Goal: Task Accomplishment & Management: Complete application form

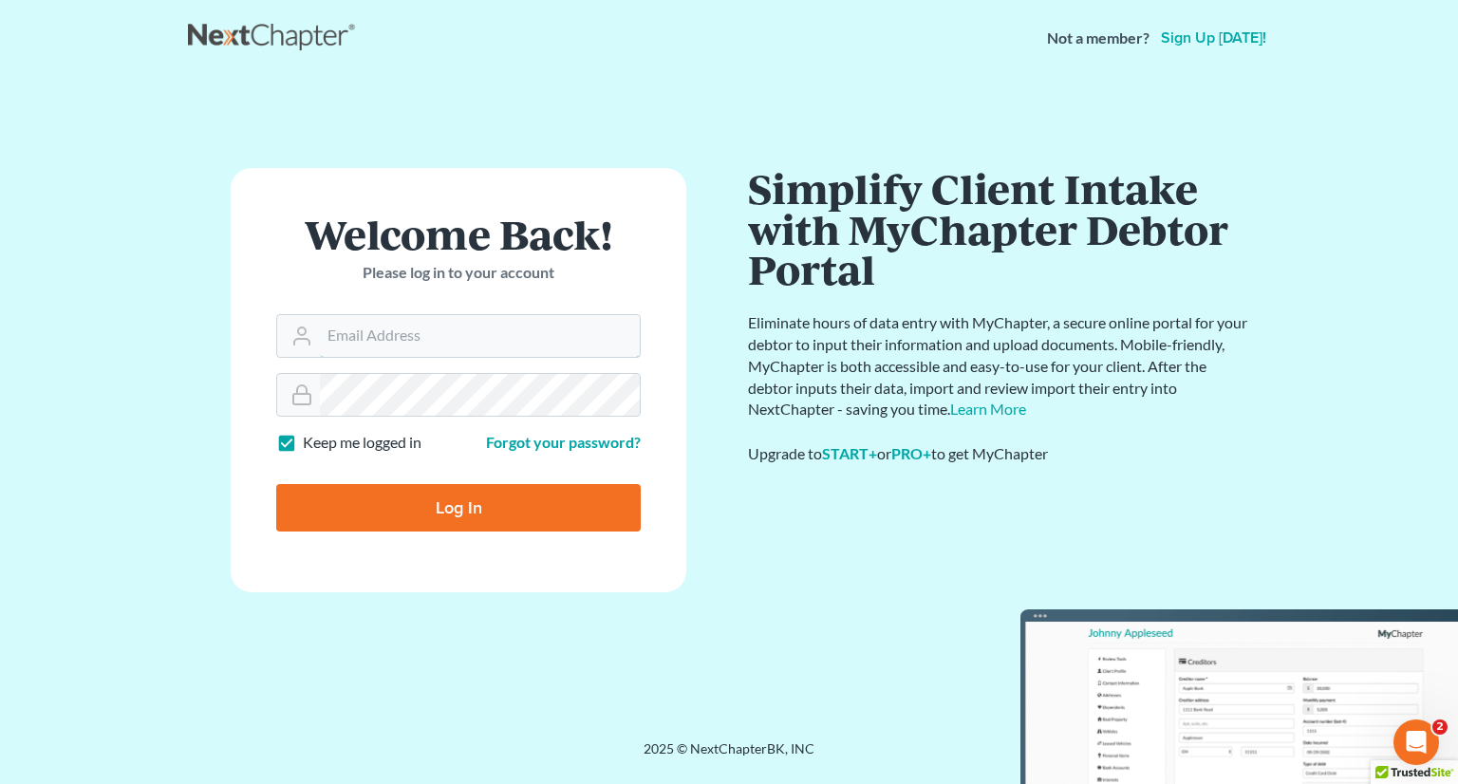
type input "[PERSON_NAME][EMAIL_ADDRESS][DOMAIN_NAME]"
click at [482, 518] on input "Log In" at bounding box center [458, 507] width 364 height 47
type input "Thinking..."
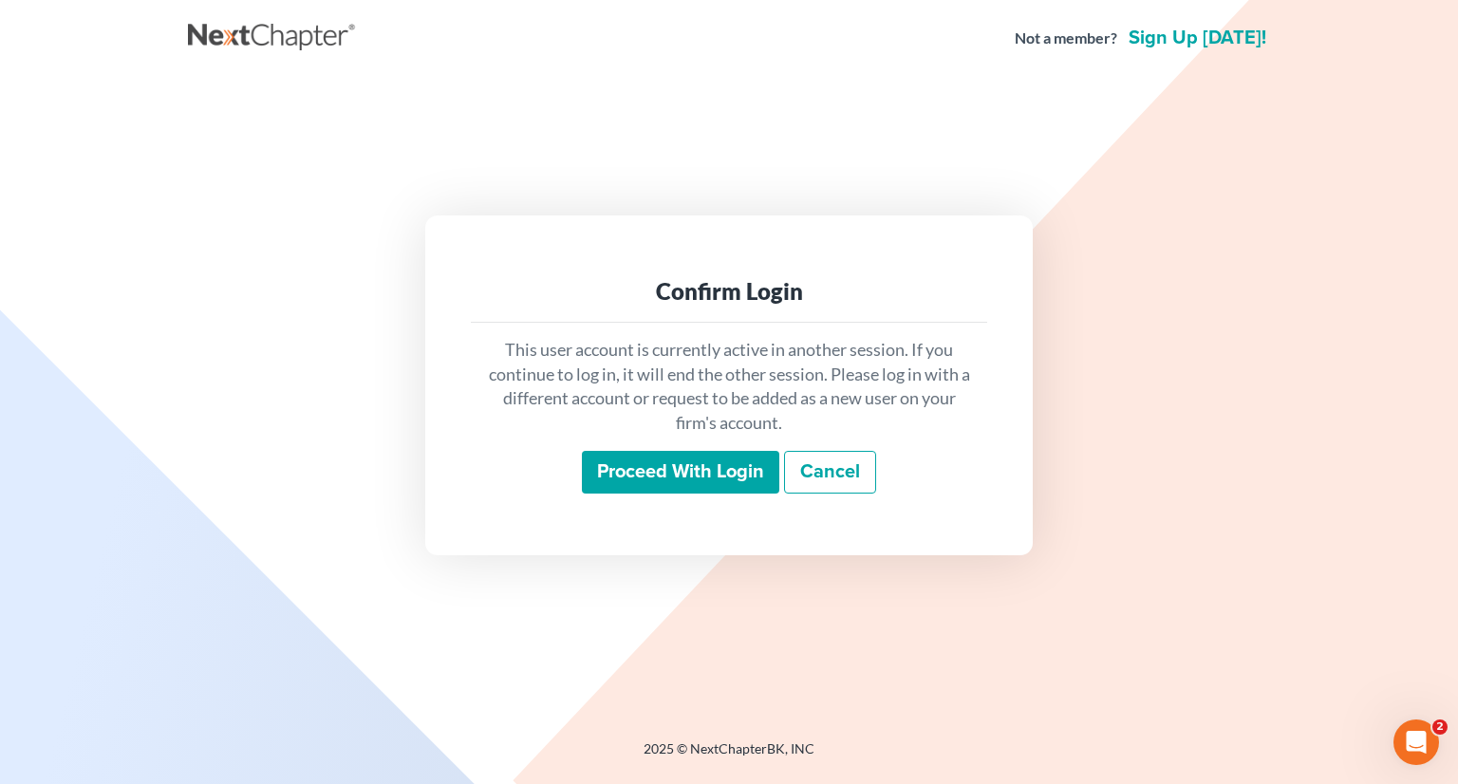
click at [696, 462] on input "Proceed with login" at bounding box center [680, 473] width 197 height 44
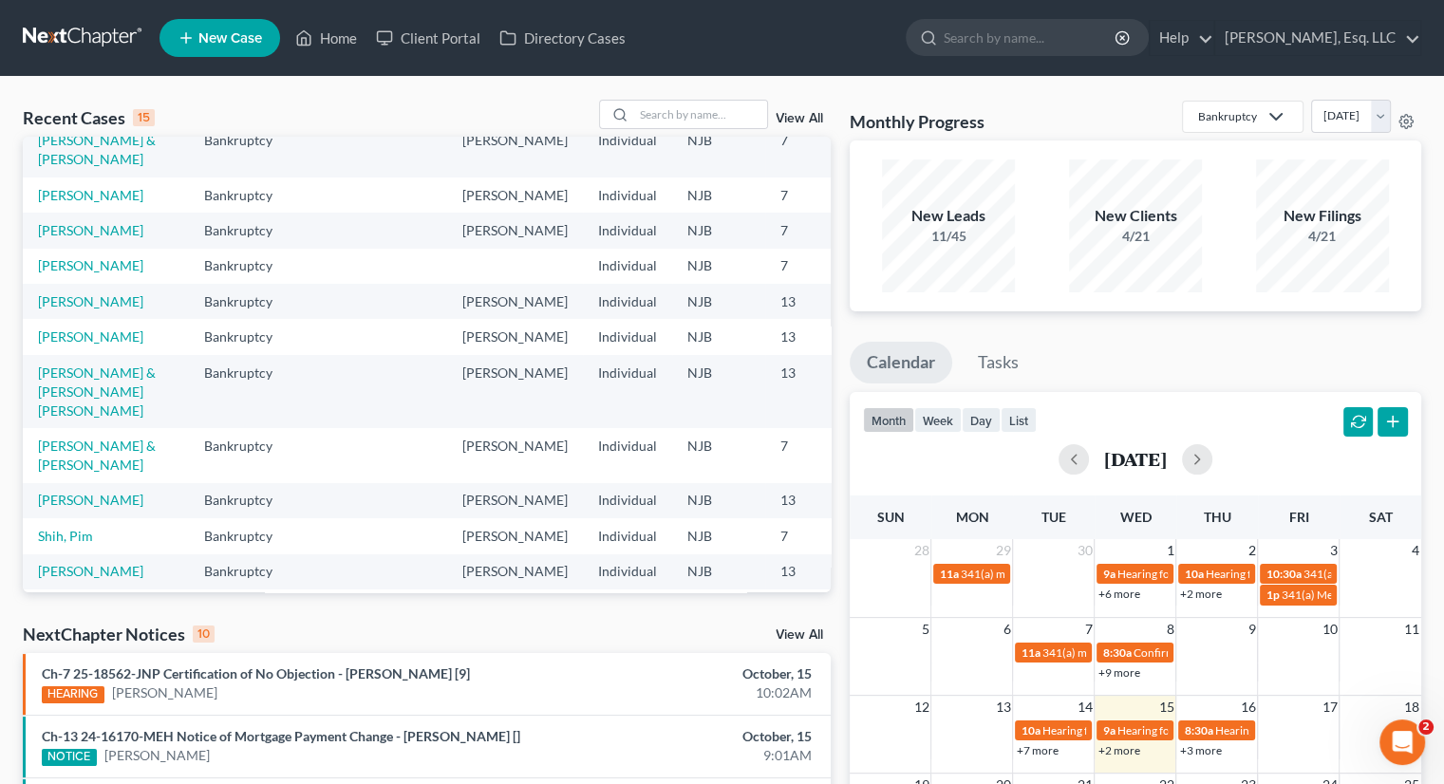
scroll to position [95, 0]
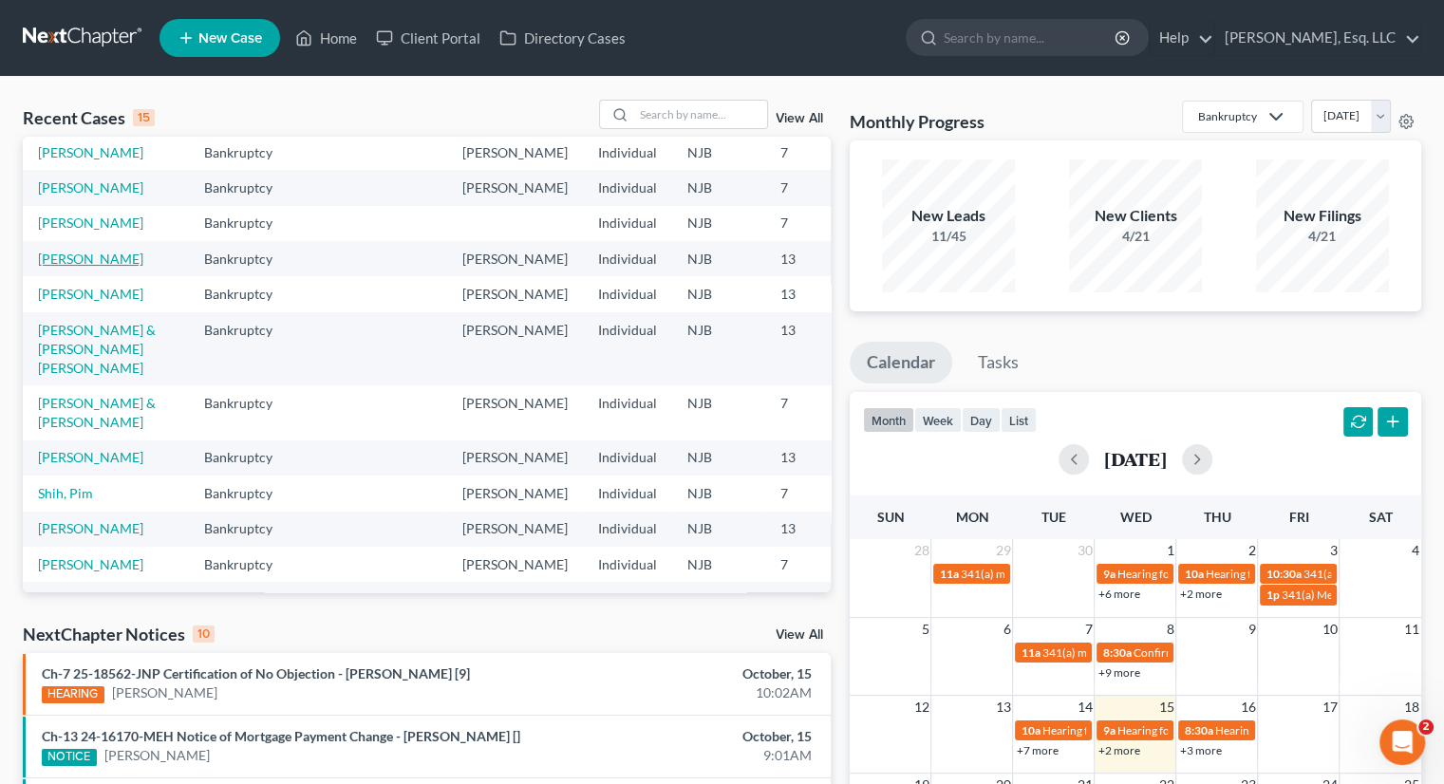
click at [59, 267] on link "[PERSON_NAME]" at bounding box center [90, 259] width 105 height 16
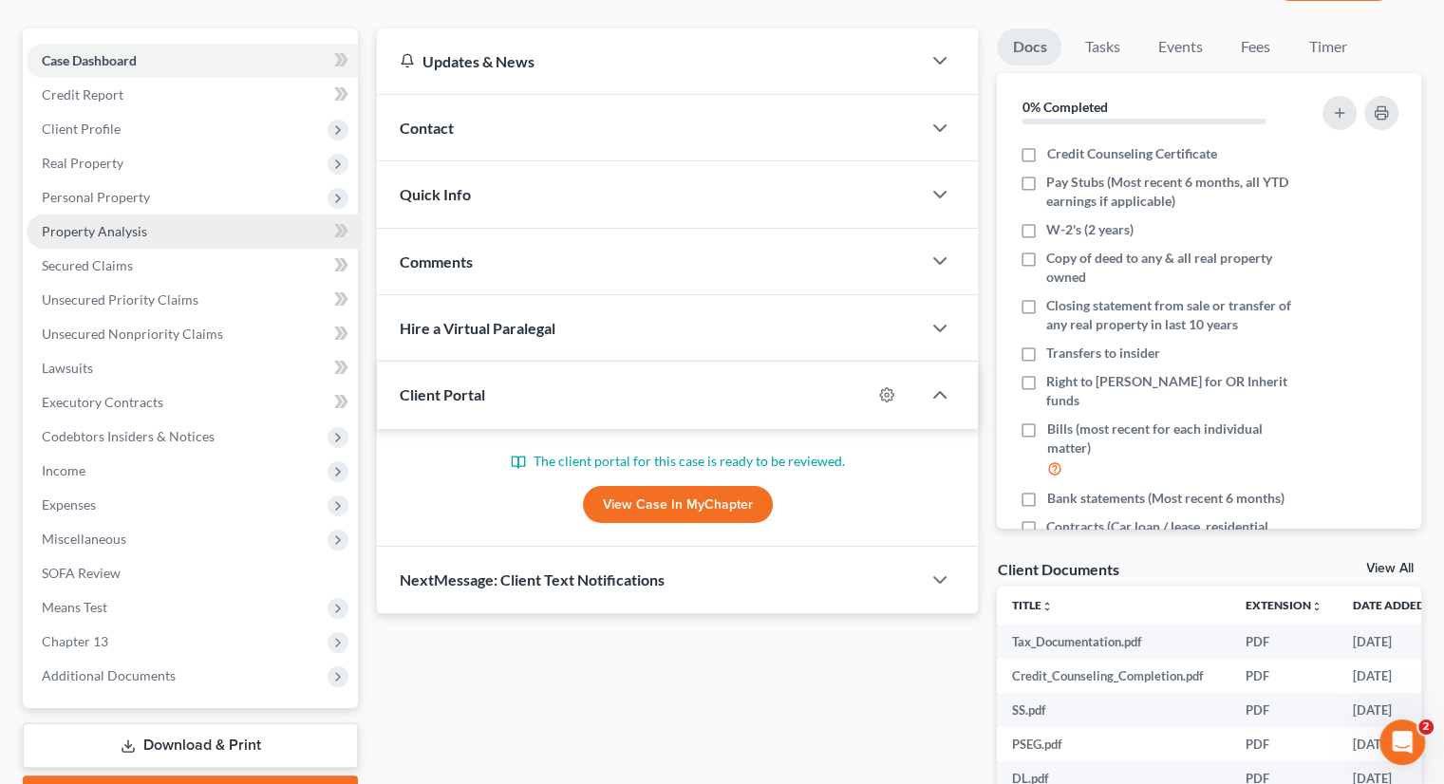
scroll to position [380, 0]
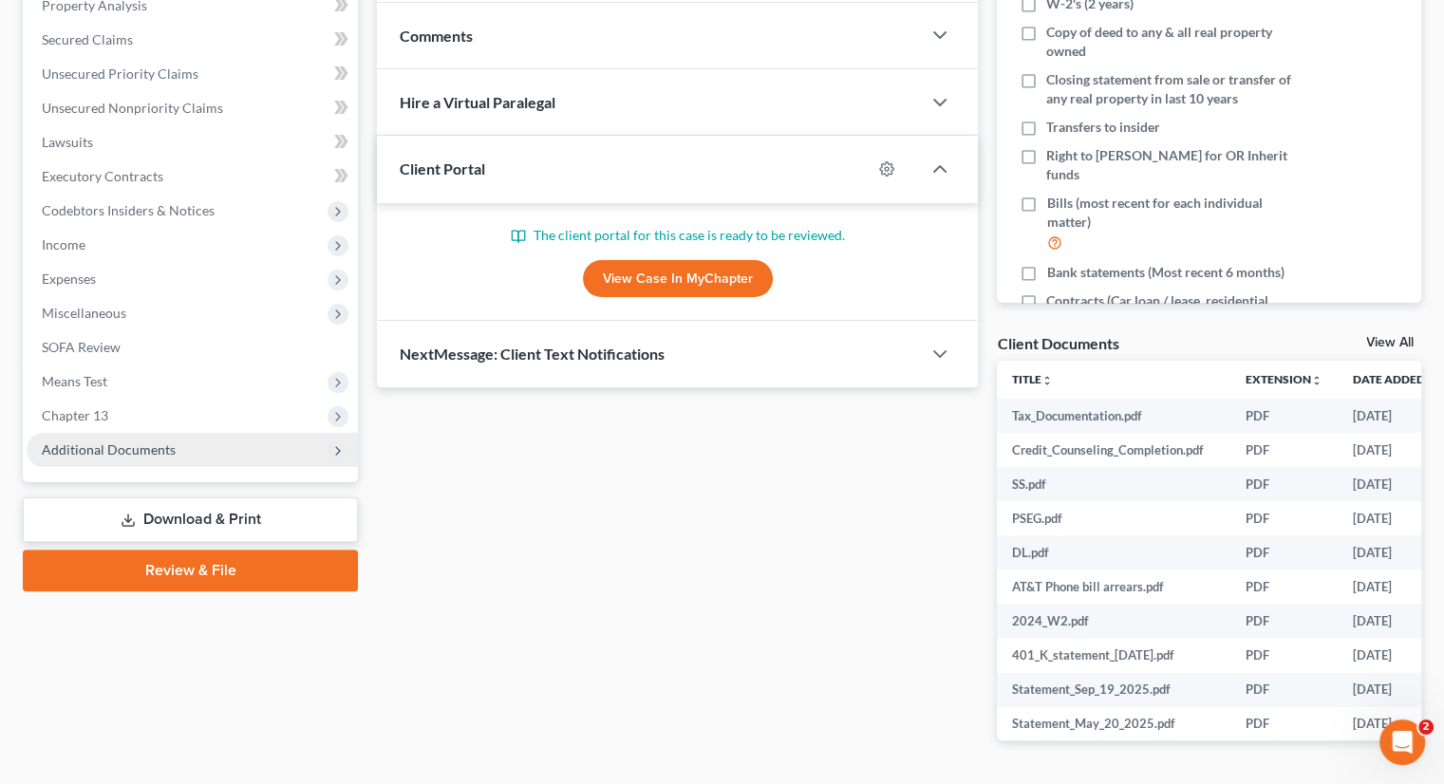
click at [142, 441] on span "Additional Documents" at bounding box center [109, 449] width 134 height 16
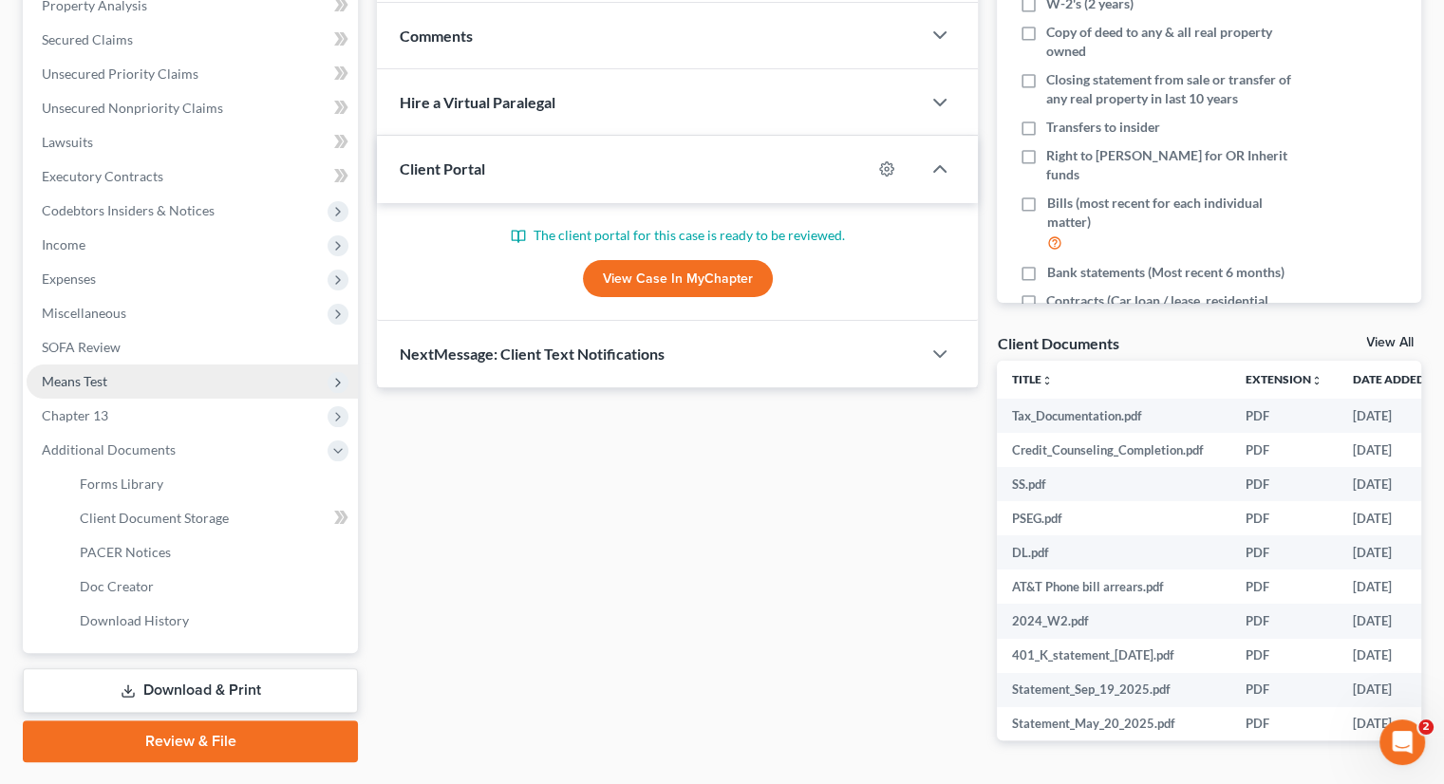
scroll to position [438, 0]
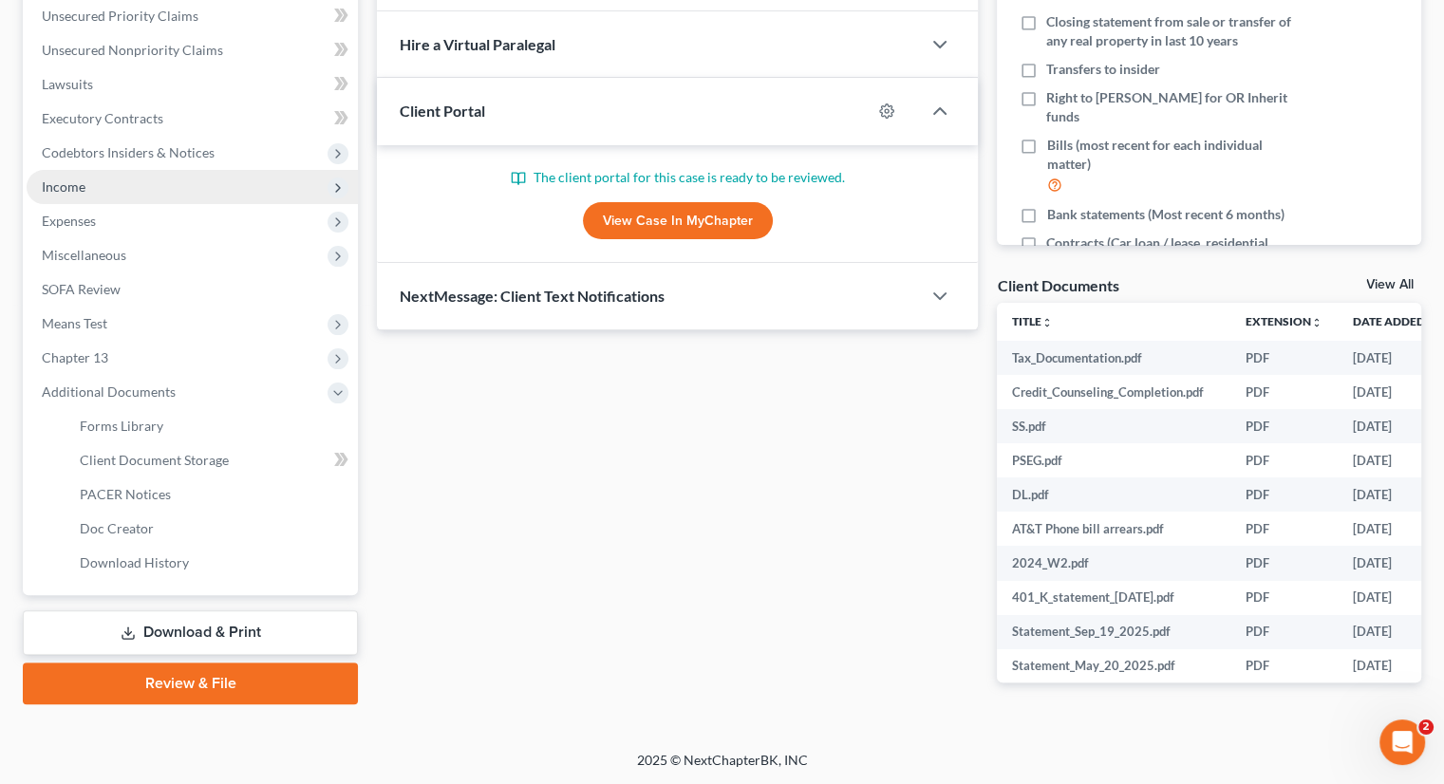
click at [101, 184] on span "Income" at bounding box center [192, 187] width 331 height 34
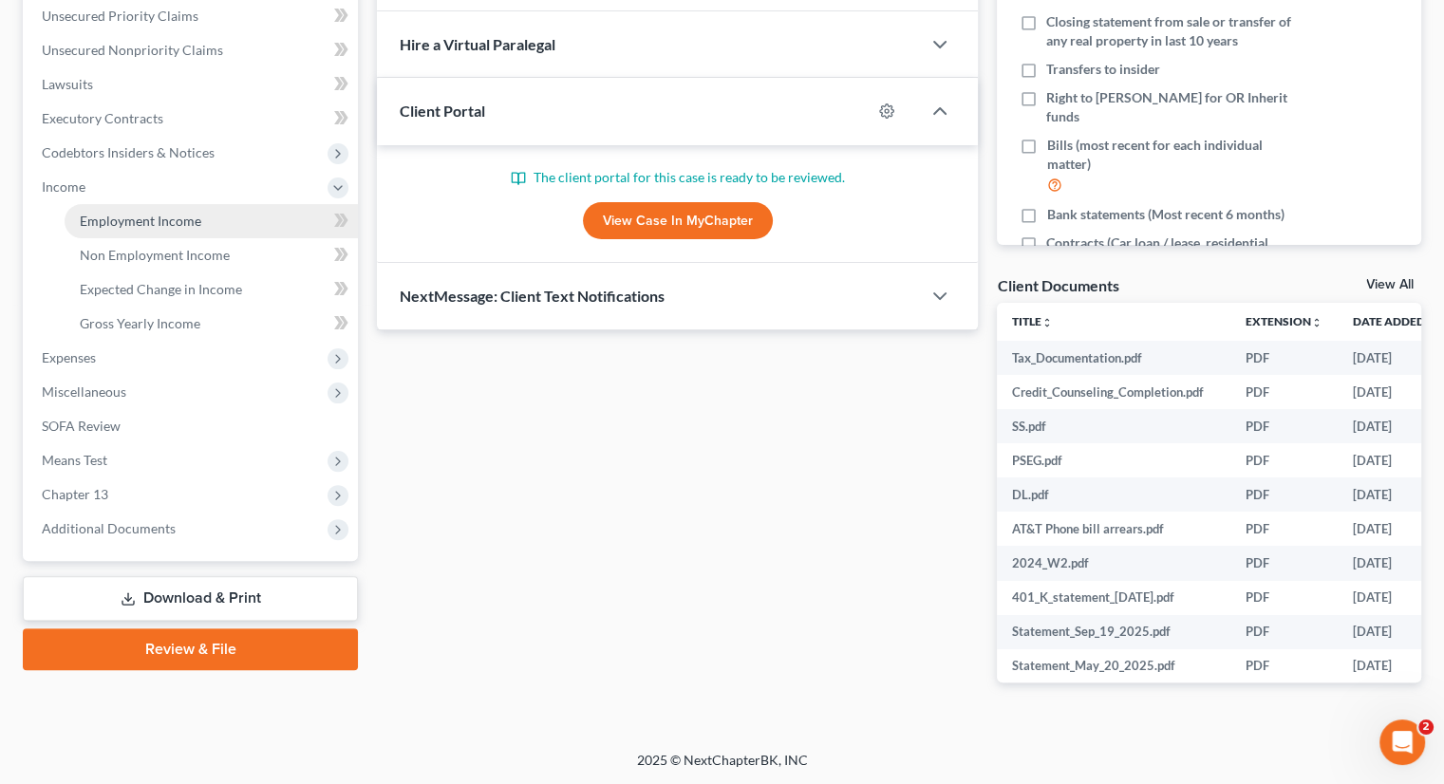
click at [152, 209] on link "Employment Income" at bounding box center [211, 221] width 293 height 34
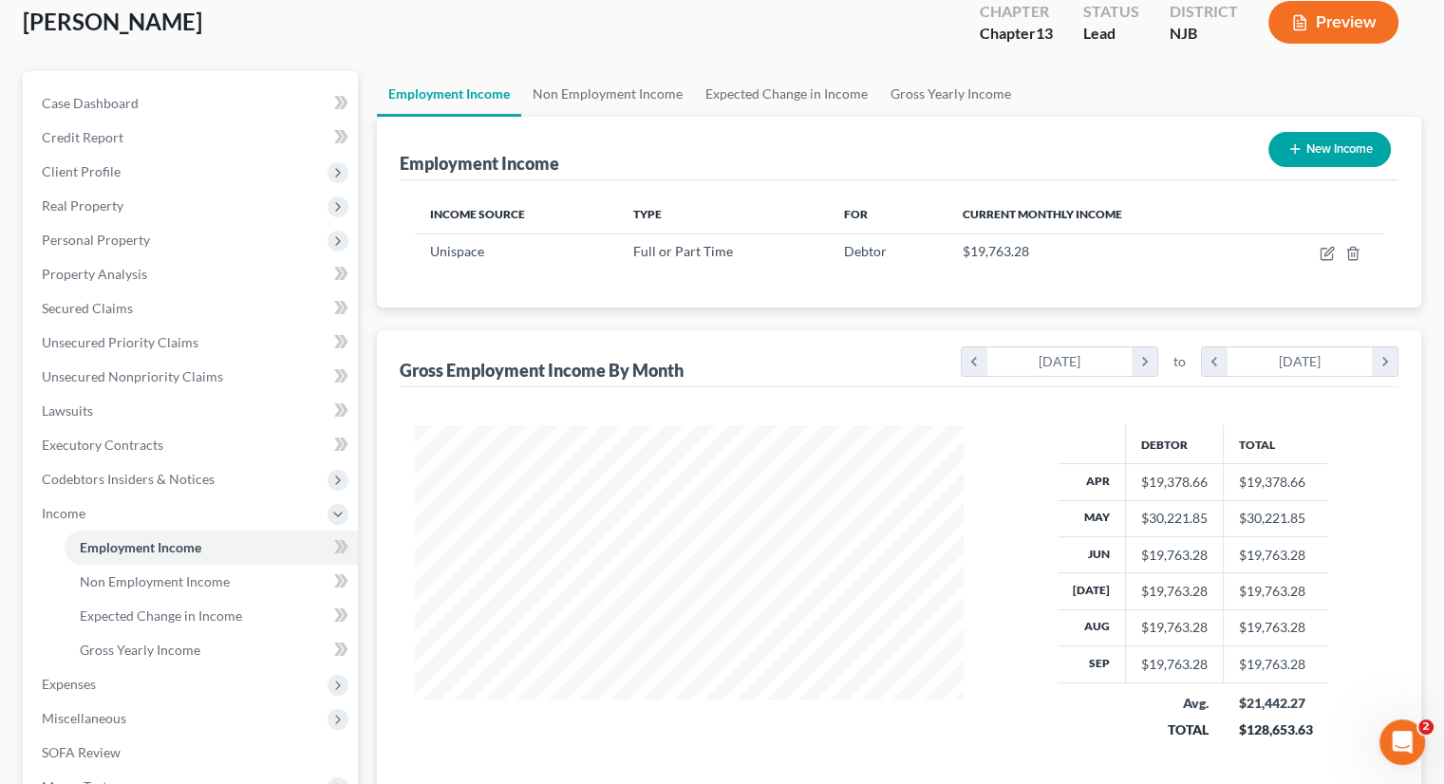
scroll to position [380, 0]
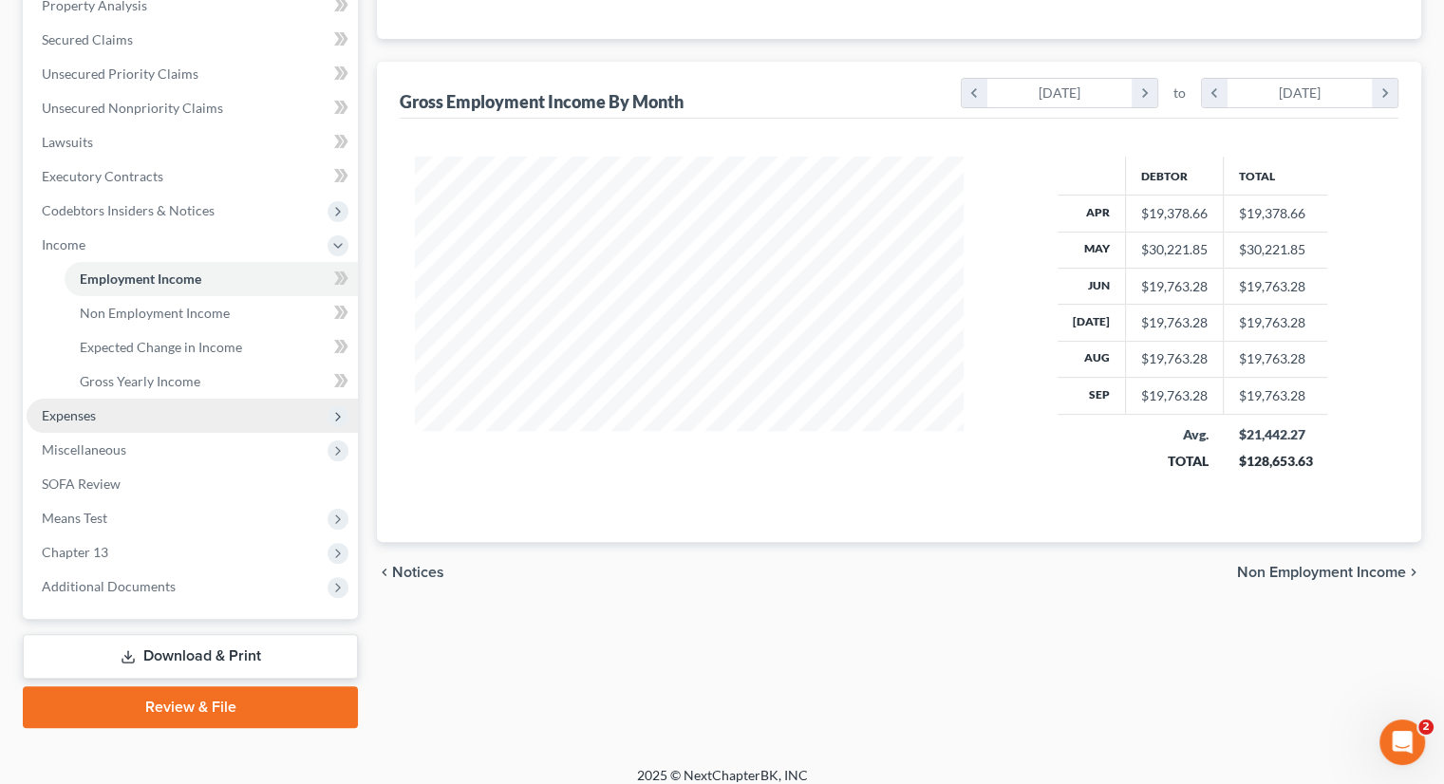
click at [125, 412] on span "Expenses" at bounding box center [192, 416] width 331 height 34
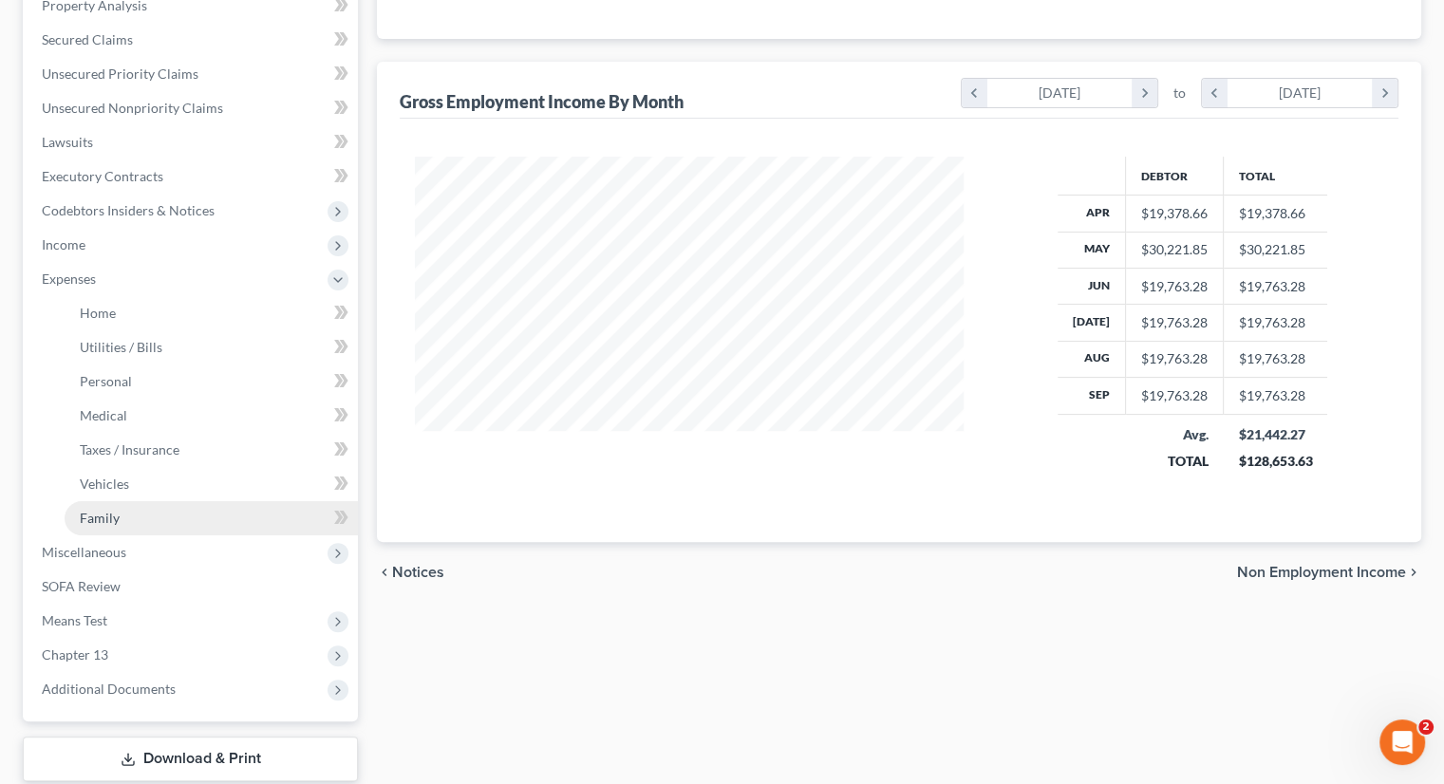
click at [120, 518] on link "Family" at bounding box center [211, 518] width 293 height 34
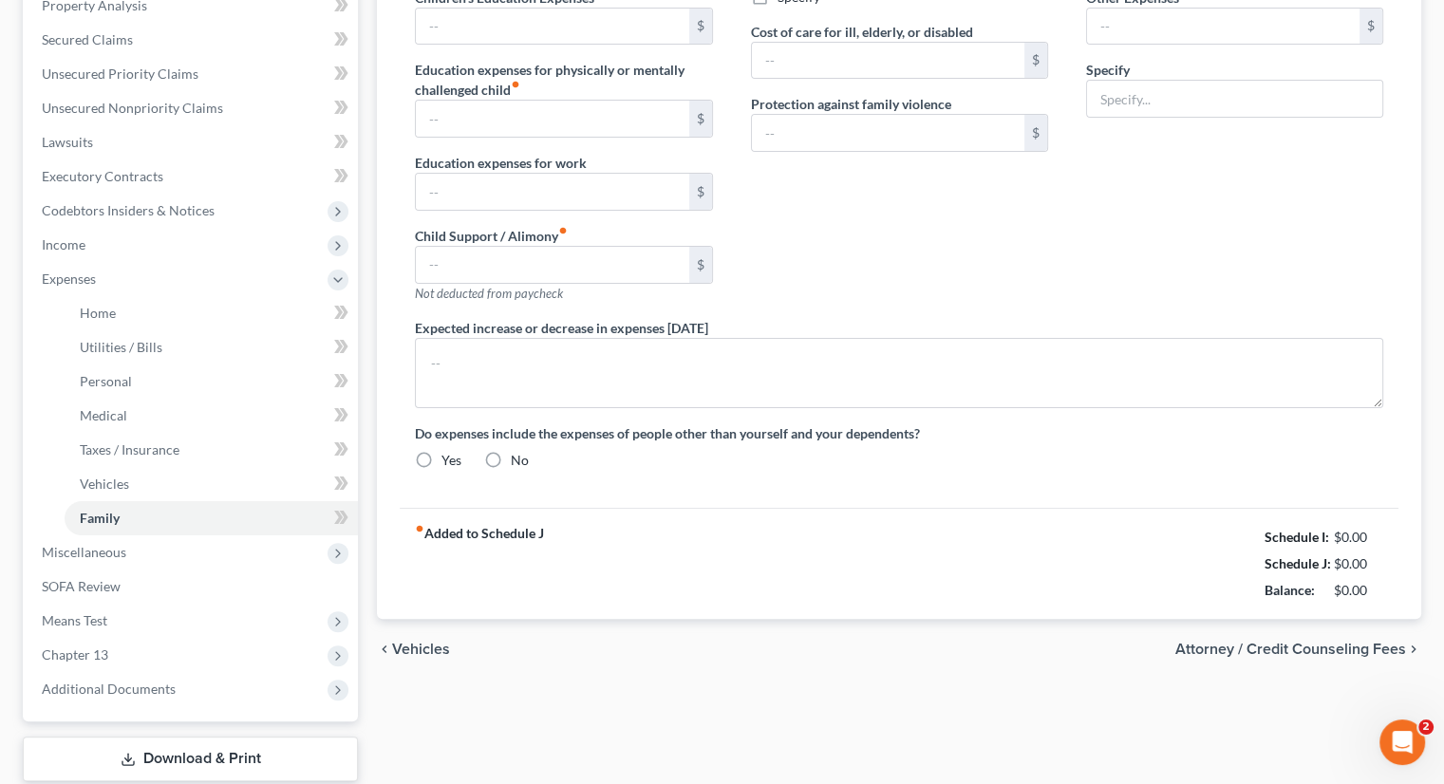
type input "0.00"
type input "500.00"
type input "0.00"
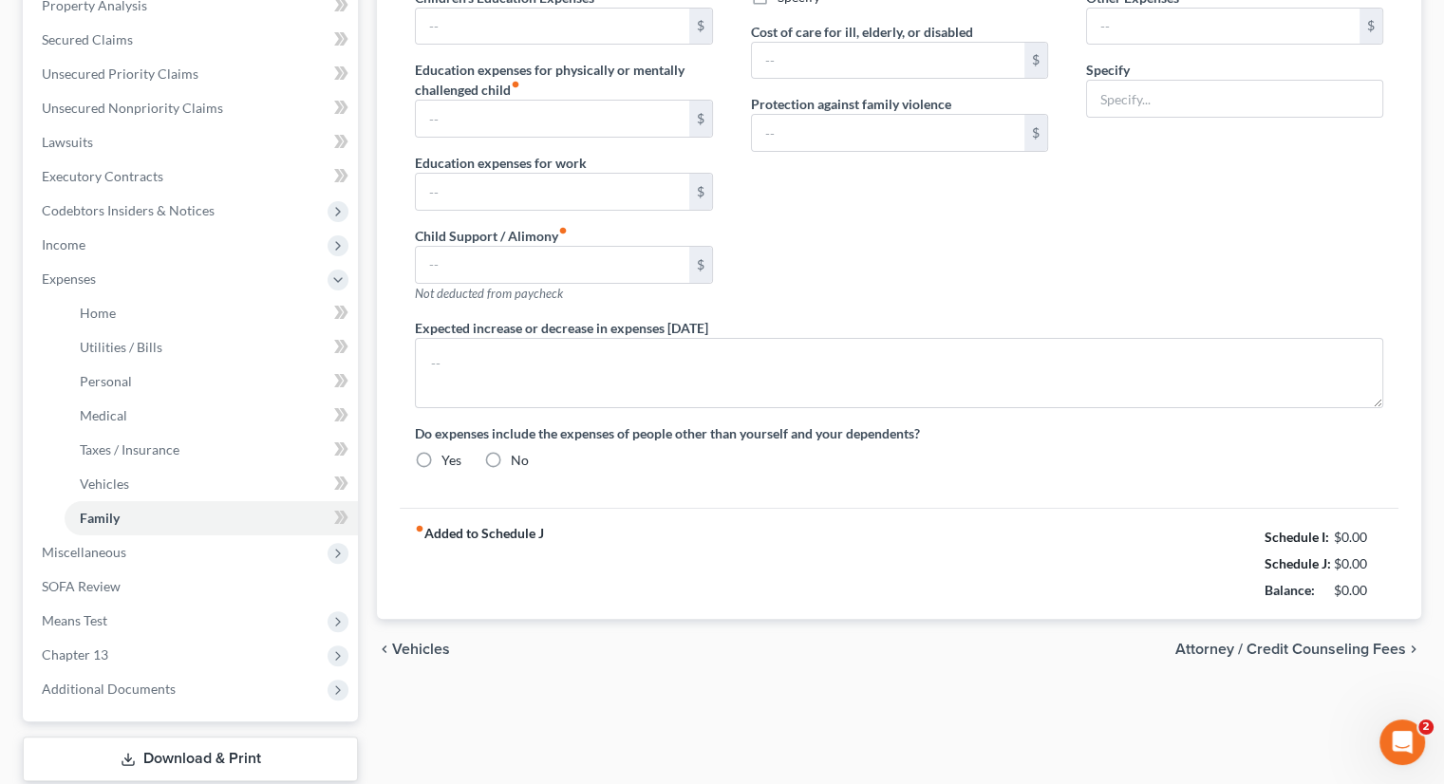
type input "1,000.00"
type input "0.00"
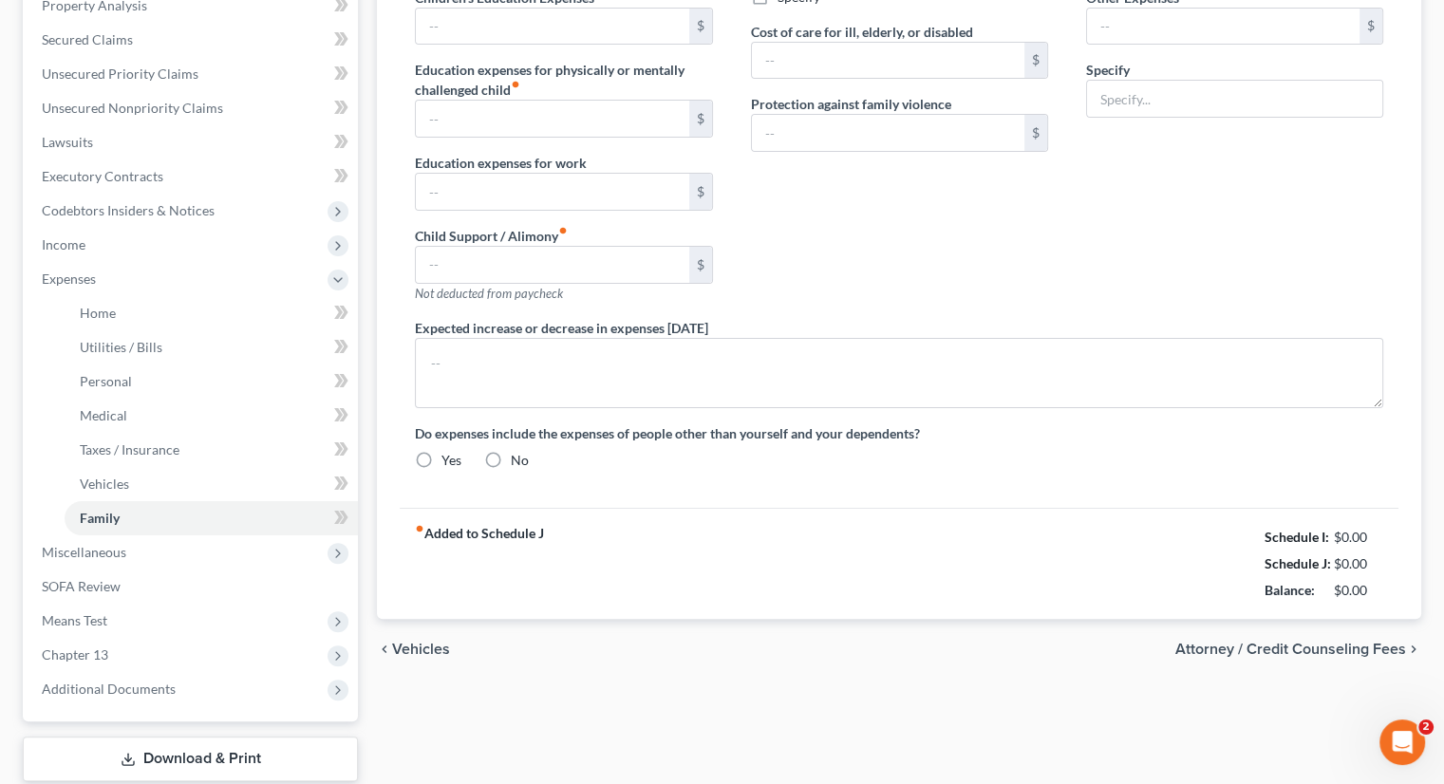
radio input "true"
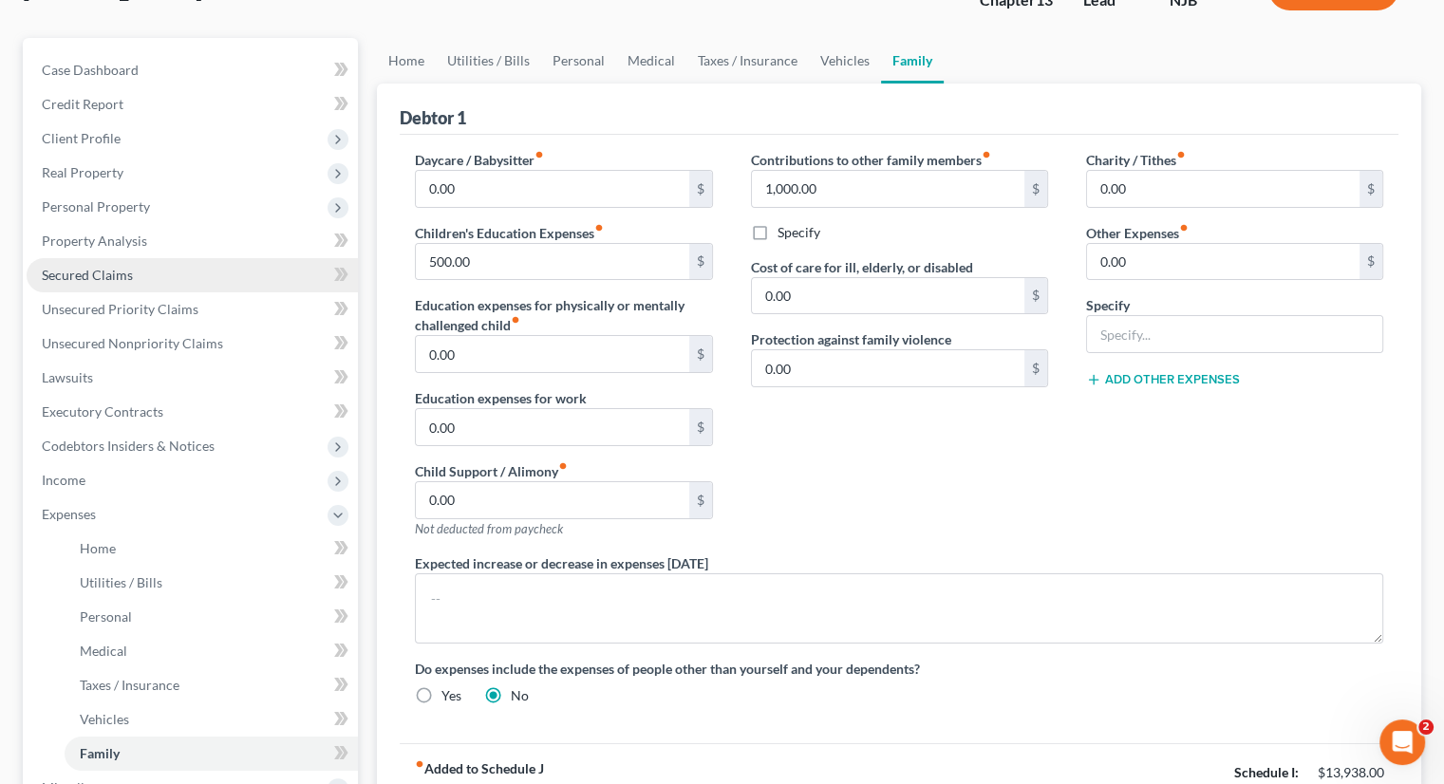
scroll to position [285, 0]
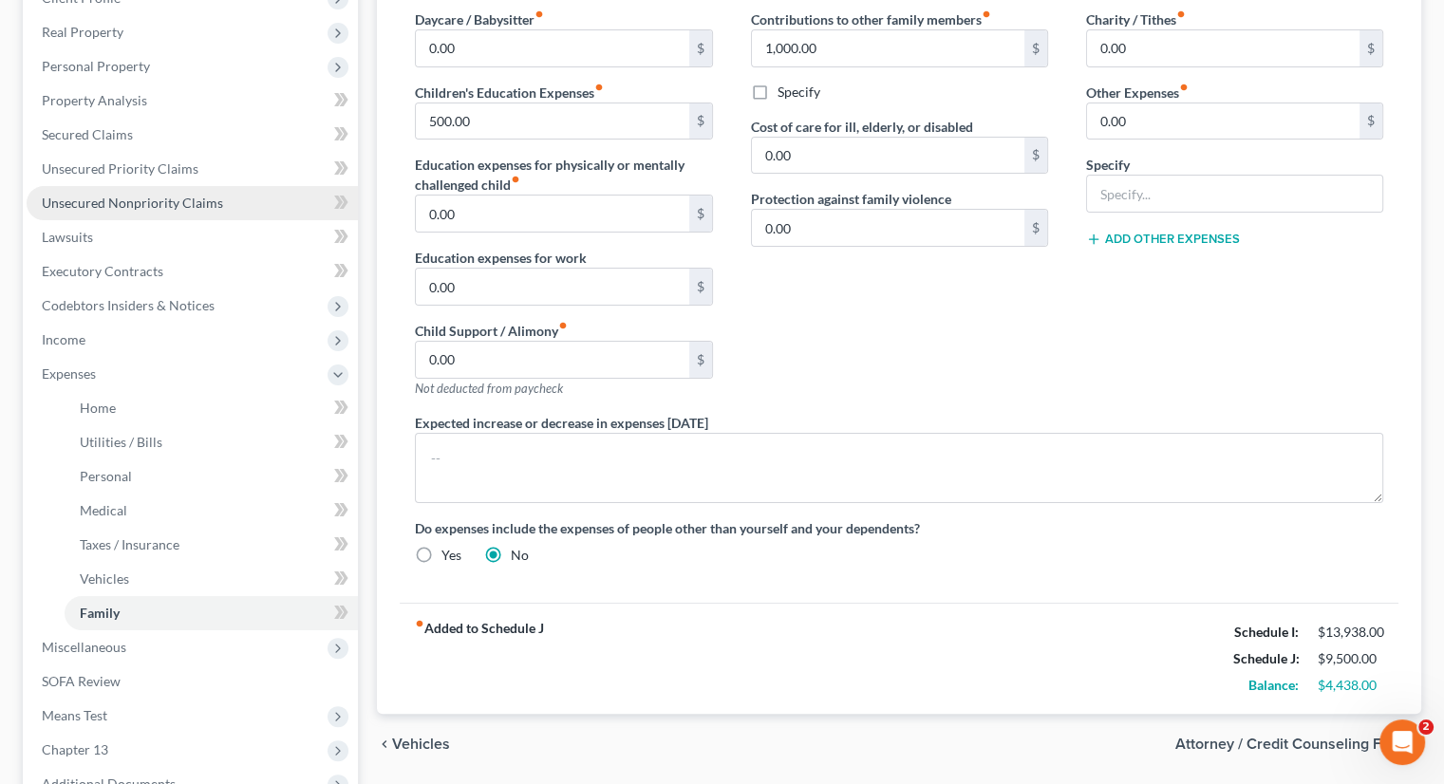
click at [201, 198] on span "Unsecured Nonpriority Claims" at bounding box center [132, 203] width 181 height 16
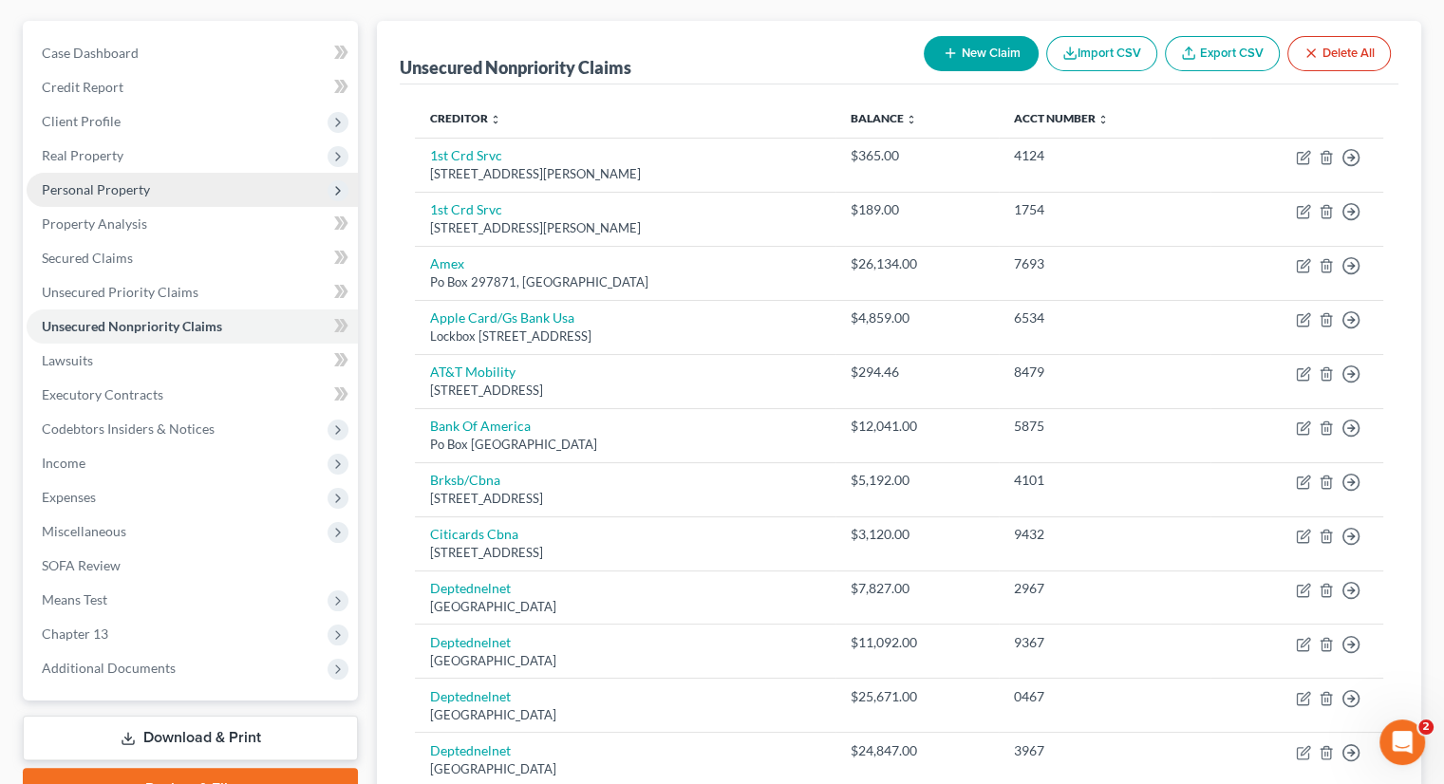
scroll to position [38, 0]
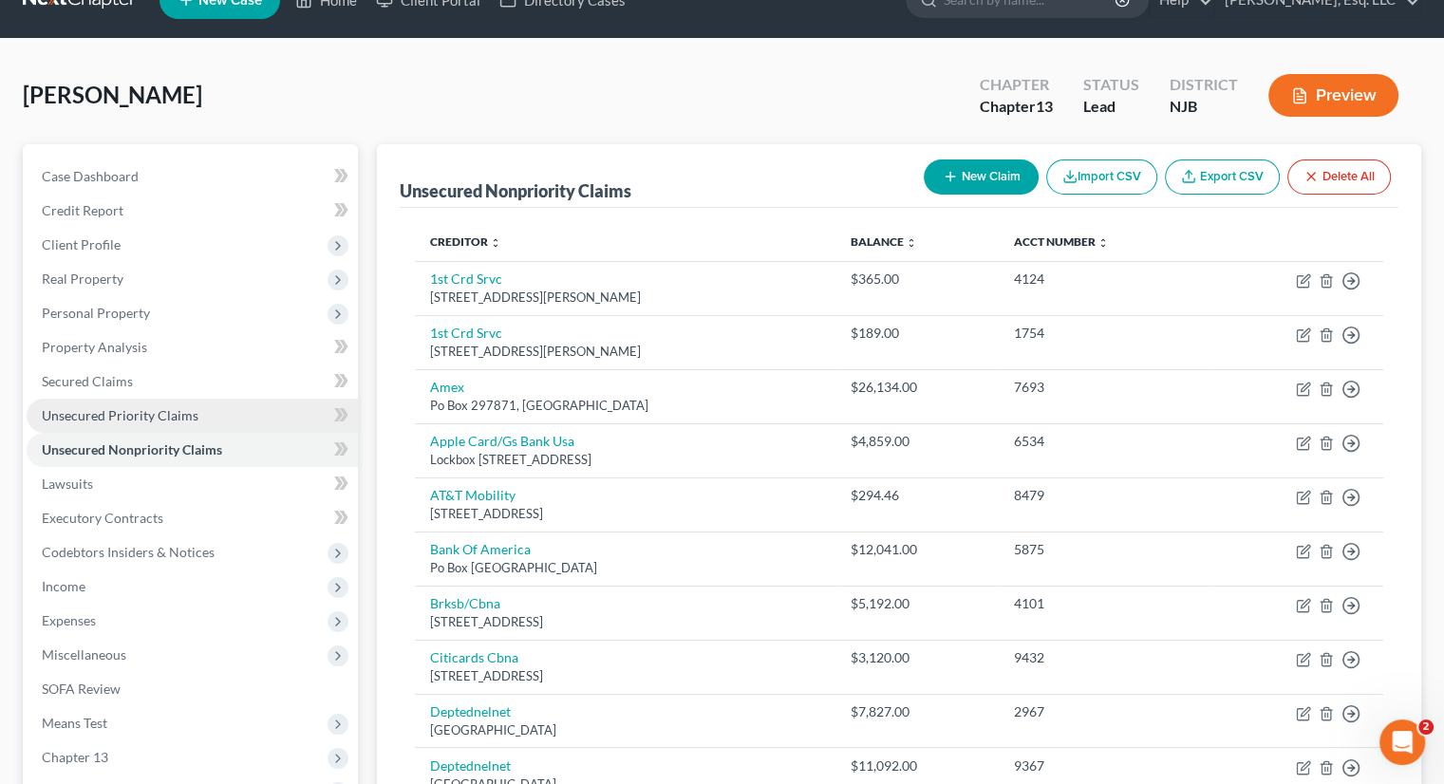
click at [139, 407] on span "Unsecured Priority Claims" at bounding box center [120, 415] width 157 height 16
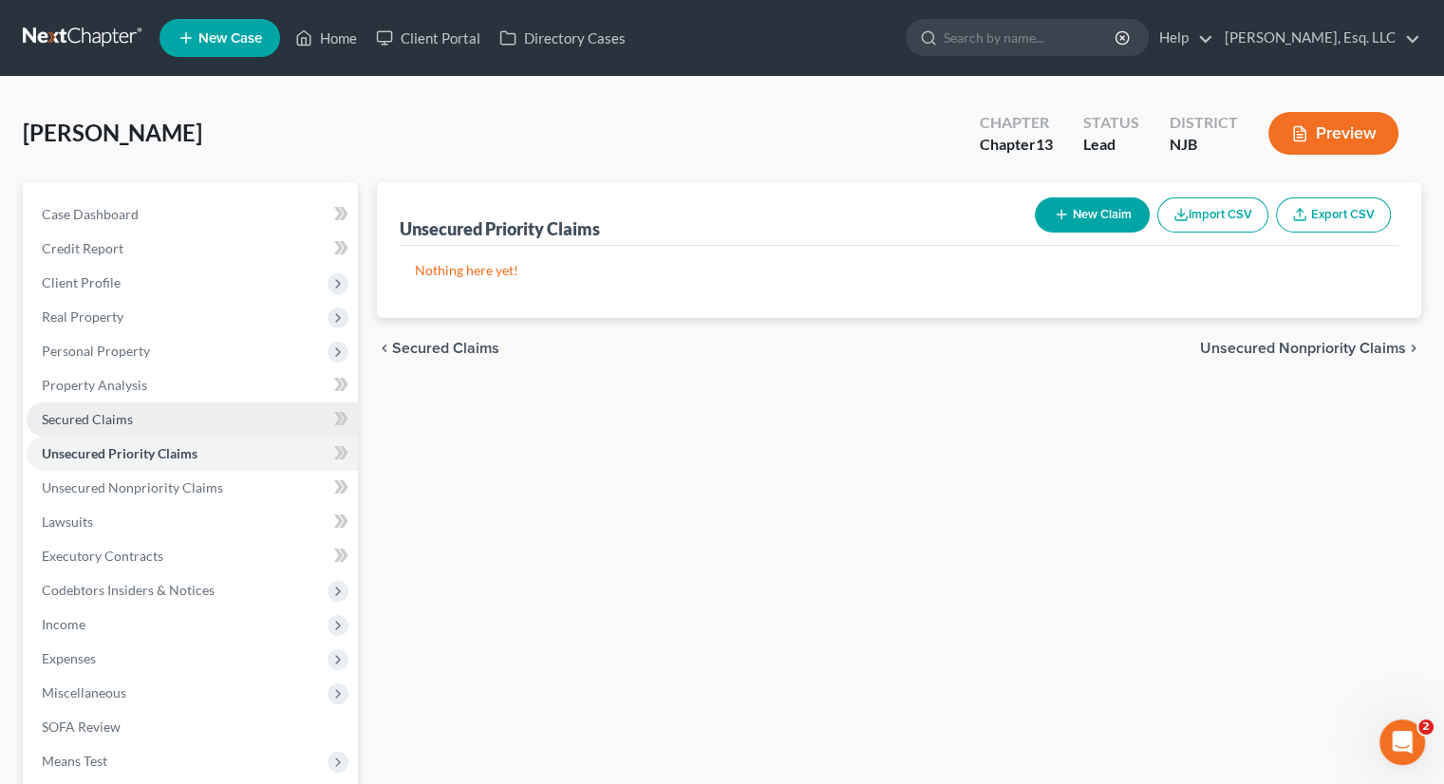
click at [125, 413] on span "Secured Claims" at bounding box center [87, 419] width 91 height 16
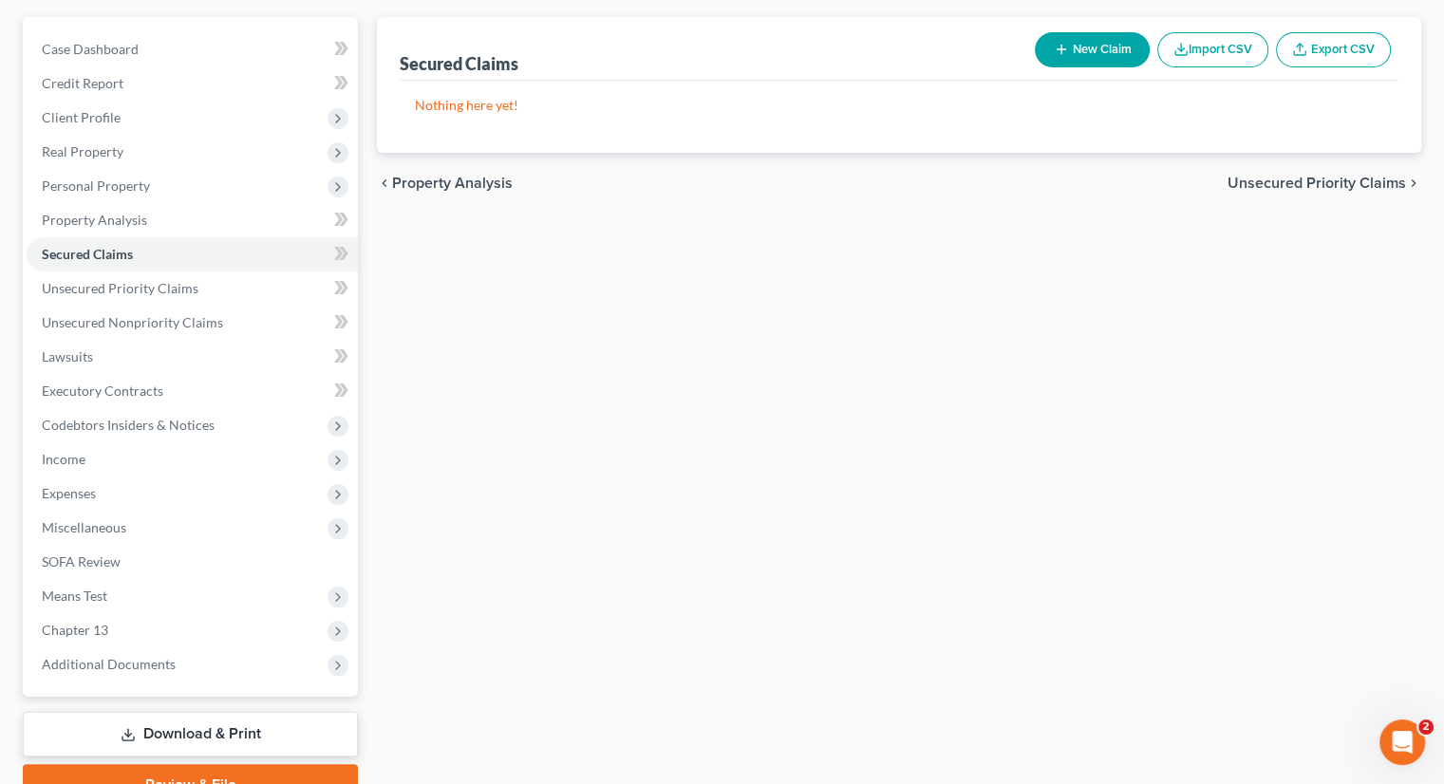
scroll to position [258, 0]
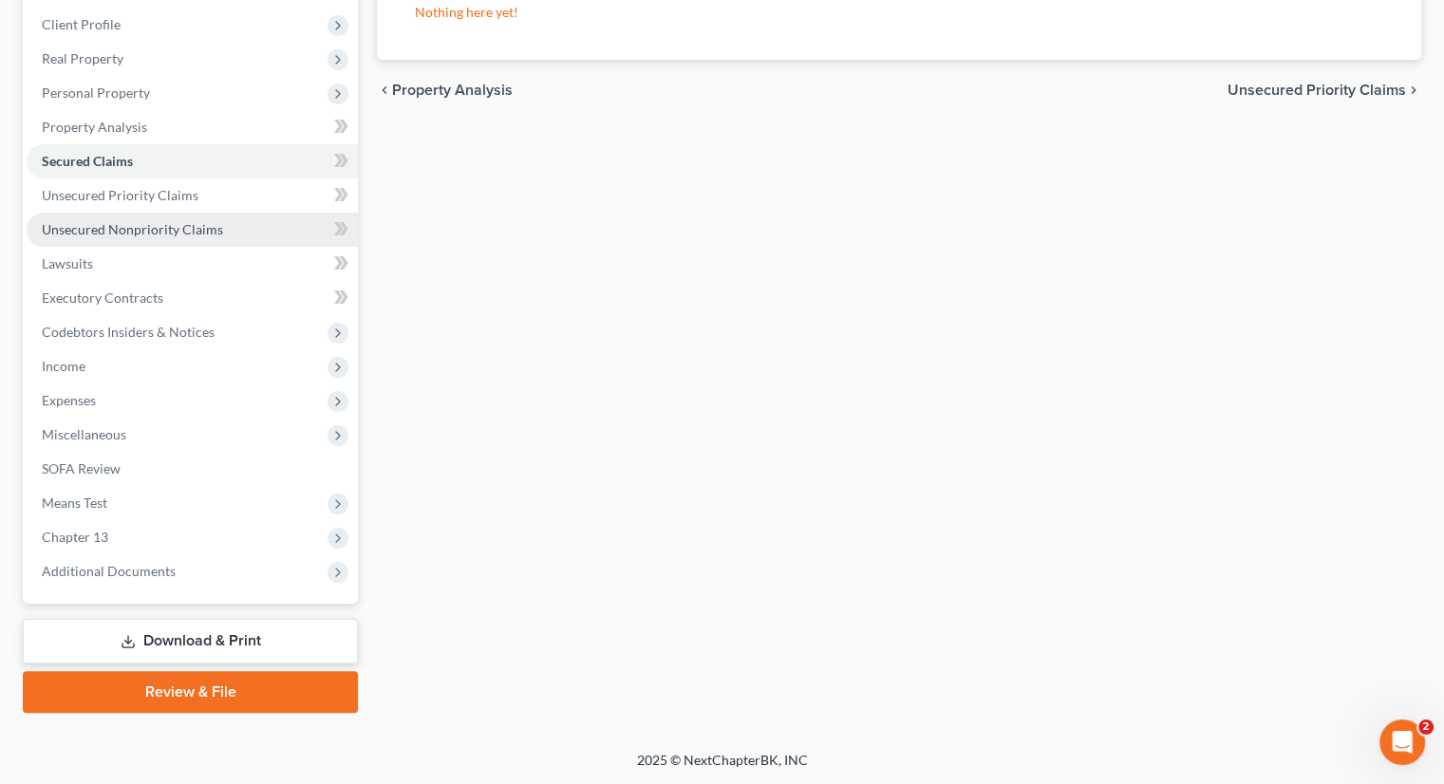
click at [138, 221] on span "Unsecured Nonpriority Claims" at bounding box center [132, 229] width 181 height 16
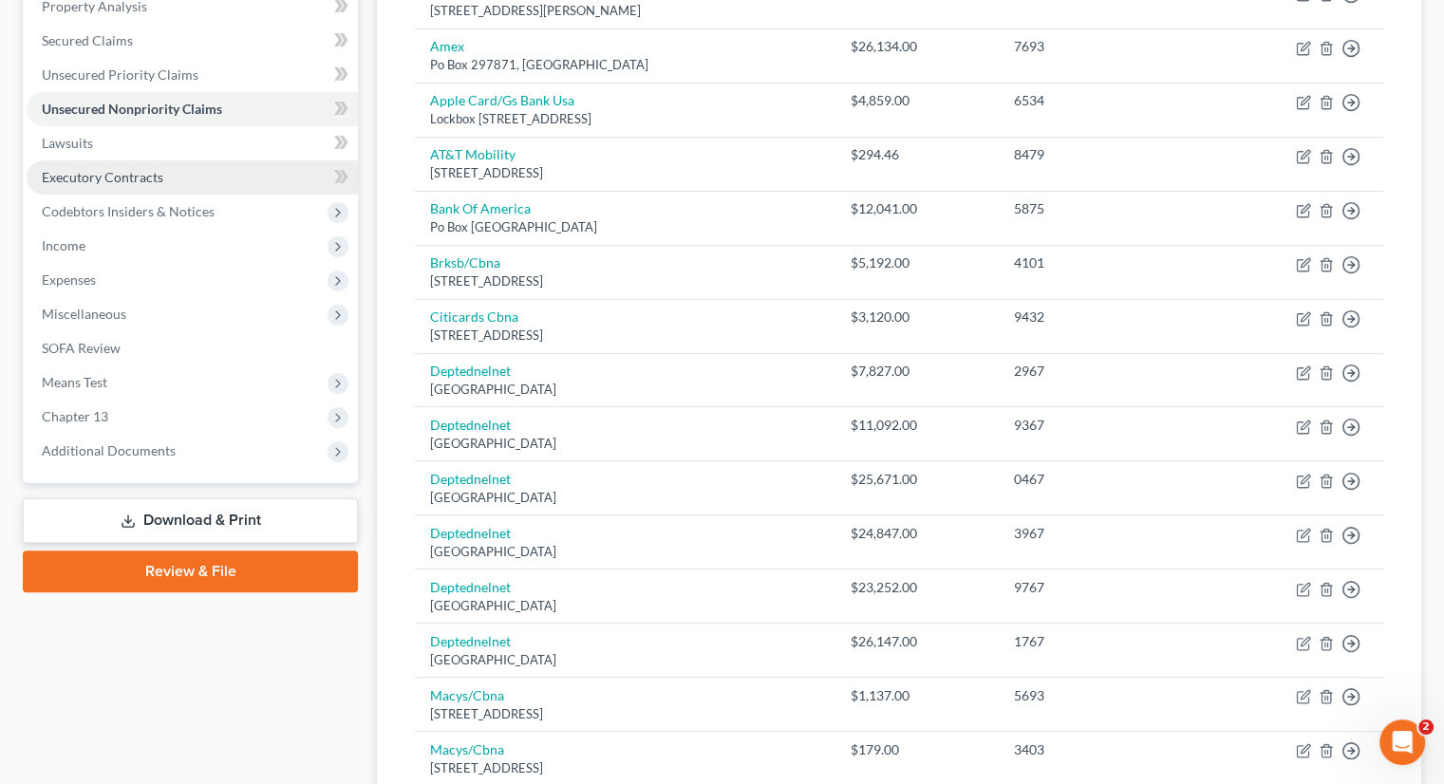
scroll to position [323, 0]
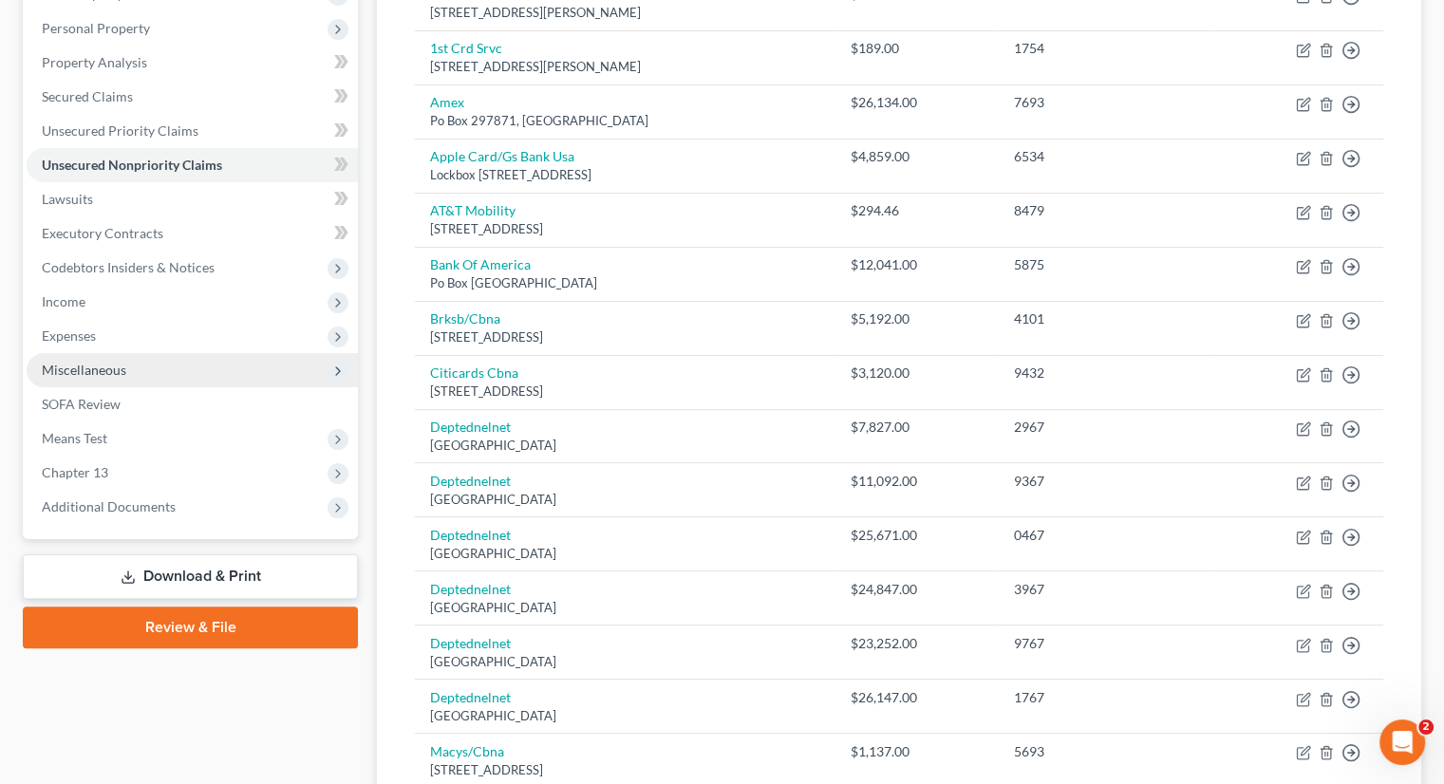
click at [122, 362] on span "Miscellaneous" at bounding box center [84, 370] width 84 height 16
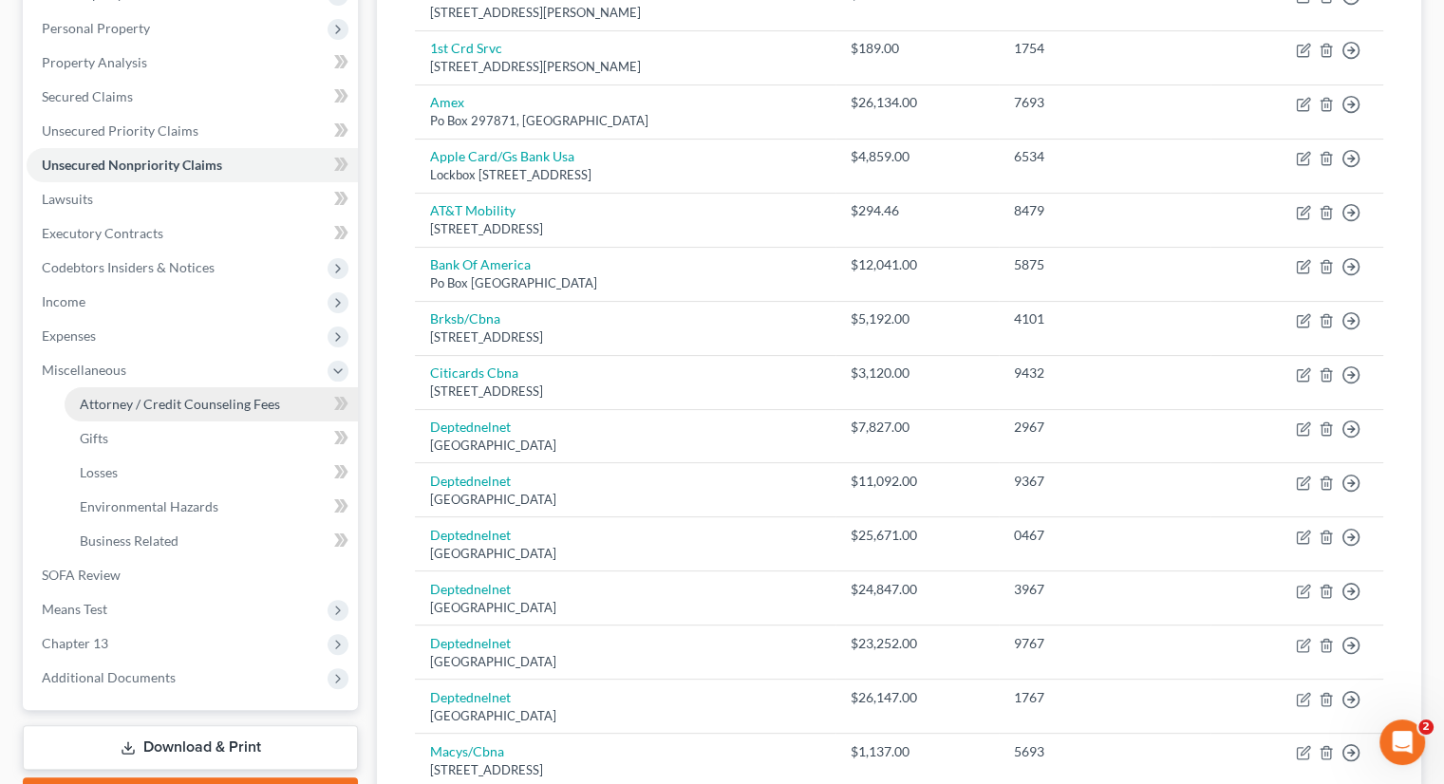
click at [216, 396] on span "Attorney / Credit Counseling Fees" at bounding box center [180, 404] width 200 height 16
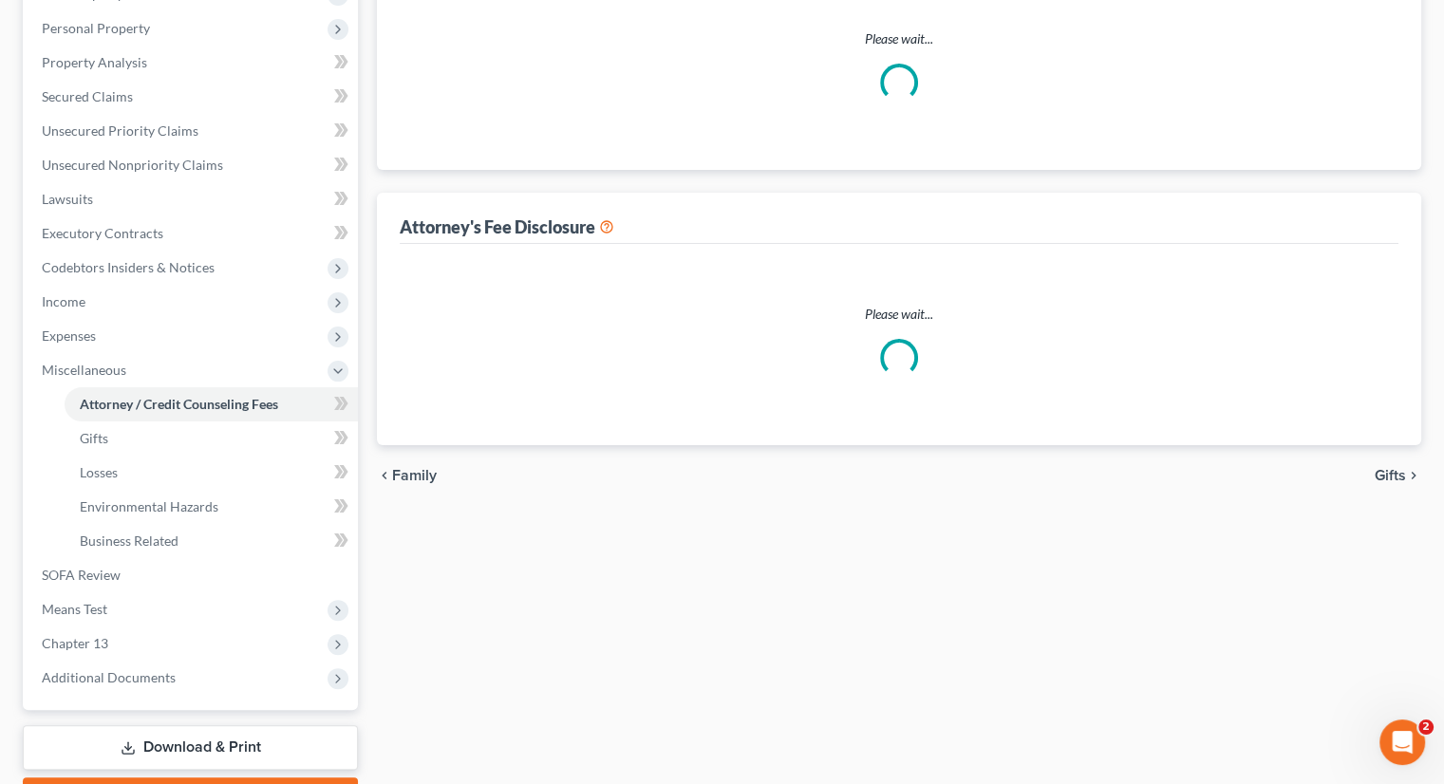
scroll to position [108, 0]
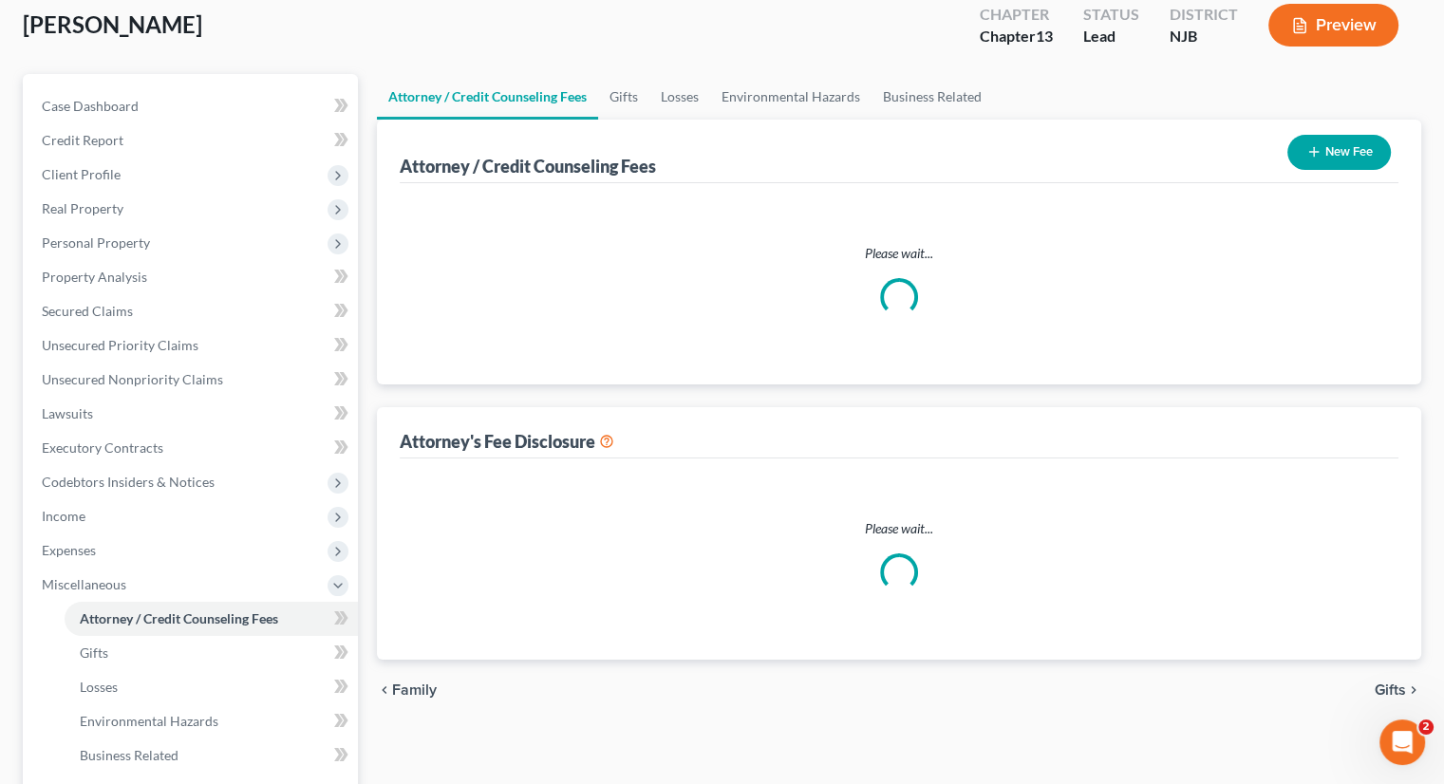
select select "0"
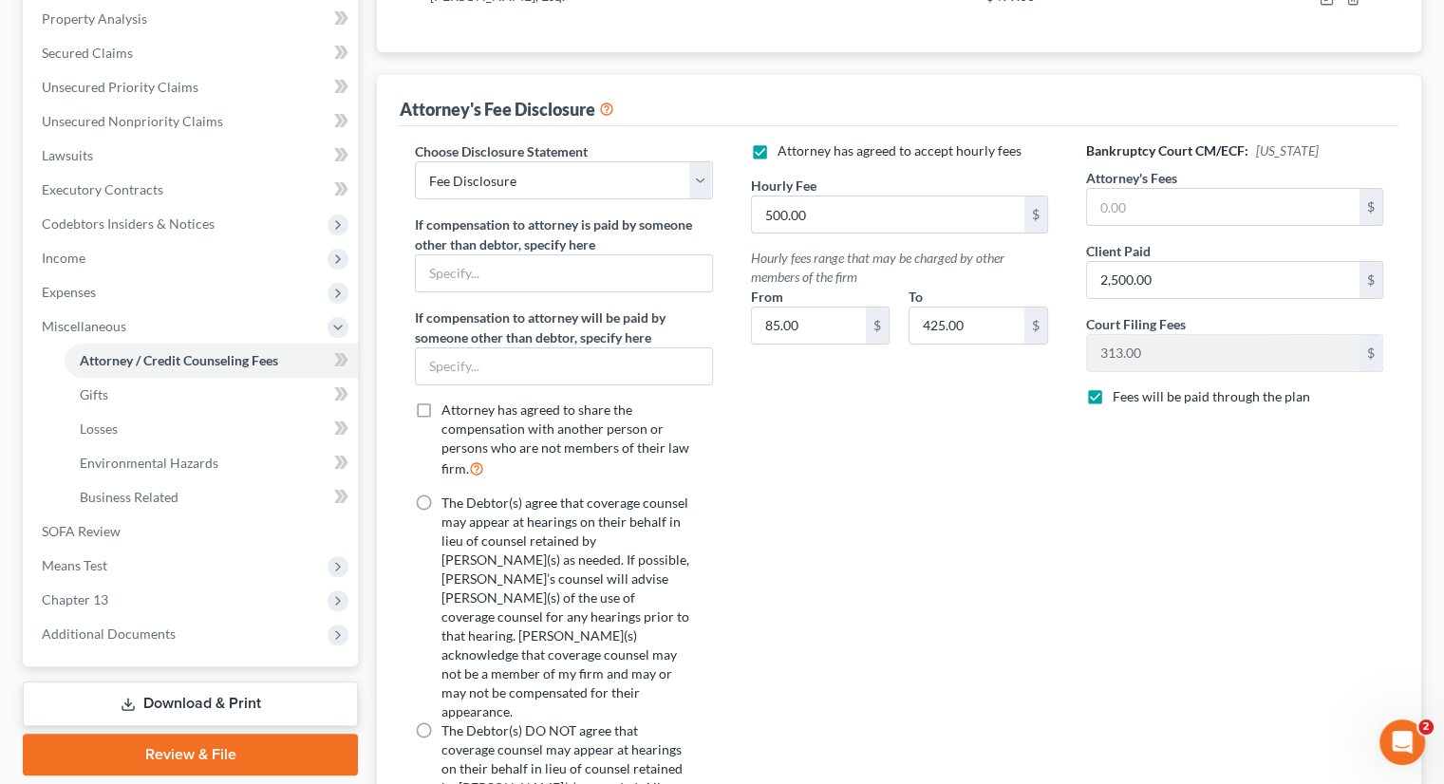
scroll to position [380, 0]
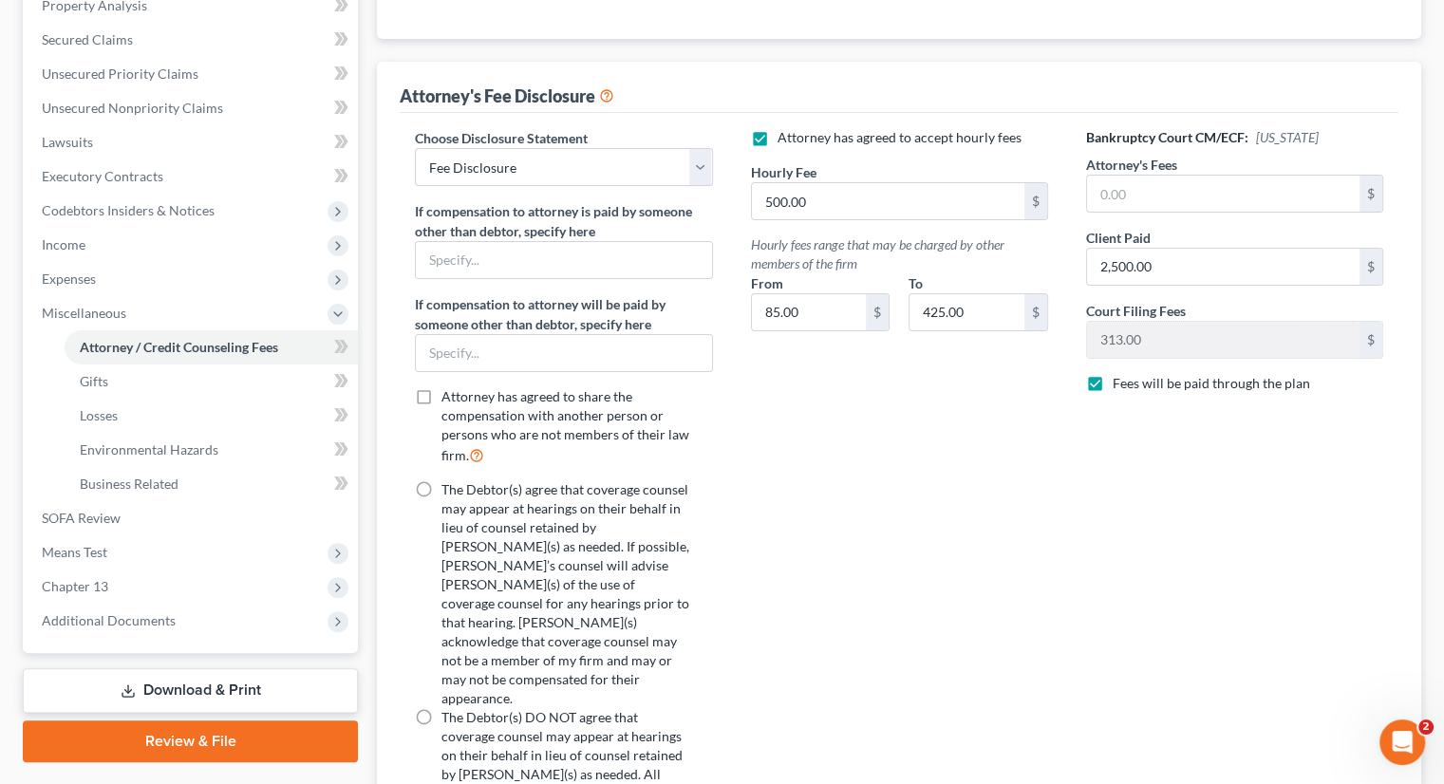
click at [441, 480] on label "The Debtor(s) agree that coverage counsel may appear at hearings on their behal…" at bounding box center [565, 594] width 248 height 228
click at [449, 480] on input "The Debtor(s) agree that coverage counsel may appear at hearings on their behal…" at bounding box center [455, 486] width 12 height 12
radio input "true"
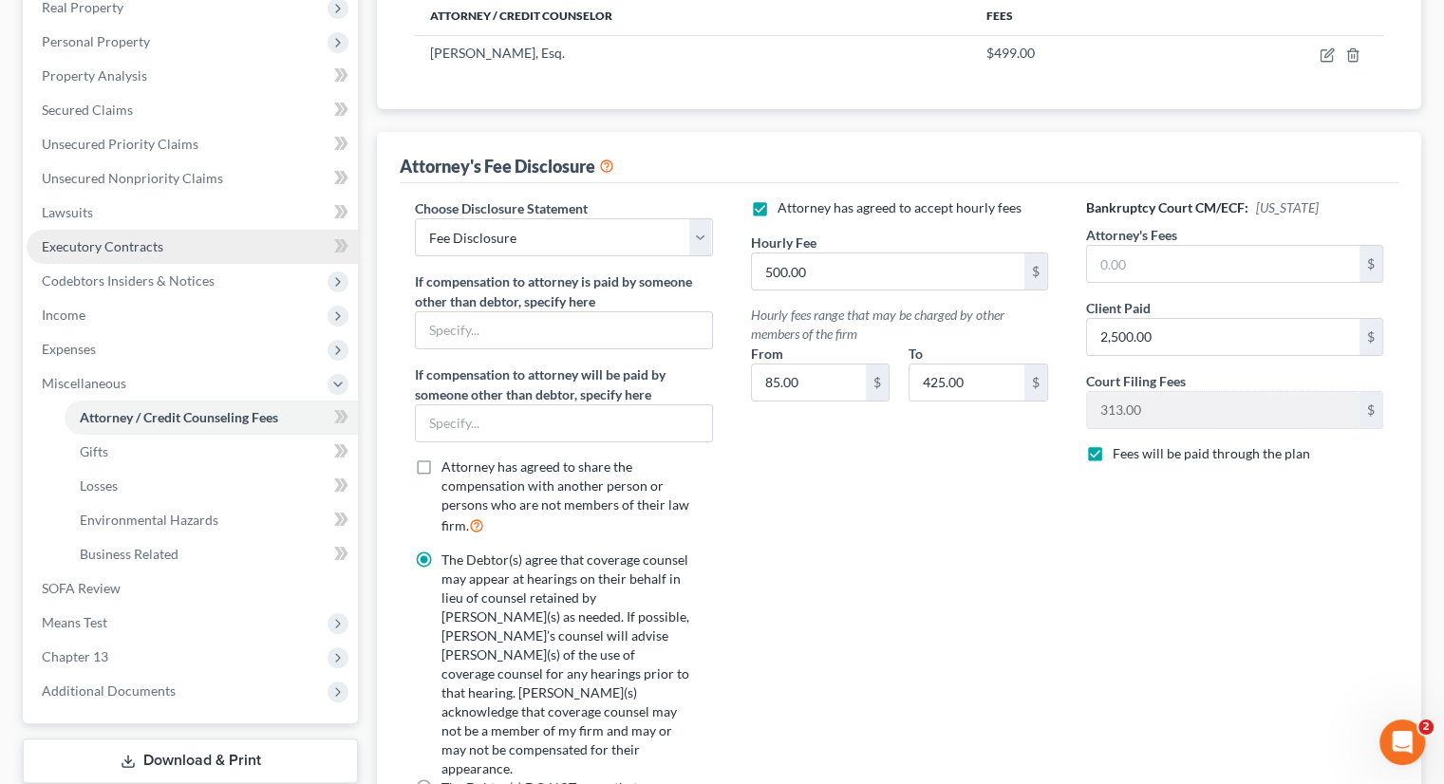
scroll to position [454, 0]
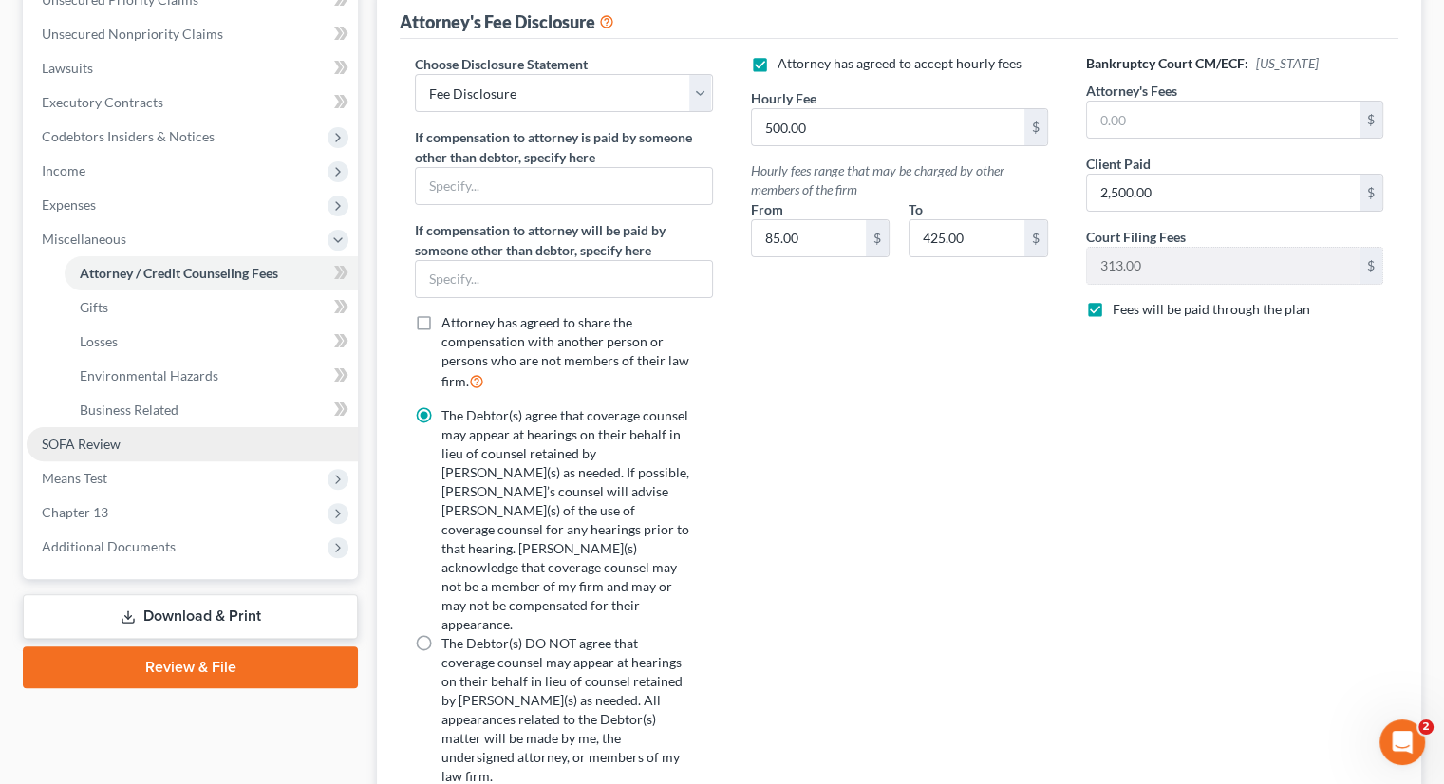
click at [99, 442] on span "SOFA Review" at bounding box center [81, 444] width 79 height 16
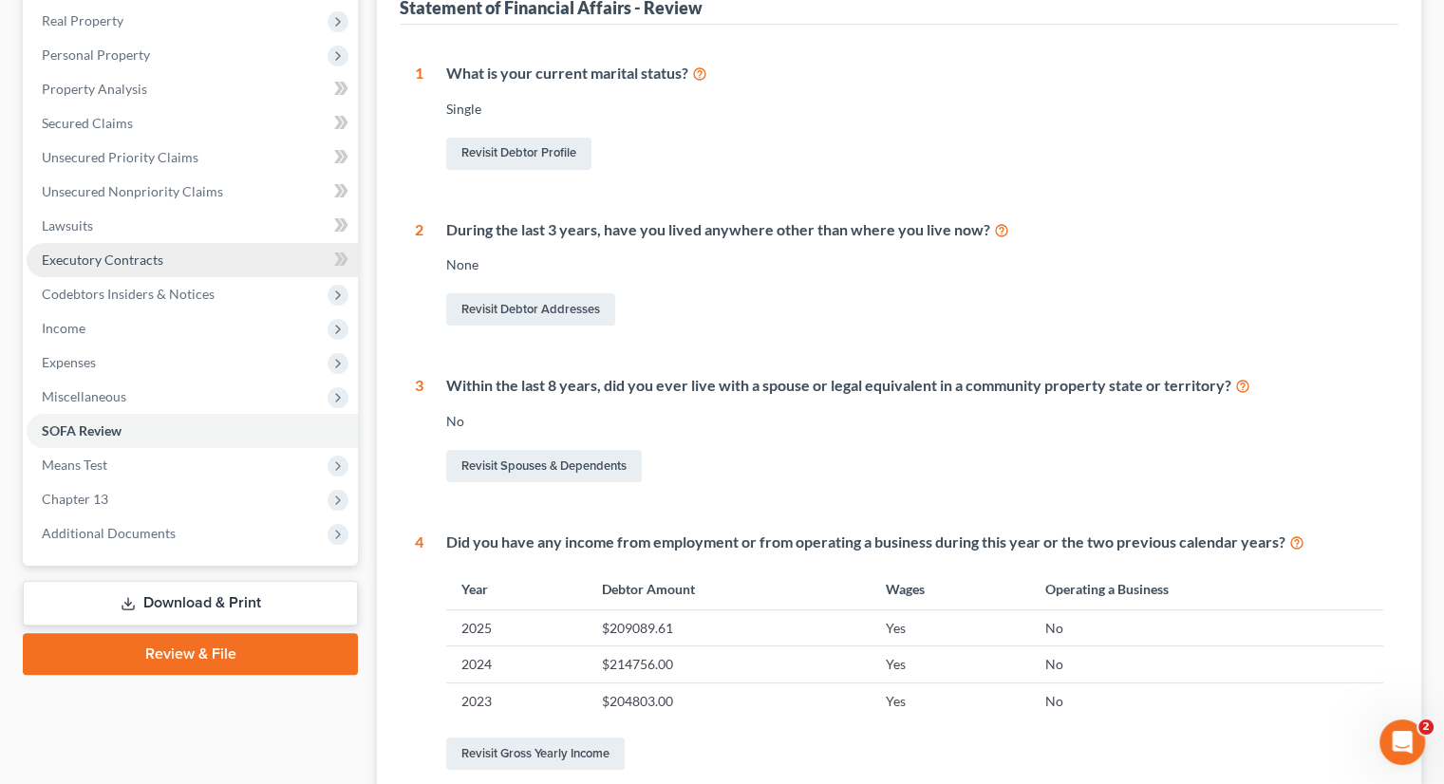
scroll to position [226, 0]
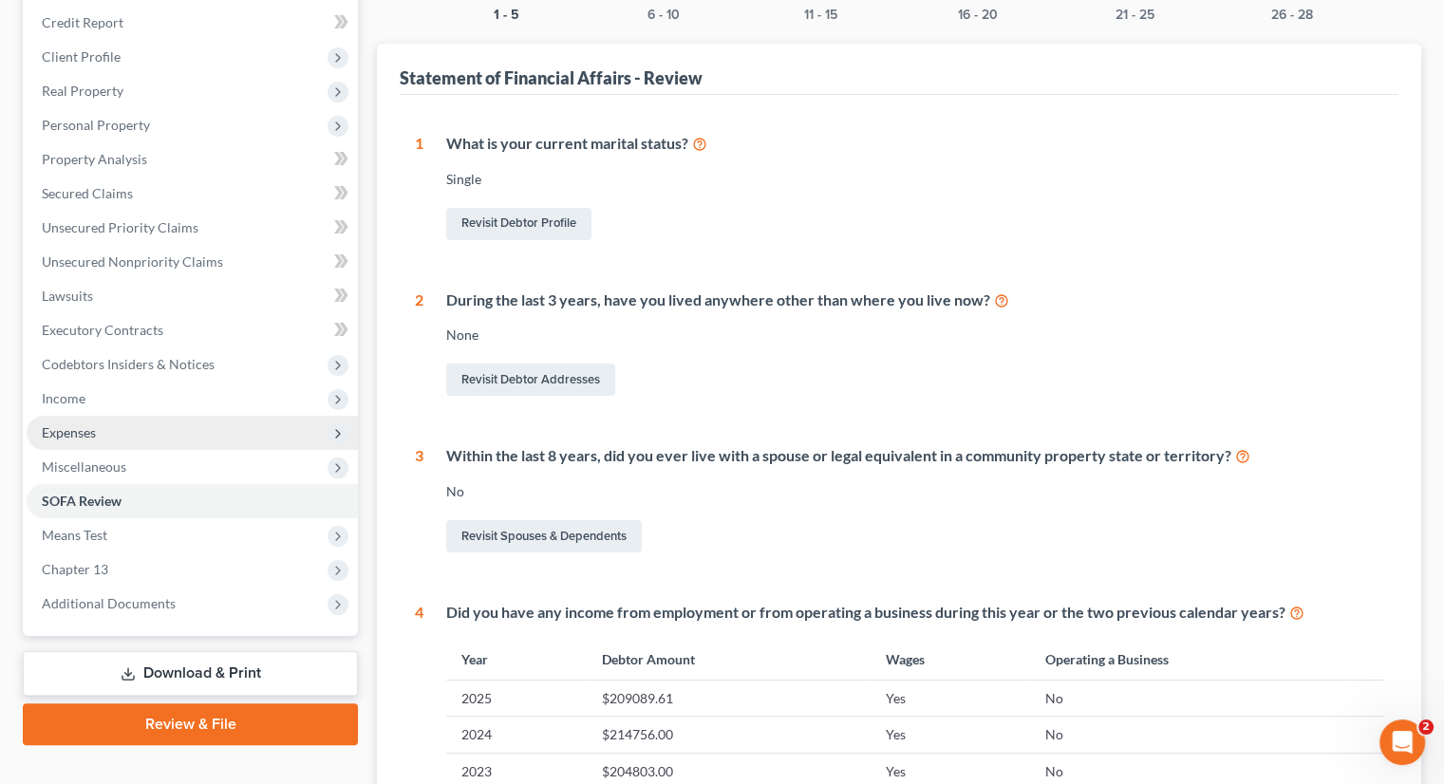
click at [109, 431] on span "Expenses" at bounding box center [192, 433] width 331 height 34
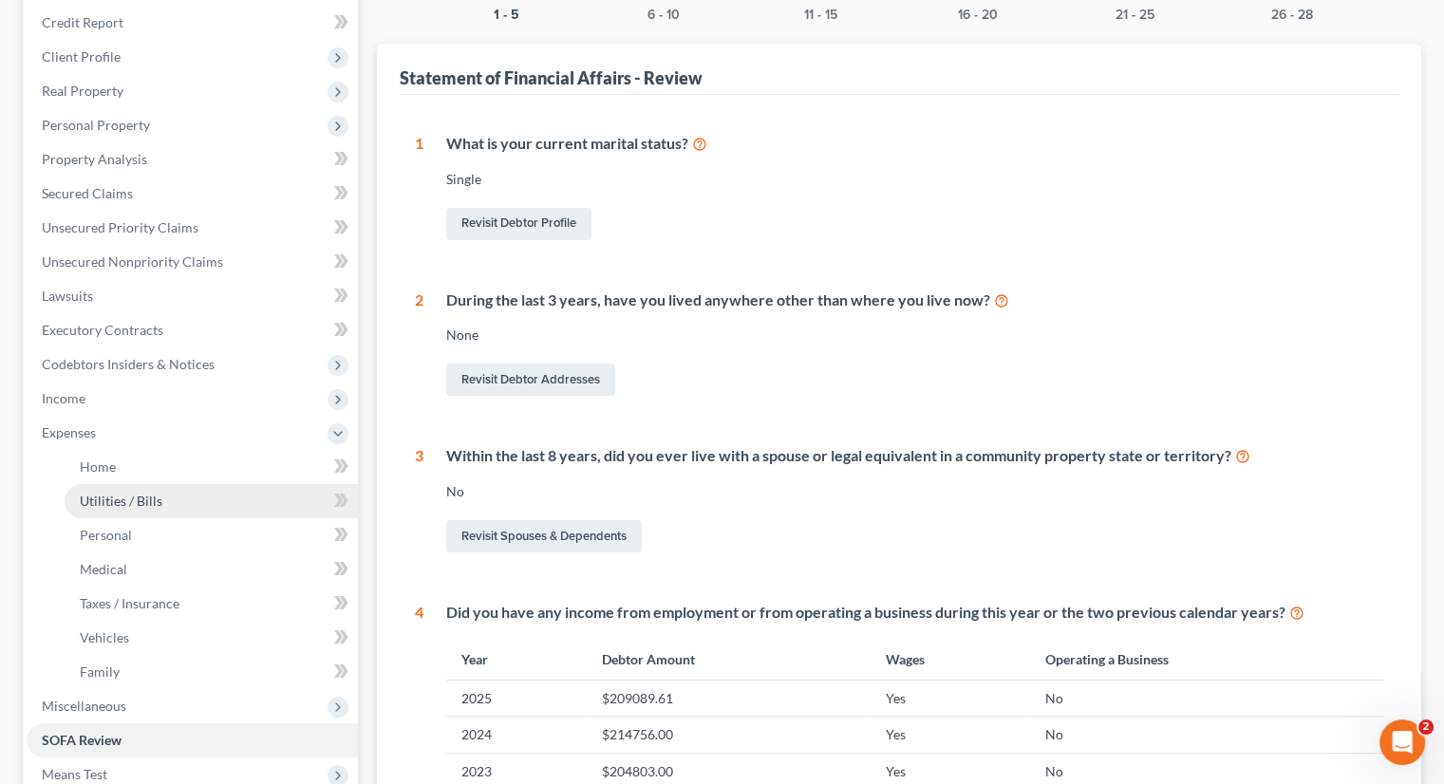
click at [163, 495] on link "Utilities / Bills" at bounding box center [211, 501] width 293 height 34
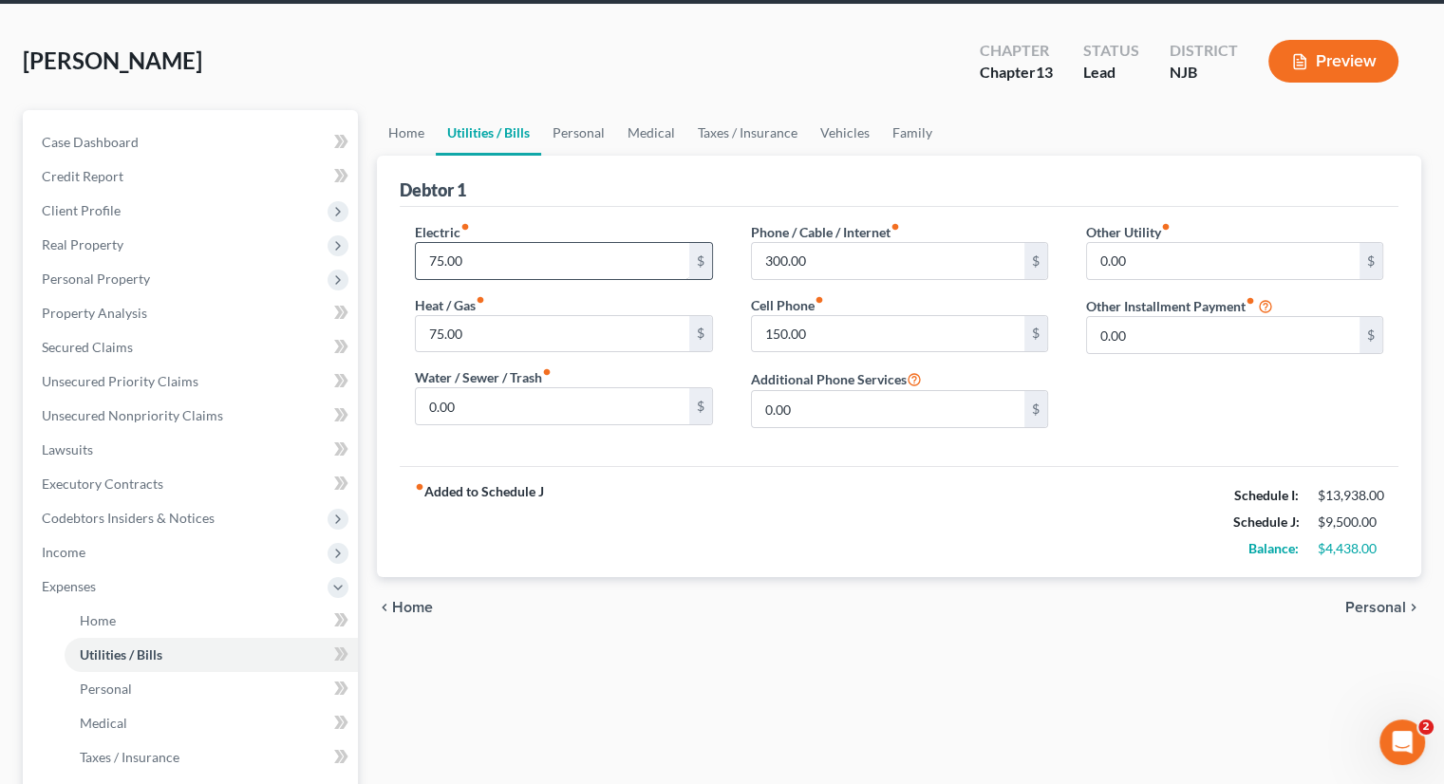
scroll to position [190, 0]
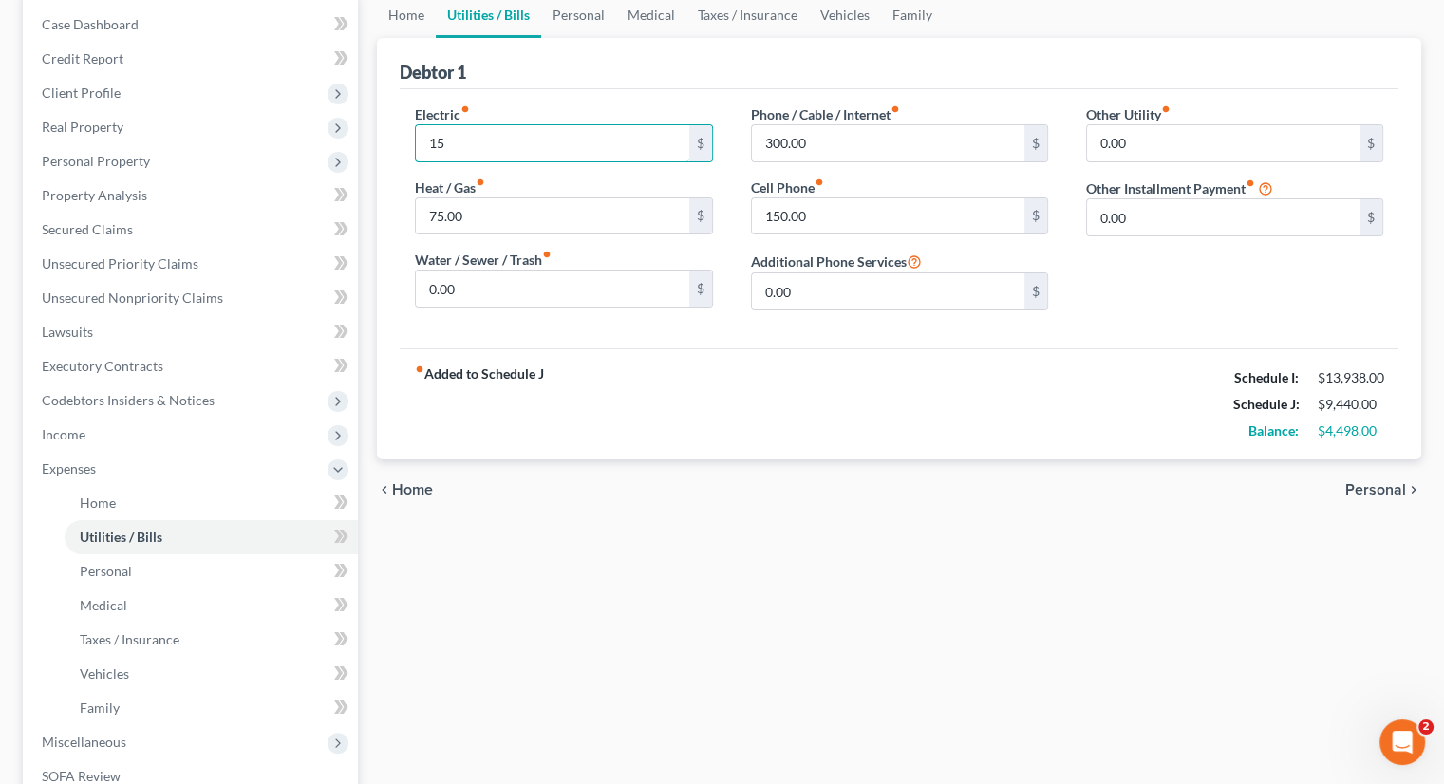
type input "1"
type input "200."
click at [608, 200] on input "75.00" at bounding box center [552, 216] width 272 height 36
click at [631, 479] on div "chevron_left Home Personal chevron_right" at bounding box center [899, 489] width 1044 height 61
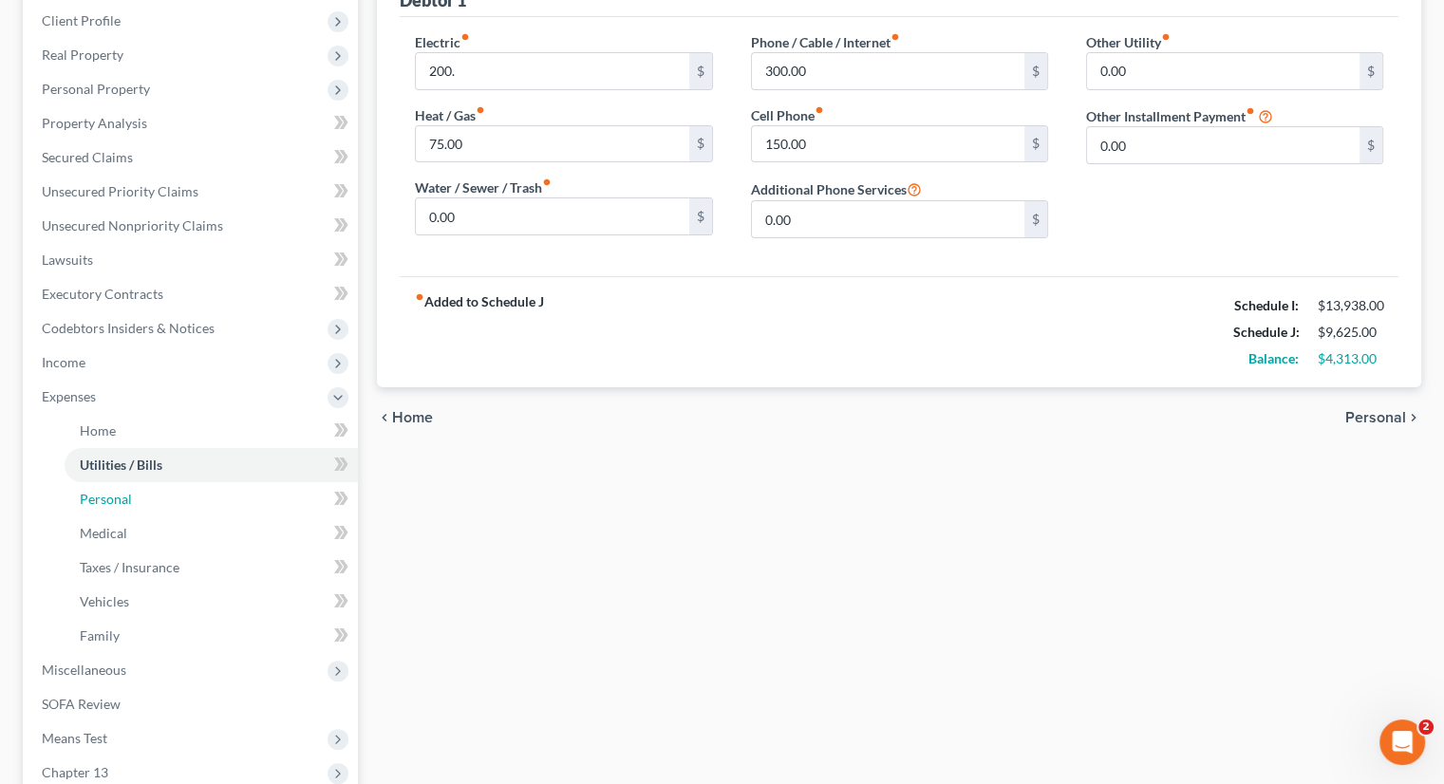
scroll to position [380, 0]
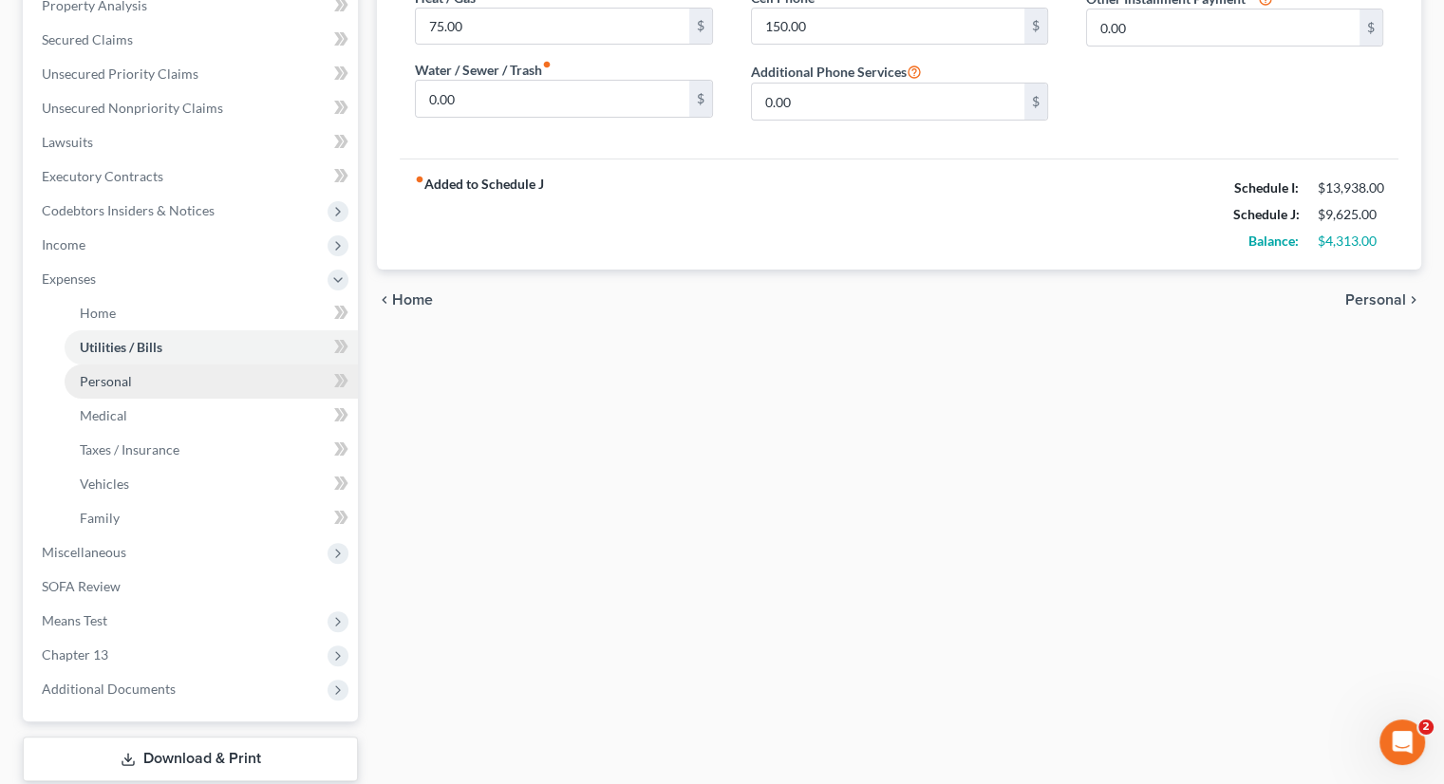
click at [103, 384] on span "Personal" at bounding box center [106, 381] width 52 height 16
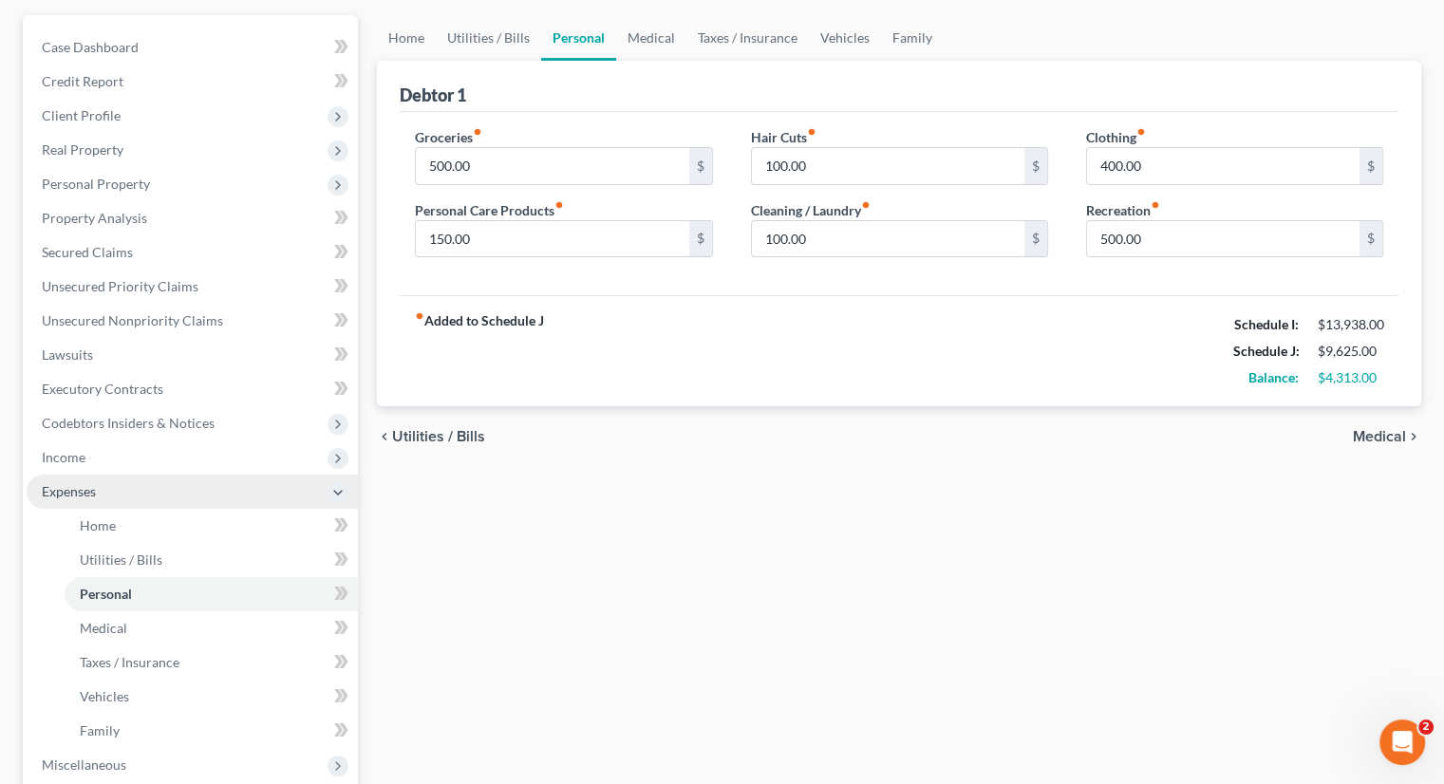
scroll to position [285, 0]
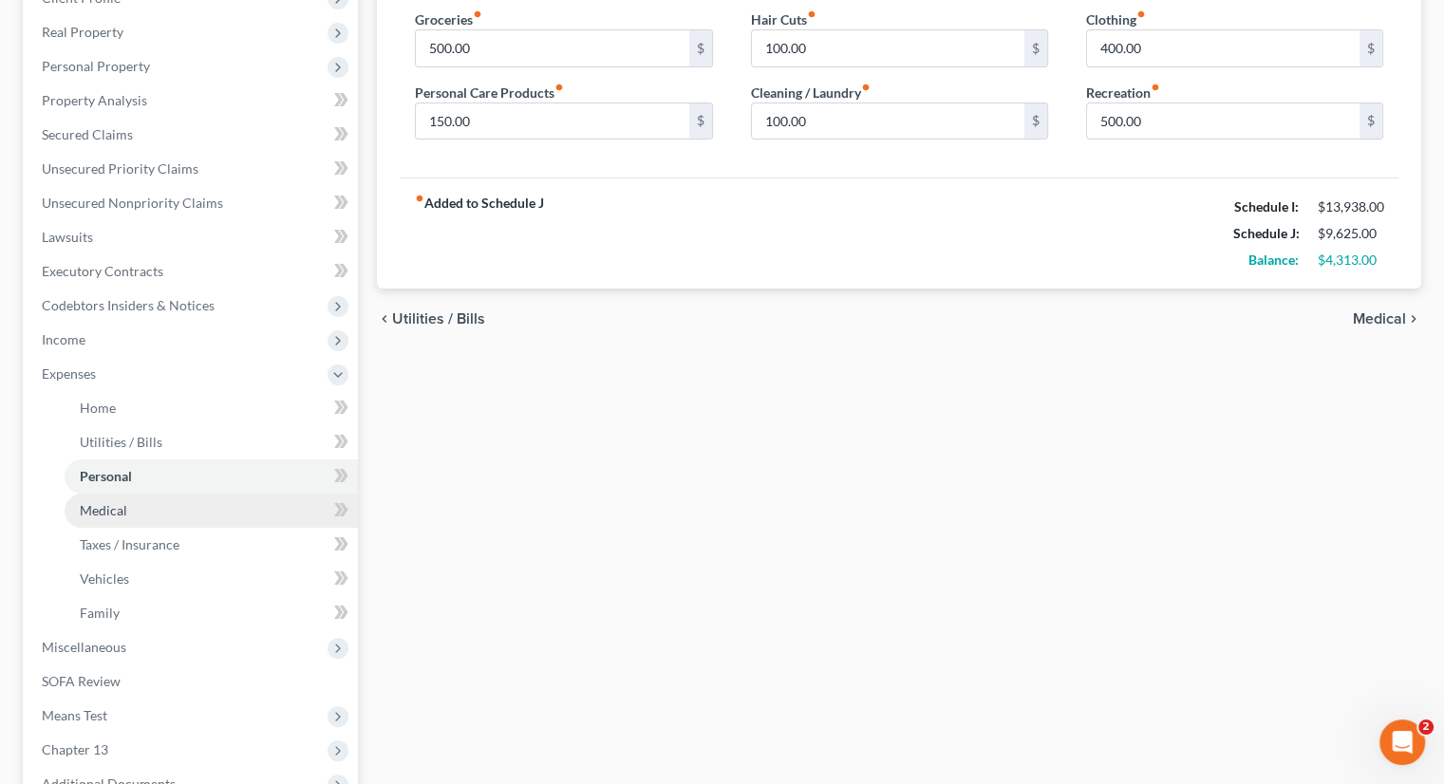
click at [129, 504] on link "Medical" at bounding box center [211, 511] width 293 height 34
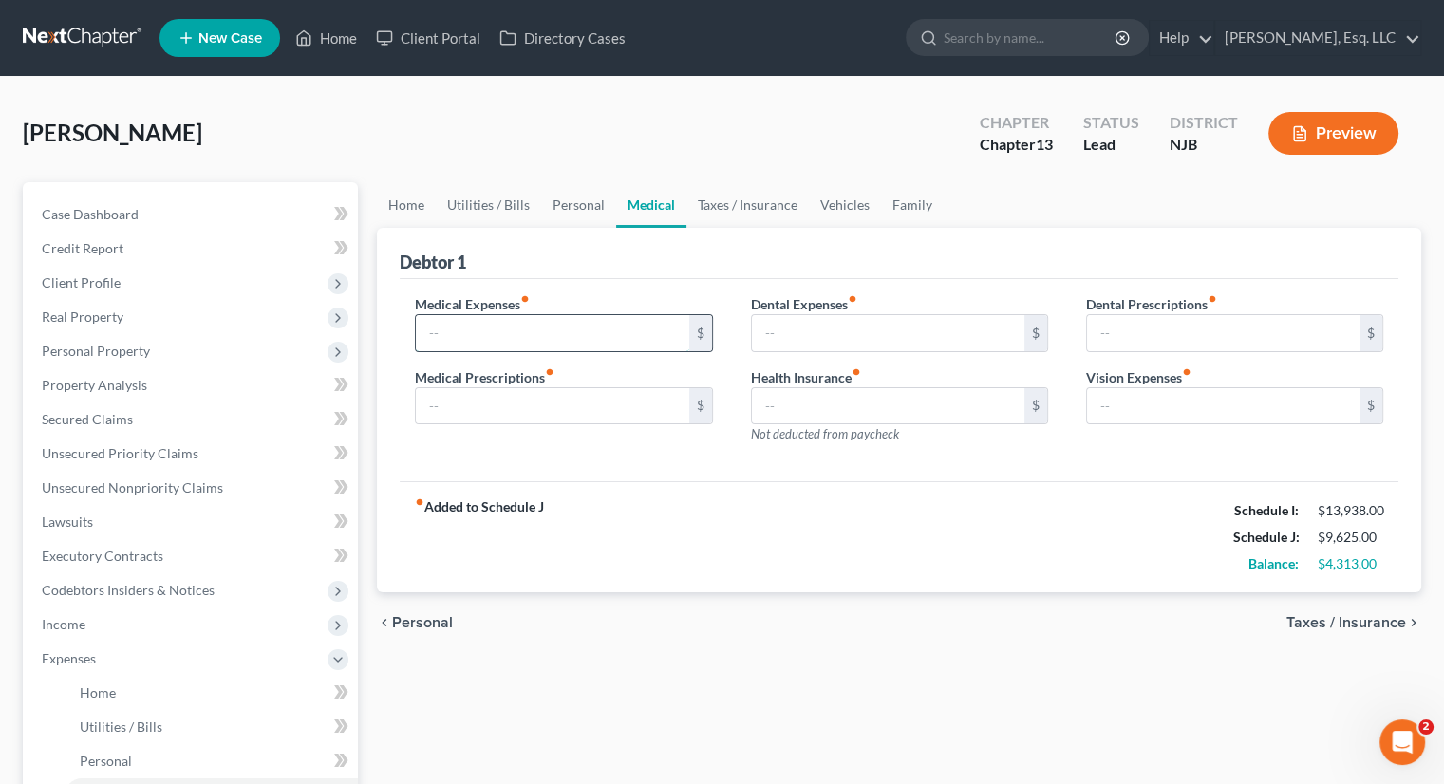
drag, startPoint x: 481, startPoint y: 335, endPoint x: 508, endPoint y: 335, distance: 26.6
click at [481, 335] on input "text" at bounding box center [552, 333] width 272 height 36
type input "50."
click at [777, 335] on input "text" at bounding box center [888, 333] width 272 height 36
type input "50."
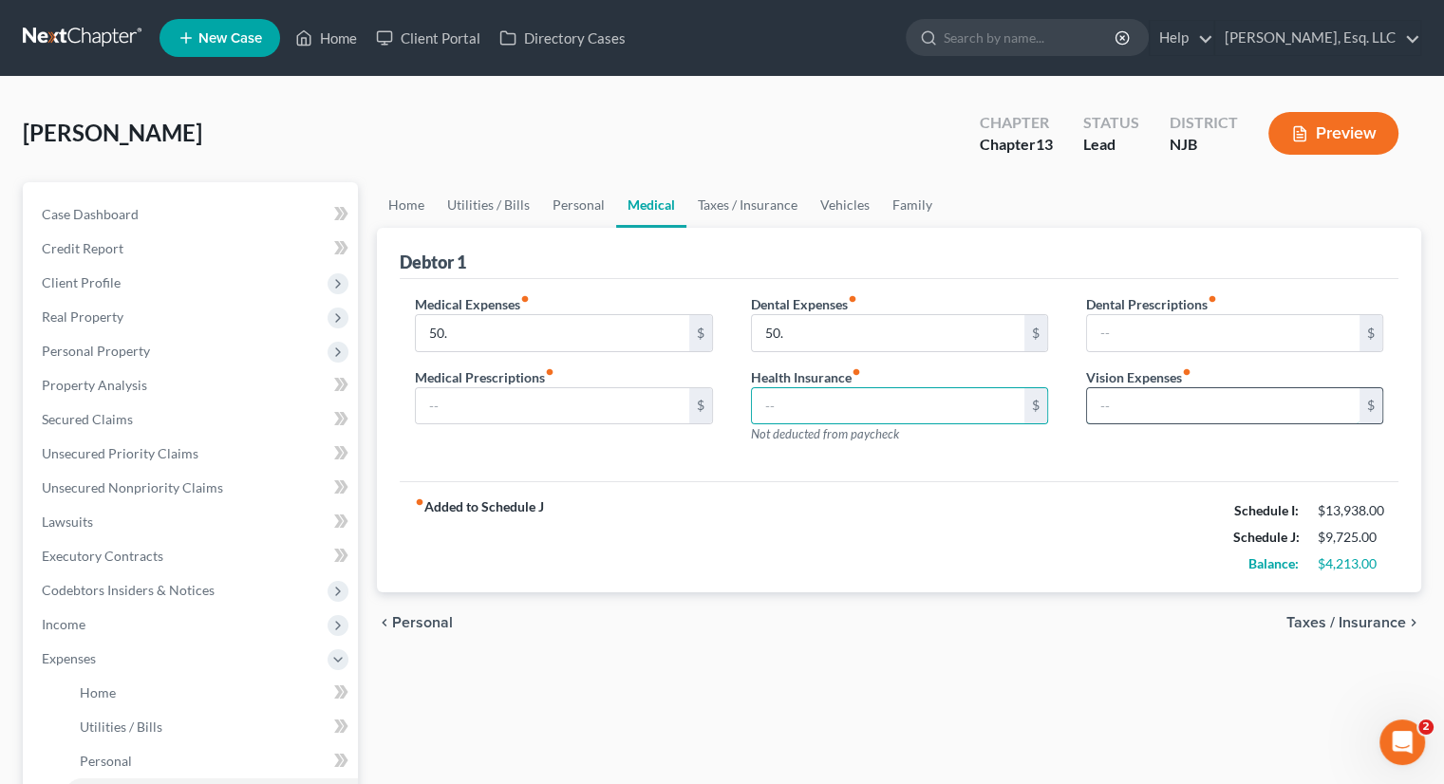
click at [1111, 402] on input "text" at bounding box center [1223, 406] width 272 height 36
type input "75."
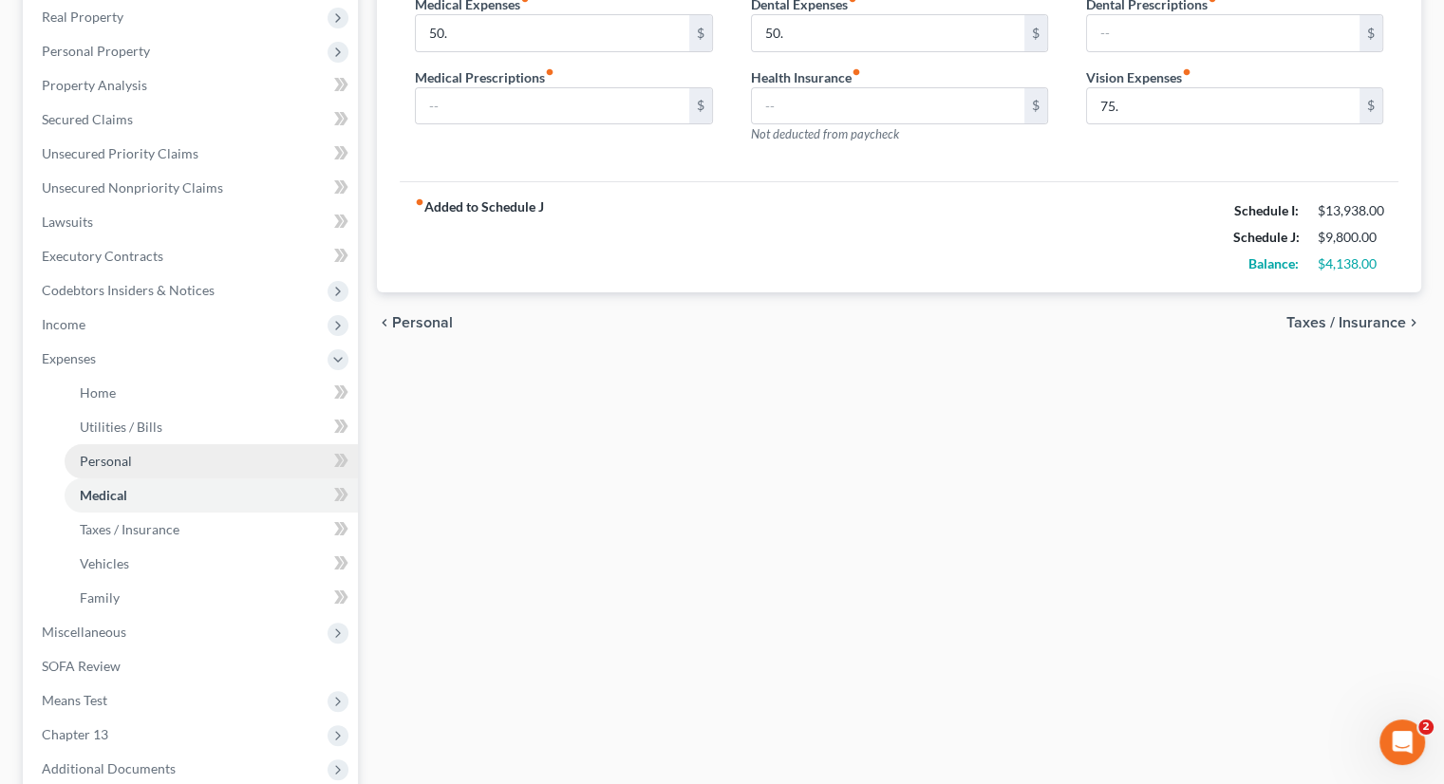
scroll to position [380, 0]
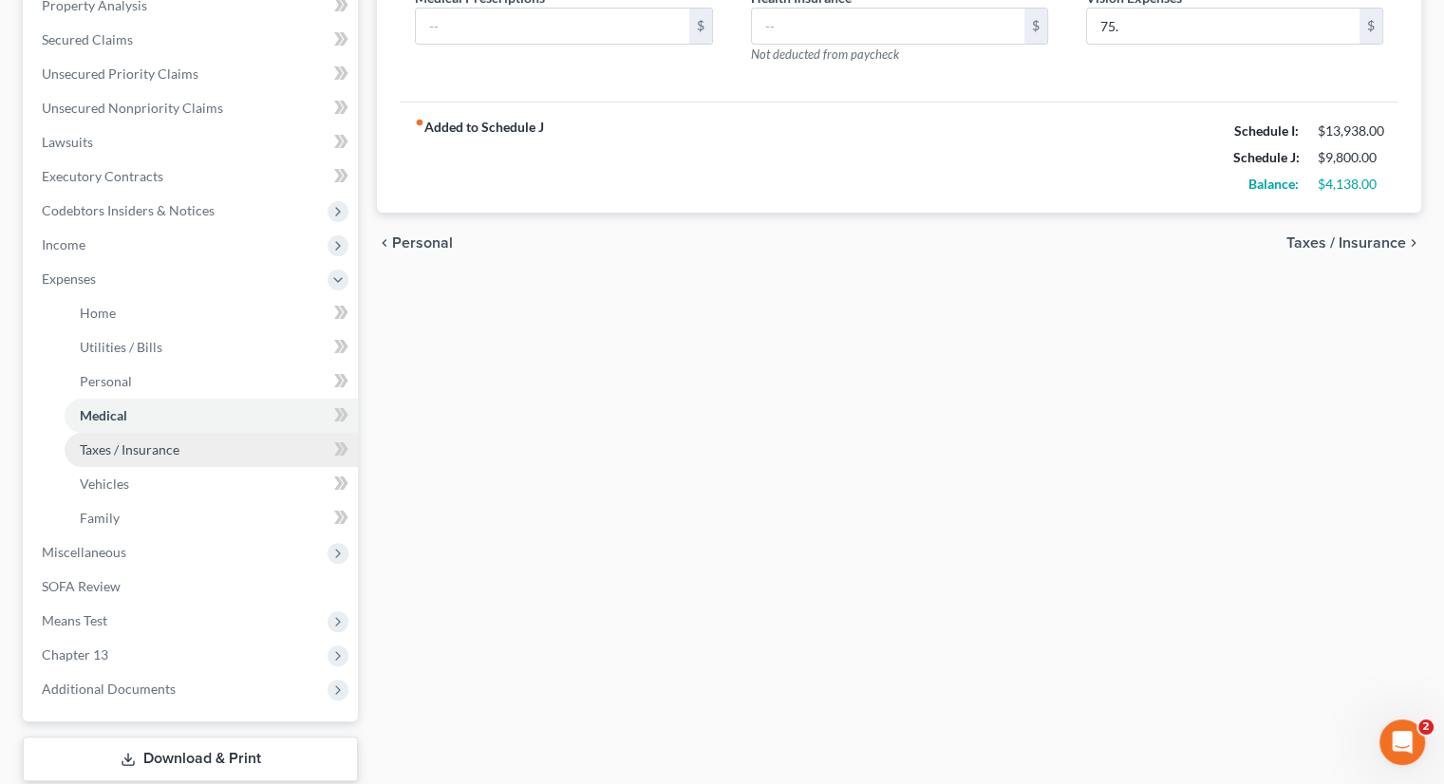
click at [161, 439] on link "Taxes / Insurance" at bounding box center [211, 450] width 293 height 34
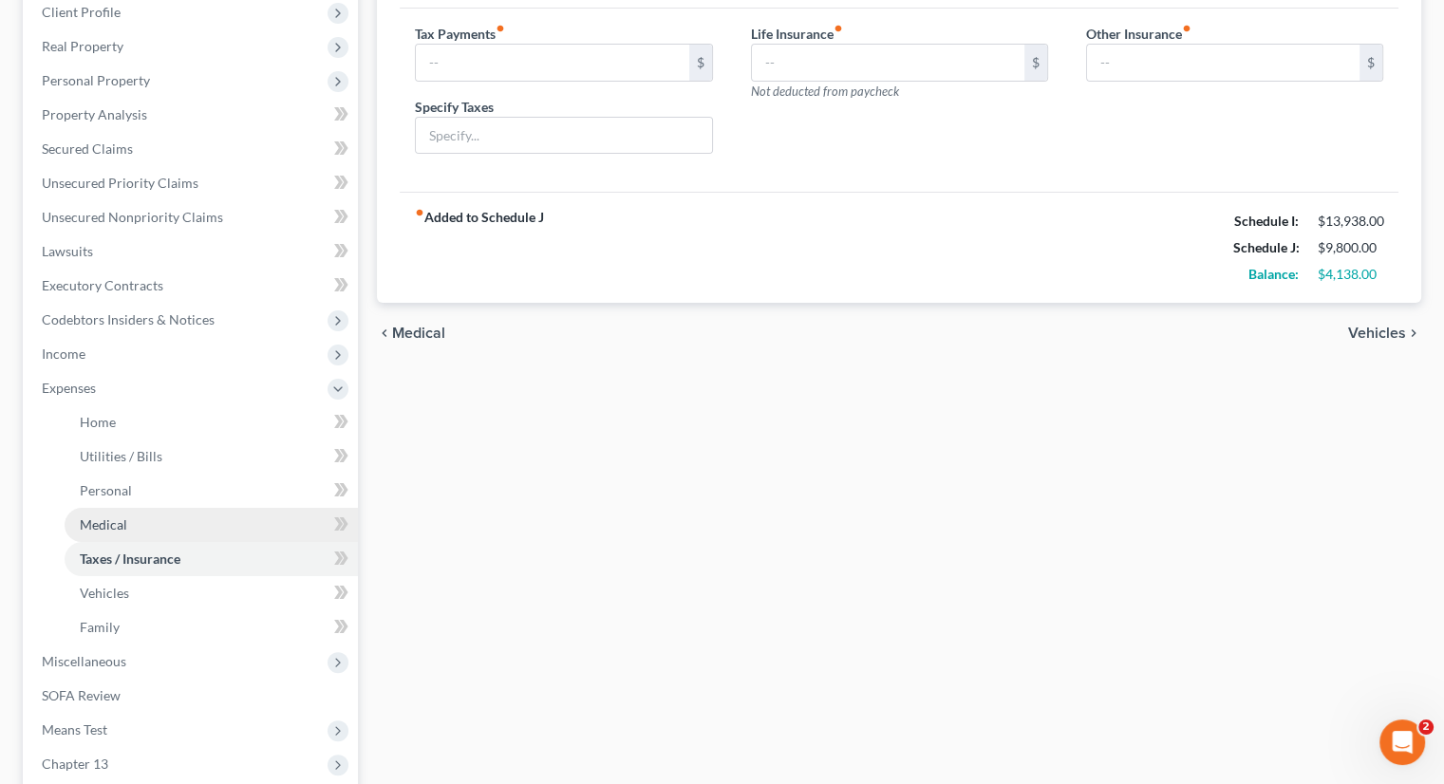
scroll to position [285, 0]
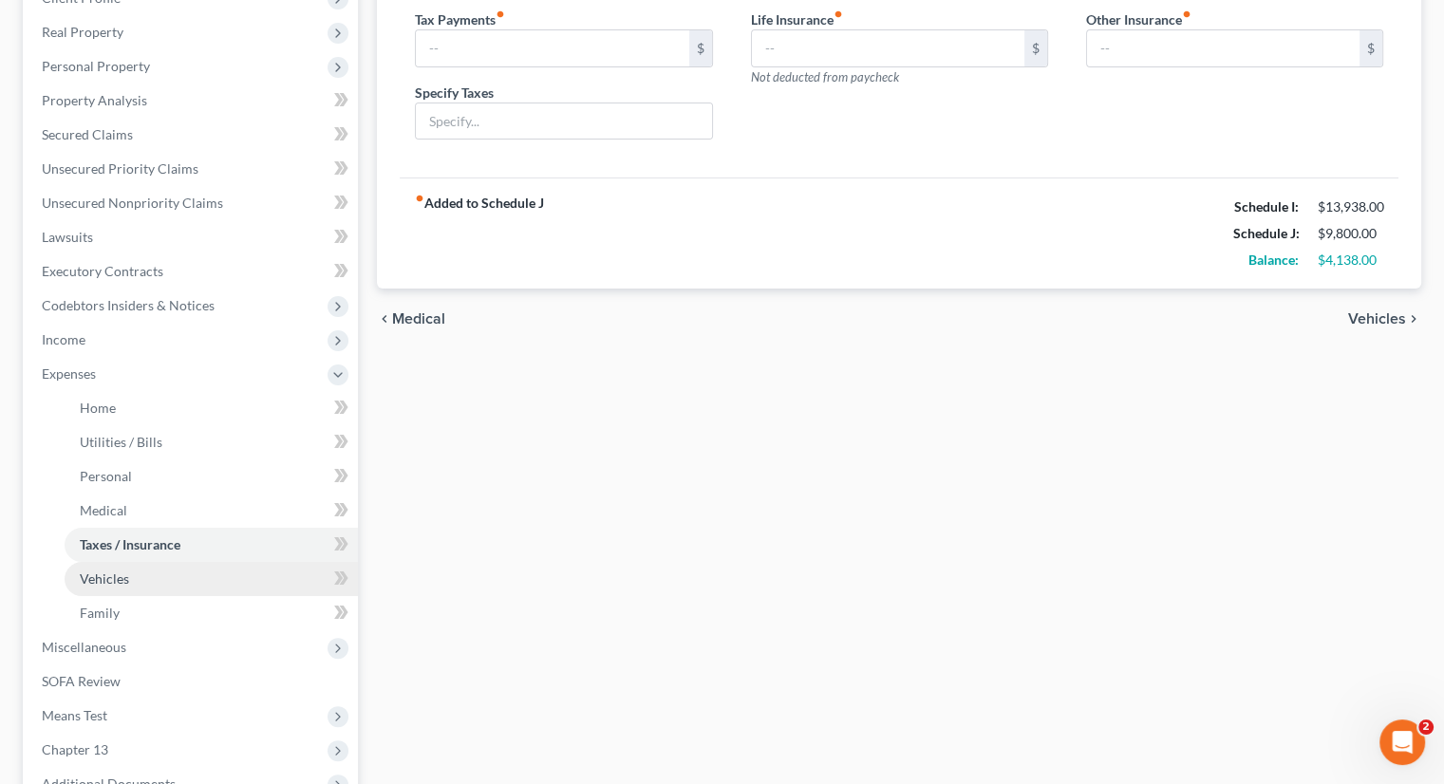
click at [140, 570] on link "Vehicles" at bounding box center [211, 579] width 293 height 34
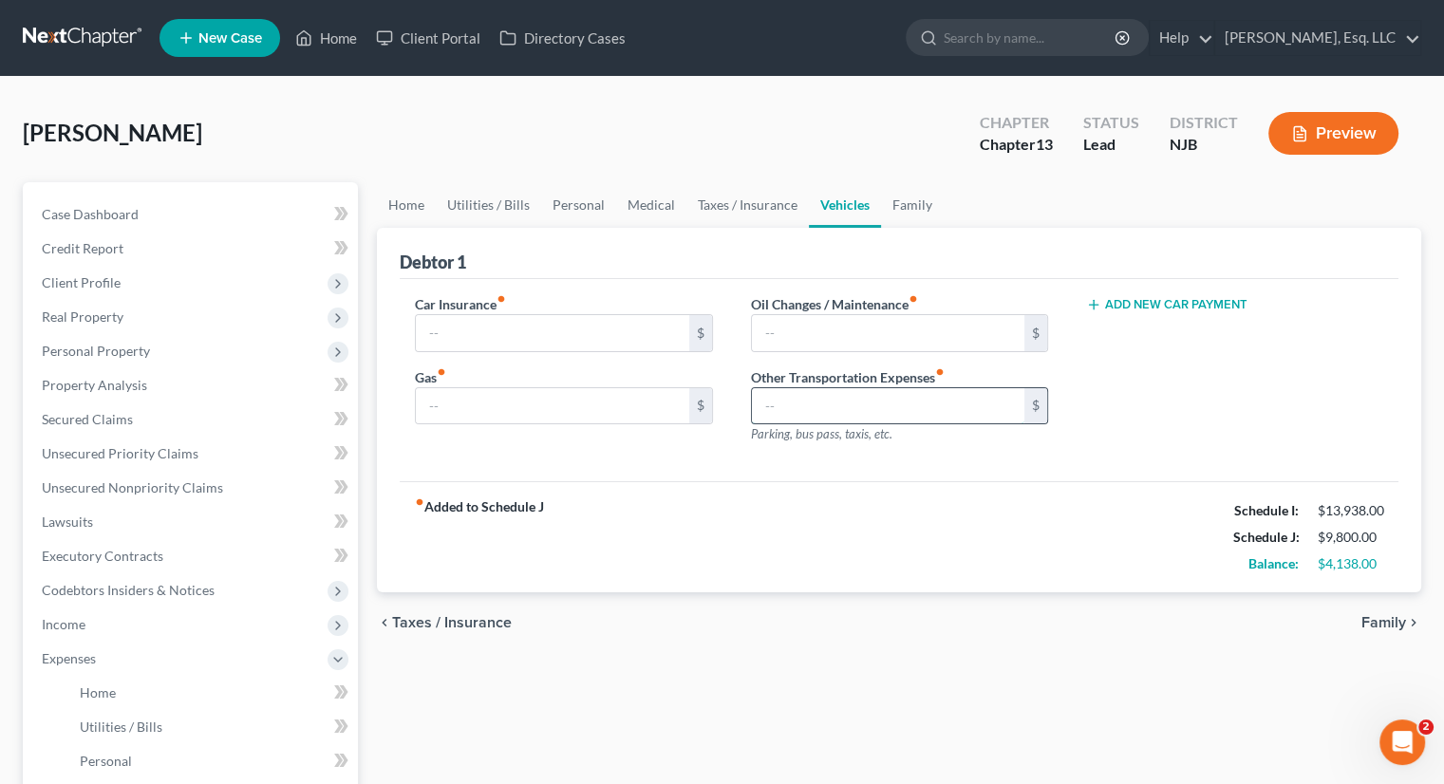
click at [784, 405] on input "text" at bounding box center [888, 406] width 272 height 36
type input "250."
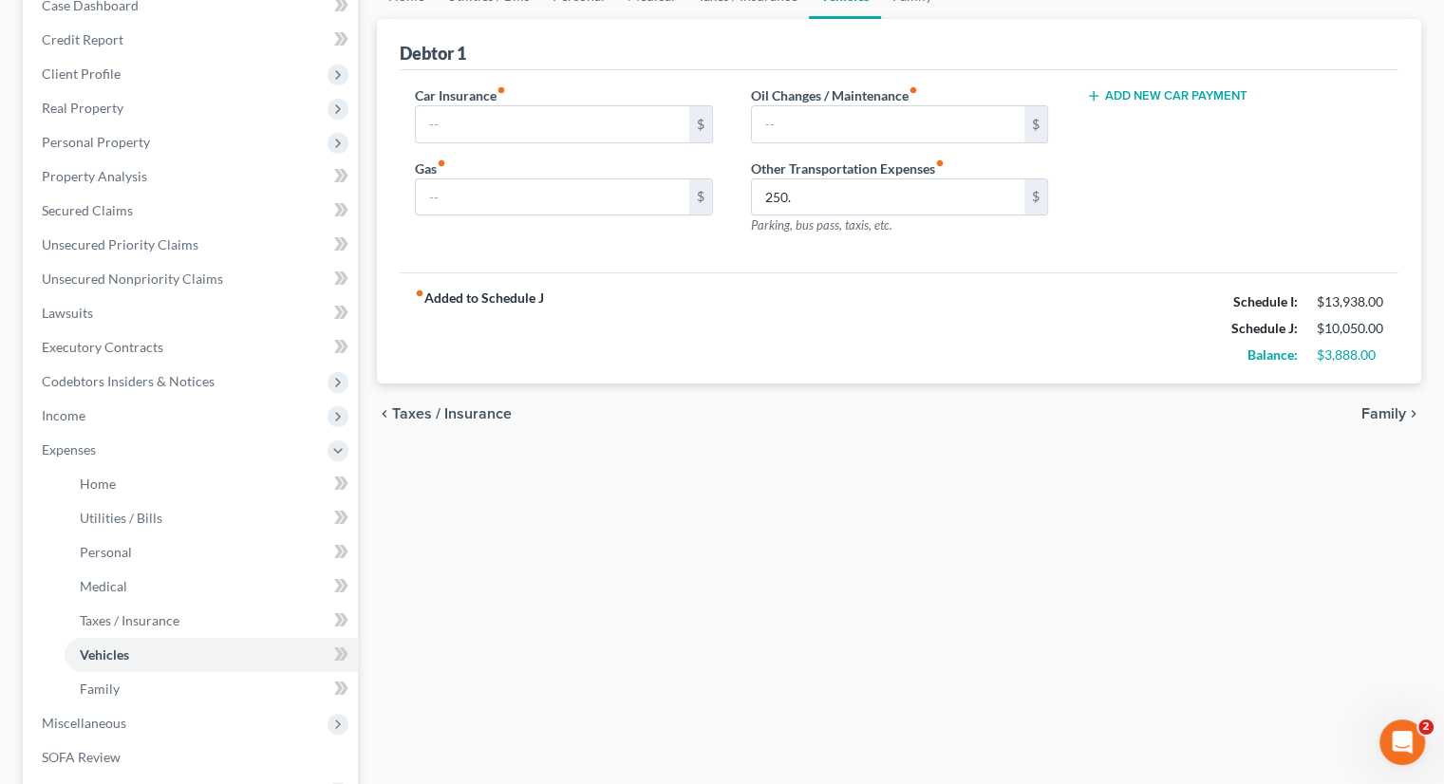
scroll to position [285, 0]
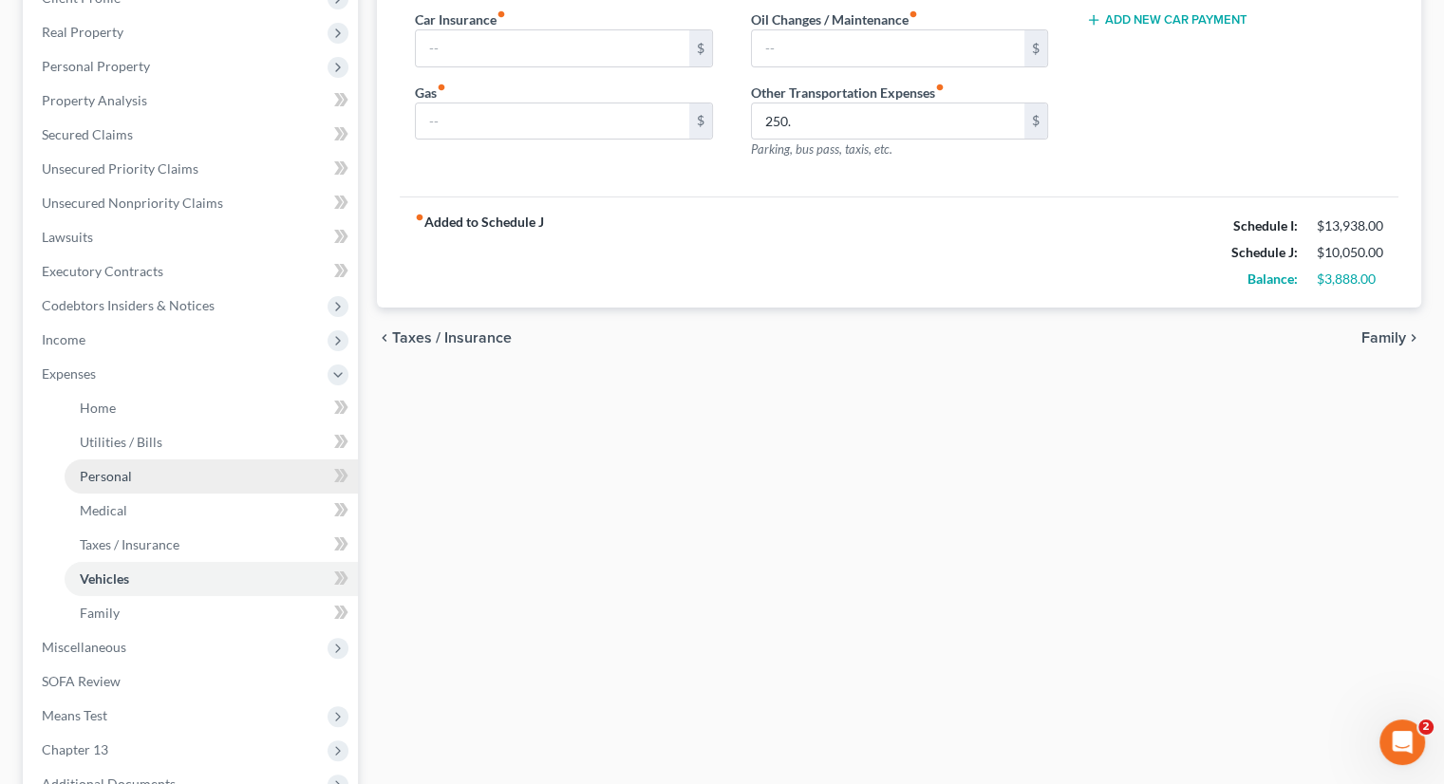
click at [121, 465] on link "Personal" at bounding box center [211, 476] width 293 height 34
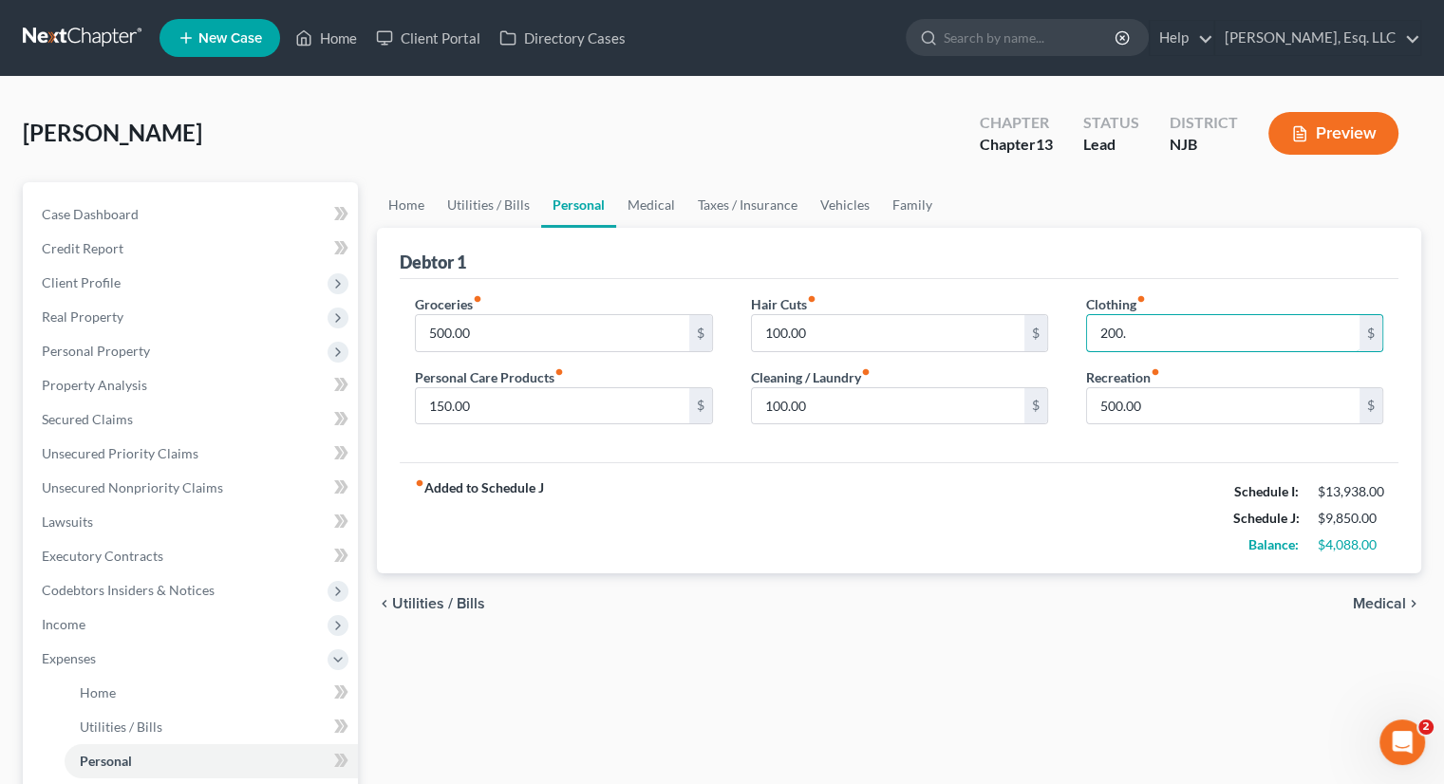
type input "200."
click at [1207, 417] on input "500.00" at bounding box center [1223, 406] width 272 height 36
type input "150."
click at [1185, 404] on input "500.00" at bounding box center [1223, 406] width 272 height 36
click at [860, 519] on div "fiber_manual_record Added to Schedule J Schedule I: $13,938.00 Schedule J: $9,9…" at bounding box center [899, 517] width 999 height 111
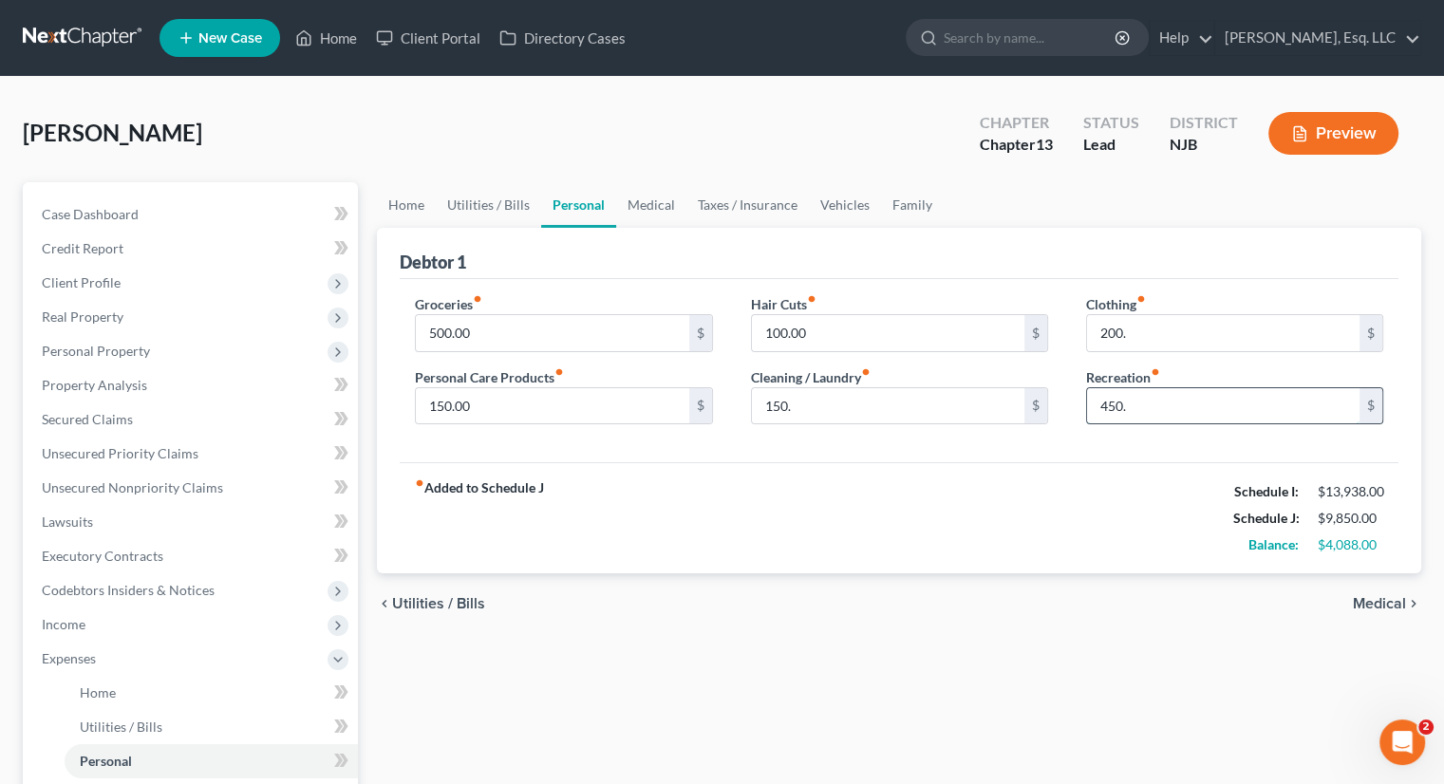
type input "450."
click at [1006, 485] on div "fiber_manual_record Added to Schedule J Schedule I: $13,938.00 Schedule J: $9,8…" at bounding box center [899, 517] width 999 height 111
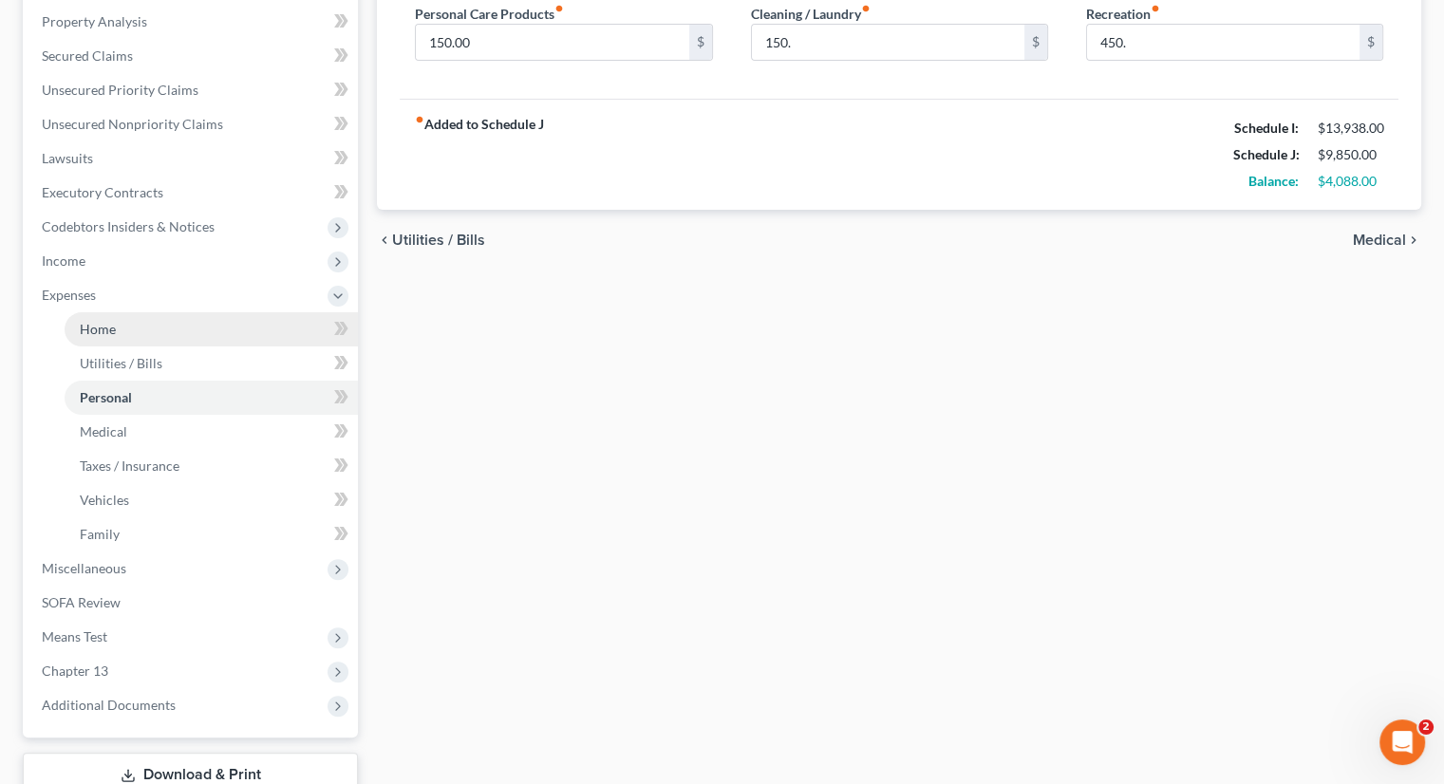
scroll to position [380, 0]
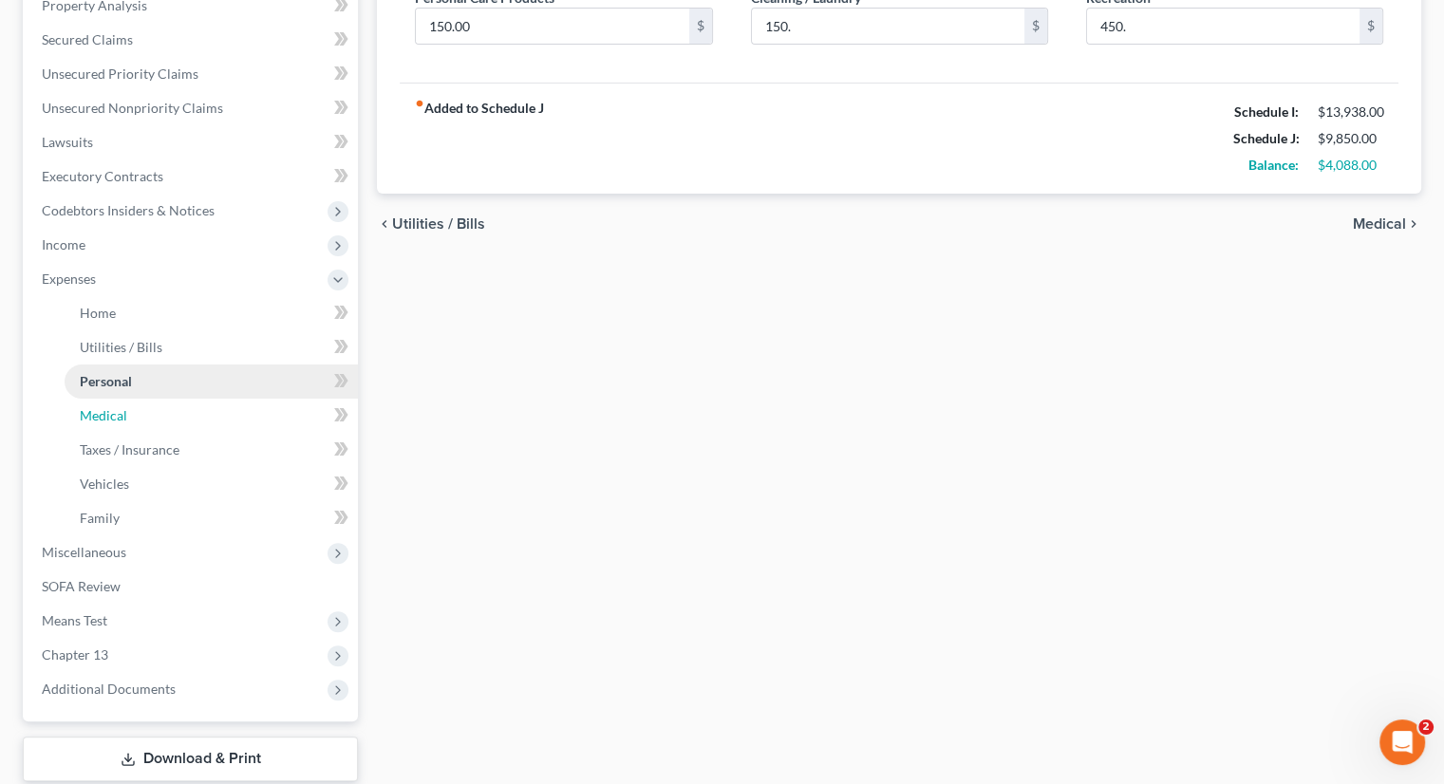
click at [150, 406] on link "Medical" at bounding box center [211, 416] width 293 height 34
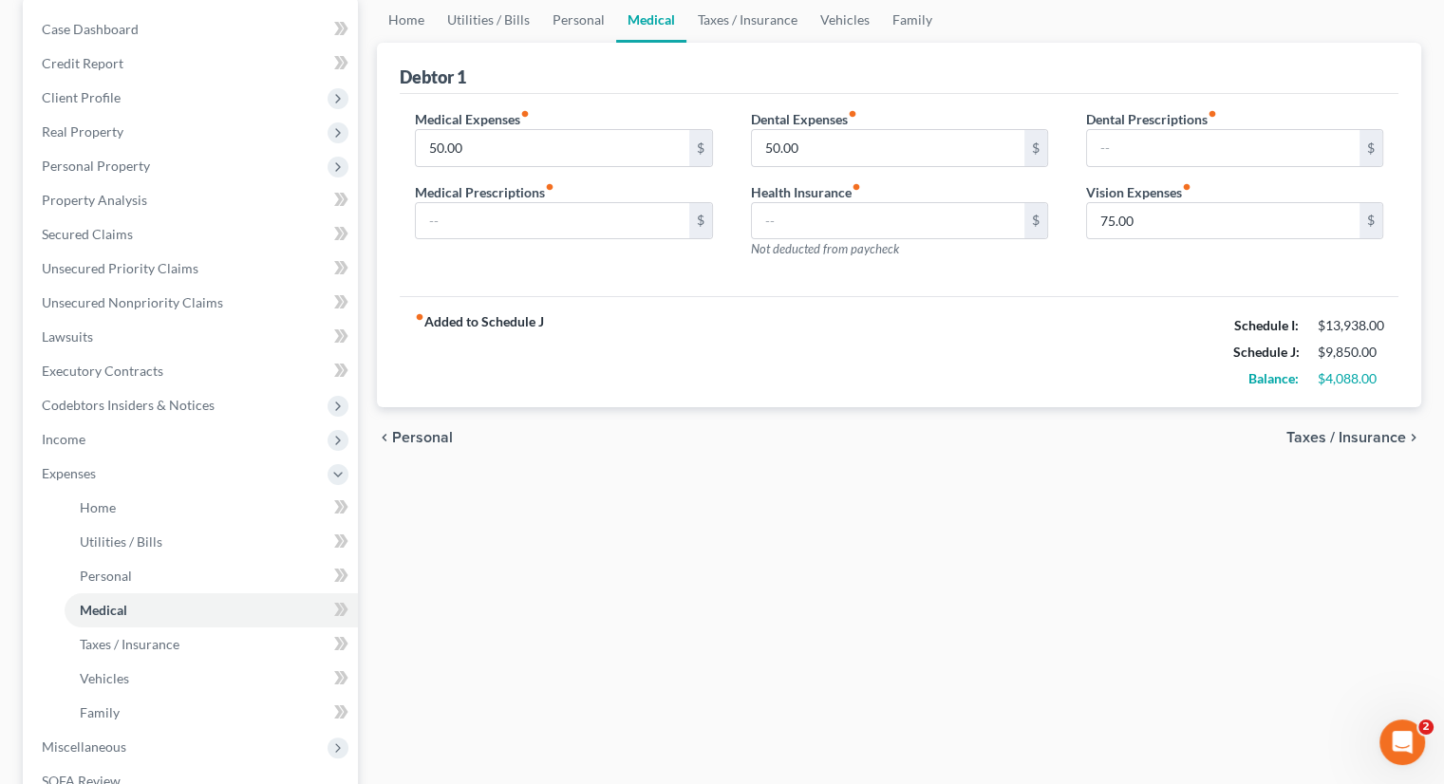
scroll to position [190, 0]
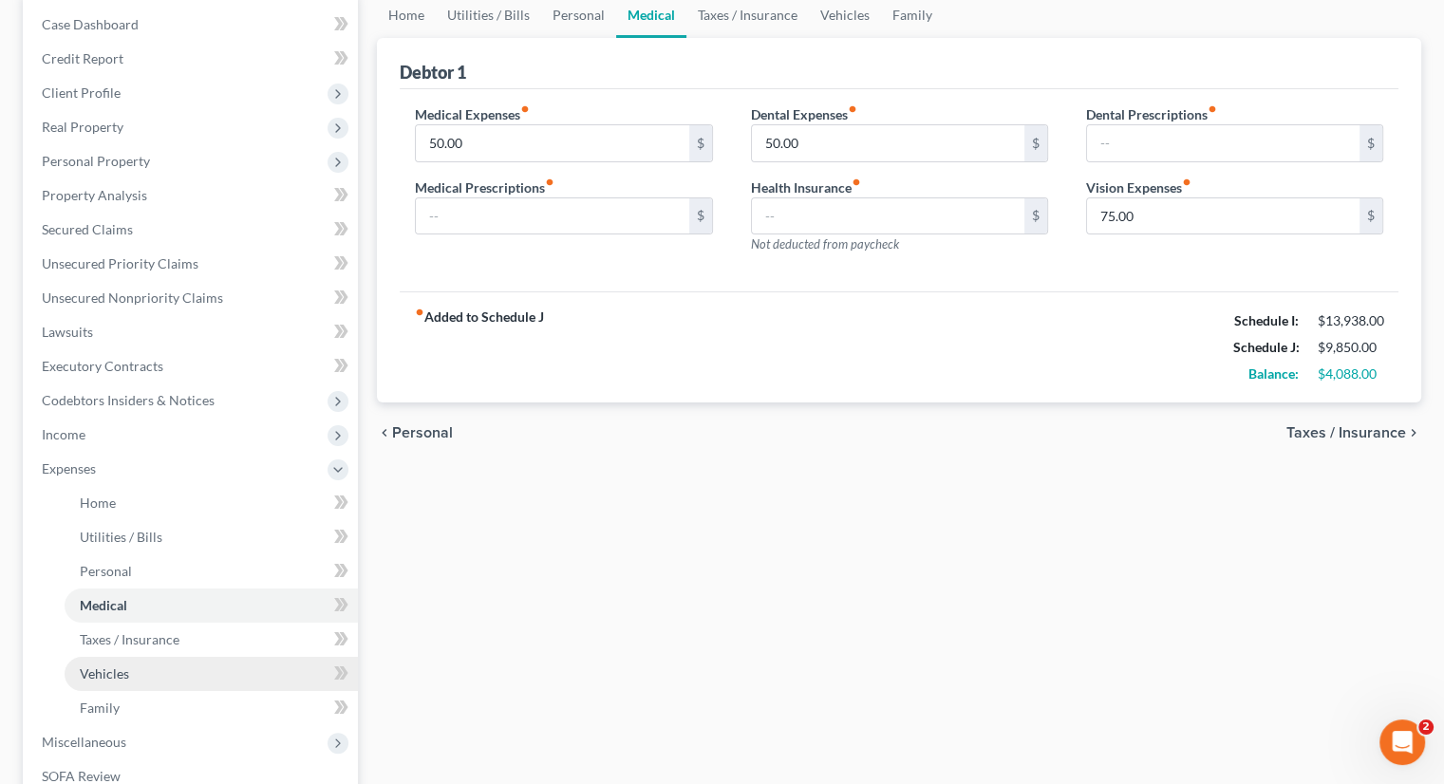
click at [122, 665] on span "Vehicles" at bounding box center [104, 673] width 49 height 16
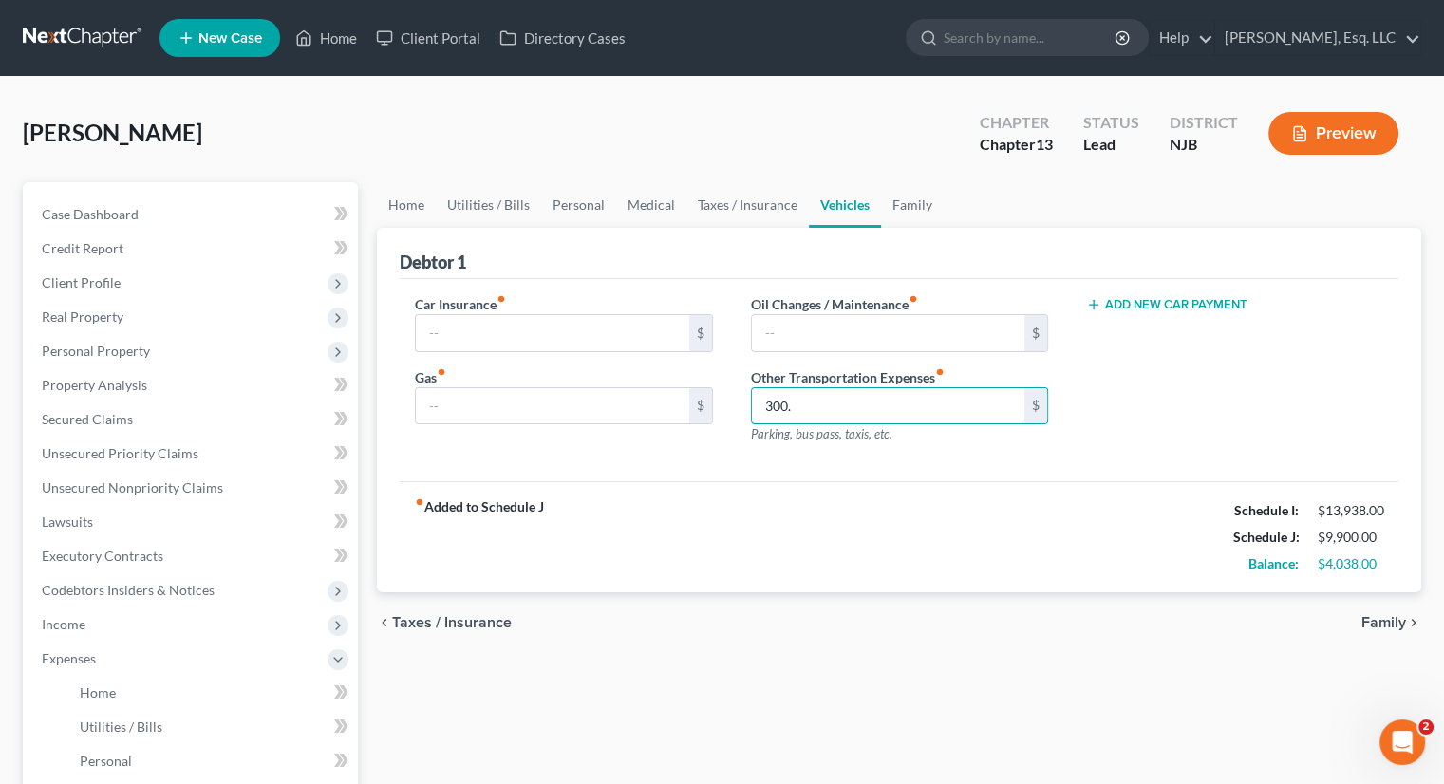
type input "300."
click at [970, 532] on div "fiber_manual_record Added to Schedule J Schedule I: $13,938.00 Schedule J: $9,9…" at bounding box center [899, 536] width 999 height 111
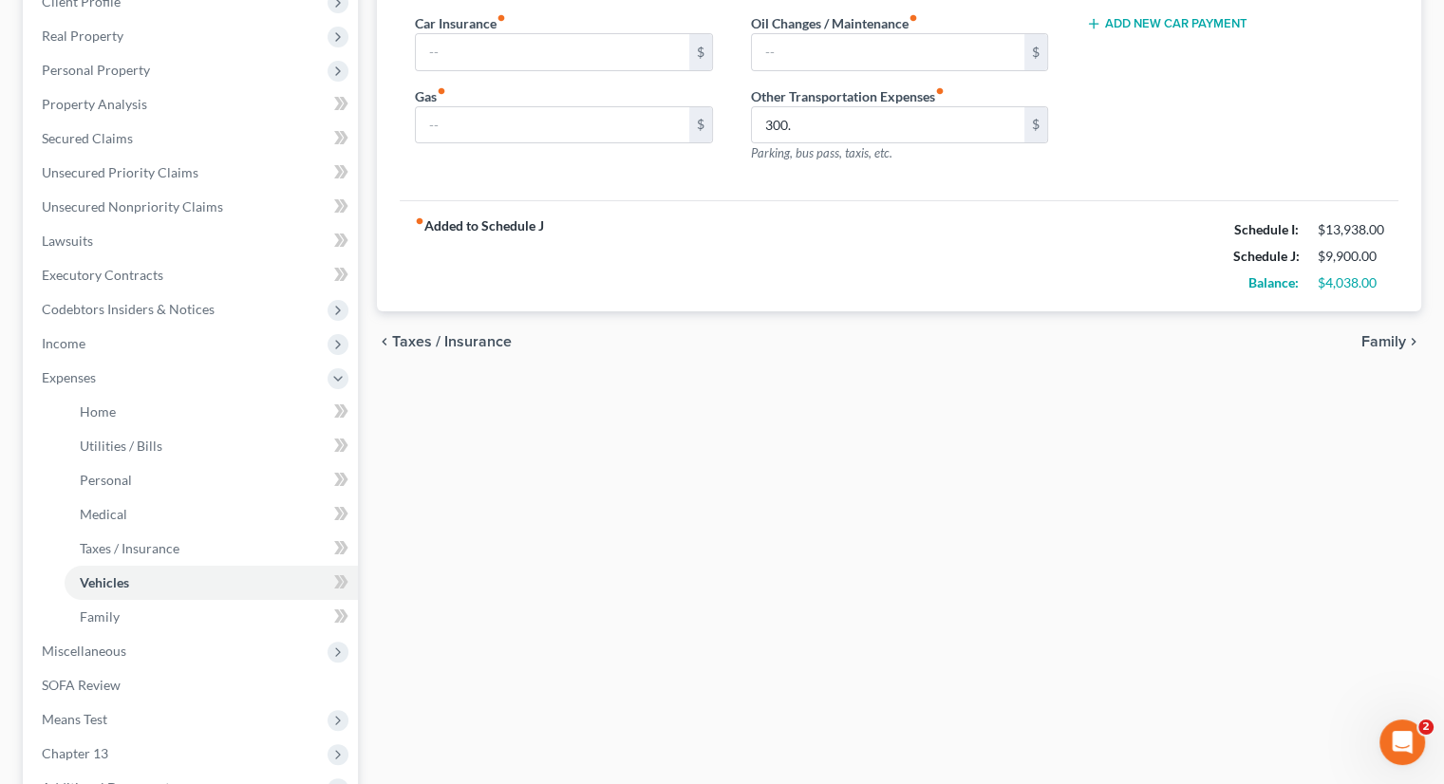
scroll to position [285, 0]
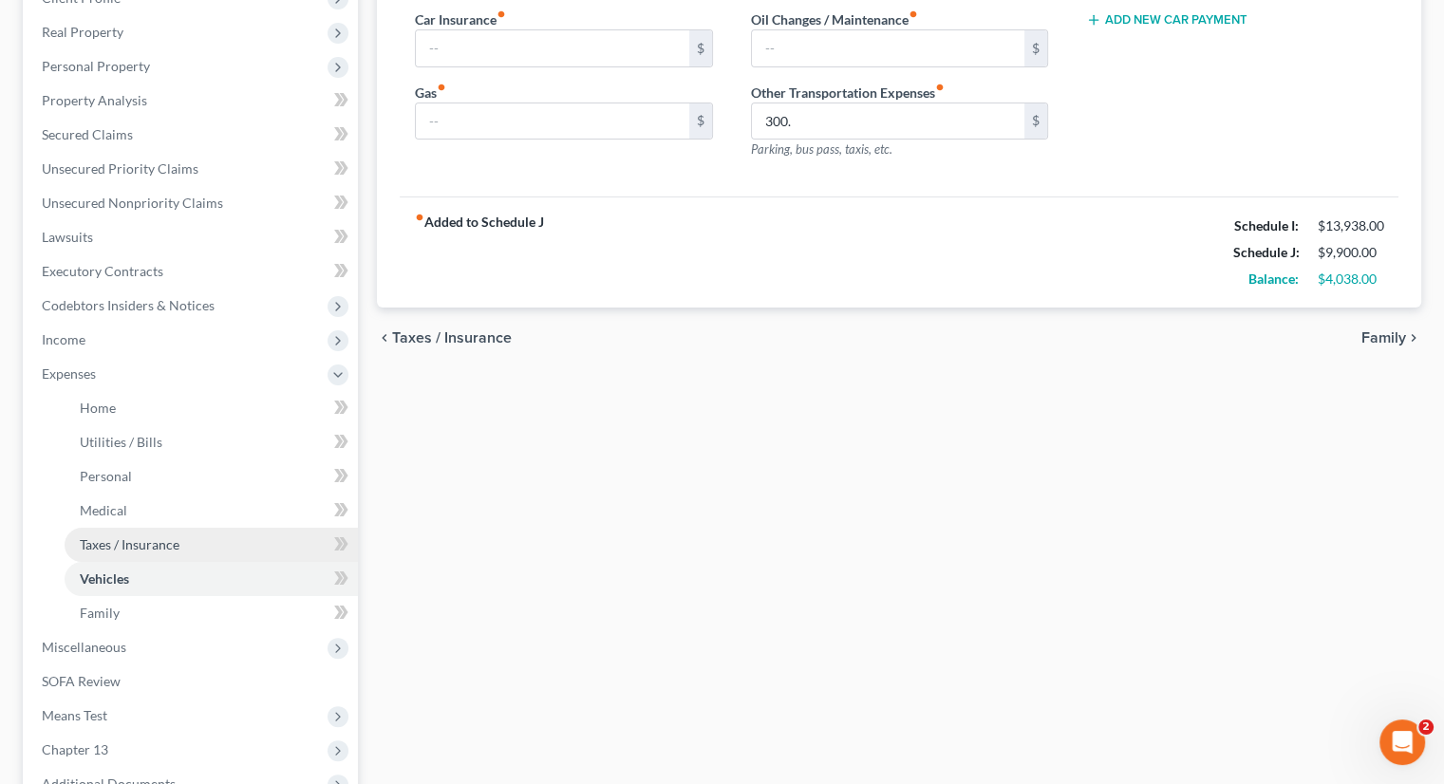
click at [145, 534] on link "Taxes / Insurance" at bounding box center [211, 545] width 293 height 34
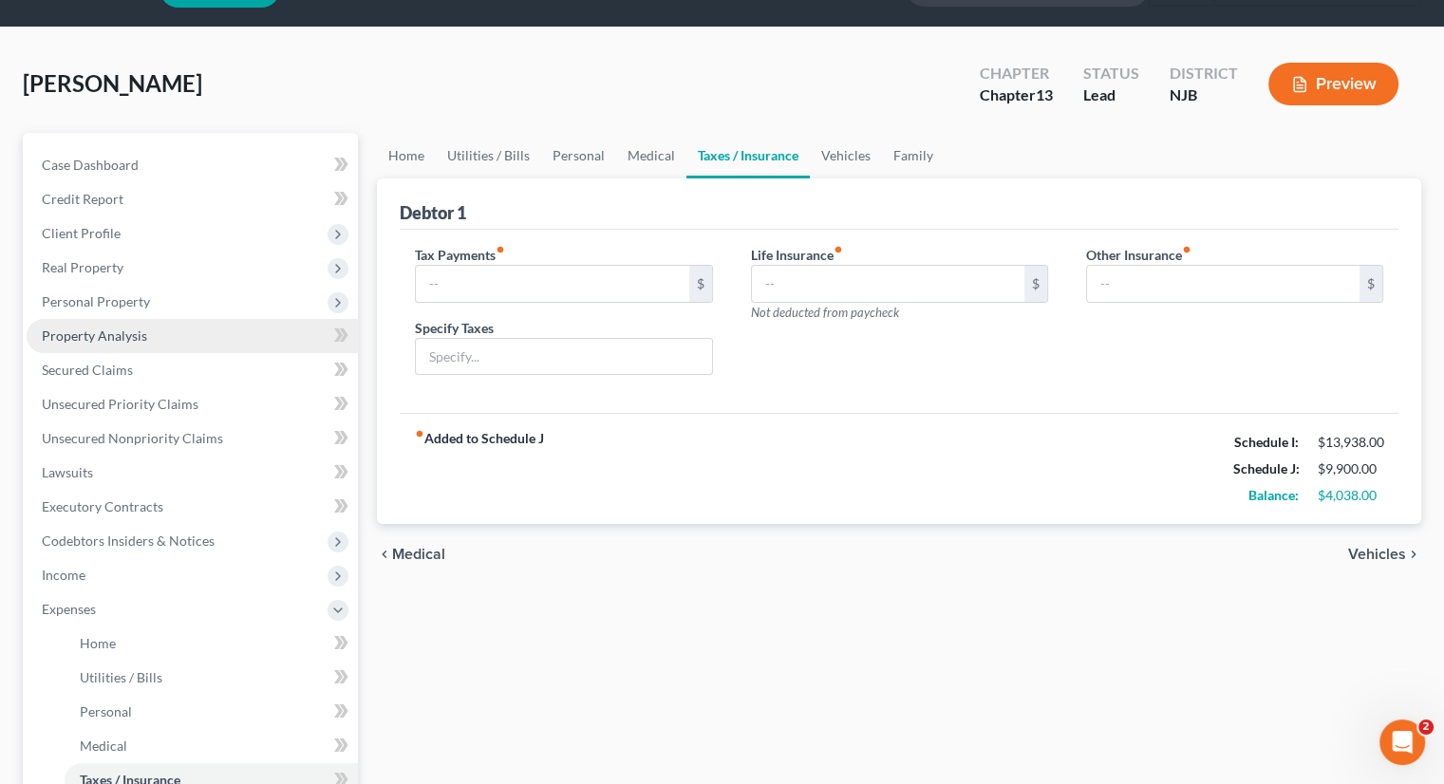
scroll to position [190, 0]
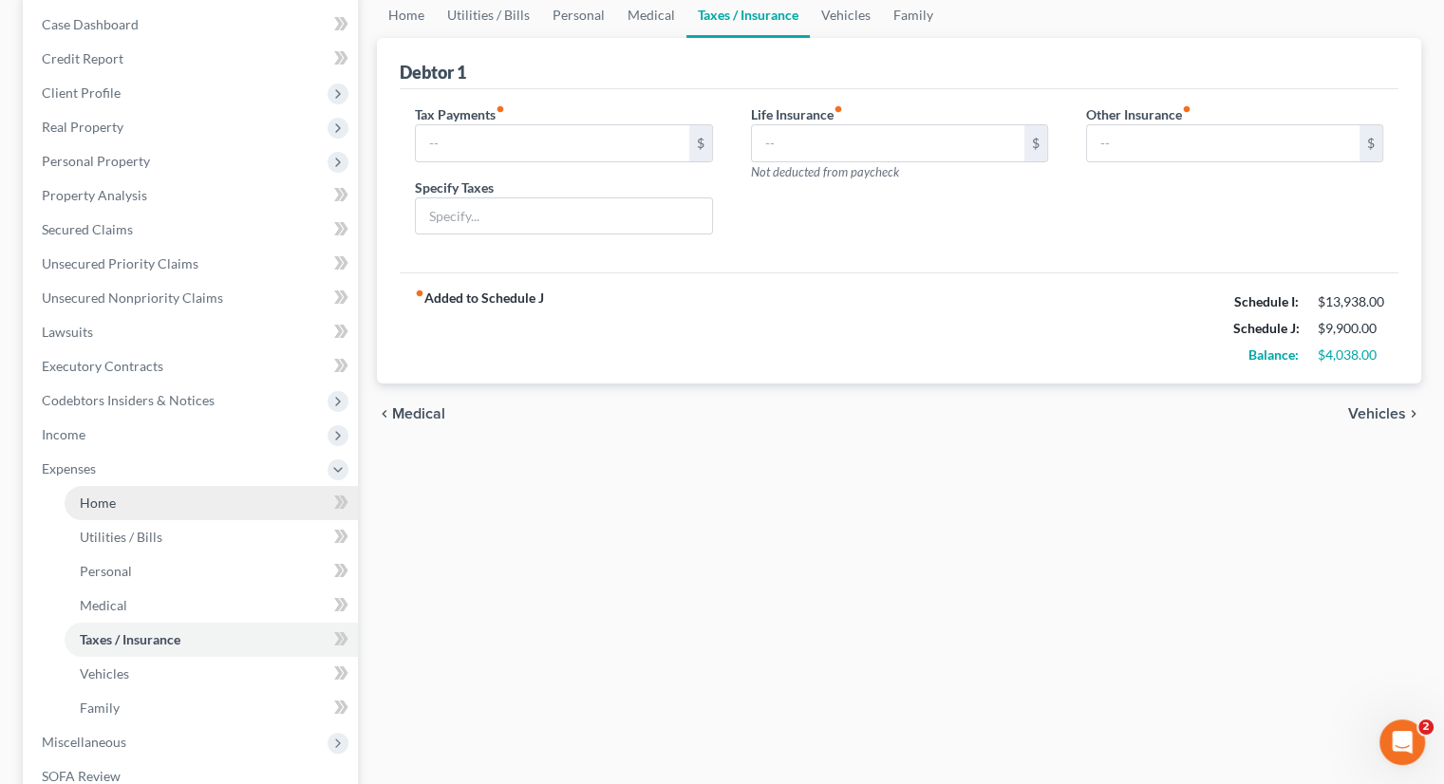
click at [117, 495] on link "Home" at bounding box center [211, 503] width 293 height 34
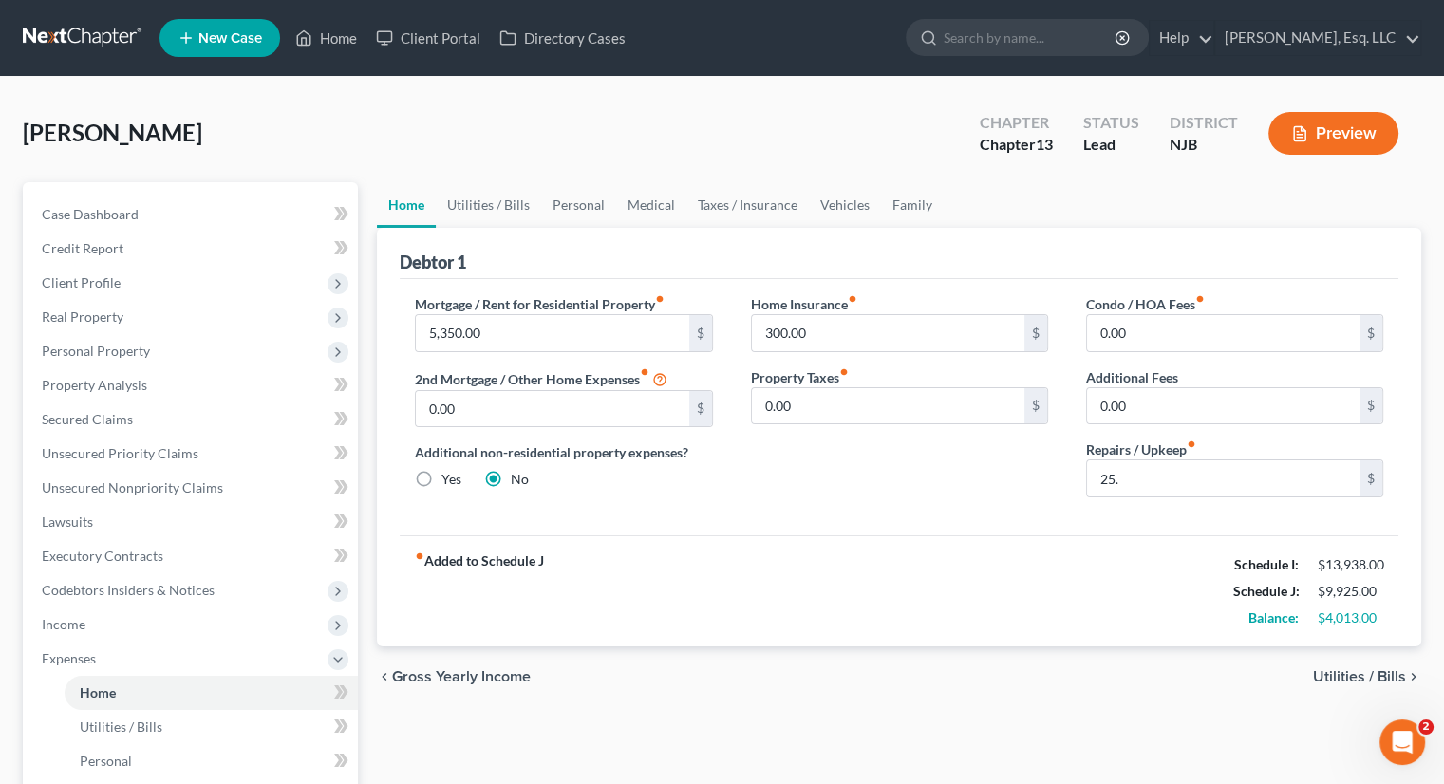
click at [943, 621] on div "fiber_manual_record Added to Schedule J Schedule I: $13,938.00 Schedule J: $9,9…" at bounding box center [899, 590] width 999 height 111
type input "5"
type input "0"
type input "50."
click at [1100, 540] on div "fiber_manual_record Added to Schedule J Schedule I: $13,938.00 Schedule J: $9,9…" at bounding box center [899, 590] width 999 height 111
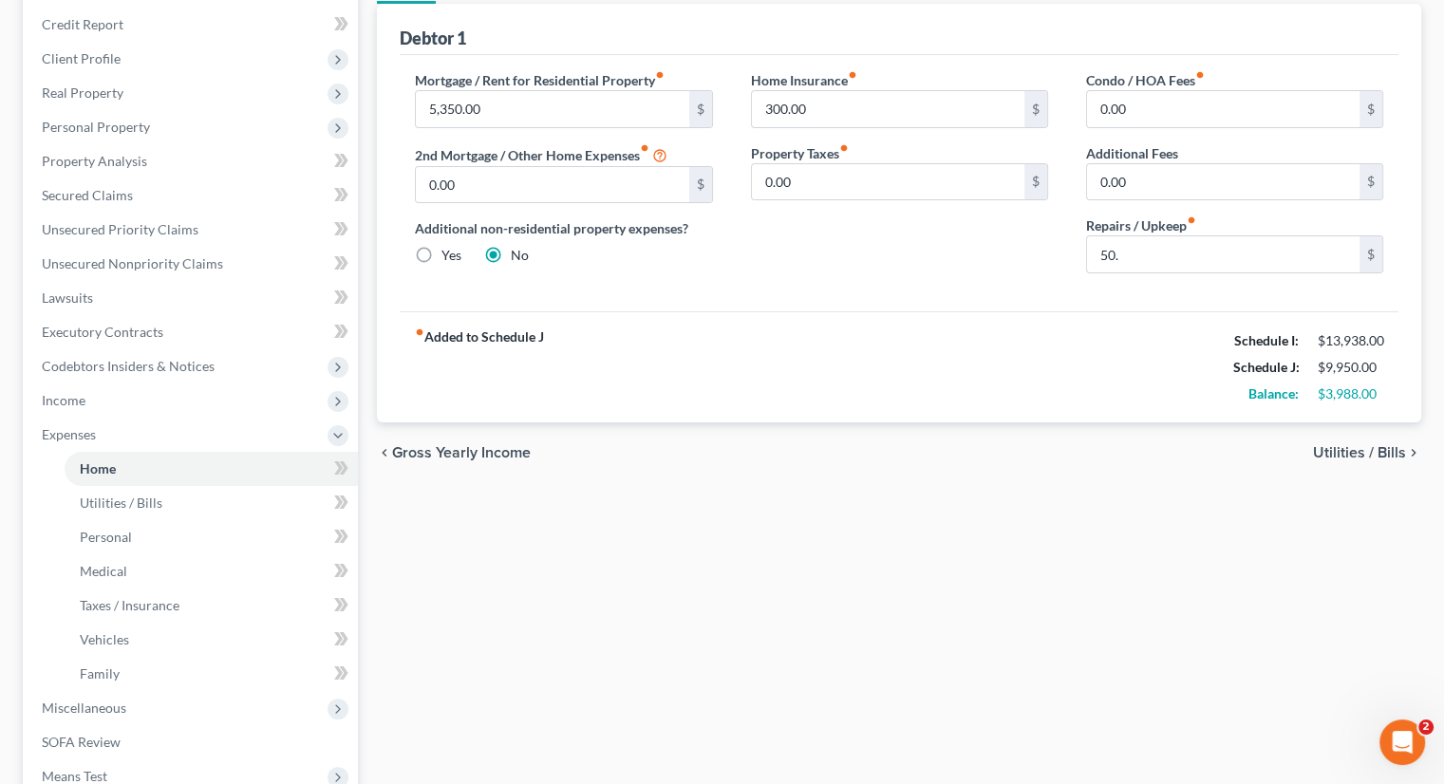
scroll to position [285, 0]
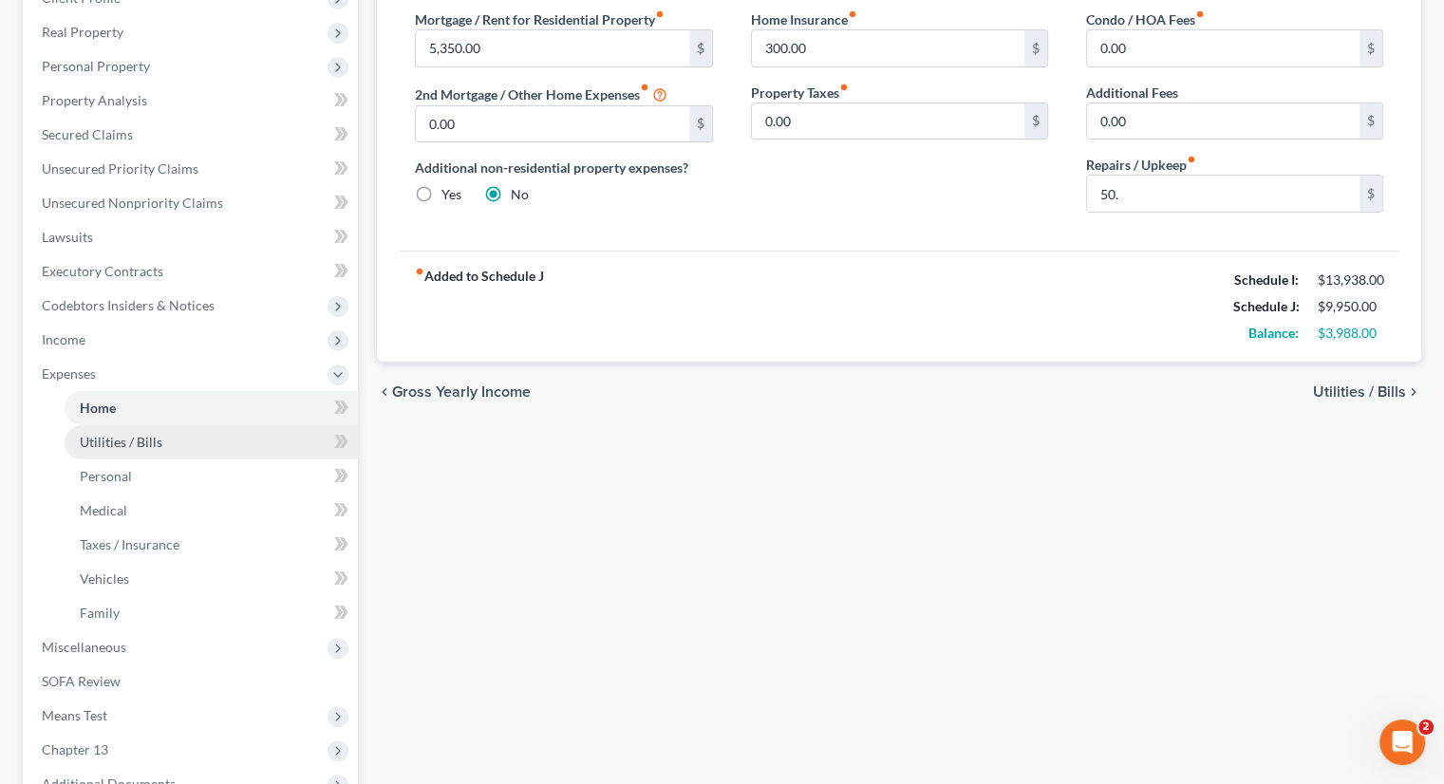
click at [141, 436] on span "Utilities / Bills" at bounding box center [121, 442] width 83 height 16
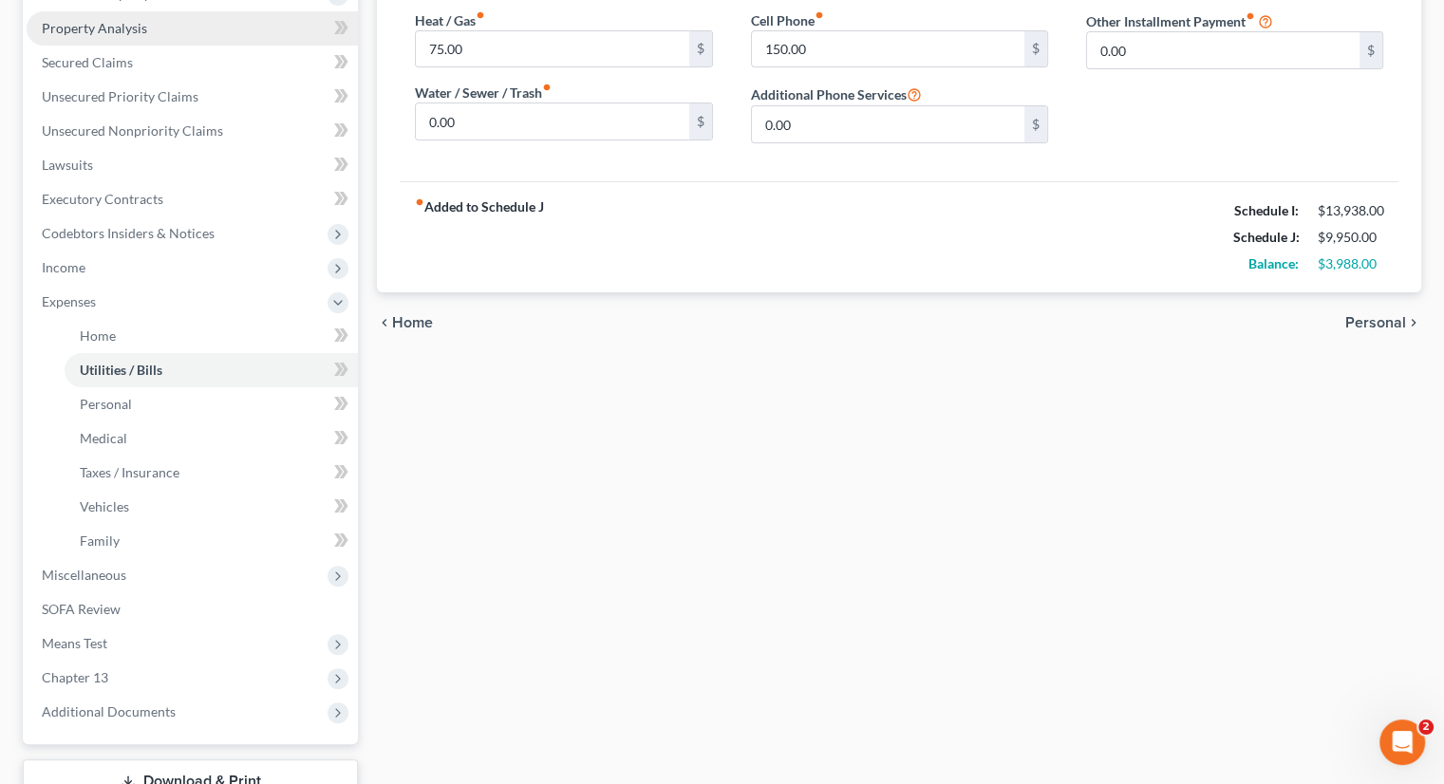
scroll to position [380, 0]
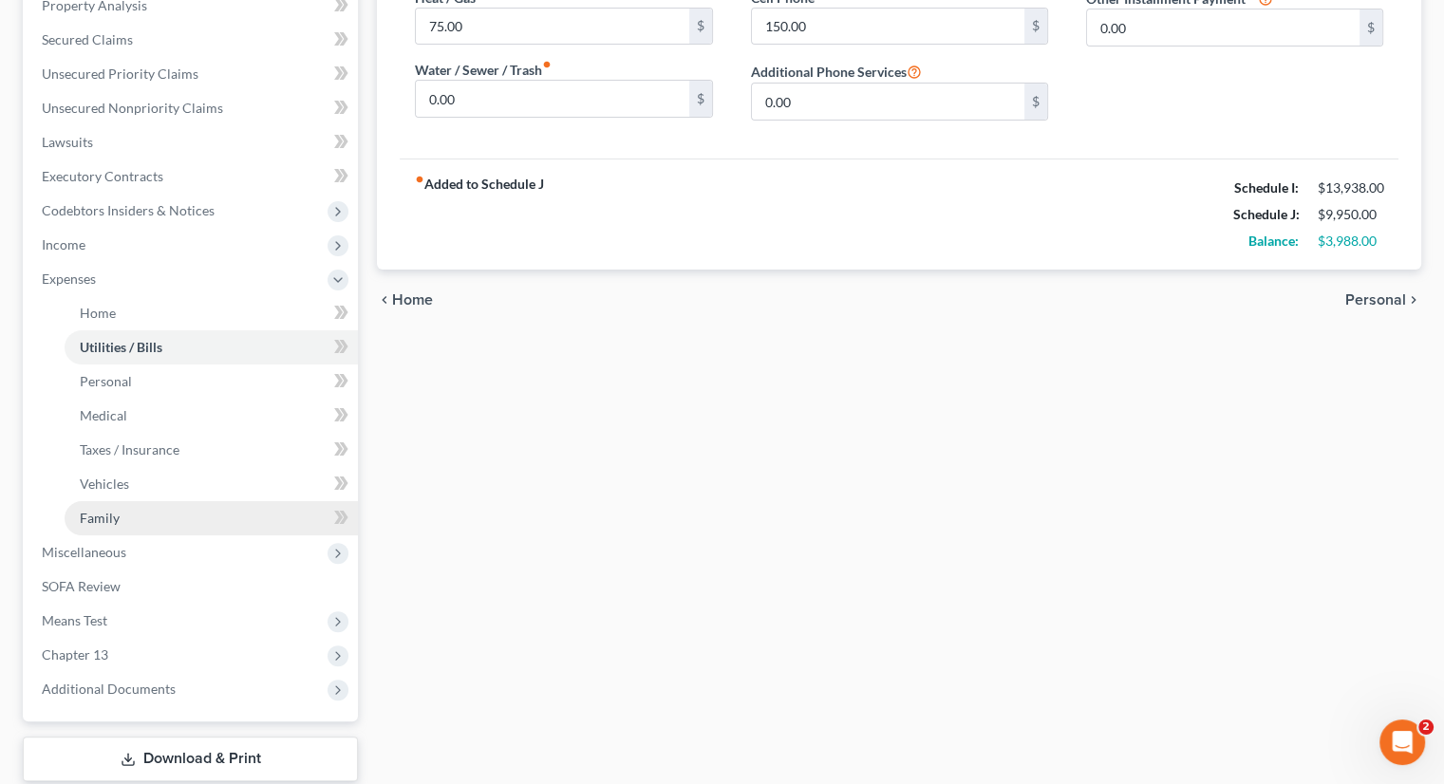
click at [122, 512] on link "Family" at bounding box center [211, 518] width 293 height 34
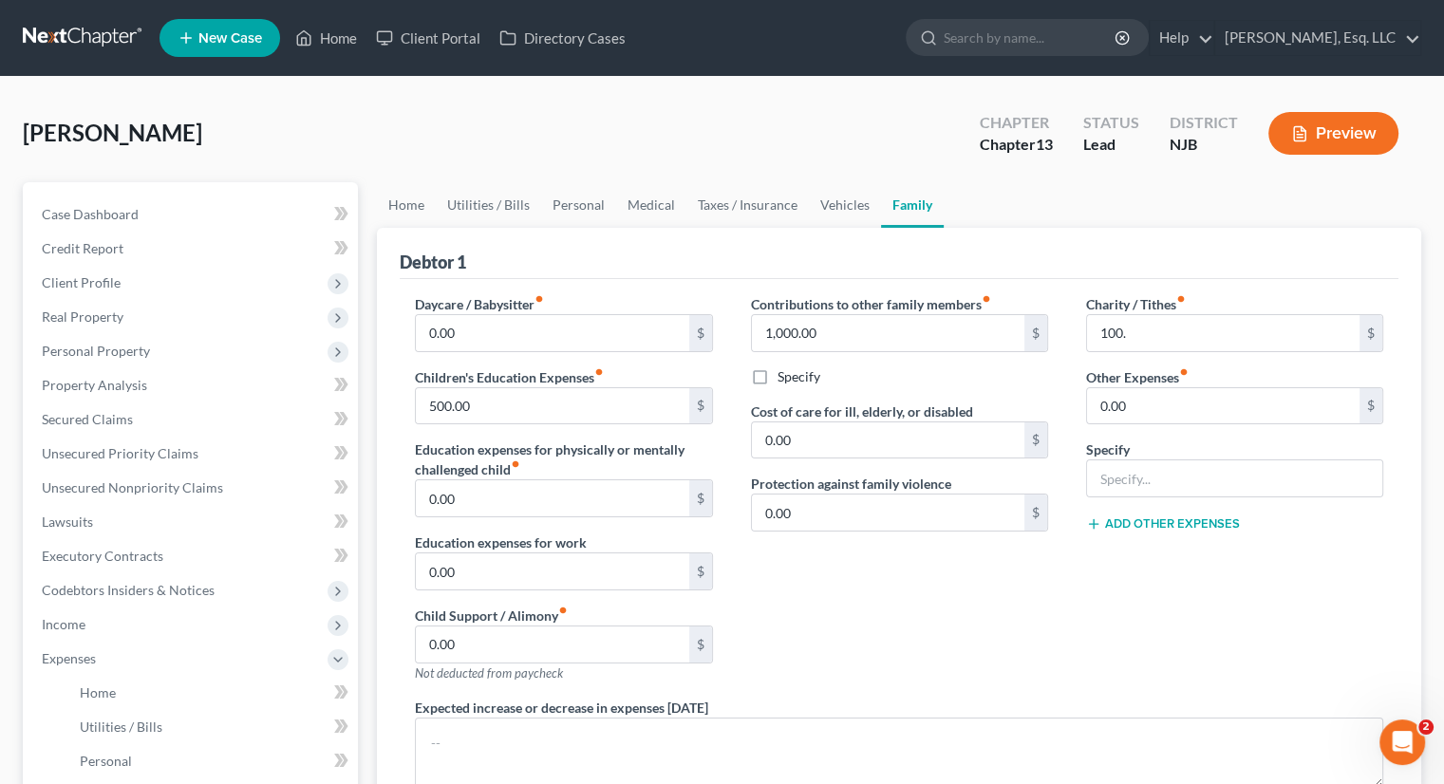
click at [1000, 542] on div "Contributions to other family members fiber_manual_record 1,000.00 $ Specify Co…" at bounding box center [899, 495] width 335 height 403
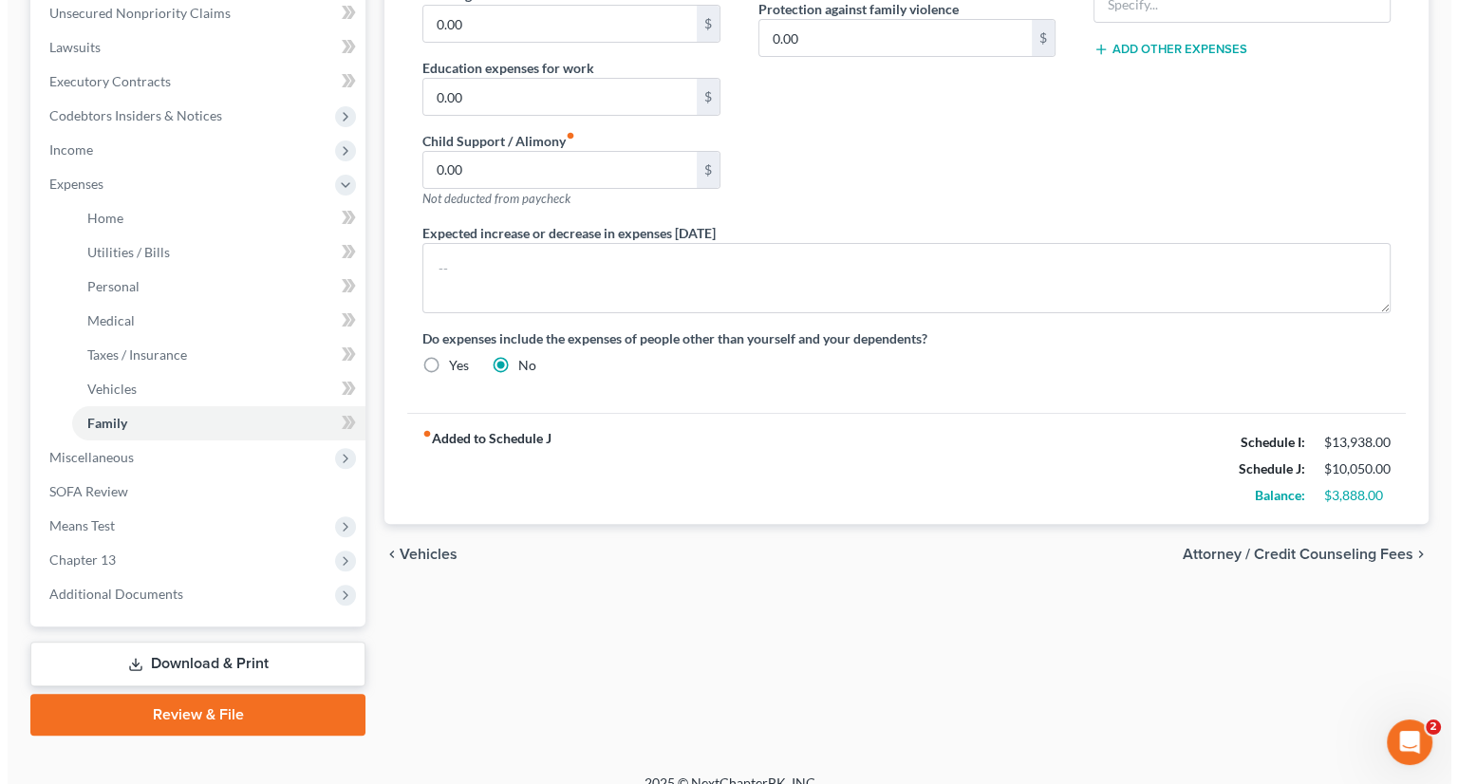
scroll to position [95, 0]
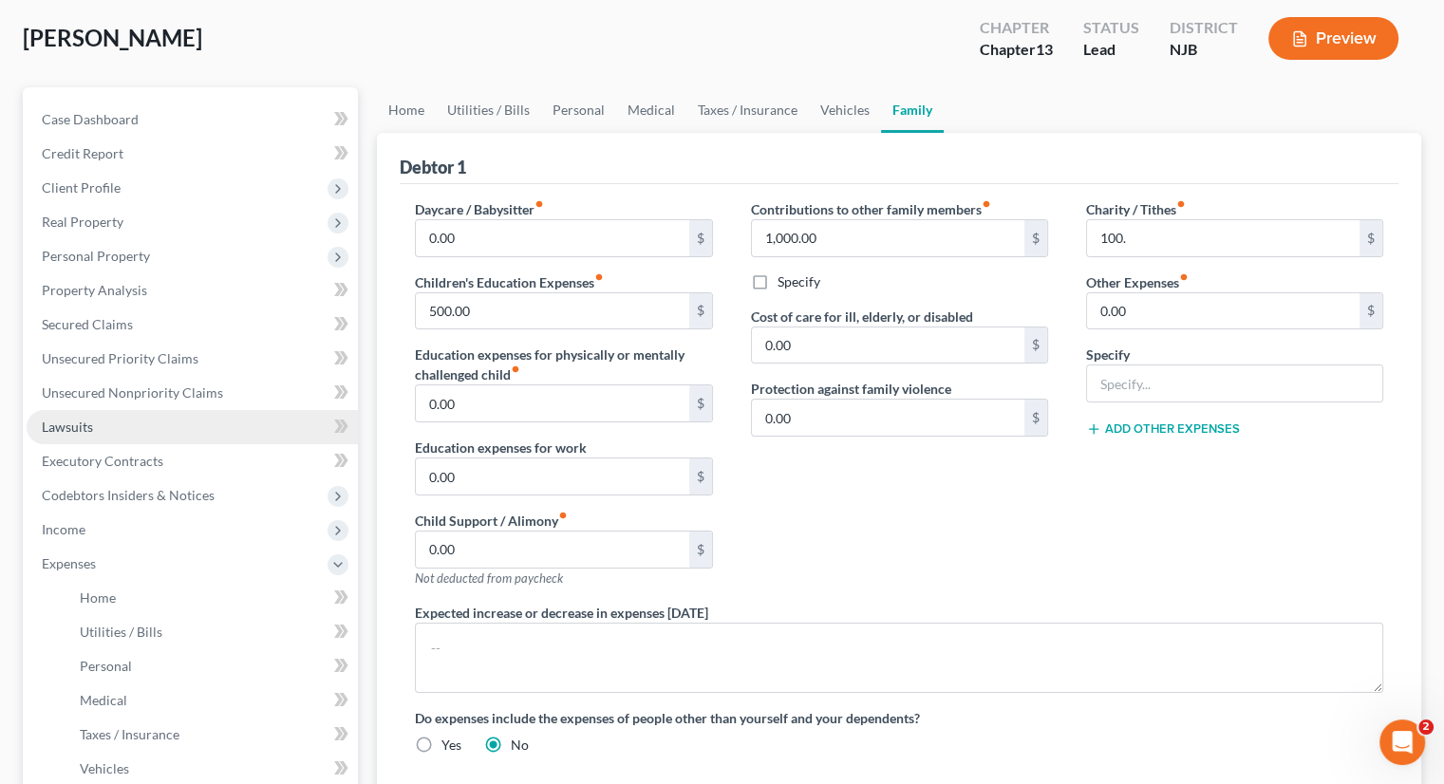
click at [109, 422] on link "Lawsuits" at bounding box center [192, 427] width 331 height 34
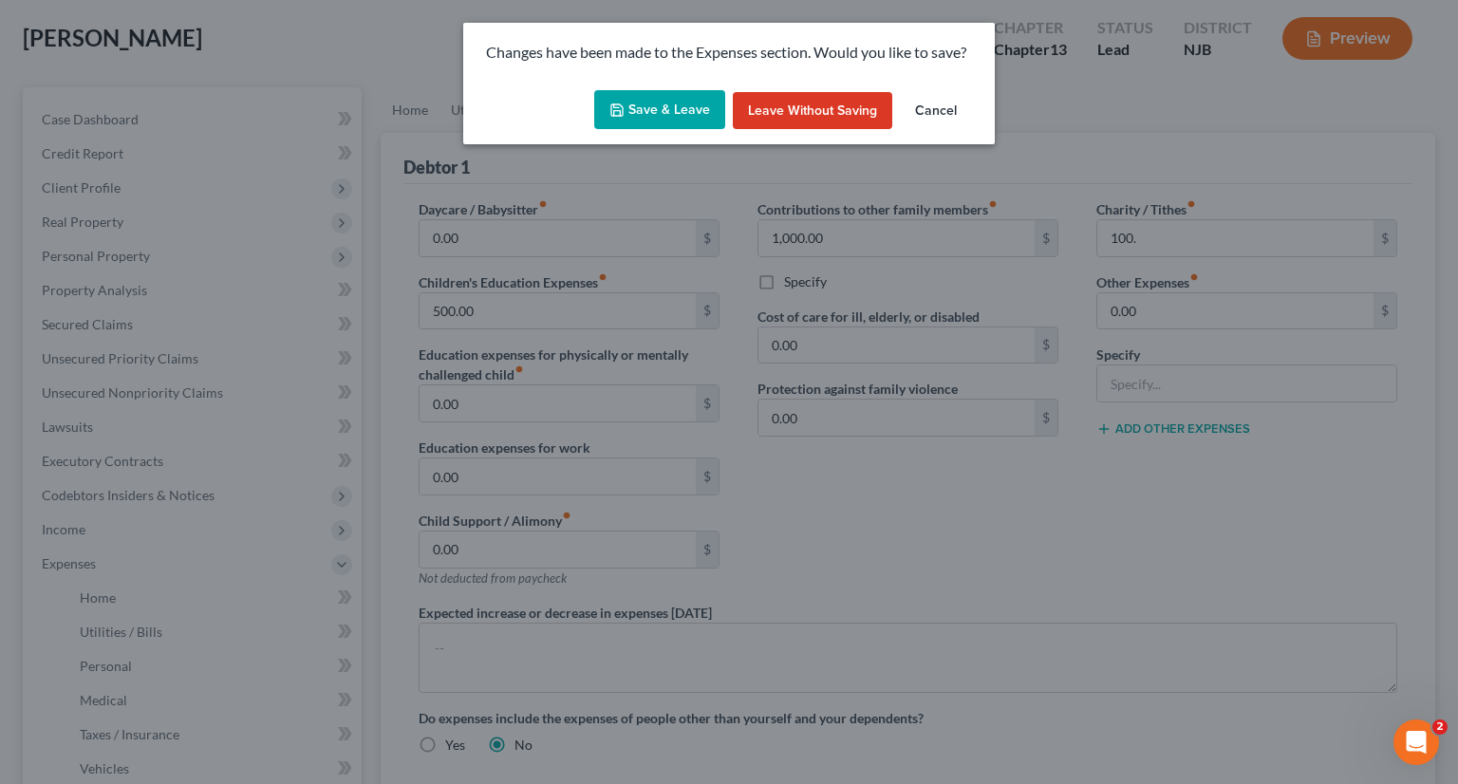
click at [662, 106] on button "Save & Leave" at bounding box center [659, 110] width 131 height 40
type input "100.00"
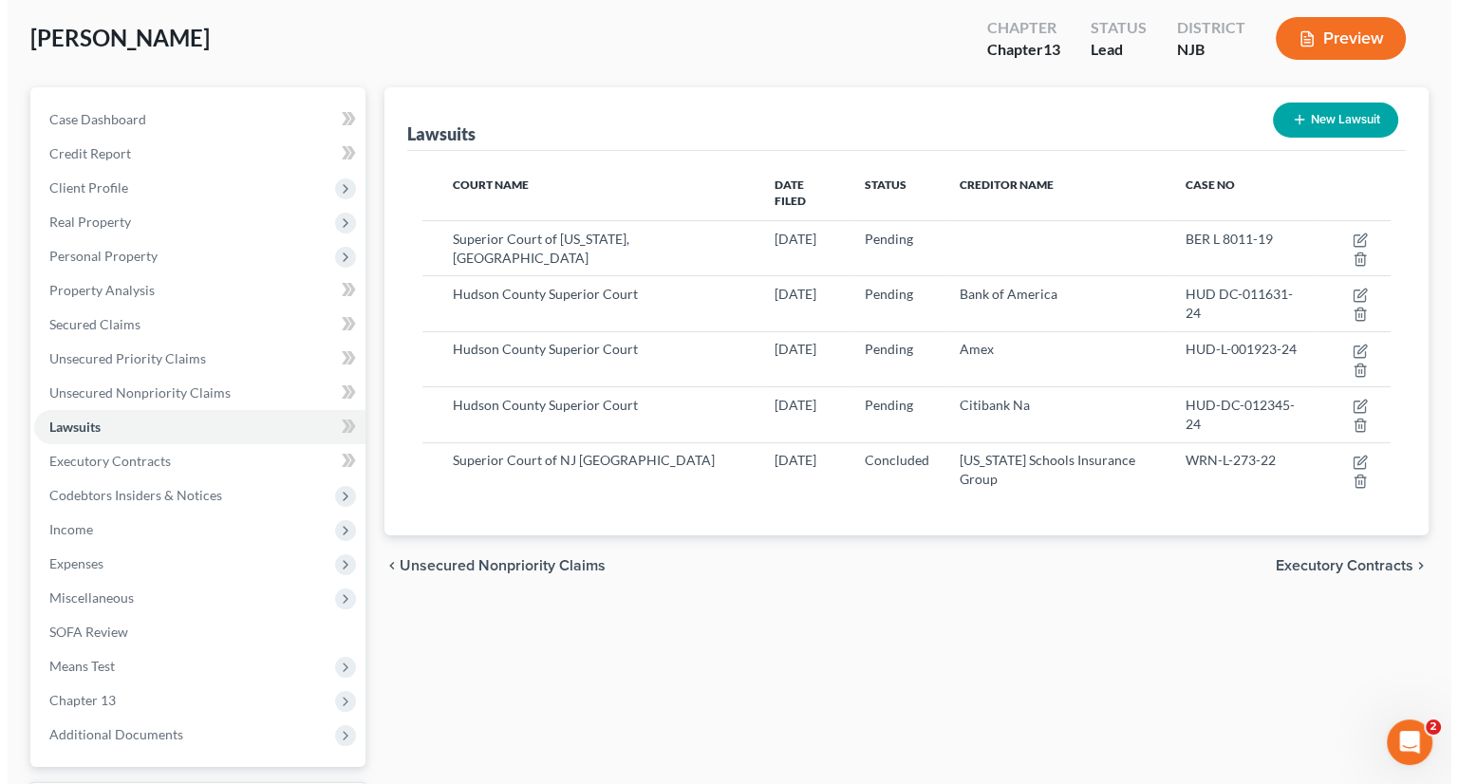
scroll to position [258, 0]
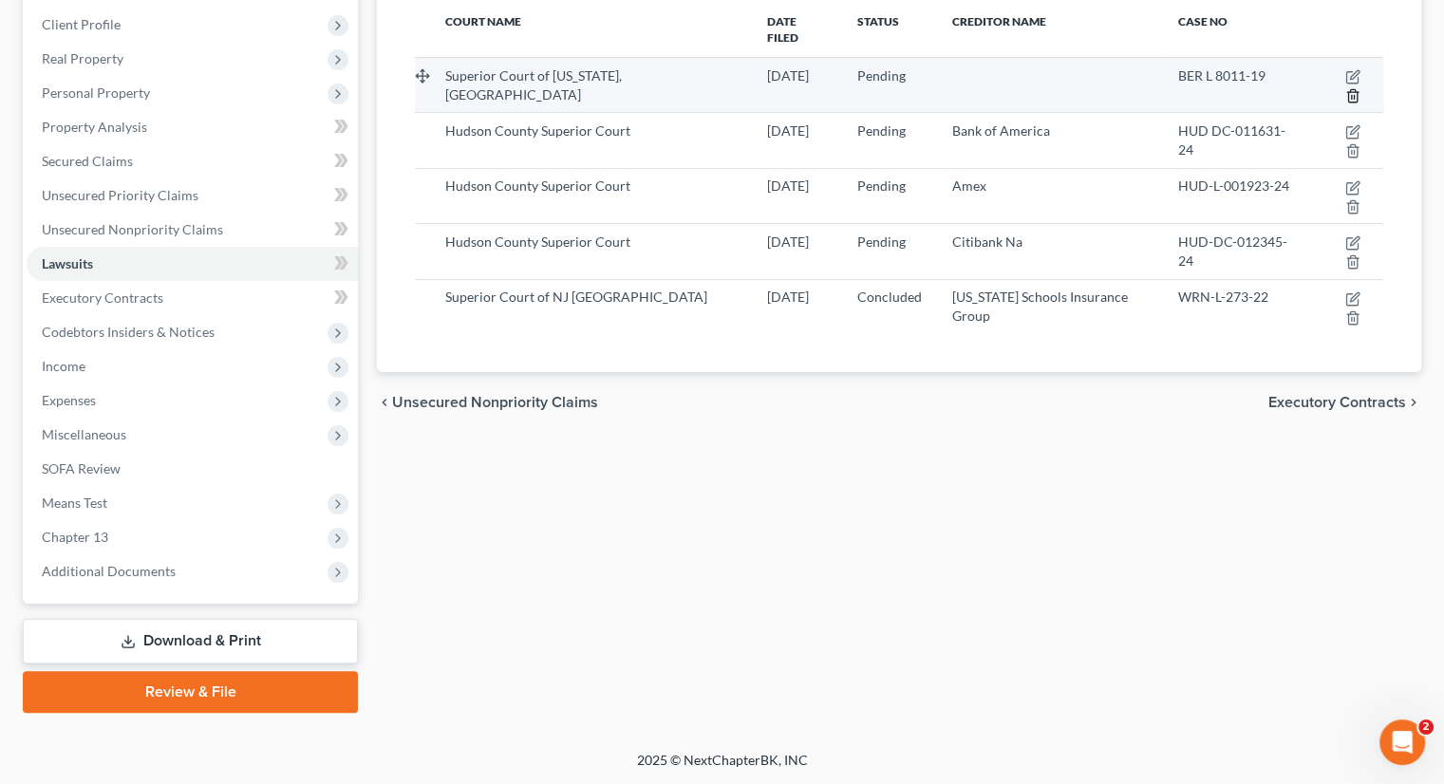
click at [1355, 88] on icon "button" at bounding box center [1352, 95] width 15 height 15
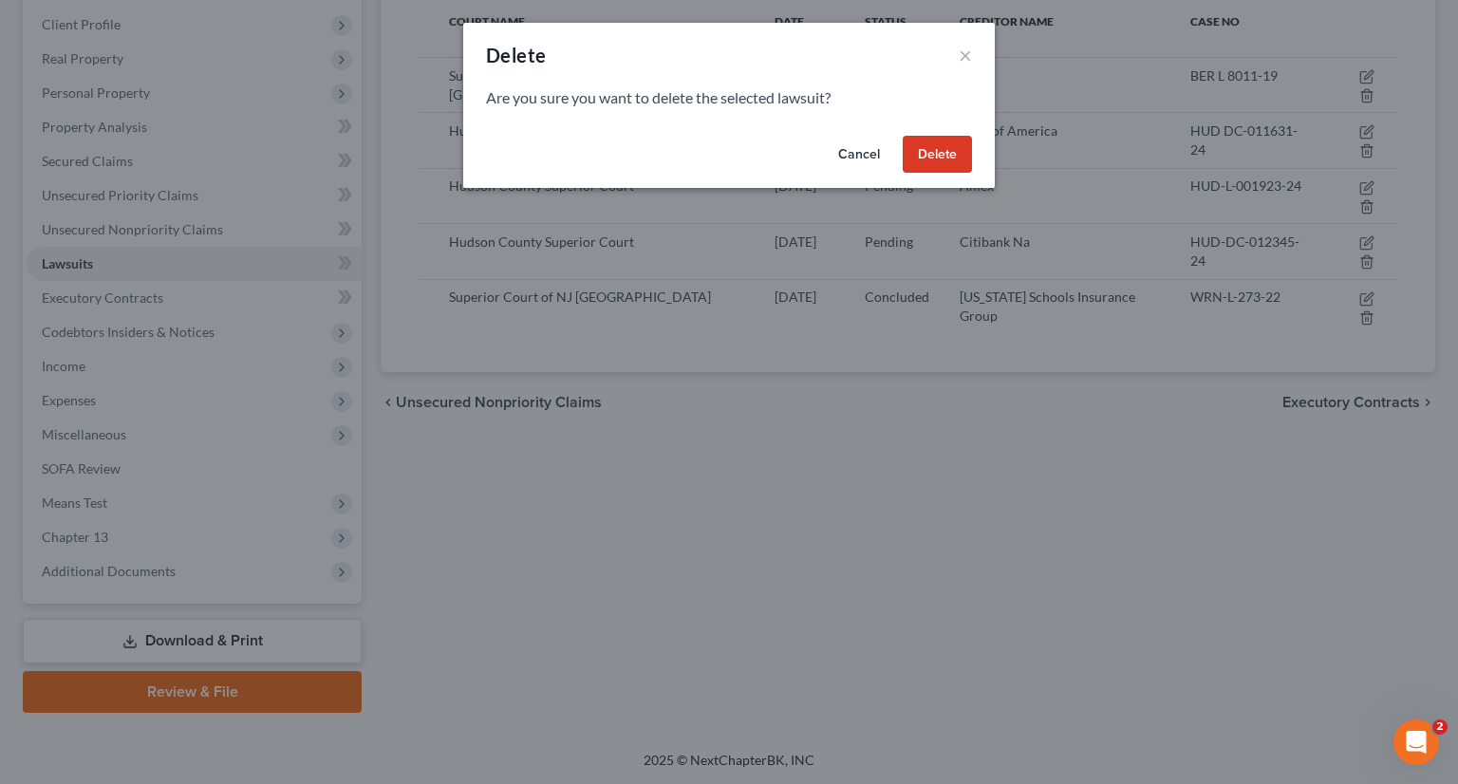
click at [904, 145] on button "Delete" at bounding box center [937, 155] width 69 height 38
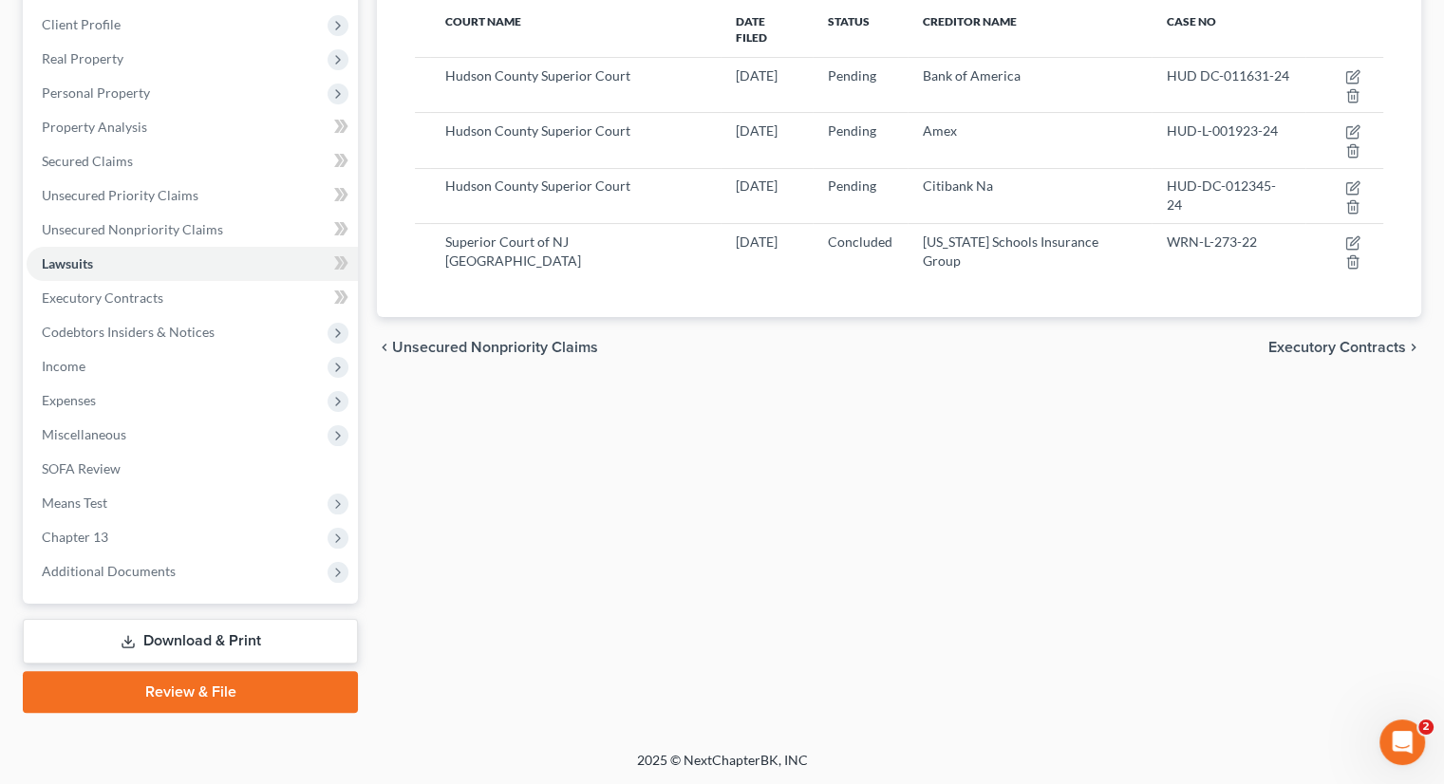
click at [943, 316] on div "Lawsuits New Lawsuit Court Name Date Filed Status Creditor Name Case No Hudson …" at bounding box center [898, 318] width 1063 height 789
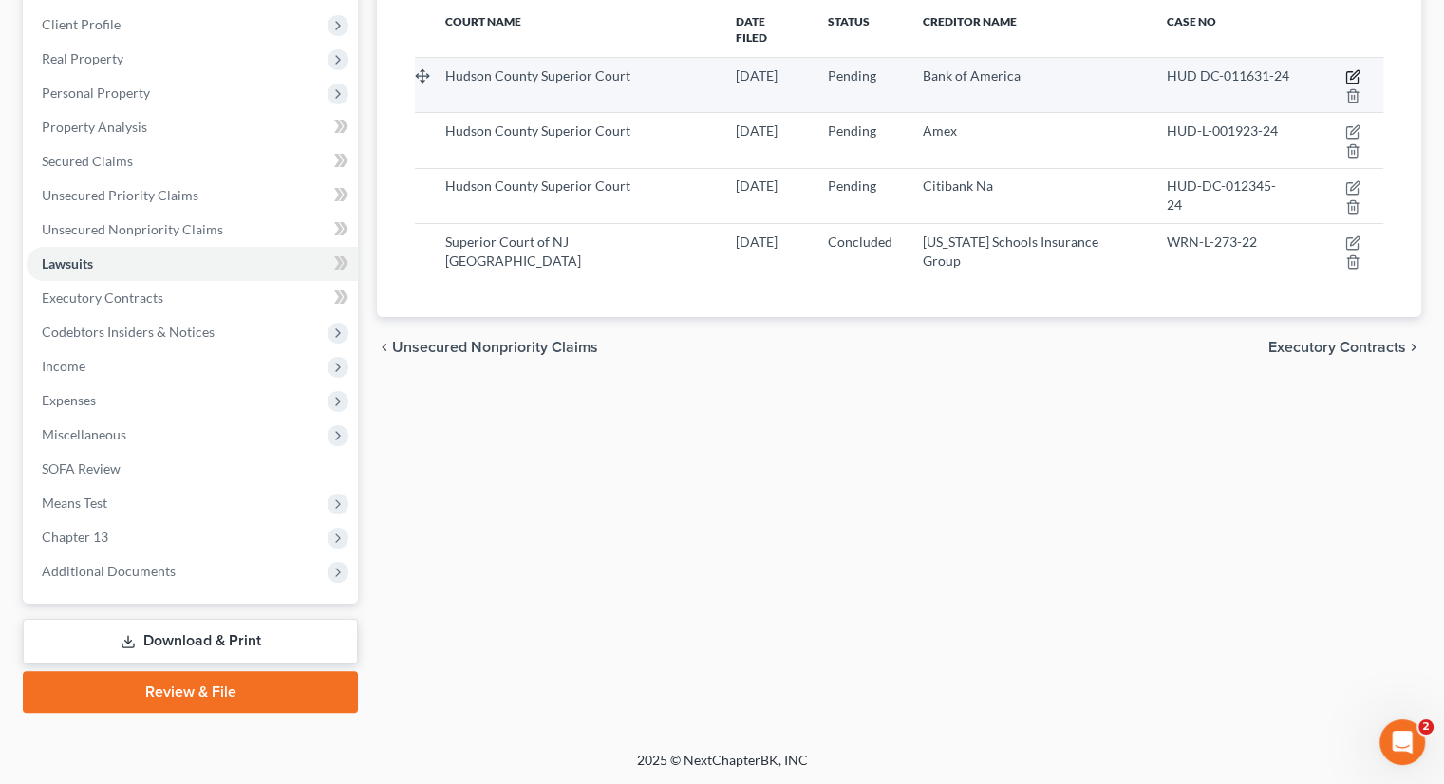
click at [1350, 70] on icon "button" at bounding box center [1354, 74] width 9 height 9
select select "33"
select select "0"
select select "1"
select select "45"
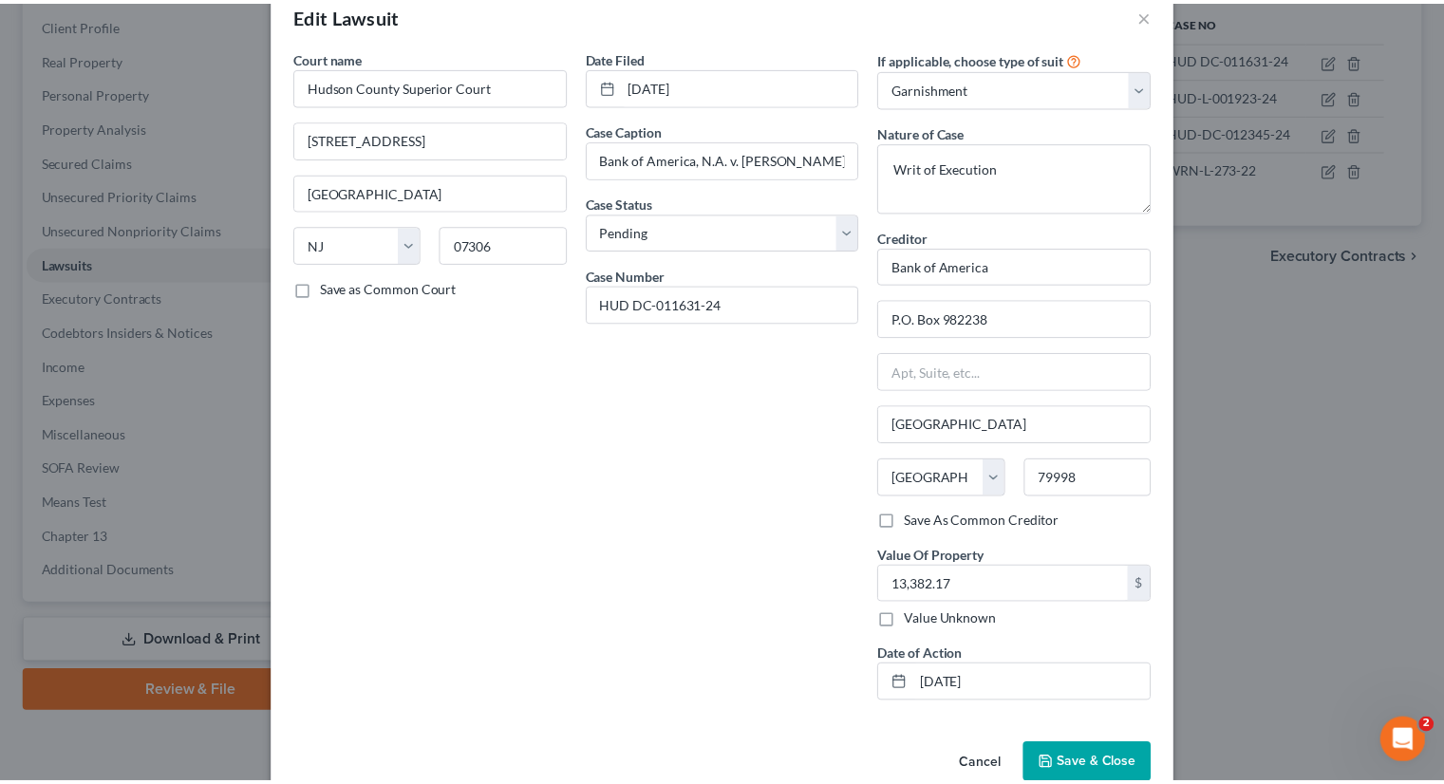
scroll to position [76, 0]
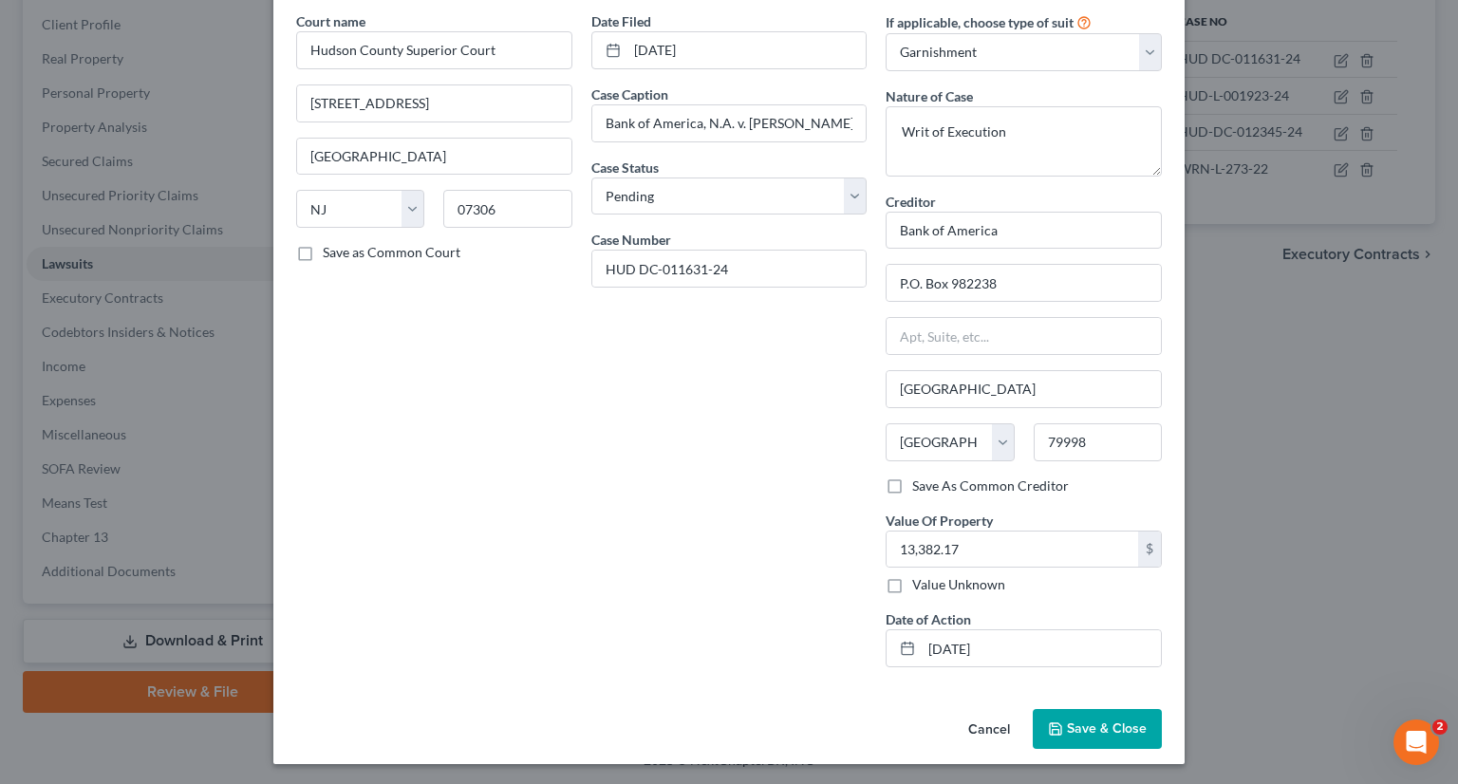
click at [1104, 720] on span "Save & Close" at bounding box center [1107, 728] width 80 height 16
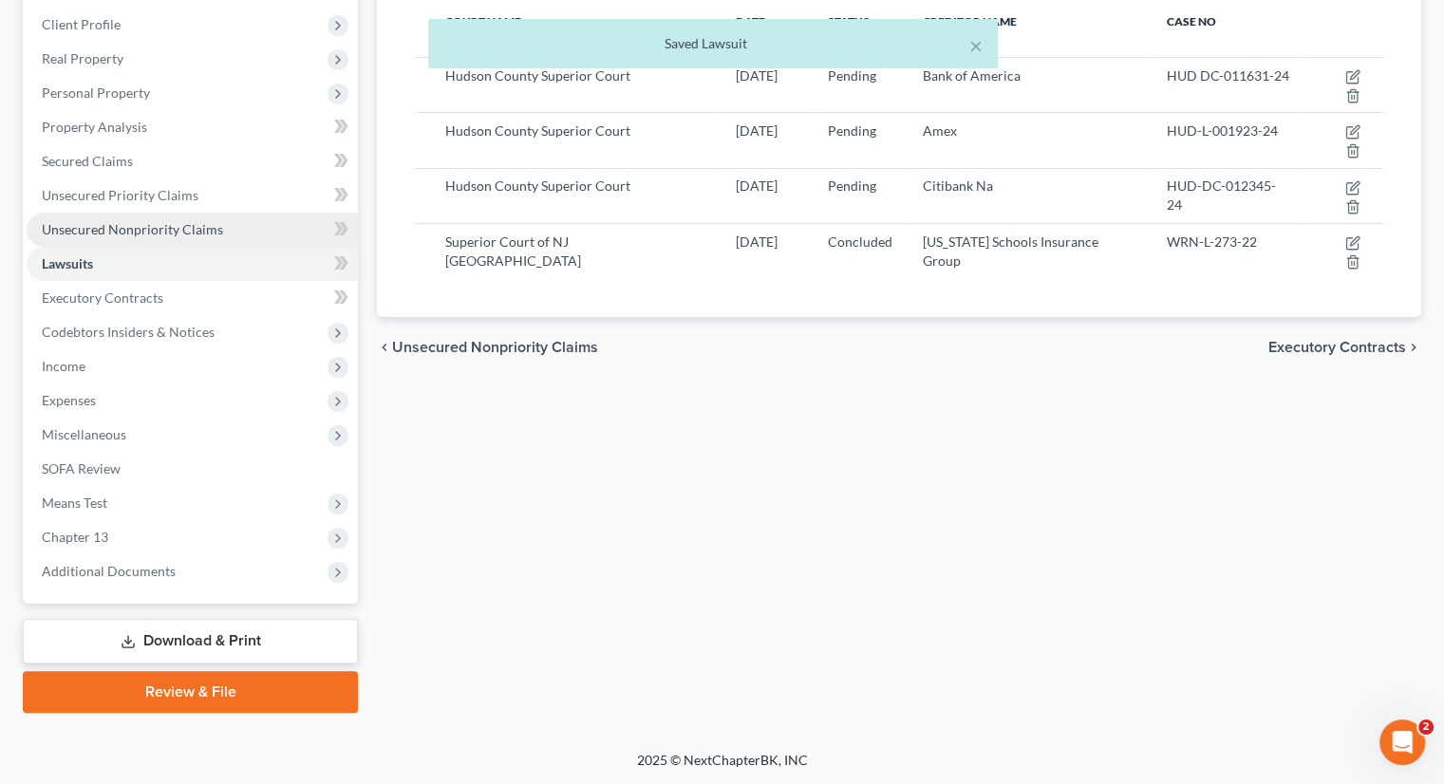
click at [152, 216] on link "Unsecured Nonpriority Claims" at bounding box center [192, 230] width 331 height 34
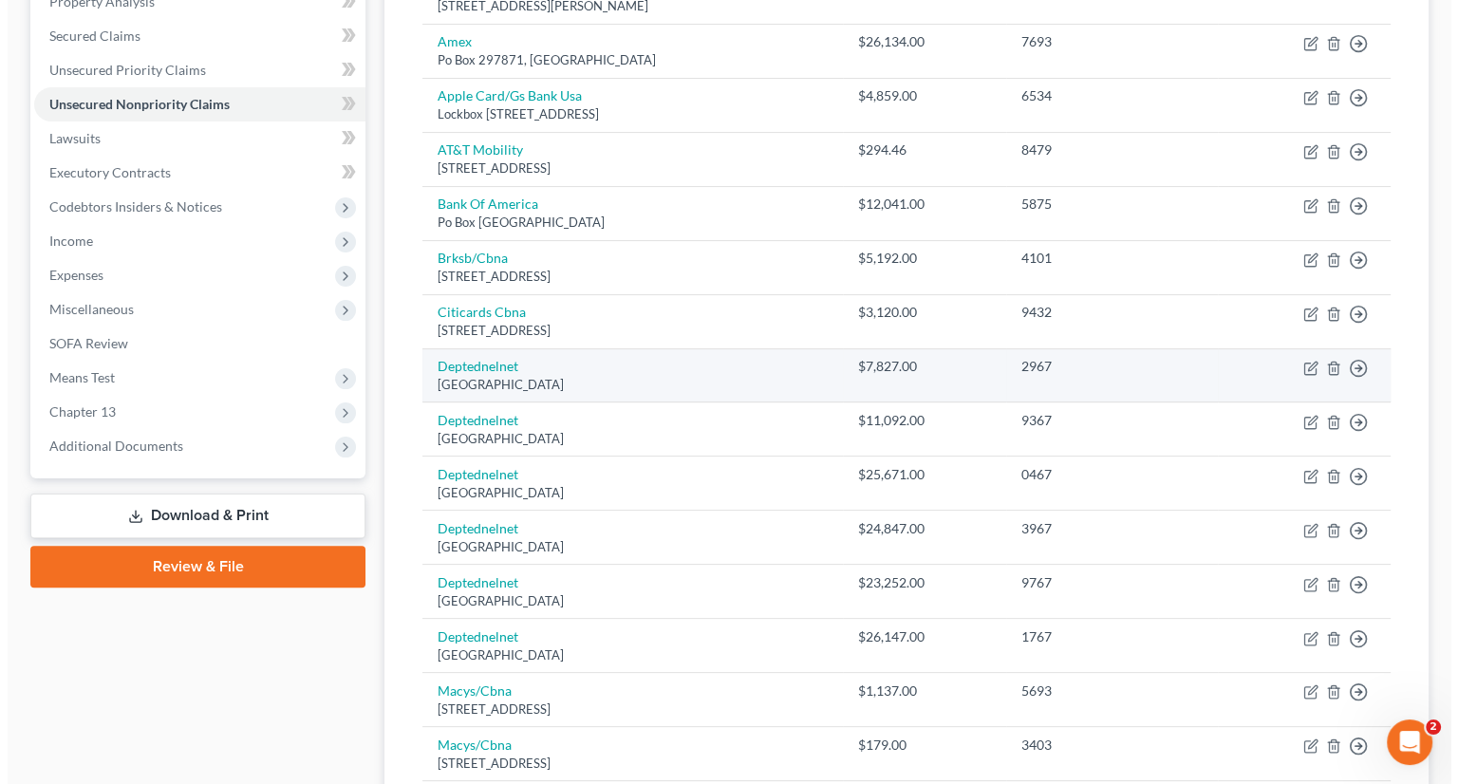
scroll to position [285, 0]
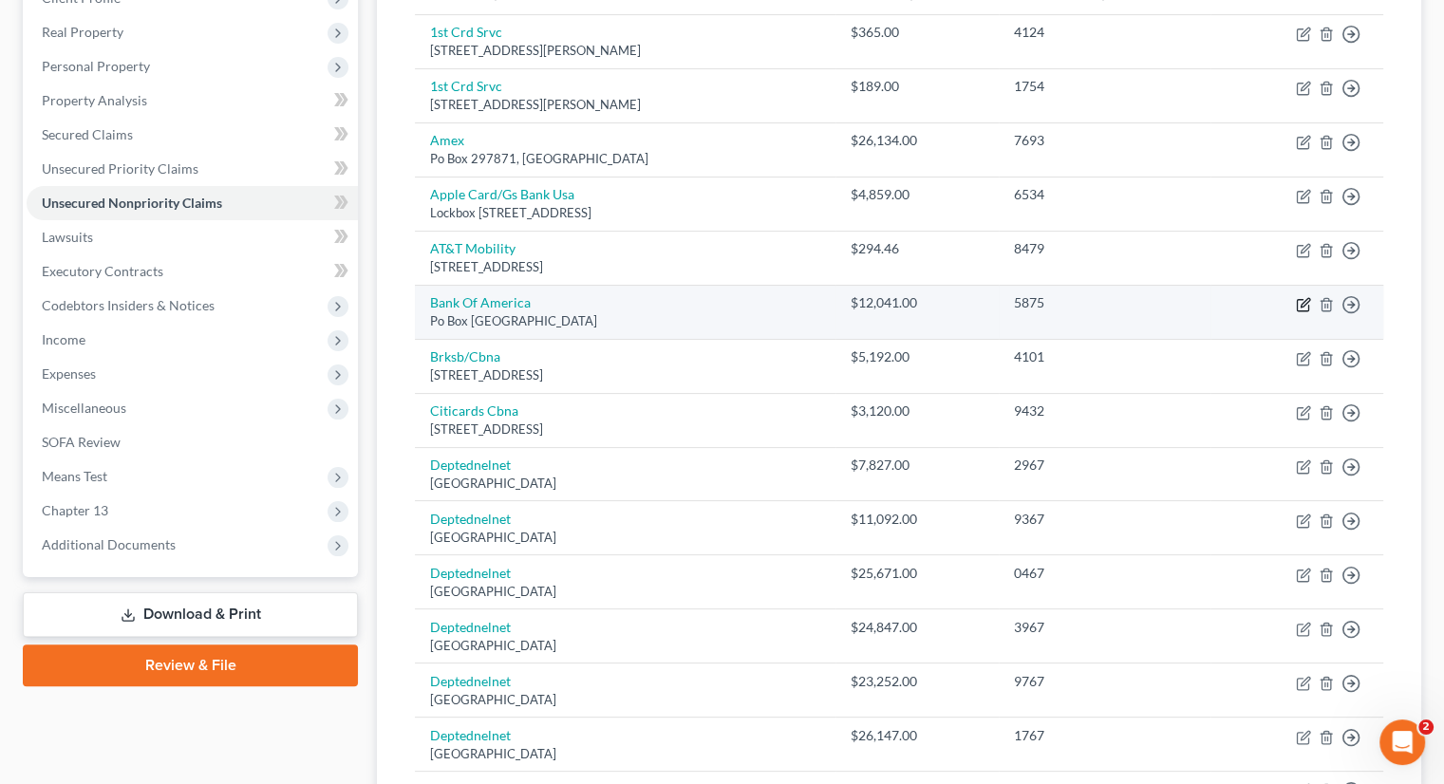
click at [1302, 300] on icon "button" at bounding box center [1303, 304] width 15 height 15
select select "45"
select select "2"
select select "0"
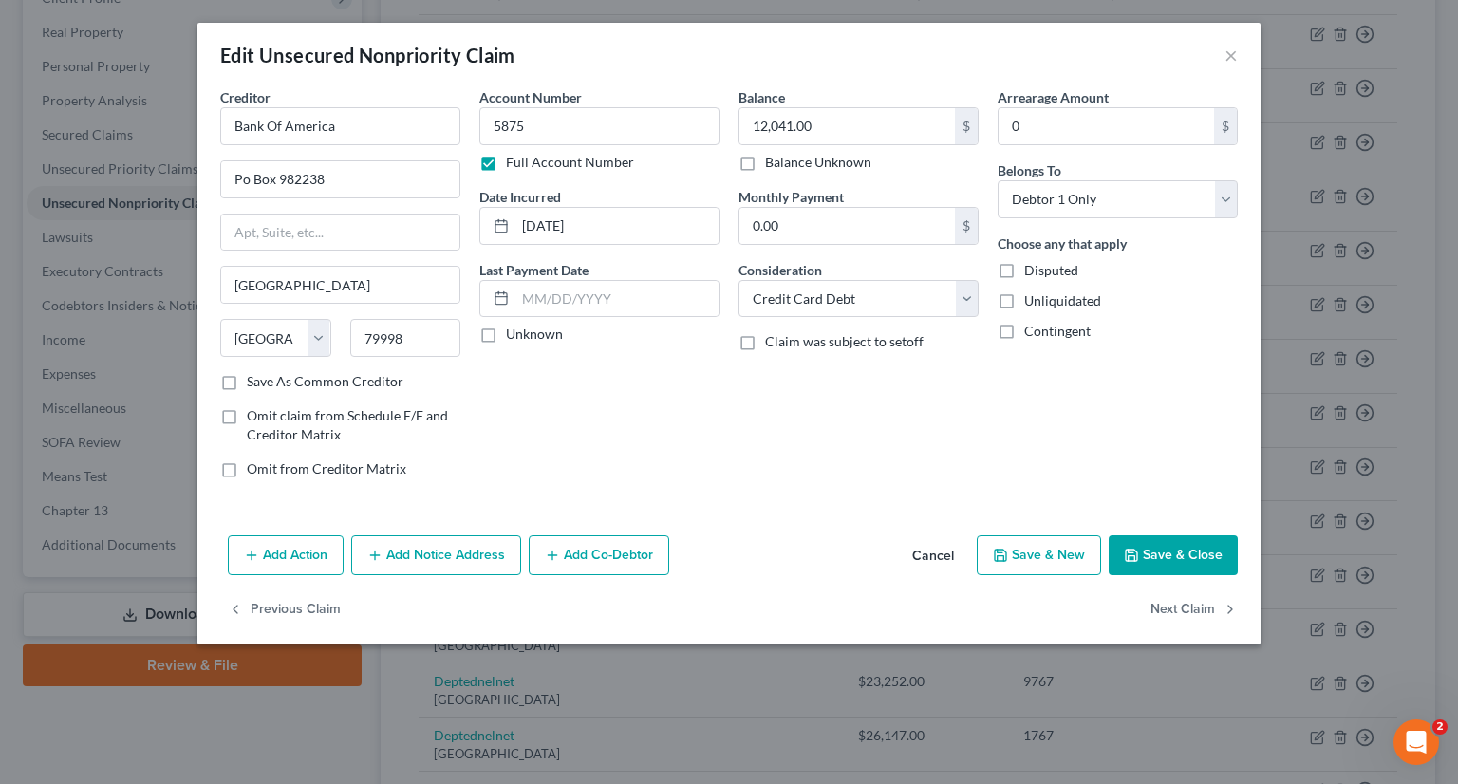
click at [459, 553] on button "Add Notice Address" at bounding box center [436, 555] width 170 height 40
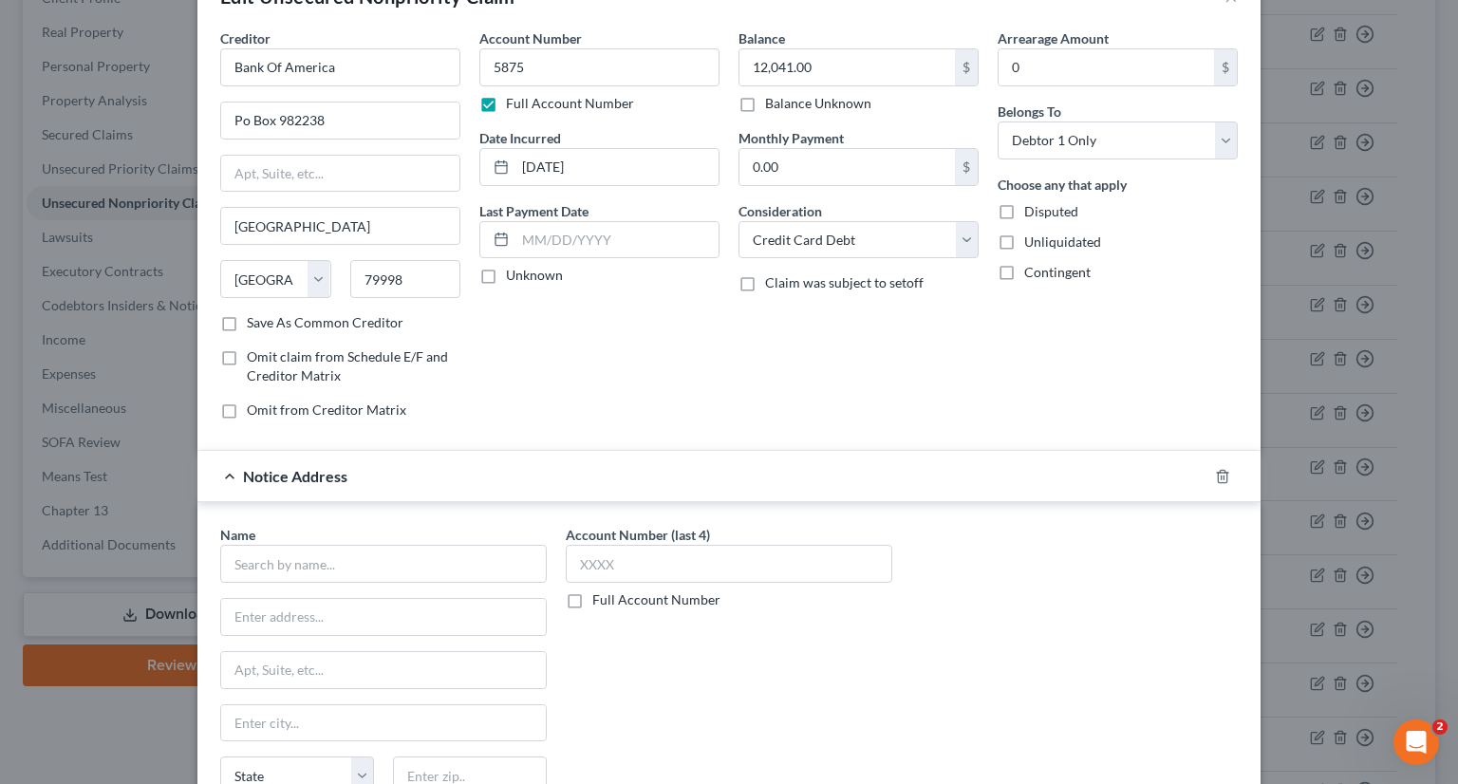
scroll to position [289, 0]
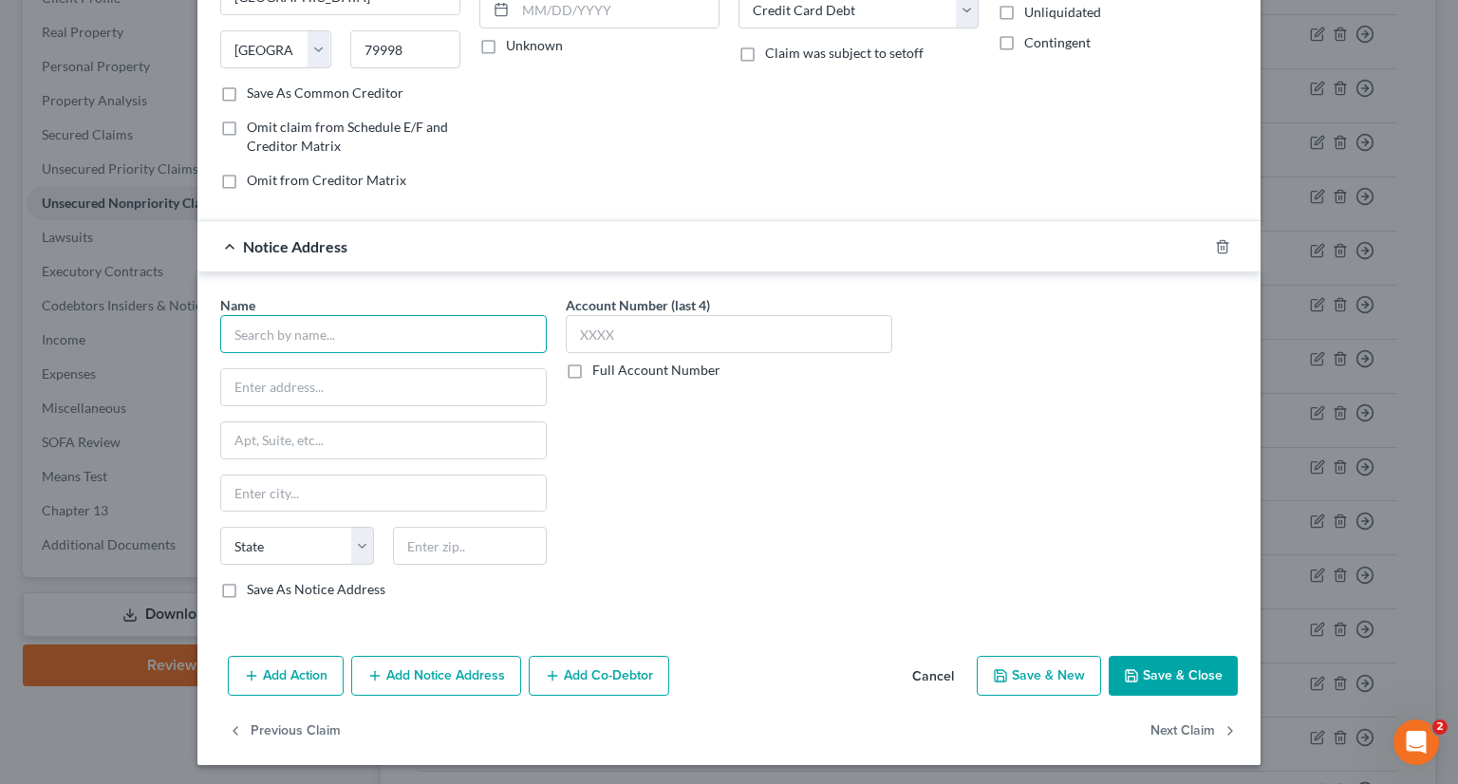
click at [272, 333] on input "text" at bounding box center [383, 334] width 327 height 38
type input "BOA c/[PERSON_NAME] & [PERSON_NAME]"
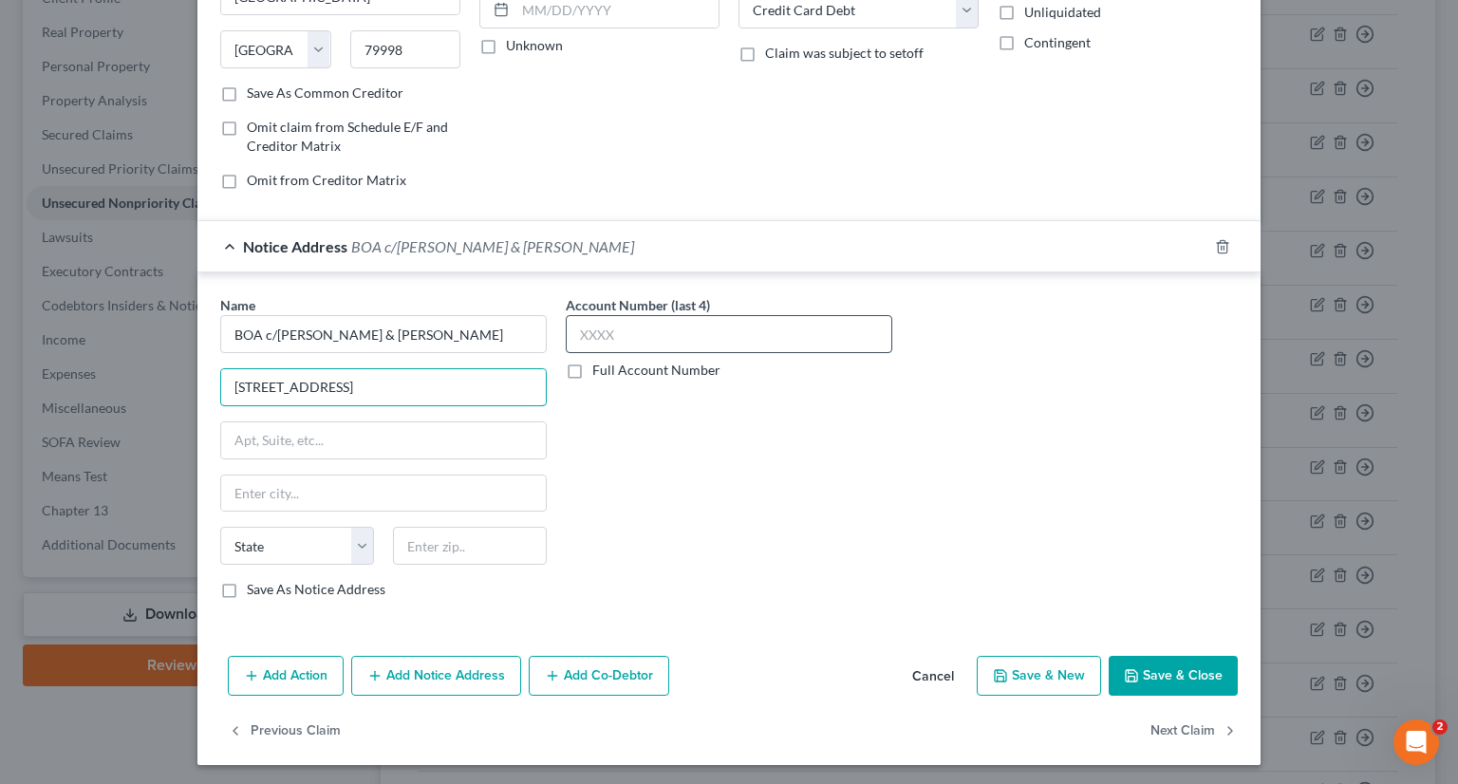
type input "[STREET_ADDRESS]"
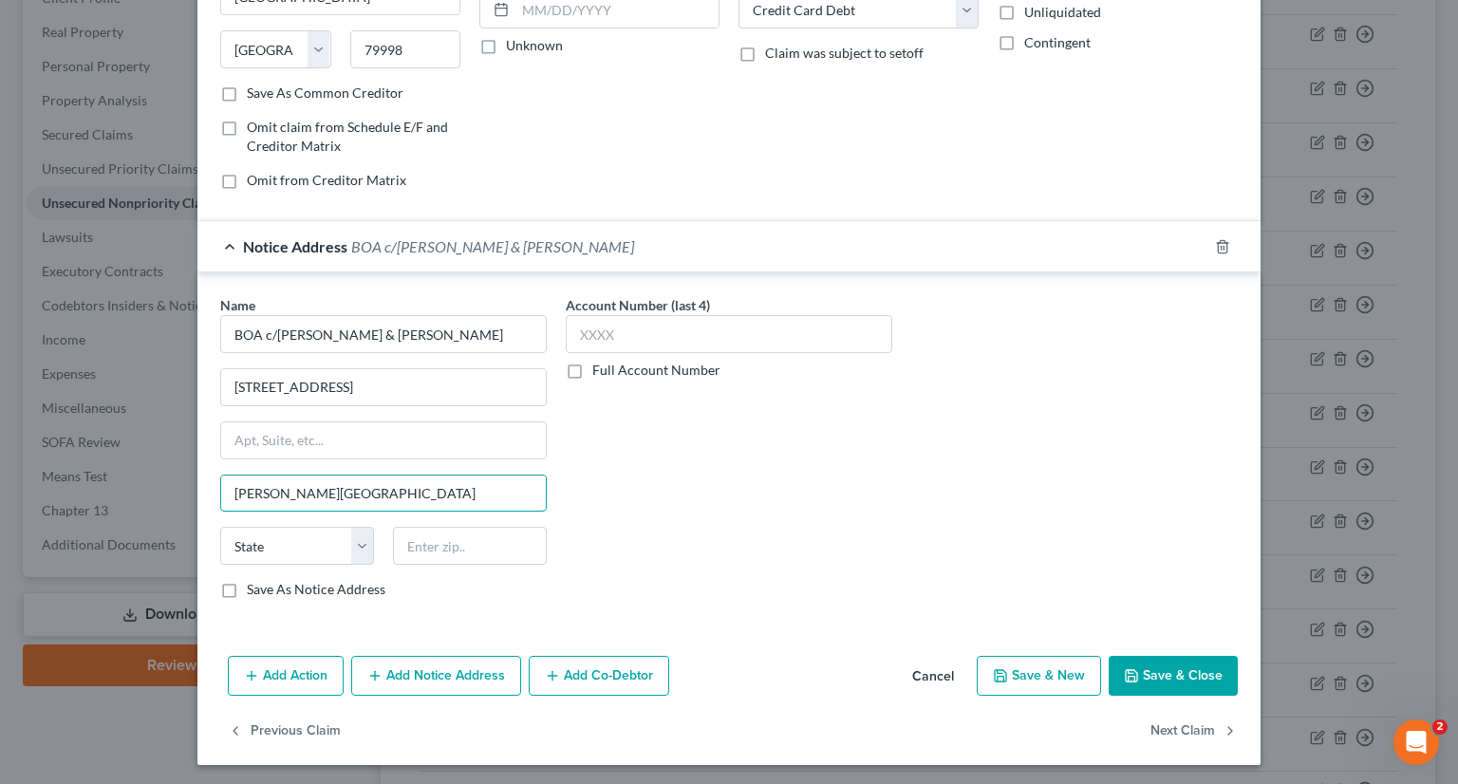
type input "[PERSON_NAME][GEOGRAPHIC_DATA]"
select select "33"
type input "07662"
click at [592, 369] on label "Full Account Number" at bounding box center [656, 370] width 128 height 19
click at [600, 369] on input "Full Account Number" at bounding box center [606, 367] width 12 height 12
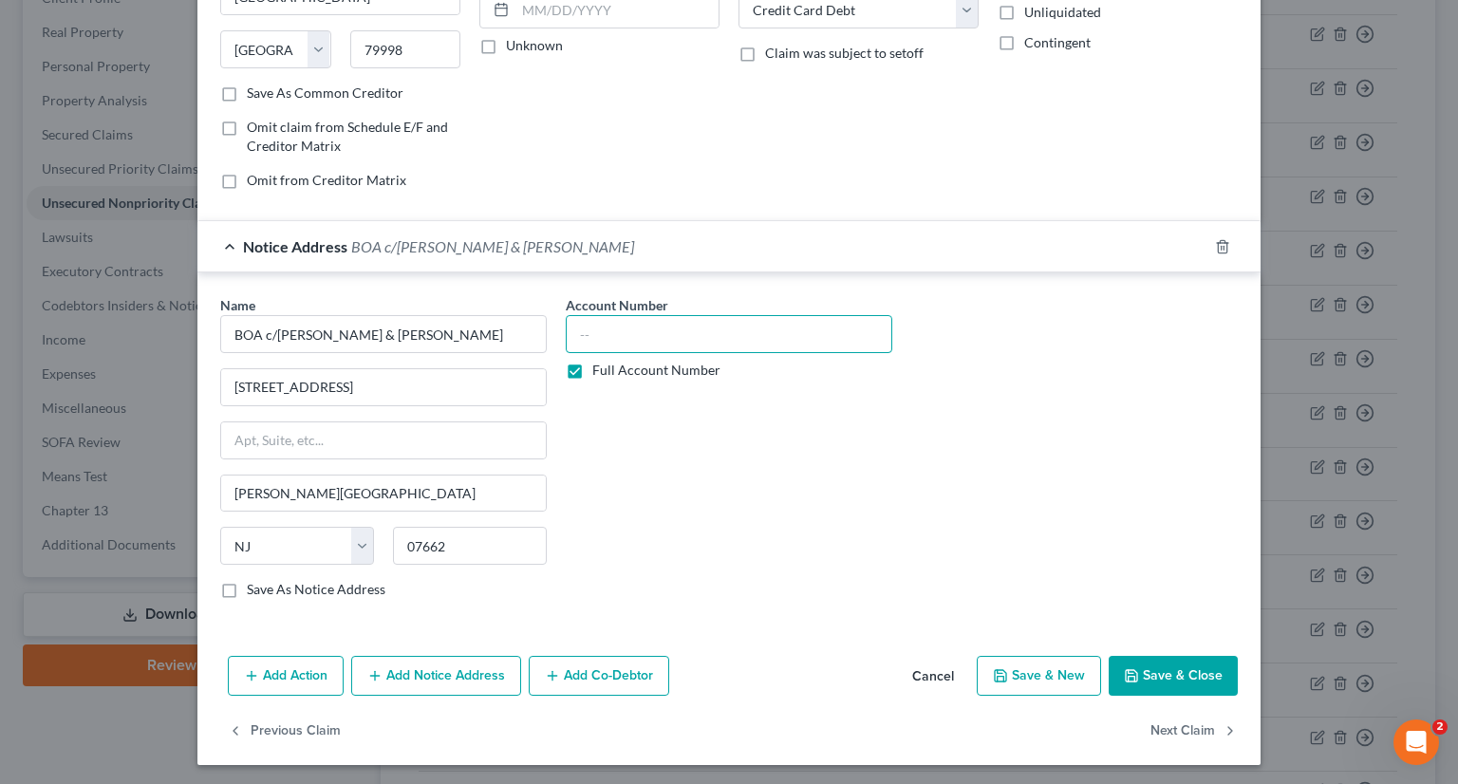
click at [576, 336] on input "text" at bounding box center [729, 334] width 327 height 38
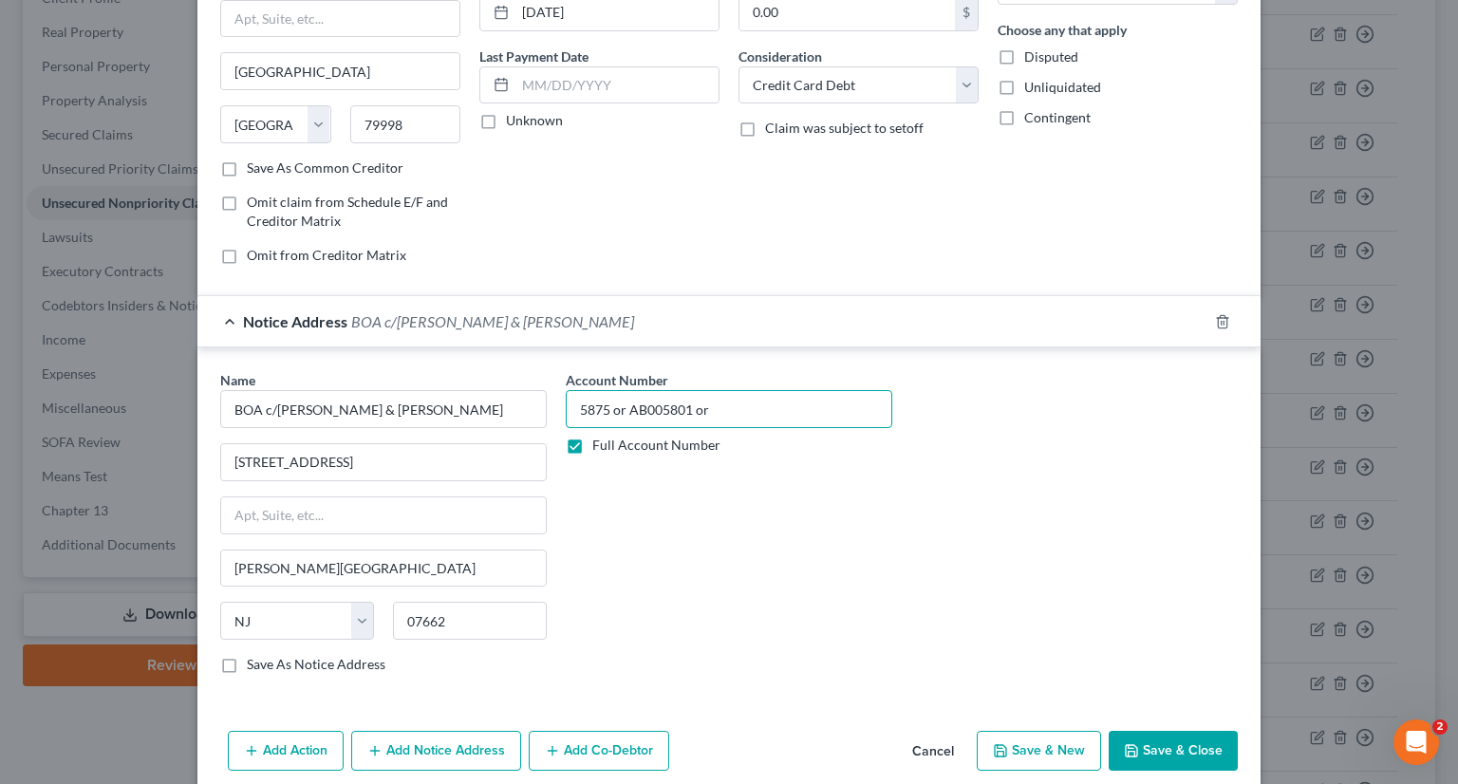
scroll to position [4, 0]
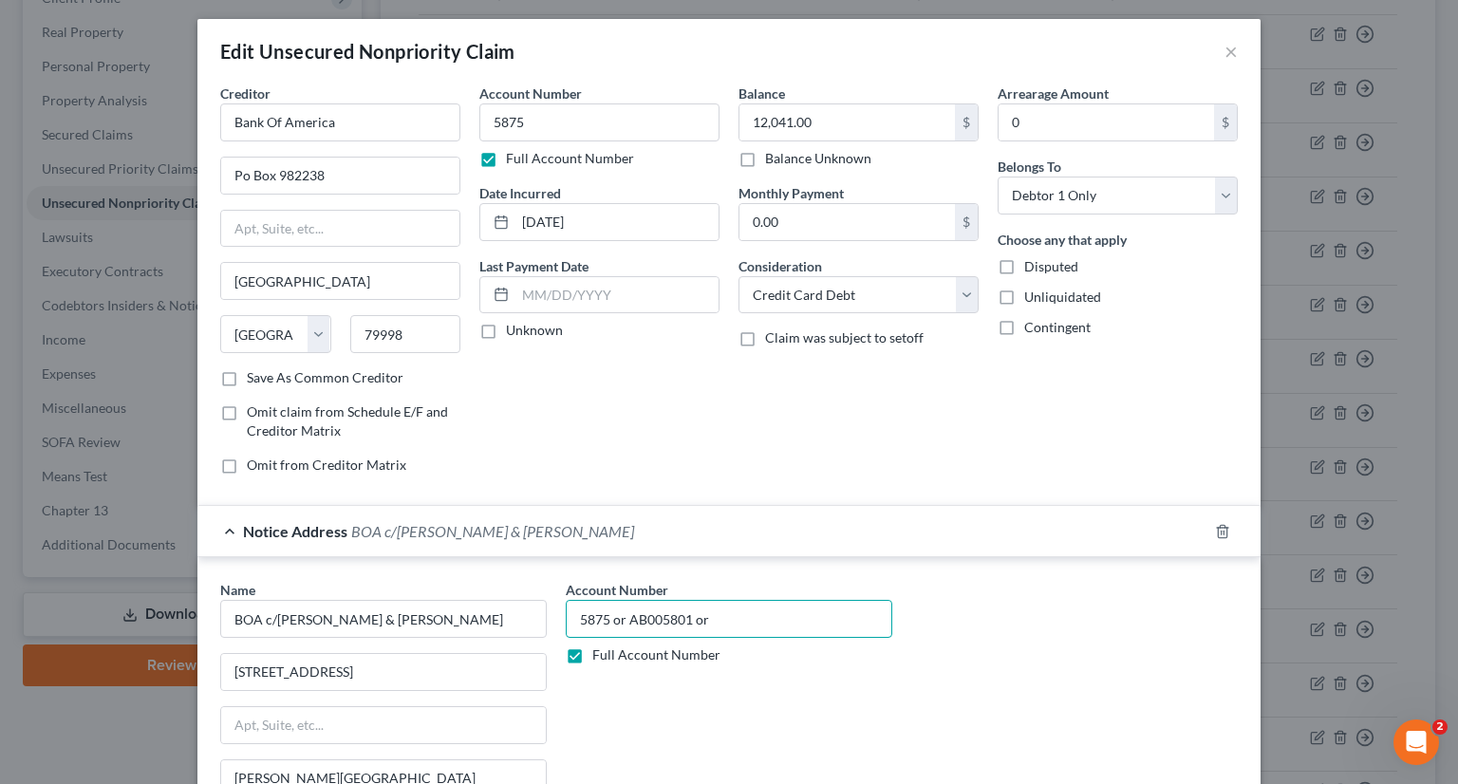
type input "5875 or AB005801 or"
drag, startPoint x: 924, startPoint y: 468, endPoint x: 883, endPoint y: 349, distance: 125.8
click at [924, 468] on div "Balance 12,041.00 $ Balance Unknown Balance Undetermined 12,041.00 $ Balance Un…" at bounding box center [858, 287] width 259 height 406
click at [529, 121] on input "5875" at bounding box center [599, 122] width 240 height 38
click at [915, 453] on div "Balance 12,041.00 $ Balance Unknown Balance Undetermined 12,041.00 $ Balance Un…" at bounding box center [858, 287] width 259 height 406
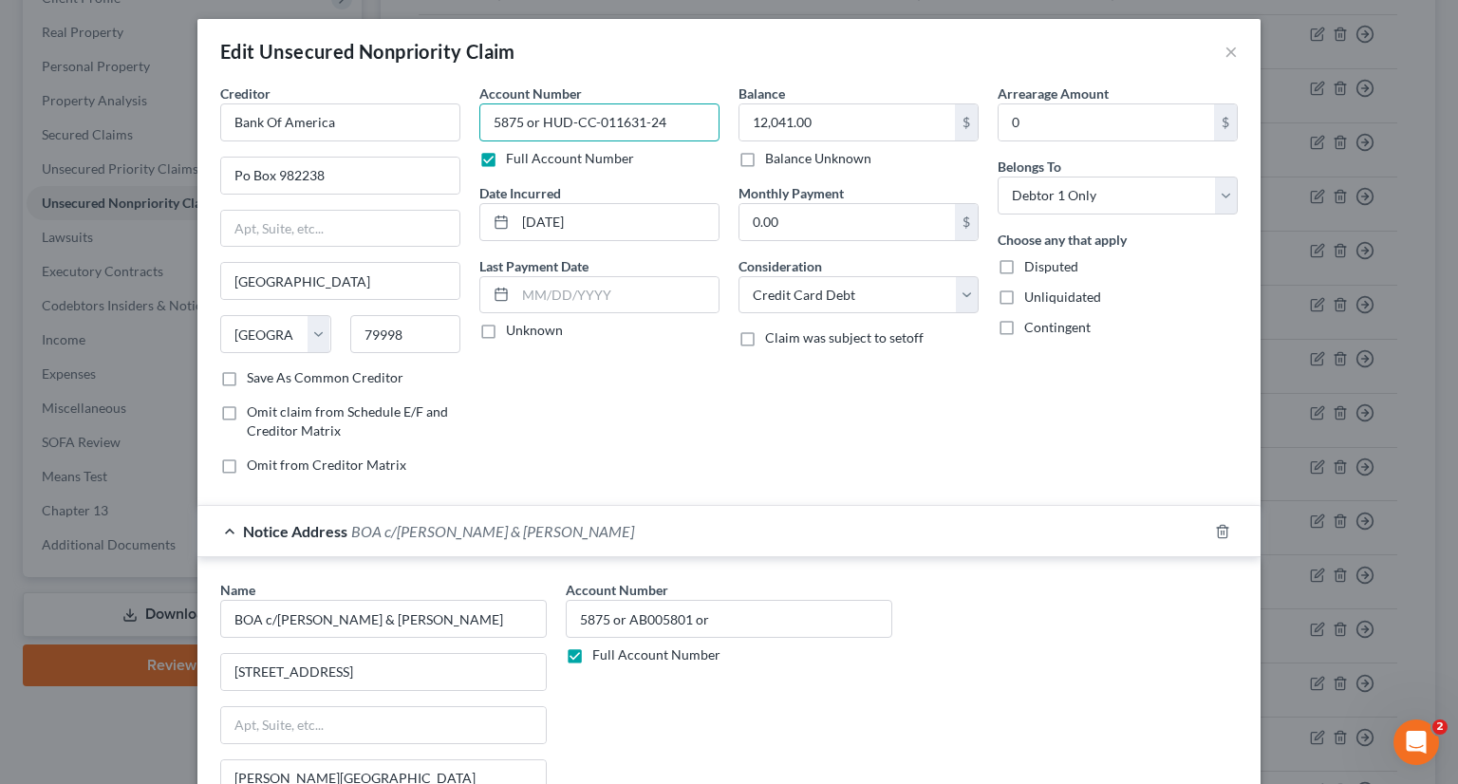
click at [578, 118] on input "5875 or HUD-CC-011631-24" at bounding box center [599, 122] width 240 height 38
drag, startPoint x: 671, startPoint y: 124, endPoint x: 433, endPoint y: 122, distance: 238.2
click at [433, 122] on div "Creditor * Bank Of America [GEOGRAPHIC_DATA] [GEOGRAPHIC_DATA] [US_STATE][GEOGR…" at bounding box center [729, 287] width 1036 height 406
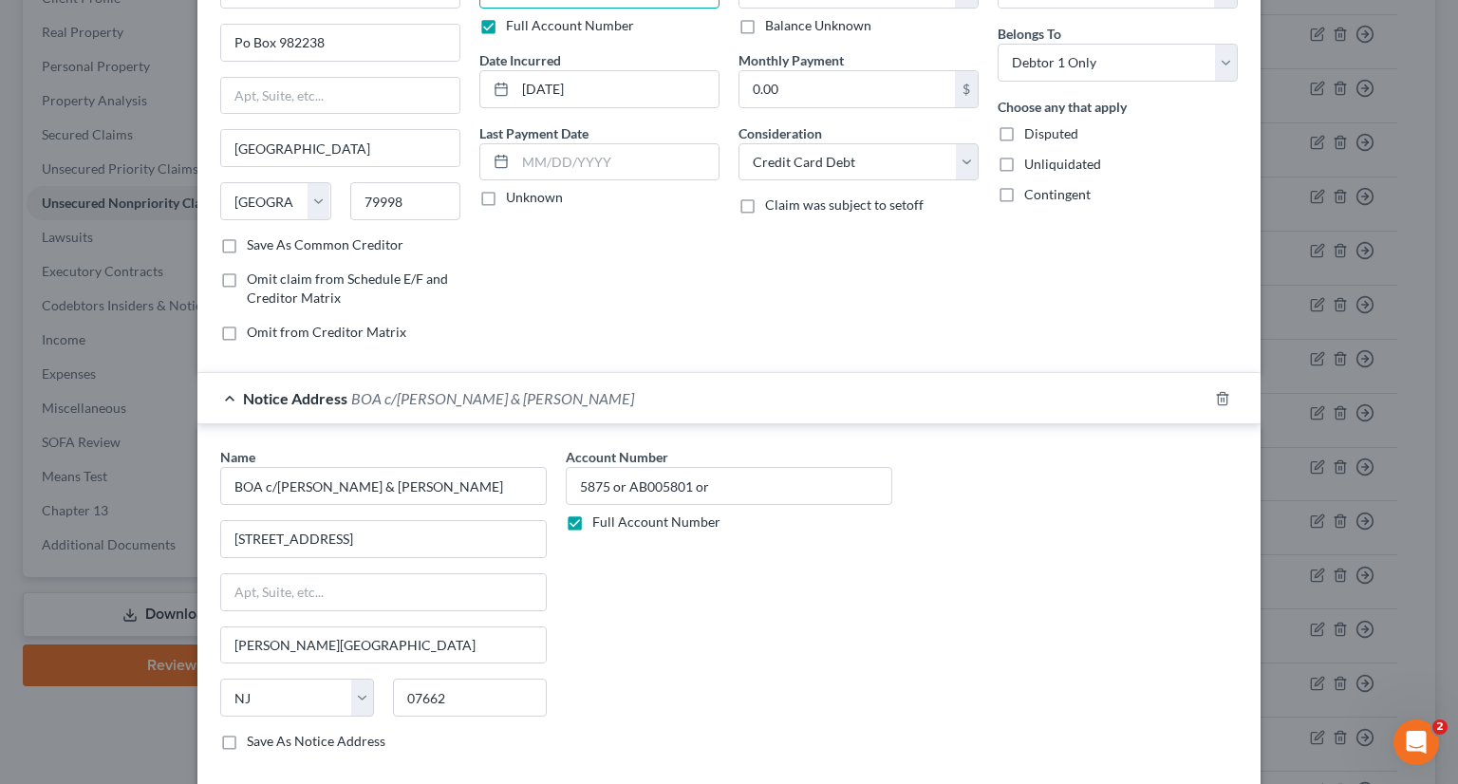
scroll to position [289, 0]
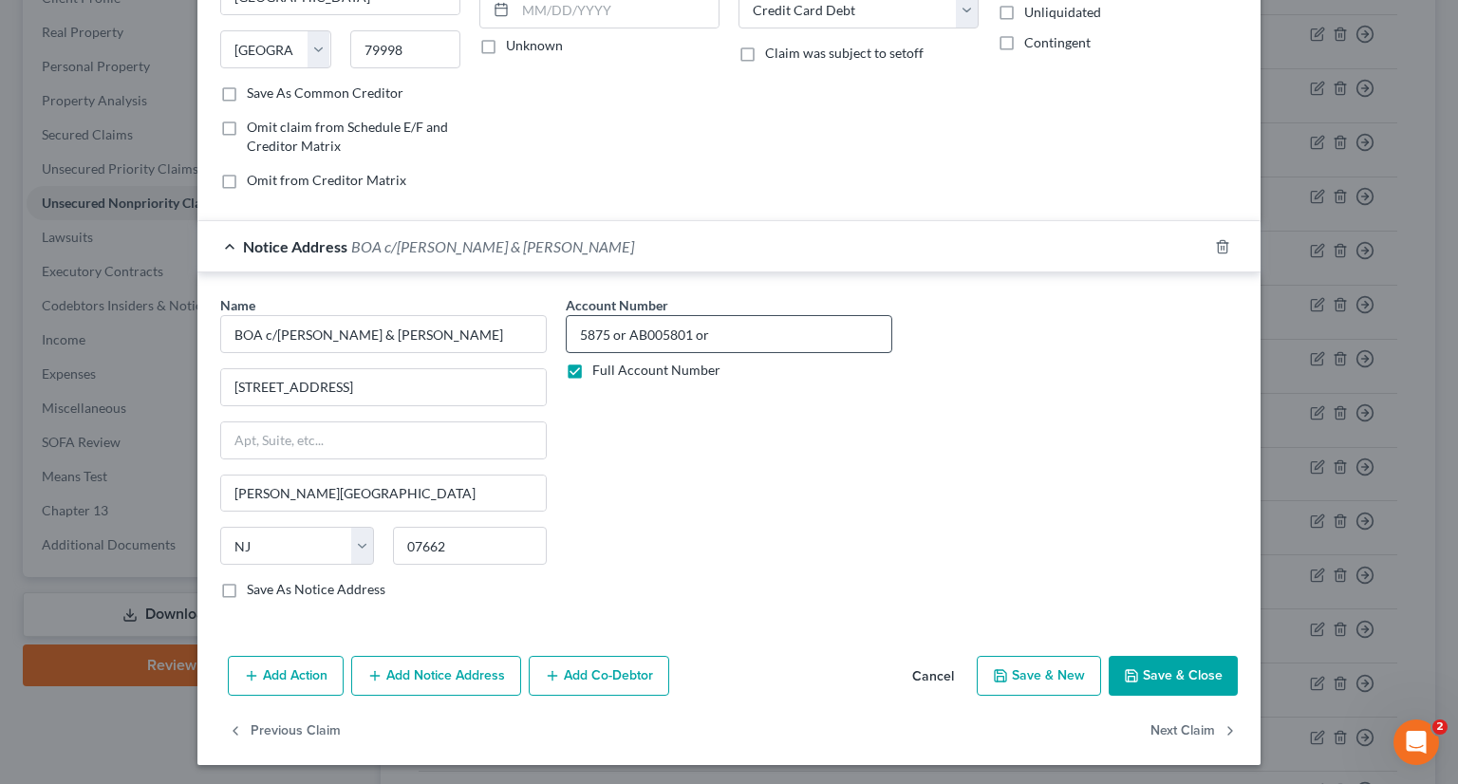
type input "5875 or HUD-DC-011631-24"
drag, startPoint x: 744, startPoint y: 327, endPoint x: 554, endPoint y: 334, distance: 190.0
click at [556, 334] on div "Account Number 5875 or AB005801 or Full Account Number" at bounding box center [728, 454] width 345 height 319
paste input "HUD-DC-011631-24"
type input "5875 or HUD-DC-011631-24"
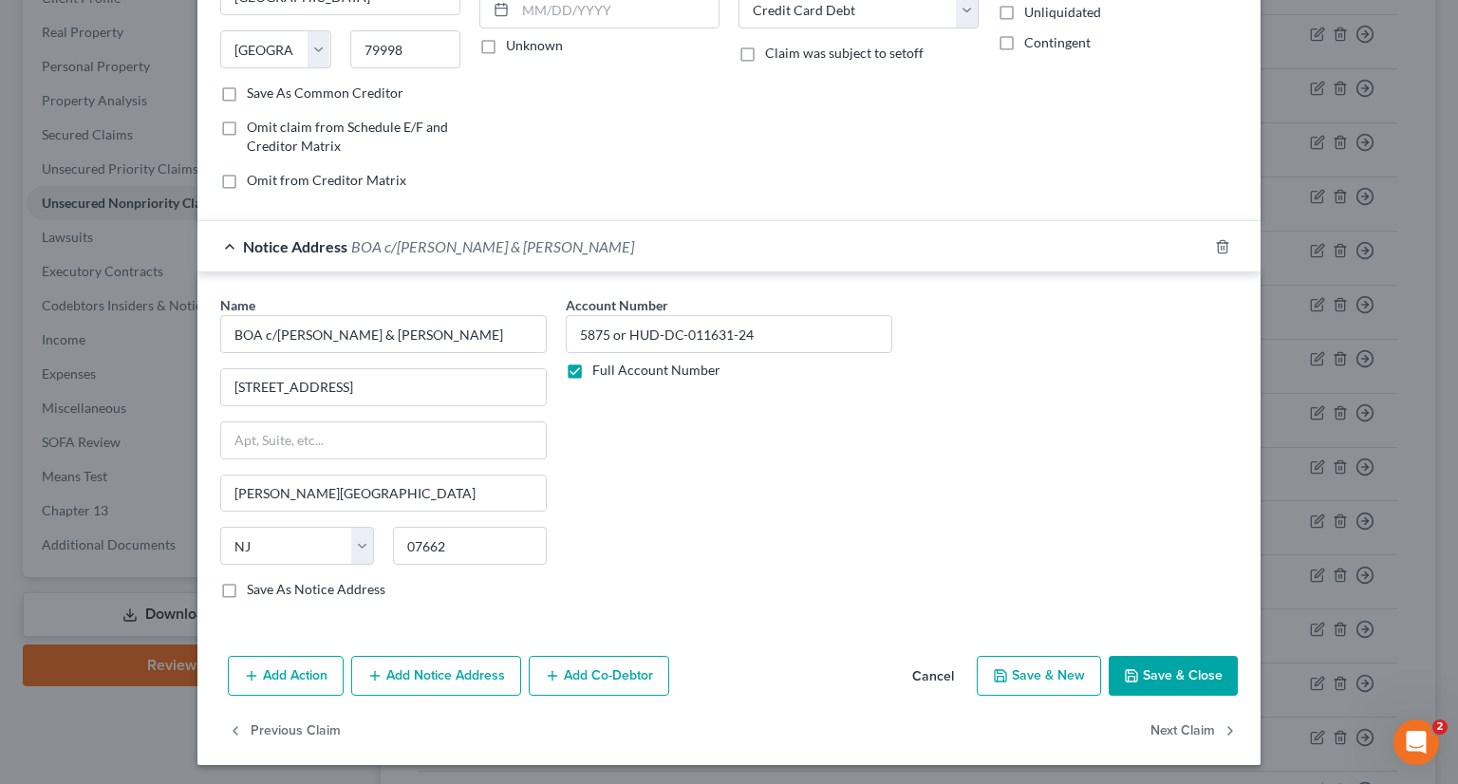
click at [1171, 663] on button "Save & Close" at bounding box center [1173, 676] width 129 height 40
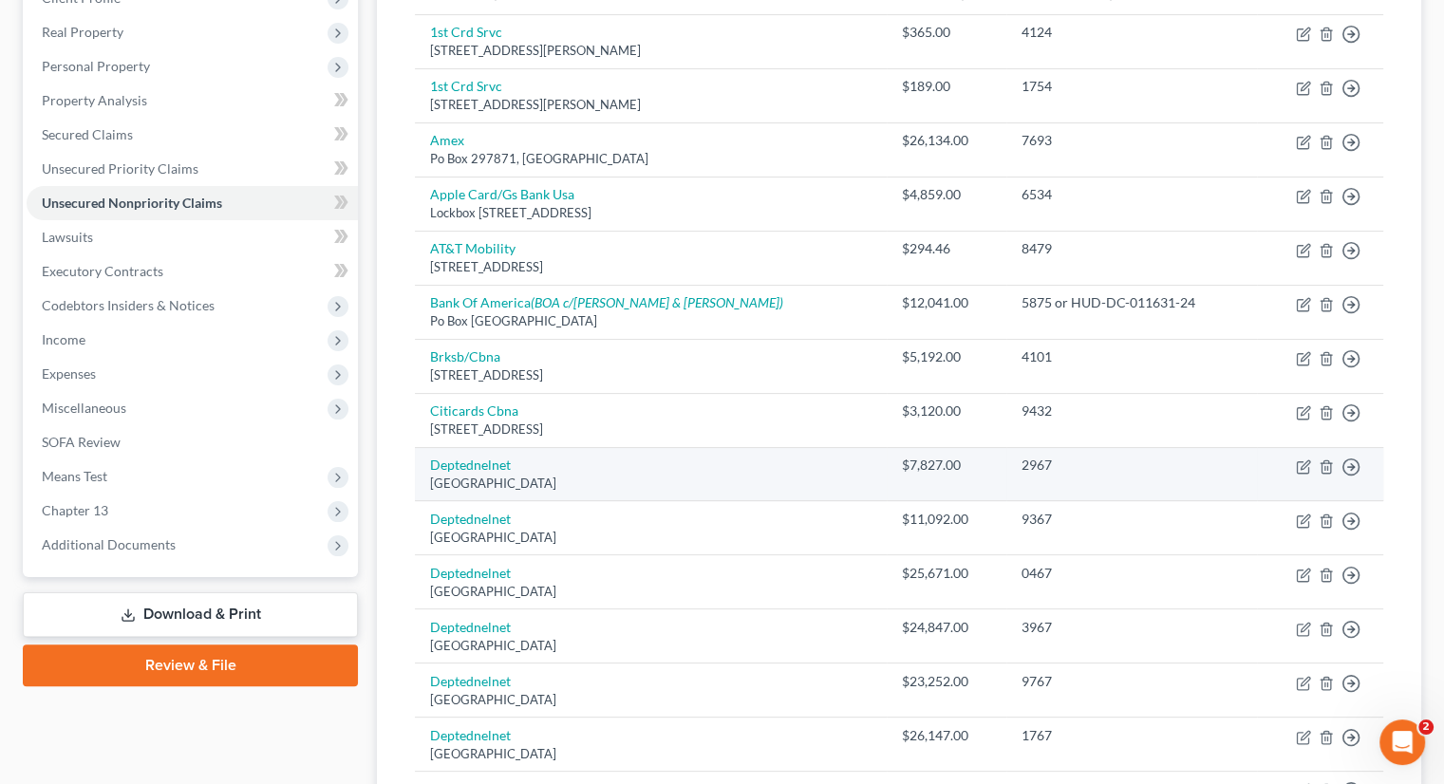
click at [1147, 447] on td "2967" at bounding box center [1131, 474] width 251 height 54
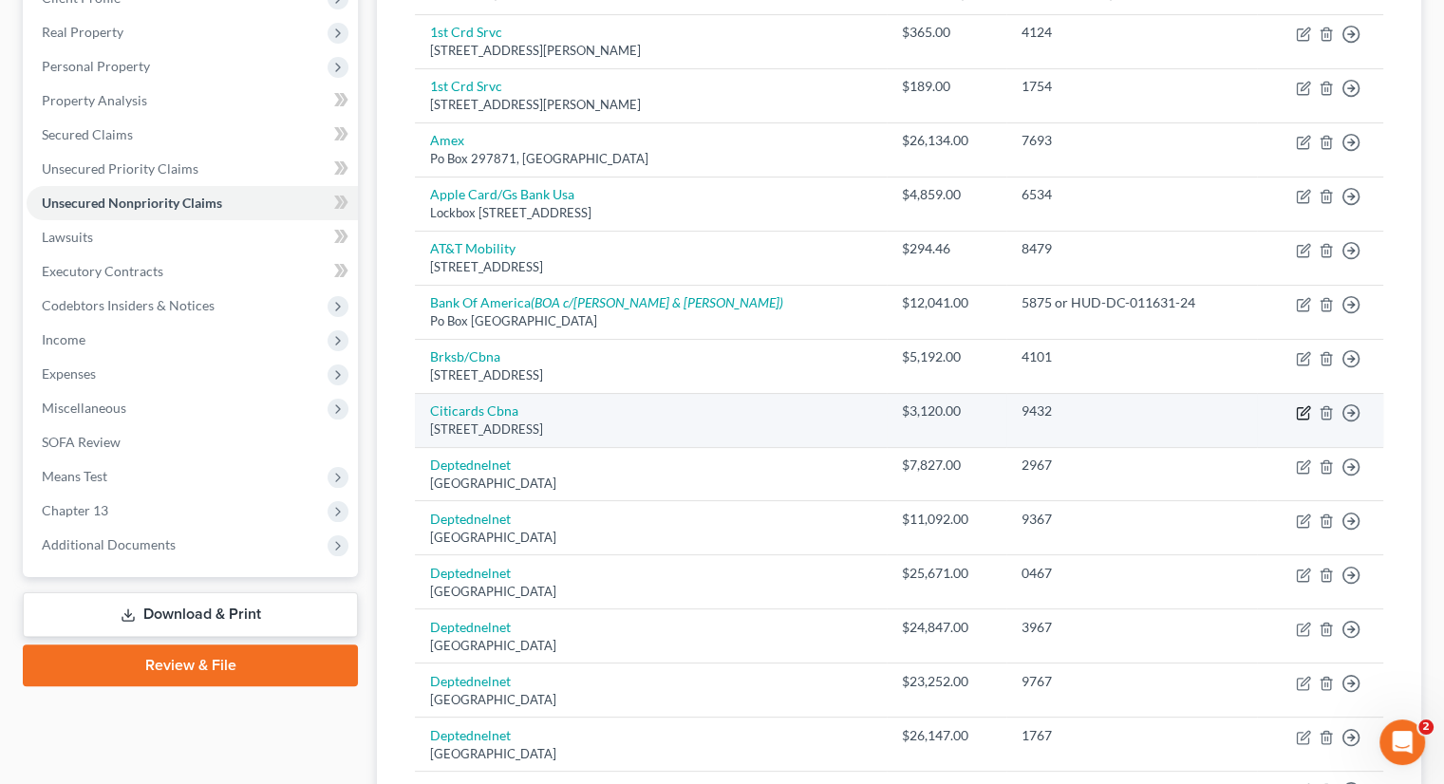
click at [1303, 408] on icon "button" at bounding box center [1304, 410] width 9 height 9
select select "43"
select select "2"
select select "0"
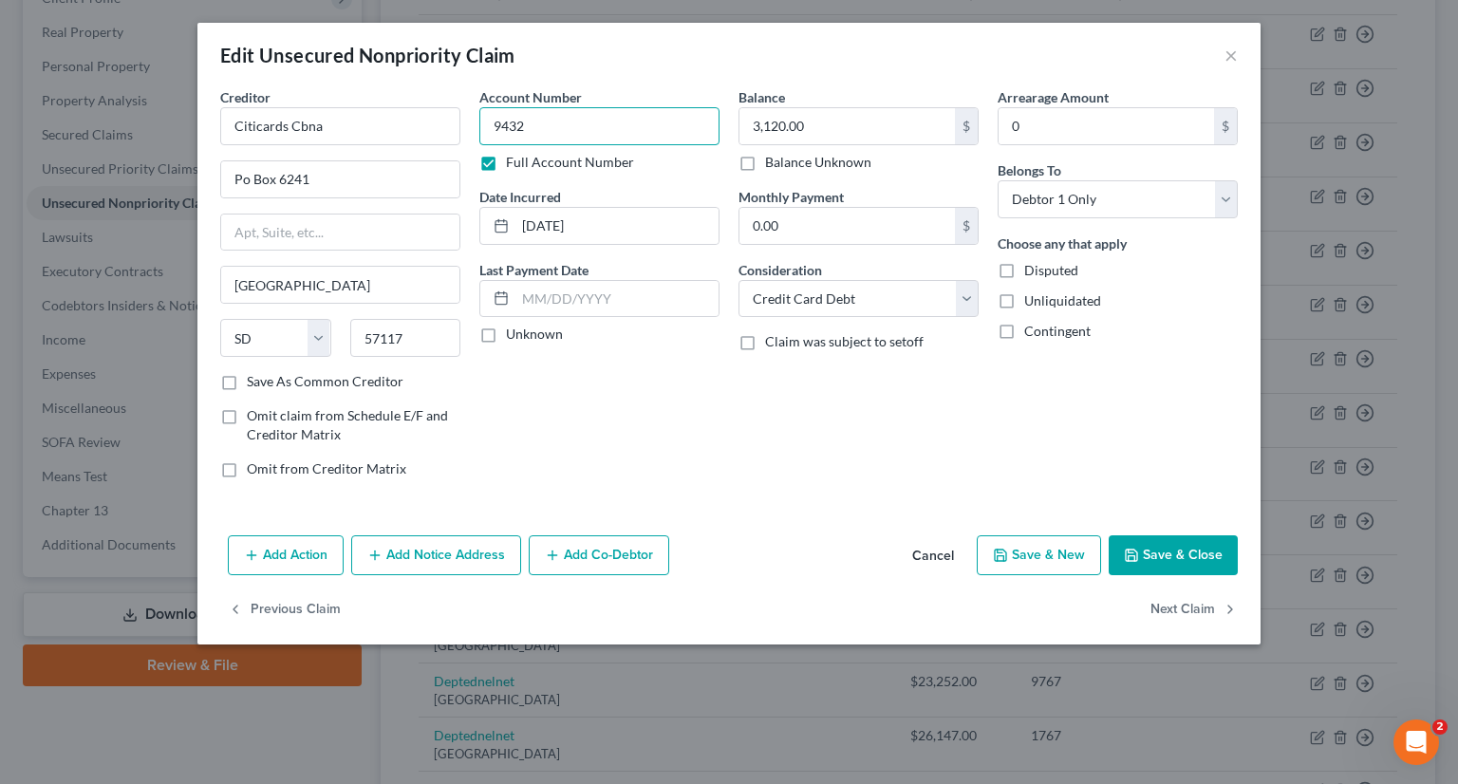
click at [547, 126] on input "9432" at bounding box center [599, 126] width 240 height 38
type input "9432 or HUD-DC-012345-24"
click at [439, 552] on button "Add Notice Address" at bounding box center [436, 555] width 170 height 40
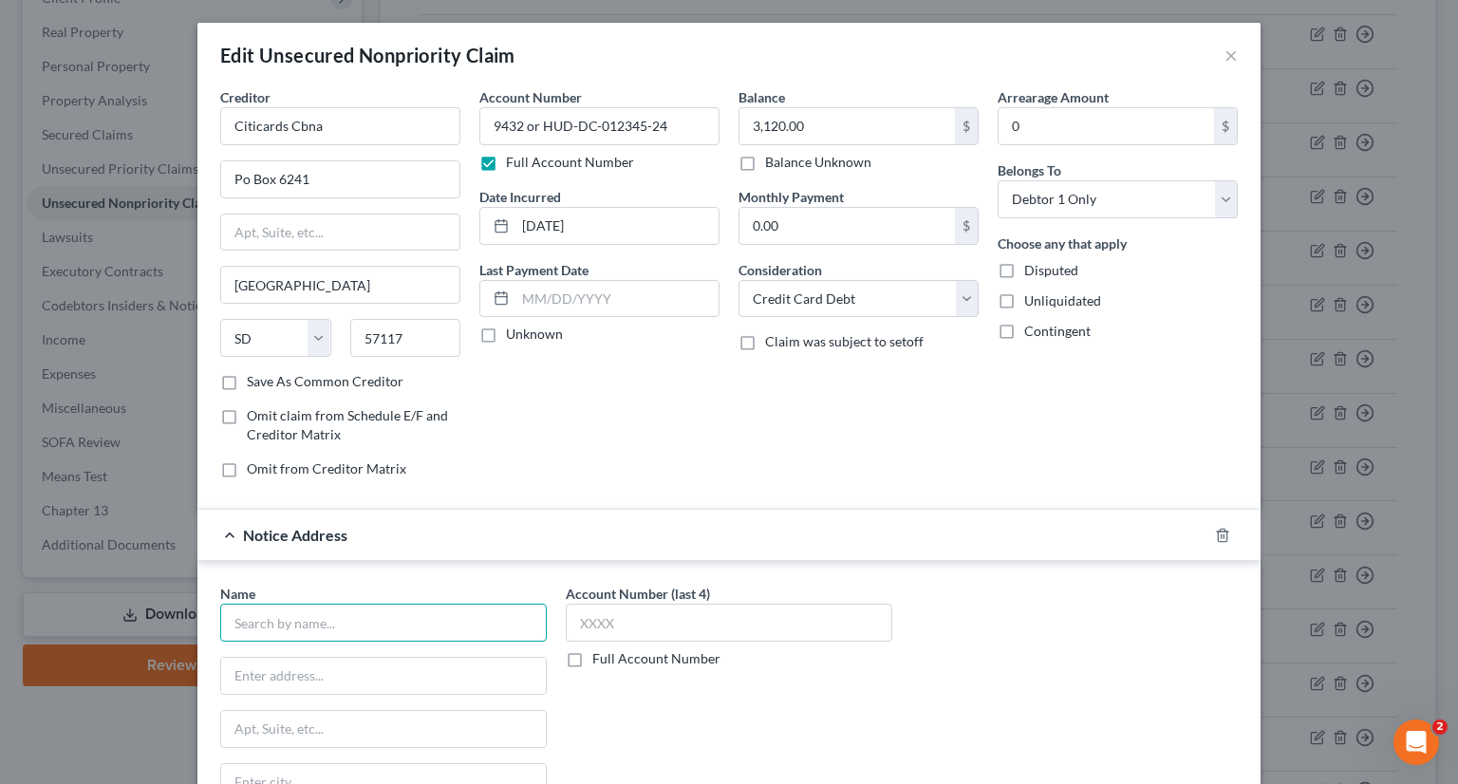
click at [270, 621] on input "text" at bounding box center [383, 623] width 327 height 38
drag, startPoint x: 681, startPoint y: 125, endPoint x: 414, endPoint y: 116, distance: 266.9
click at [414, 116] on div "Creditor * Citicards Cbna Po Box 6241 [GEOGRAPHIC_DATA] [US_STATE][GEOGRAPHIC_D…" at bounding box center [729, 290] width 1036 height 406
click at [594, 608] on input "text" at bounding box center [729, 623] width 327 height 38
drag, startPoint x: 604, startPoint y: 640, endPoint x: 588, endPoint y: 624, distance: 22.2
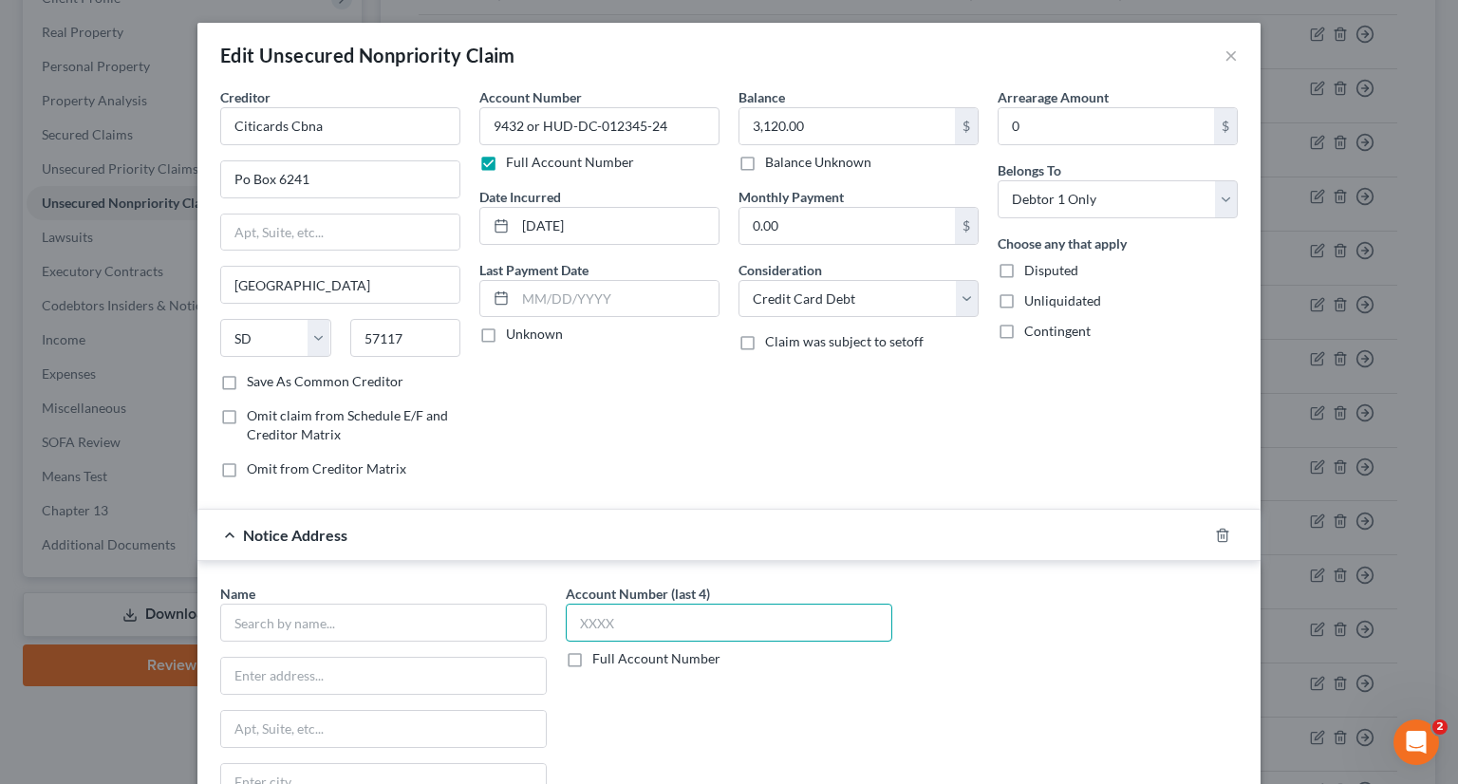
click at [588, 624] on input "text" at bounding box center [729, 623] width 327 height 38
paste input "9432"
drag, startPoint x: 644, startPoint y: 126, endPoint x: 521, endPoint y: 122, distance: 122.5
click at [521, 122] on input "9432 or HUD-DC-012345-24" at bounding box center [599, 126] width 240 height 38
click at [627, 622] on input "9432" at bounding box center [729, 623] width 327 height 38
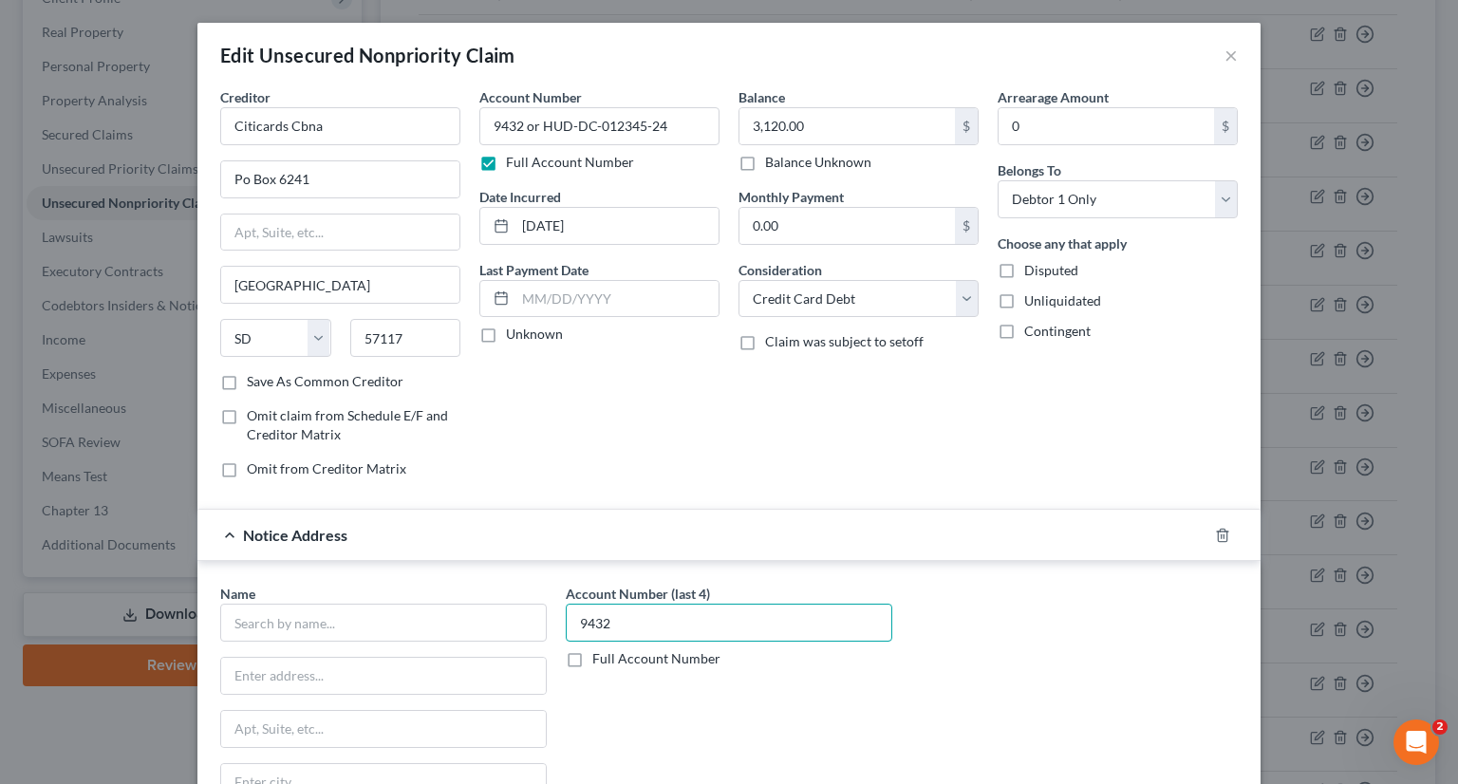
paste input "text"
drag, startPoint x: 622, startPoint y: 620, endPoint x: 548, endPoint y: 612, distance: 74.4
click at [574, 616] on input "9432" at bounding box center [729, 623] width 327 height 38
type input "9432"
click at [592, 658] on label "Full Account Number" at bounding box center [656, 658] width 128 height 19
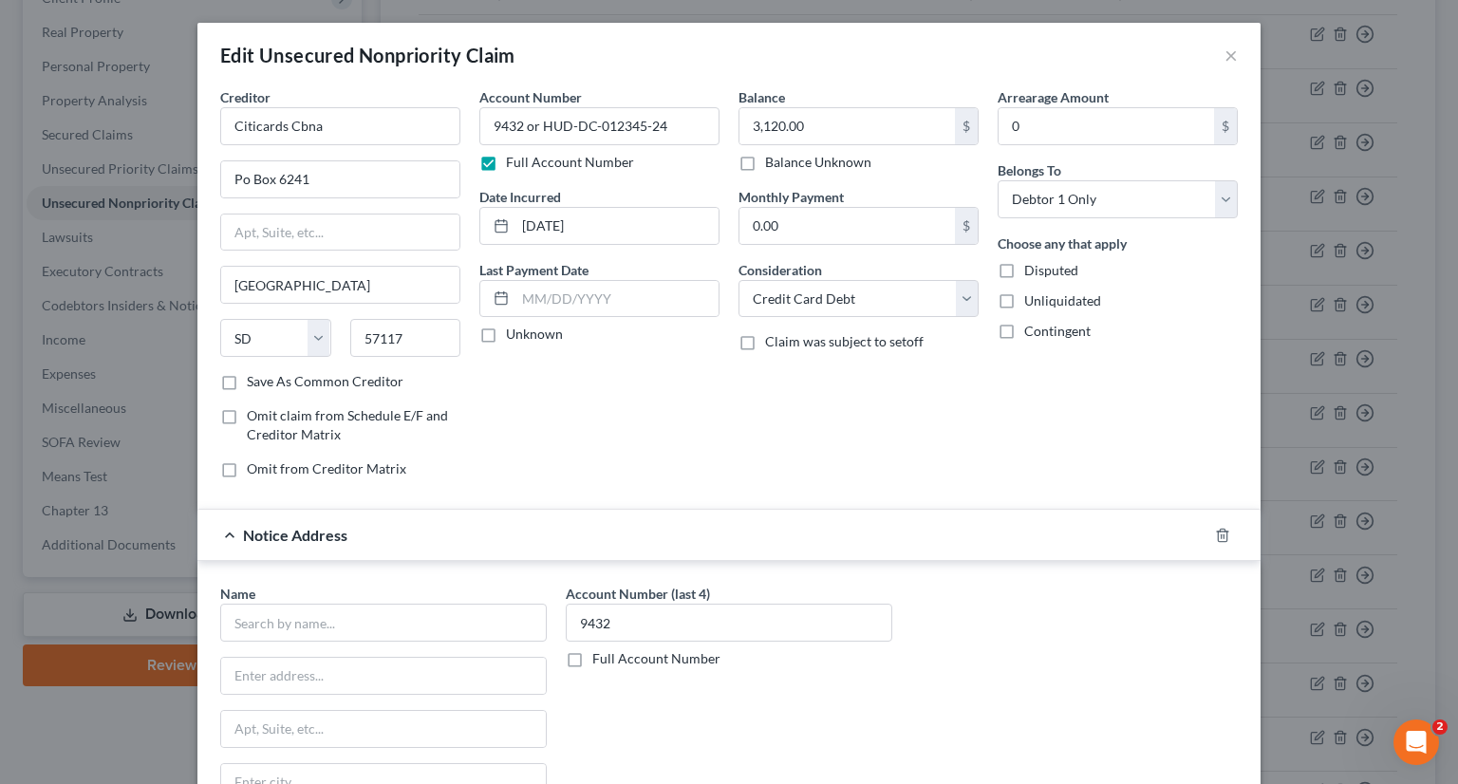
click at [600, 658] on input "Full Account Number" at bounding box center [606, 655] width 12 height 12
click at [615, 627] on input "9432" at bounding box center [729, 623] width 327 height 38
type input "9432 or HUD-DC-012345-24"
click at [296, 617] on input "text" at bounding box center [383, 623] width 327 height 38
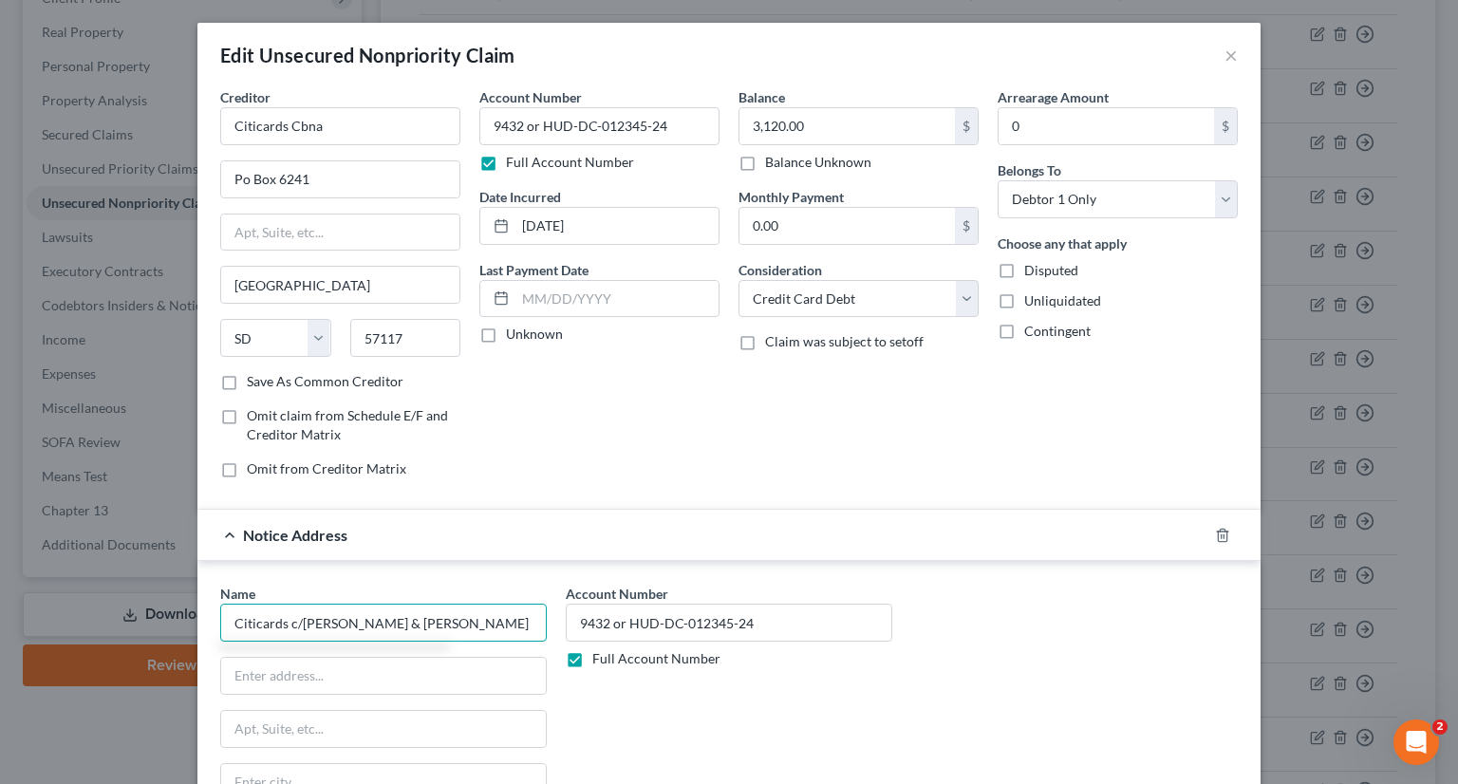
type input "Citicards c/[PERSON_NAME] & [PERSON_NAME]"
click at [240, 677] on input "text" at bounding box center [383, 676] width 325 height 36
paste input "[STREET_ADDRESS]"
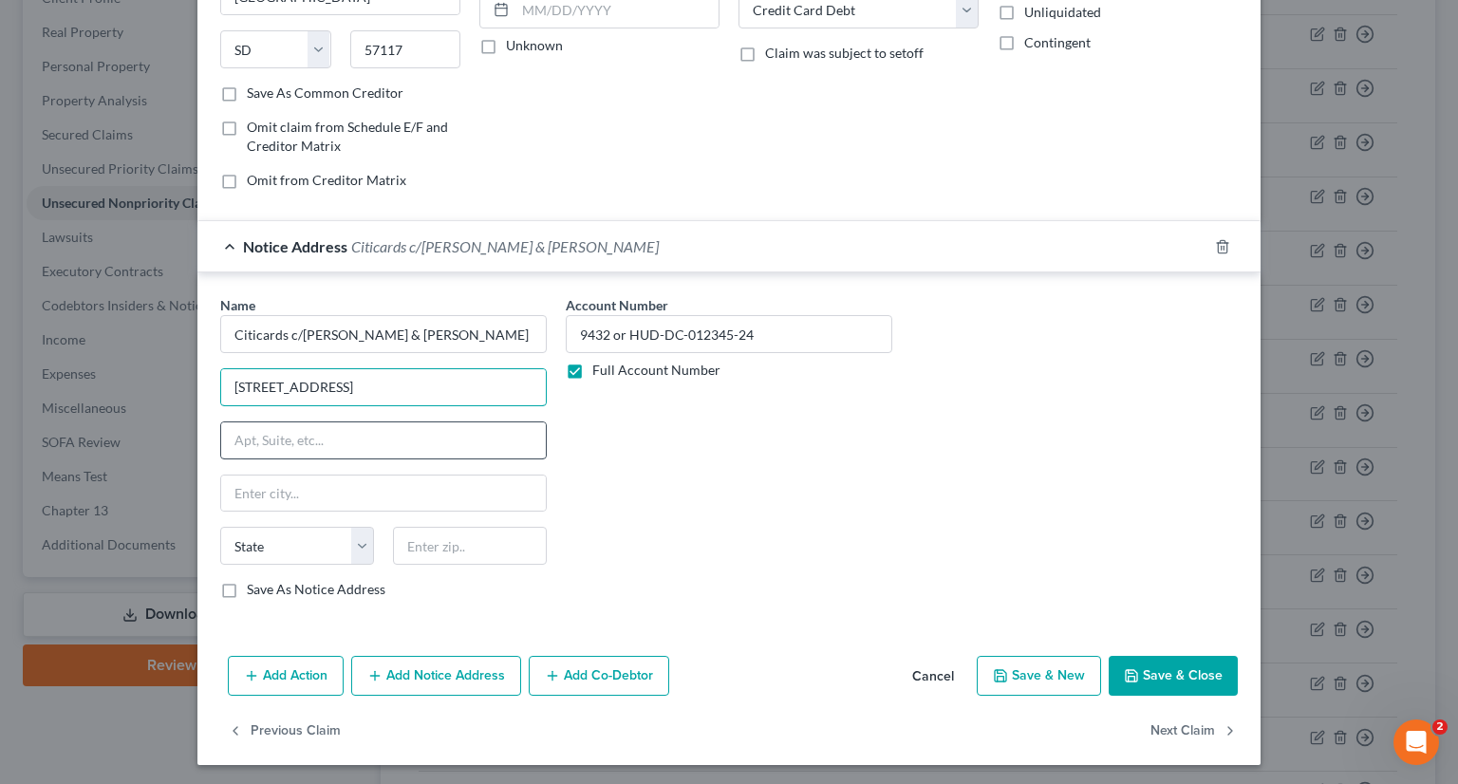
type input "[STREET_ADDRESS]"
drag, startPoint x: 246, startPoint y: 438, endPoint x: 262, endPoint y: 439, distance: 16.2
click at [246, 438] on input "text" at bounding box center [383, 440] width 325 height 36
click at [670, 448] on div "Account Number 9432 or HUD-DC-012345-24 Full Account Number" at bounding box center [728, 454] width 345 height 319
drag, startPoint x: 243, startPoint y: 438, endPoint x: 262, endPoint y: 442, distance: 19.6
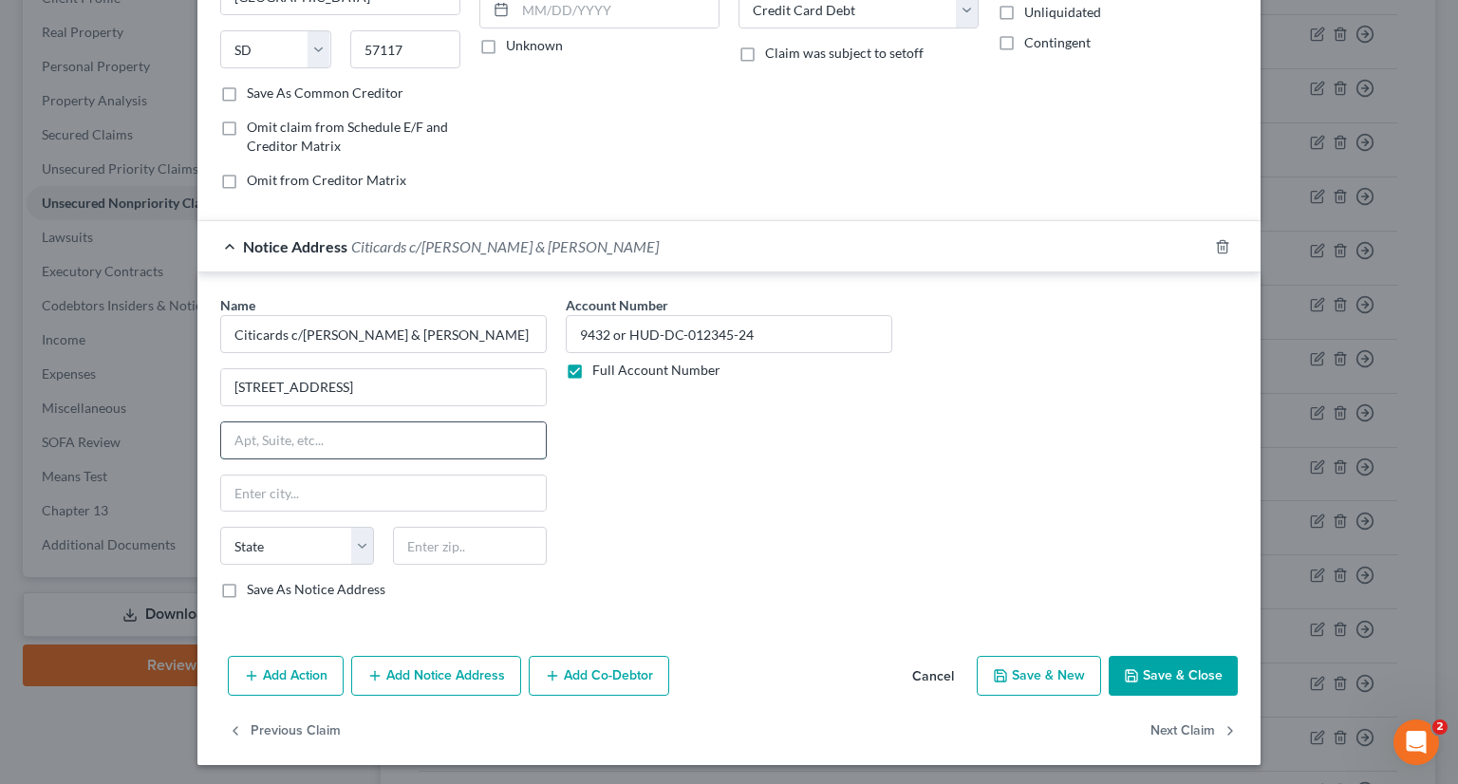
click at [243, 438] on input "text" at bounding box center [383, 440] width 325 height 36
type input "Suite 3"
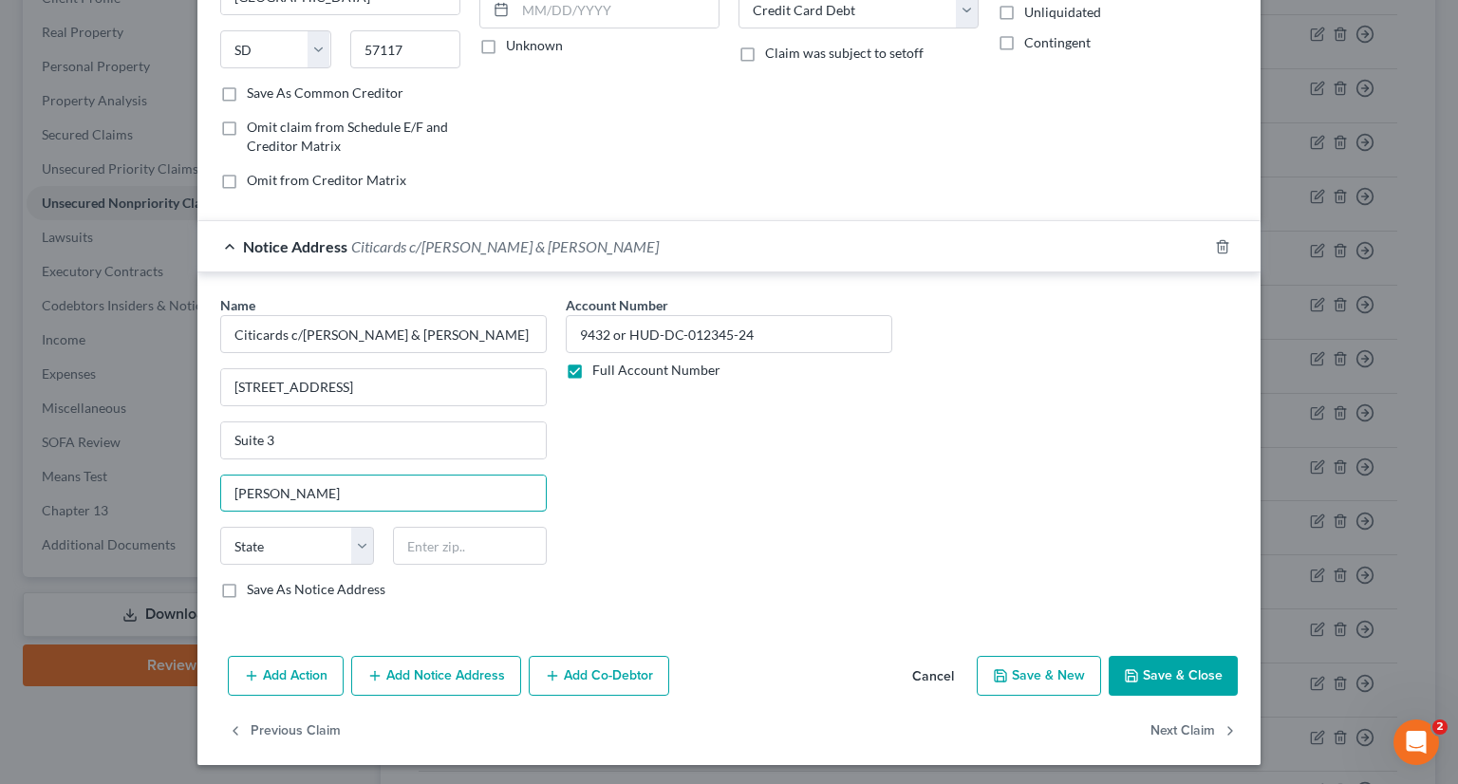
type input "[PERSON_NAME]"
select select "33"
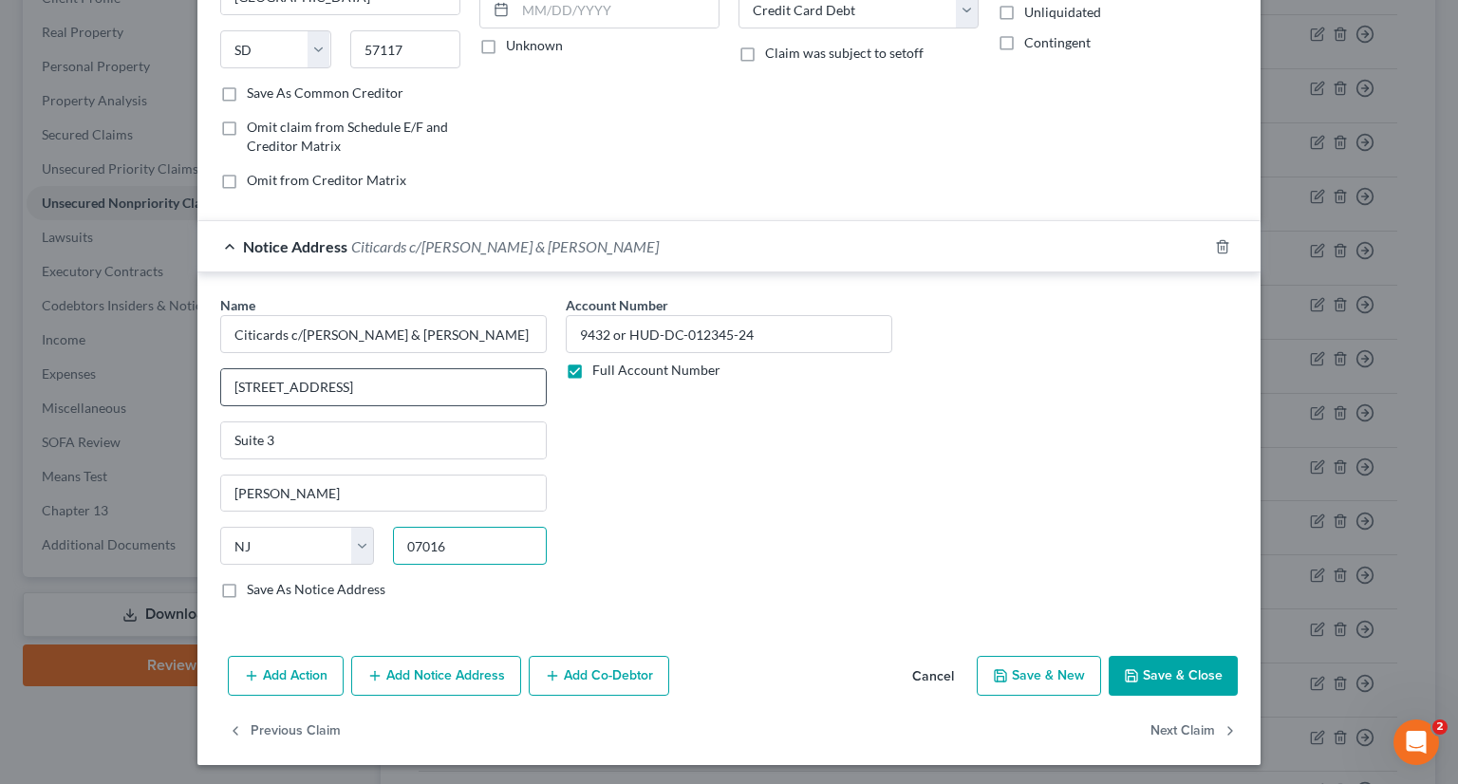
type input "07016"
drag, startPoint x: 491, startPoint y: 375, endPoint x: 327, endPoint y: 388, distance: 163.8
click at [327, 388] on input "[STREET_ADDRESS]" at bounding box center [383, 387] width 325 height 36
type input "[STREET_ADDRESS]"
click at [1160, 675] on button "Save & Close" at bounding box center [1173, 676] width 129 height 40
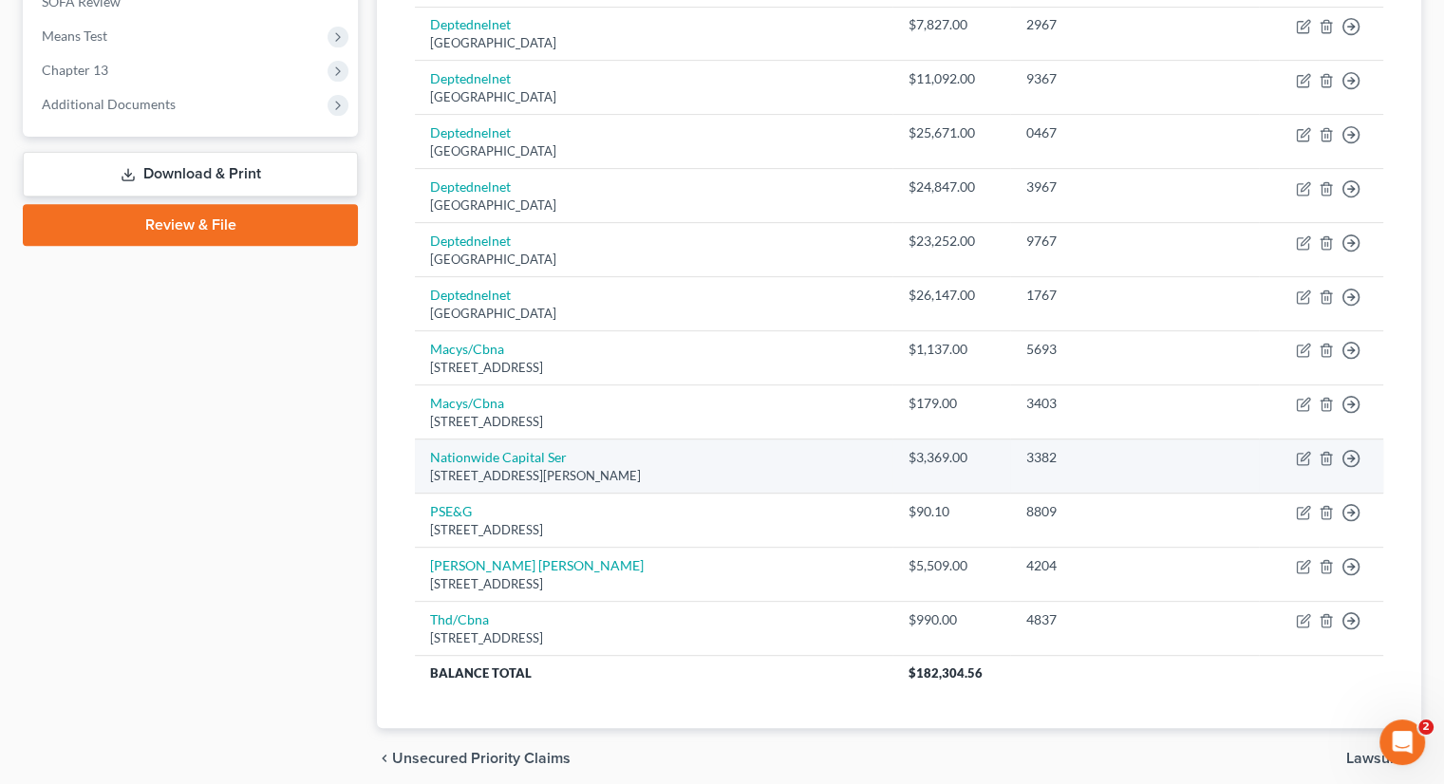
scroll to position [797, 0]
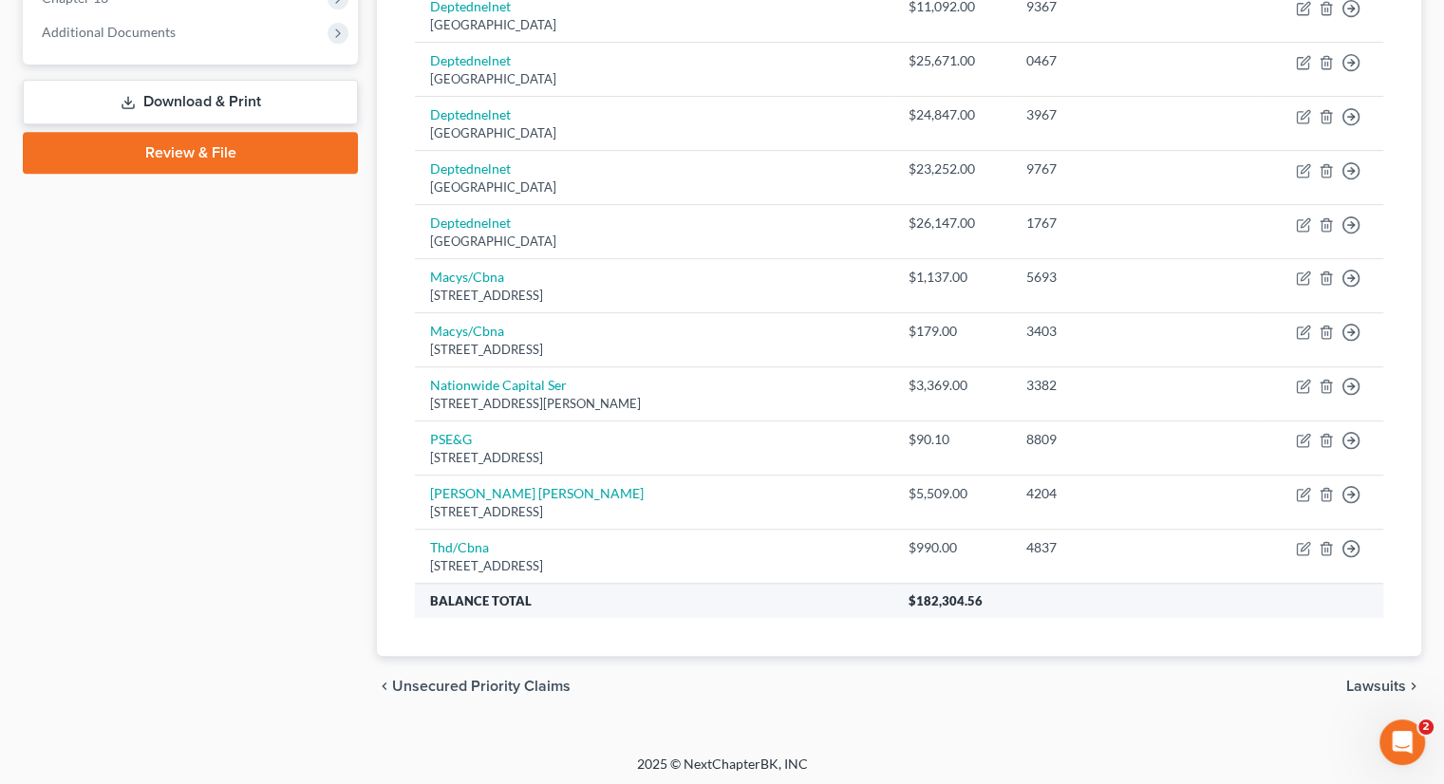
click at [1082, 584] on th "$182,304.56" at bounding box center [1137, 601] width 491 height 34
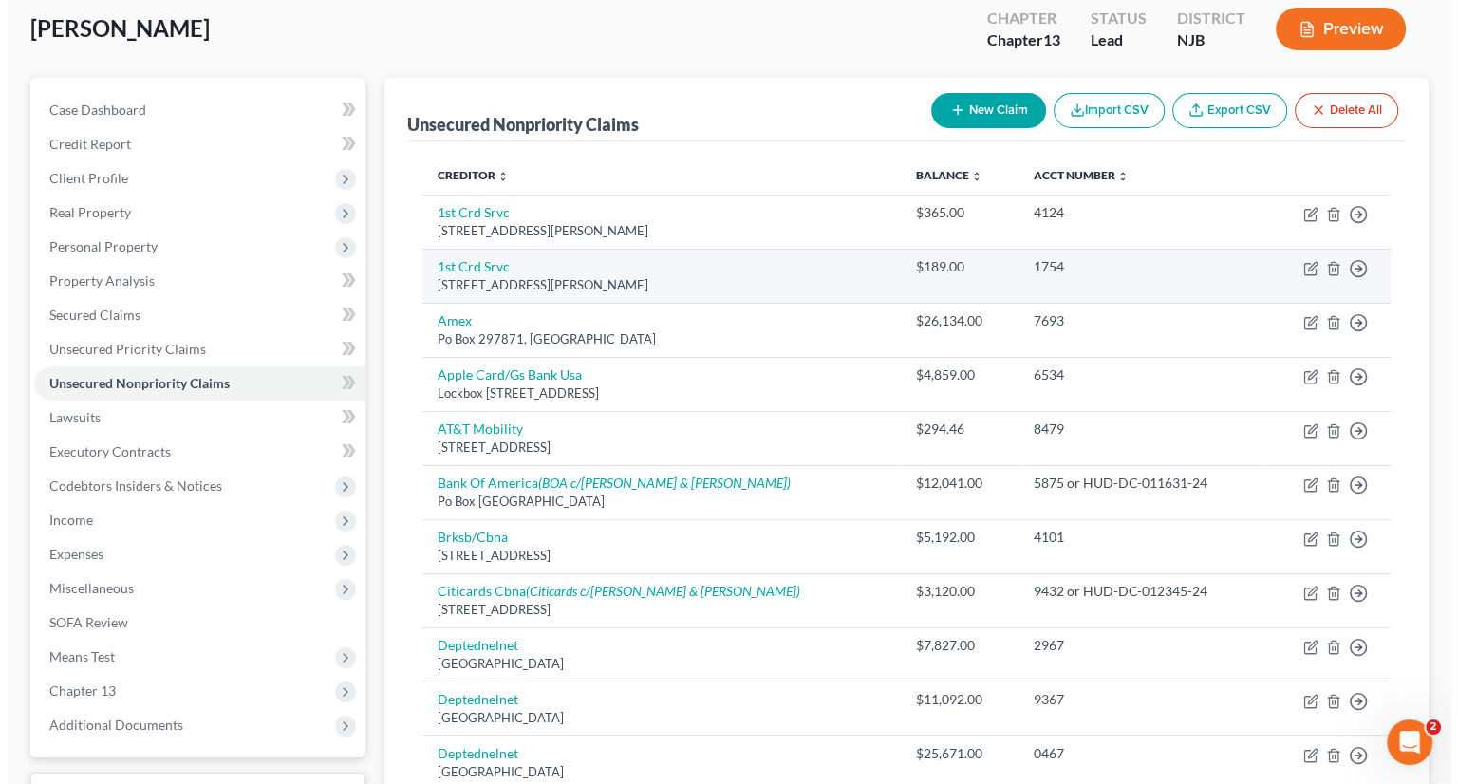
scroll to position [0, 0]
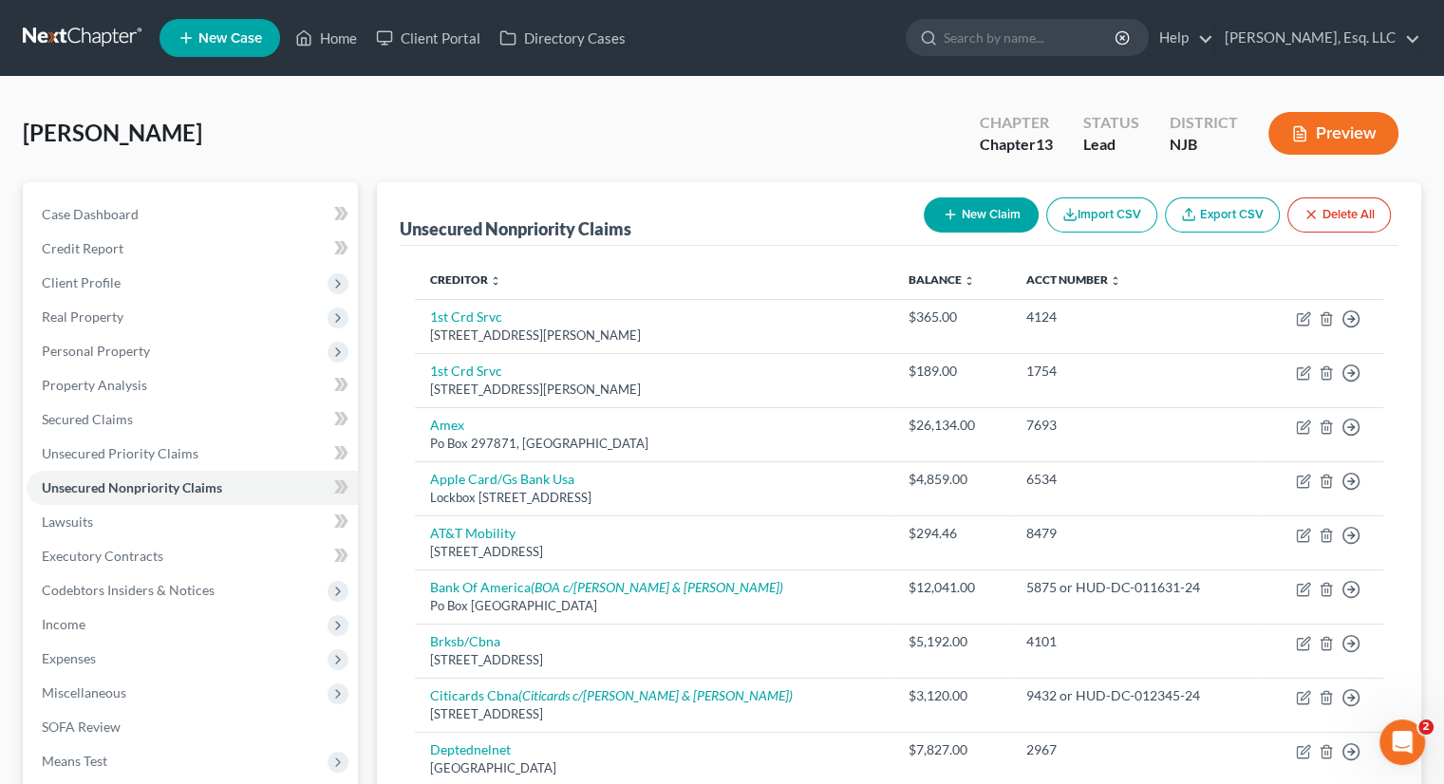
click at [982, 220] on button "New Claim" at bounding box center [981, 214] width 115 height 35
select select "0"
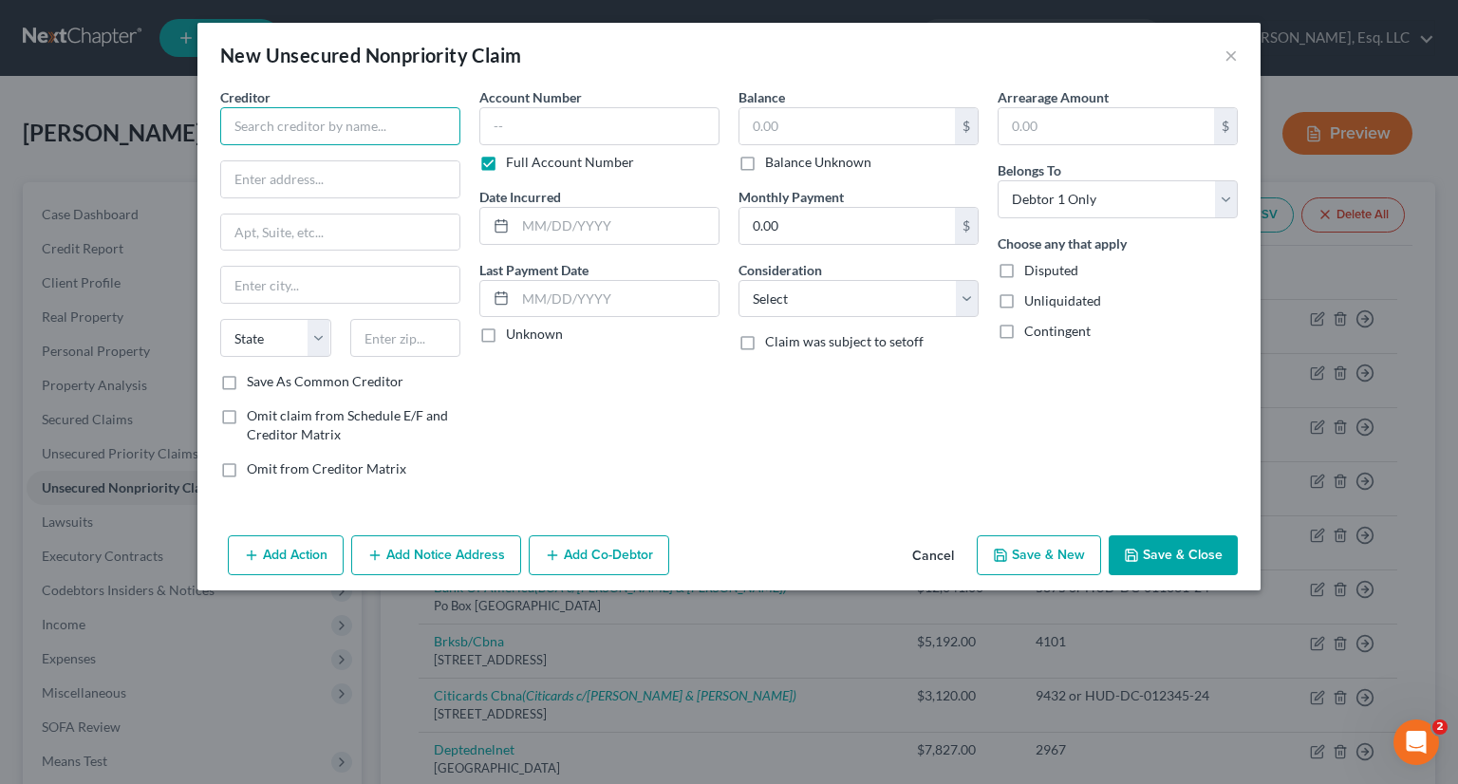
click at [246, 128] on input "text" at bounding box center [340, 126] width 240 height 38
type input "NJ Schools Insurance Group"
click at [378, 180] on input "c/o Law Offices of [PERSON_NAME]" at bounding box center [340, 179] width 238 height 36
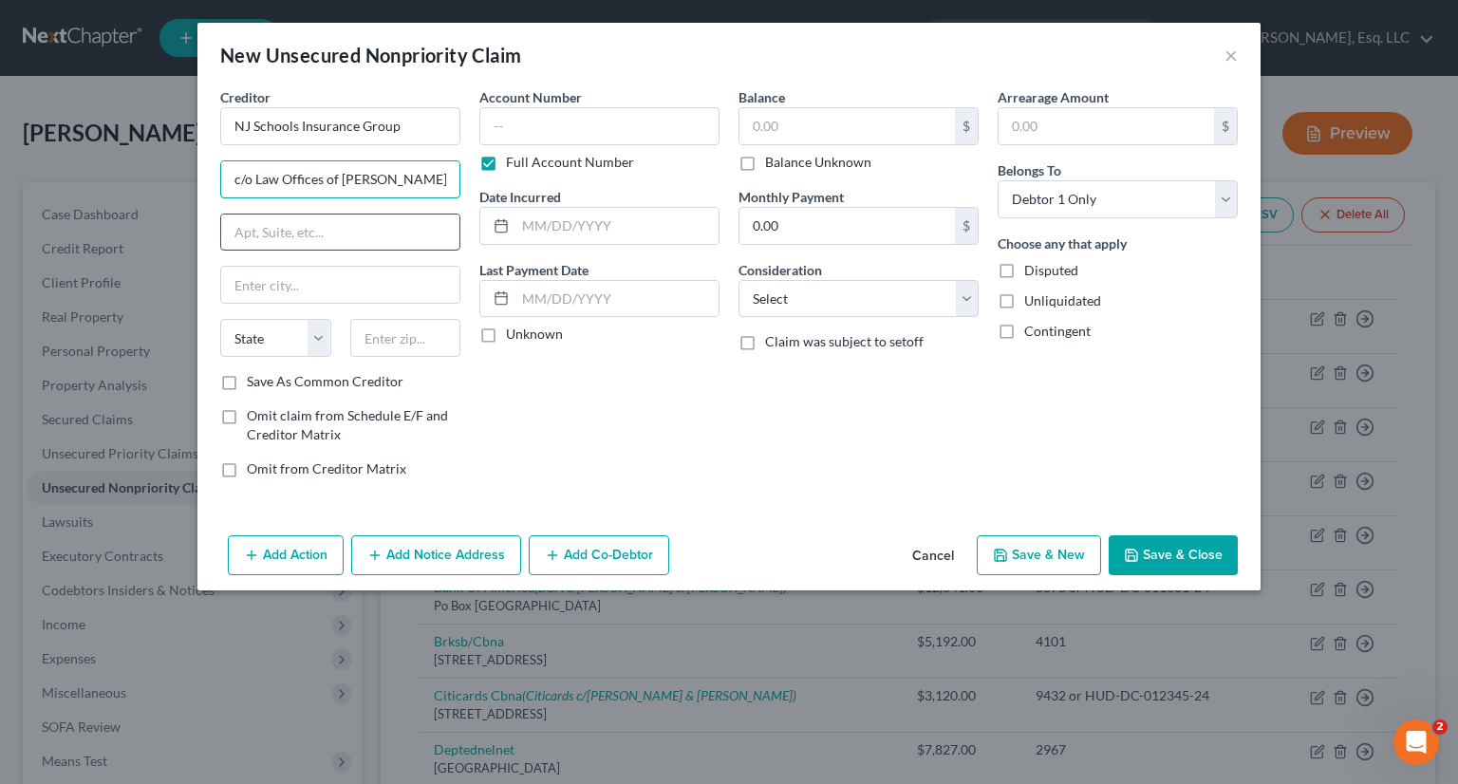
type input "c/o Law Offices of [PERSON_NAME]"
drag, startPoint x: 237, startPoint y: 233, endPoint x: 367, endPoint y: 240, distance: 130.3
click at [238, 233] on input "text" at bounding box center [340, 233] width 238 height 36
type input "PO Box 1447"
click at [360, 294] on input "Wall" at bounding box center [340, 285] width 238 height 36
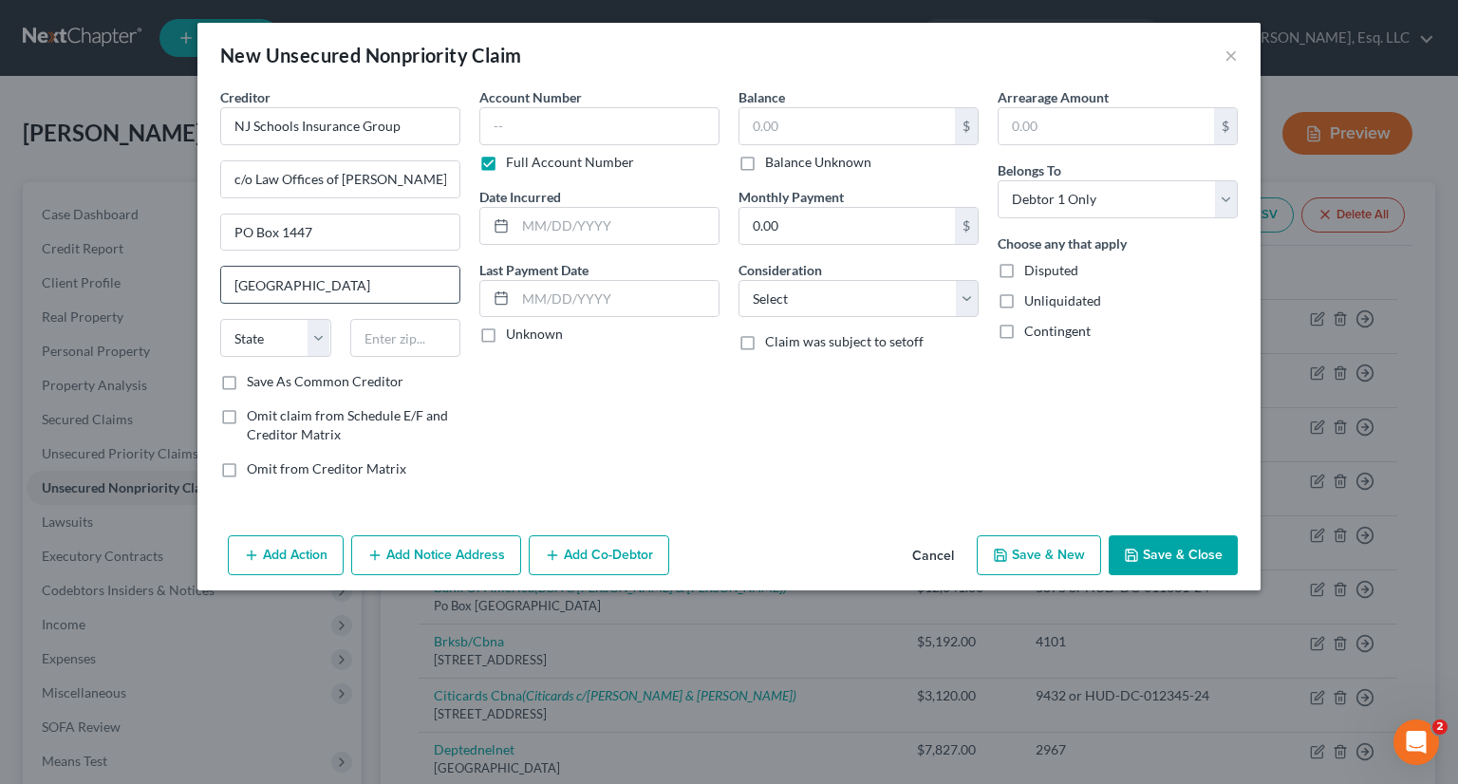
type input "[GEOGRAPHIC_DATA]"
select select "33"
type input "07719"
type input "Belmar"
click at [515, 128] on input "text" at bounding box center [599, 126] width 240 height 38
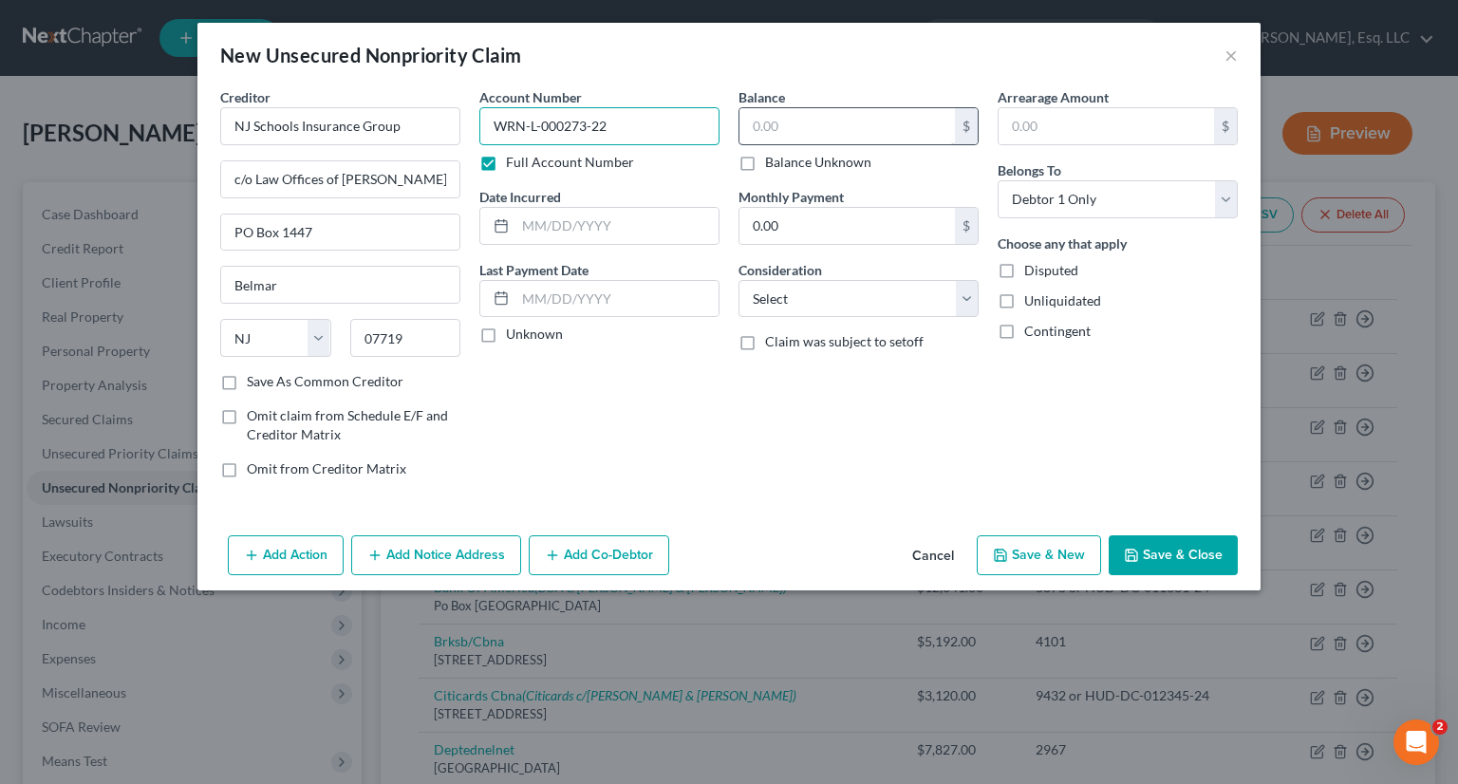
type input "WRN-L-000273-22"
click at [773, 124] on input "text" at bounding box center [846, 126] width 215 height 36
type input "43,000."
click at [852, 221] on input "0.00" at bounding box center [846, 226] width 215 height 36
click at [839, 297] on select "Select Cable / Satellite Services Collection Agency Credit Card Debt Debt Couns…" at bounding box center [858, 299] width 240 height 38
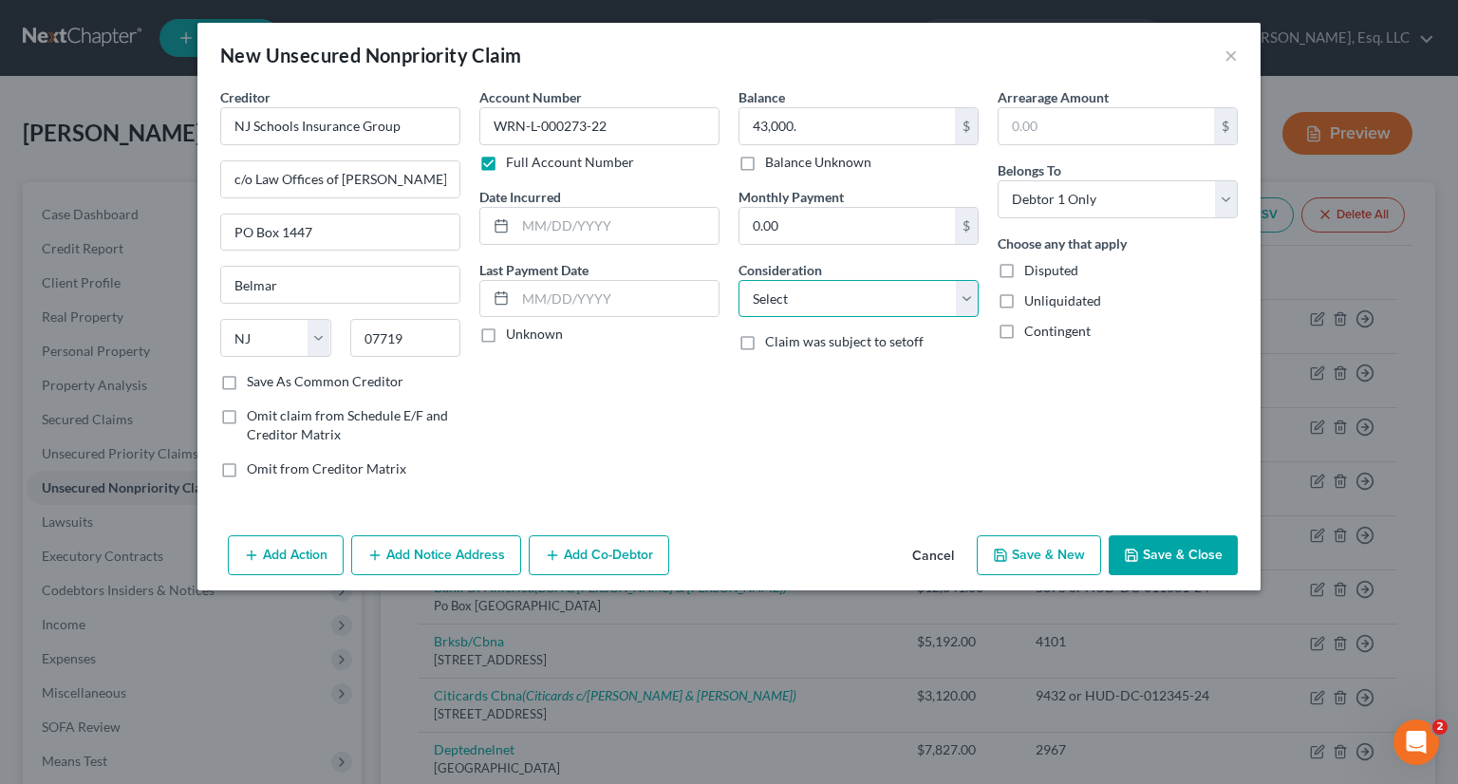
click at [875, 289] on select "Select Cable / Satellite Services Collection Agency Credit Card Debt Debt Couns…" at bounding box center [858, 299] width 240 height 38
click at [966, 305] on select "Select Cable / Satellite Services Collection Agency Credit Card Debt Debt Couns…" at bounding box center [858, 299] width 240 height 38
select select "8"
click at [738, 280] on select "Select Cable / Satellite Services Collection Agency Credit Card Debt Debt Couns…" at bounding box center [858, 299] width 240 height 38
click at [633, 125] on input "WRN-L-000273-22" at bounding box center [599, 126] width 240 height 38
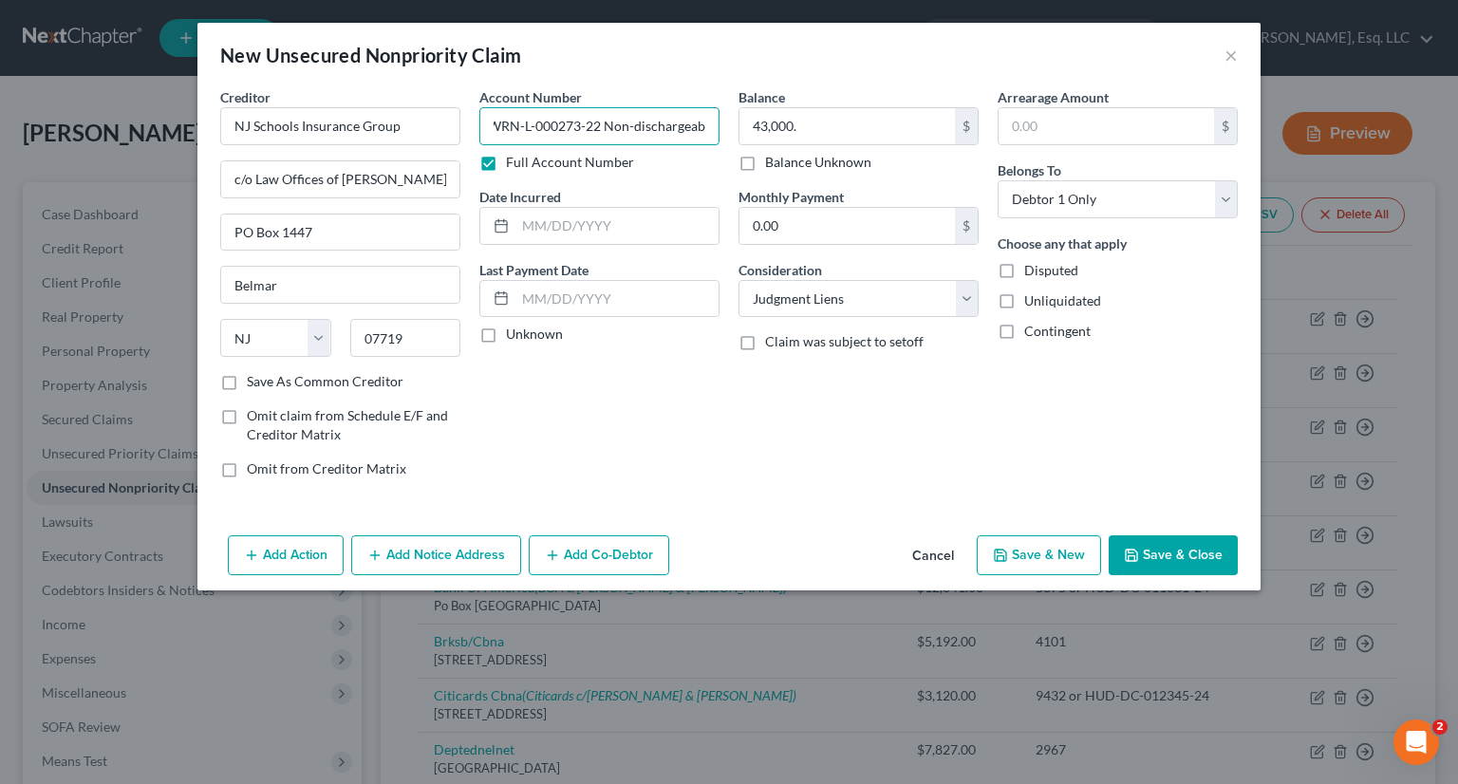
scroll to position [0, 13]
type input "WRN-L-000273-22 Non-dischargeable"
click at [961, 289] on select "Select Cable / Satellite Services Collection Agency Credit Card Debt Debt Couns…" at bounding box center [858, 299] width 240 height 38
select select "14"
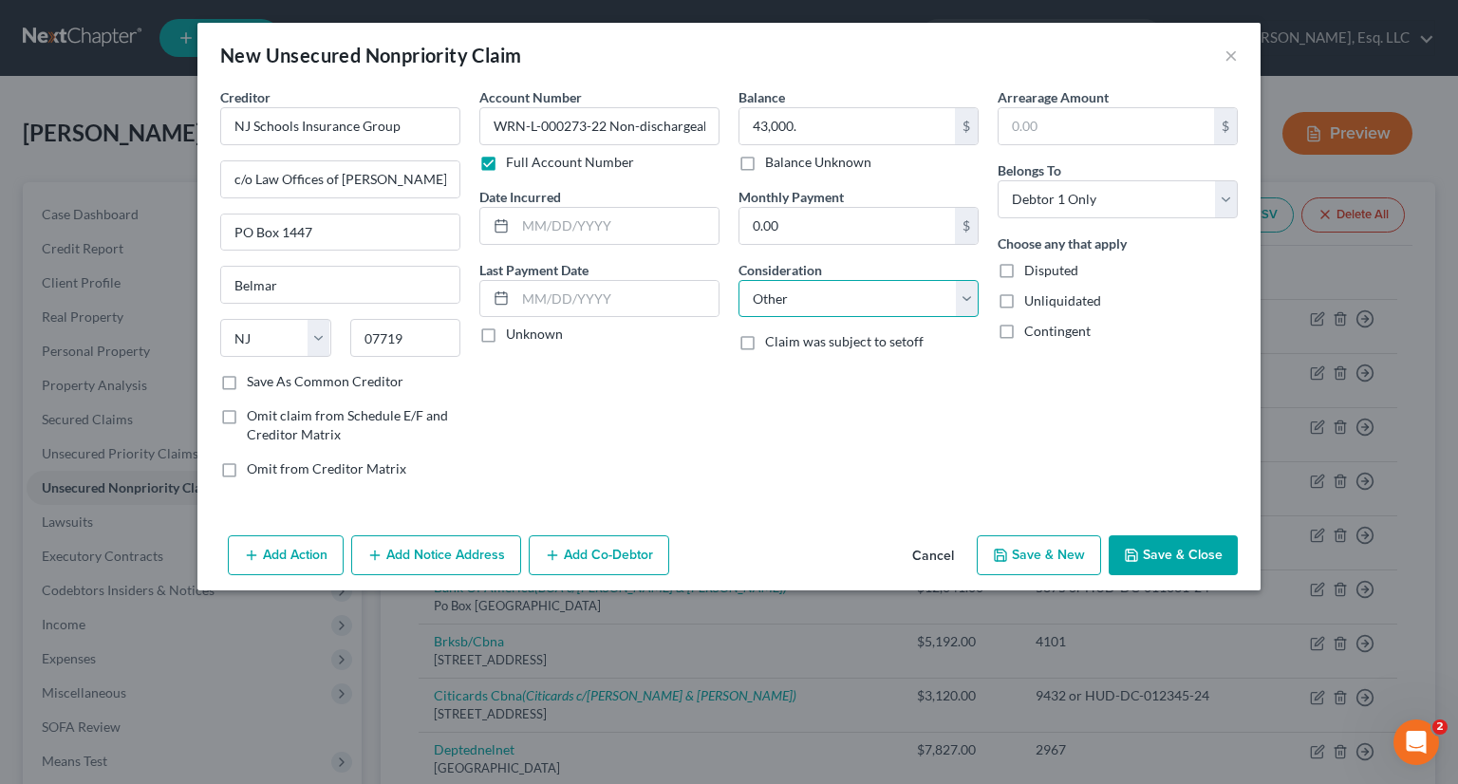
click at [738, 280] on select "Select Cable / Satellite Services Collection Agency Credit Card Debt Debt Couns…" at bounding box center [858, 299] width 240 height 38
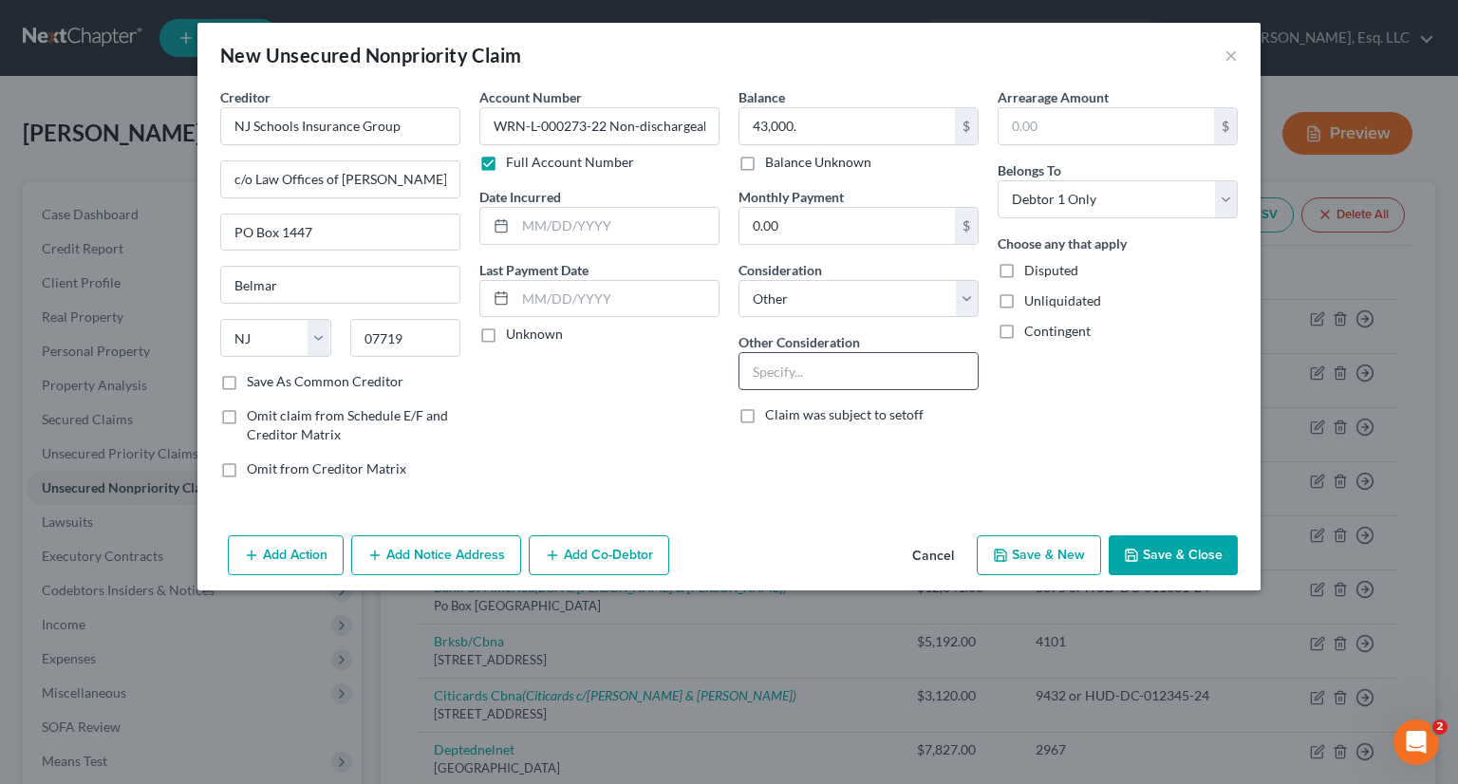
click at [767, 366] on input "text" at bounding box center [858, 371] width 238 height 36
drag, startPoint x: 611, startPoint y: 130, endPoint x: 718, endPoint y: 126, distance: 106.4
click at [718, 126] on input "WRN-L-000273-22 Non-dischargeable" at bounding box center [599, 126] width 240 height 38
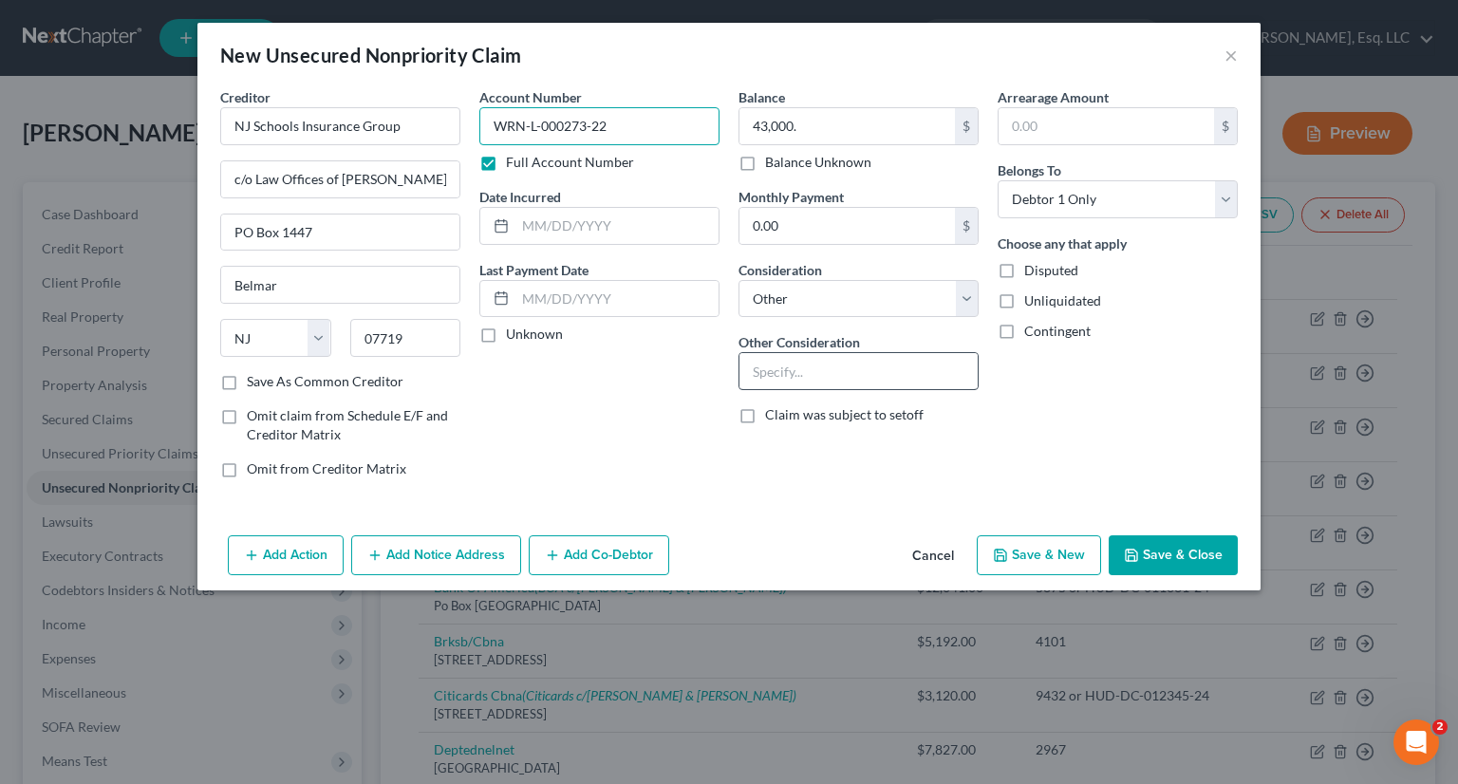
type input "WRN-L-000273-22"
click at [756, 364] on input "text" at bounding box center [858, 371] width 238 height 36
type input "J"
type input "Non-dischargeable Judgment for restitution"
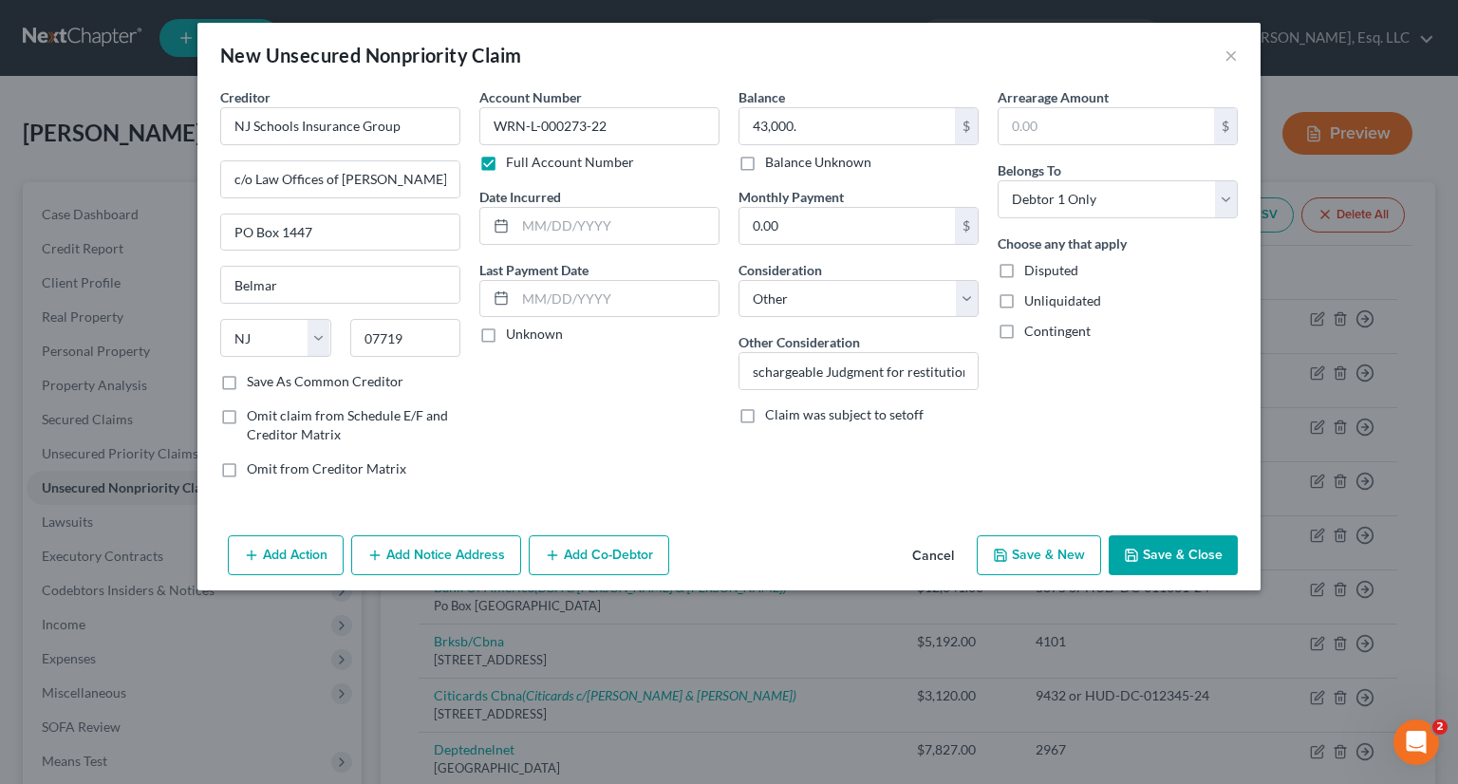
click at [1190, 544] on button "Save & Close" at bounding box center [1173, 555] width 129 height 40
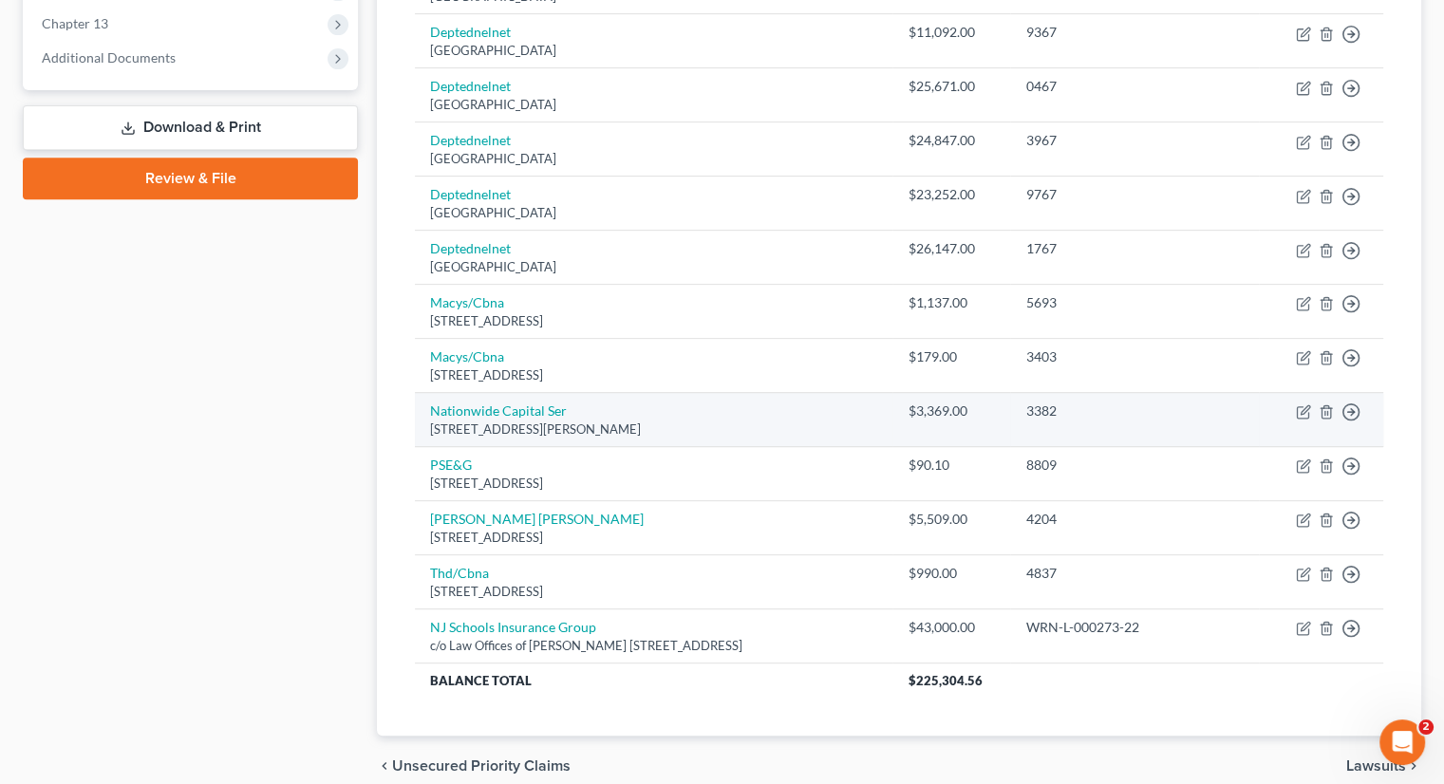
scroll to position [851, 0]
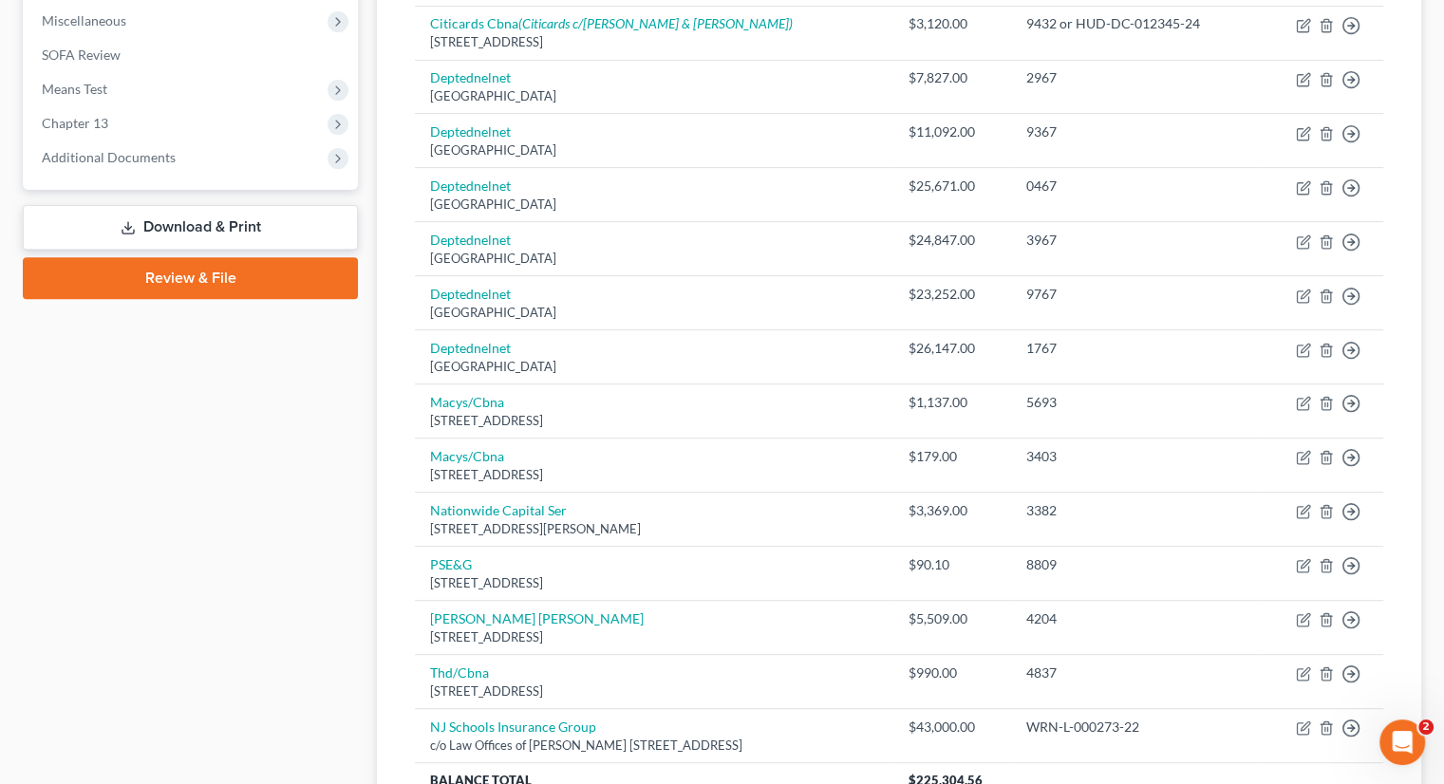
scroll to position [472, 0]
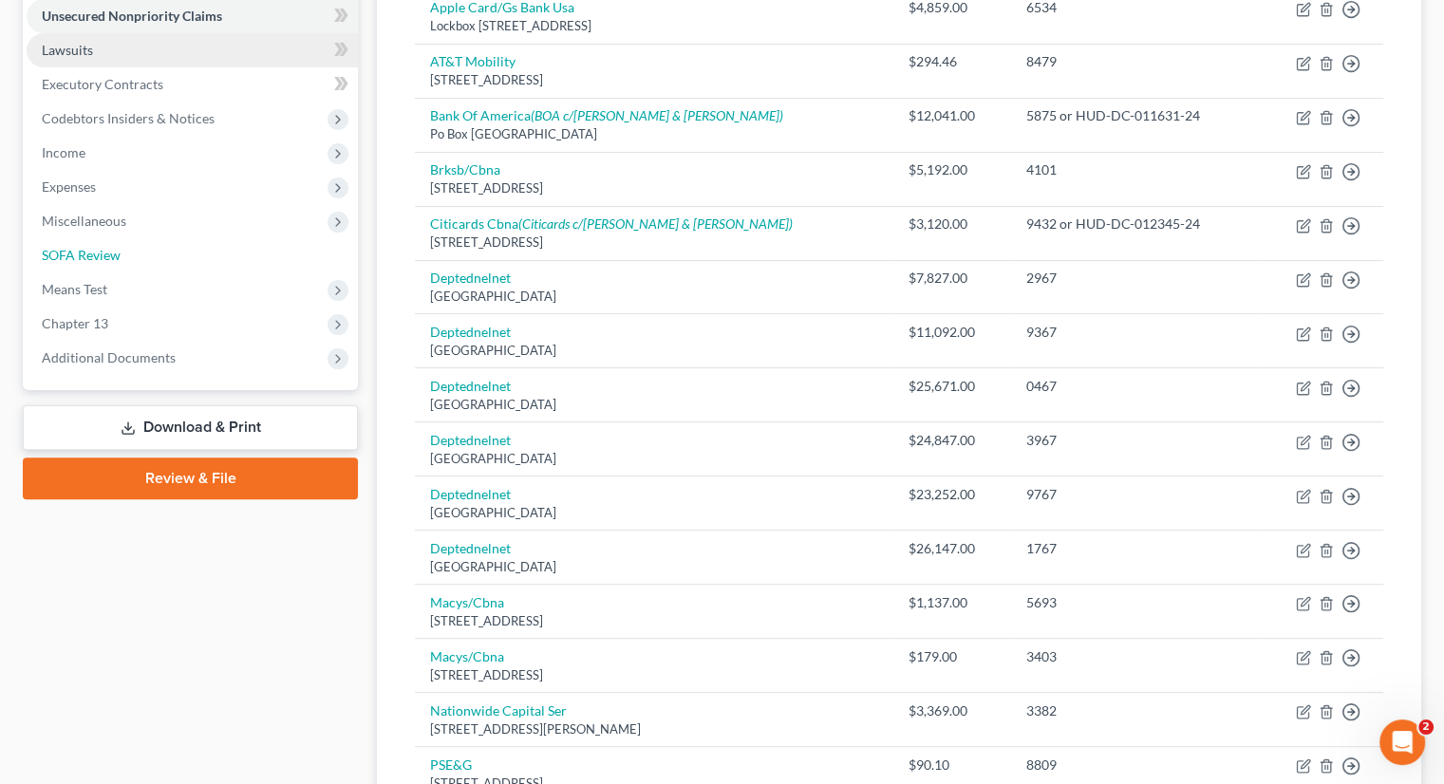
click at [140, 257] on link "SOFA Review" at bounding box center [192, 255] width 331 height 34
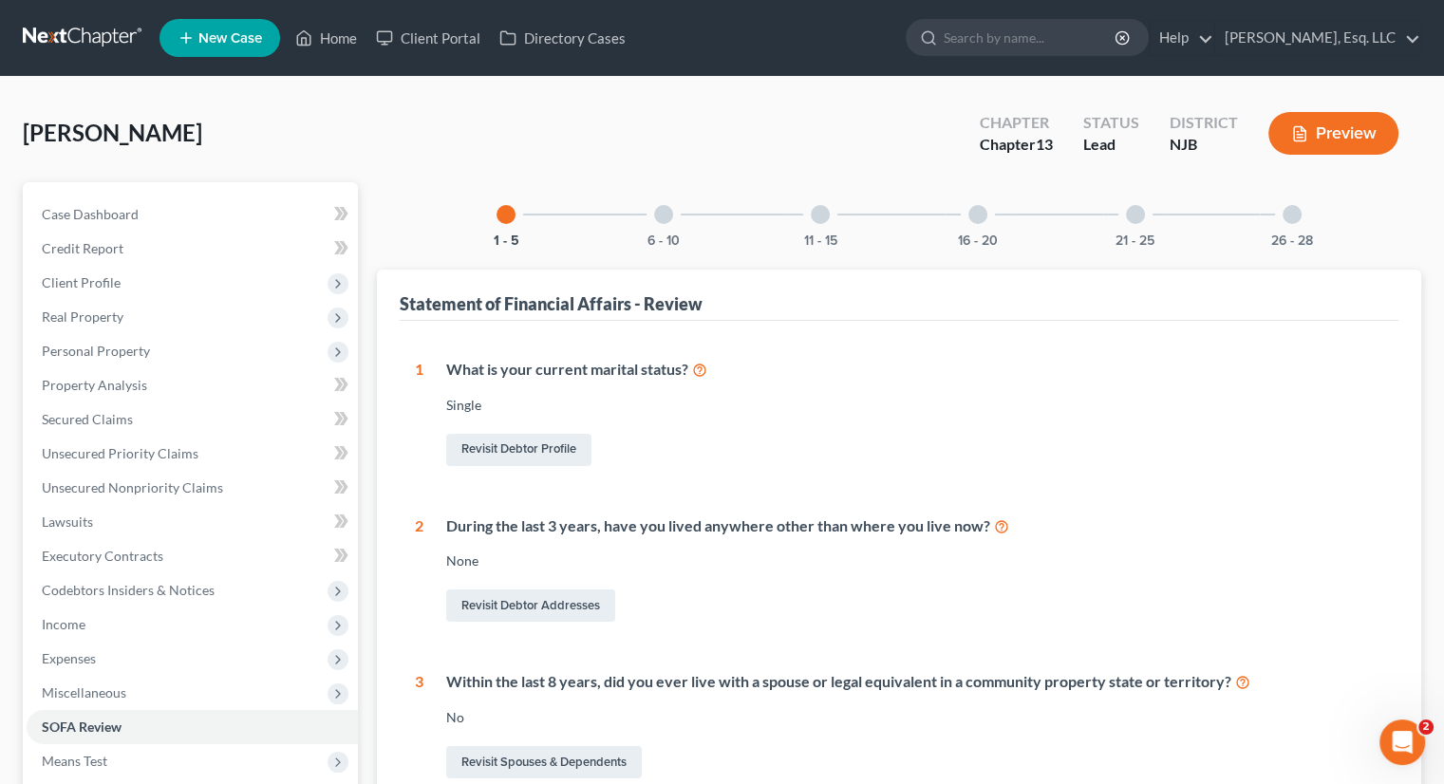
click at [816, 217] on div at bounding box center [820, 214] width 19 height 19
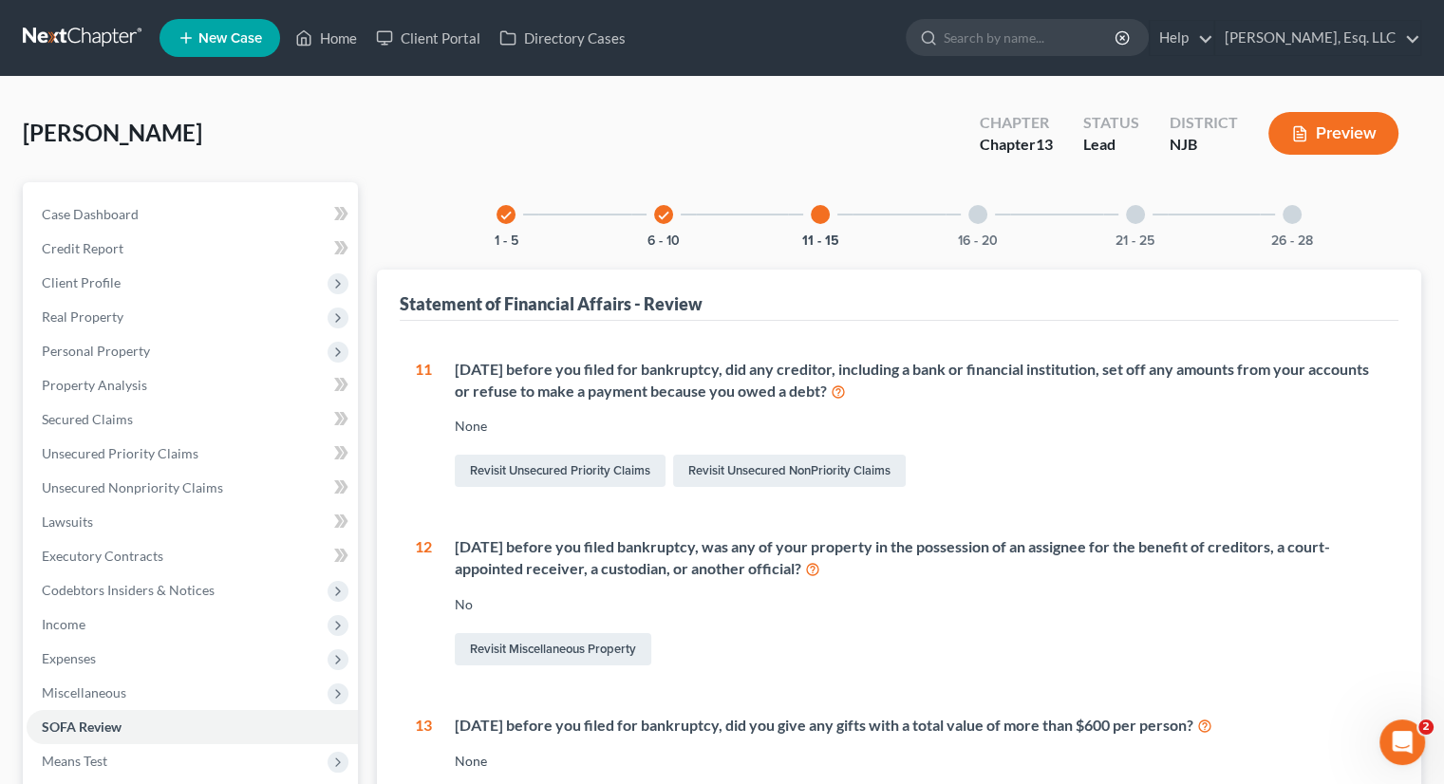
click at [976, 222] on div at bounding box center [977, 214] width 19 height 19
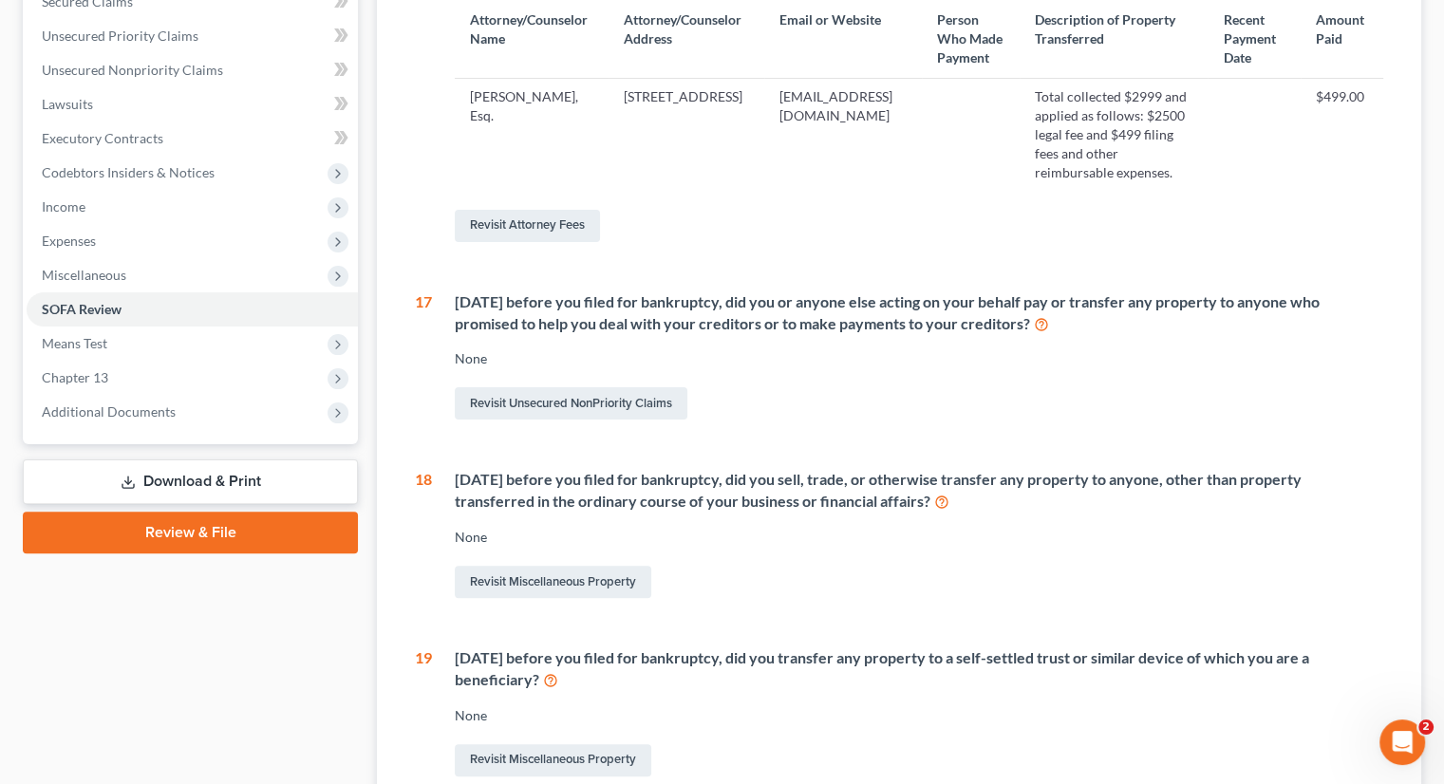
scroll to position [190, 0]
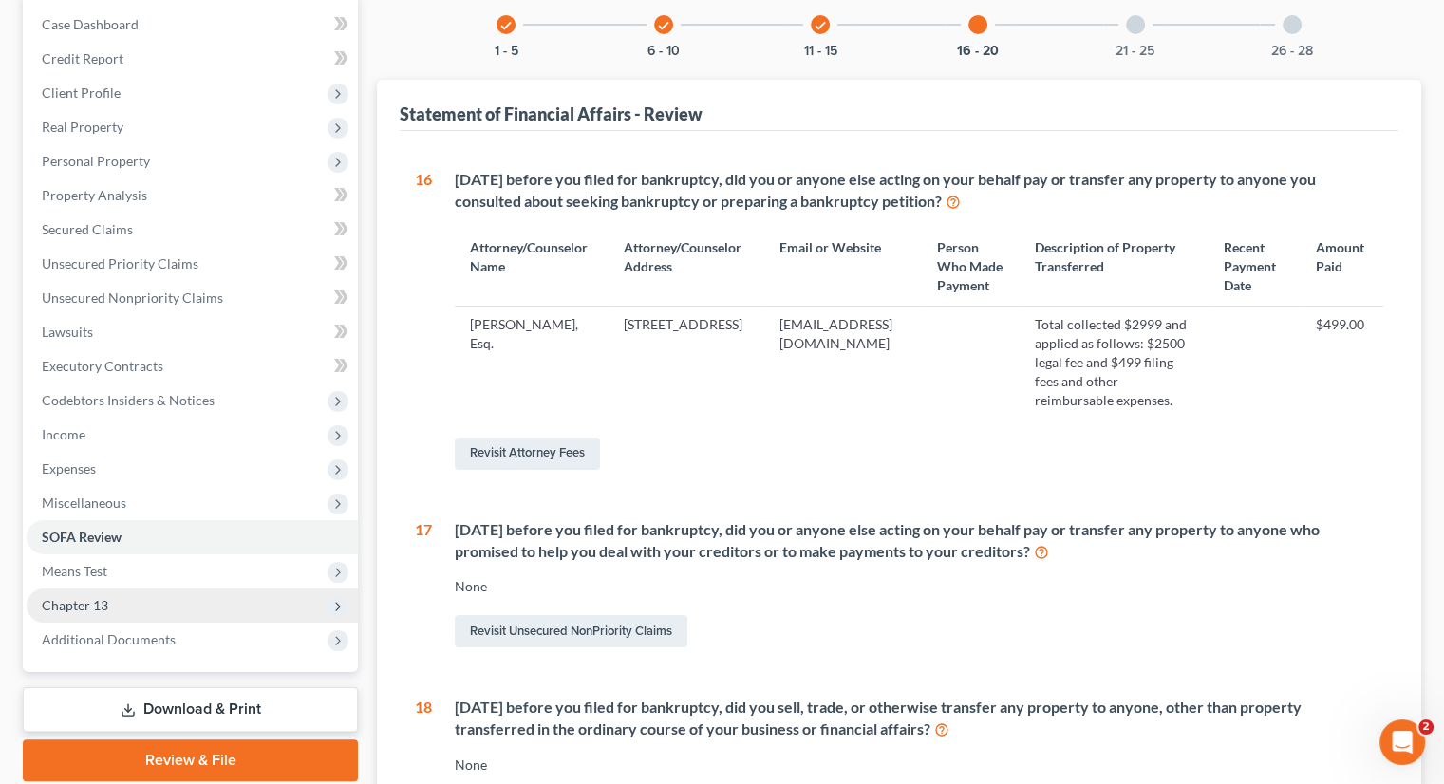
click at [174, 606] on span "Chapter 13" at bounding box center [192, 605] width 331 height 34
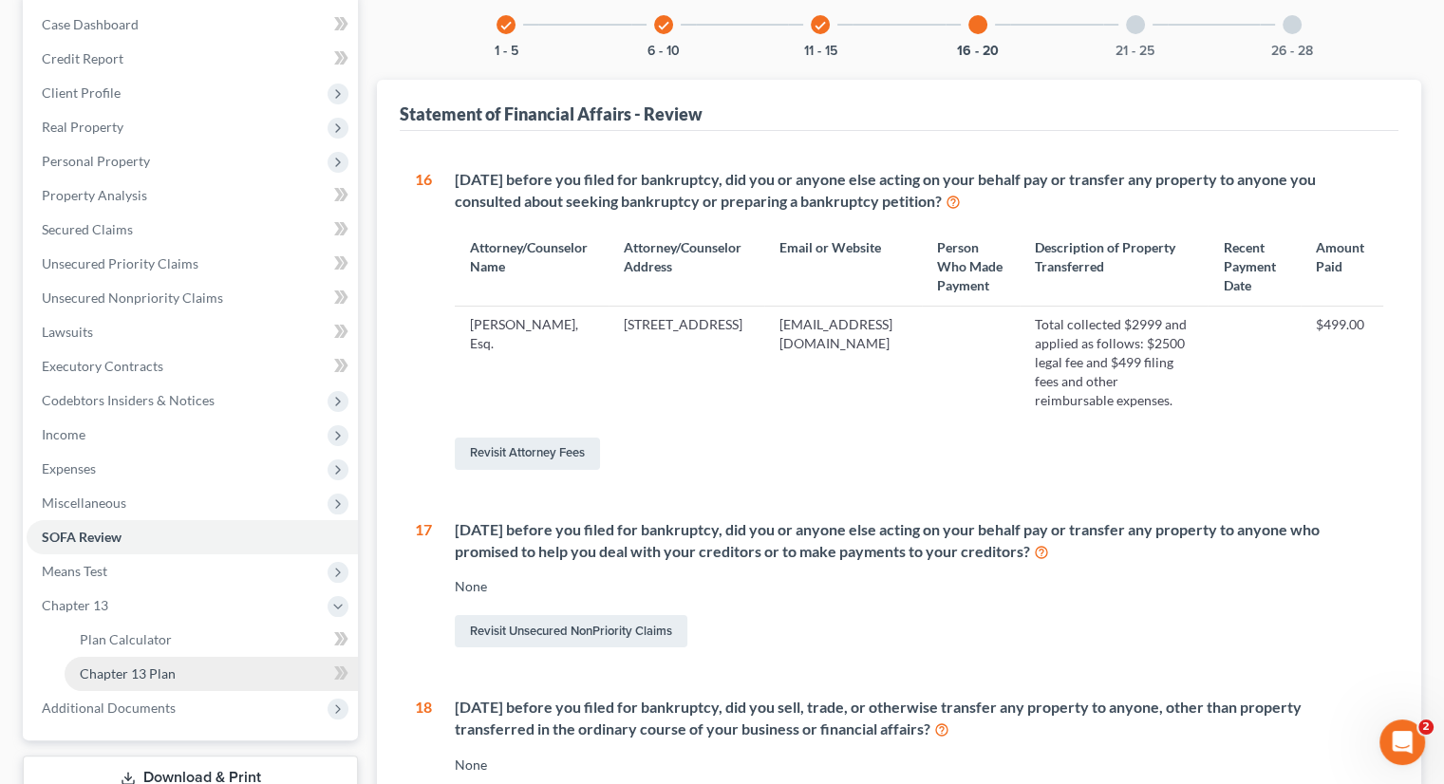
click at [178, 667] on link "Chapter 13 Plan" at bounding box center [211, 674] width 293 height 34
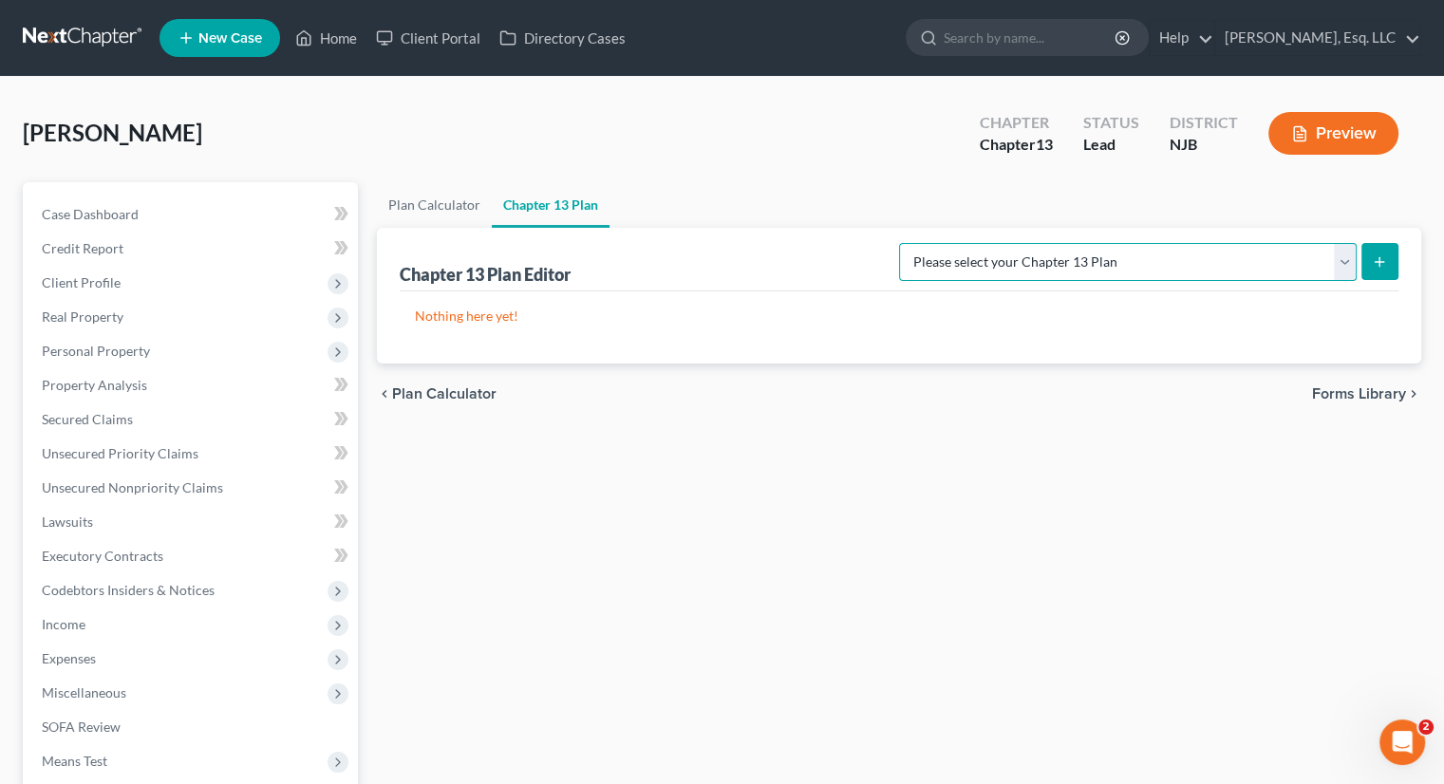
click at [1344, 255] on select "Please select your Chapter 13 Plan District of [US_STATE] - Effective [DATE] Di…" at bounding box center [1127, 262] width 457 height 38
select select "1"
click at [899, 243] on select "Please select your Chapter 13 Plan District of [US_STATE] - Effective [DATE] Di…" at bounding box center [1127, 262] width 457 height 38
click at [1372, 260] on icon "submit" at bounding box center [1379, 261] width 15 height 15
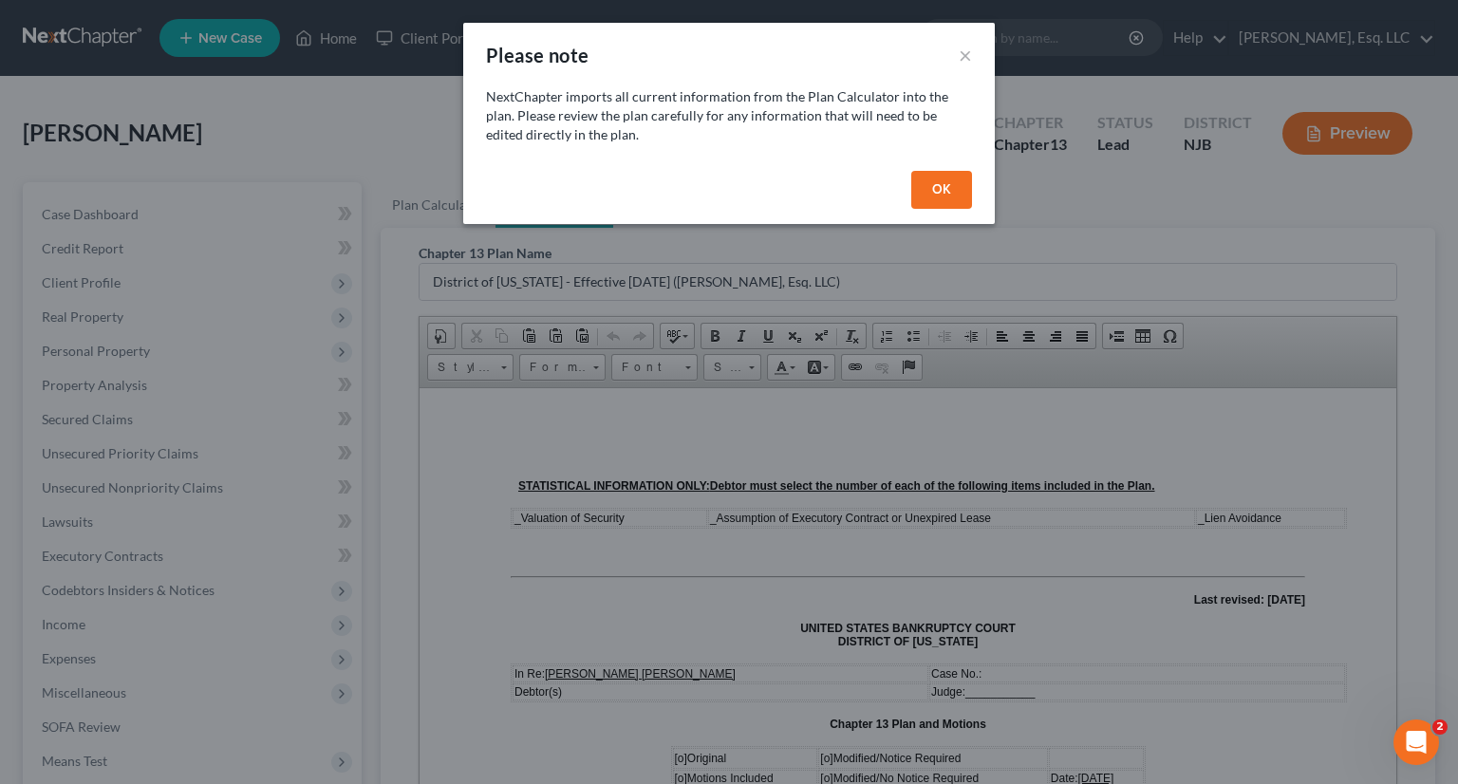
click at [937, 177] on button "OK" at bounding box center [941, 190] width 61 height 38
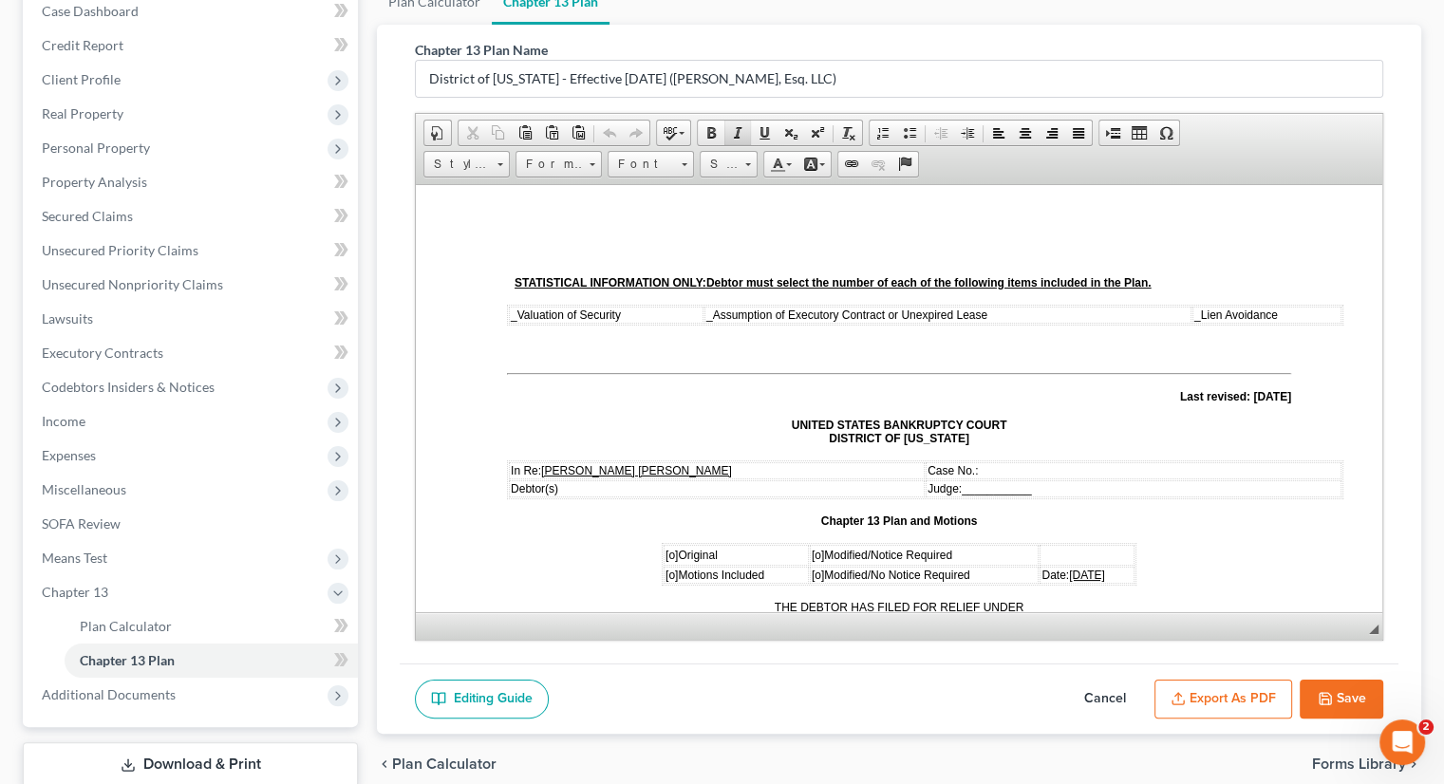
scroll to position [327, 0]
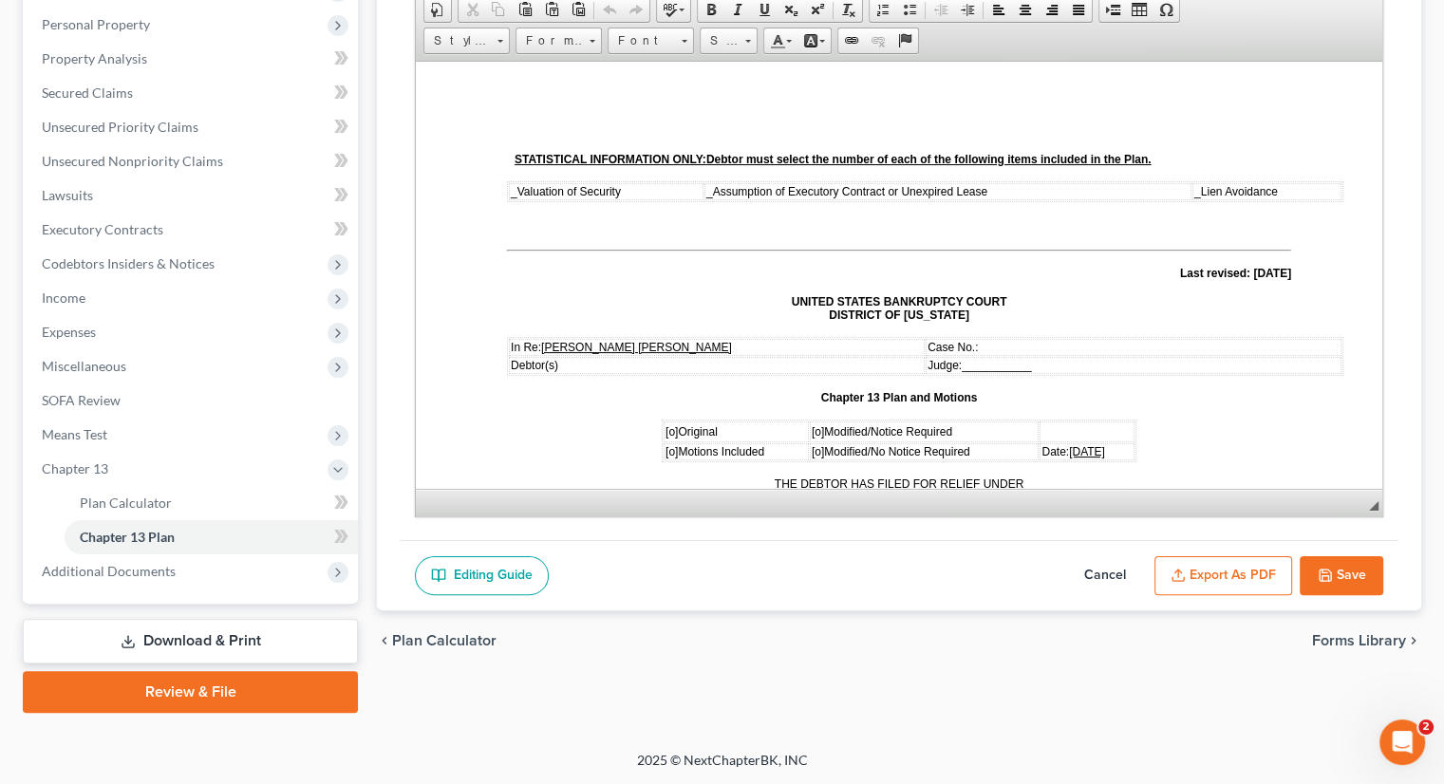
click at [668, 424] on span "[o]" at bounding box center [671, 430] width 12 height 13
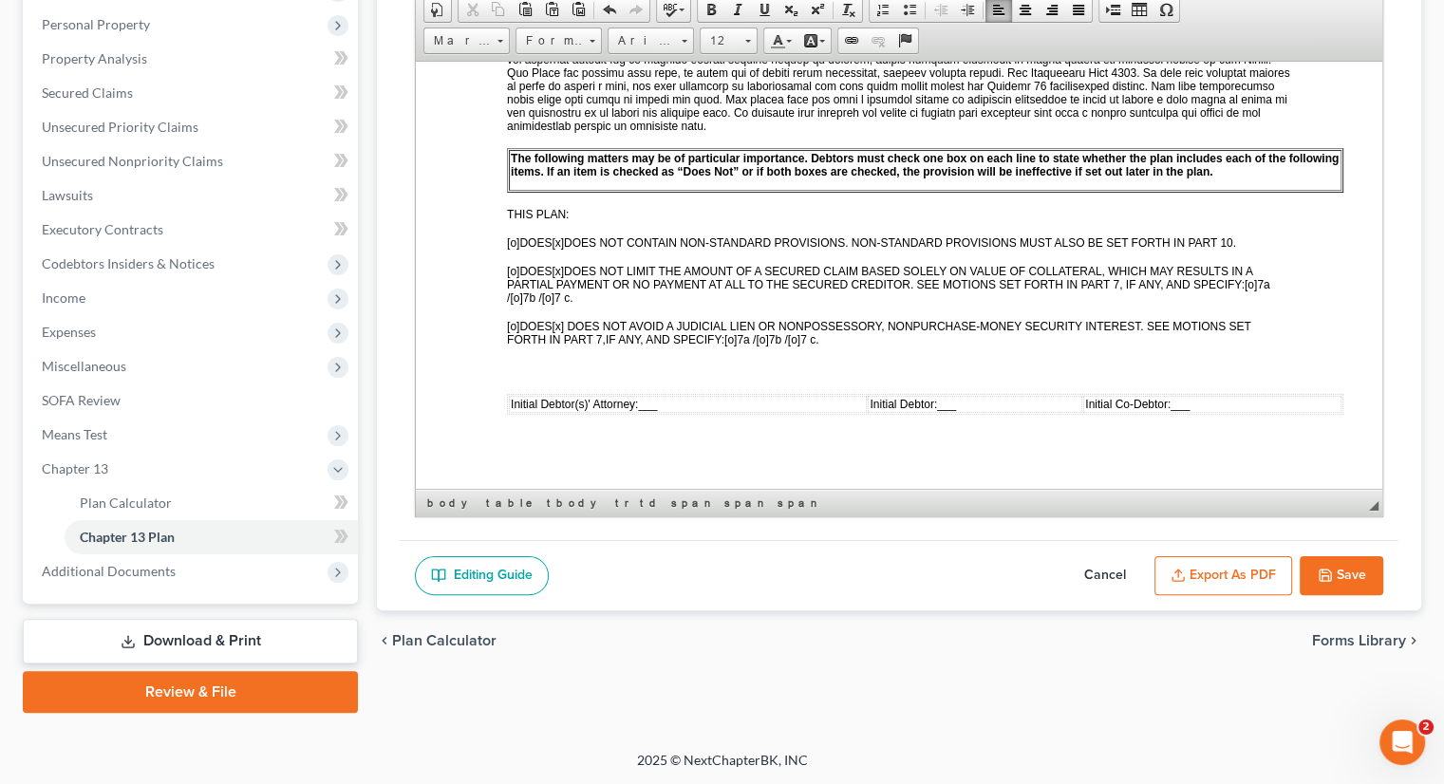
scroll to position [569, 0]
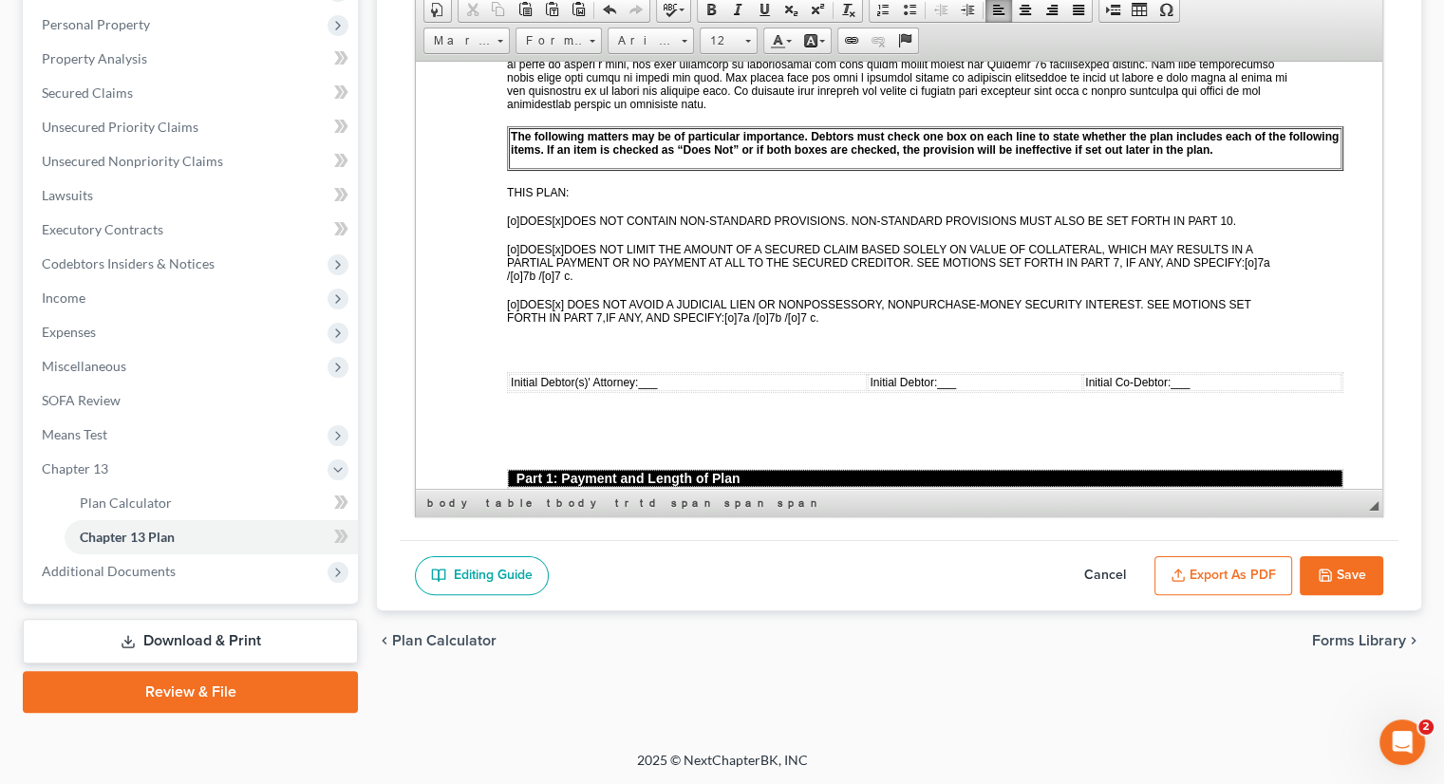
click at [957, 736] on div "[PERSON_NAME] Upgraded Chapter Chapter 13 Status Lead District NJB Preview Peti…" at bounding box center [722, 250] width 1444 height 1000
click at [649, 375] on span "___" at bounding box center [647, 381] width 19 height 13
click at [645, 375] on span "___" at bounding box center [647, 381] width 19 height 13
click at [976, 375] on span "Initial Debtor: ___" at bounding box center [954, 381] width 86 height 13
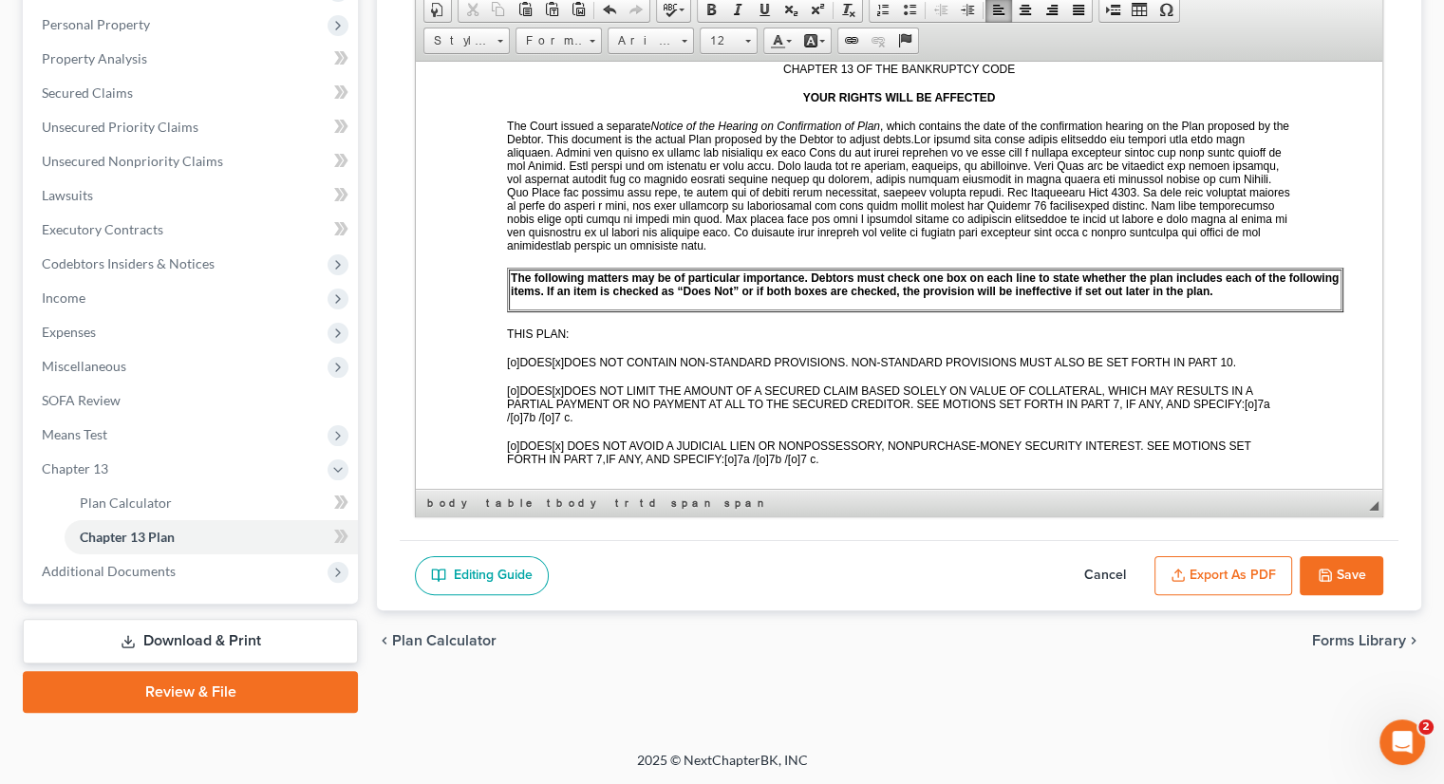
scroll to position [475, 0]
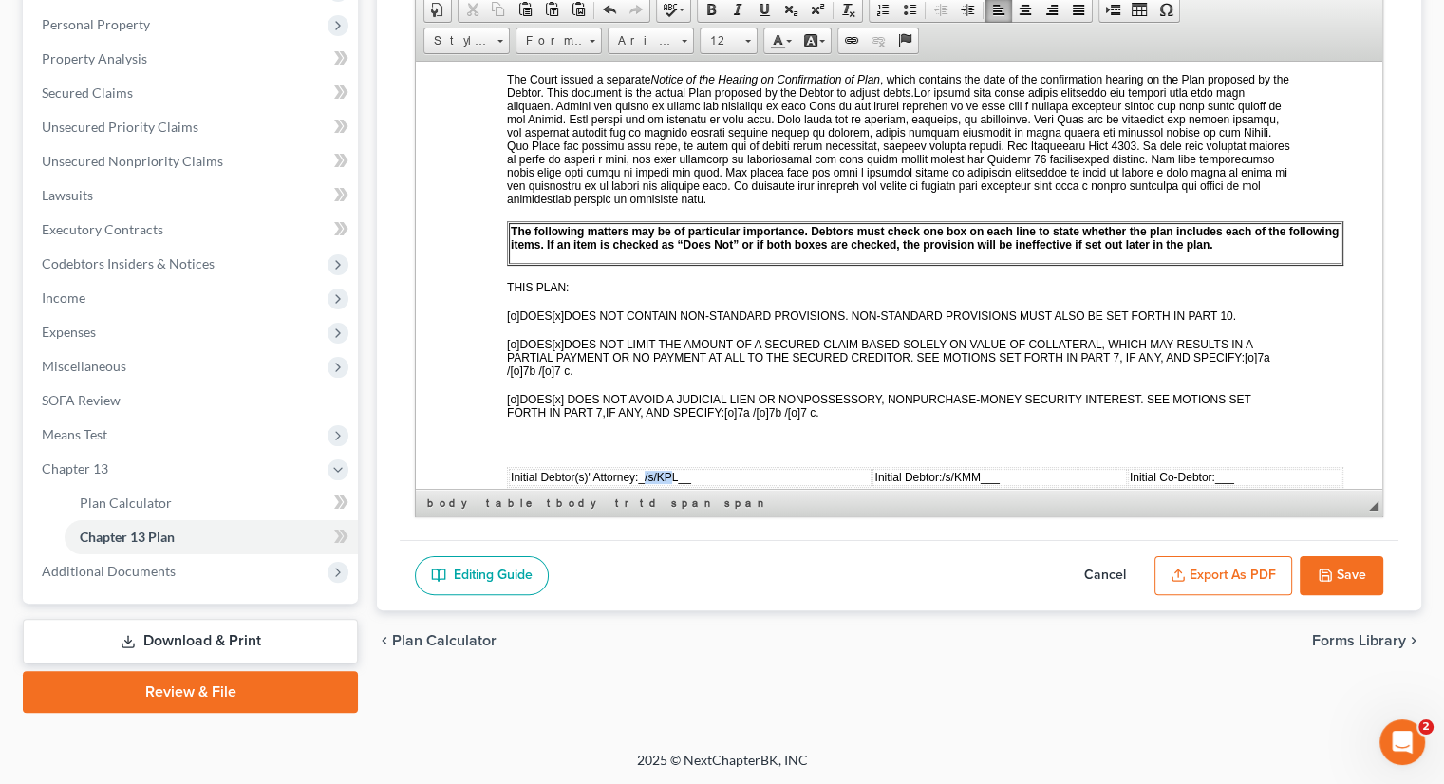
drag, startPoint x: 645, startPoint y: 460, endPoint x: 676, endPoint y: 459, distance: 30.4
click at [676, 470] on span "_/s/KPL__" at bounding box center [664, 476] width 52 height 13
drag, startPoint x: 758, startPoint y: 9, endPoint x: 763, endPoint y: 22, distance: 14.1
click at [759, 9] on span at bounding box center [763, 9] width 15 height 15
drag, startPoint x: 940, startPoint y: 458, endPoint x: 980, endPoint y: 455, distance: 40.0
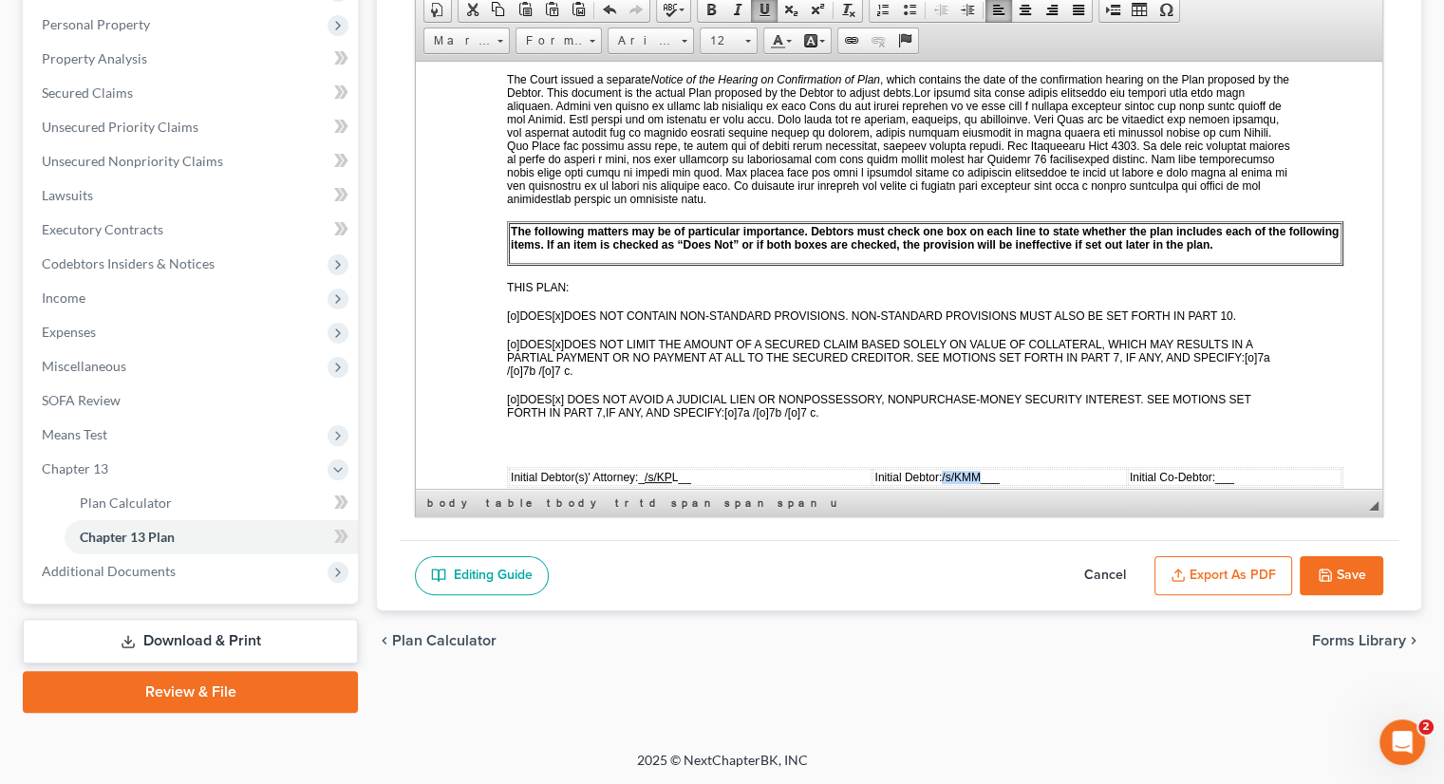
click at [980, 470] on span "Initial Debtor:/s/KMM ___" at bounding box center [936, 476] width 124 height 13
click at [769, 10] on link "Underline" at bounding box center [764, 9] width 27 height 25
click at [1021, 392] on span "DOES NOT AVOID A JUDICIAL LIEN OR NONPOSSESSORY, NONPURCHASE-MONEY SECURITY INT…" at bounding box center [879, 405] width 744 height 27
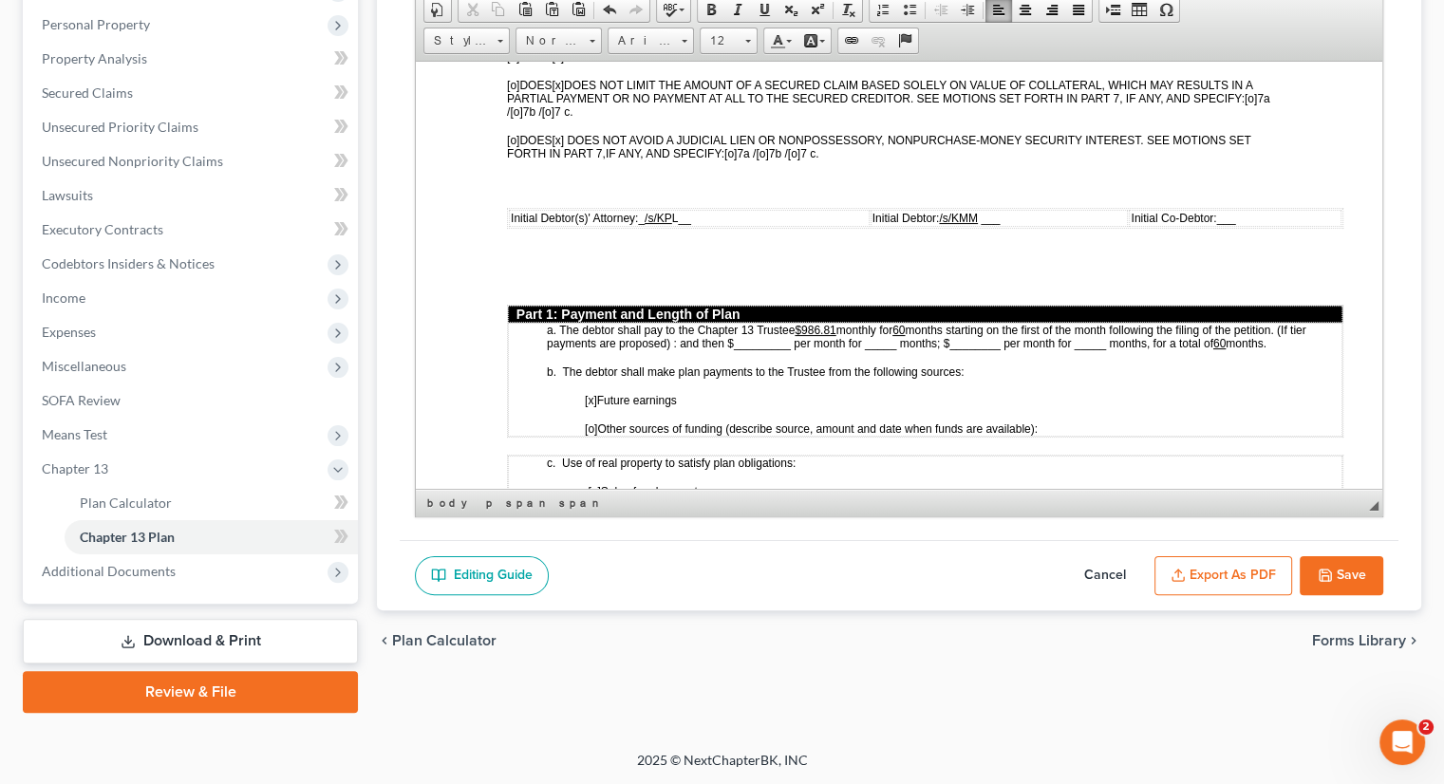
scroll to position [759, 0]
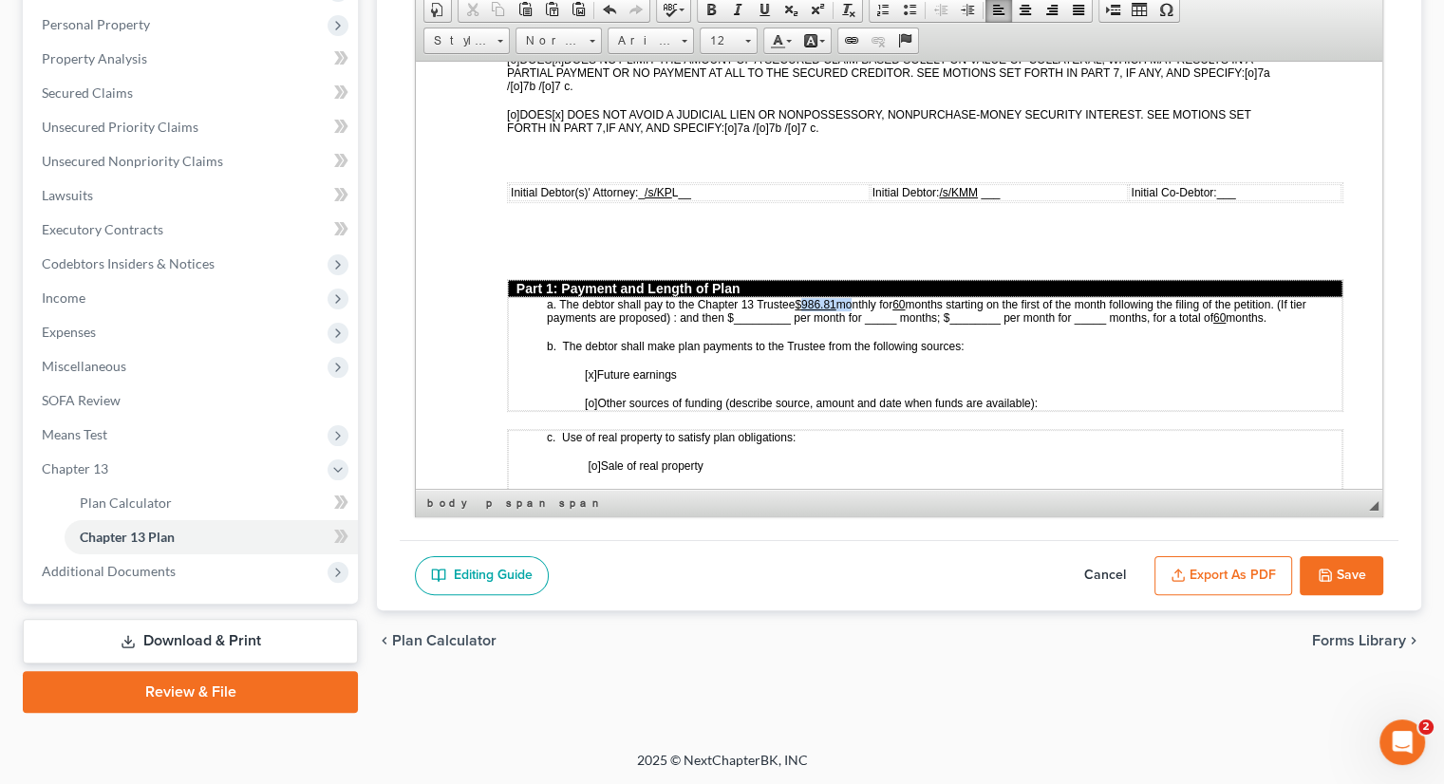
drag, startPoint x: 805, startPoint y: 287, endPoint x: 848, endPoint y: 283, distance: 42.9
click at [848, 297] on p "a. The debtor shall pay to the Chapter 13 Trustee $986.81 monthly for 60 months…" at bounding box center [944, 310] width 794 height 27
click at [829, 297] on u "$986.81" at bounding box center [814, 303] width 41 height 13
drag, startPoint x: 805, startPoint y: 288, endPoint x: 836, endPoint y: 283, distance: 31.7
click at [835, 297] on u "$986.81" at bounding box center [814, 303] width 41 height 13
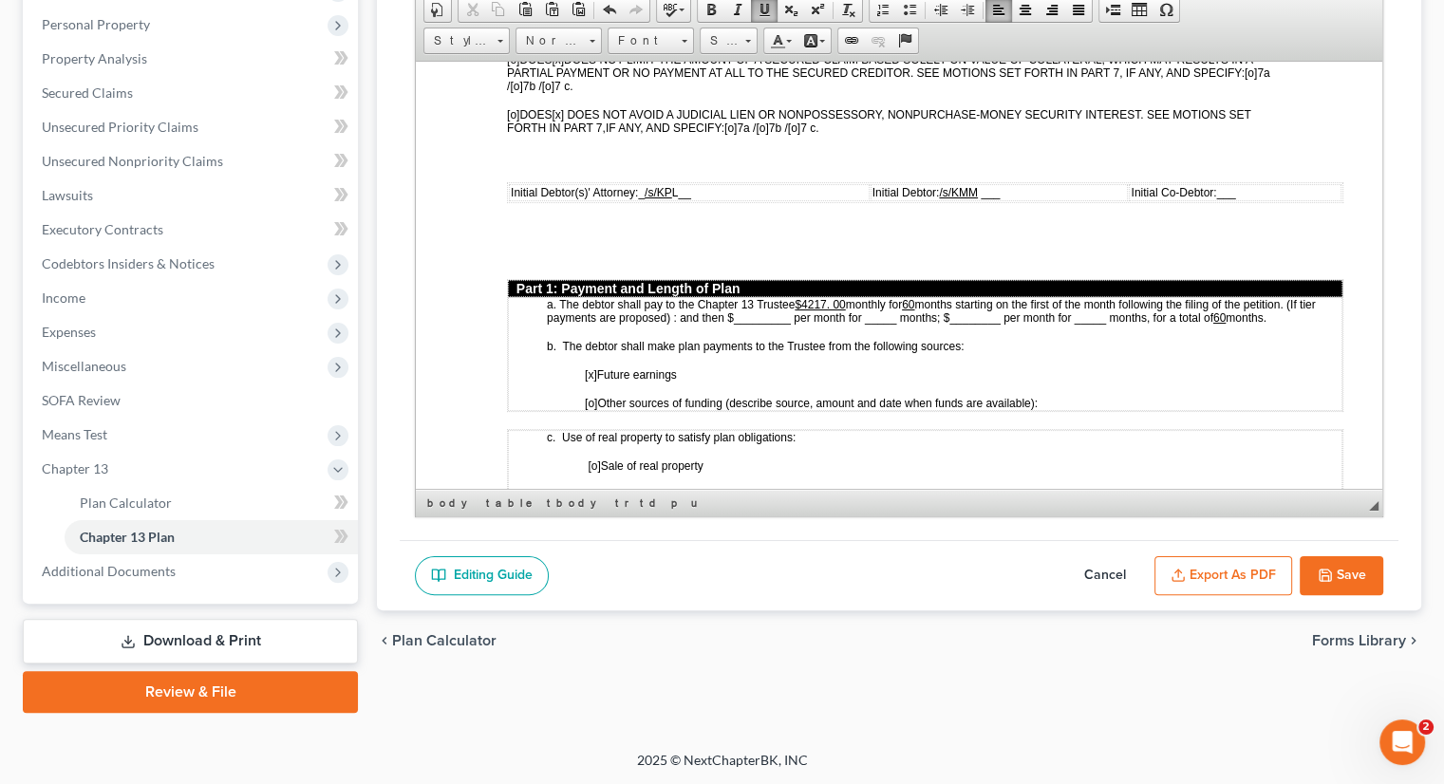
scroll to position [949, 0]
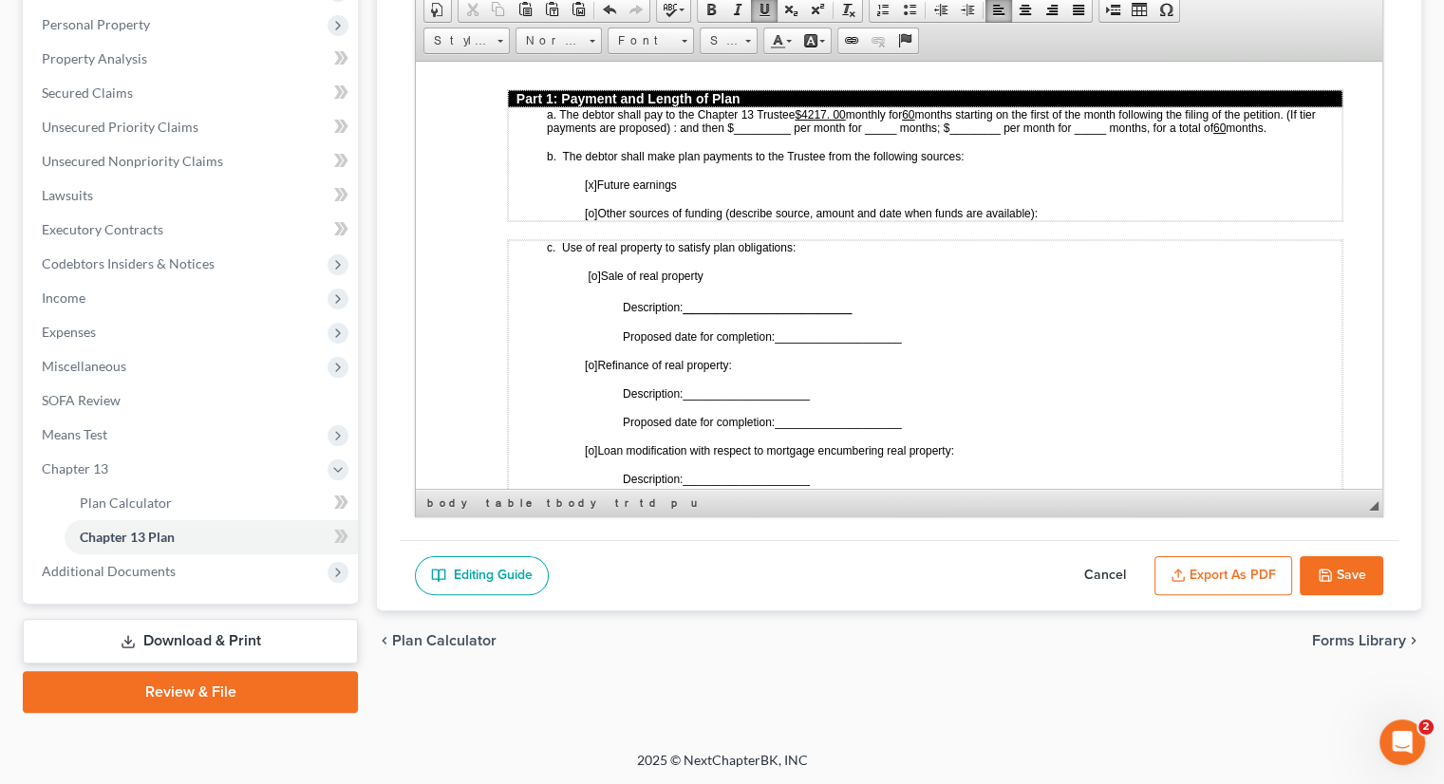
click at [963, 687] on div "Plan Calculator Chapter 13 Plan Chapter 13 Plan Name District of [US_STATE] - E…" at bounding box center [898, 284] width 1063 height 857
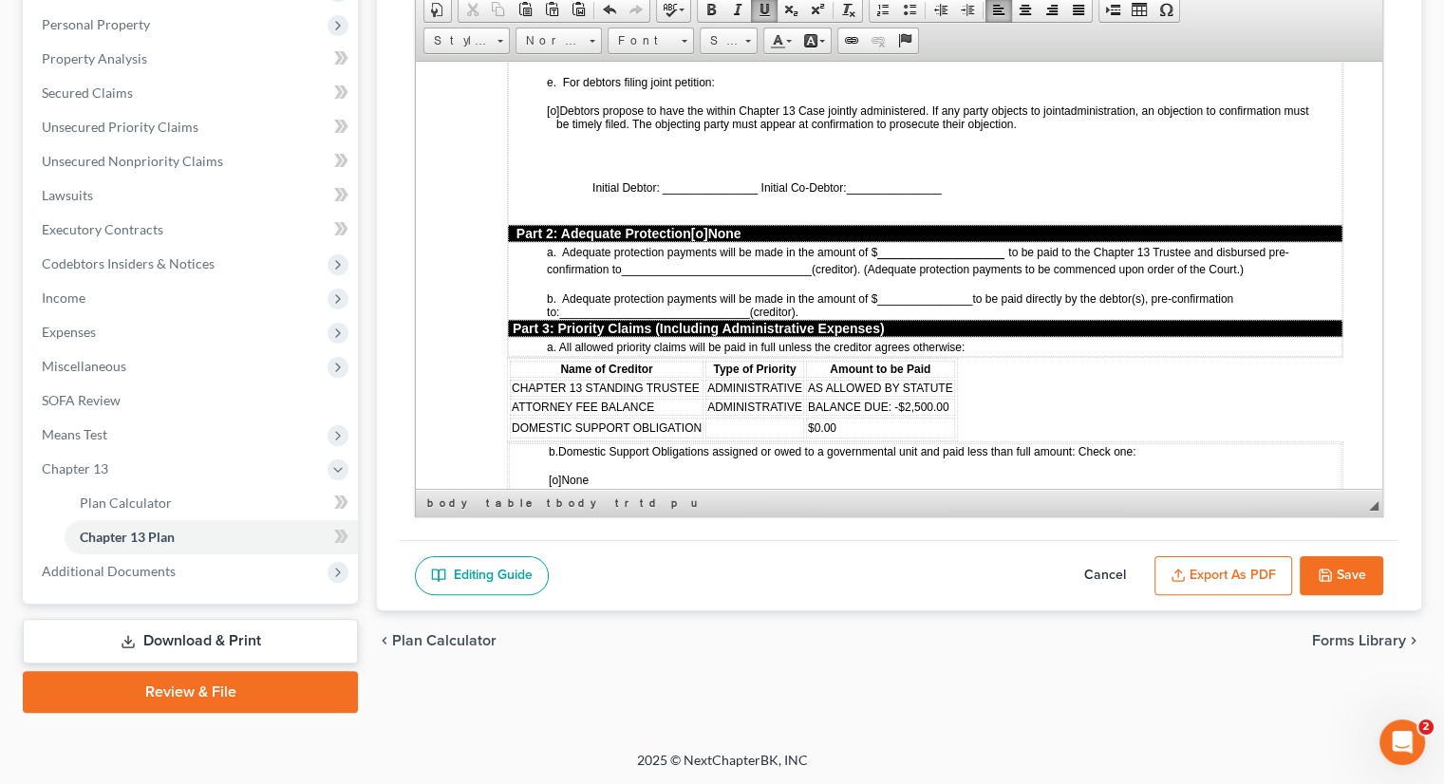
scroll to position [1519, 0]
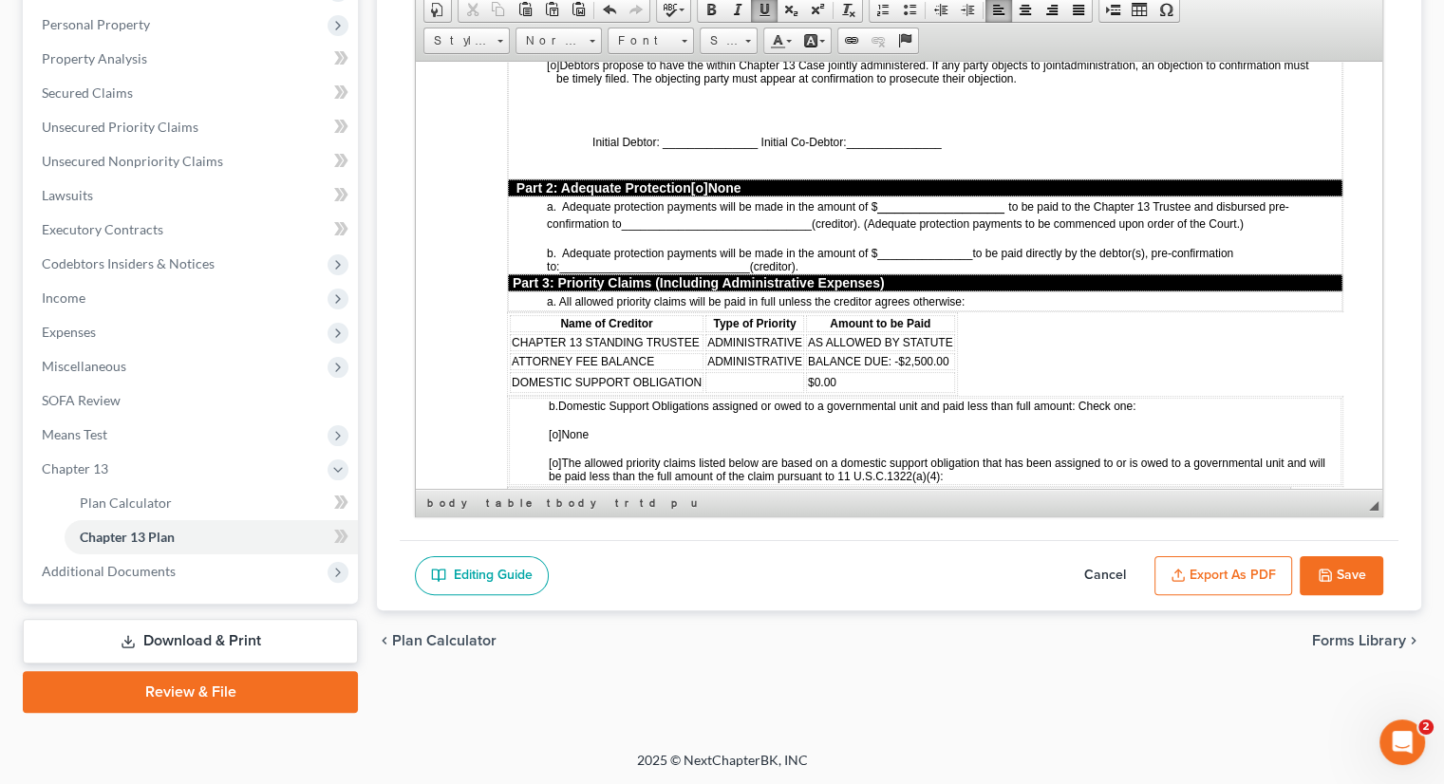
click at [558, 427] on span "[o]" at bounding box center [555, 433] width 12 height 13
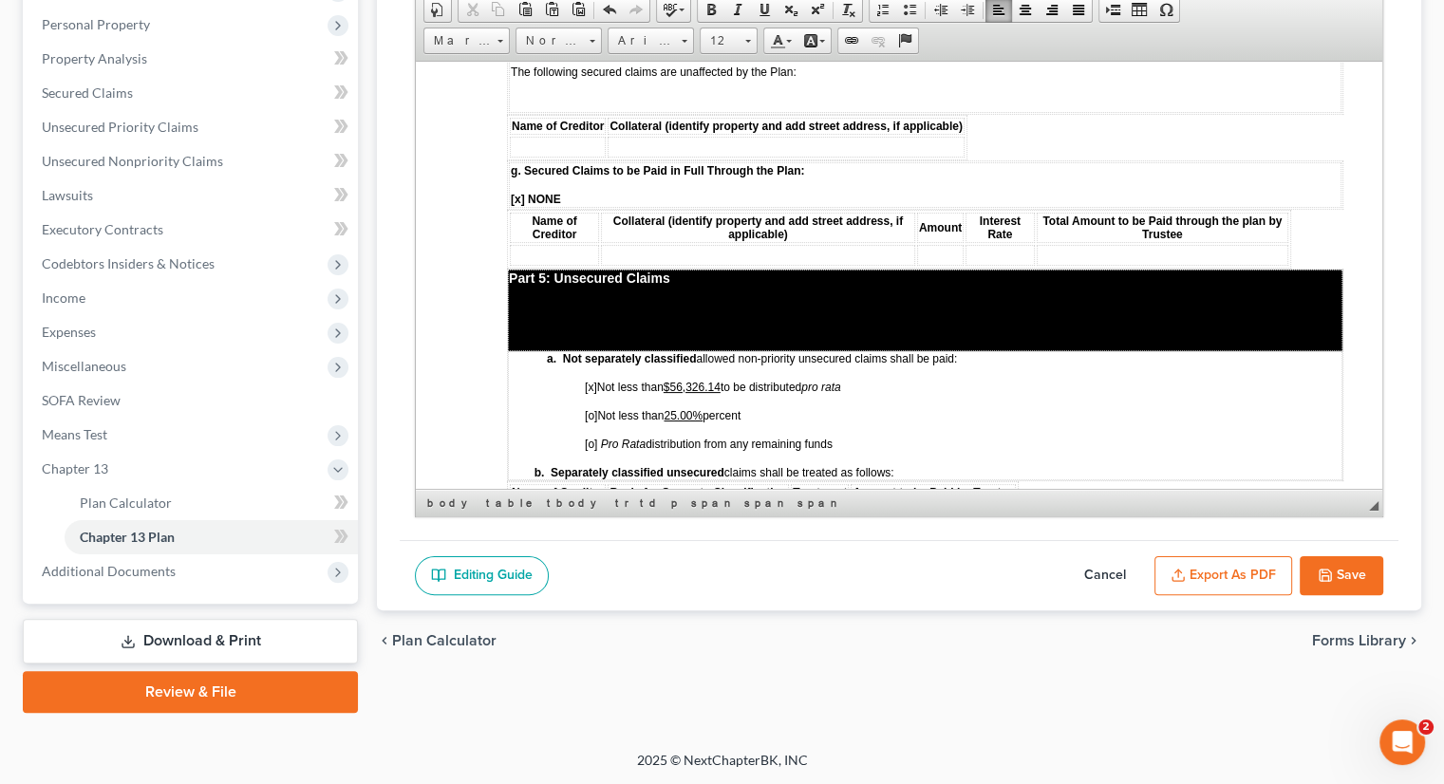
scroll to position [3322, 0]
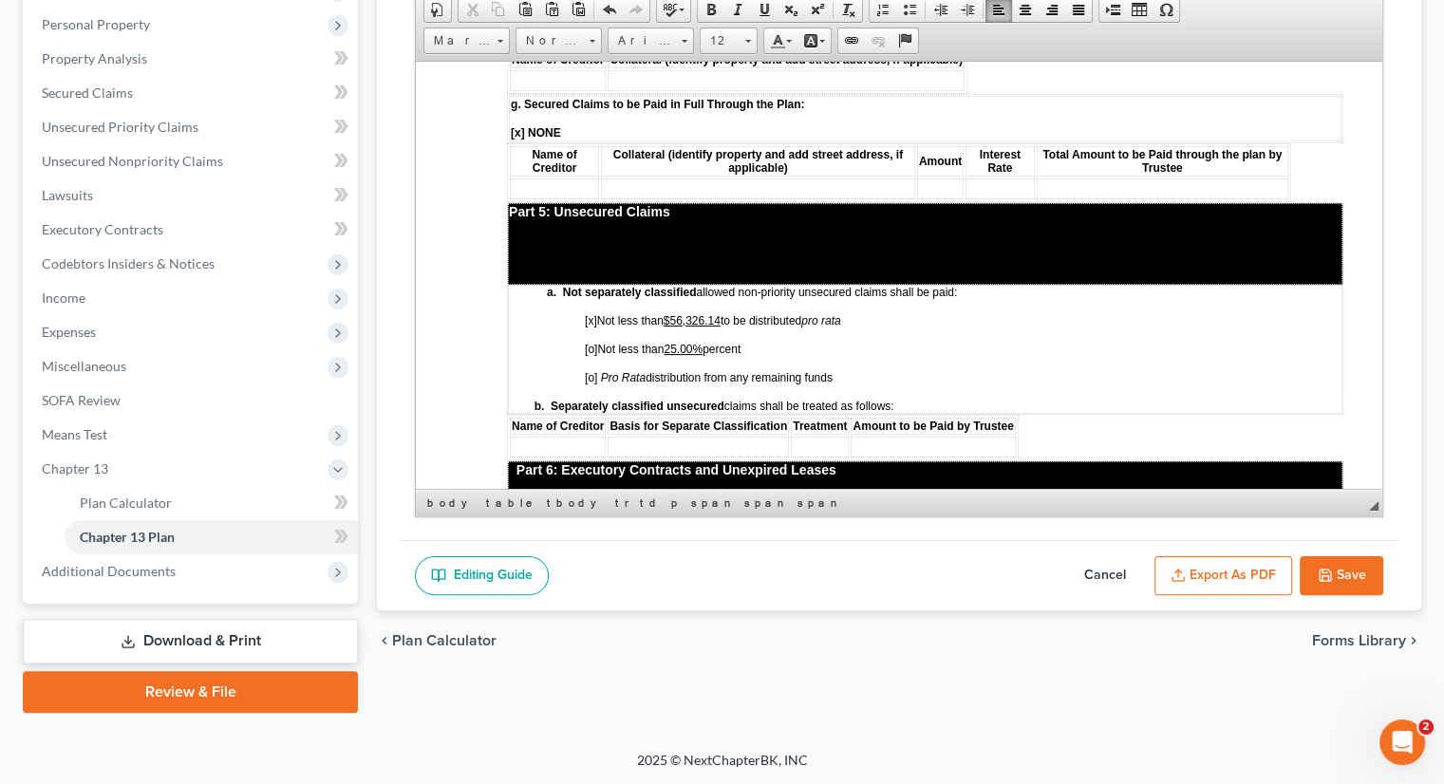
click at [592, 342] on span "[o]" at bounding box center [591, 348] width 12 height 13
drag, startPoint x: 676, startPoint y: 279, endPoint x: 712, endPoint y: 279, distance: 36.1
click at [712, 339] on span "[X ] Not less than 25.00% percent" at bounding box center [663, 347] width 157 height 16
click at [592, 310] on span "[x] Not less than $56,326.14 to be distributed pro rata" at bounding box center [713, 318] width 256 height 16
drag, startPoint x: 671, startPoint y: 256, endPoint x: 726, endPoint y: 251, distance: 55.3
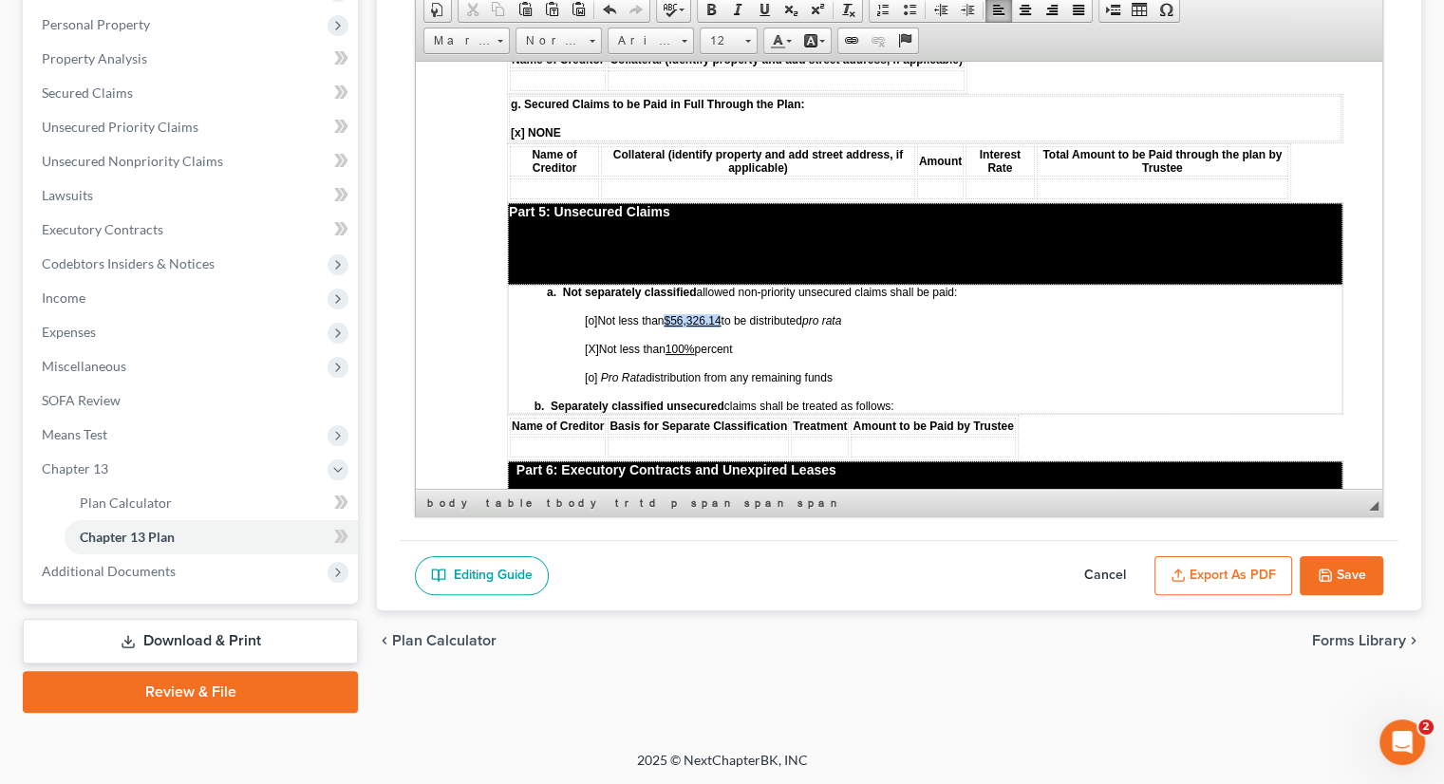
click at [726, 310] on span "[o ] Not less than $56,326.14 to be distributed pro rata" at bounding box center [713, 318] width 256 height 16
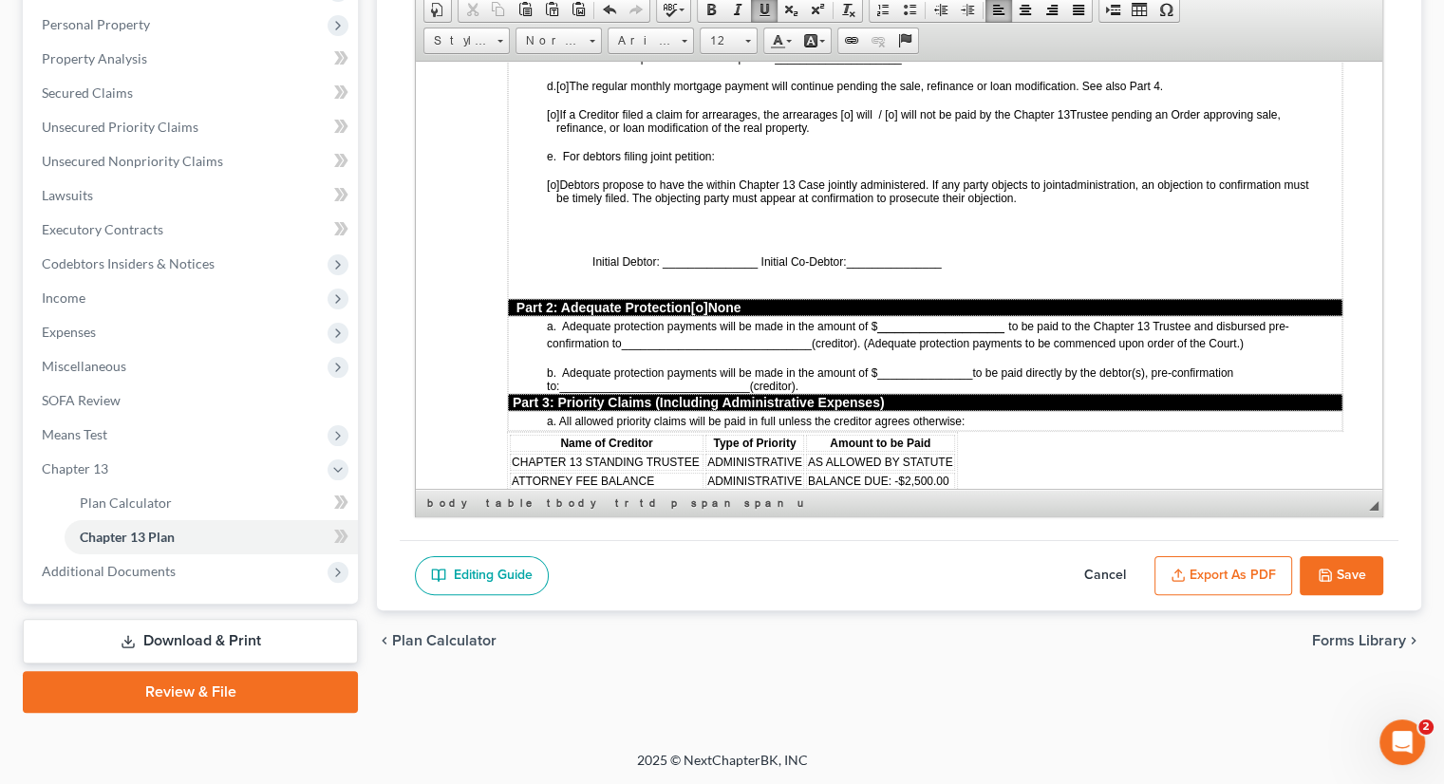
scroll to position [1490, 0]
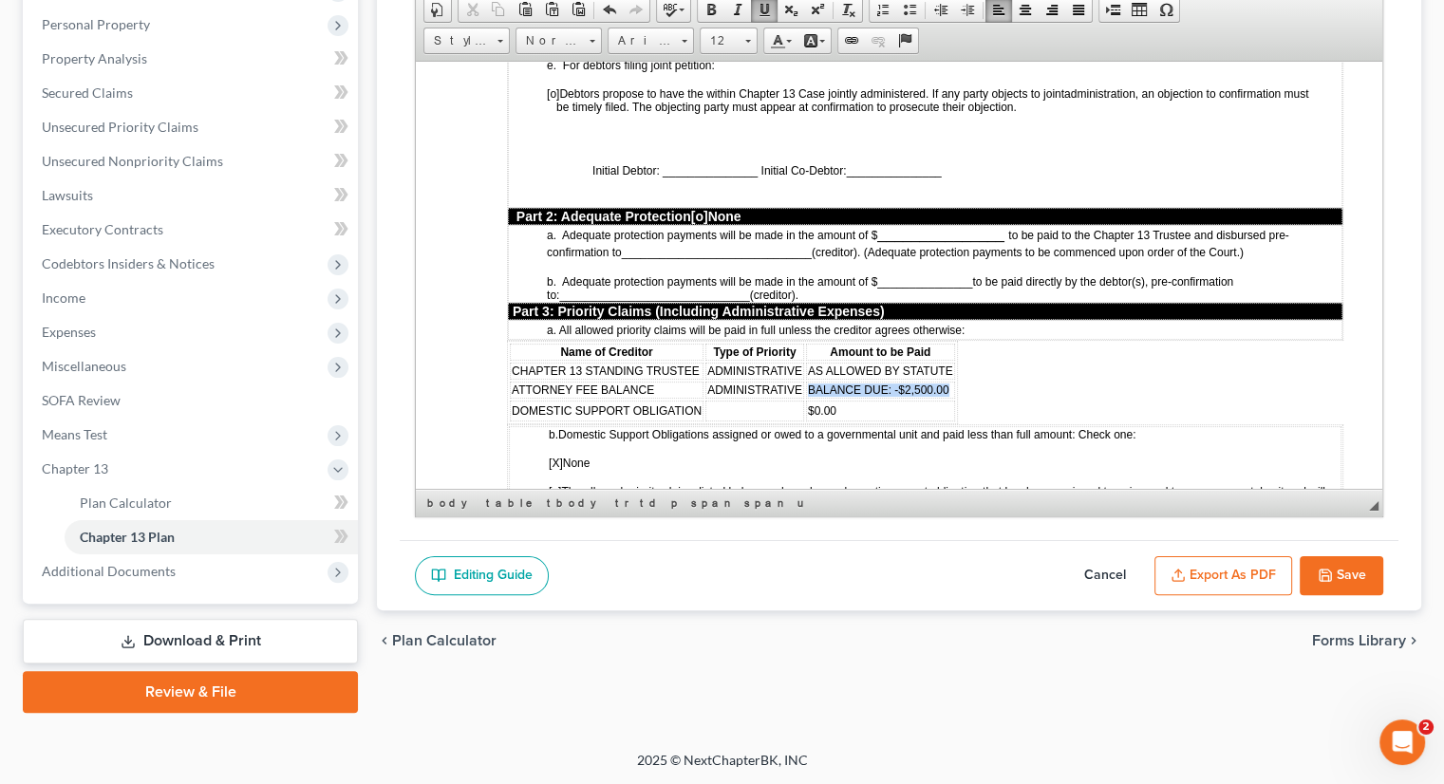
drag, startPoint x: 807, startPoint y: 364, endPoint x: 953, endPoint y: 363, distance: 146.2
click at [953, 363] on table "Name of Creditor Type of Priority Amount to be Paid CHAPTER 13 STANDING TRUSTEE…" at bounding box center [732, 382] width 451 height 84
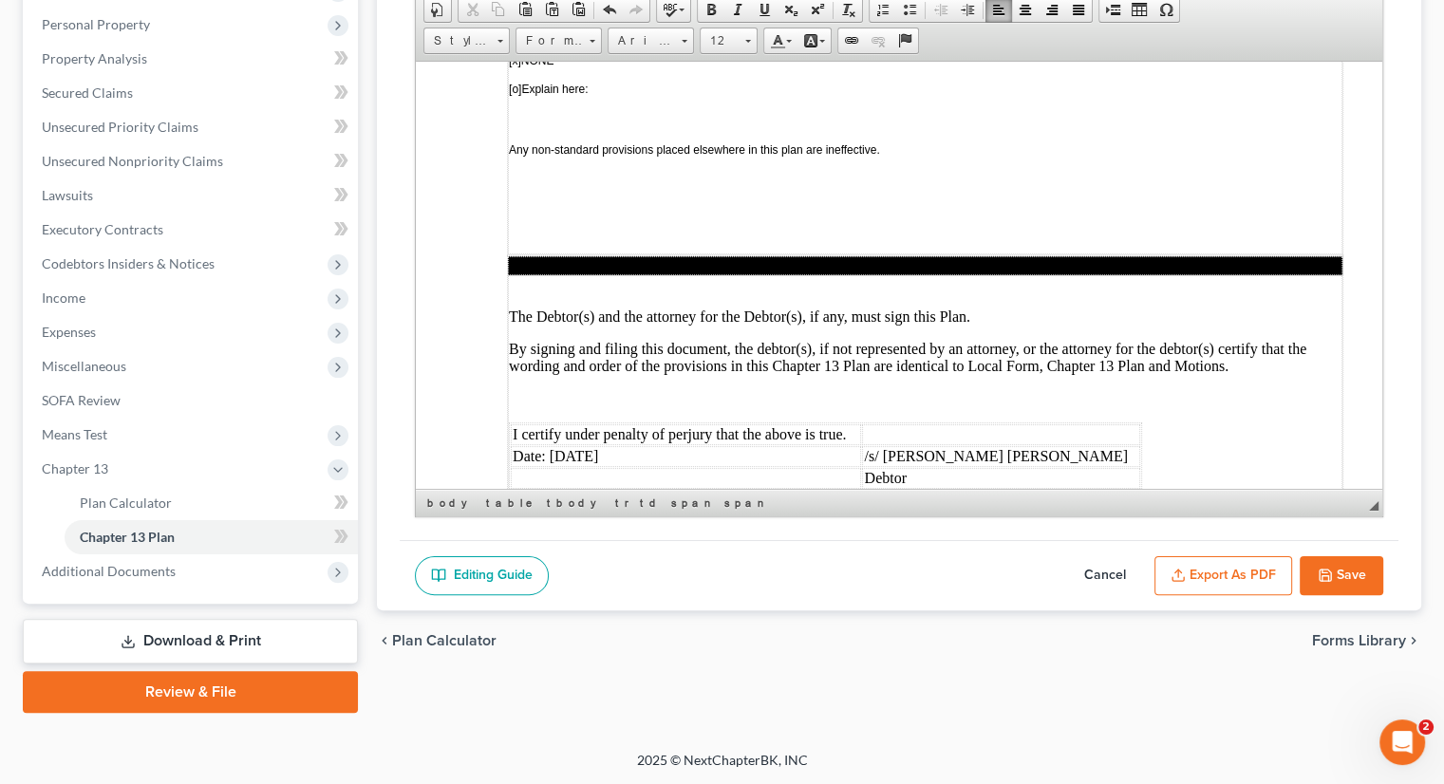
scroll to position [5382, 0]
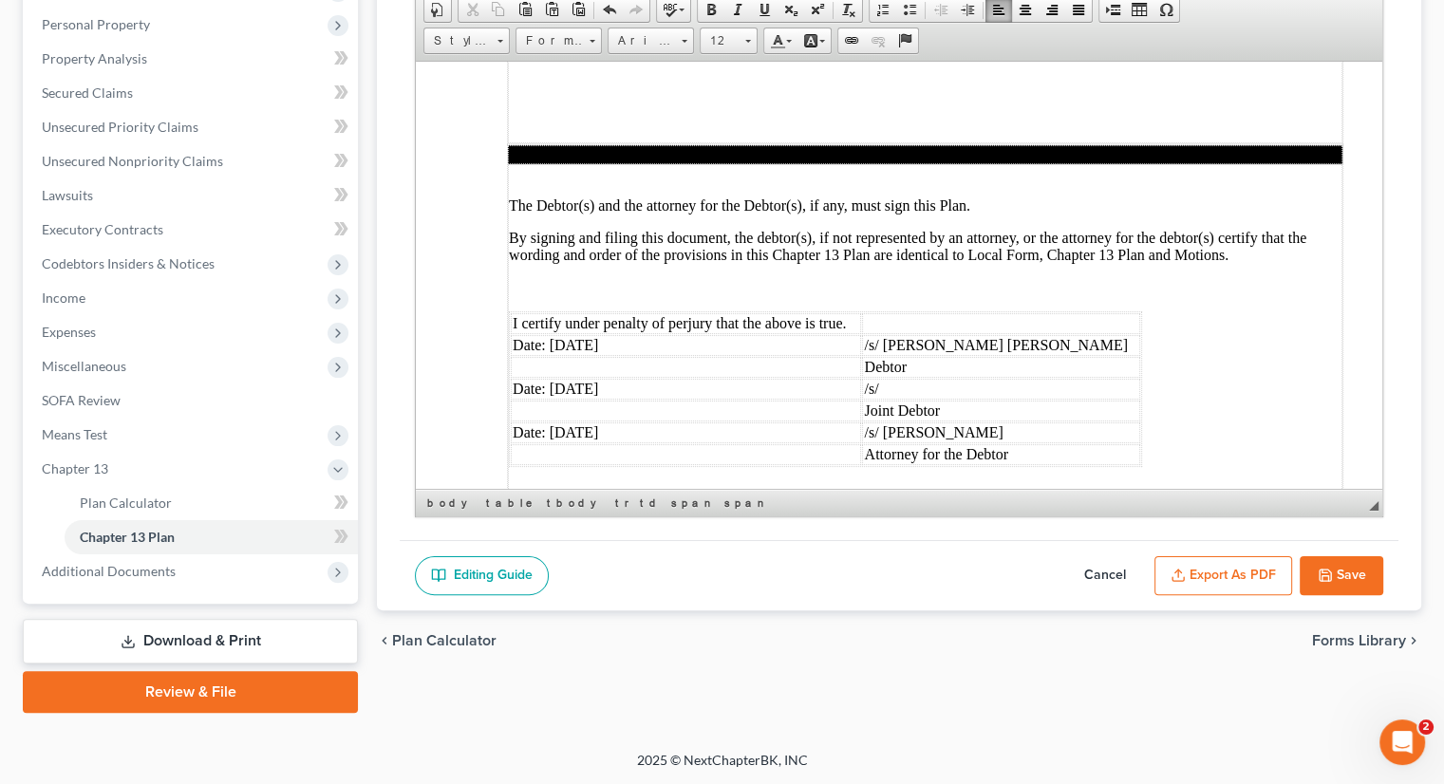
drag, startPoint x: 515, startPoint y: 300, endPoint x: 646, endPoint y: 294, distance: 131.1
click at [654, 378] on td "Date: [DATE]" at bounding box center [686, 388] width 350 height 21
drag, startPoint x: 925, startPoint y: 298, endPoint x: 958, endPoint y: 297, distance: 32.3
click at [958, 378] on td "/s/" at bounding box center [1001, 388] width 278 height 21
drag, startPoint x: 928, startPoint y: 315, endPoint x: 1018, endPoint y: 310, distance: 89.3
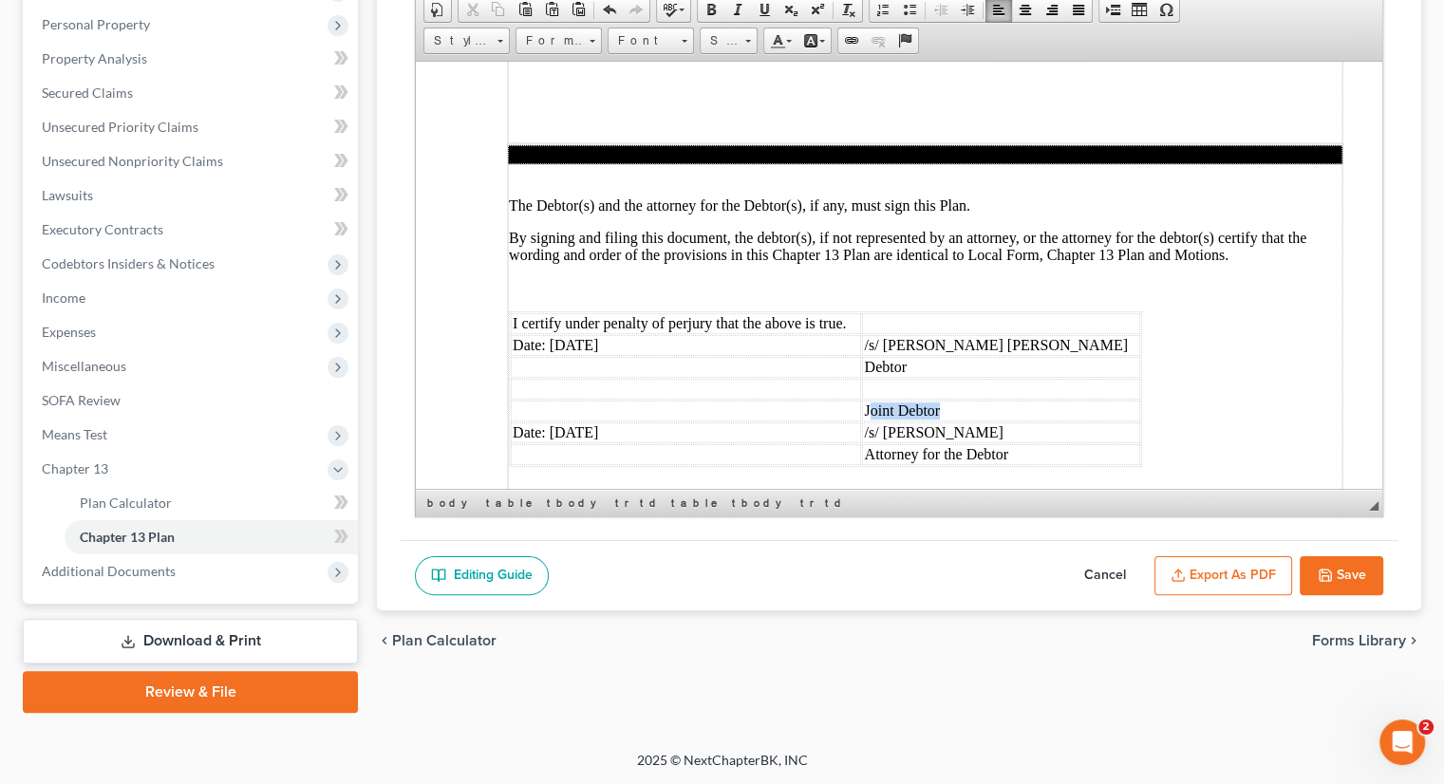
click at [1018, 400] on td "Joint Debtor" at bounding box center [1001, 410] width 278 height 21
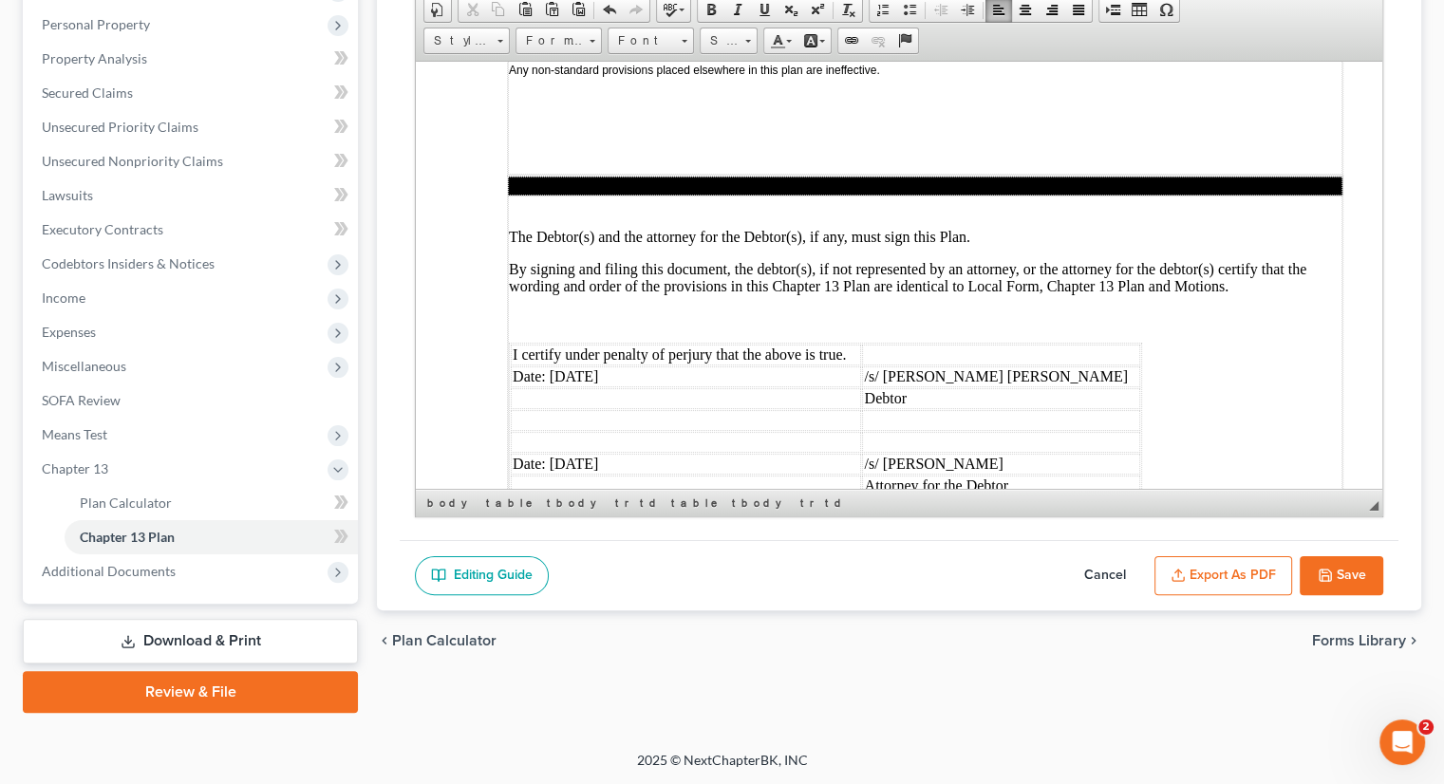
scroll to position [5421, 0]
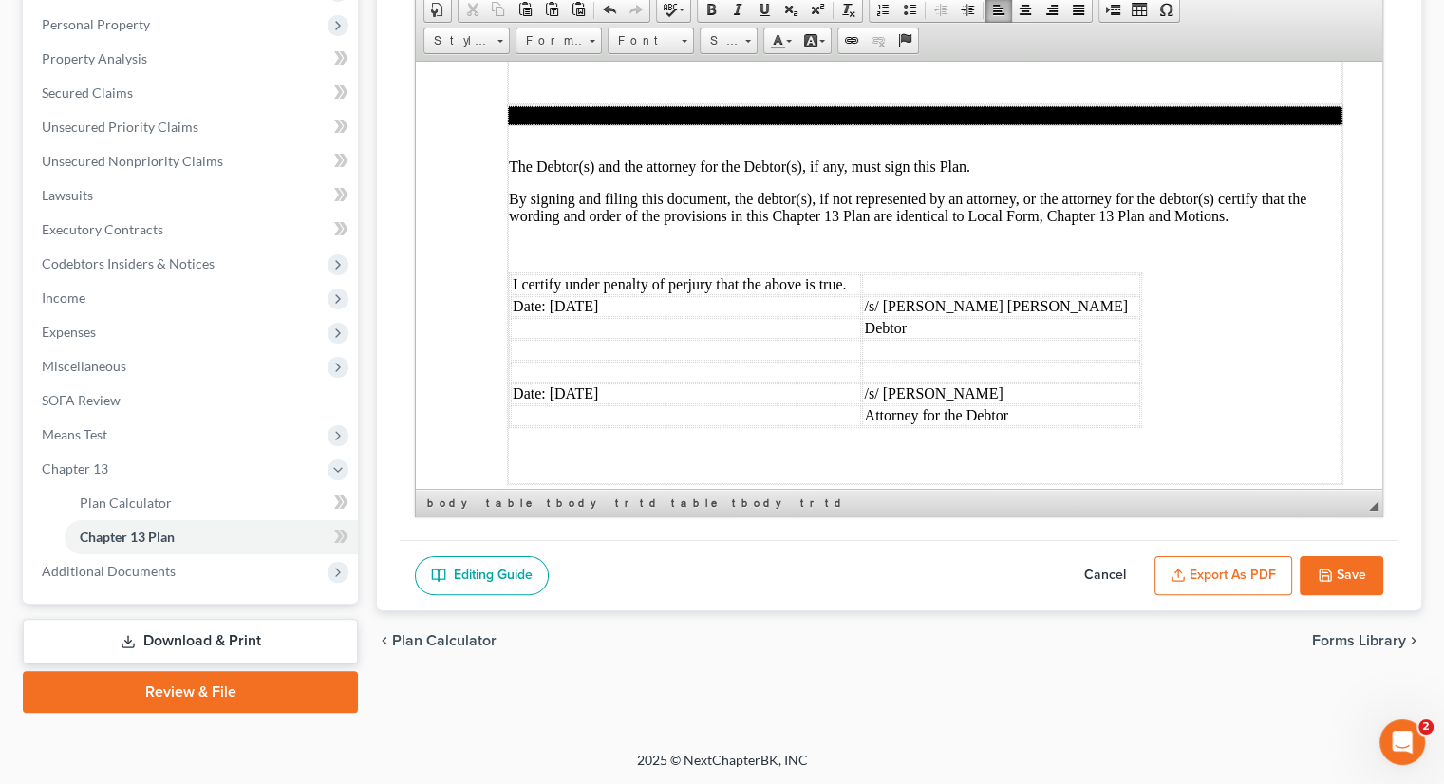
click at [1326, 574] on icon "button" at bounding box center [1324, 575] width 15 height 15
select select "1"
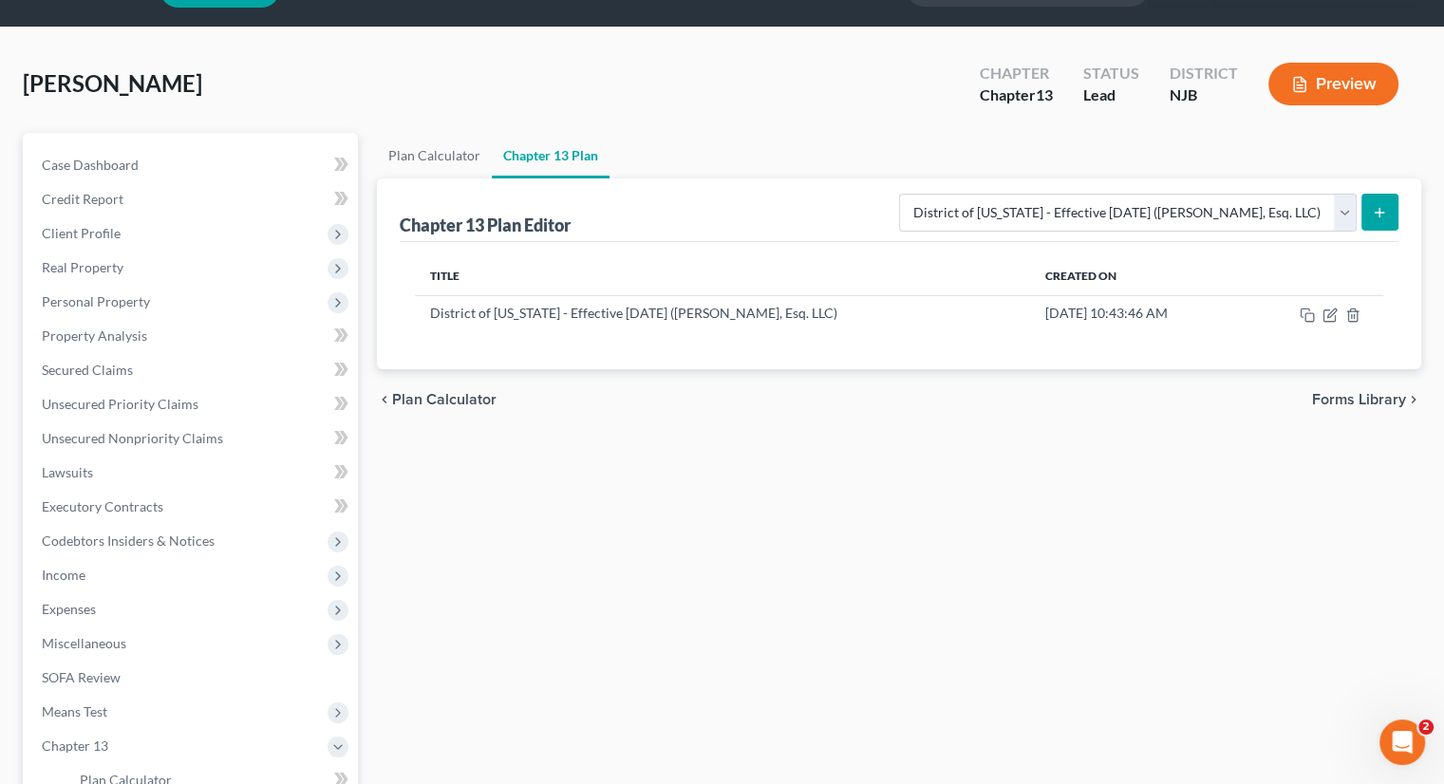
scroll to position [42, 0]
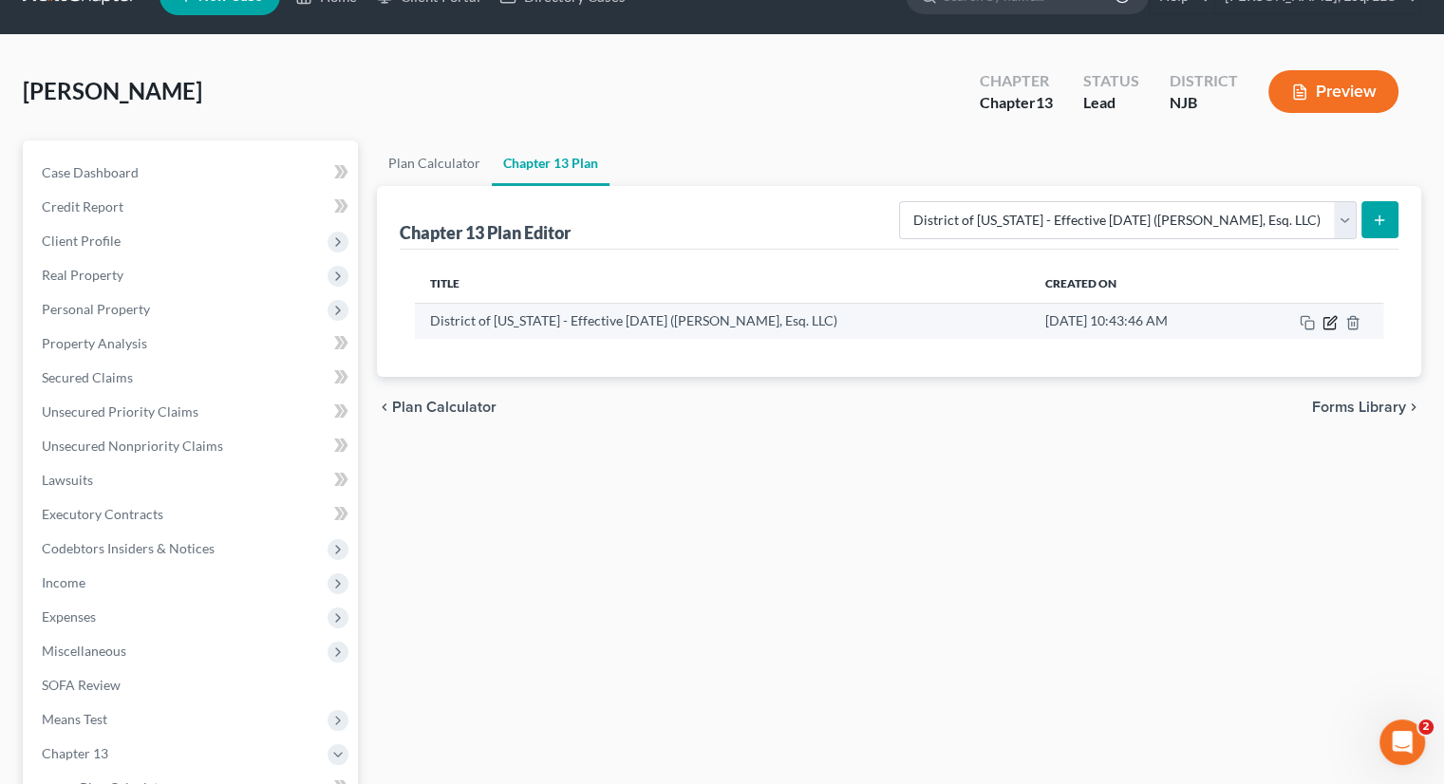
click at [1327, 322] on icon "button" at bounding box center [1331, 320] width 9 height 9
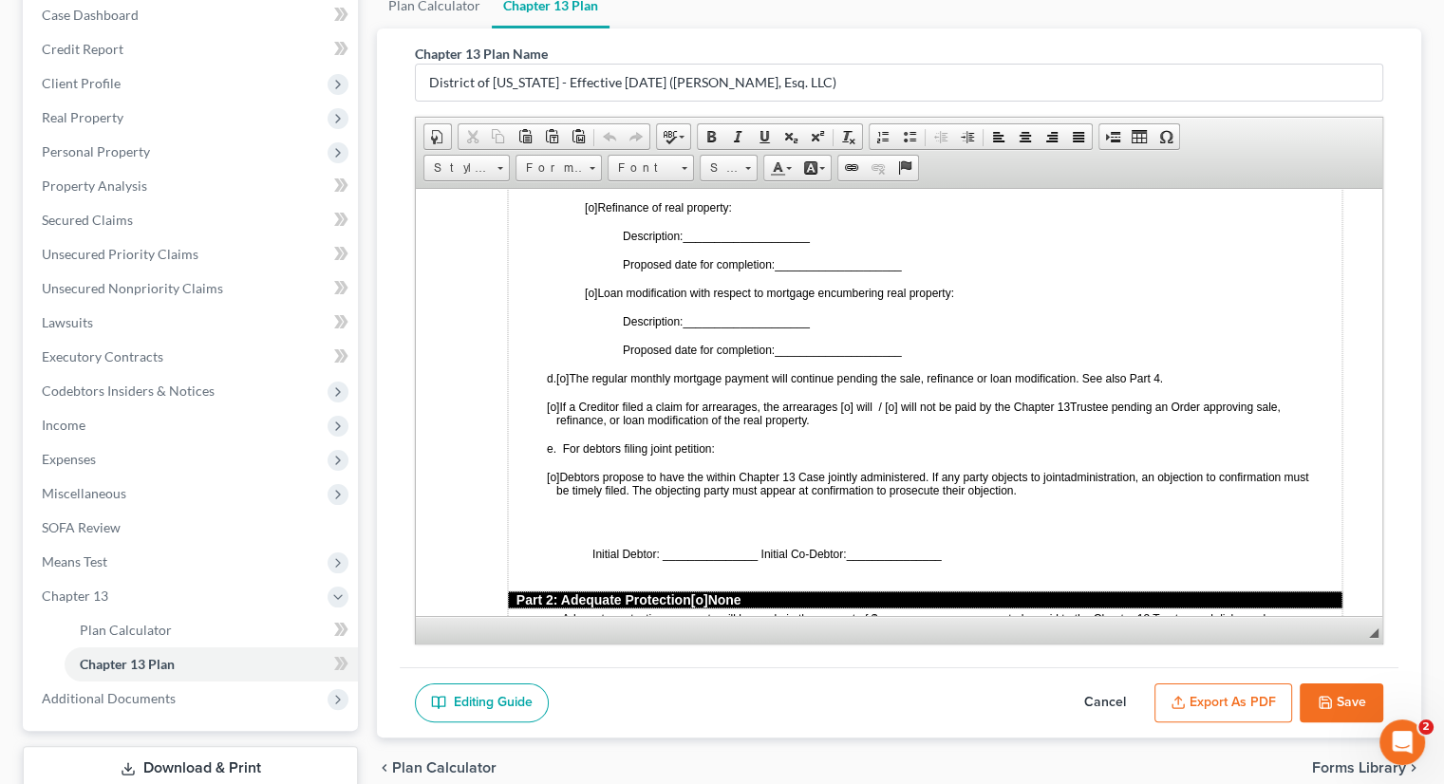
scroll to position [327, 0]
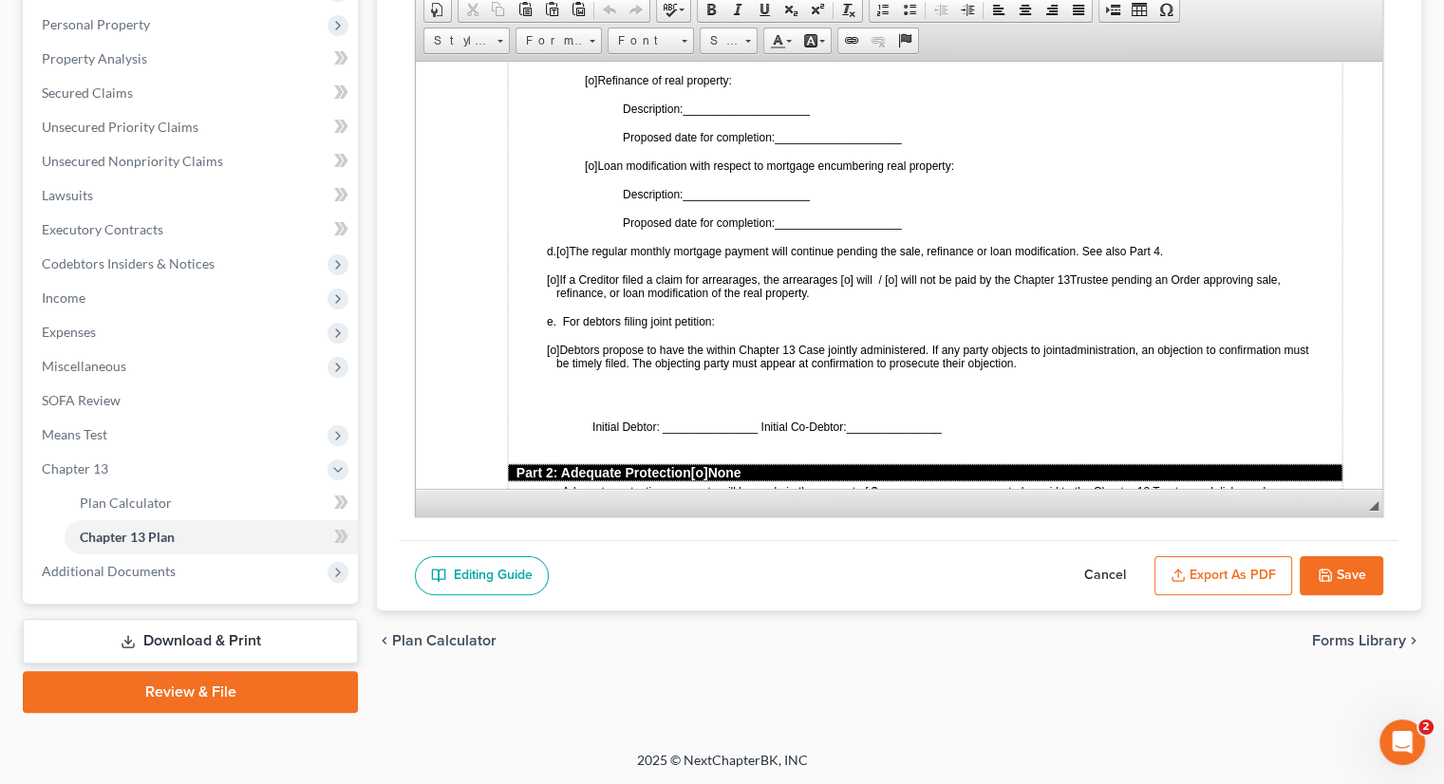
click at [1225, 570] on button "Export as PDF" at bounding box center [1223, 576] width 138 height 40
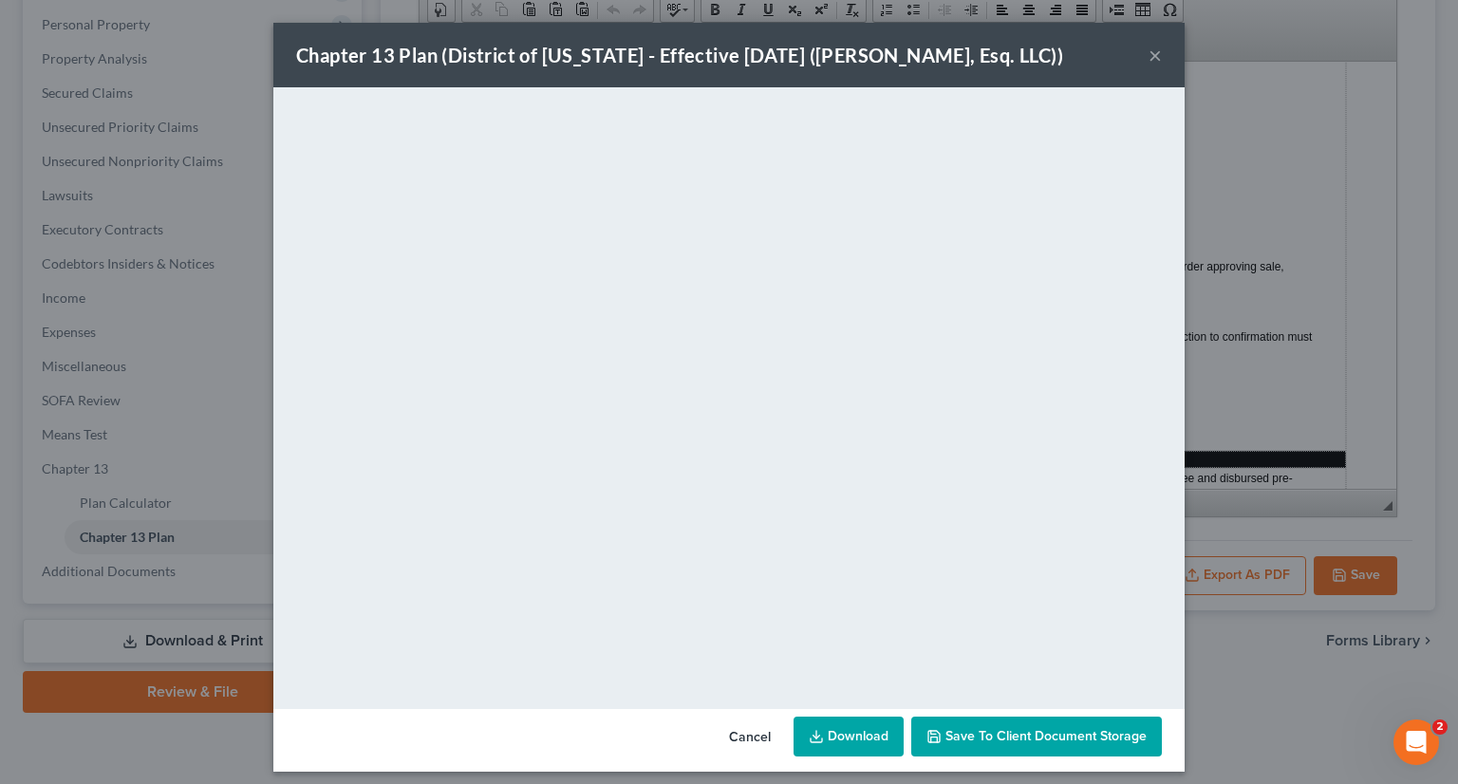
click at [976, 737] on span "Save to Client Document Storage" at bounding box center [1045, 736] width 201 height 16
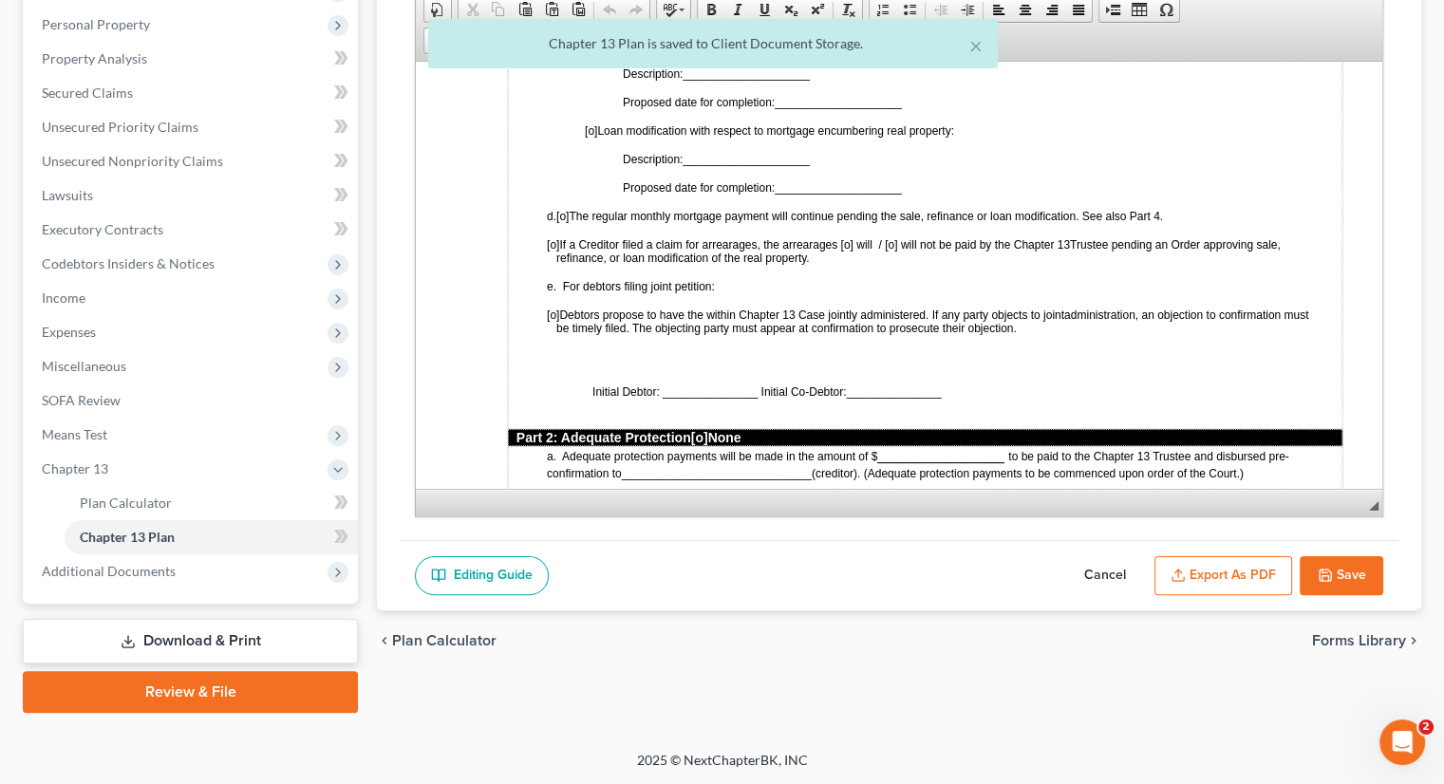
scroll to position [1424, 0]
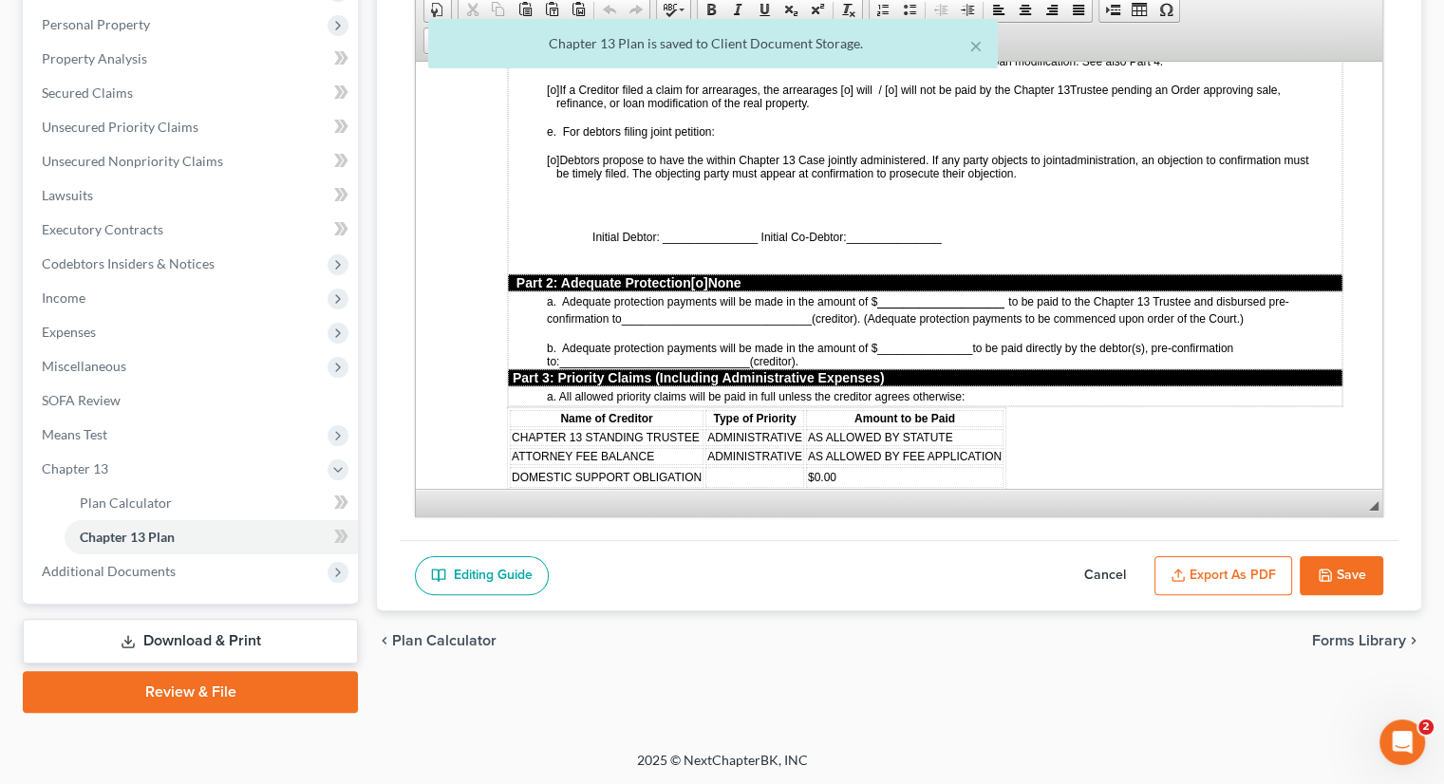
click at [1189, 568] on button "Export as PDF" at bounding box center [1223, 576] width 138 height 40
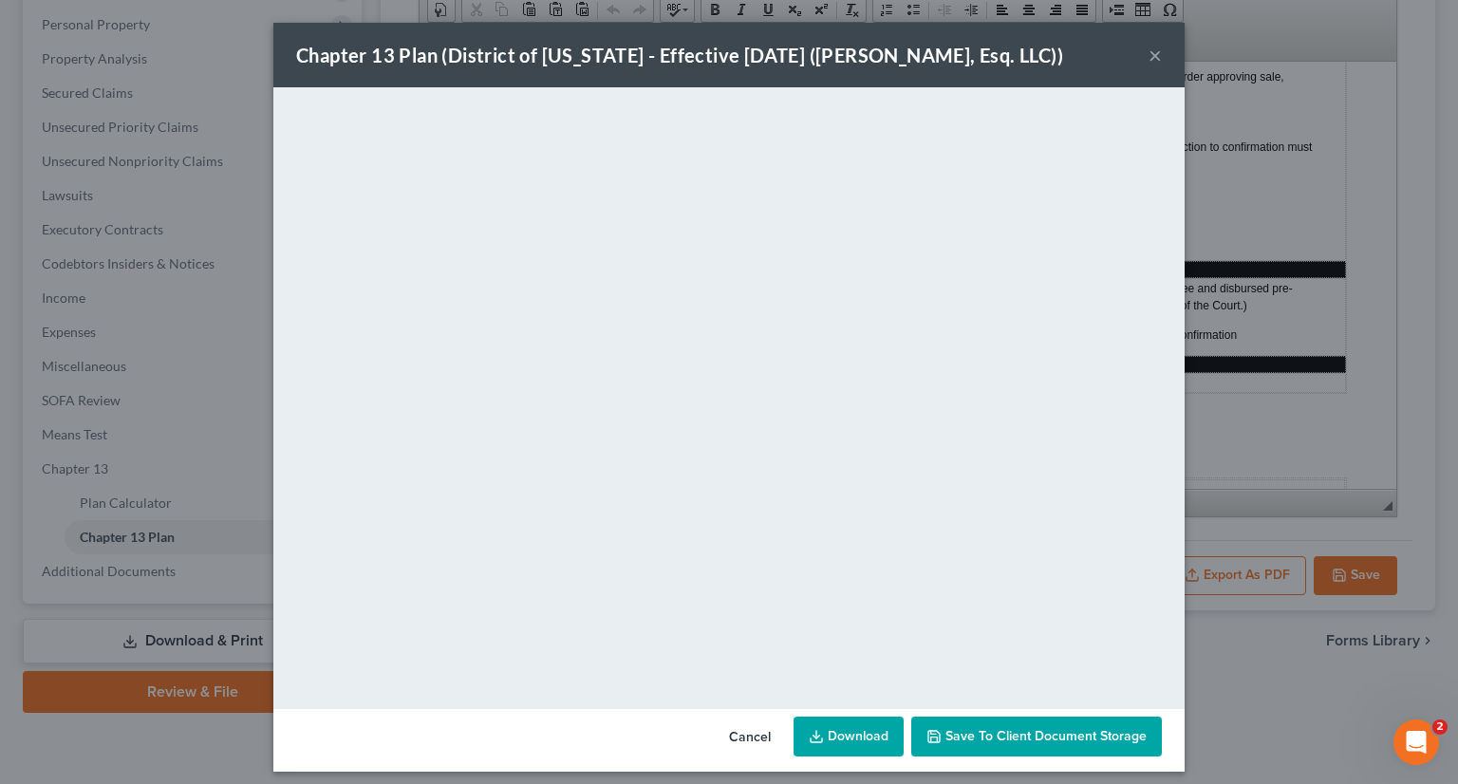
click at [846, 741] on link "Download" at bounding box center [848, 737] width 110 height 40
click at [1148, 60] on button "×" at bounding box center [1154, 55] width 13 height 23
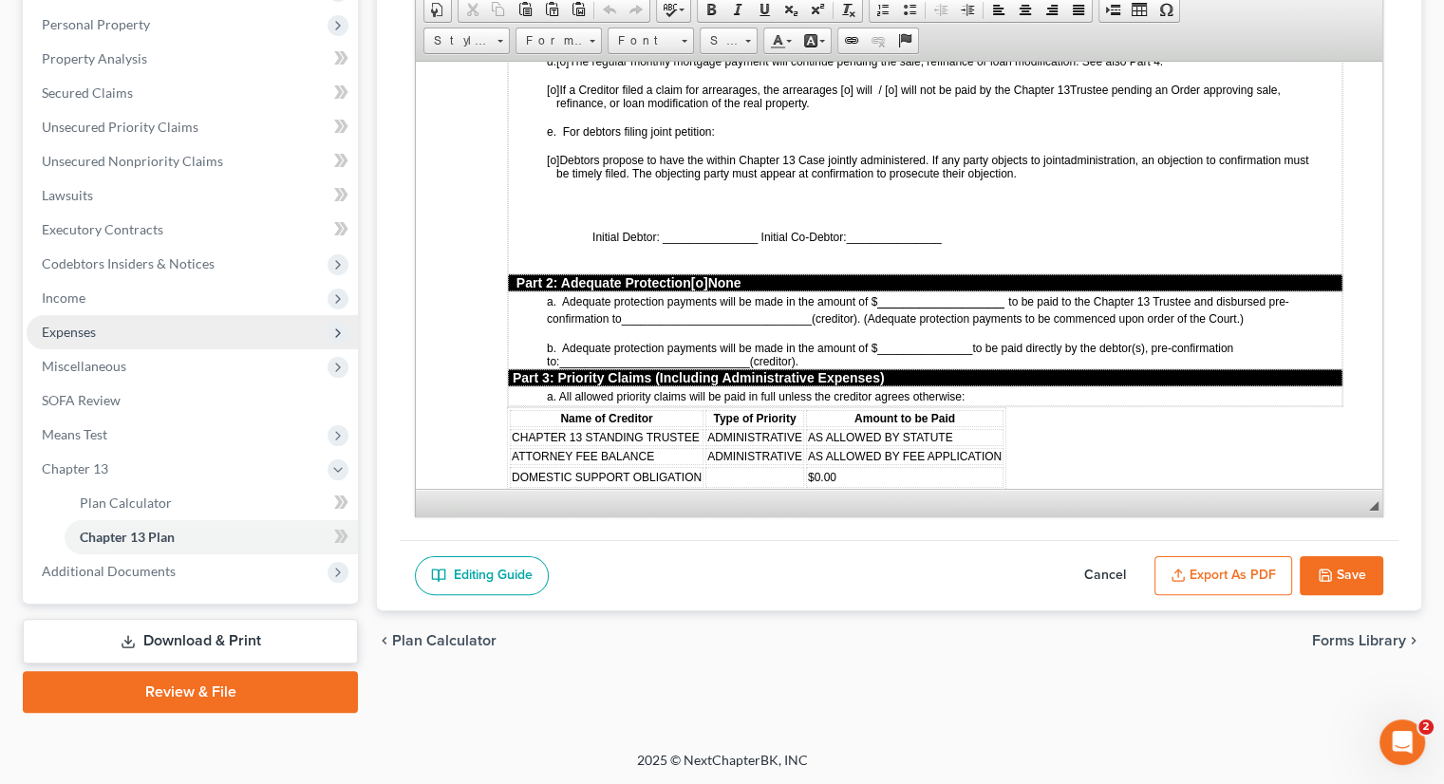
click at [121, 327] on span "Expenses" at bounding box center [192, 332] width 331 height 34
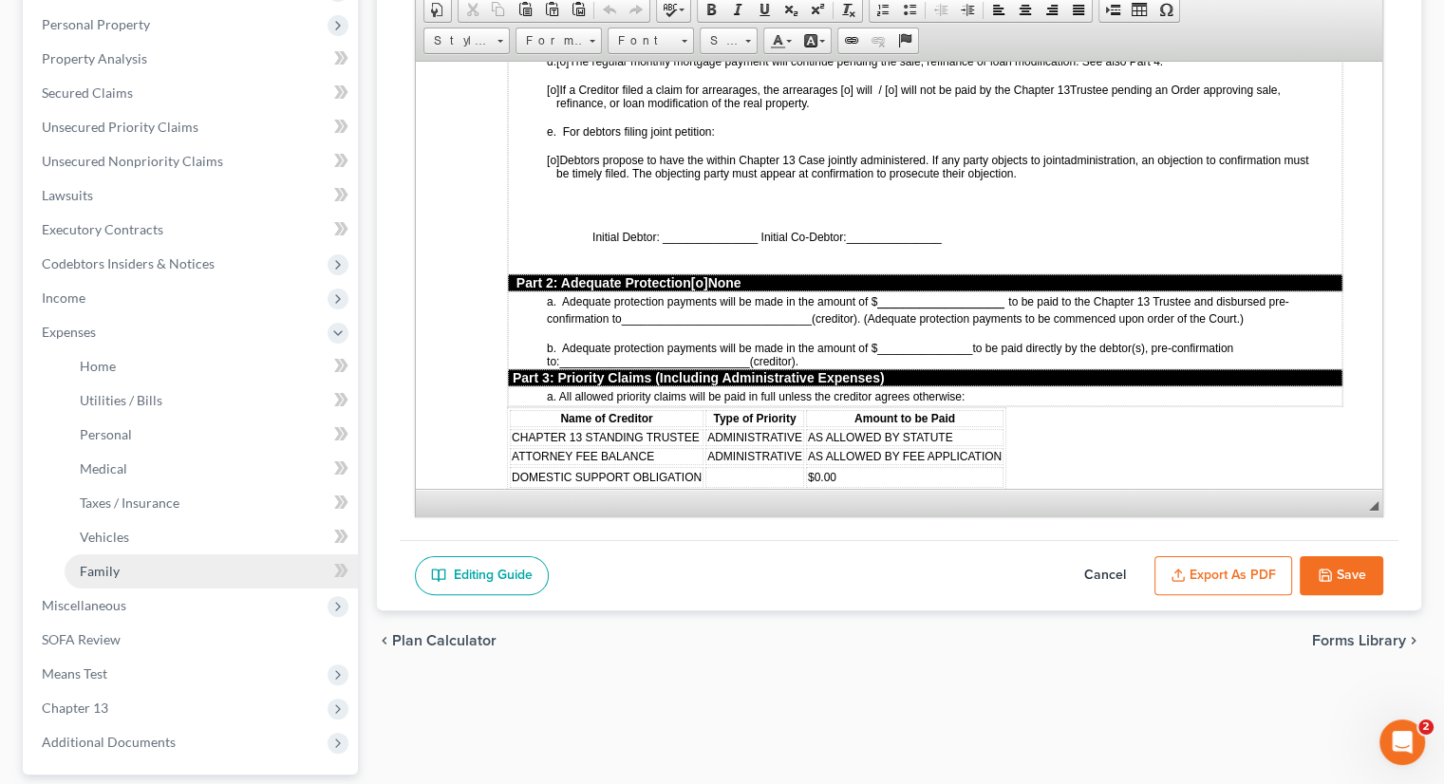
click at [134, 563] on link "Family" at bounding box center [211, 571] width 293 height 34
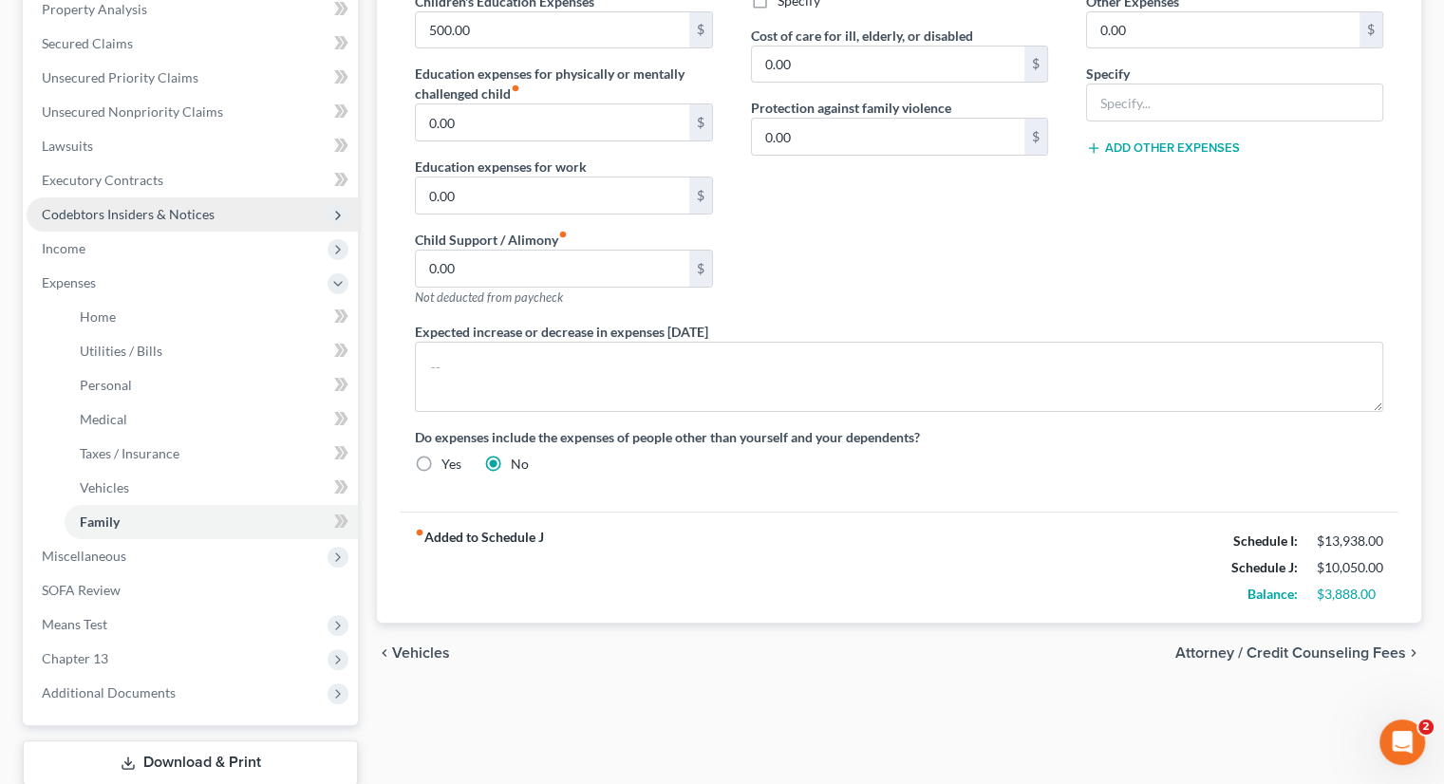
scroll to position [380, 0]
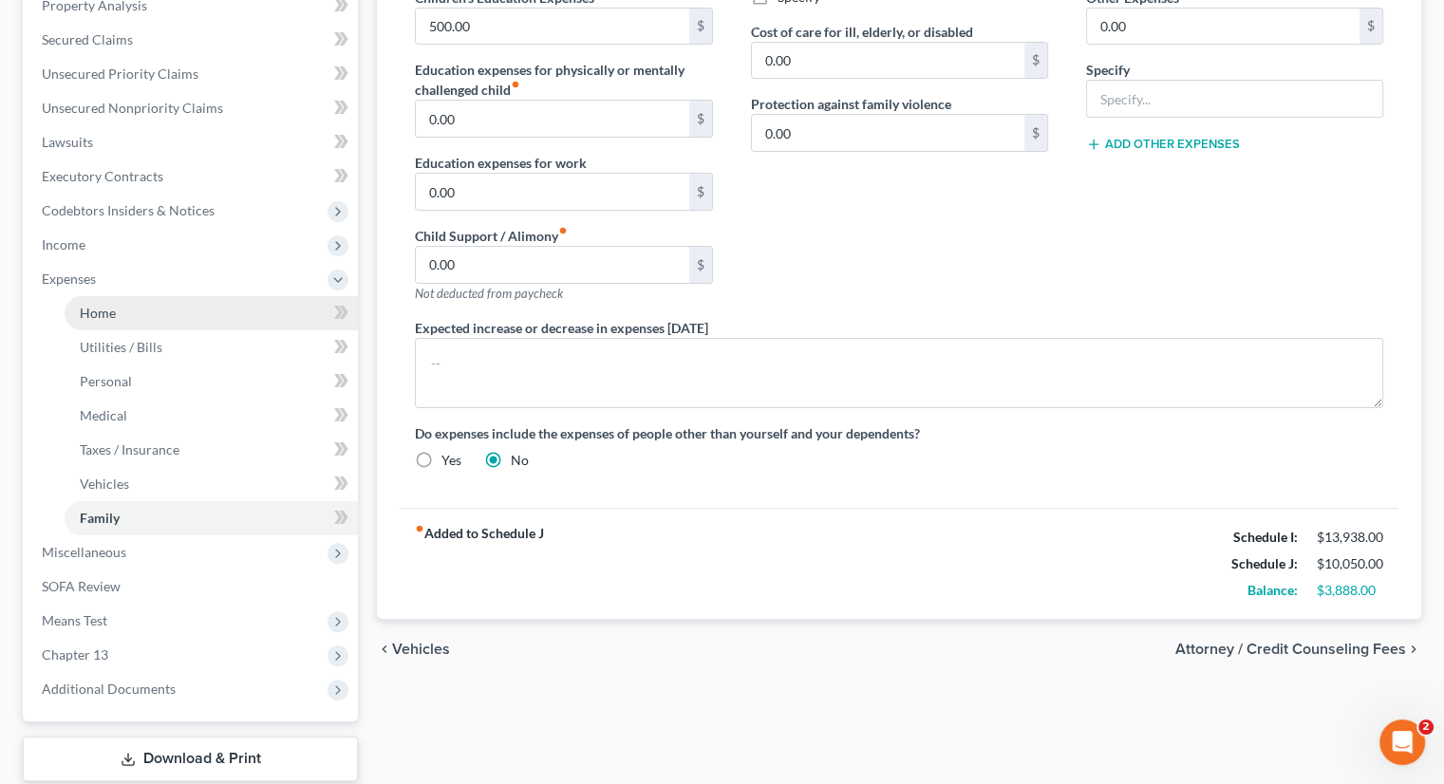
click at [125, 305] on link "Home" at bounding box center [211, 313] width 293 height 34
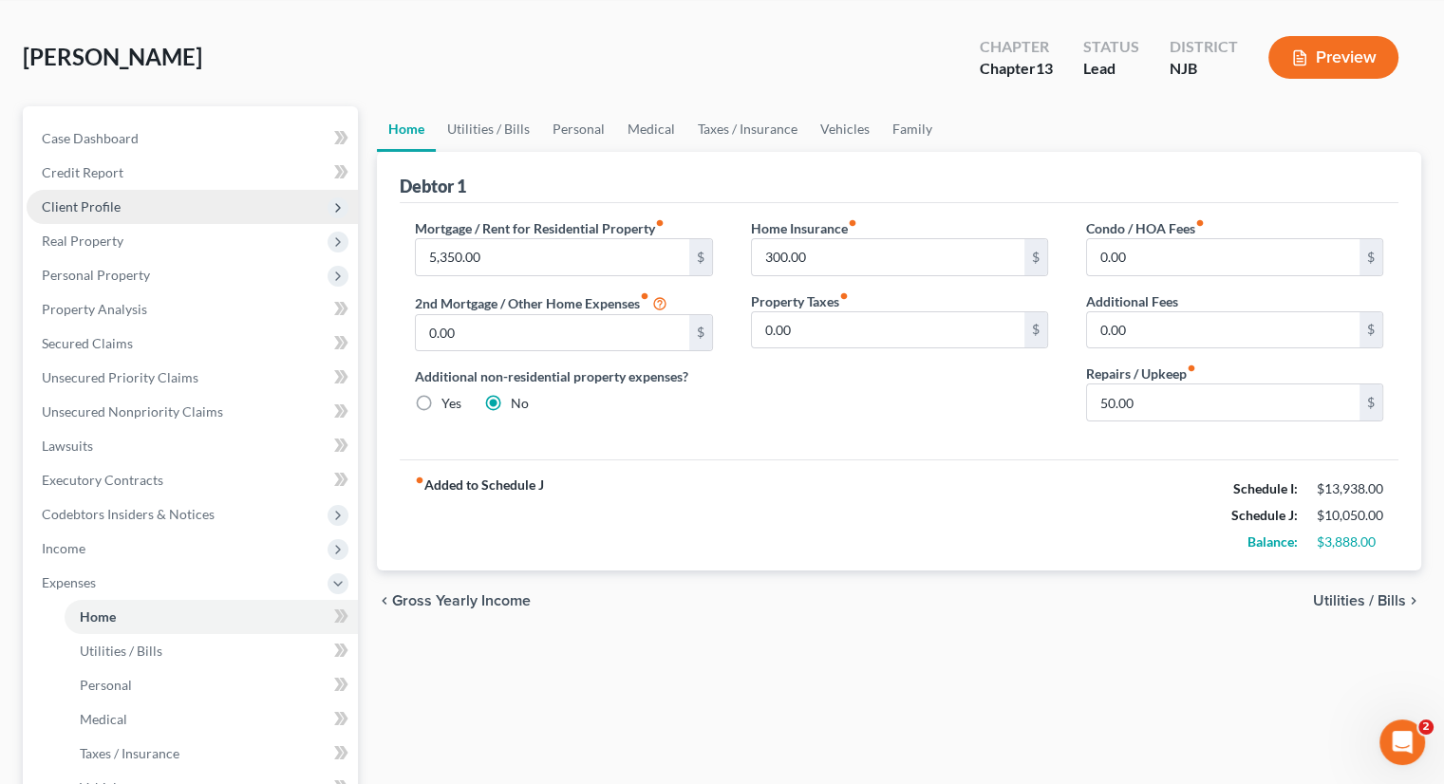
scroll to position [190, 0]
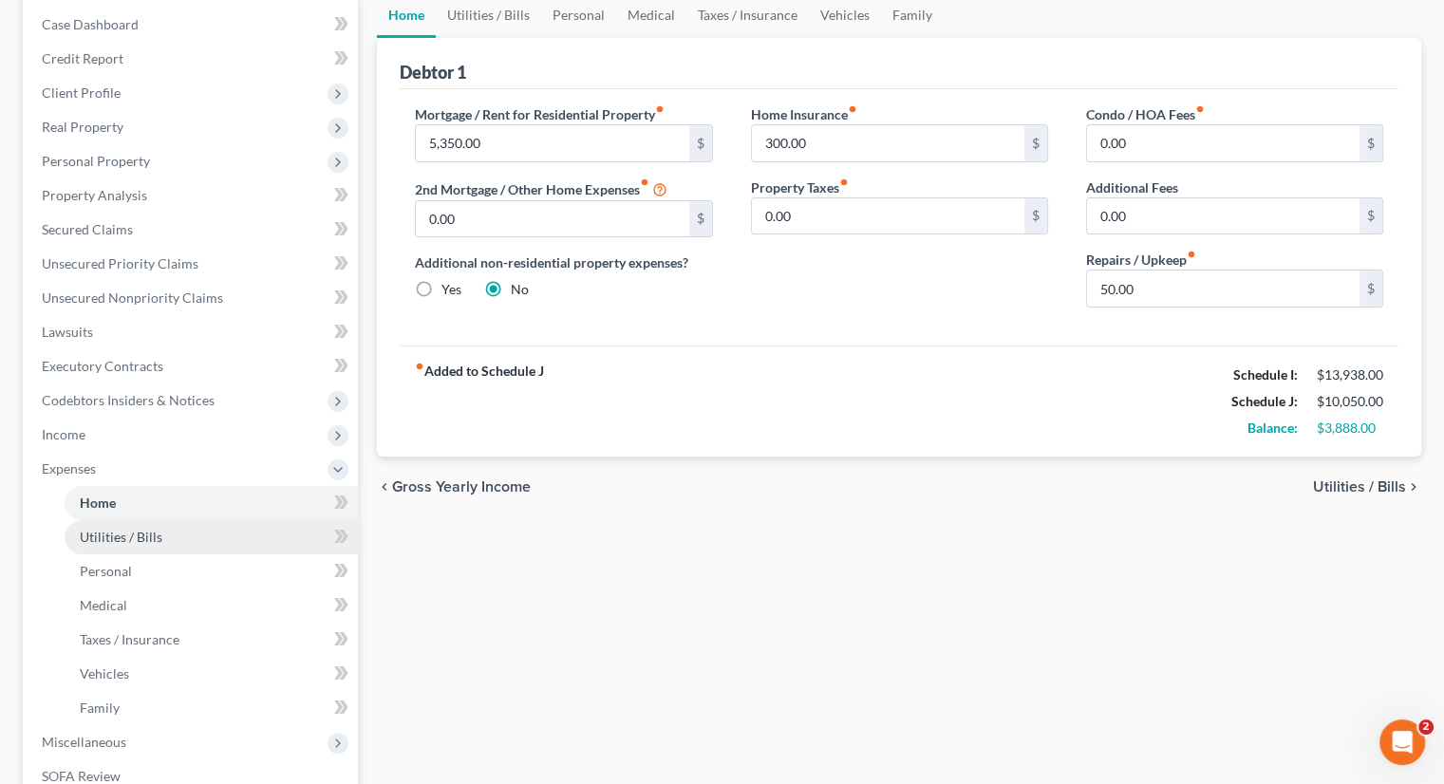
click at [196, 536] on link "Utilities / Bills" at bounding box center [211, 537] width 293 height 34
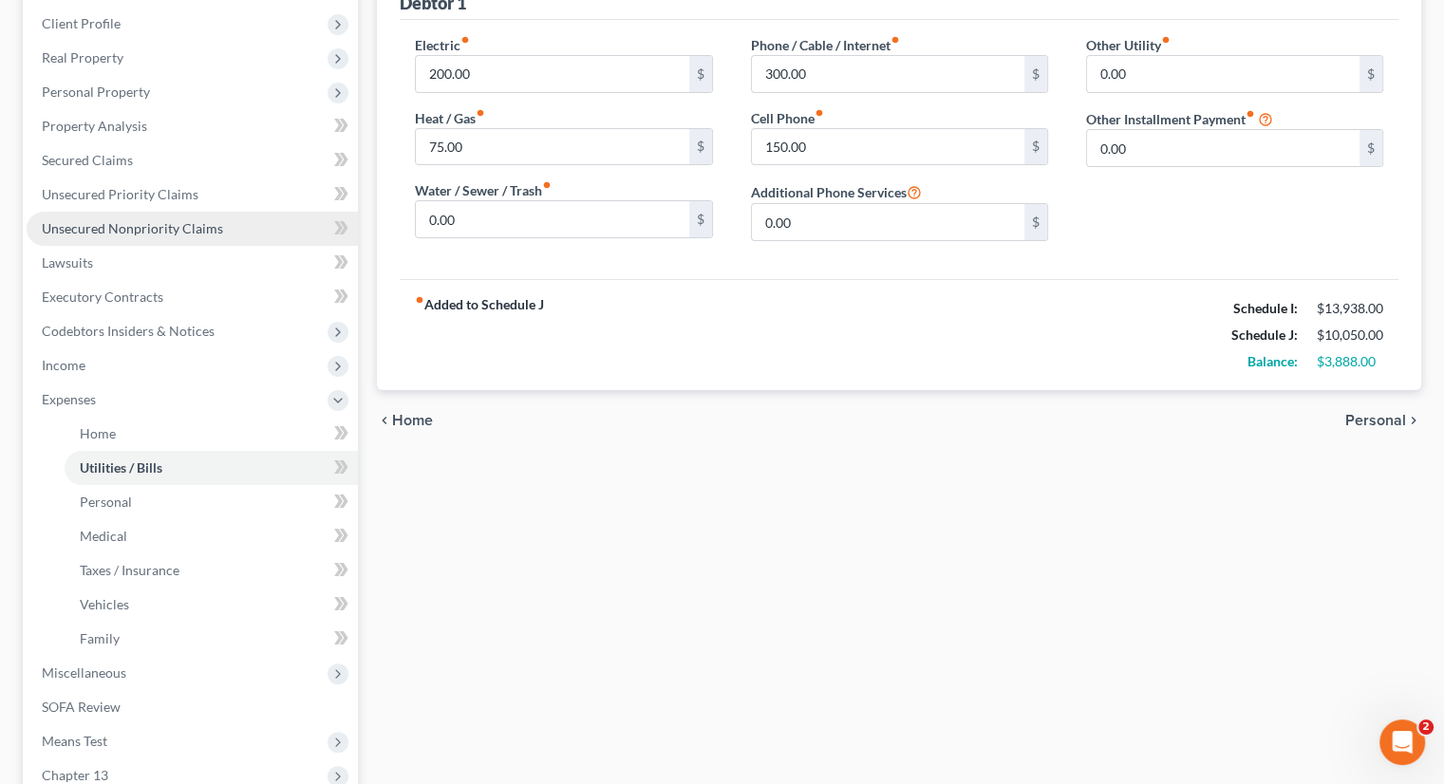
scroll to position [380, 0]
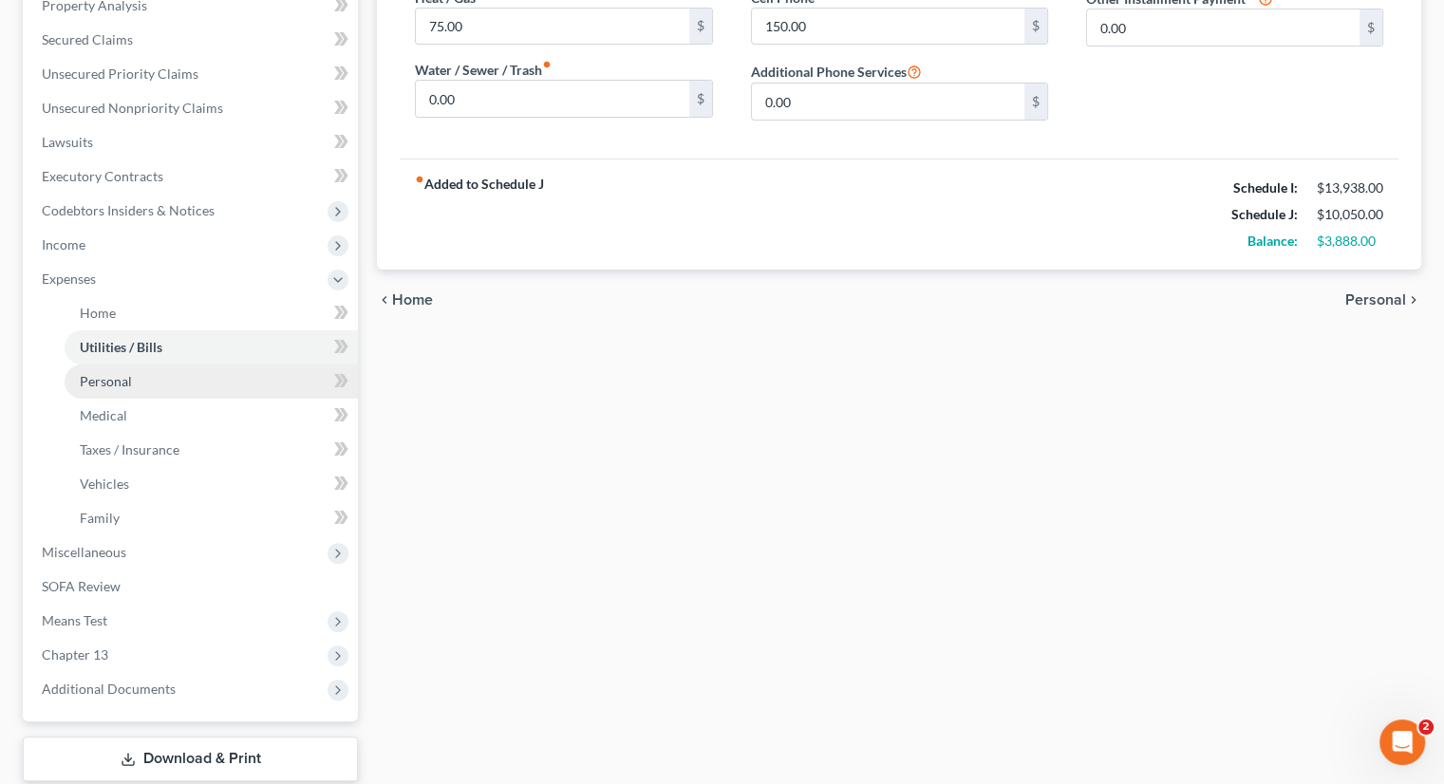
click at [130, 383] on span "Personal" at bounding box center [106, 381] width 52 height 16
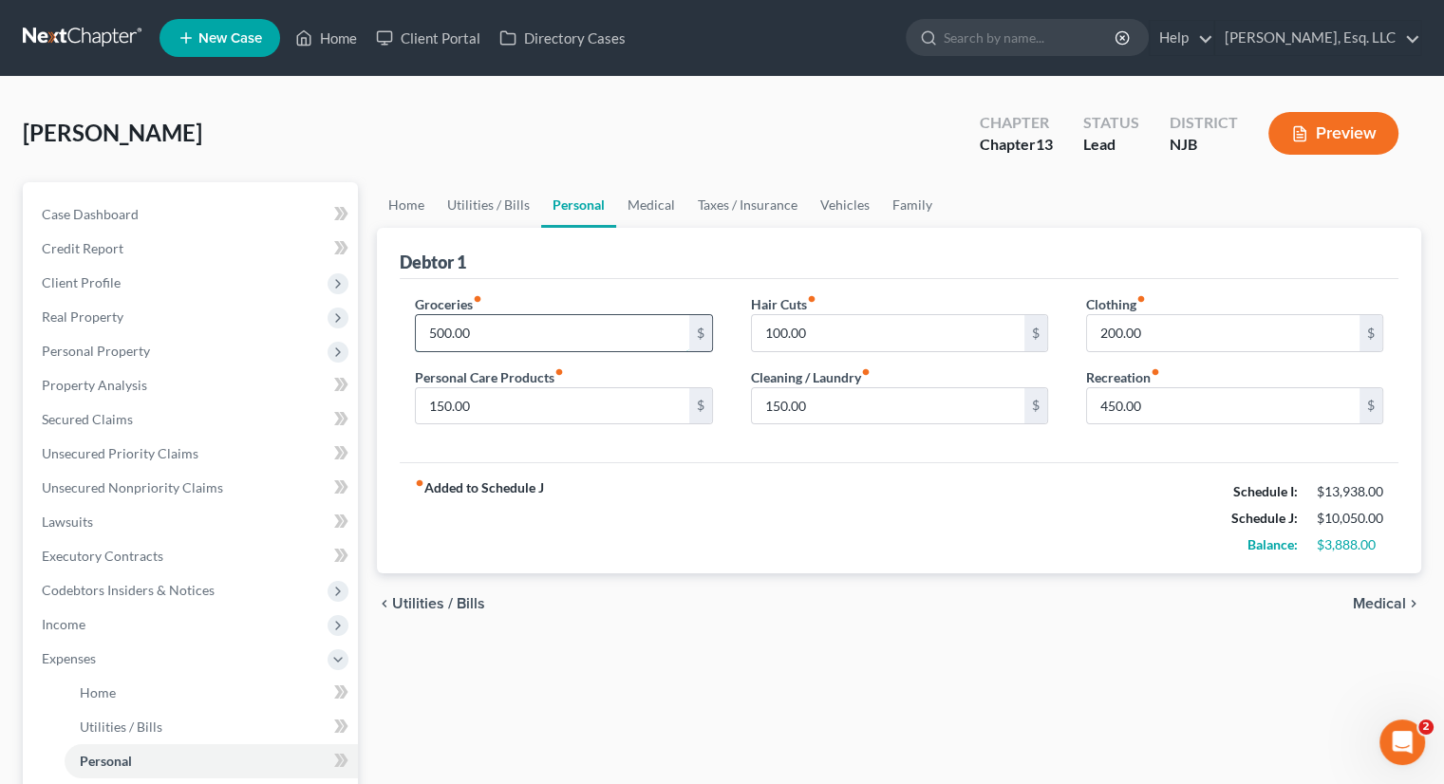
click at [437, 333] on input "500.00" at bounding box center [552, 333] width 272 height 36
type input "600."
type input "350."
drag, startPoint x: 1158, startPoint y: 309, endPoint x: 1108, endPoint y: 327, distance: 53.4
click at [1105, 327] on div "Clothing fiber_manual_record 200.00 $" at bounding box center [1234, 323] width 297 height 58
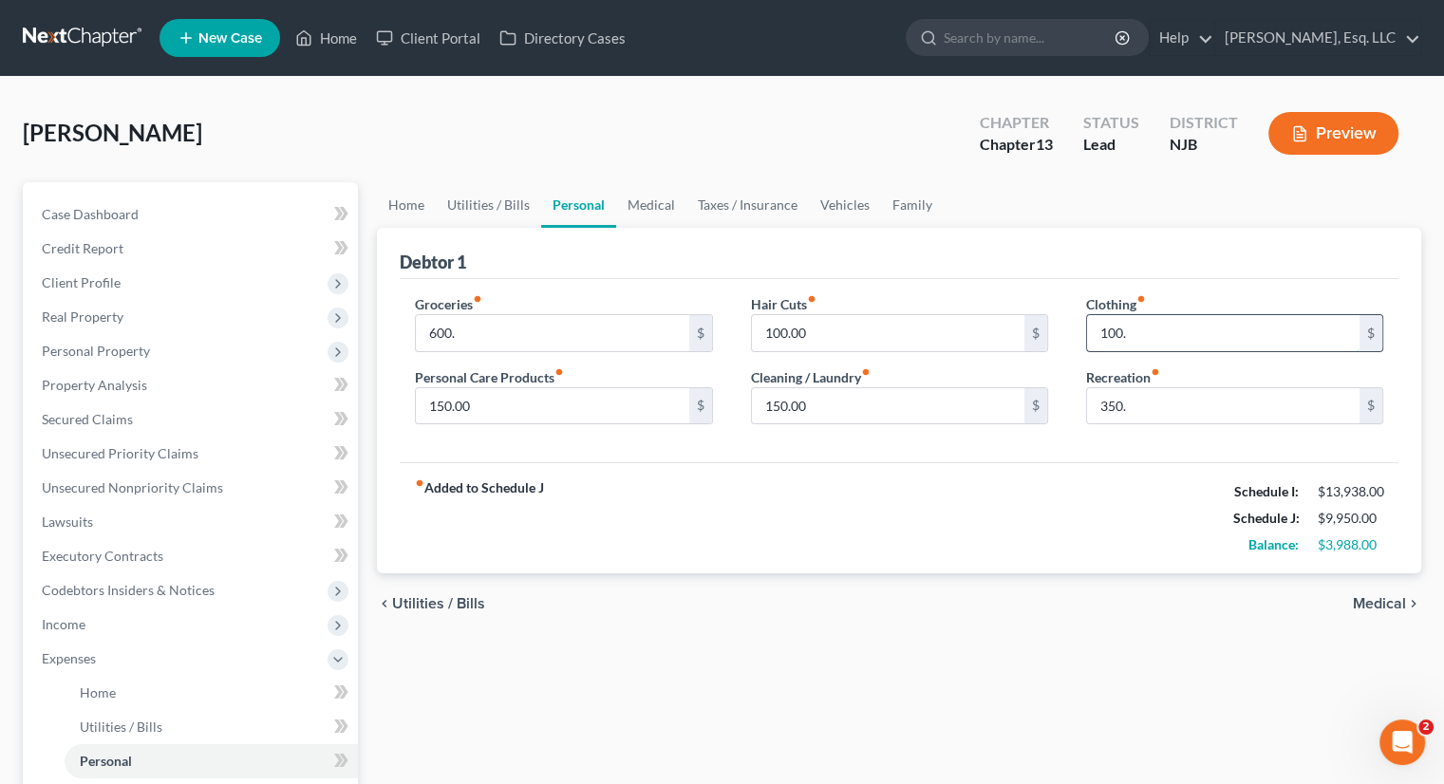
type input "100."
click at [1205, 414] on input "350." at bounding box center [1223, 406] width 272 height 36
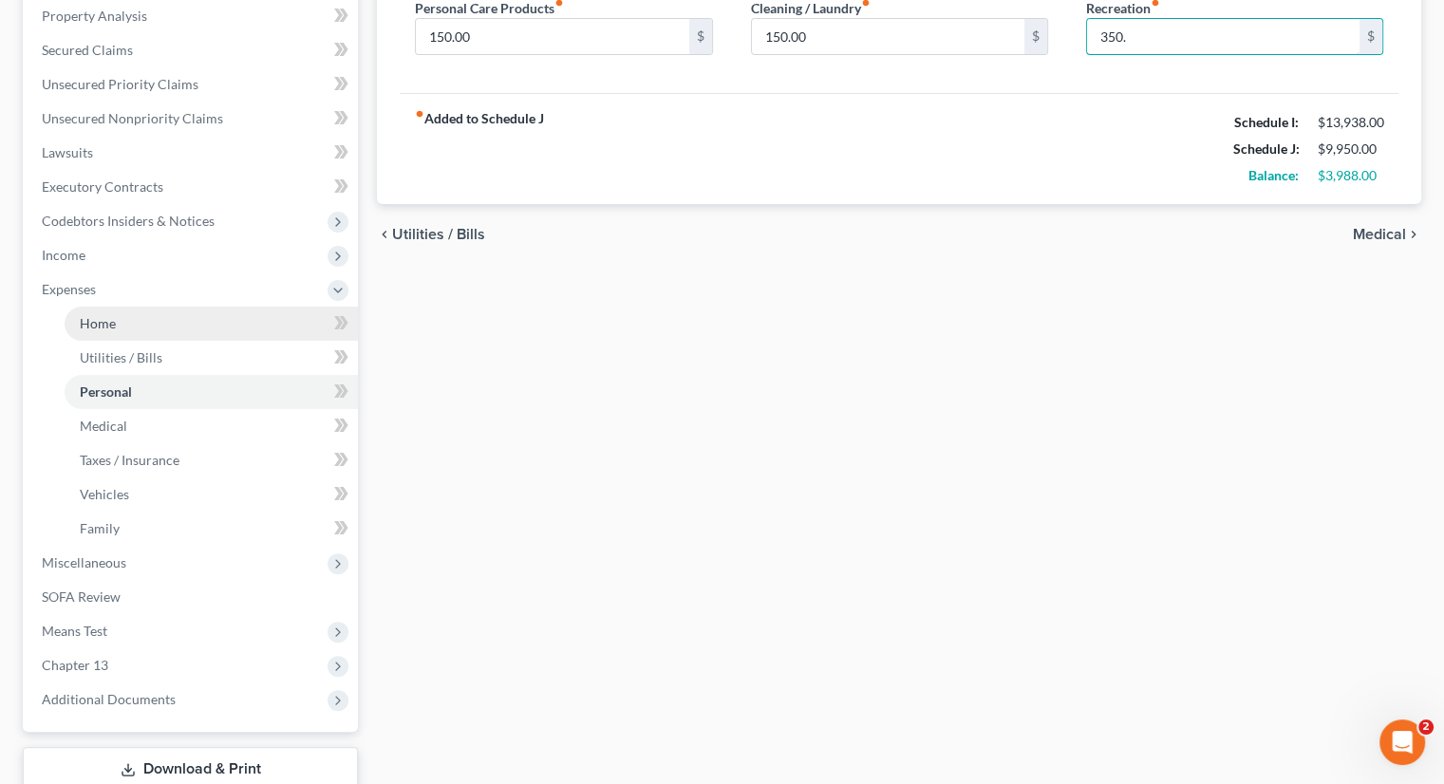
scroll to position [380, 0]
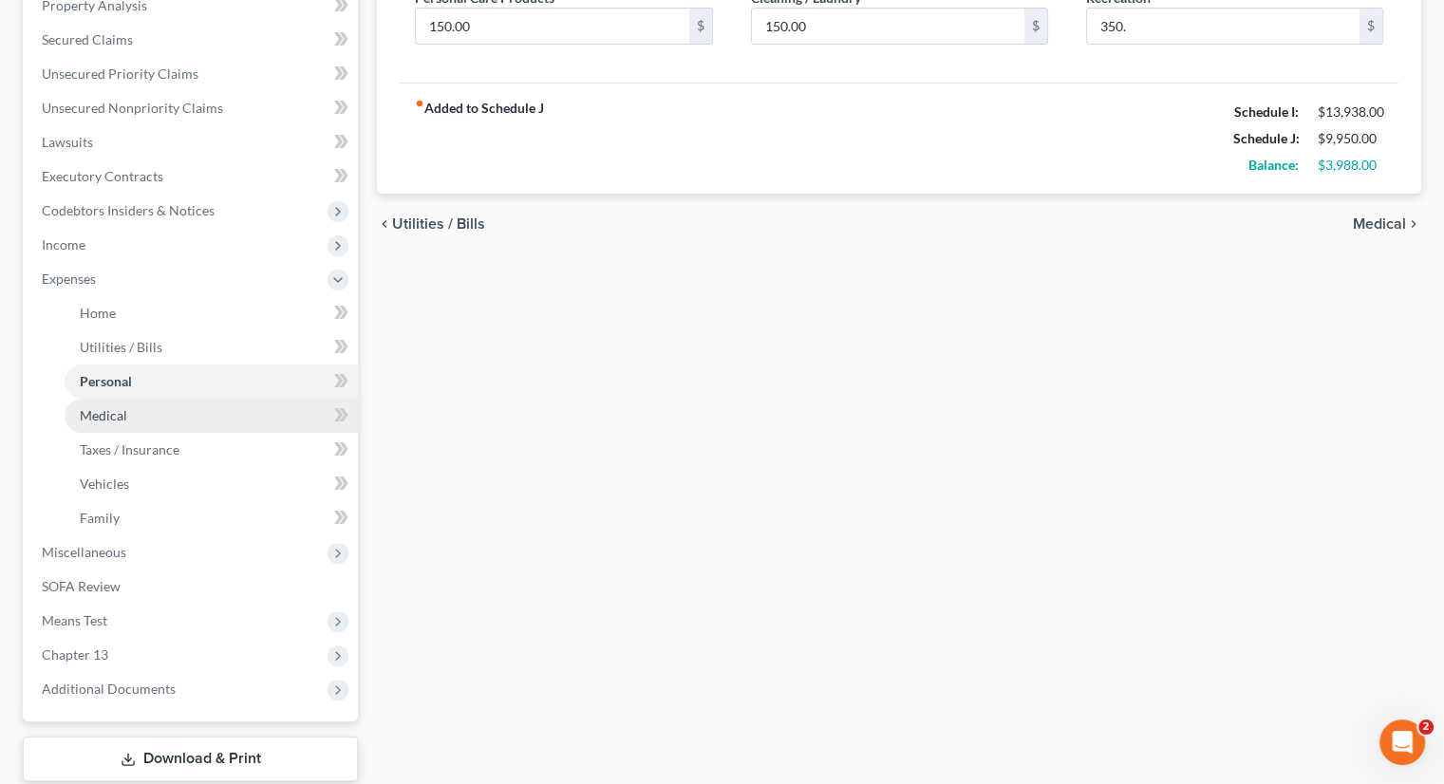
click at [156, 411] on link "Medical" at bounding box center [211, 416] width 293 height 34
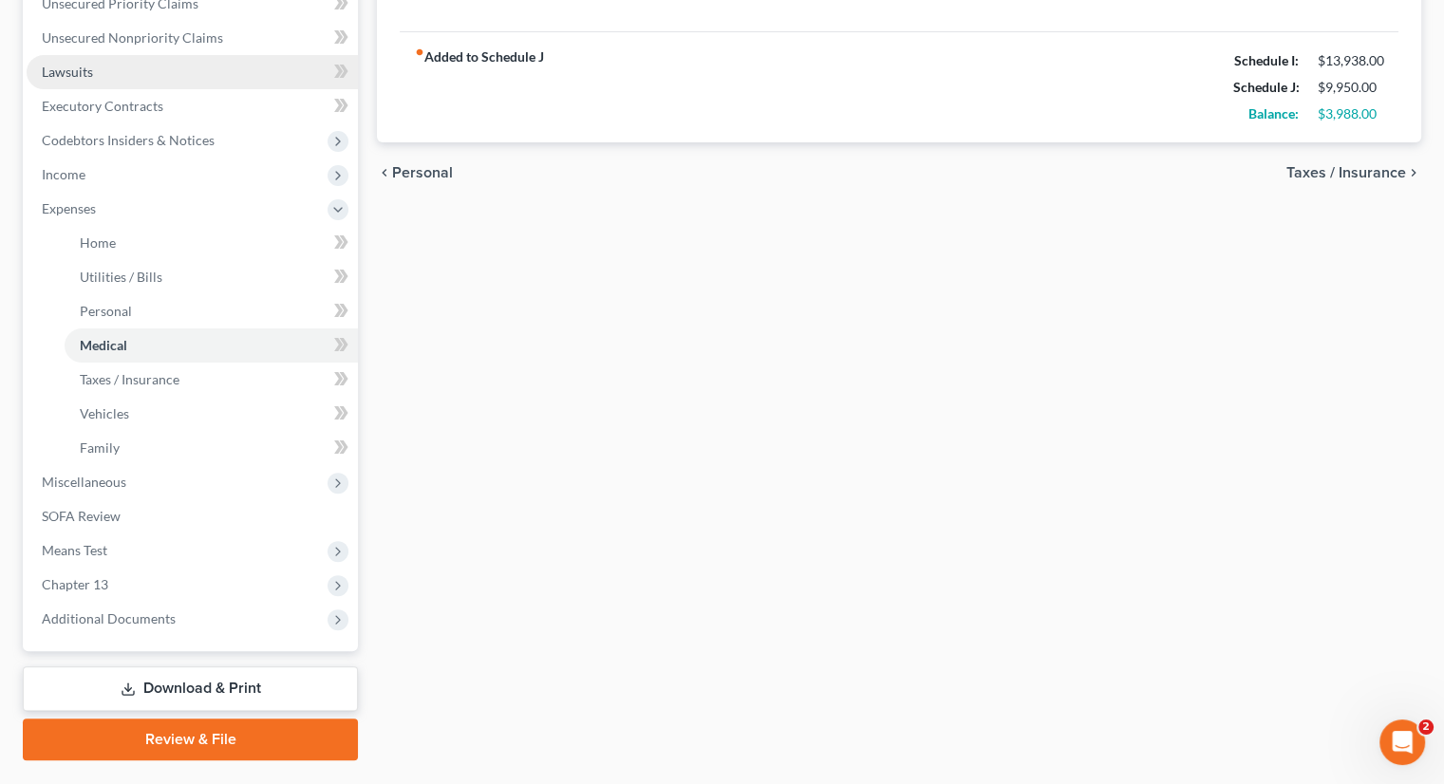
scroll to position [475, 0]
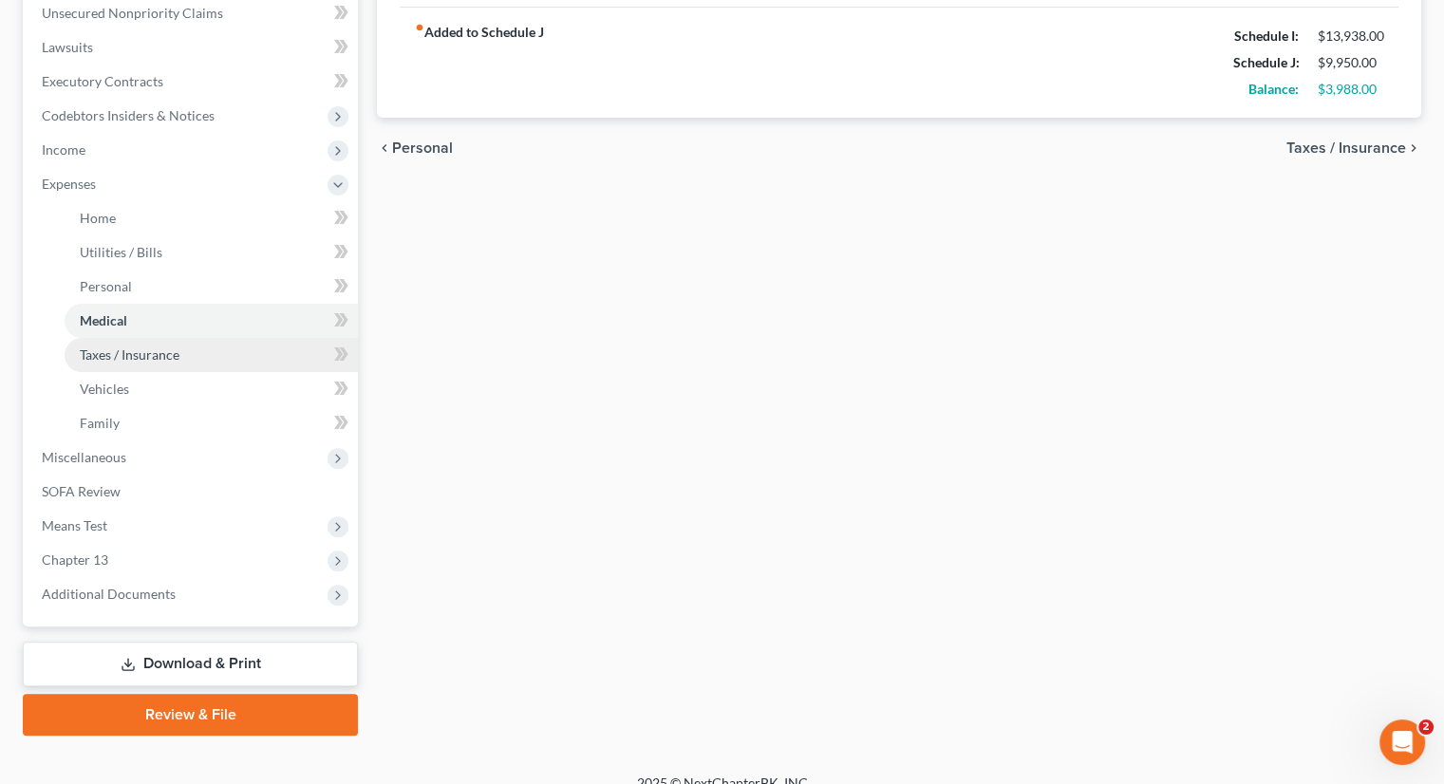
click at [164, 352] on span "Taxes / Insurance" at bounding box center [130, 354] width 100 height 16
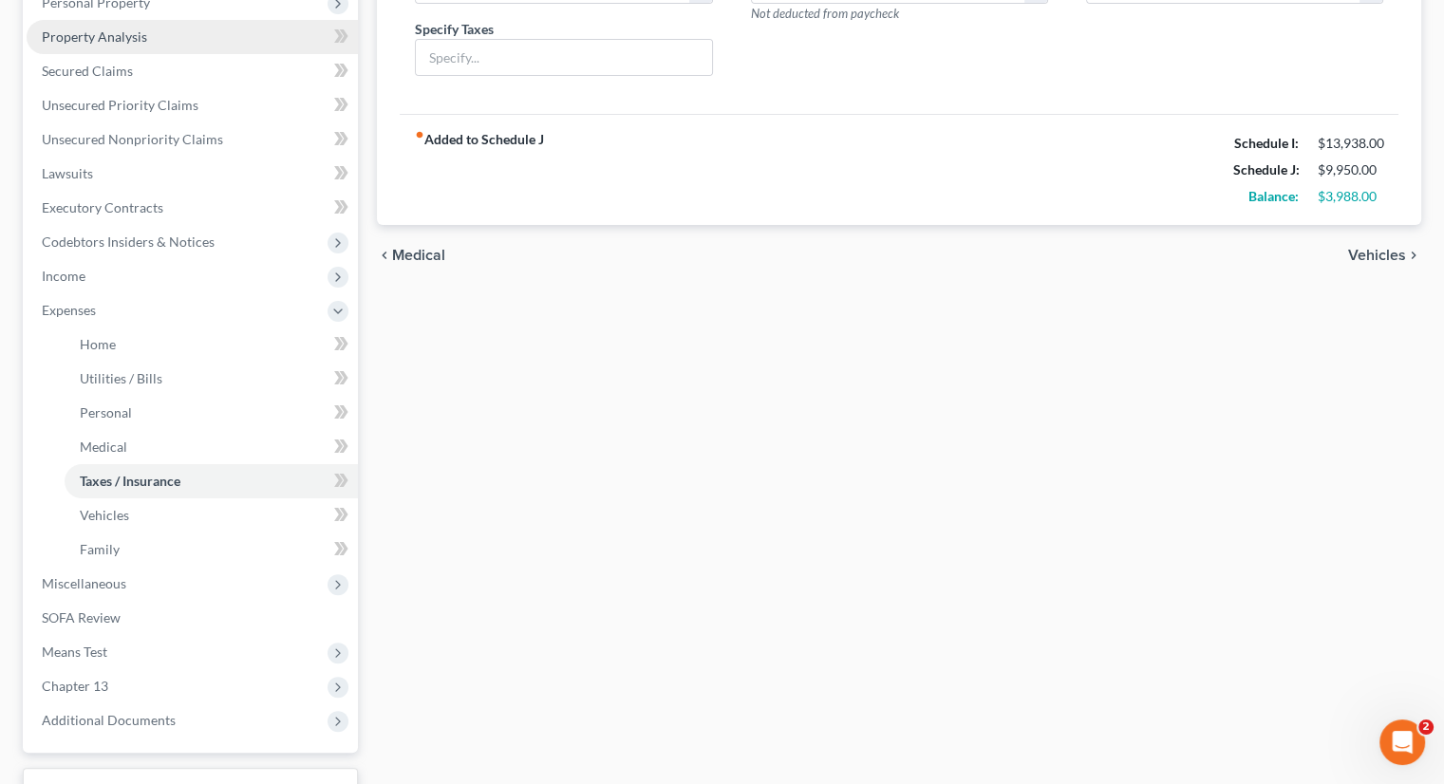
scroll to position [380, 0]
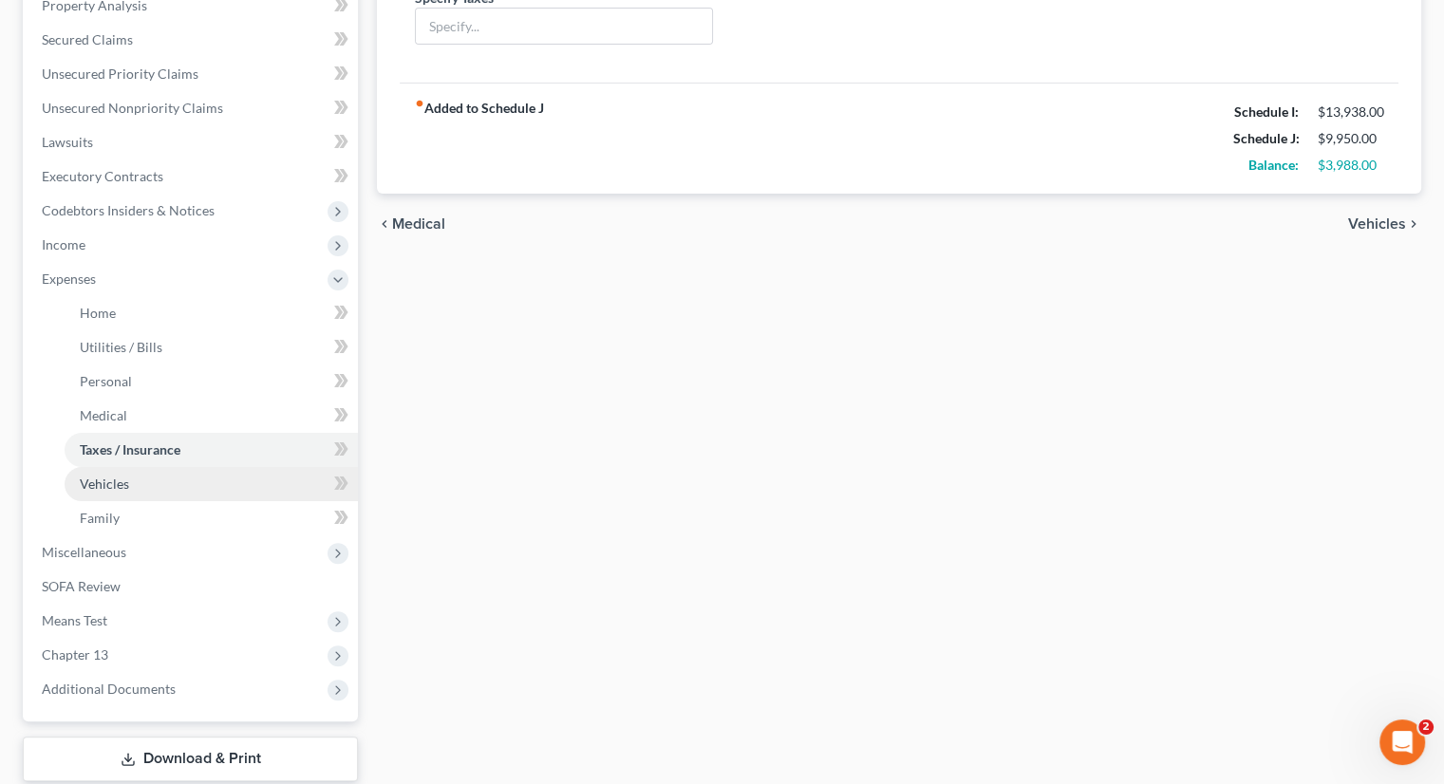
click at [148, 477] on link "Vehicles" at bounding box center [211, 484] width 293 height 34
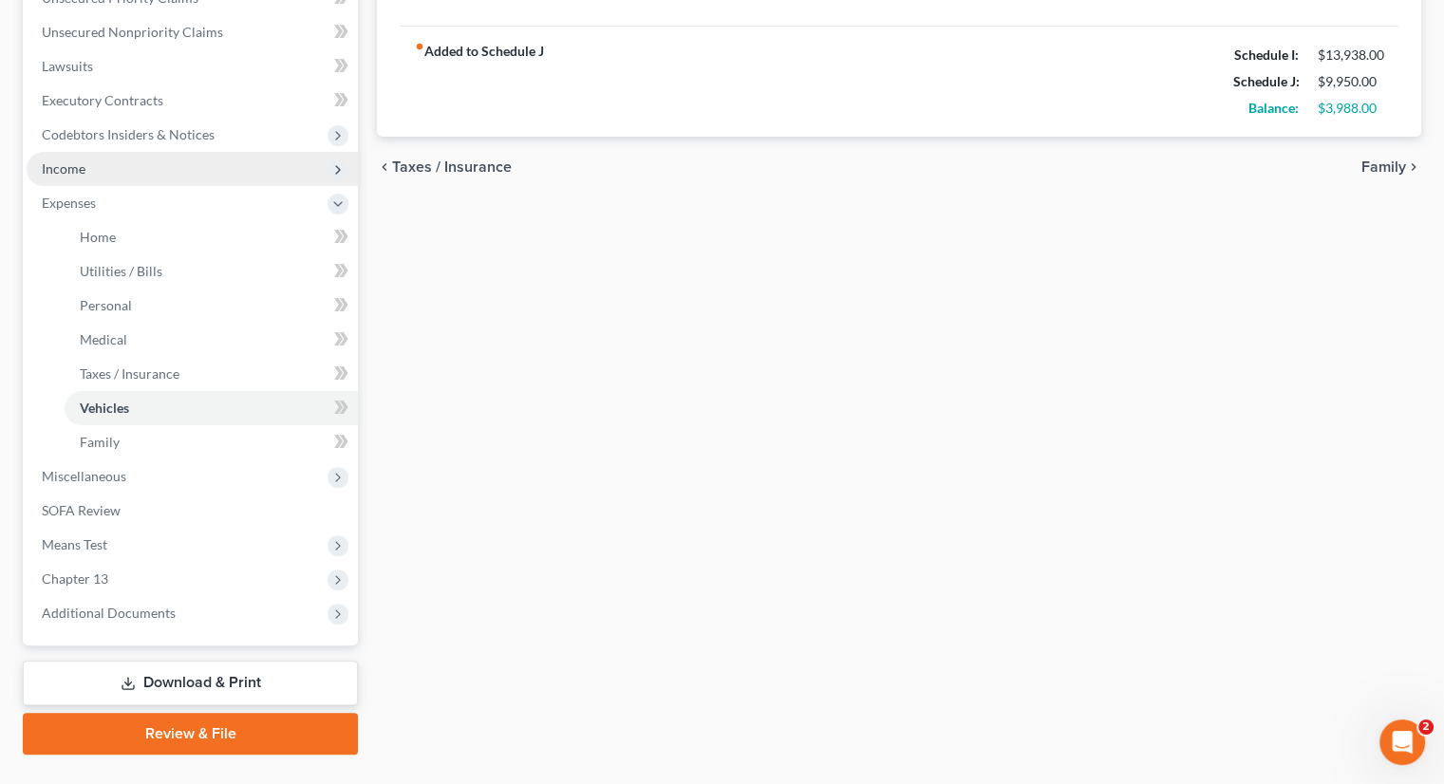
scroll to position [475, 0]
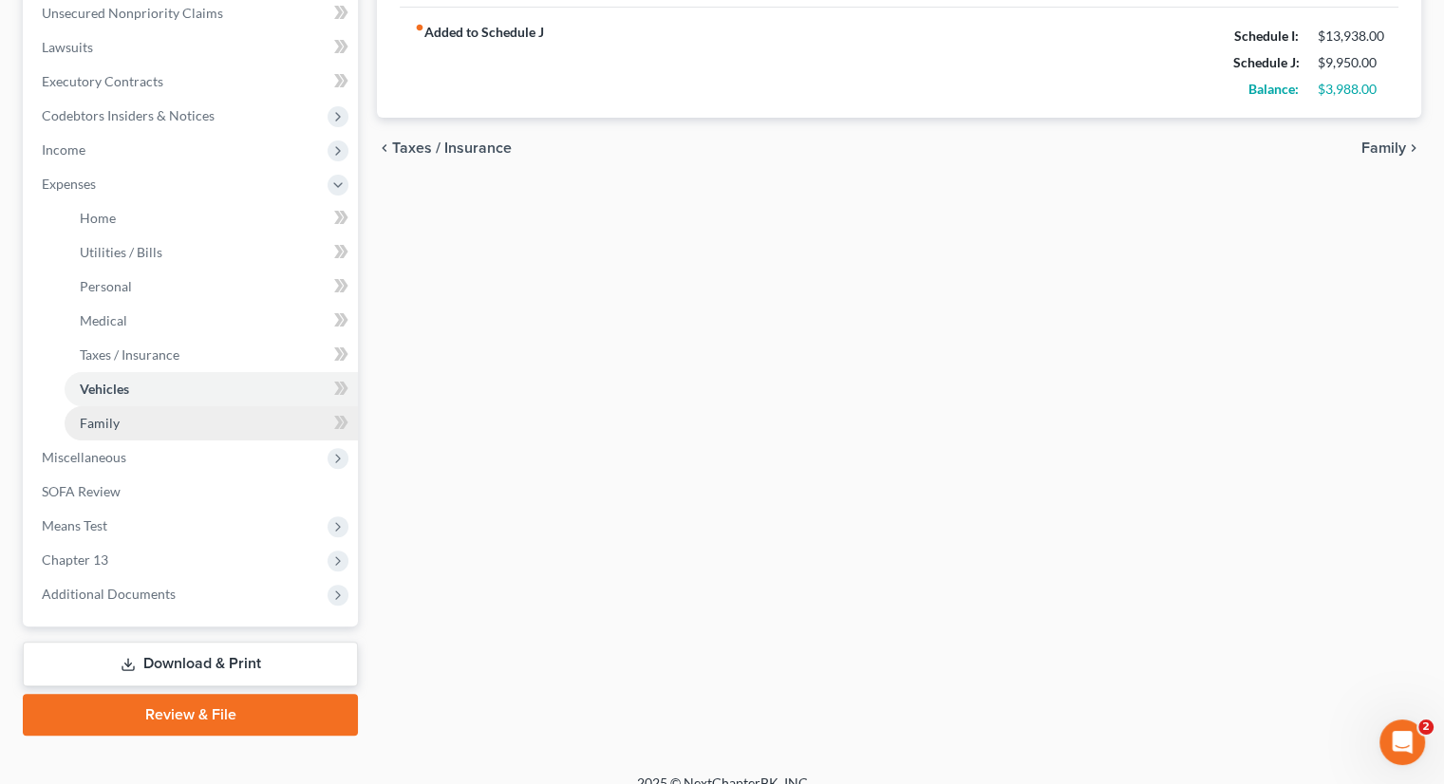
click at [152, 411] on link "Family" at bounding box center [211, 423] width 293 height 34
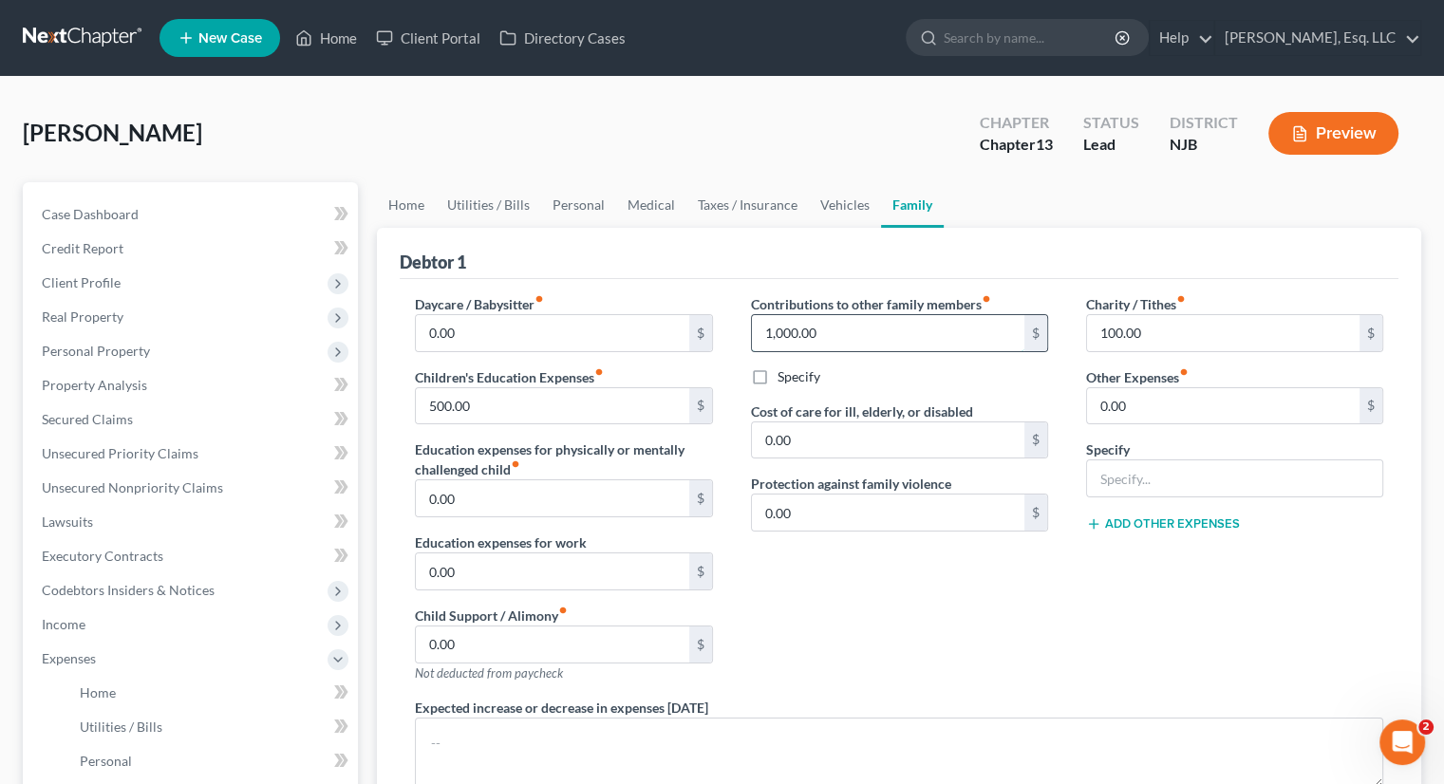
click at [781, 332] on input "1,000.00" at bounding box center [888, 333] width 272 height 36
drag, startPoint x: 780, startPoint y: 327, endPoint x: 771, endPoint y: 342, distance: 17.9
click at [780, 327] on input "50." at bounding box center [888, 333] width 272 height 36
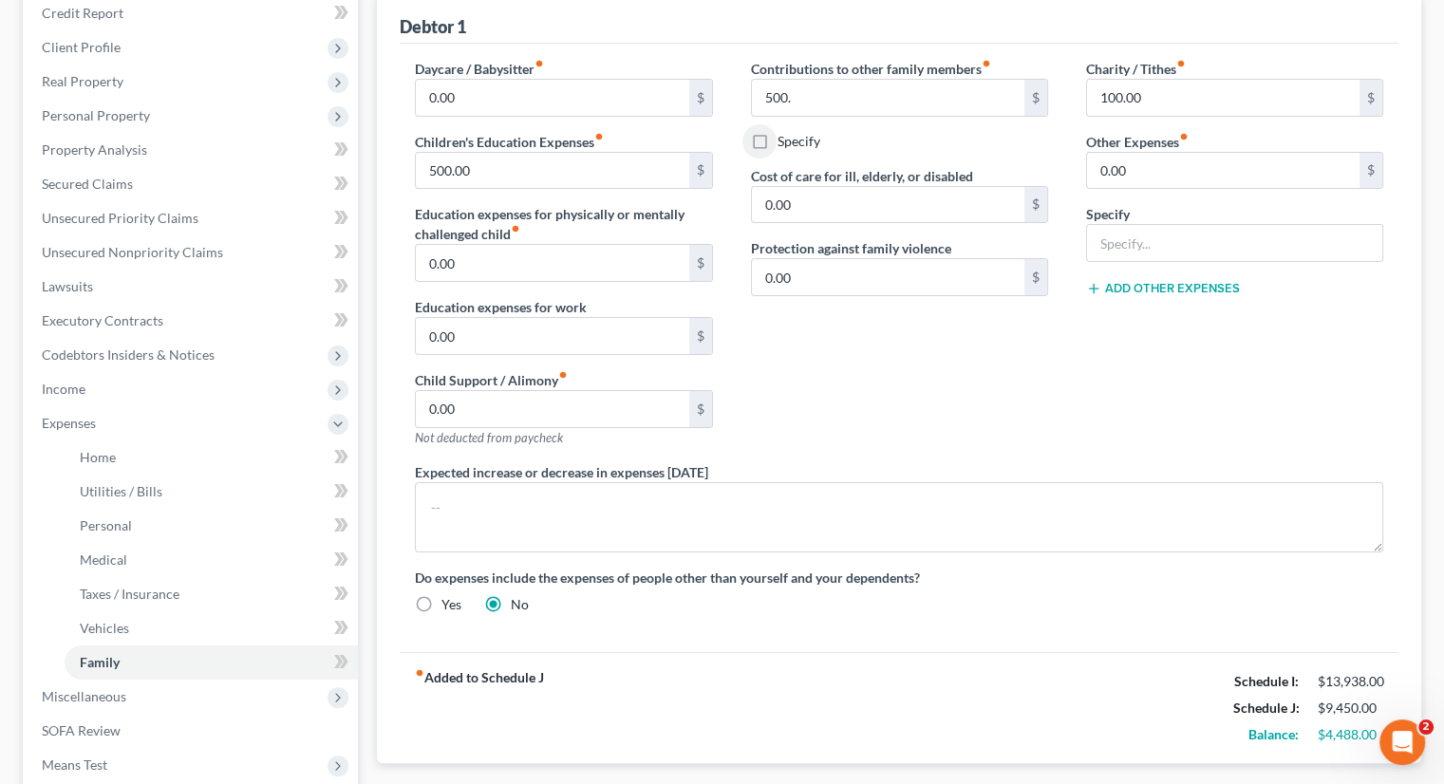
scroll to position [380, 0]
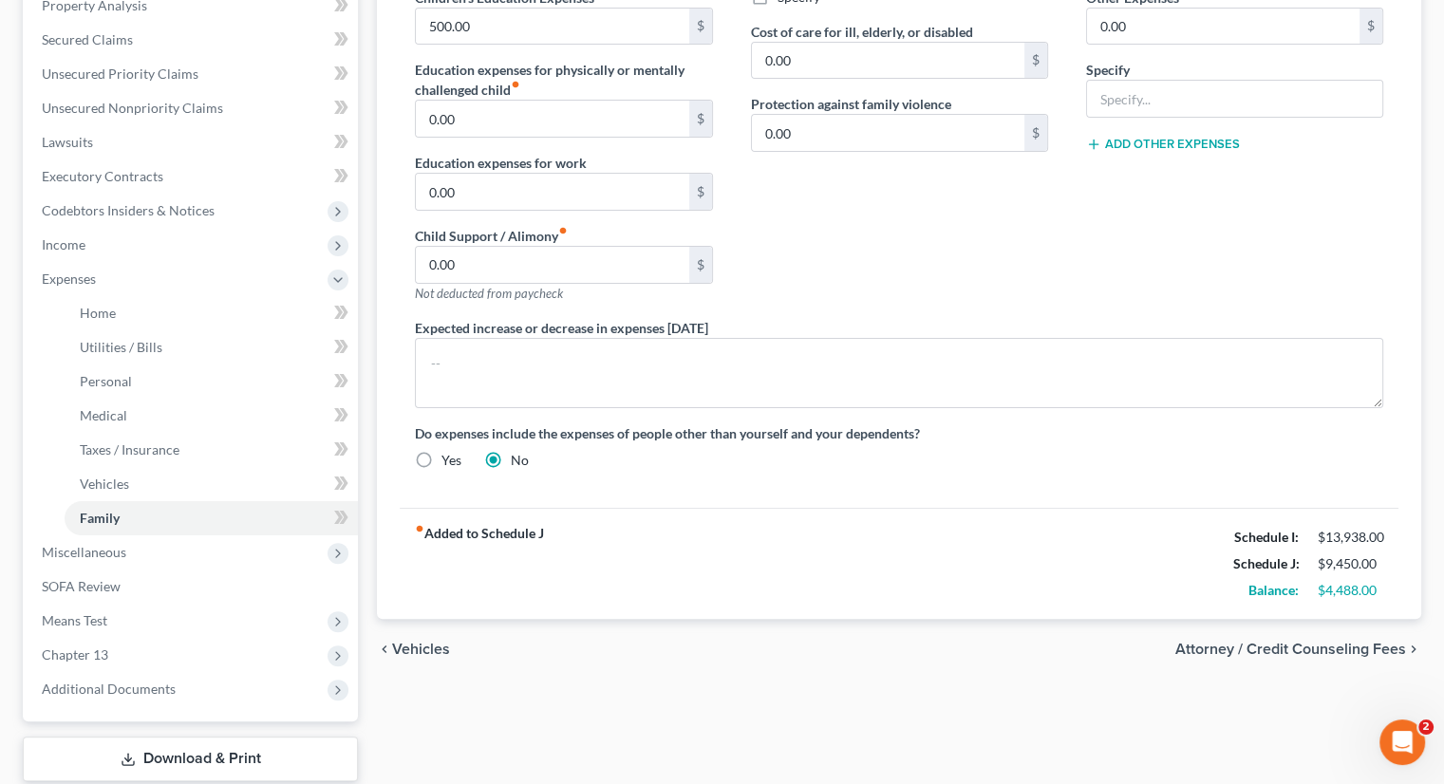
click at [1214, 434] on label "Do expenses include the expenses of people other than yourself and your depende…" at bounding box center [899, 433] width 968 height 20
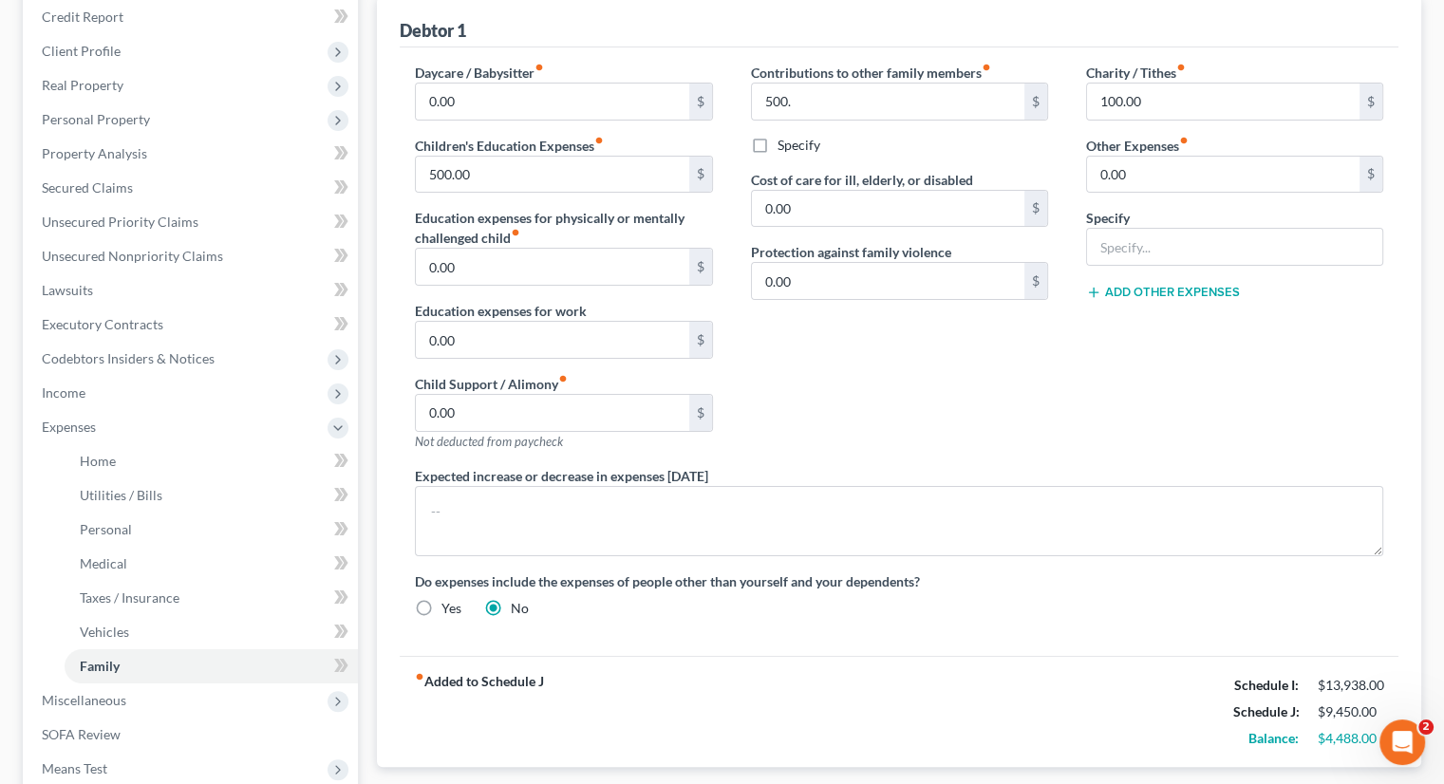
scroll to position [95, 0]
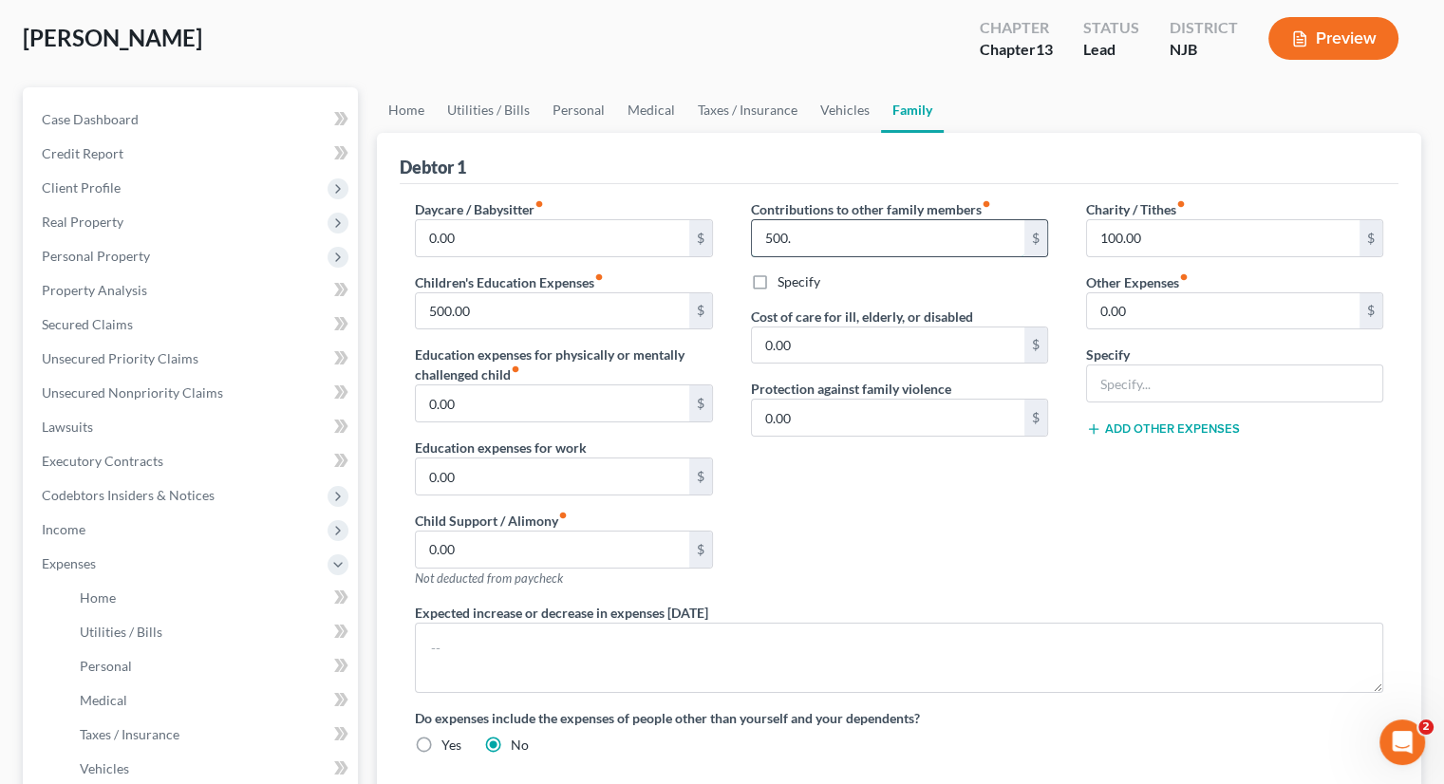
click at [771, 238] on input "500." at bounding box center [888, 238] width 272 height 36
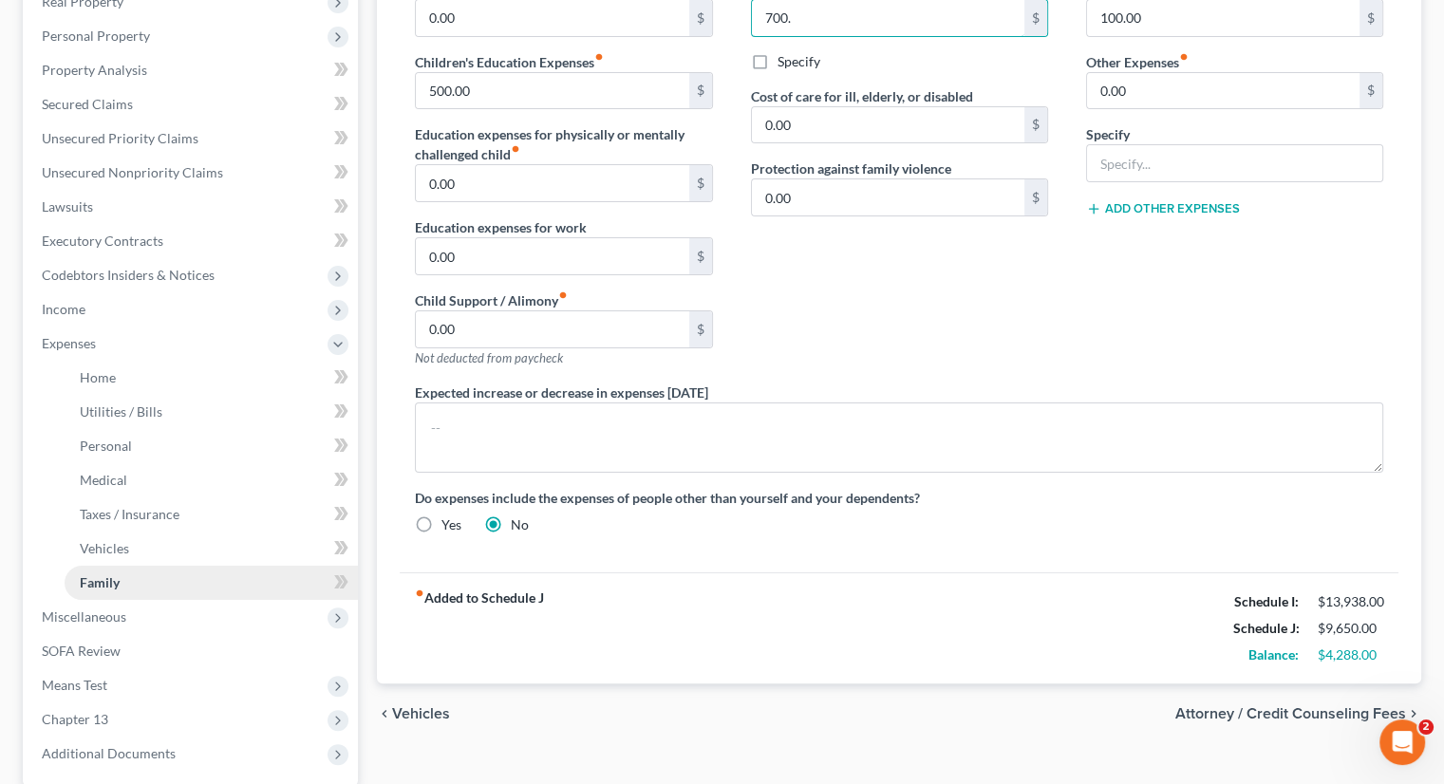
scroll to position [497, 0]
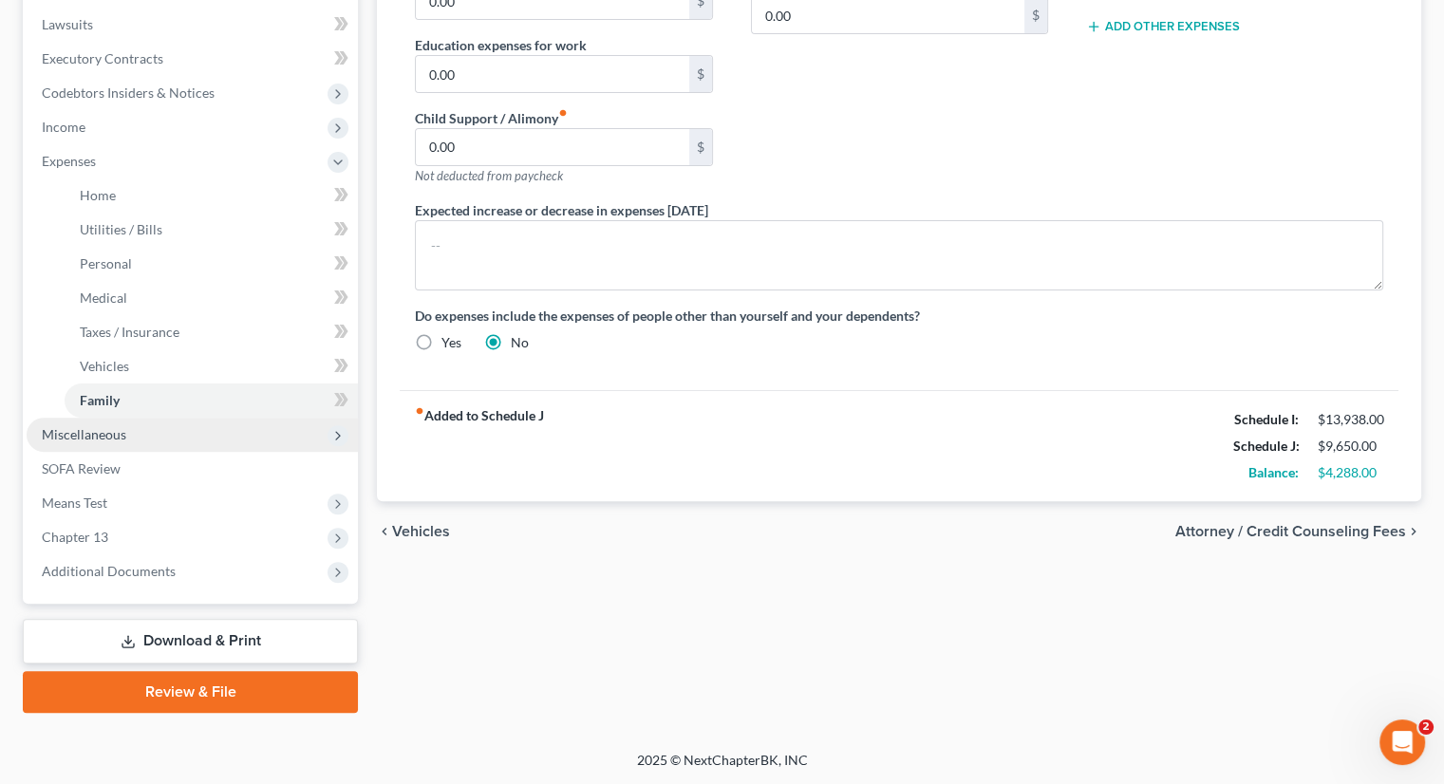
click at [120, 422] on span "Miscellaneous" at bounding box center [192, 435] width 331 height 34
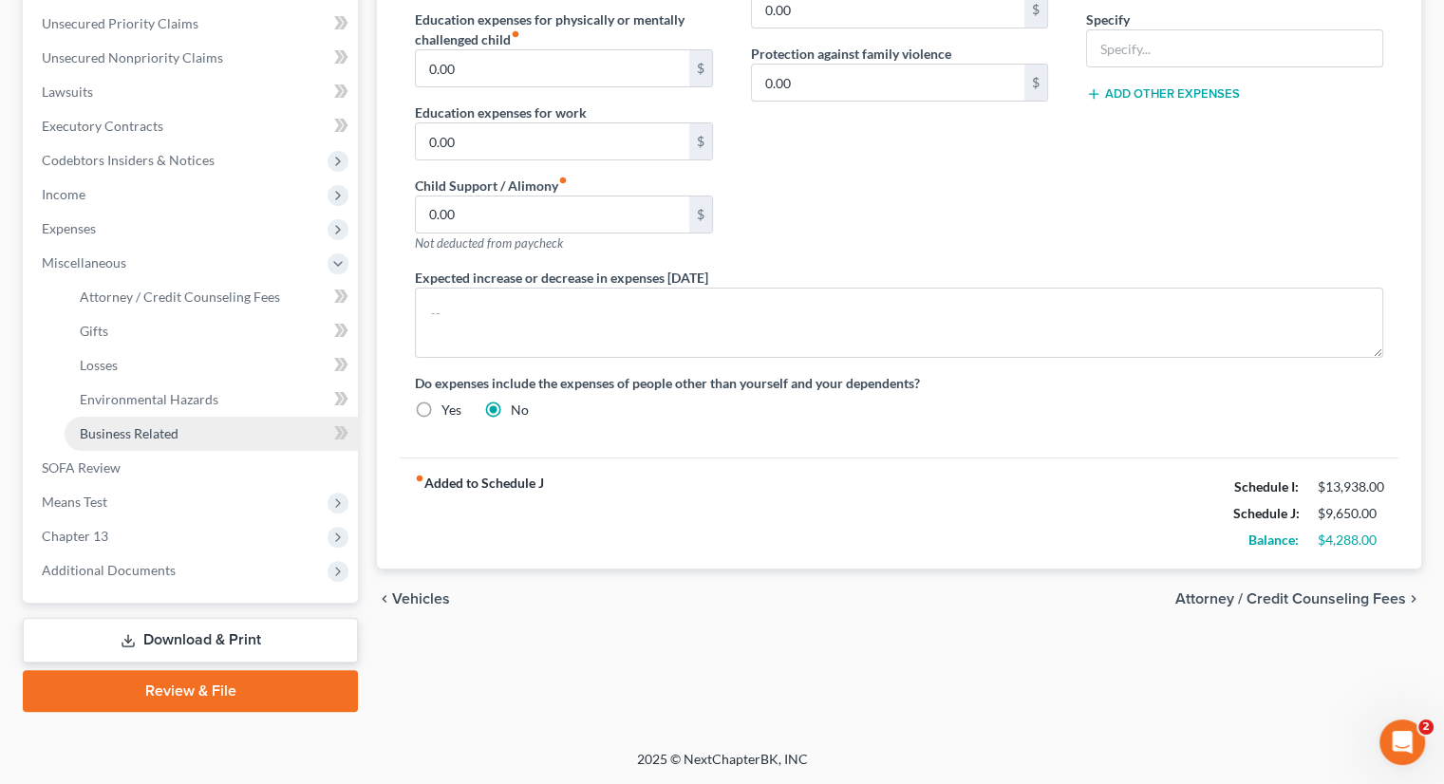
scroll to position [429, 0]
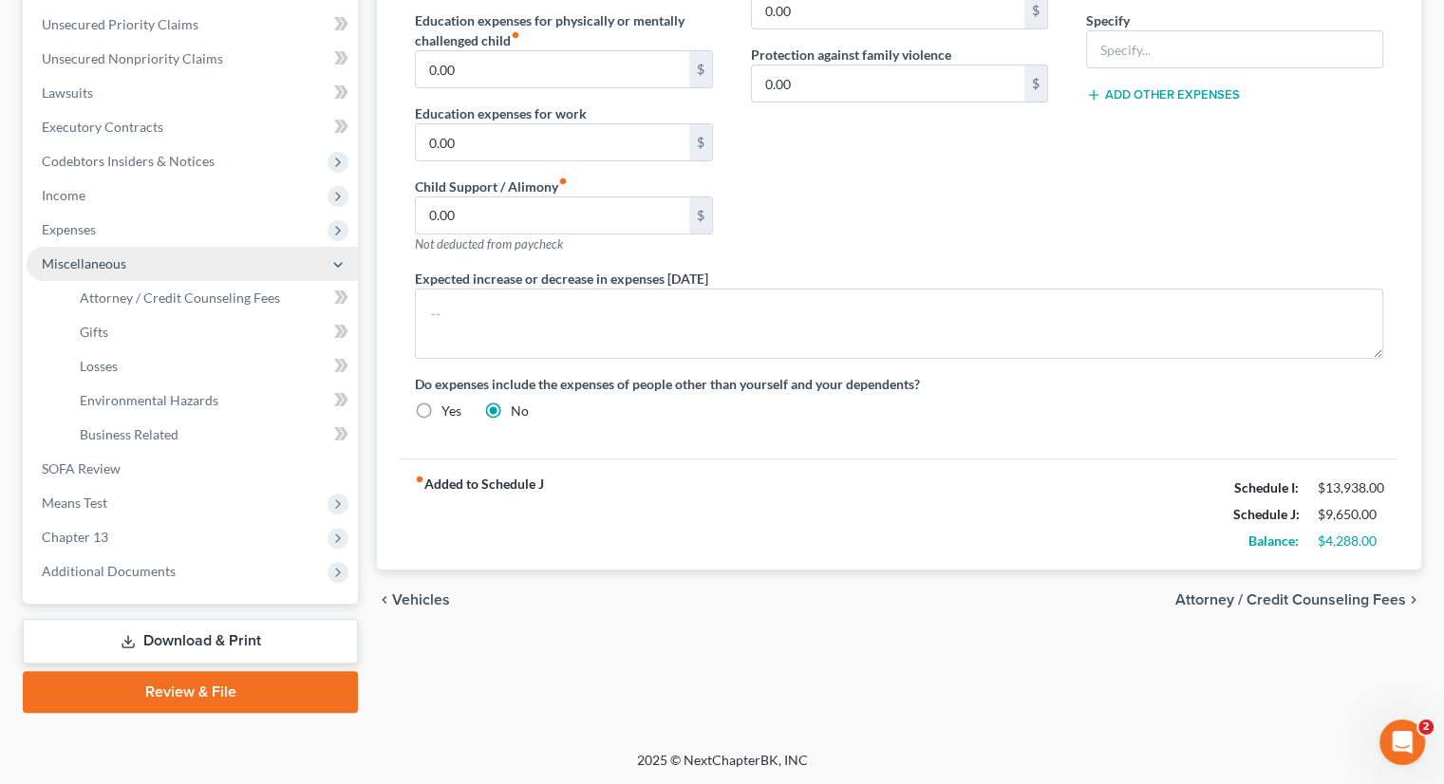
click at [98, 260] on span "Miscellaneous" at bounding box center [84, 263] width 84 height 16
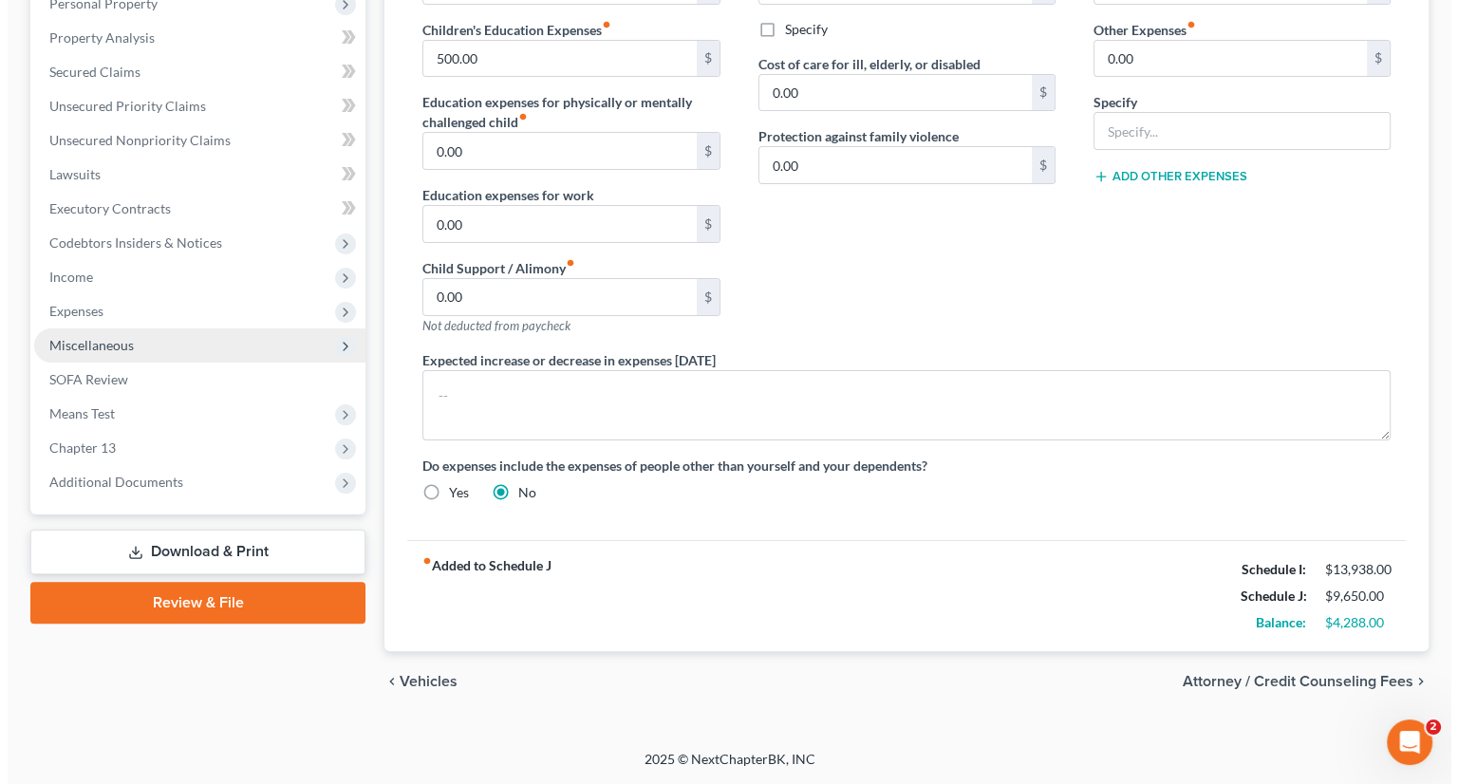
scroll to position [344, 0]
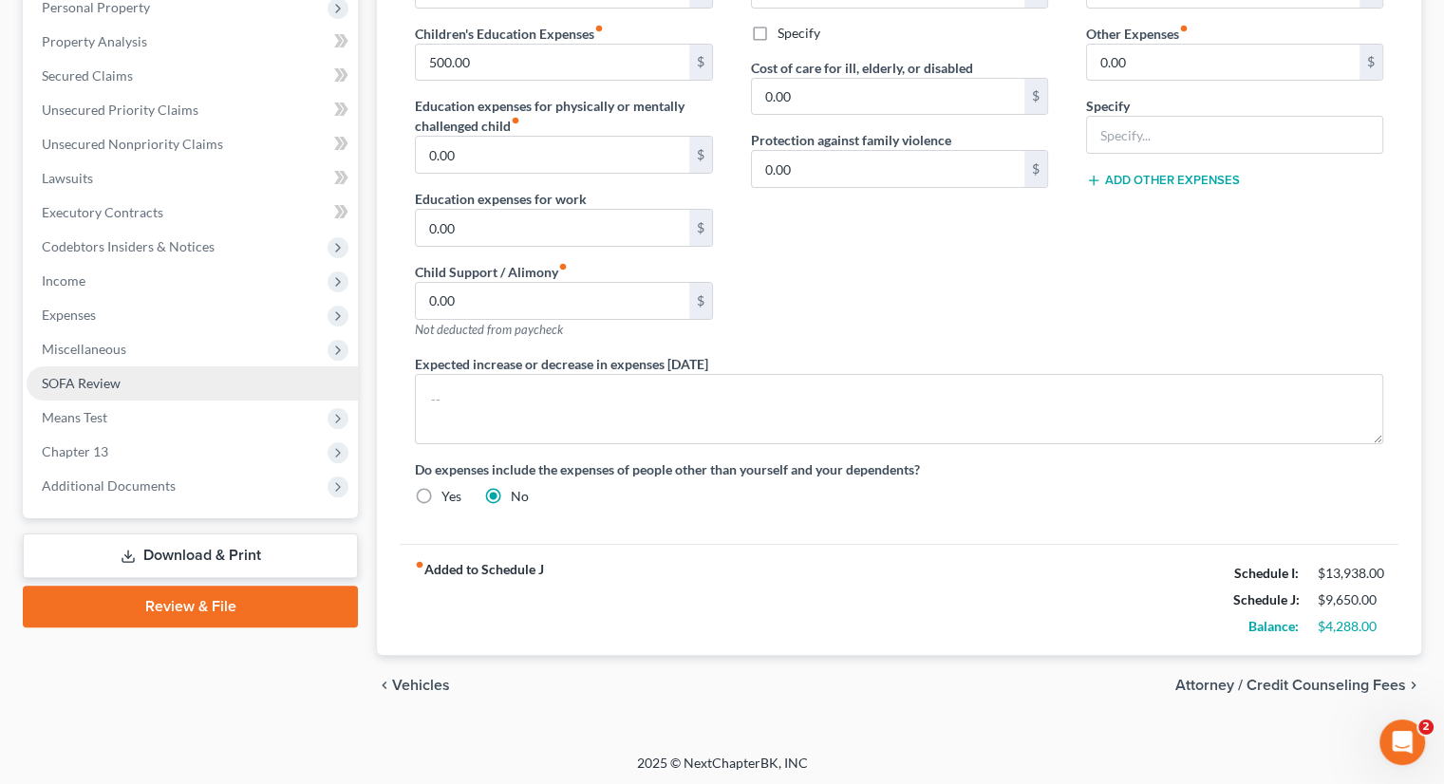
click at [125, 379] on link "SOFA Review" at bounding box center [192, 383] width 331 height 34
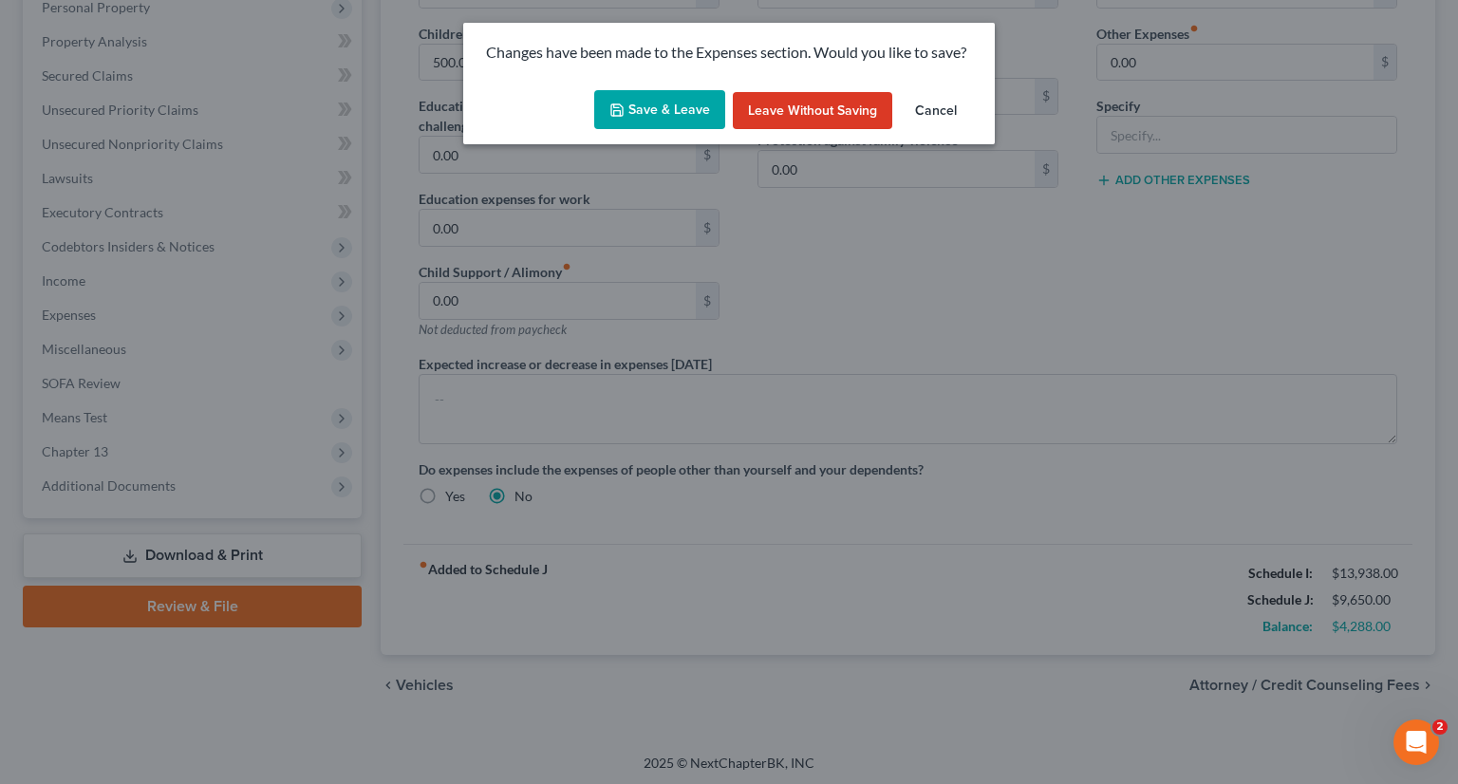
click at [668, 109] on button "Save & Leave" at bounding box center [659, 110] width 131 height 40
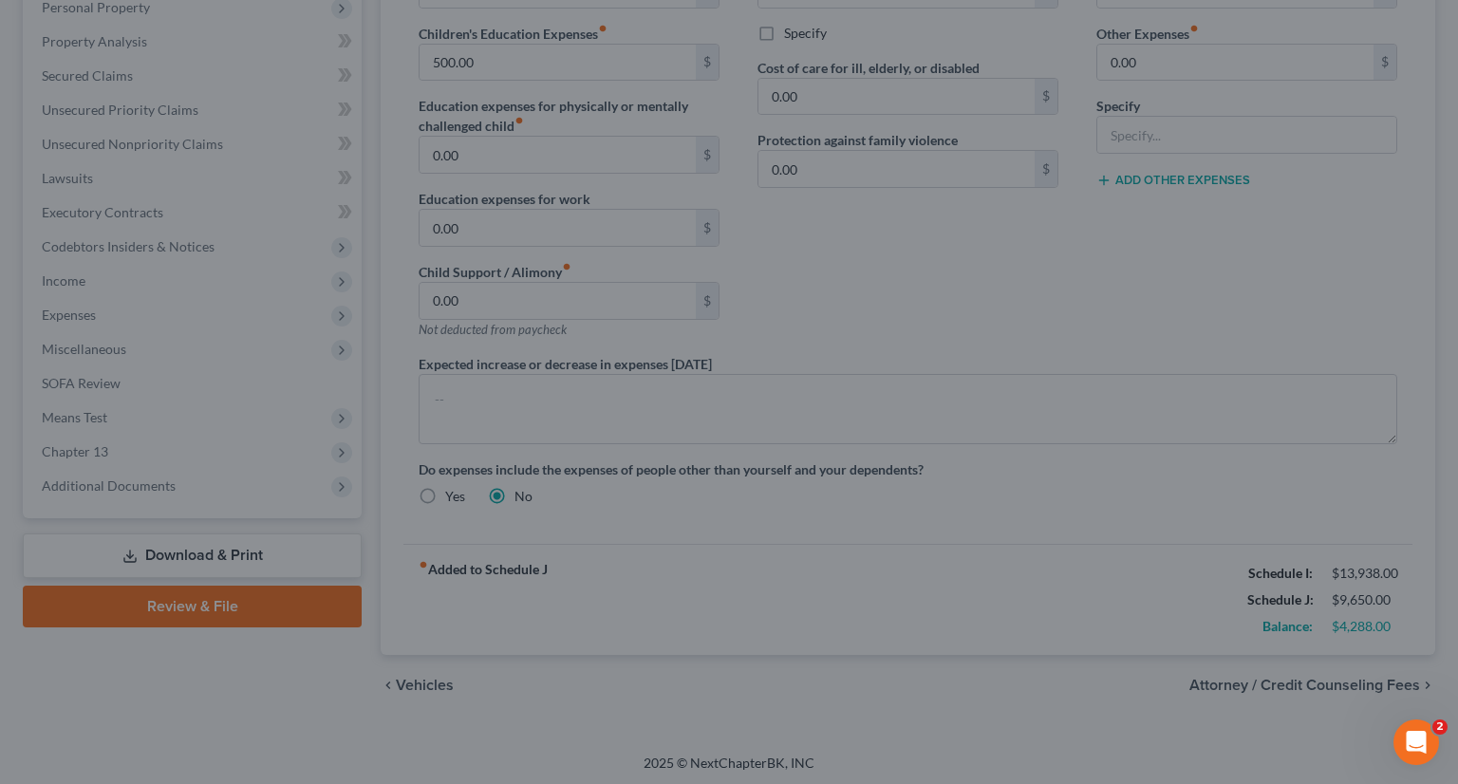
type input "700.00"
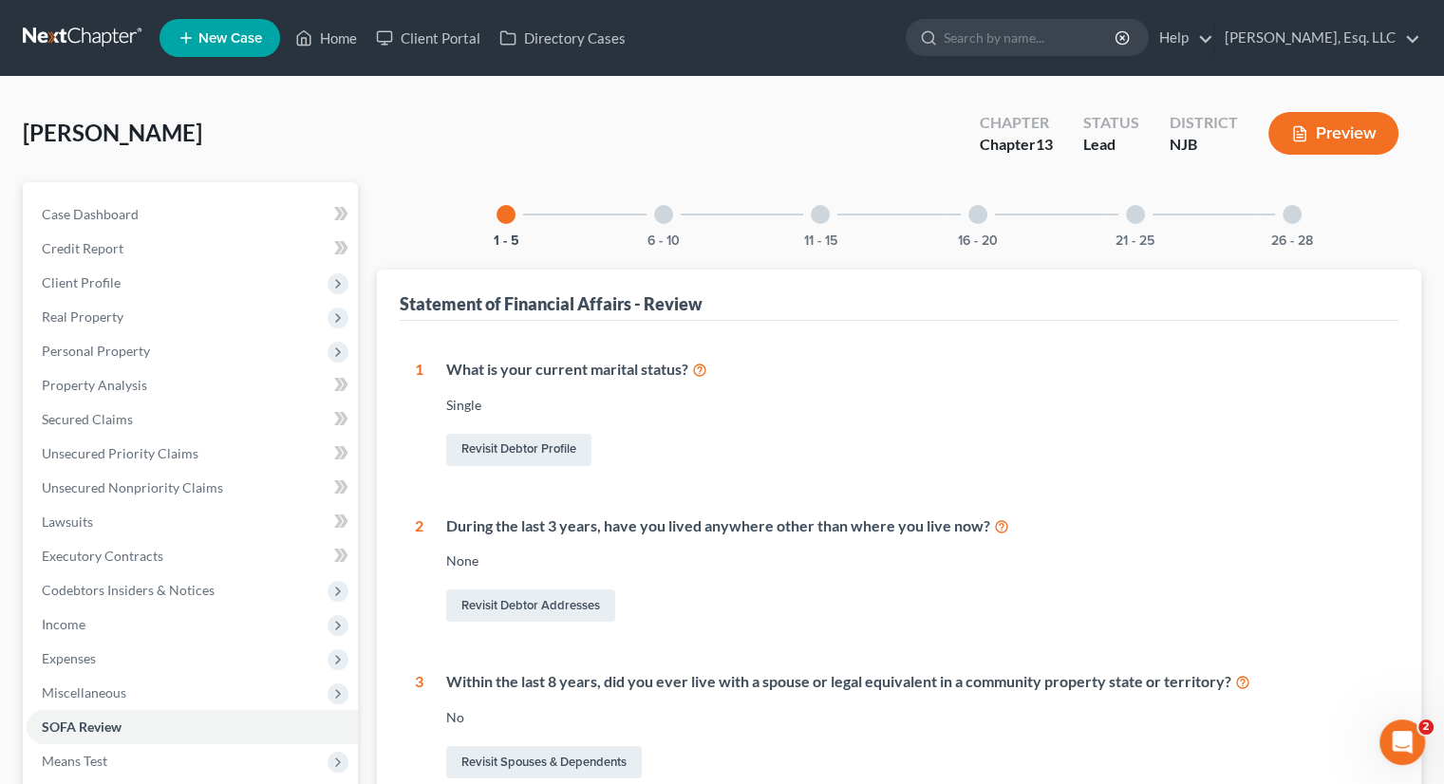
click at [821, 207] on div at bounding box center [820, 214] width 19 height 19
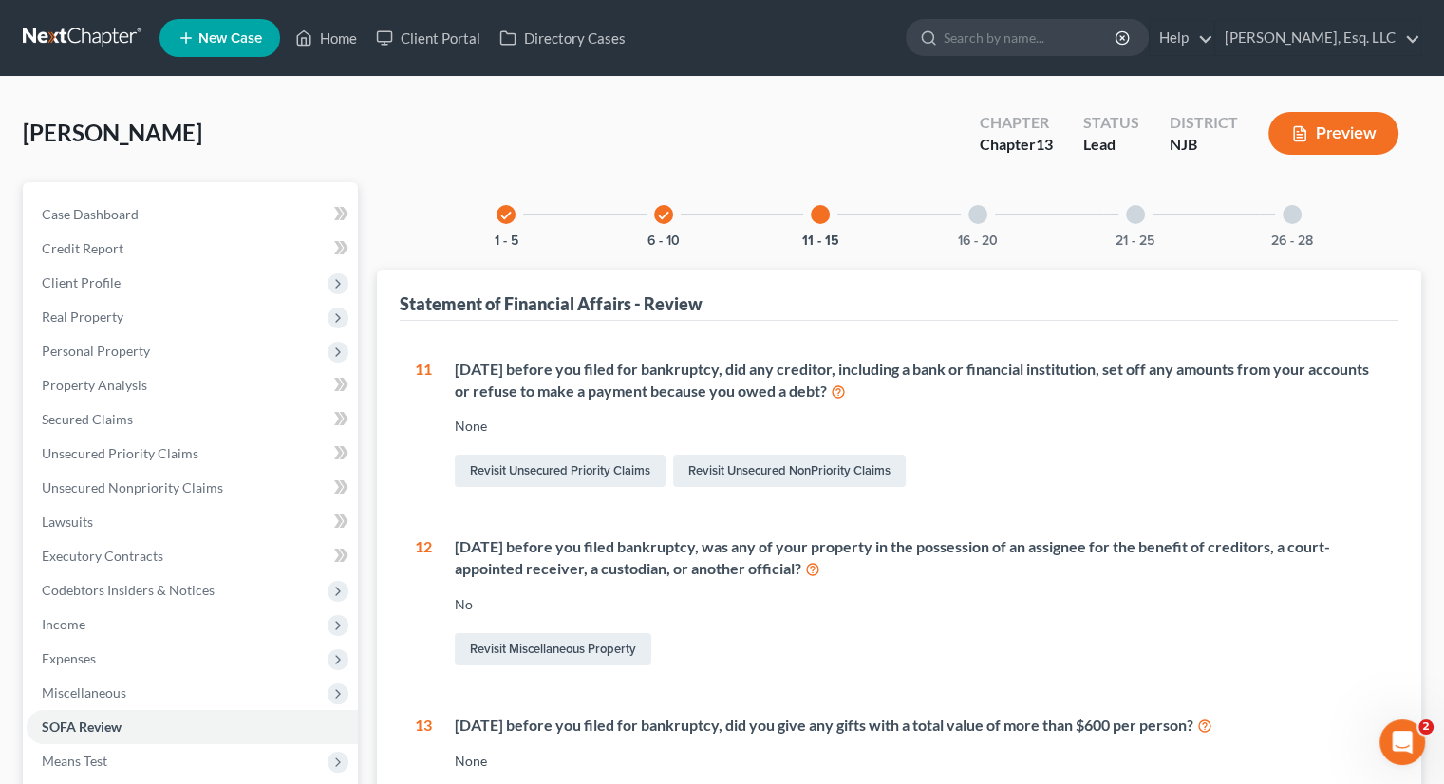
click at [977, 212] on div at bounding box center [977, 214] width 19 height 19
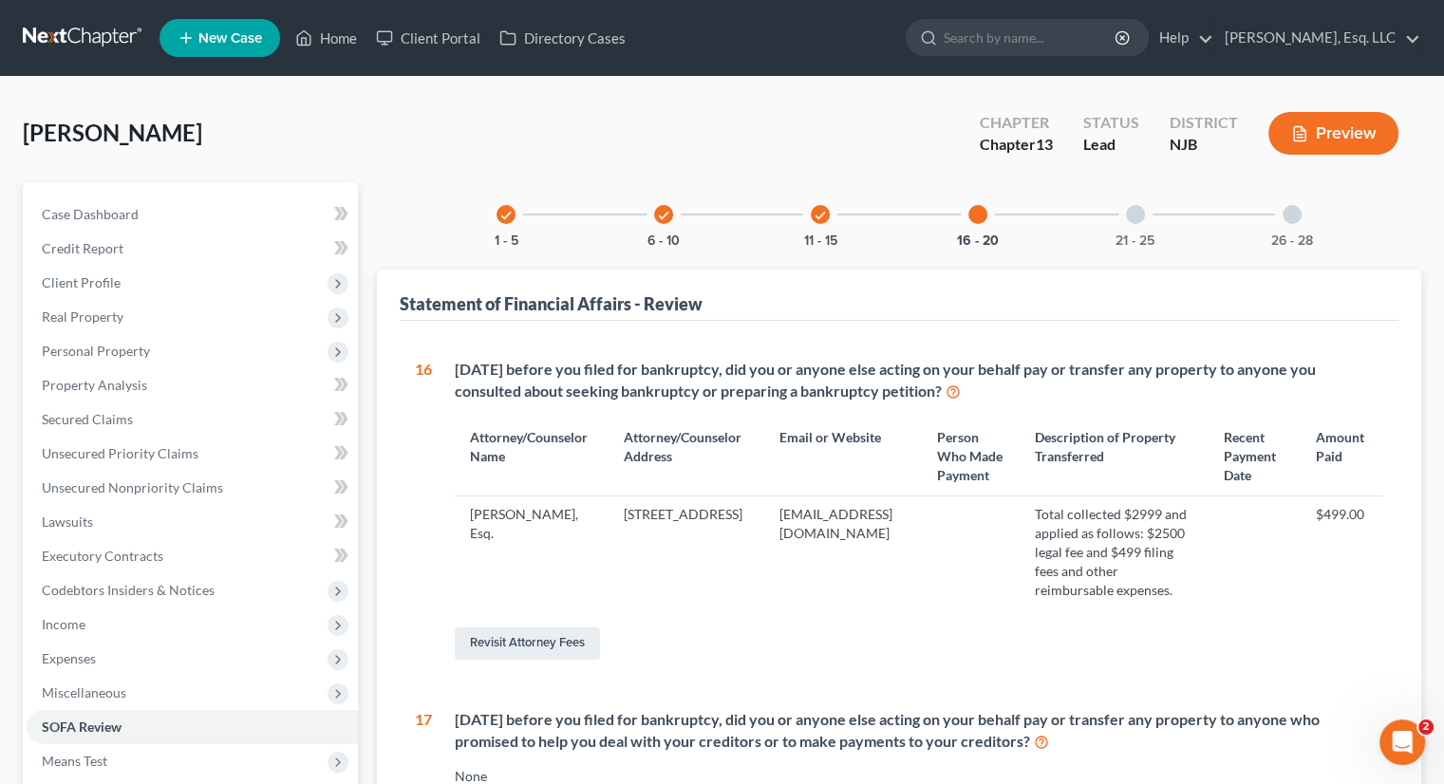
click at [1143, 210] on div at bounding box center [1135, 214] width 19 height 19
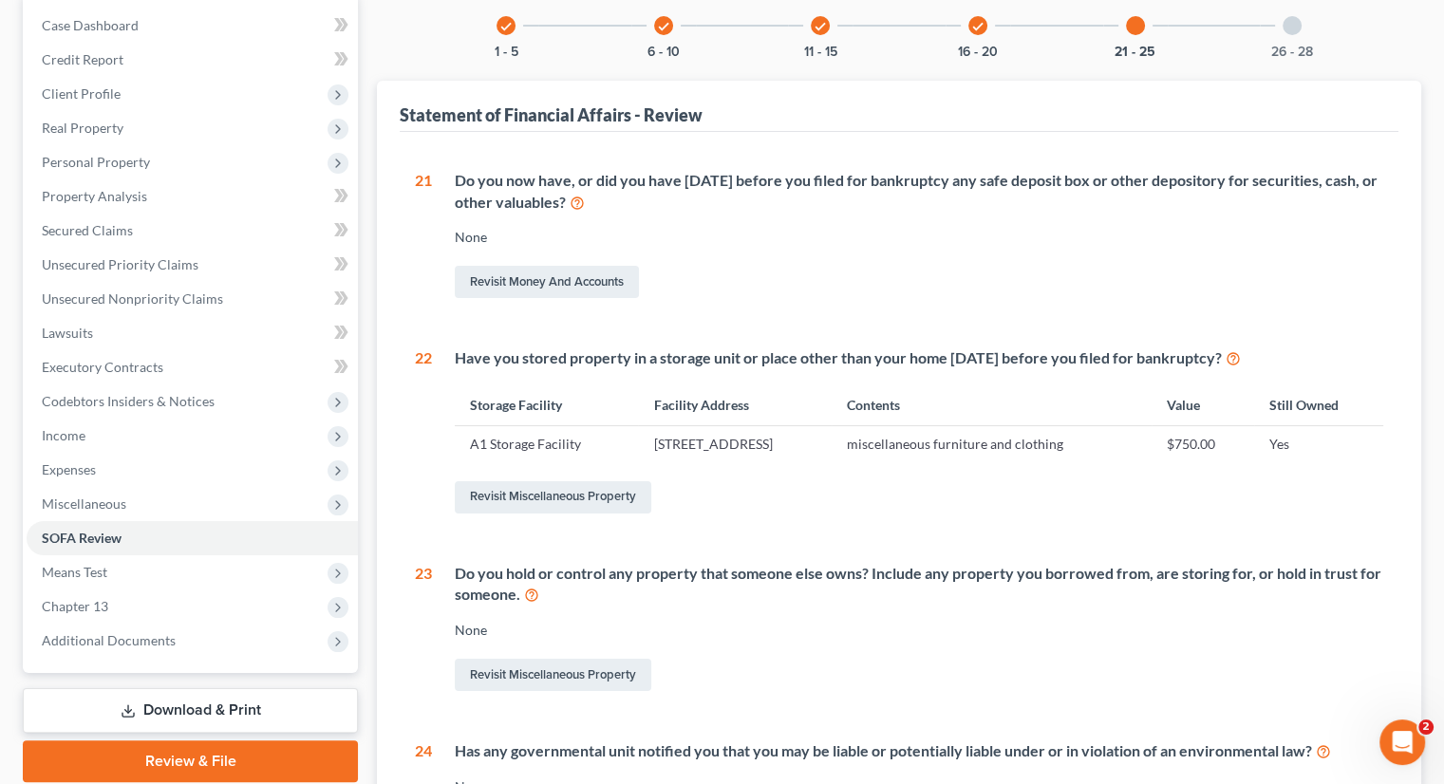
scroll to position [190, 0]
click at [1188, 246] on div "Do you now have, or did you have [DATE] before you filed for bankruptcy any saf…" at bounding box center [907, 235] width 951 height 133
click at [117, 157] on span "Personal Property" at bounding box center [96, 161] width 108 height 16
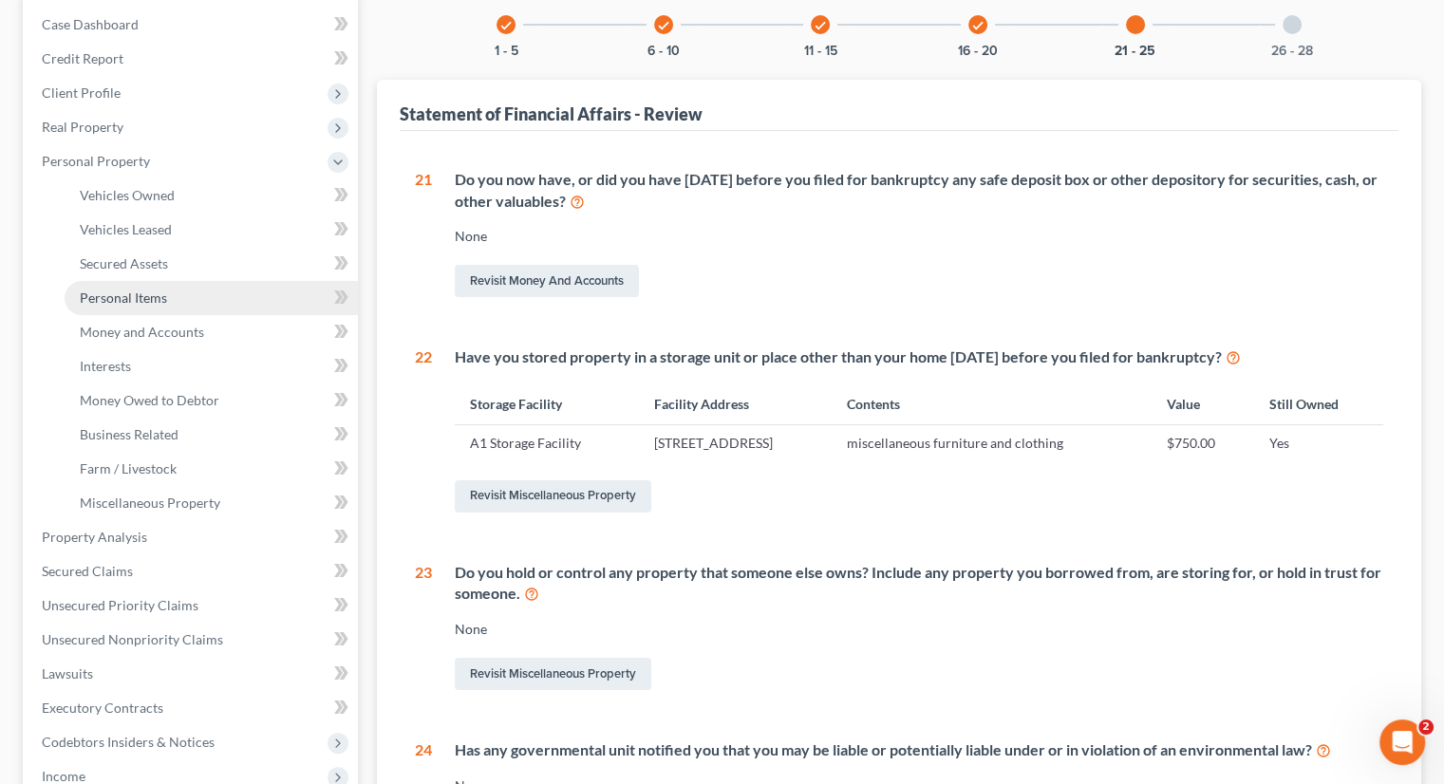
click at [167, 291] on link "Personal Items" at bounding box center [211, 298] width 293 height 34
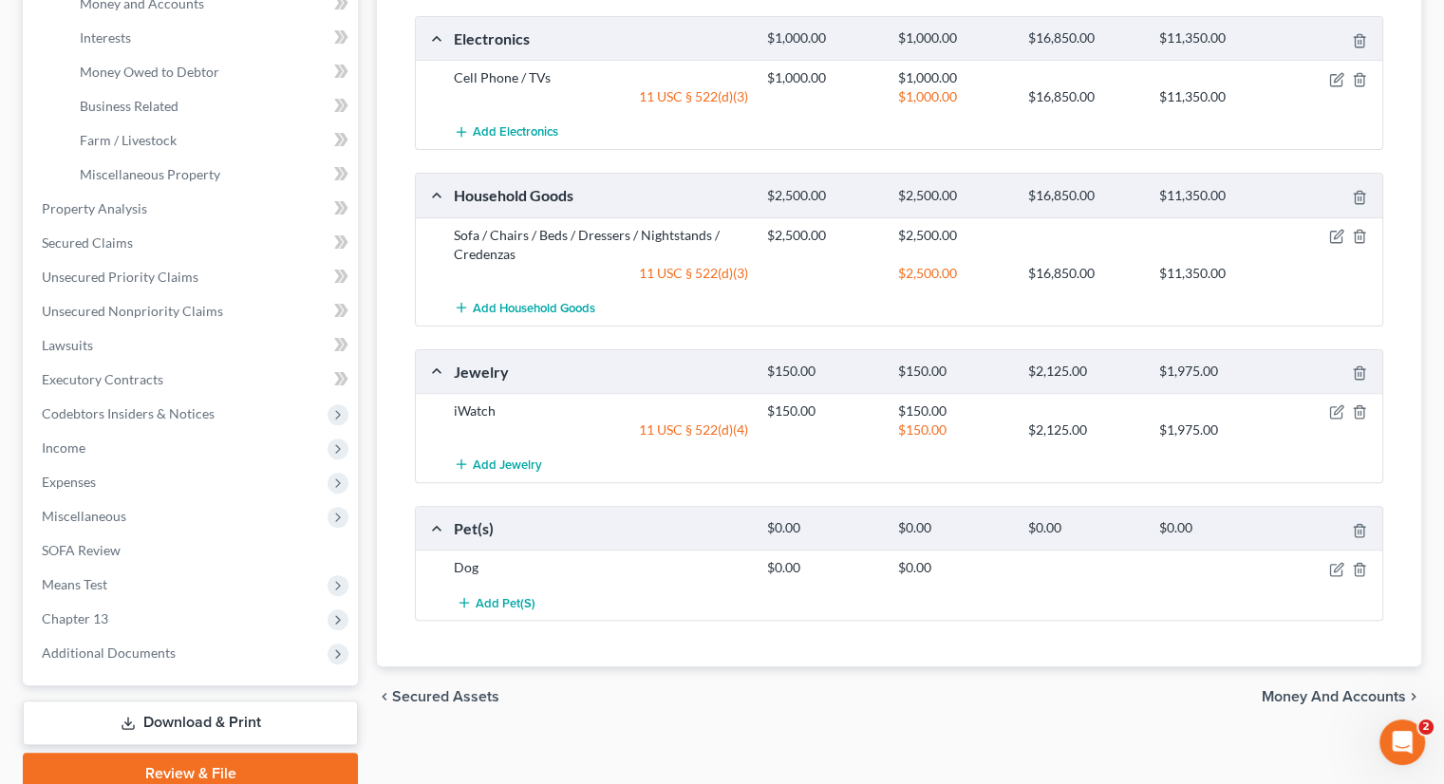
scroll to position [569, 0]
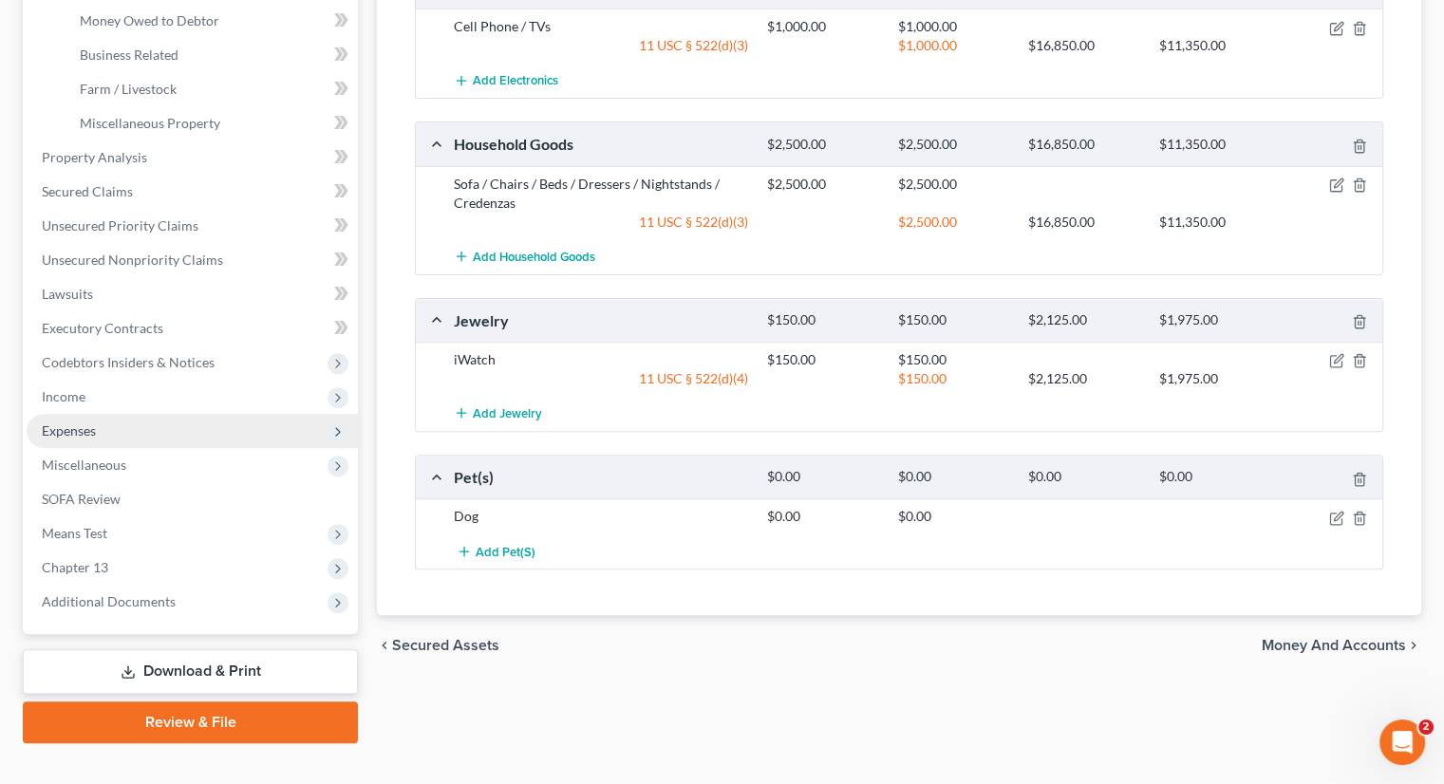
click at [110, 428] on span "Expenses" at bounding box center [192, 431] width 331 height 34
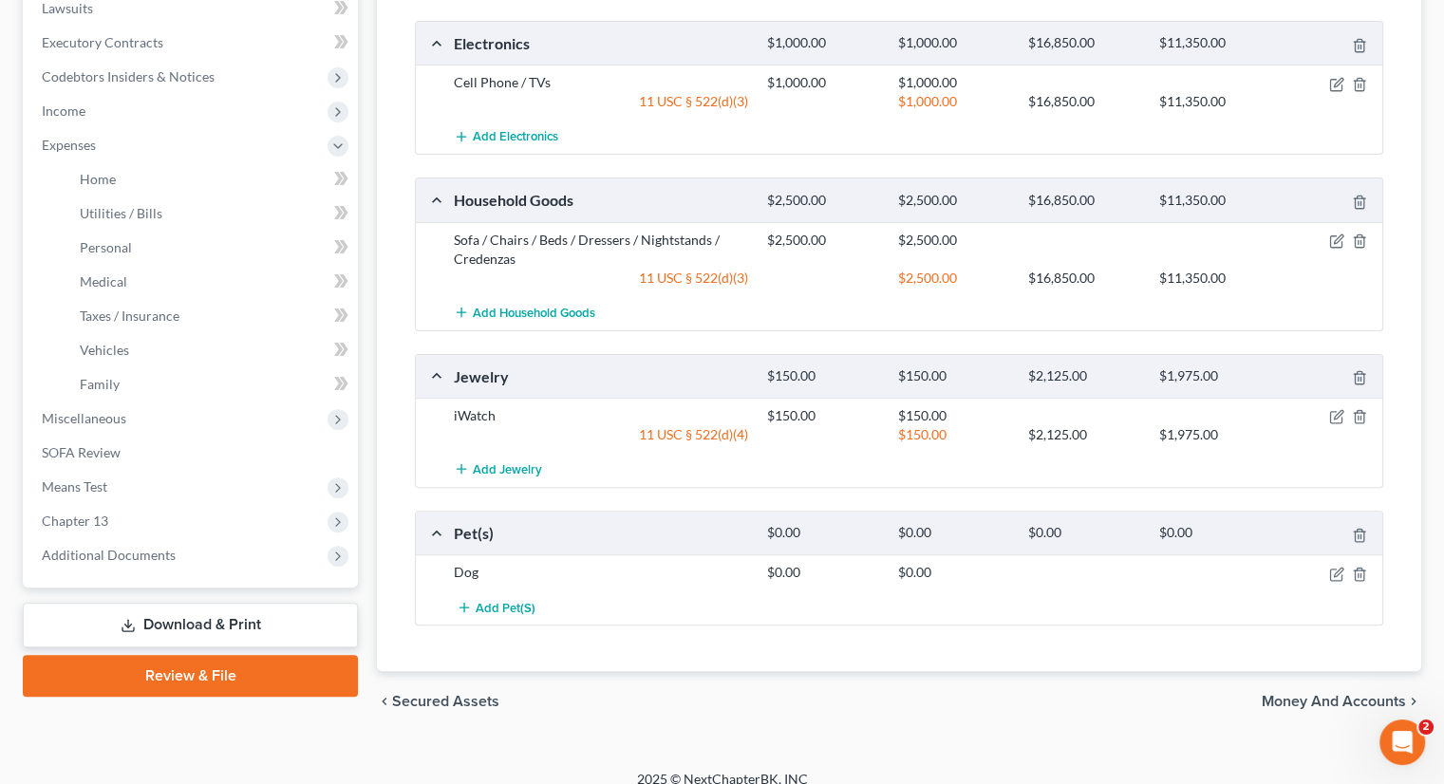
scroll to position [530, 0]
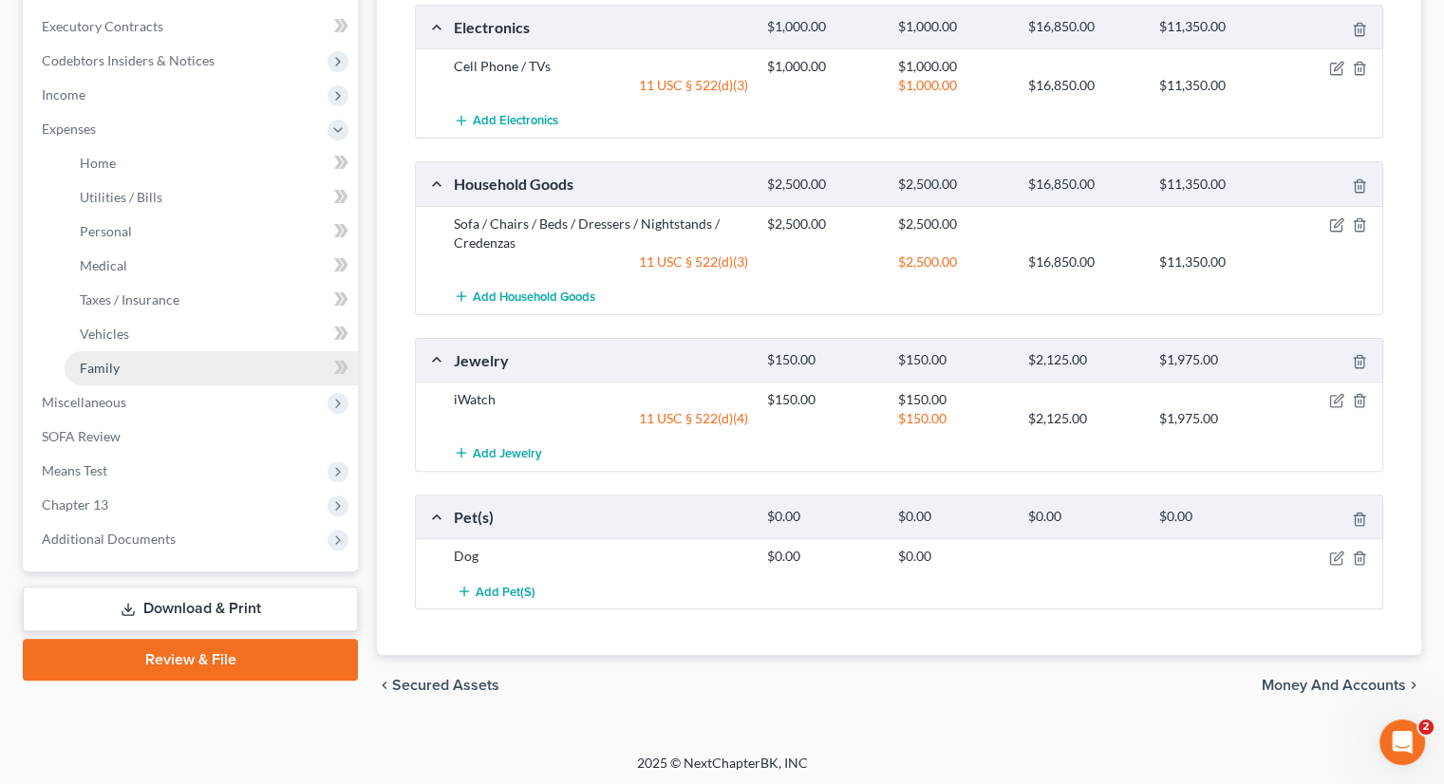
click at [106, 364] on span "Family" at bounding box center [100, 368] width 40 height 16
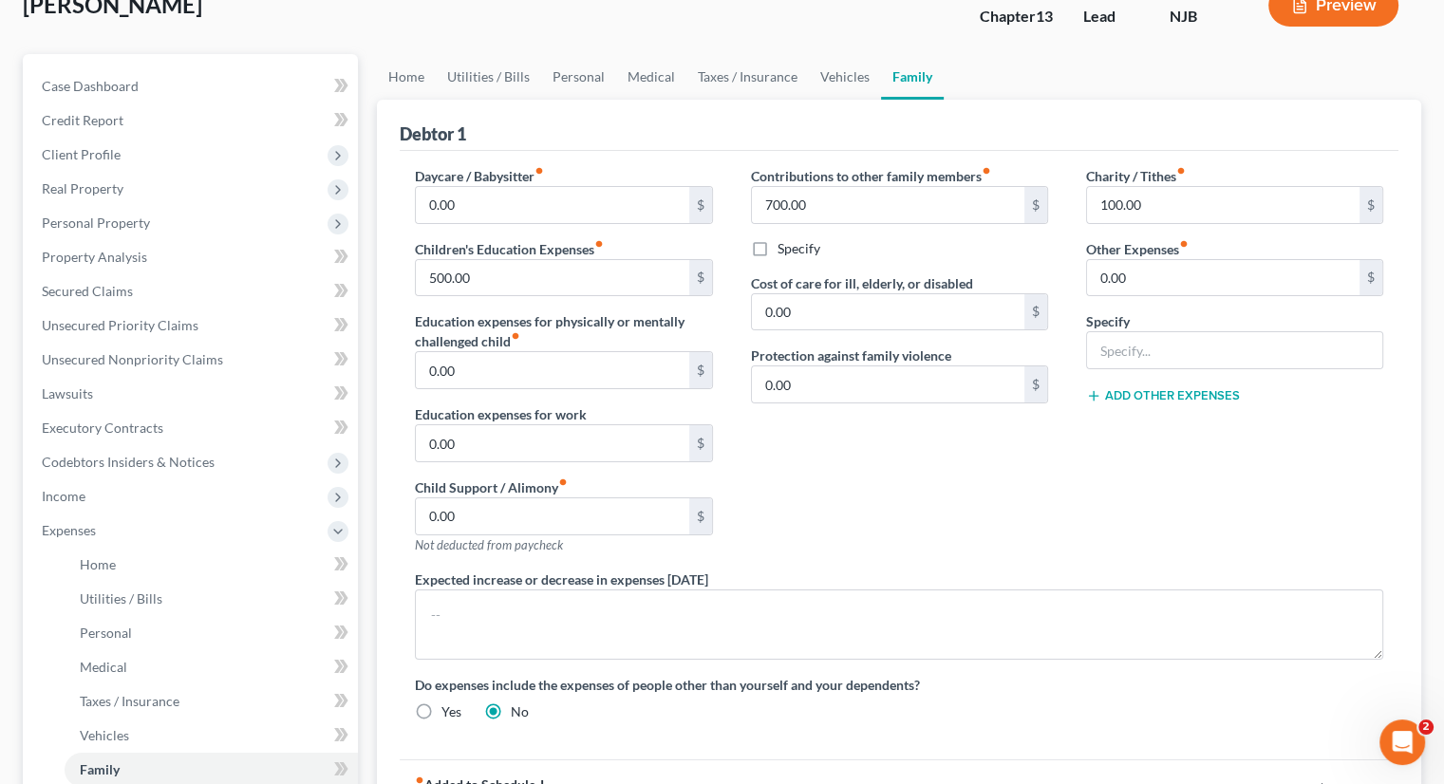
scroll to position [95, 0]
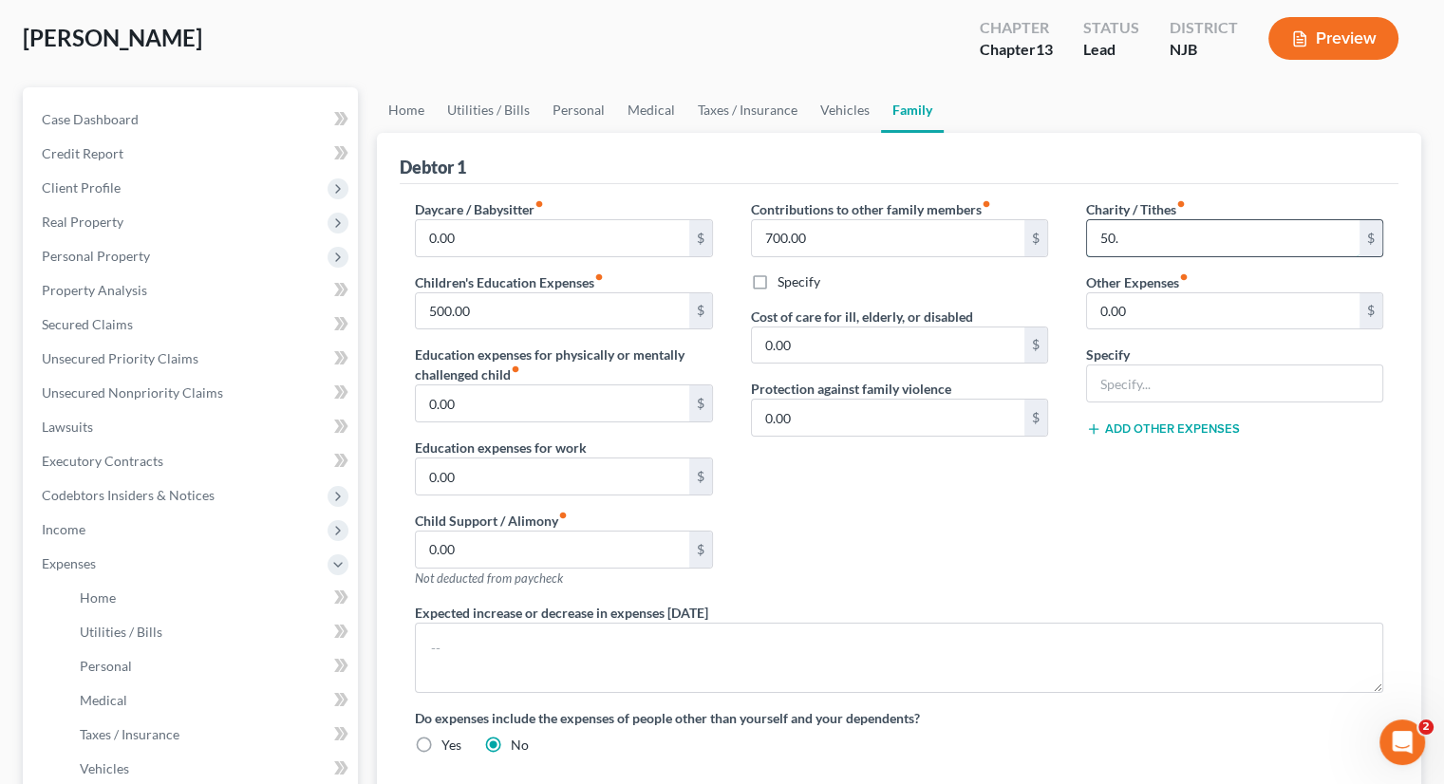
type input "50."
type input "100."
type input "Pet food, supplies and vet visits"
click at [864, 543] on div "Contributions to other family members fiber_manual_record 700.00 $ Specify Cost…" at bounding box center [899, 400] width 335 height 403
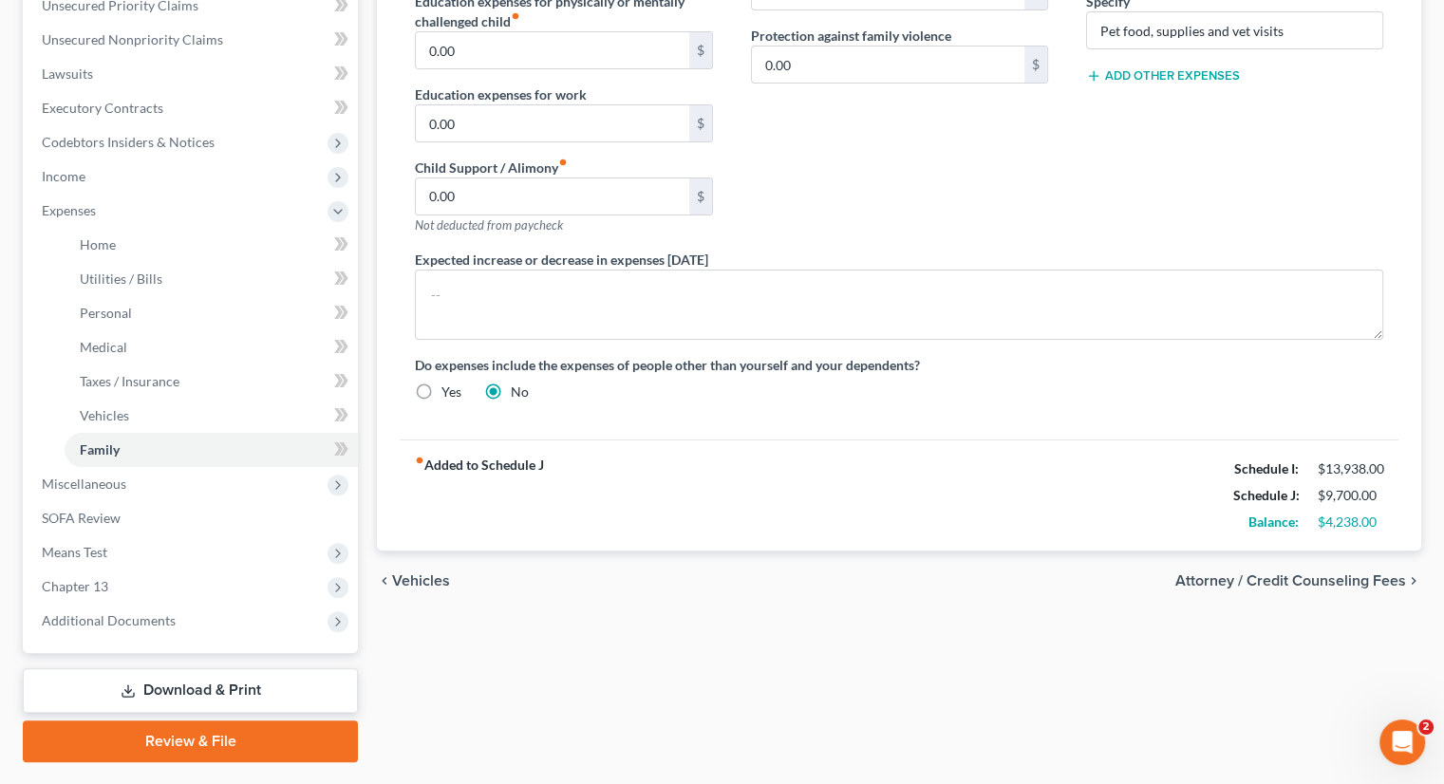
scroll to position [497, 0]
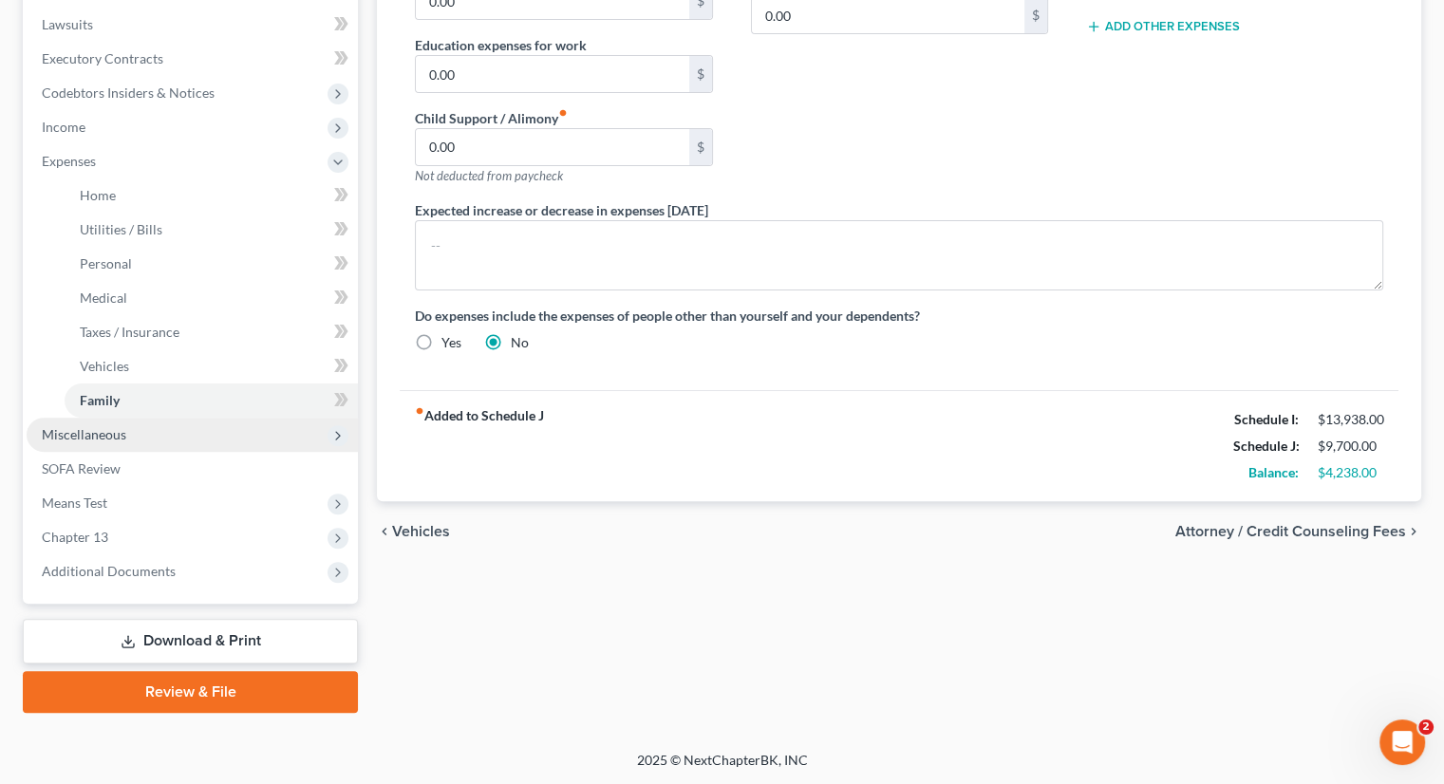
click at [106, 424] on span "Miscellaneous" at bounding box center [192, 435] width 331 height 34
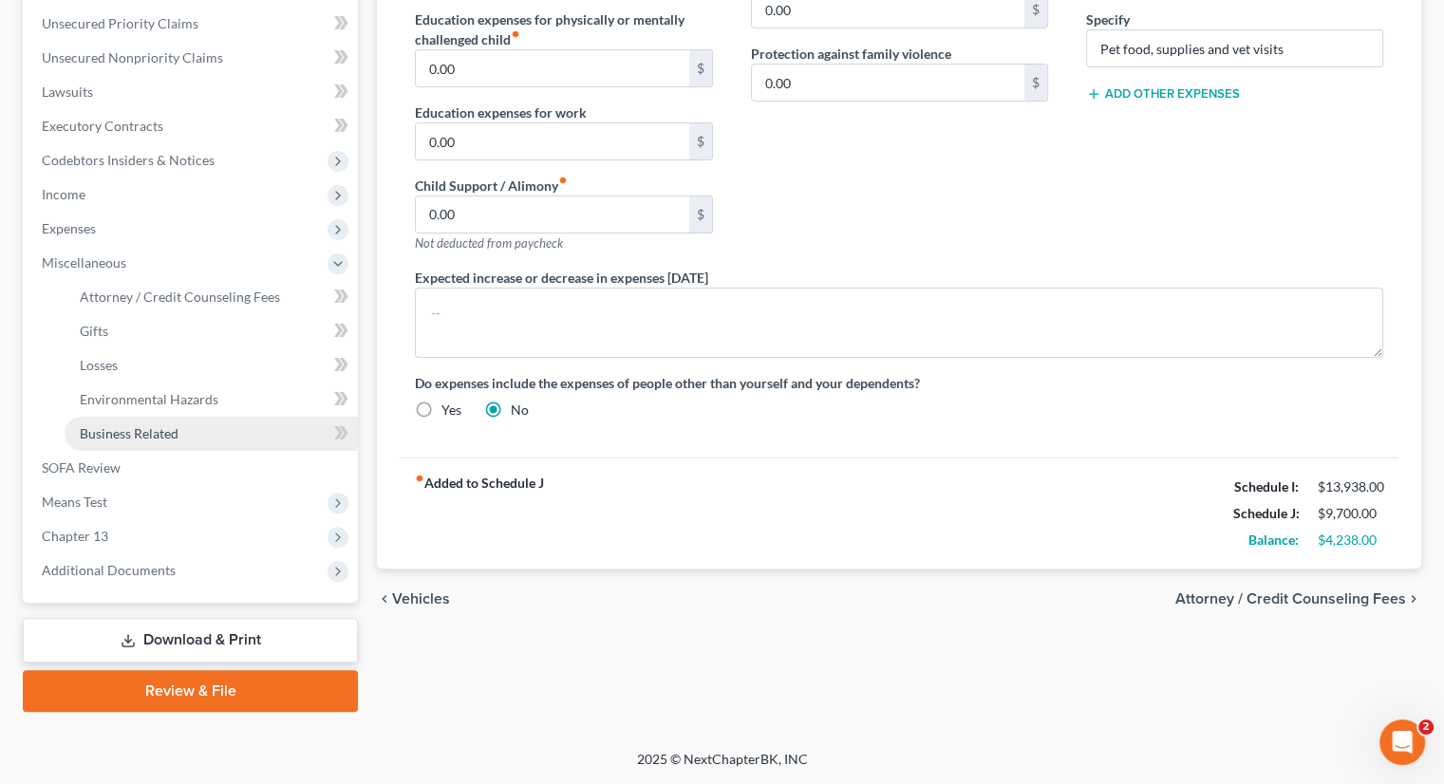
scroll to position [429, 0]
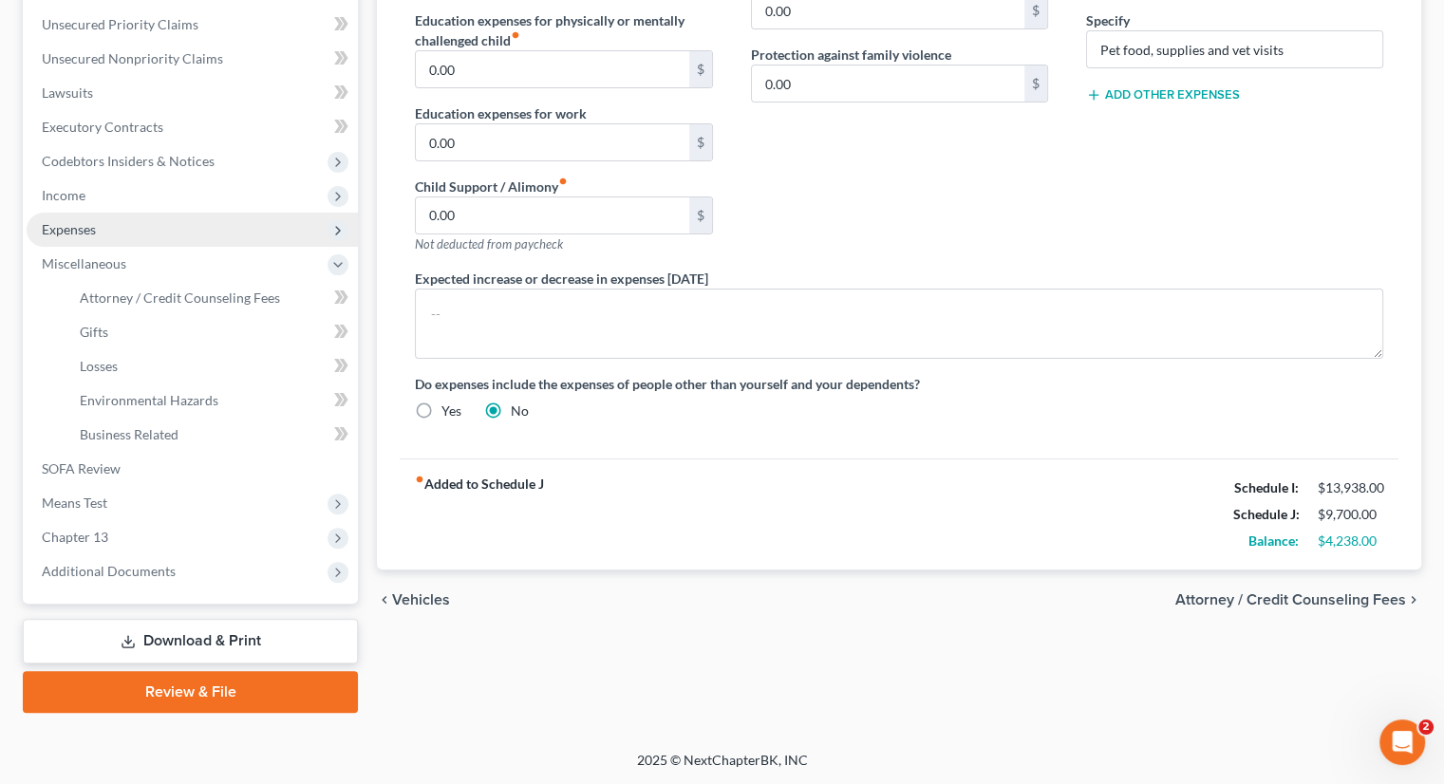
click at [76, 227] on span "Expenses" at bounding box center [69, 229] width 54 height 16
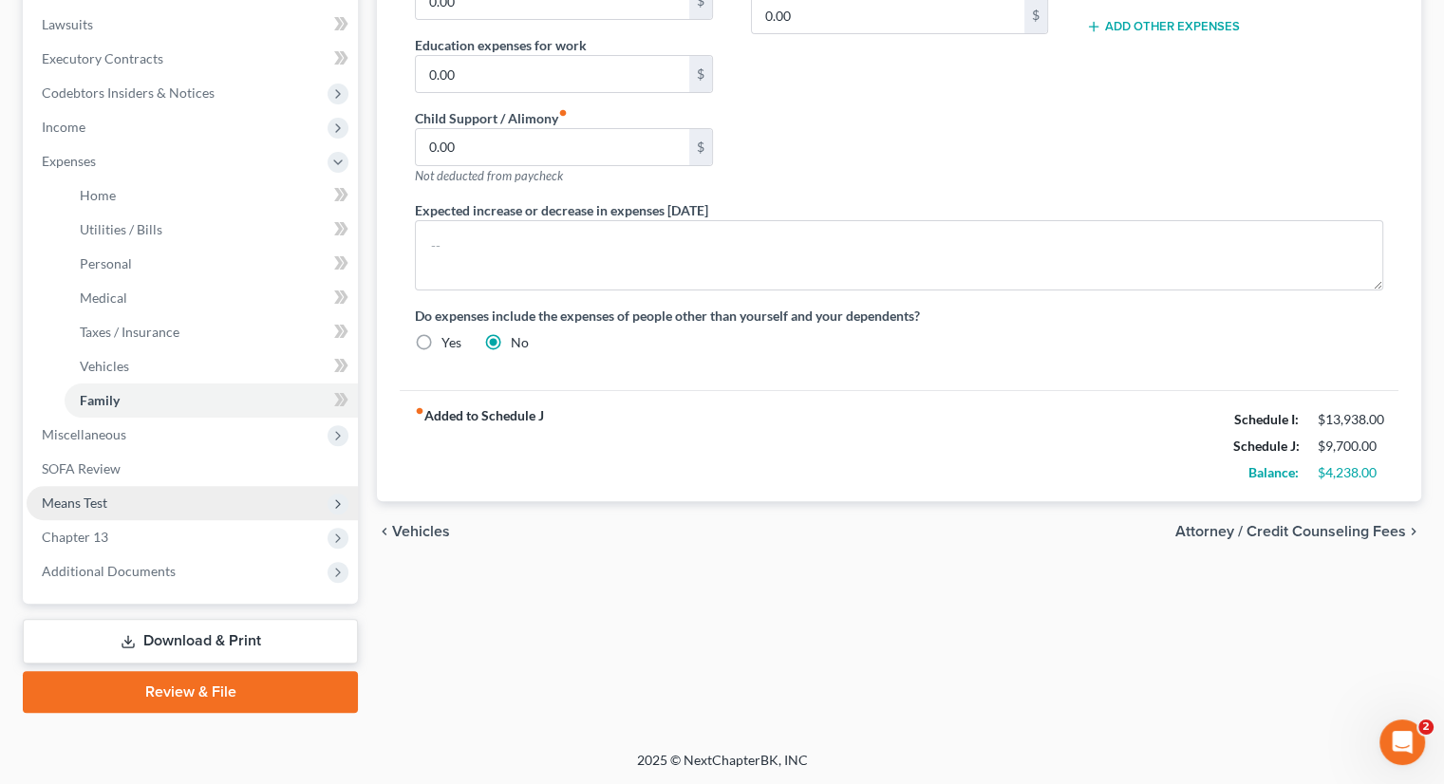
click at [80, 497] on span "Means Test" at bounding box center [74, 503] width 65 height 16
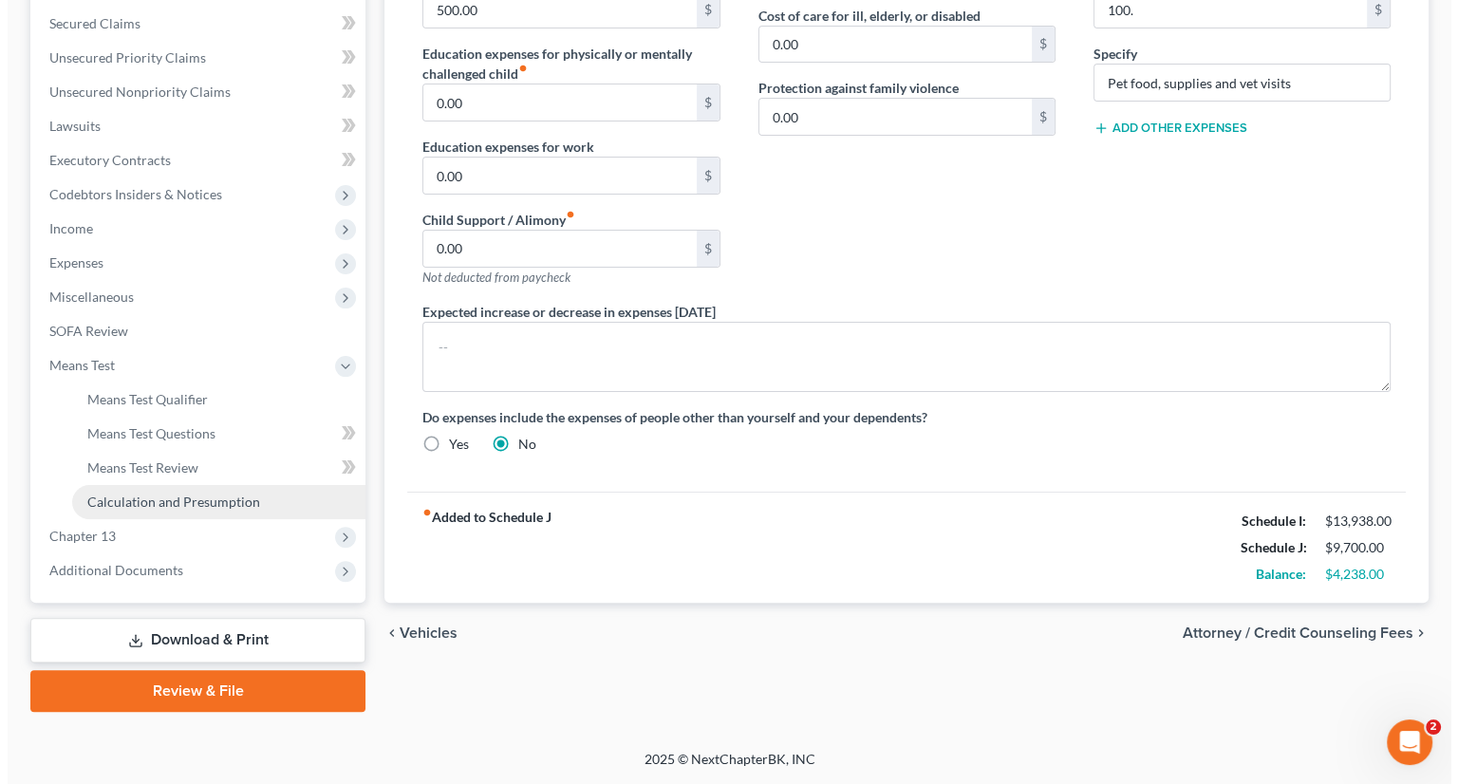
scroll to position [395, 0]
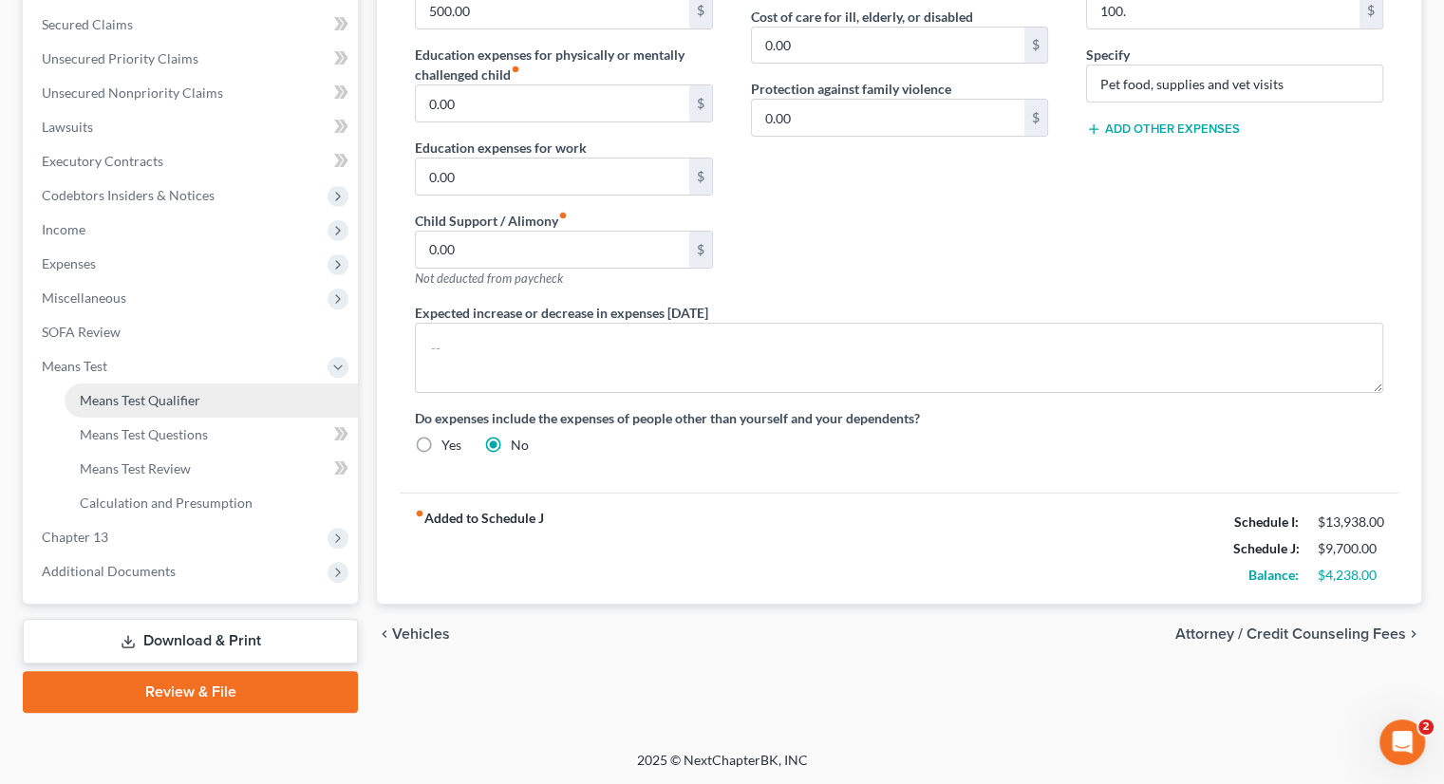
click at [188, 394] on span "Means Test Qualifier" at bounding box center [140, 400] width 121 height 16
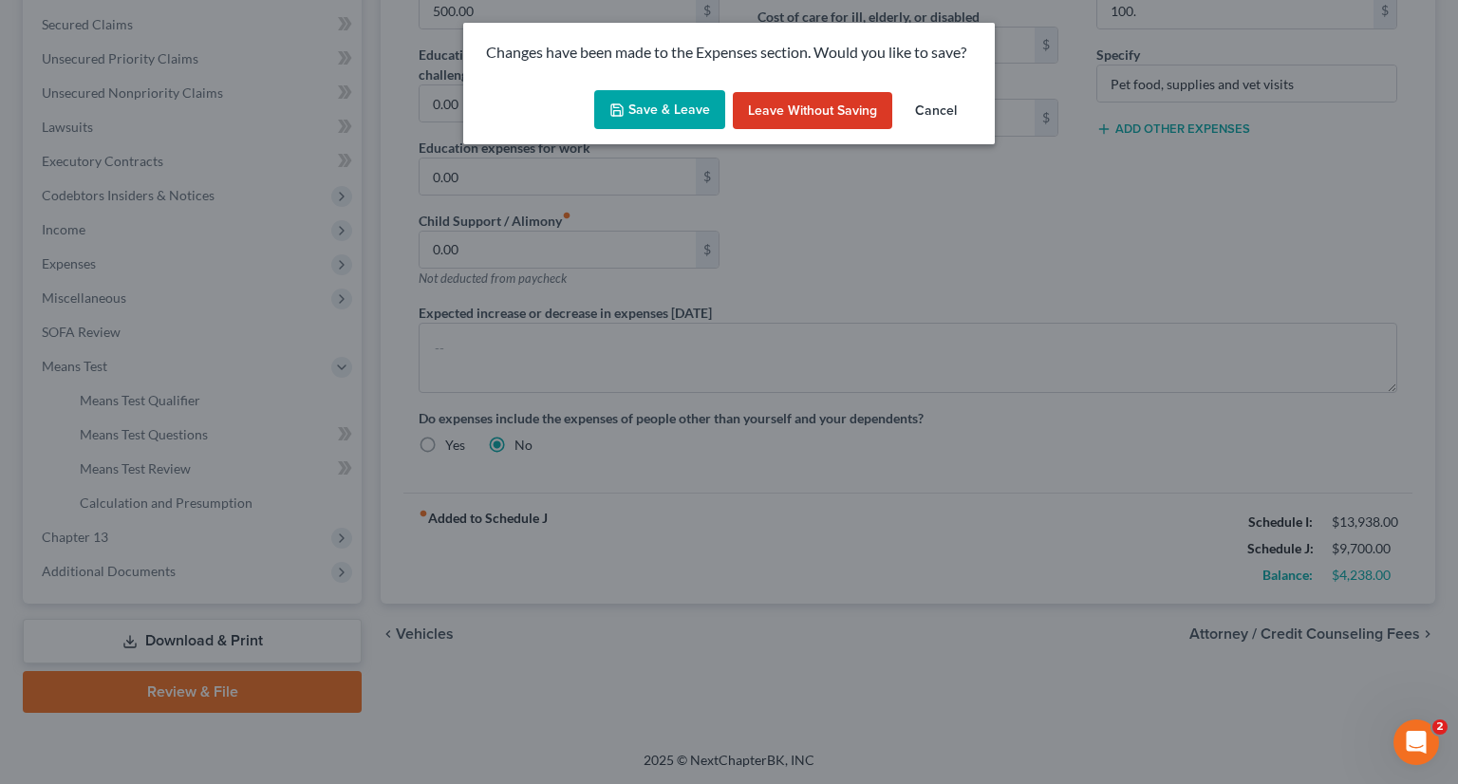
click at [682, 113] on button "Save & Leave" at bounding box center [659, 110] width 131 height 40
type input "50.00"
type input "100.00"
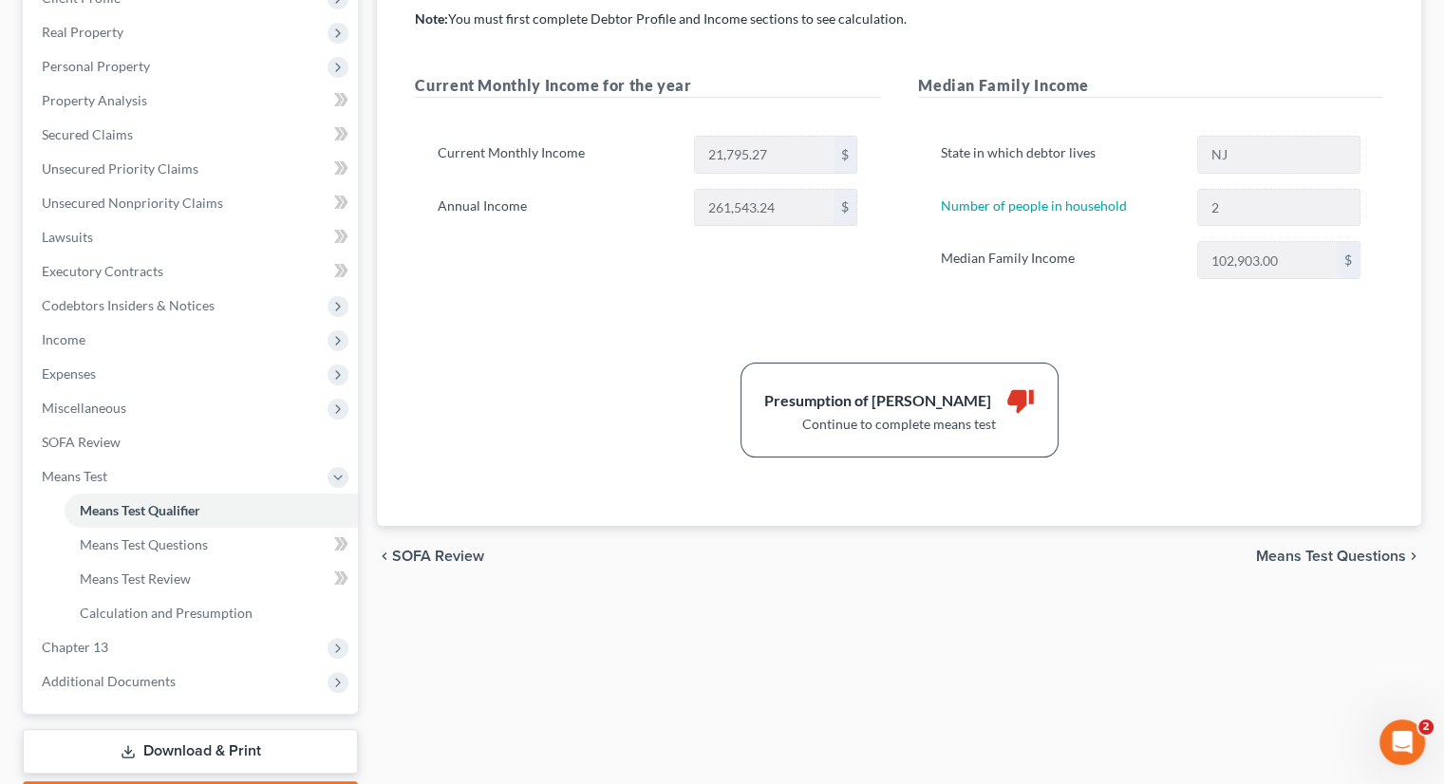
scroll to position [395, 0]
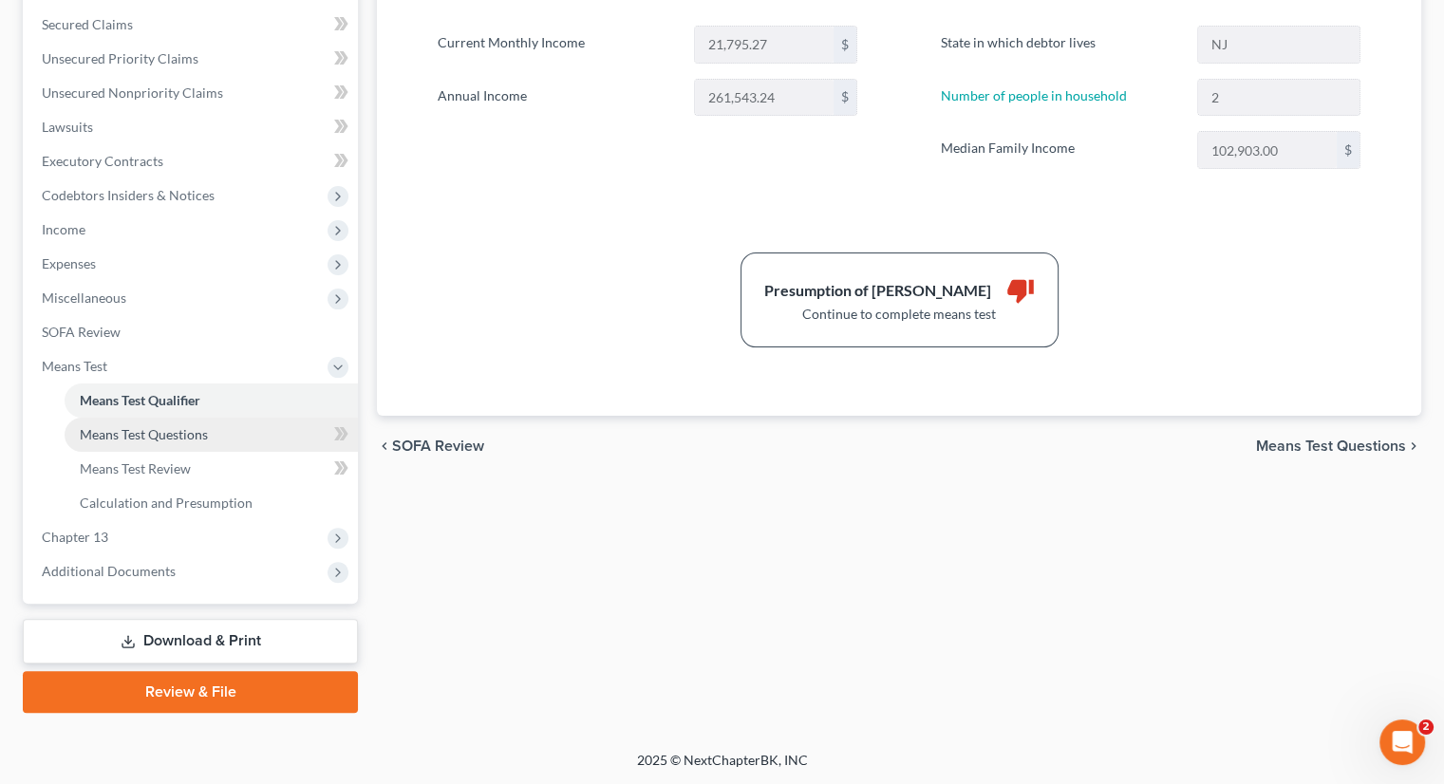
click at [196, 432] on span "Means Test Questions" at bounding box center [144, 434] width 128 height 16
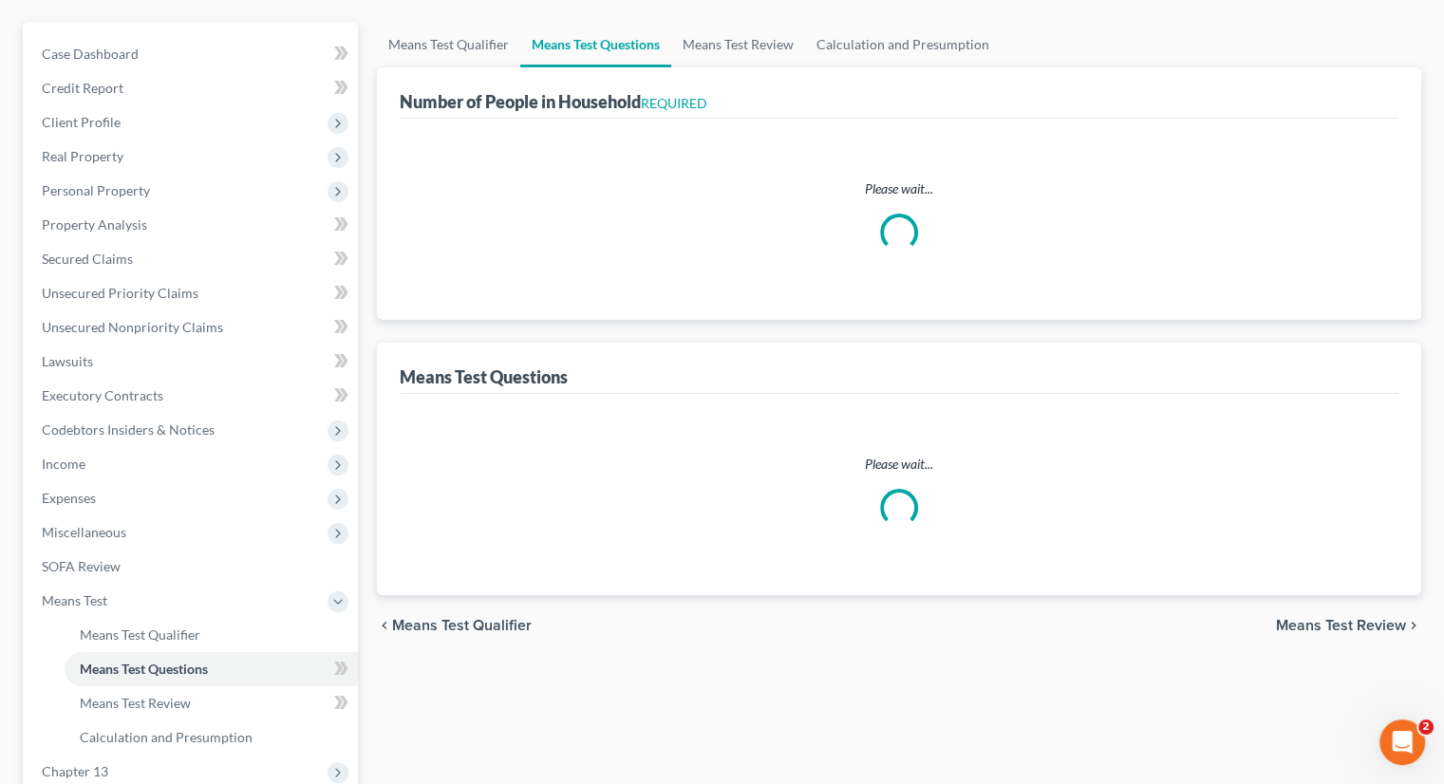
select select "0"
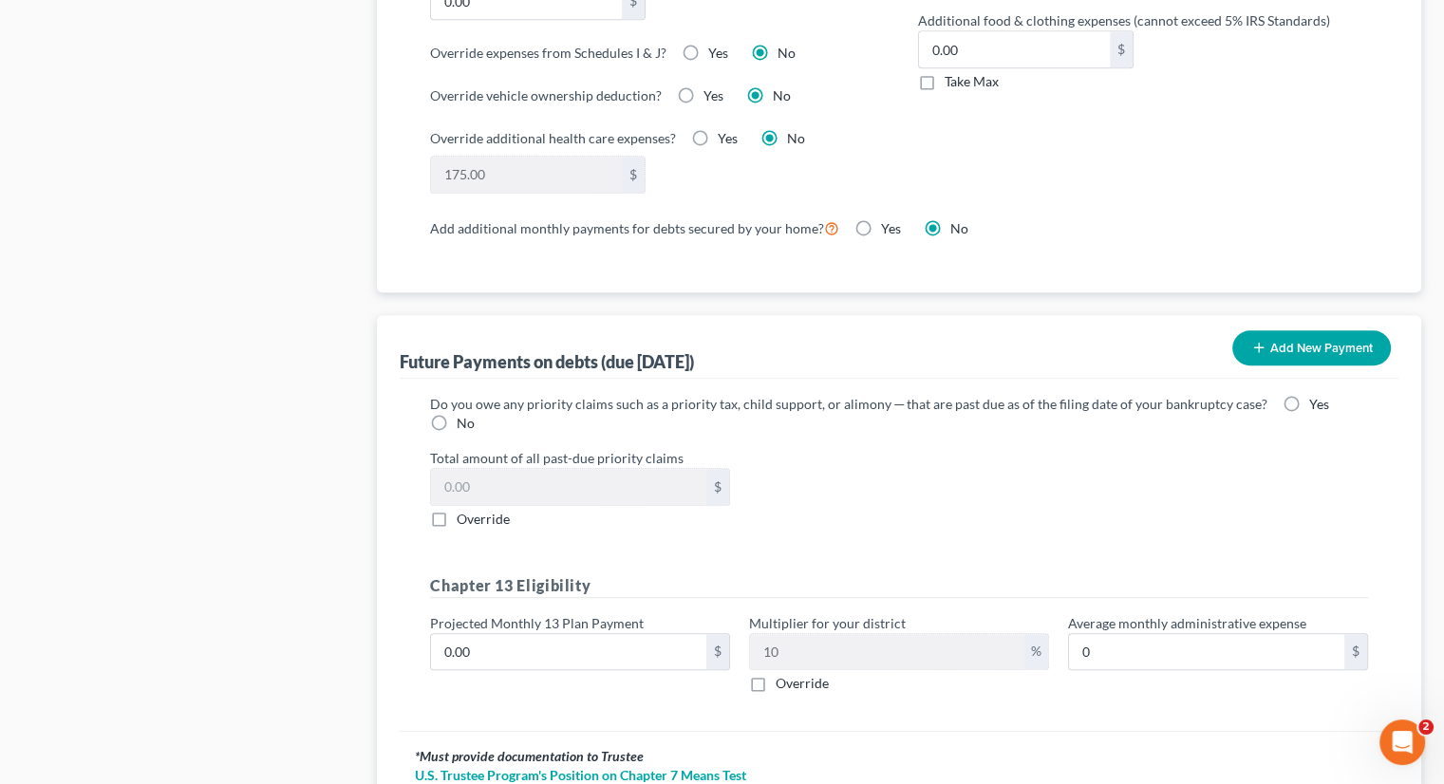
scroll to position [1776, 0]
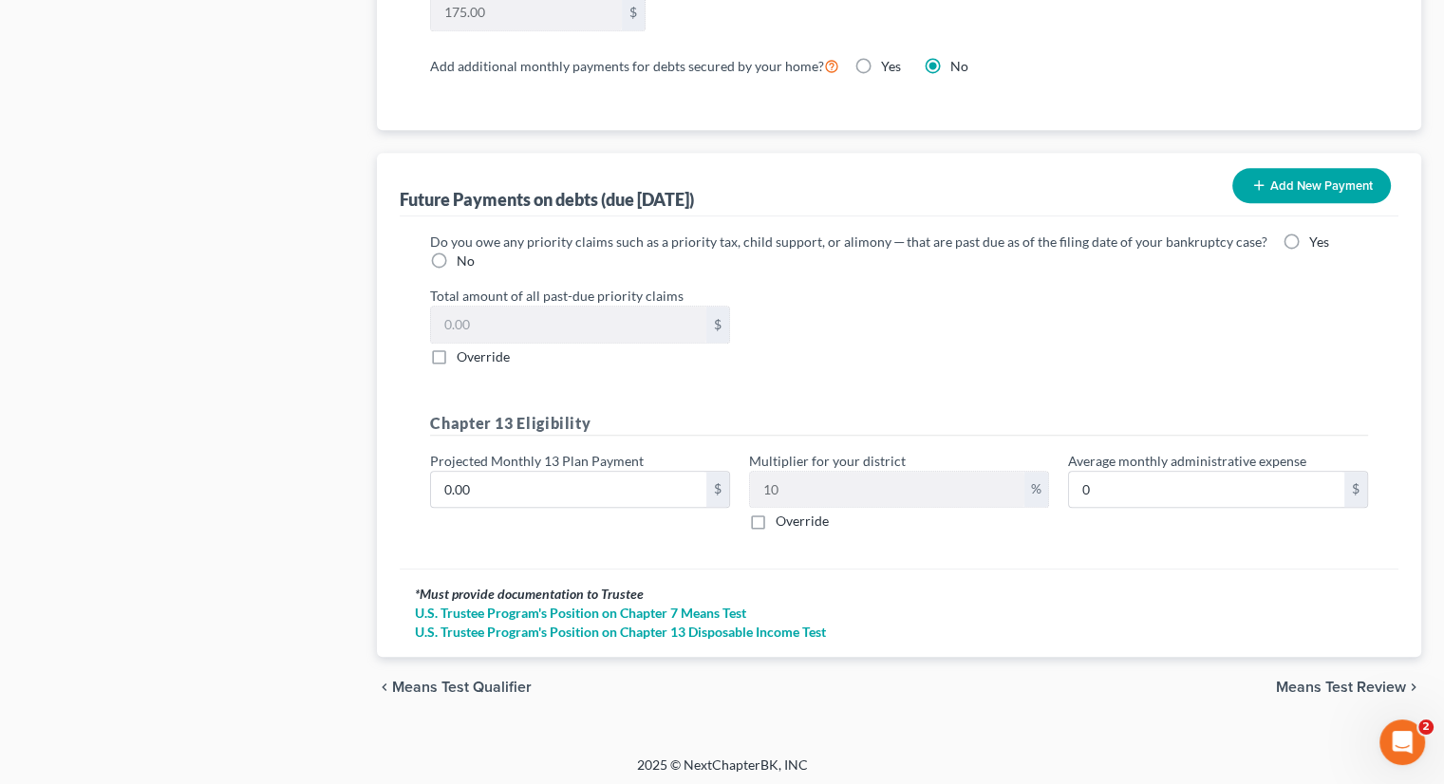
click at [457, 252] on label "No" at bounding box center [466, 261] width 18 height 19
click at [464, 252] on input "No" at bounding box center [470, 258] width 12 height 12
radio input "true"
type input "4"
type input "0.40"
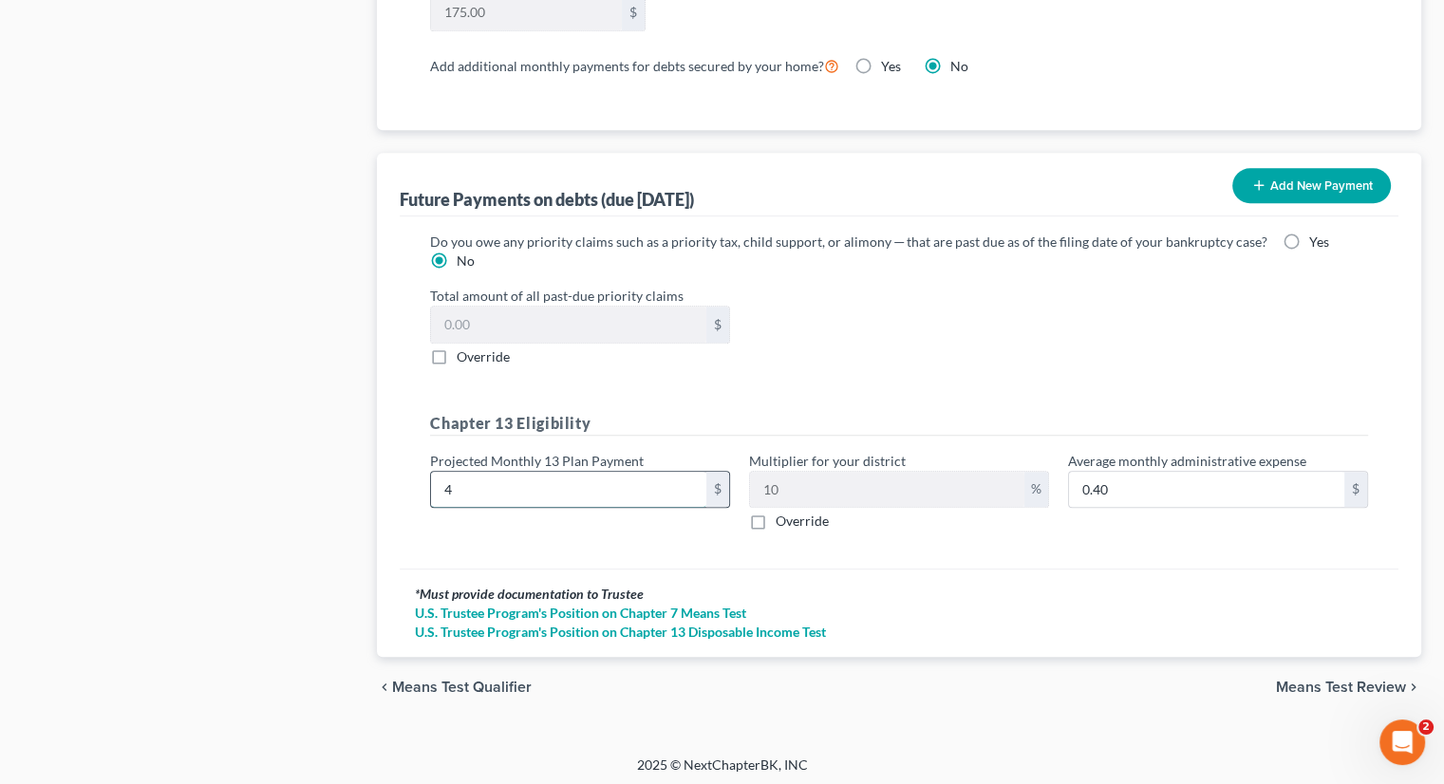
type input "41"
type input "4.10"
type input "4"
type input "0.40"
type input "42"
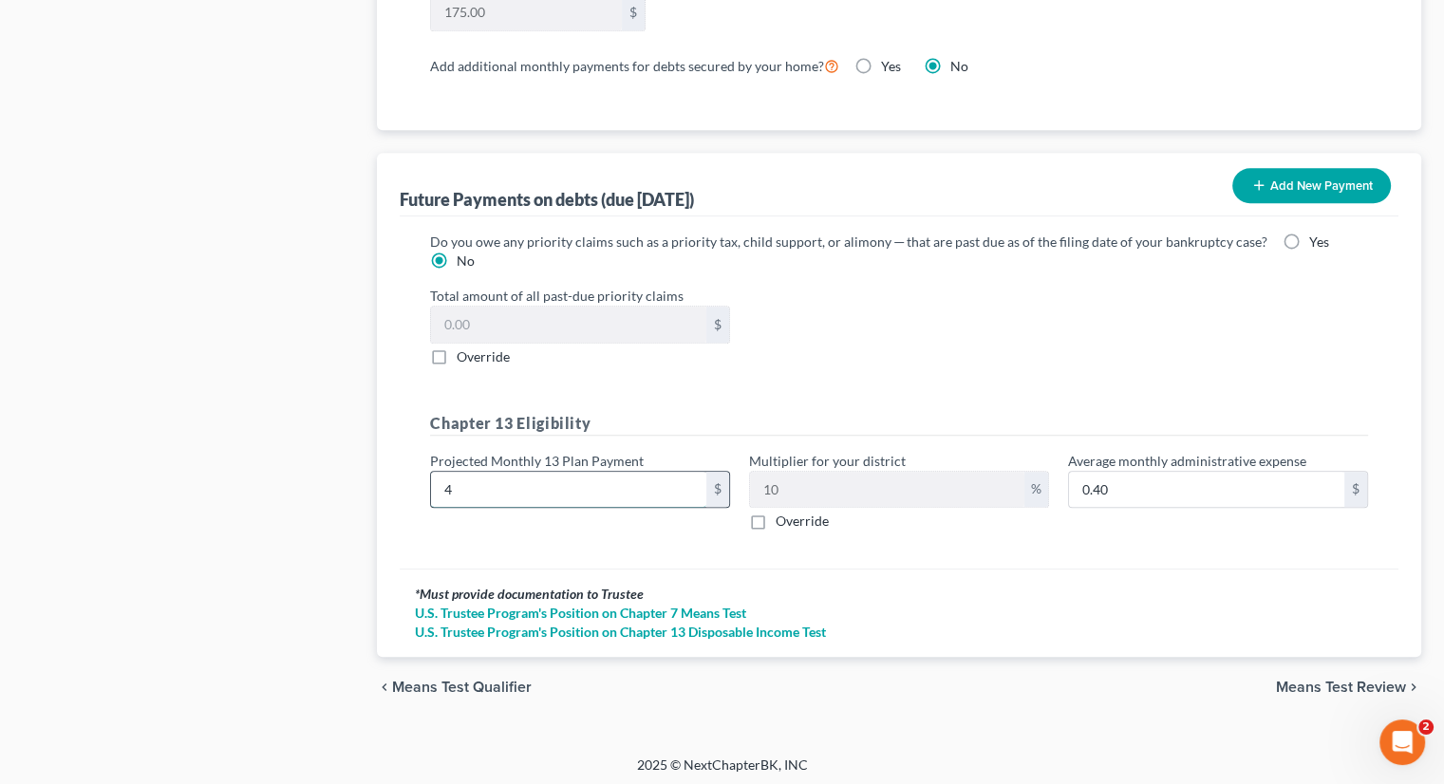
type input "4.20"
type input "421"
type input "42.10"
type input "4217"
type input "421.70"
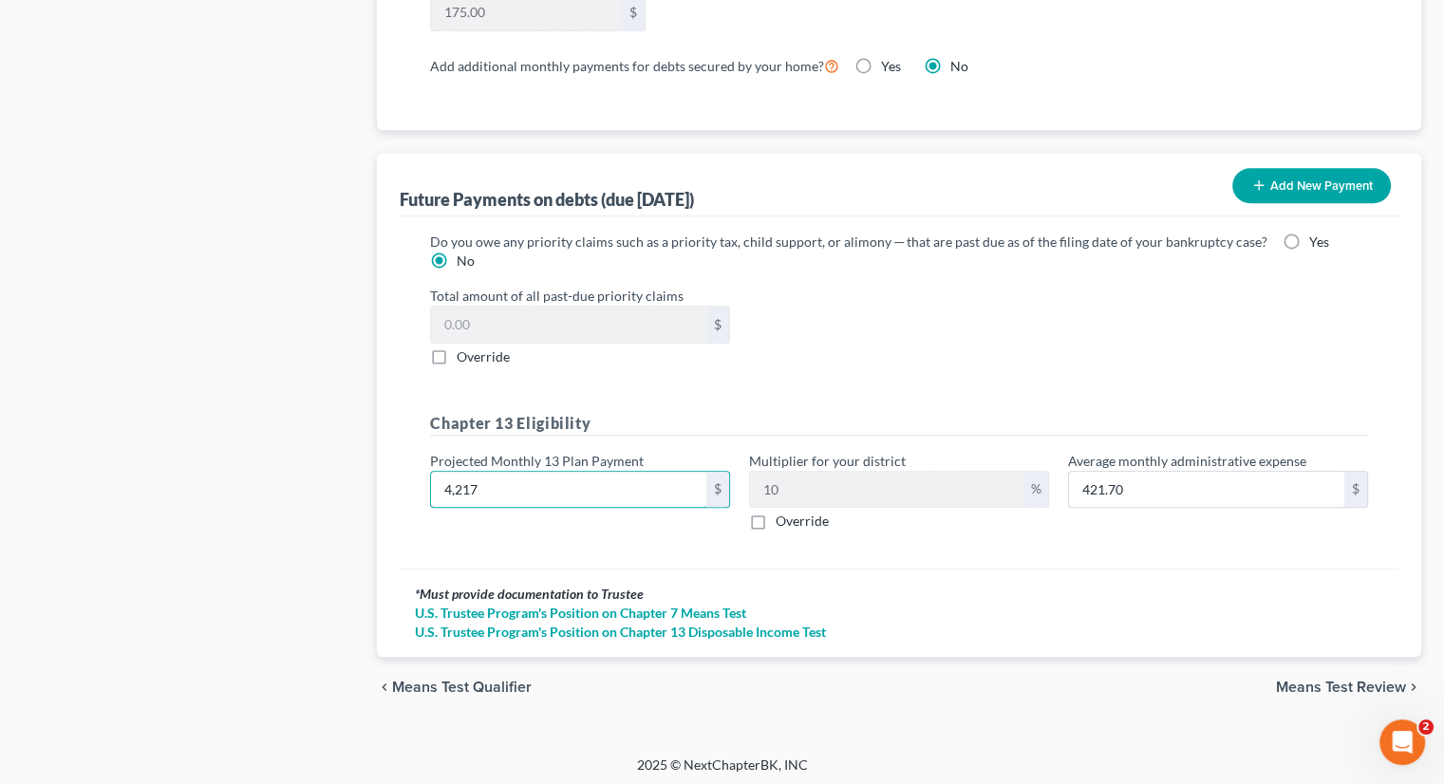
type input "4,217"
click at [889, 515] on div "Override" at bounding box center [899, 521] width 300 height 19
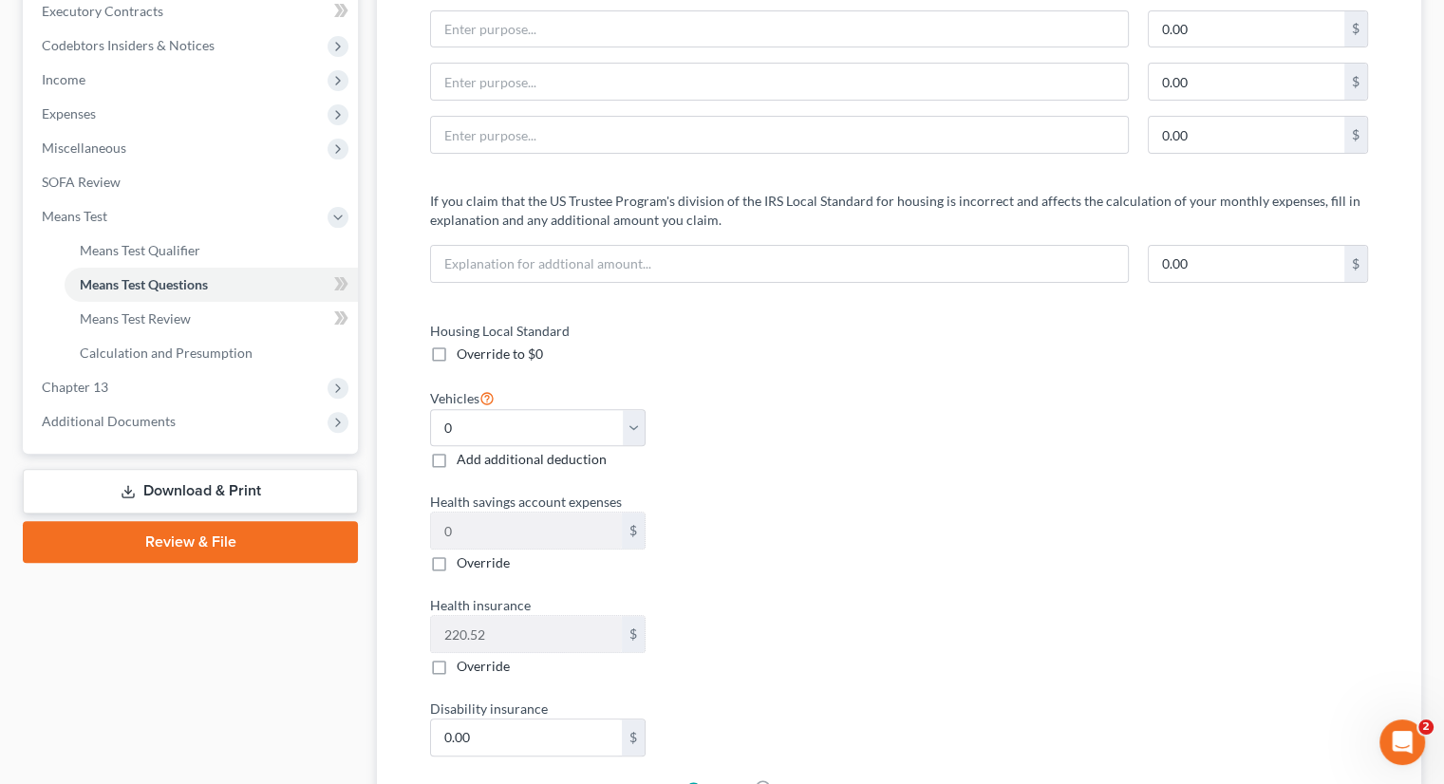
scroll to position [352, 0]
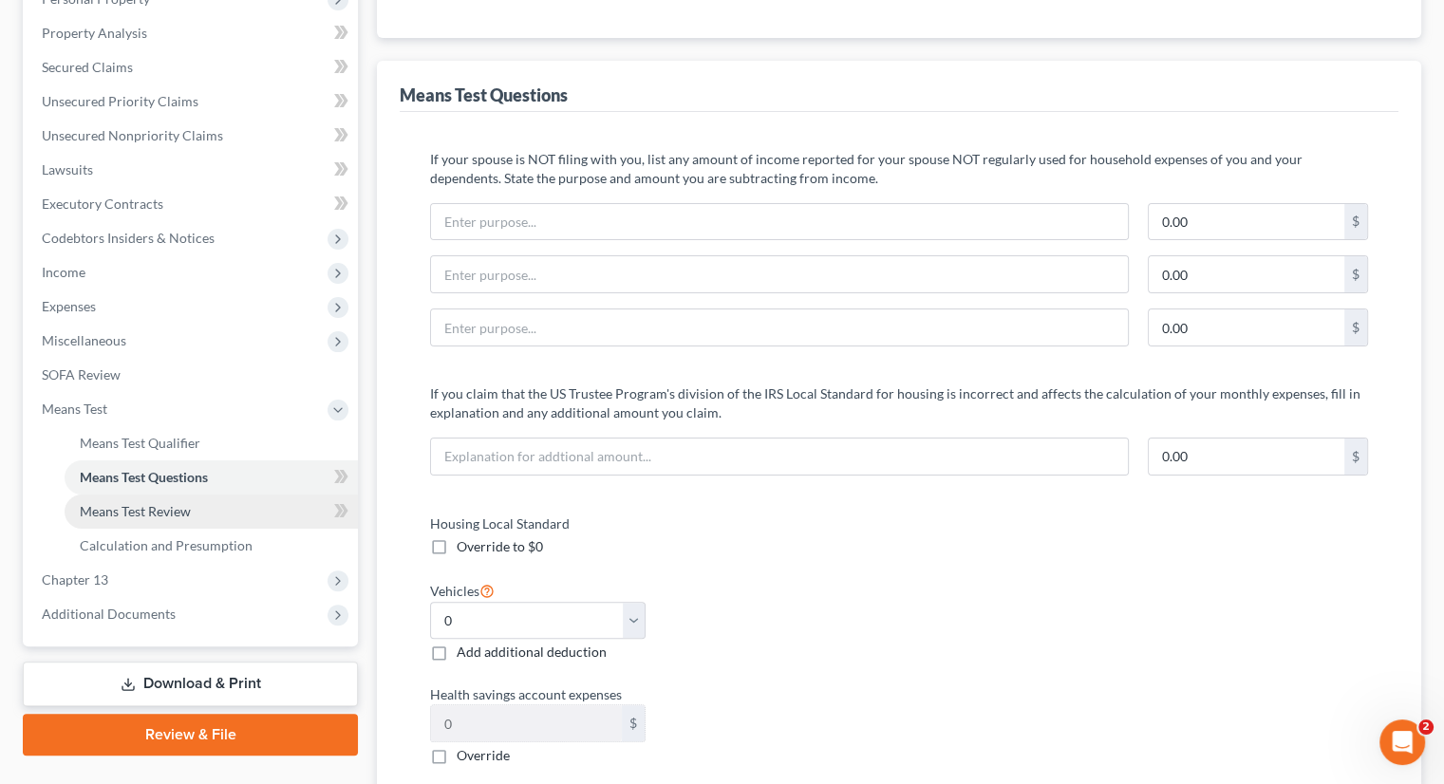
drag, startPoint x: 148, startPoint y: 506, endPoint x: 171, endPoint y: 506, distance: 22.8
click at [148, 506] on span "Means Test Review" at bounding box center [135, 511] width 111 height 16
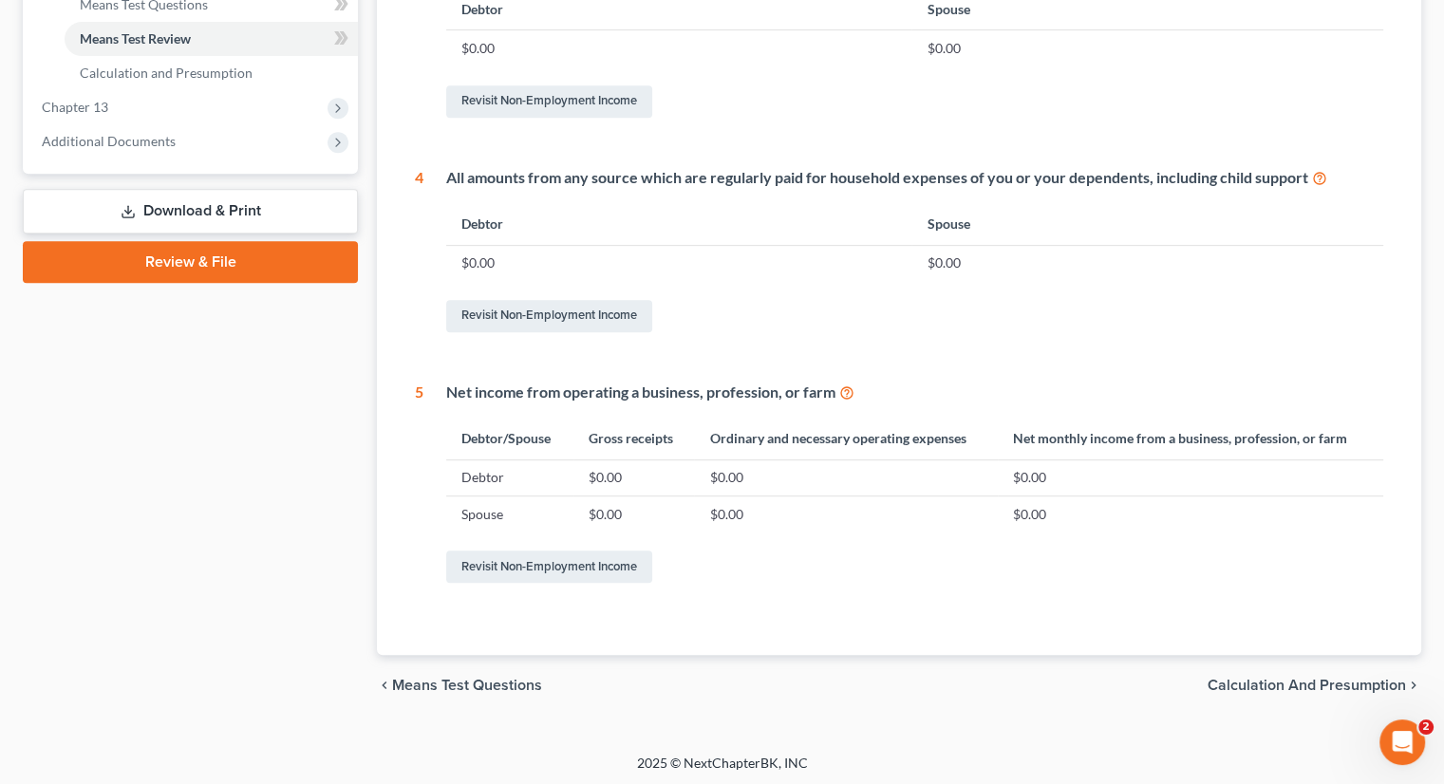
scroll to position [828, 0]
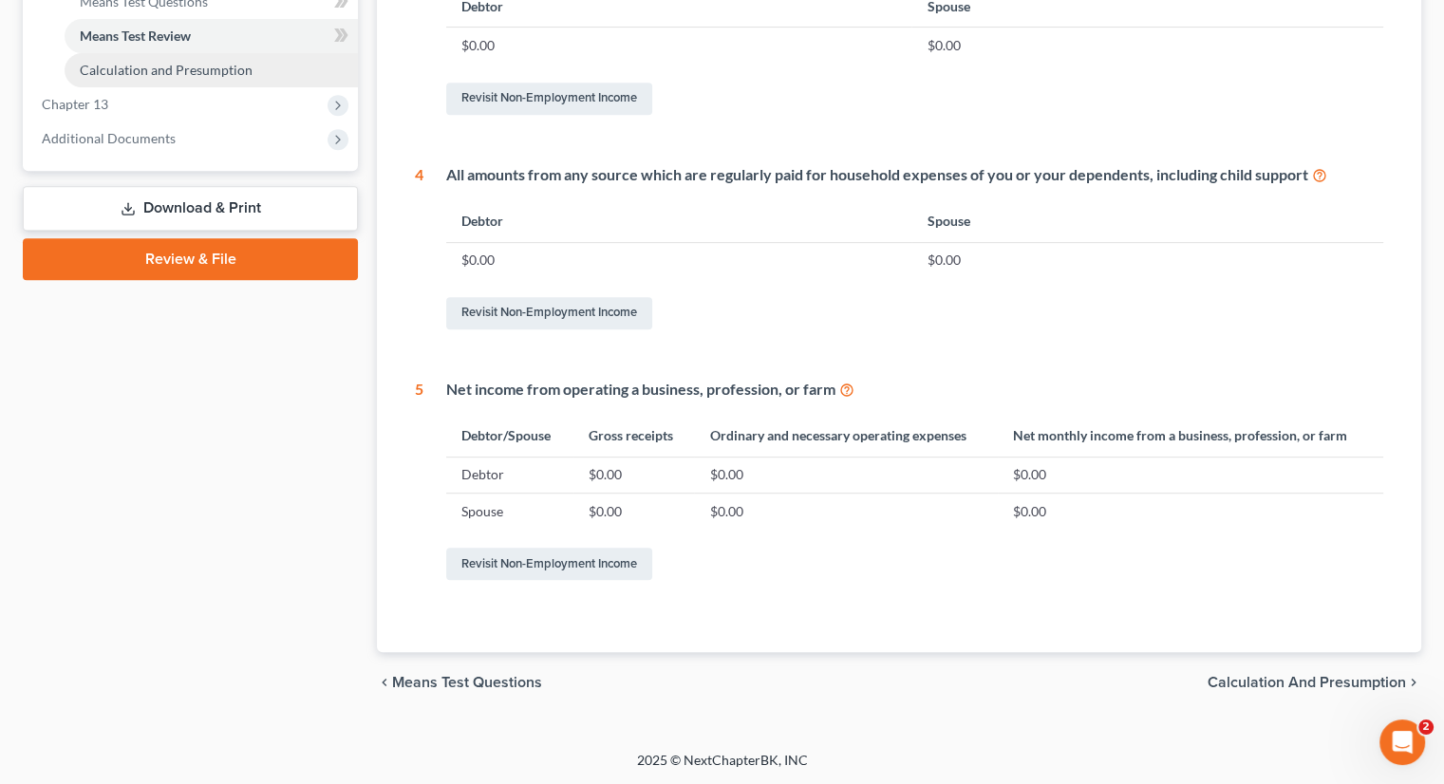
click at [206, 67] on span "Calculation and Presumption" at bounding box center [166, 70] width 173 height 16
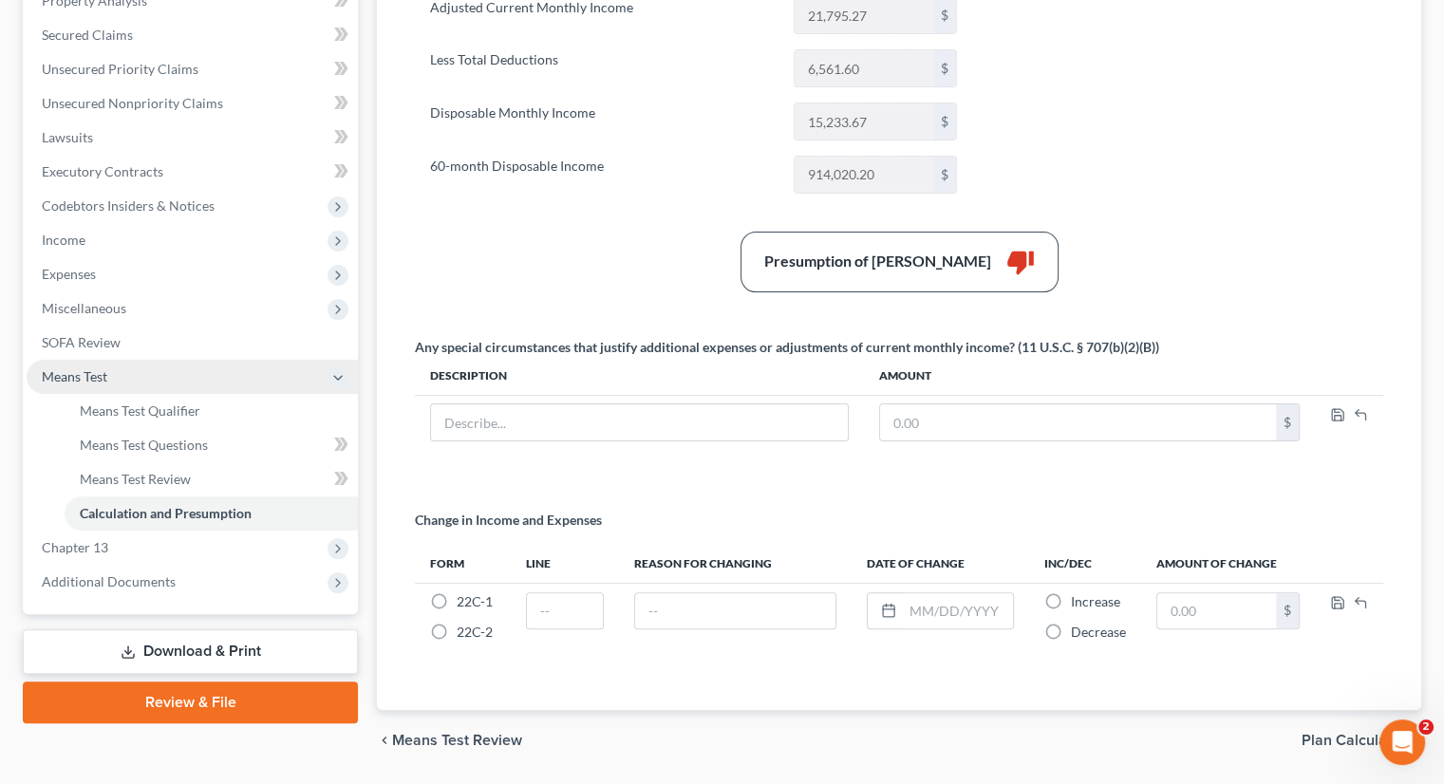
scroll to position [440, 0]
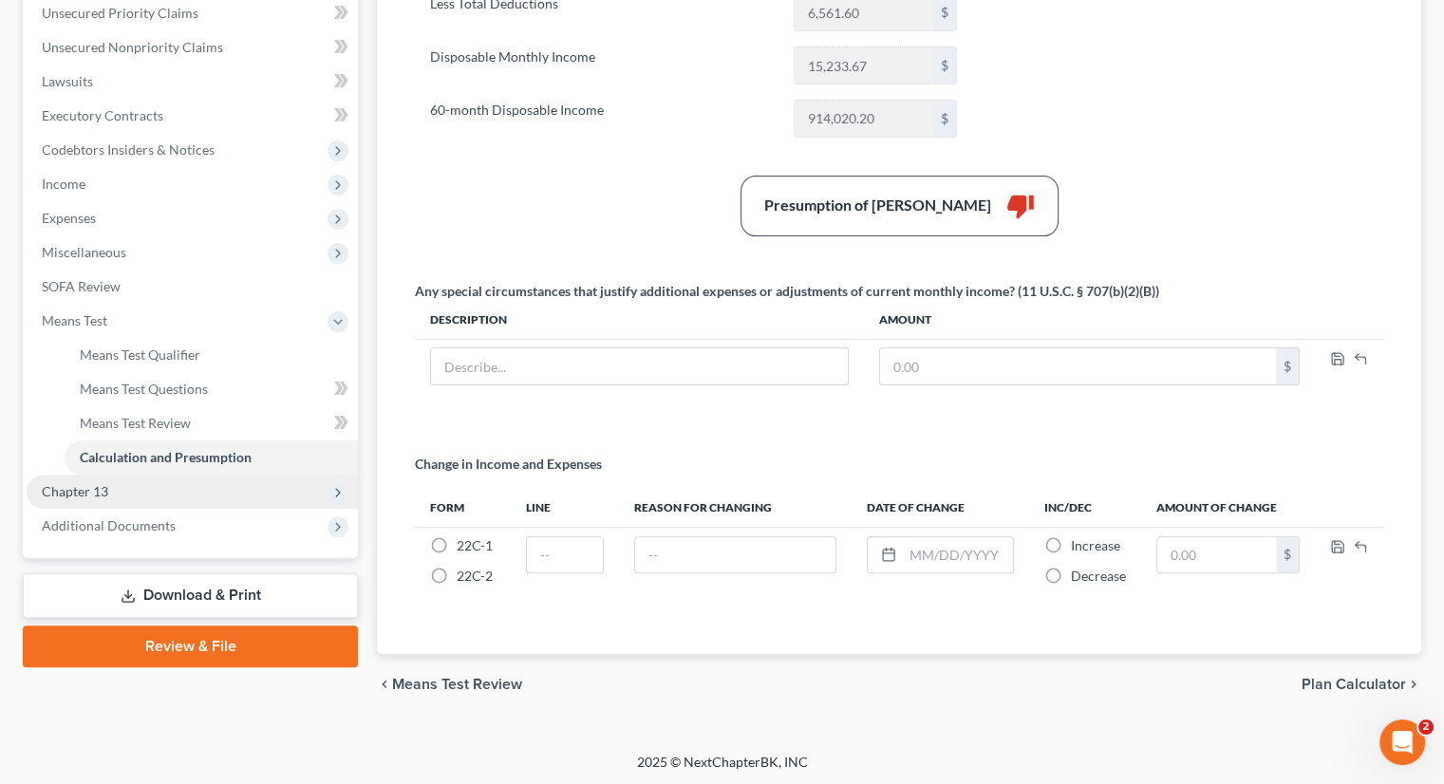
click at [125, 494] on span "Chapter 13" at bounding box center [192, 492] width 331 height 34
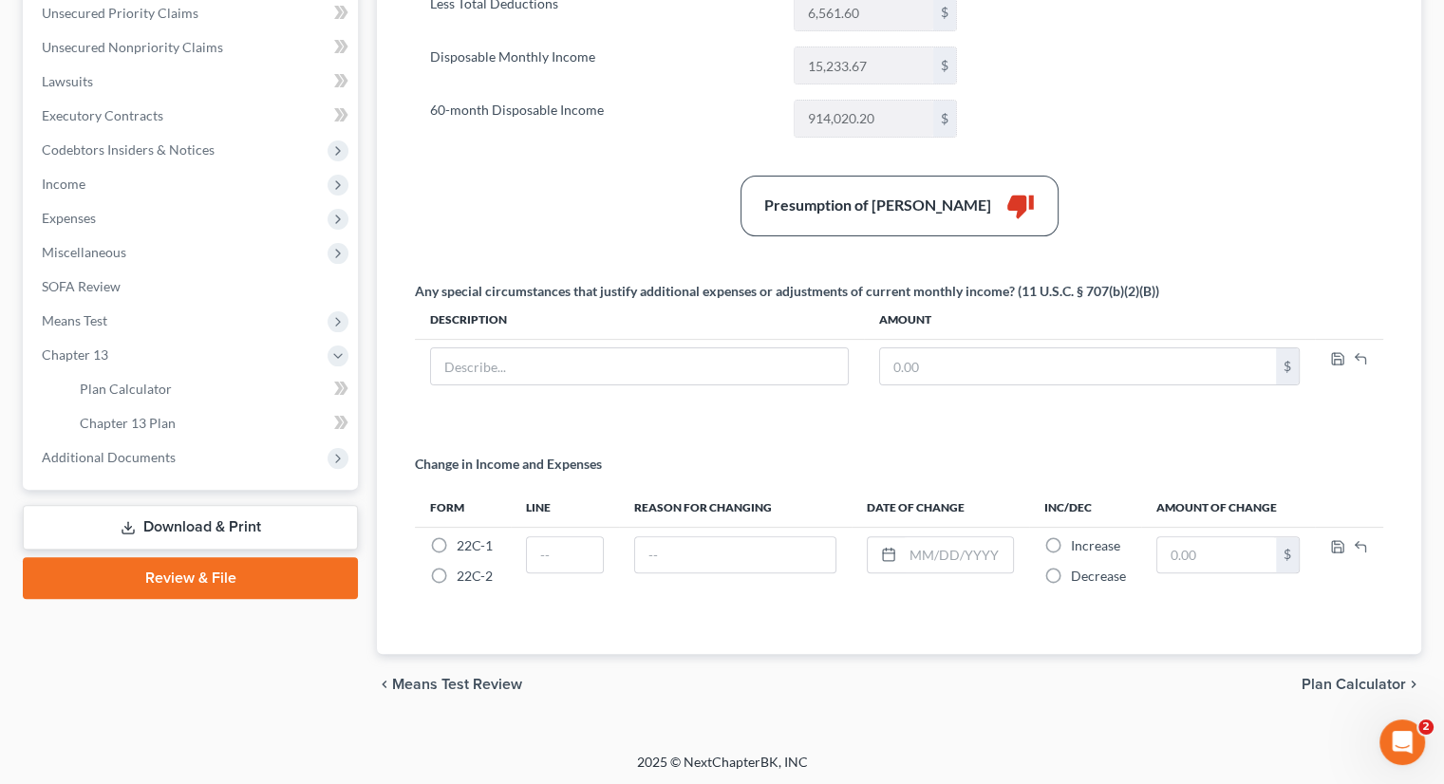
click at [543, 392] on div "Any special circumstances that justify additional expenses or adjustments of cu…" at bounding box center [898, 345] width 987 height 127
click at [90, 210] on span "Expenses" at bounding box center [69, 218] width 54 height 16
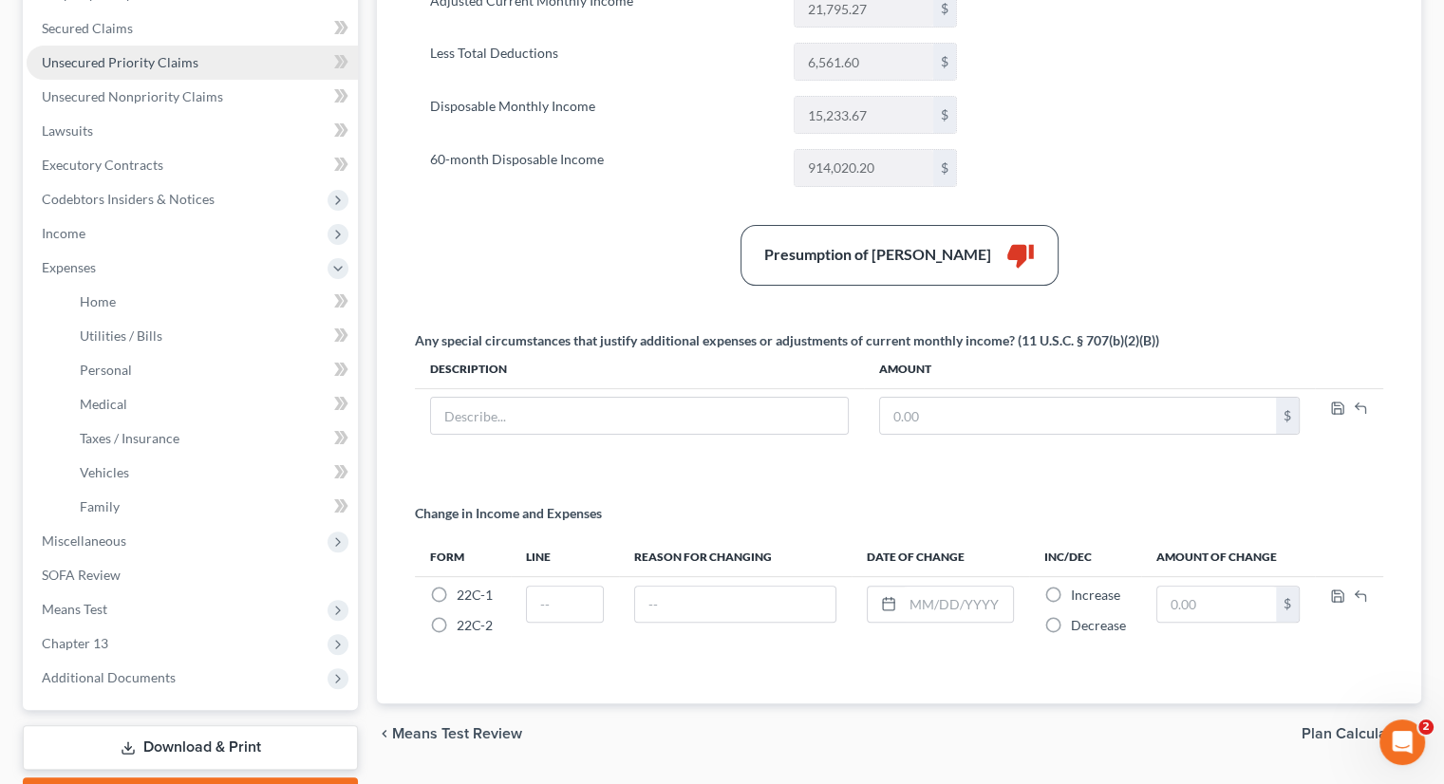
scroll to position [497, 0]
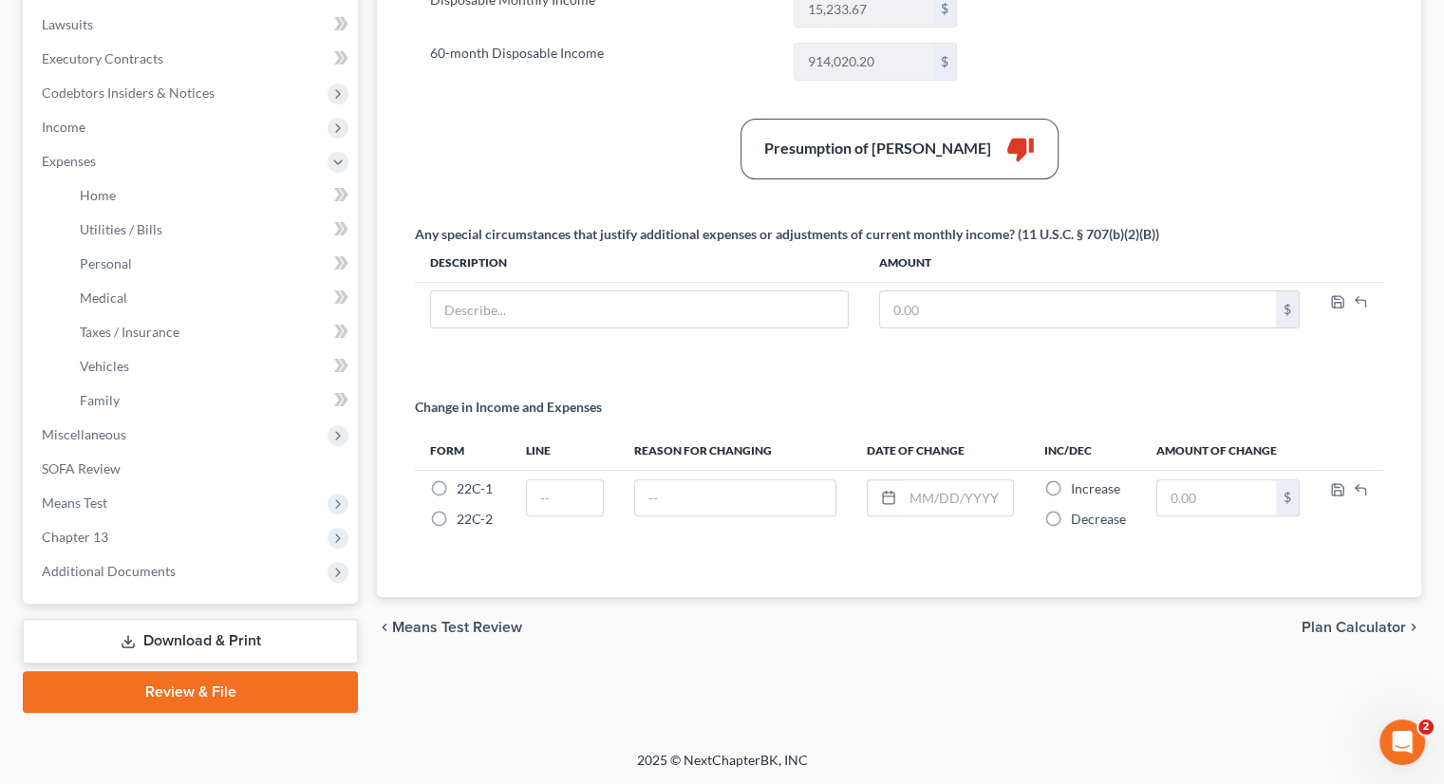
click at [250, 631] on link "Download & Print" at bounding box center [190, 641] width 335 height 45
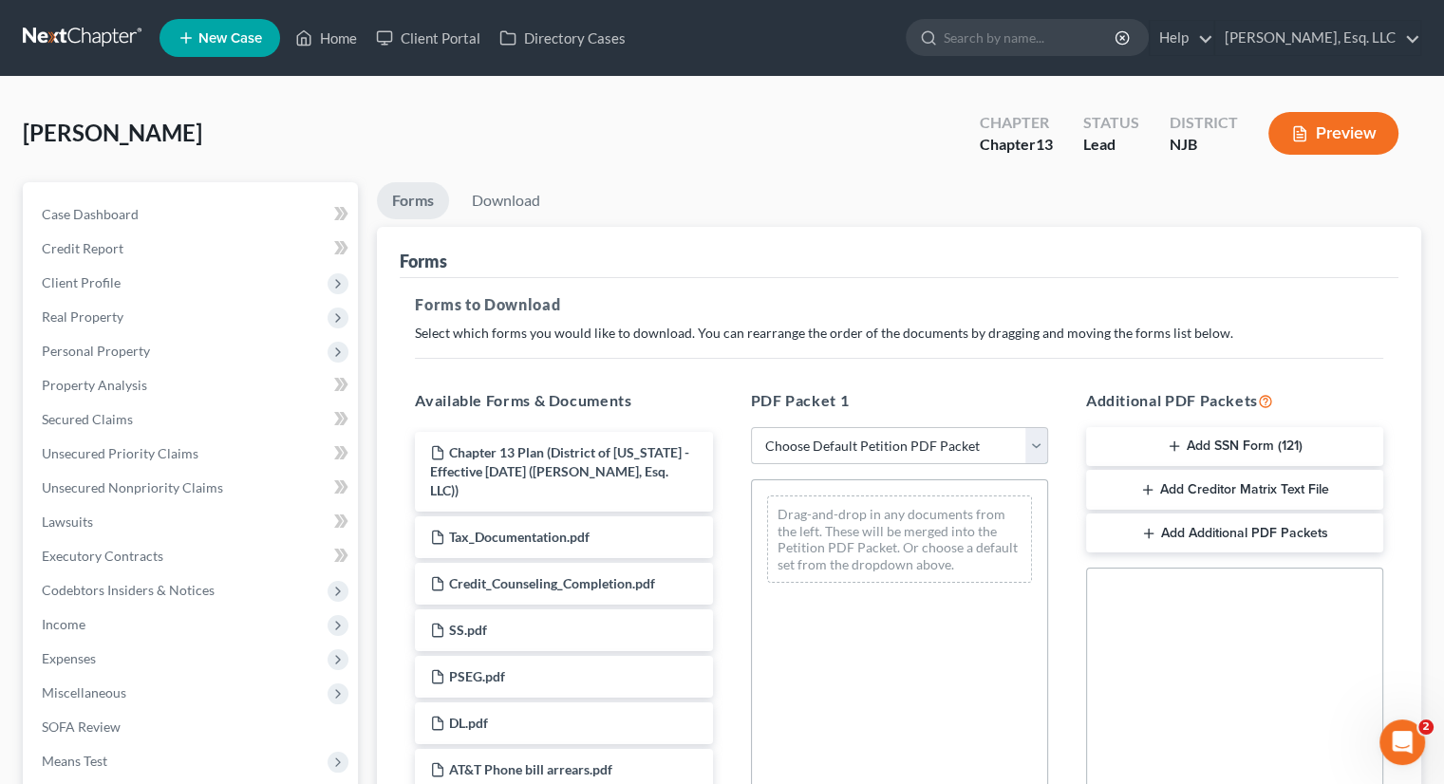
click at [1028, 441] on select "Choose Default Petition PDF Packet Complete Bankruptcy Petition (all forms and …" at bounding box center [899, 446] width 297 height 38
click at [873, 208] on ul "Forms Download" at bounding box center [899, 204] width 1044 height 45
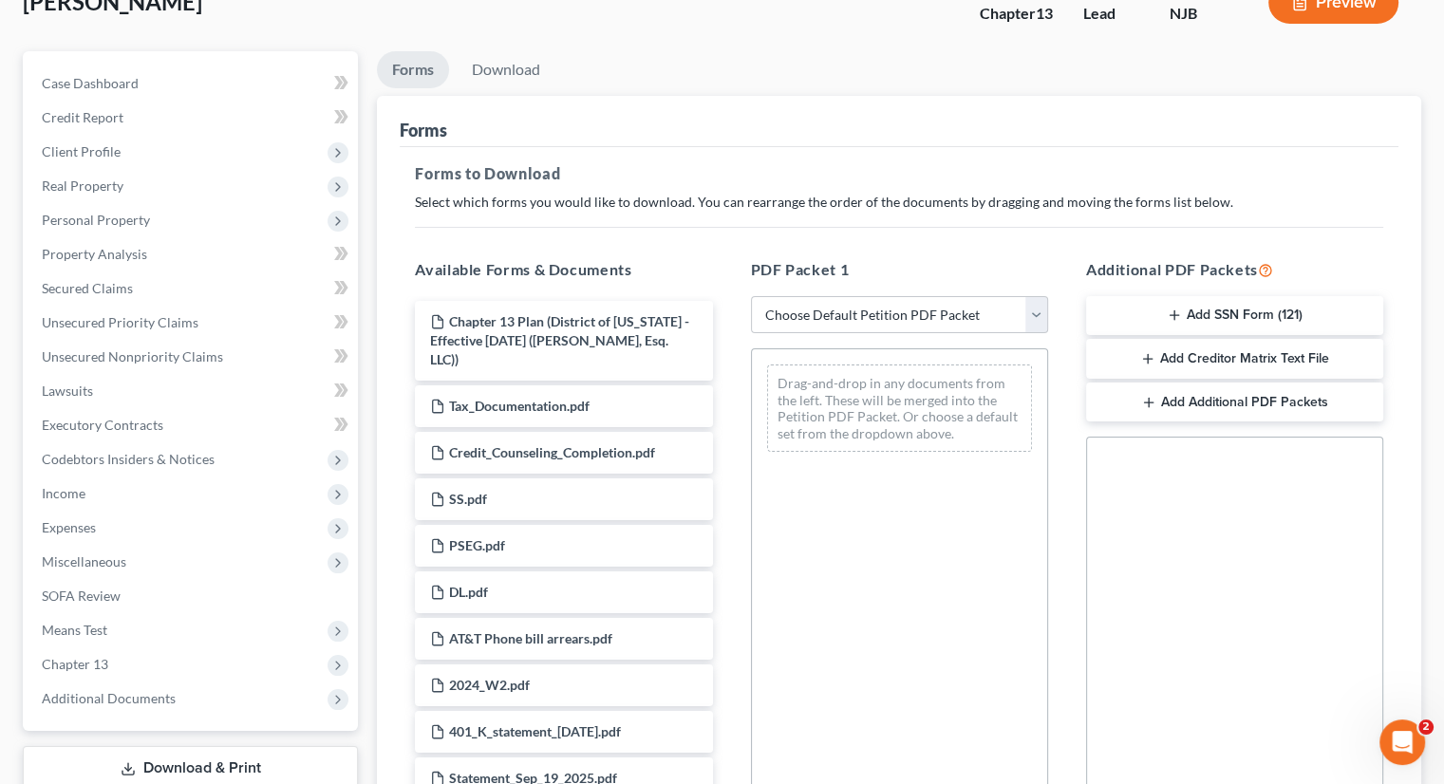
scroll to position [387, 0]
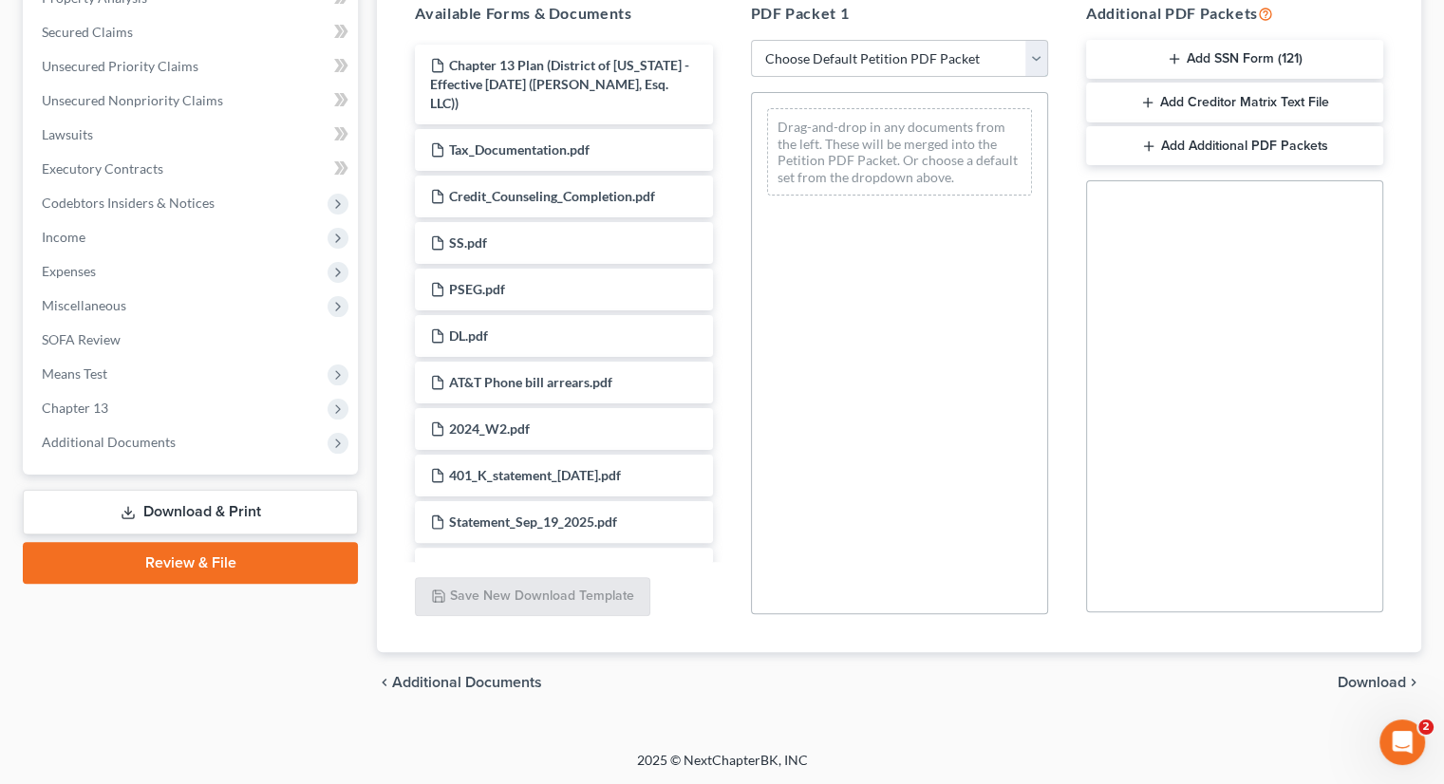
click at [1036, 58] on select "Choose Default Petition PDF Packet Complete Bankruptcy Petition (all forms and …" at bounding box center [899, 59] width 297 height 38
select select "0"
click at [751, 40] on select "Choose Default Petition PDF Packet Complete Bankruptcy Petition (all forms and …" at bounding box center [899, 59] width 297 height 38
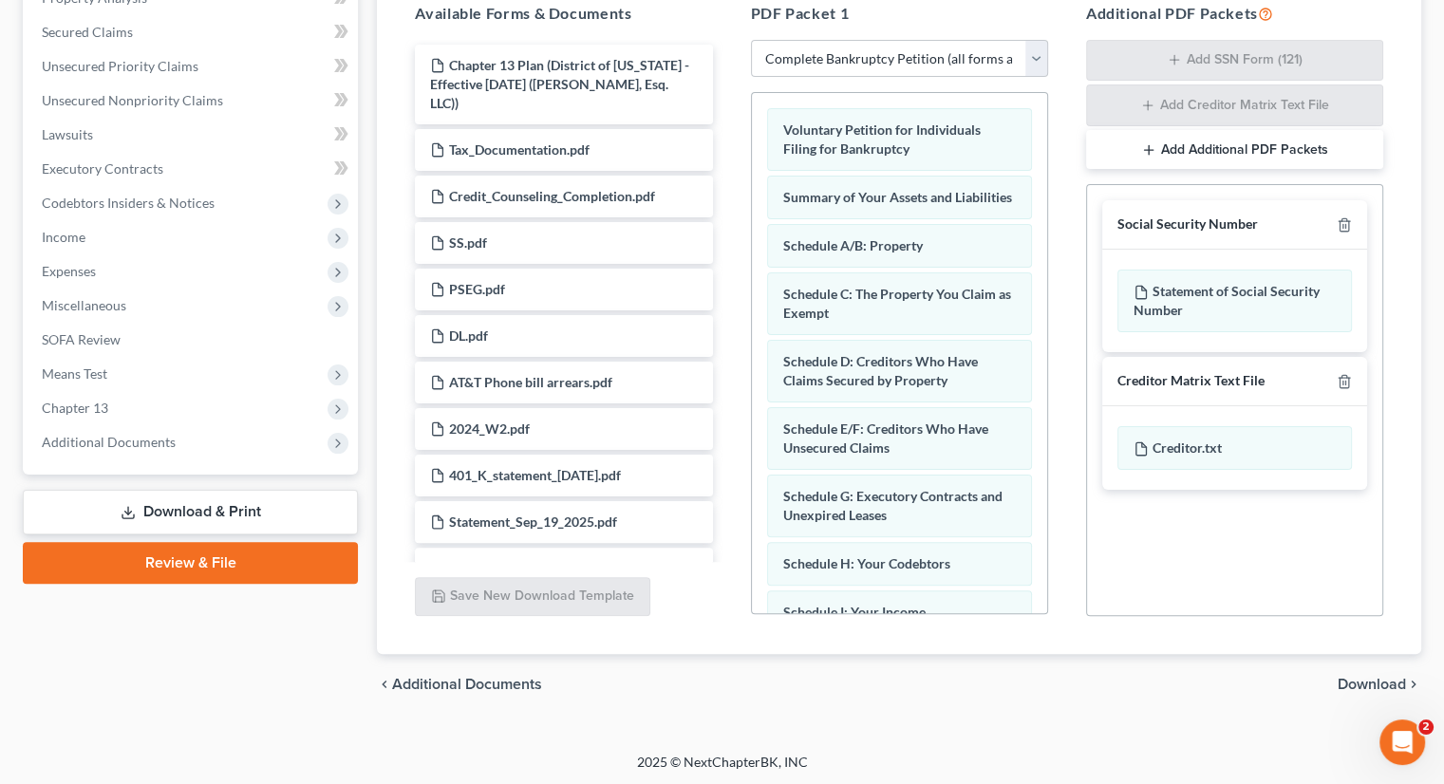
click at [1029, 463] on div "Voluntary Petition for Individuals Filing for Bankruptcy Summary of Your Assets…" at bounding box center [899, 682] width 295 height 1179
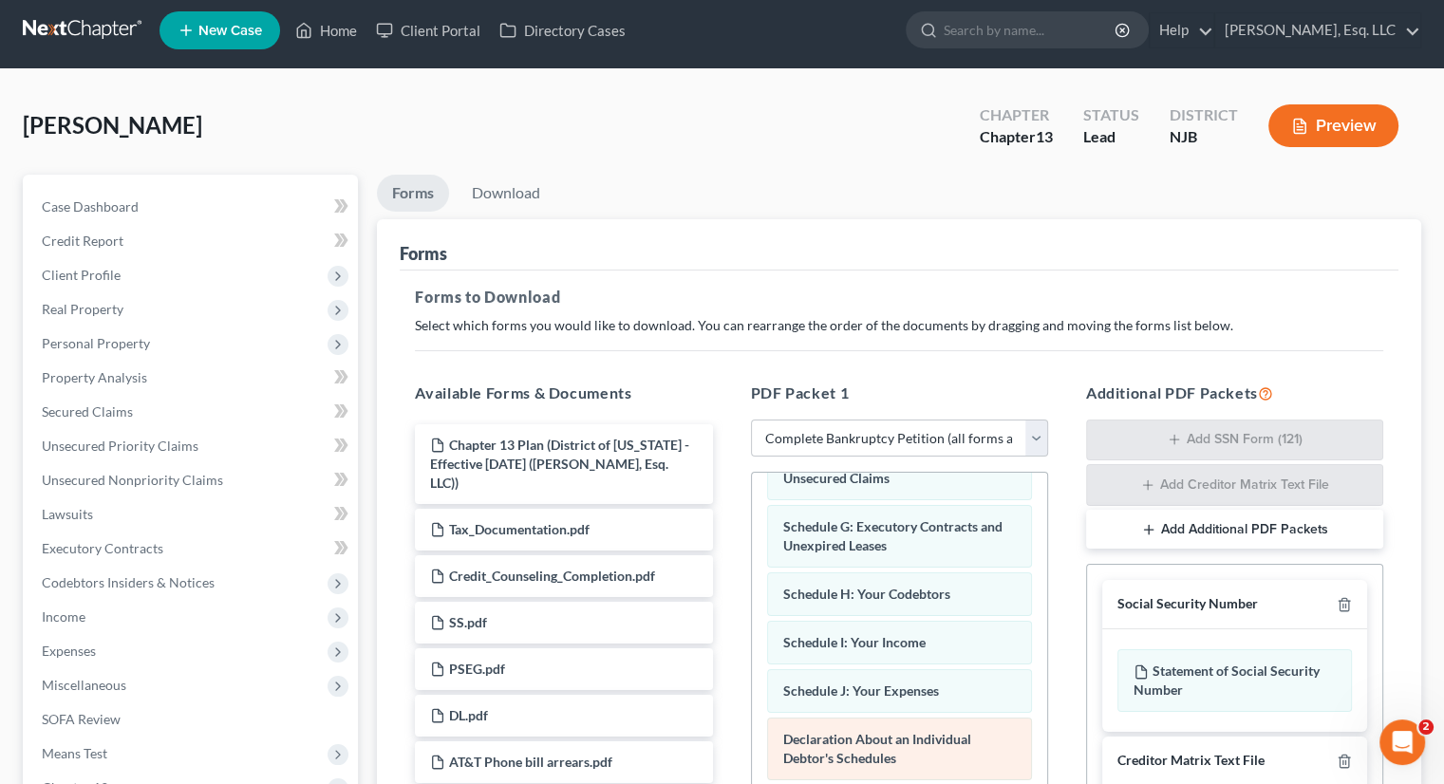
scroll to position [569, 0]
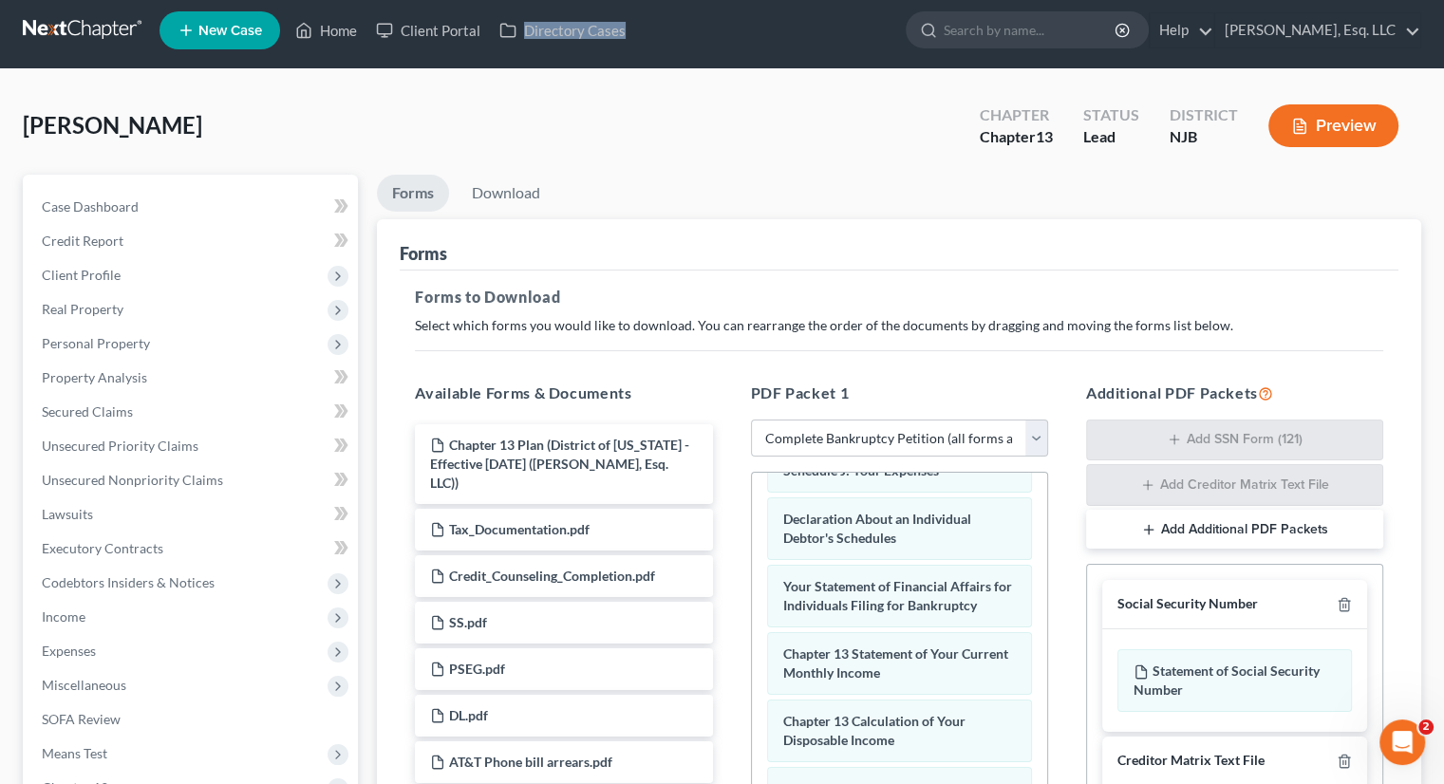
drag, startPoint x: 824, startPoint y: 35, endPoint x: 668, endPoint y: -60, distance: 182.3
click at [668, 0] on html "Home New Case Client Portal Directory Cases [PERSON_NAME], Esq. LLC [PERSON_NAM…" at bounding box center [722, 579] width 1444 height 1174
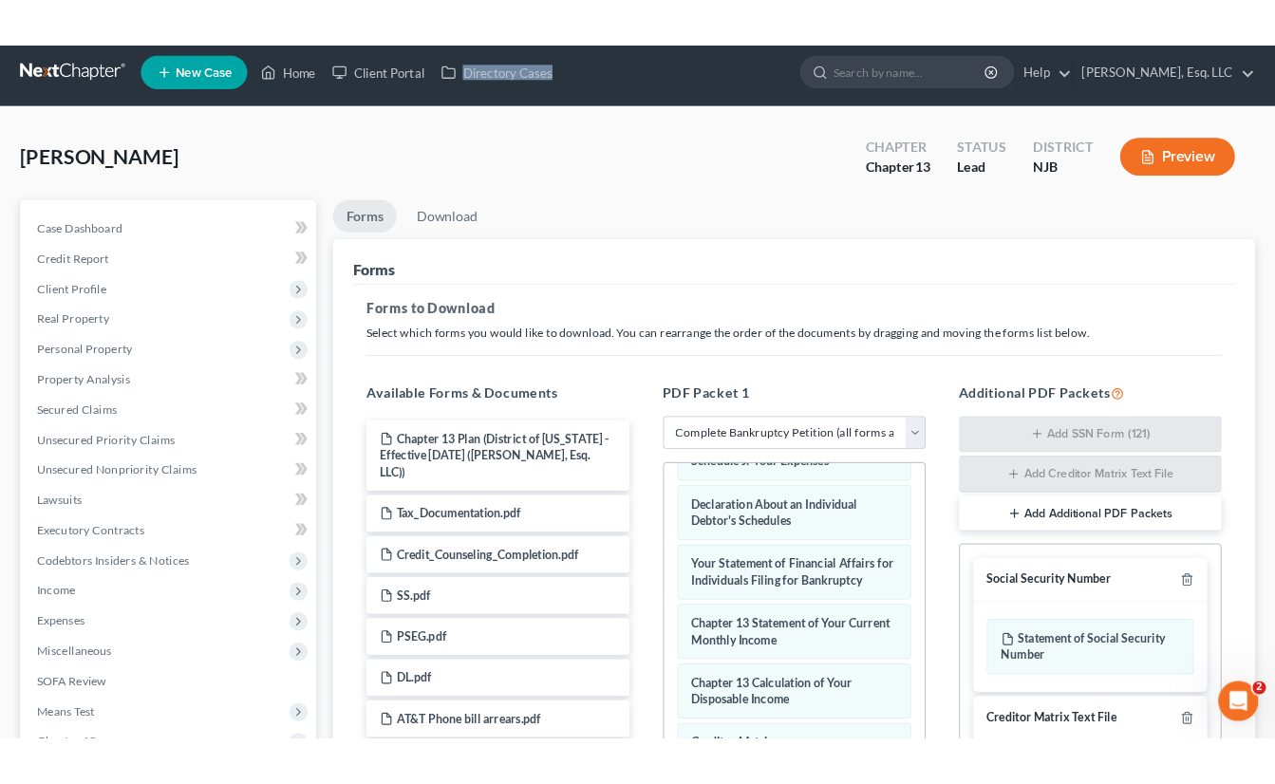
scroll to position [0, 0]
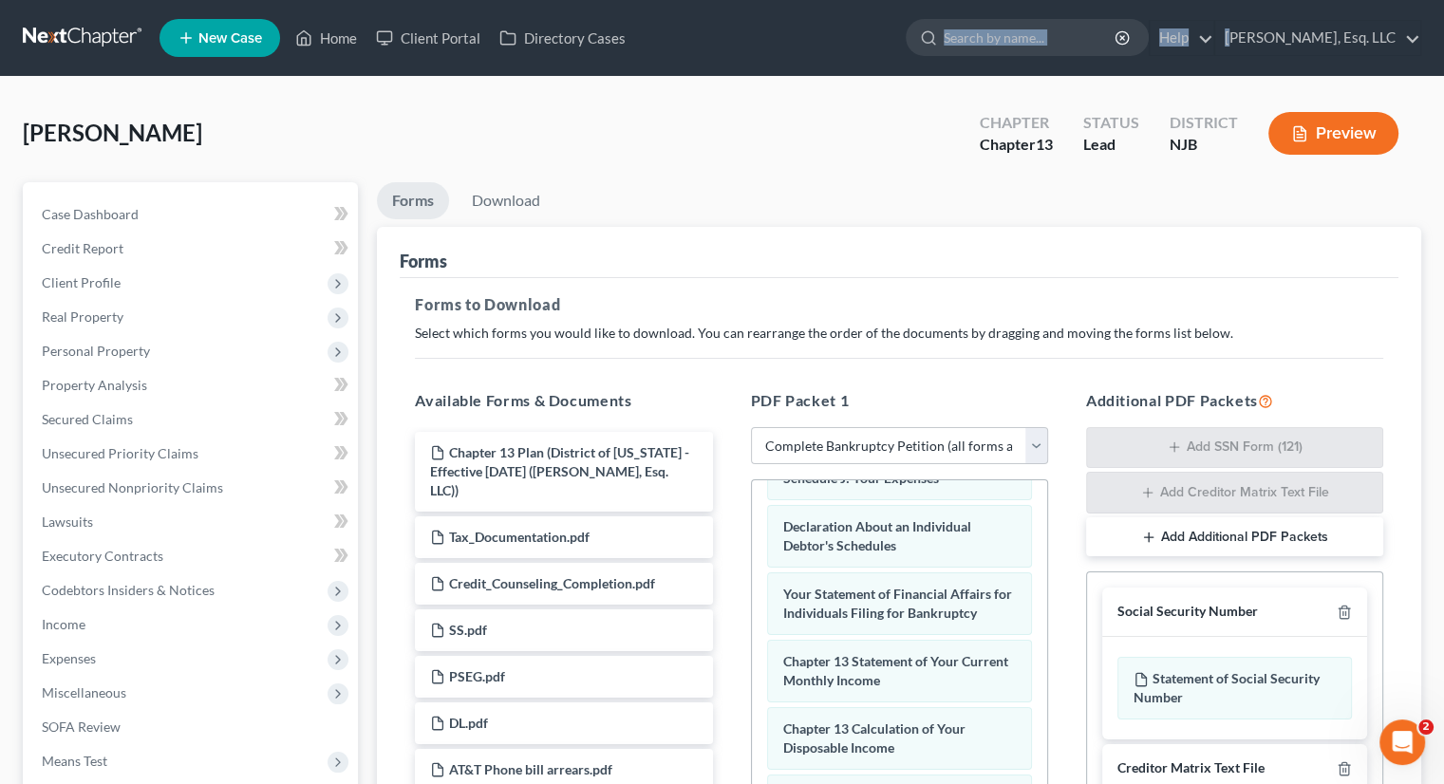
drag, startPoint x: 1249, startPoint y: 6, endPoint x: 1017, endPoint y: -48, distance: 238.8
click at [1017, 0] on html "Home New Case Client Portal Directory Cases [PERSON_NAME], Esq. LLC [PERSON_NAM…" at bounding box center [722, 587] width 1444 height 1174
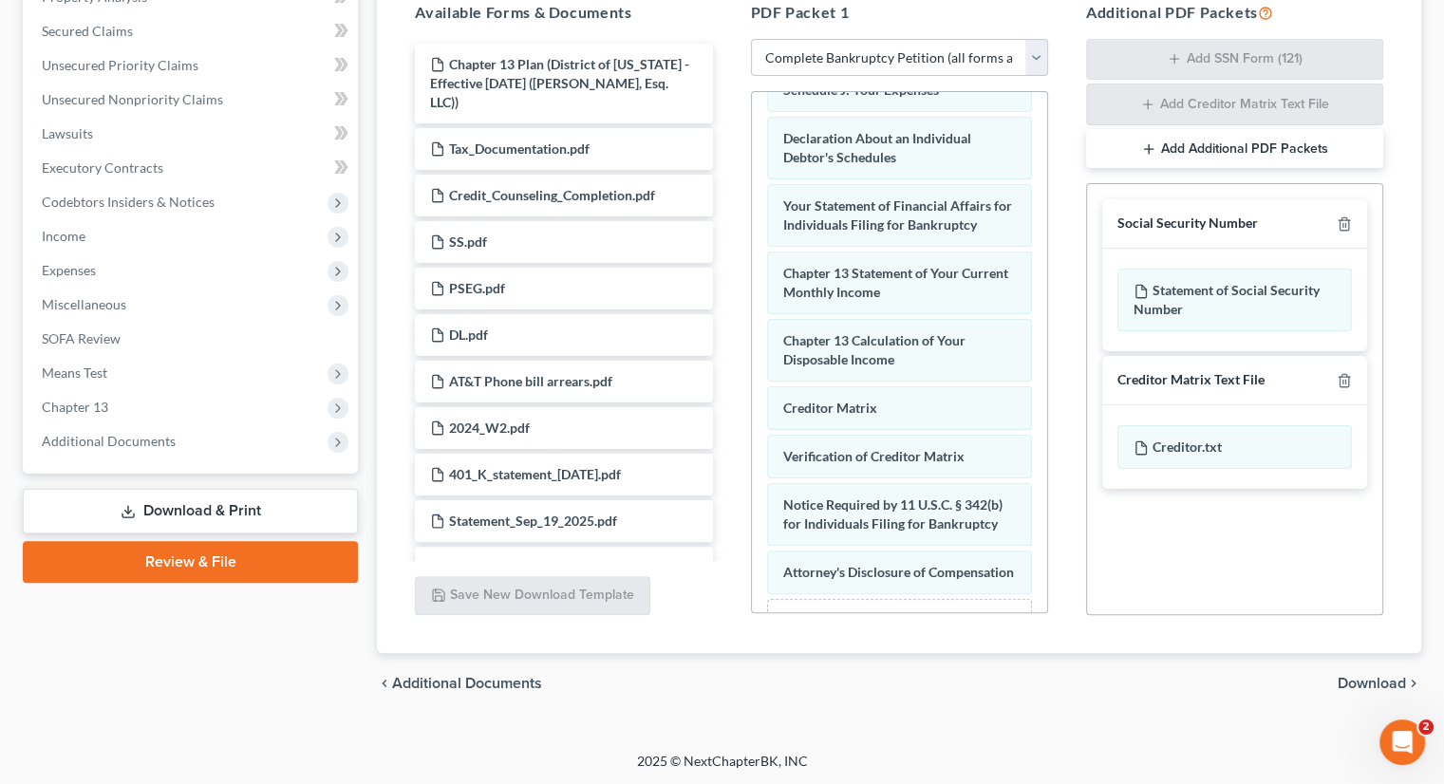
click at [1371, 681] on span "Download" at bounding box center [1371, 683] width 68 height 15
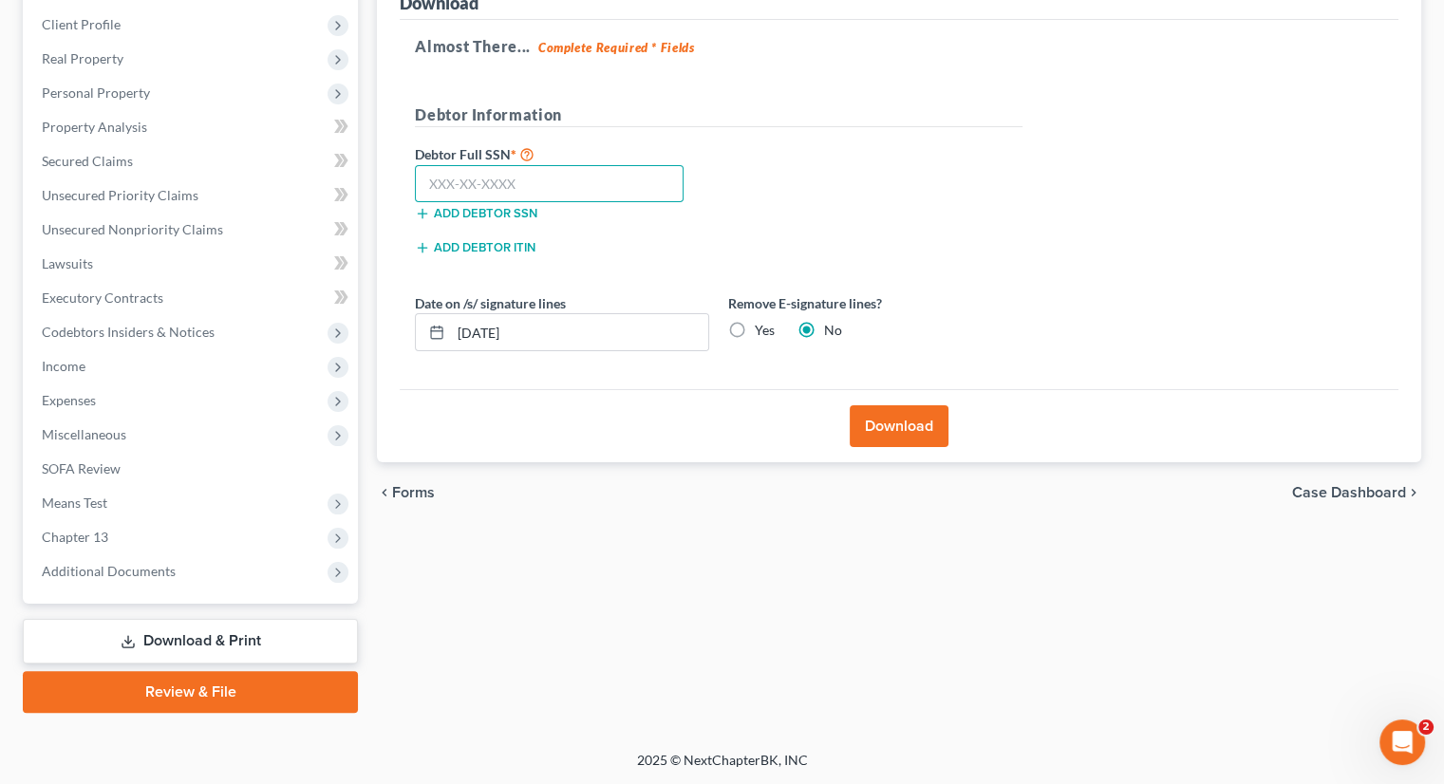
drag, startPoint x: 448, startPoint y: 180, endPoint x: 457, endPoint y: 185, distance: 10.6
click at [449, 181] on input "text" at bounding box center [549, 184] width 269 height 38
type input "152-70-1865"
click at [896, 417] on button "Download" at bounding box center [899, 426] width 99 height 42
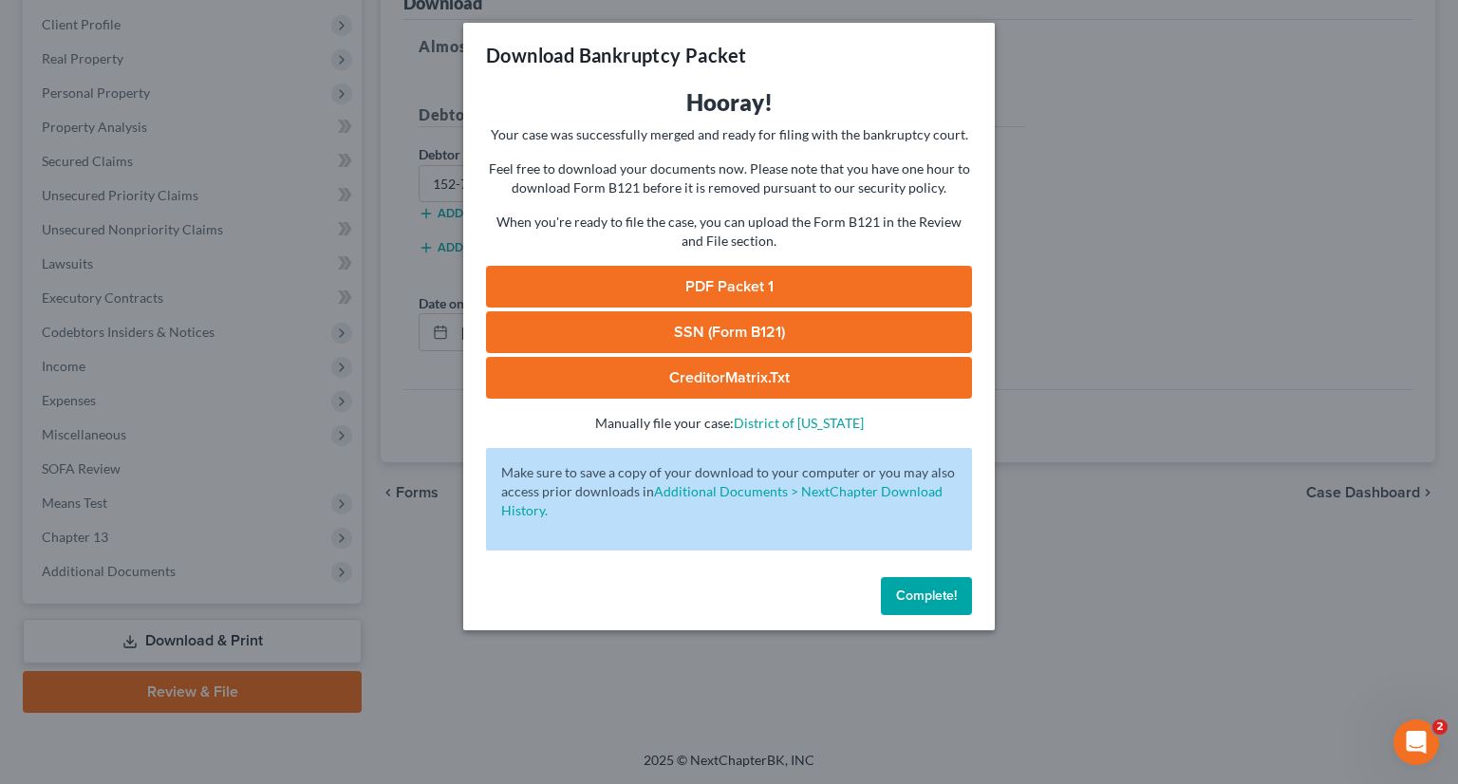
click at [754, 277] on link "PDF Packet 1" at bounding box center [729, 287] width 486 height 42
click at [737, 322] on link "SSN (Form B121)" at bounding box center [729, 332] width 486 height 42
click at [700, 379] on link "CreditorMatrix.txt" at bounding box center [729, 378] width 486 height 42
click at [909, 600] on span "Complete!" at bounding box center [926, 596] width 61 height 16
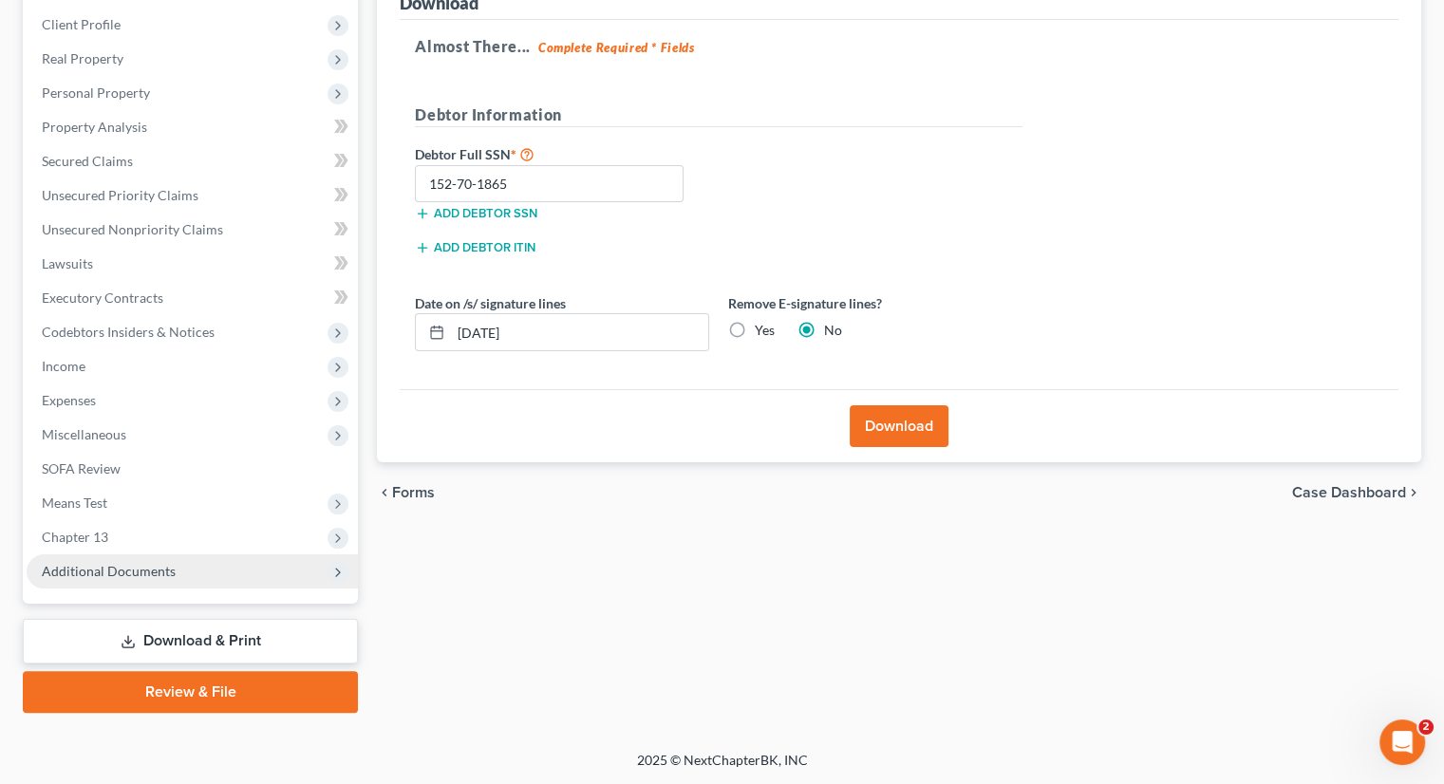
click at [137, 570] on span "Additional Documents" at bounding box center [109, 571] width 134 height 16
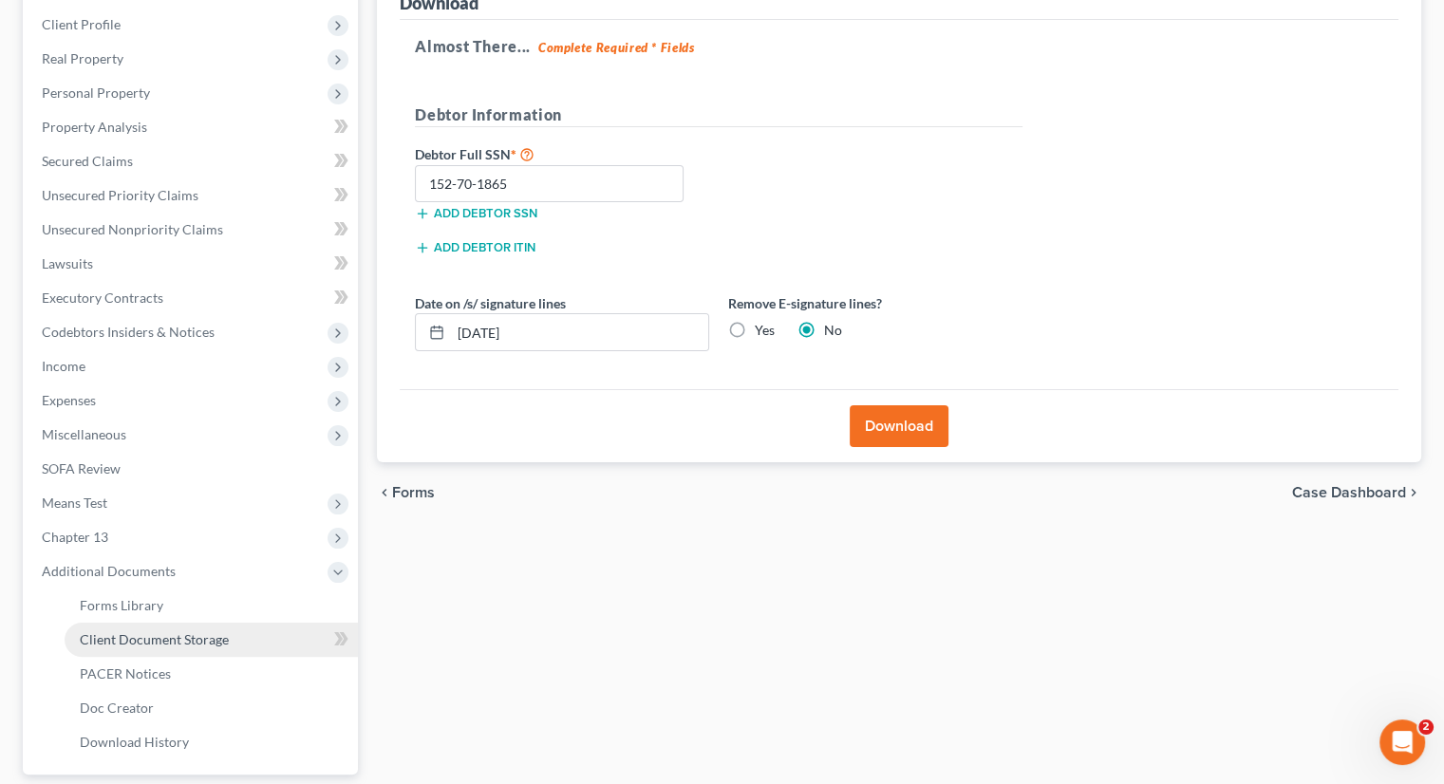
click at [175, 634] on span "Client Document Storage" at bounding box center [154, 639] width 149 height 16
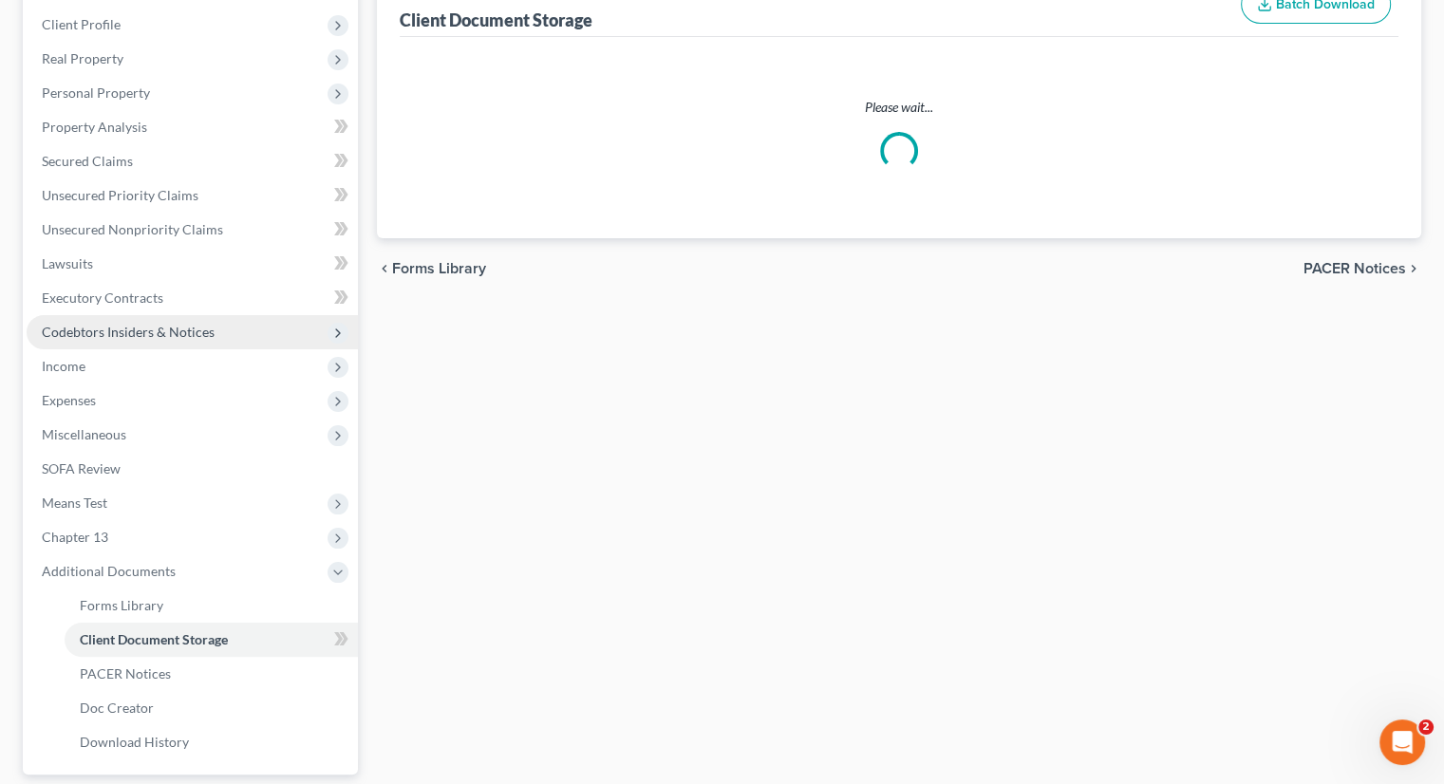
scroll to position [50, 0]
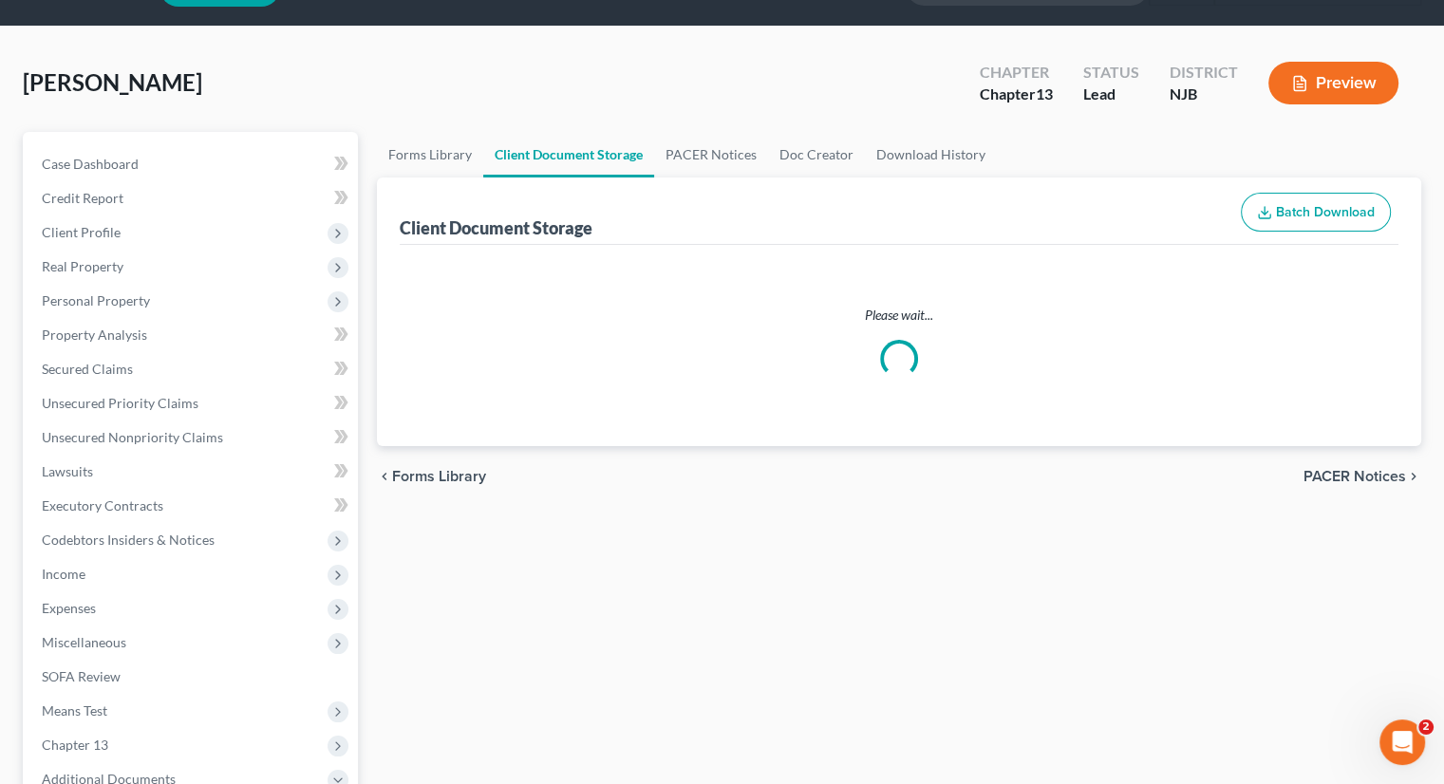
select select "9"
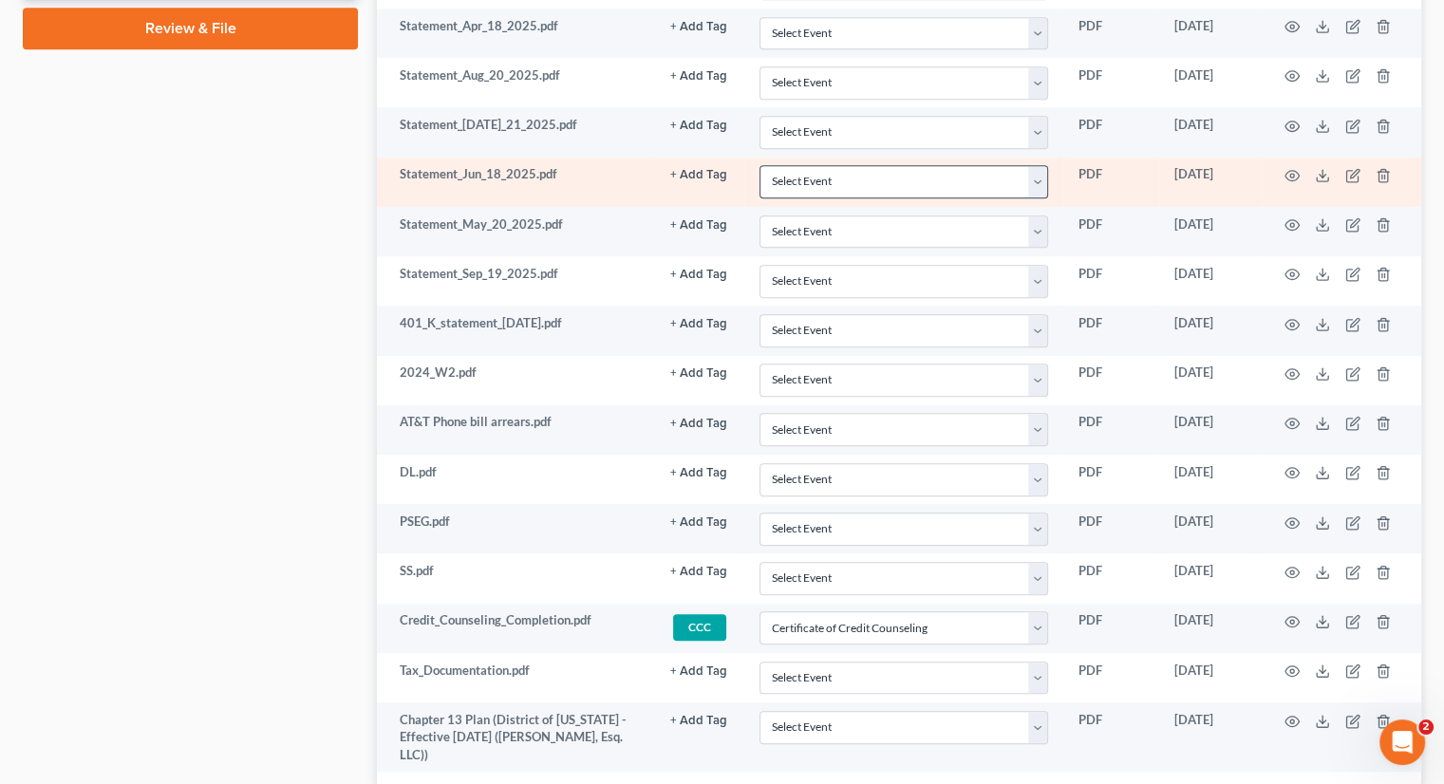
scroll to position [1219, 0]
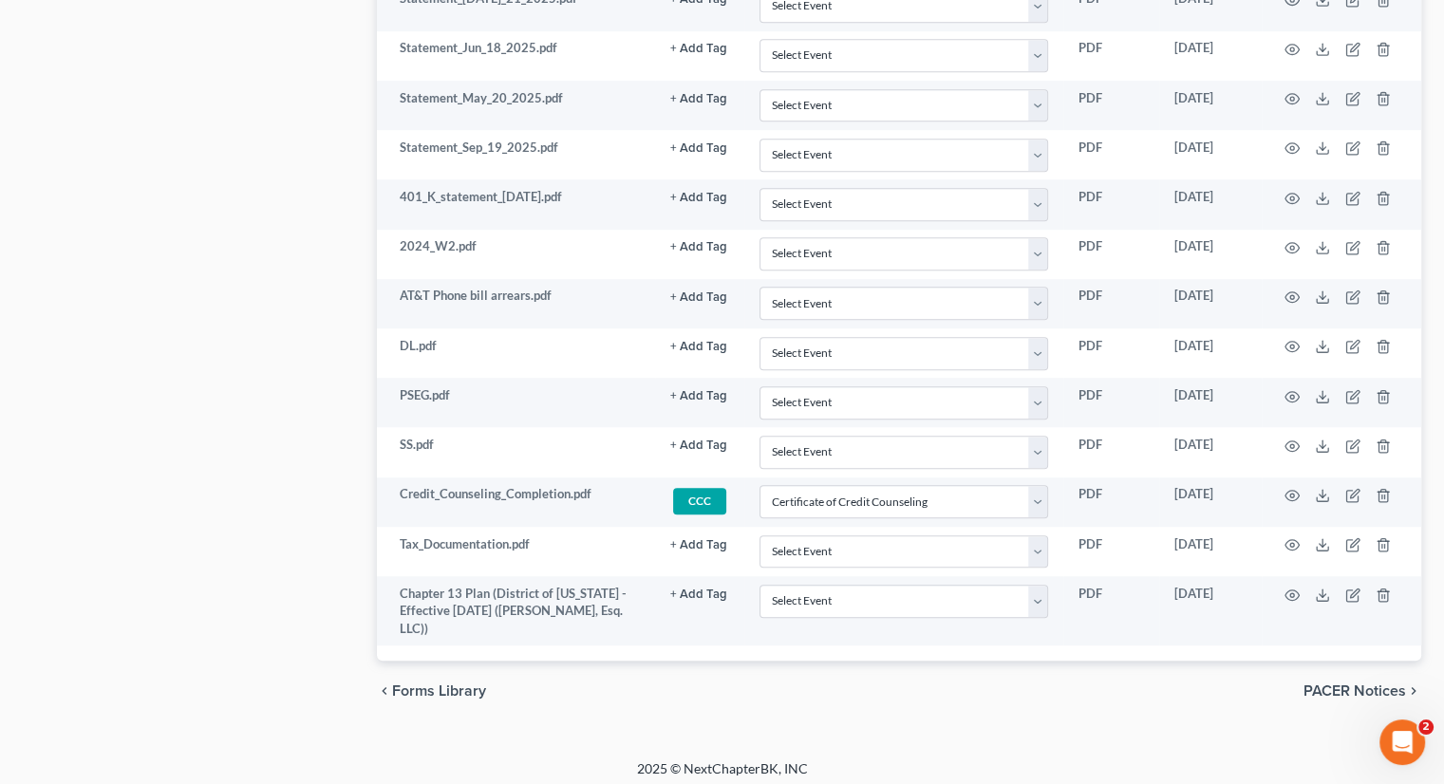
click at [1025, 711] on div "chevron_left Forms Library PACER Notices chevron_right" at bounding box center [899, 691] width 1044 height 61
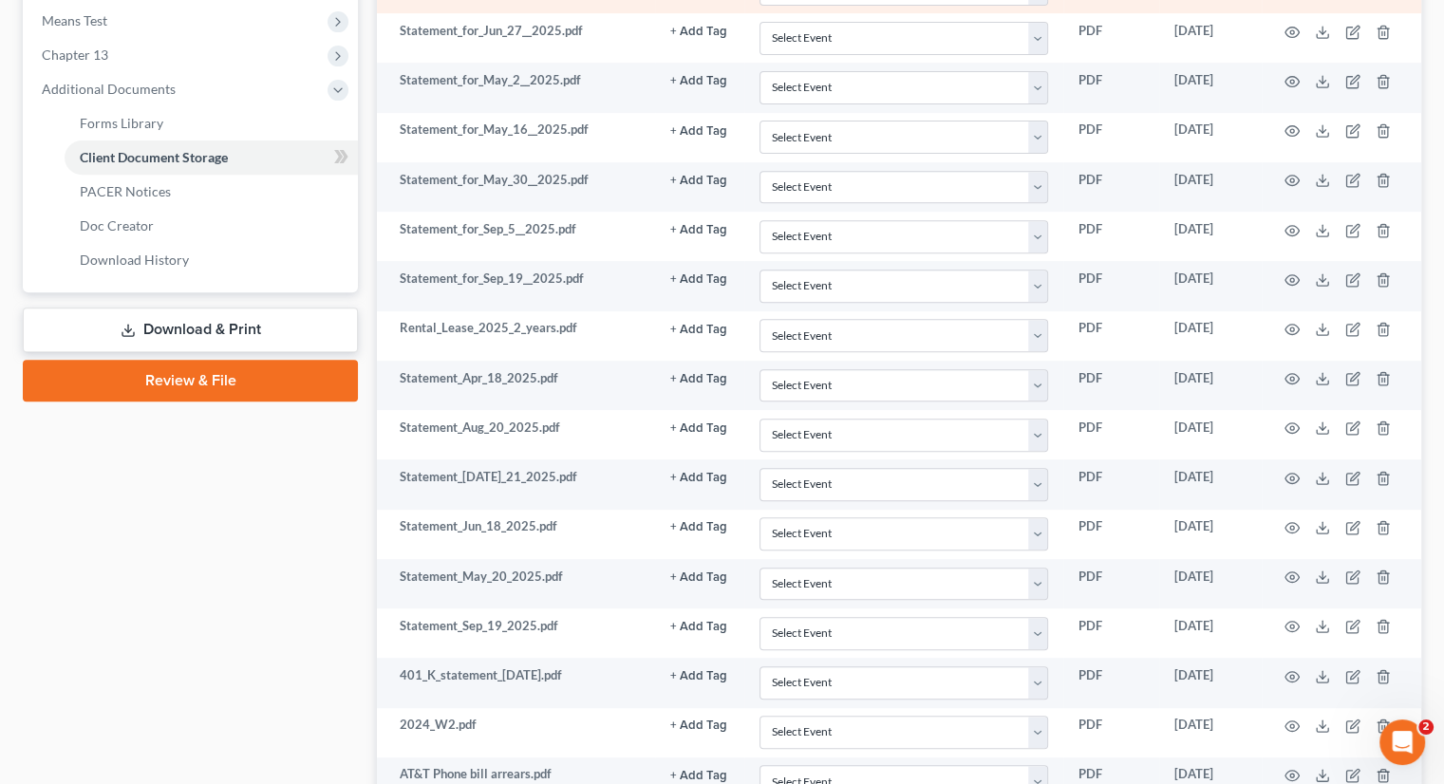
scroll to position [554, 0]
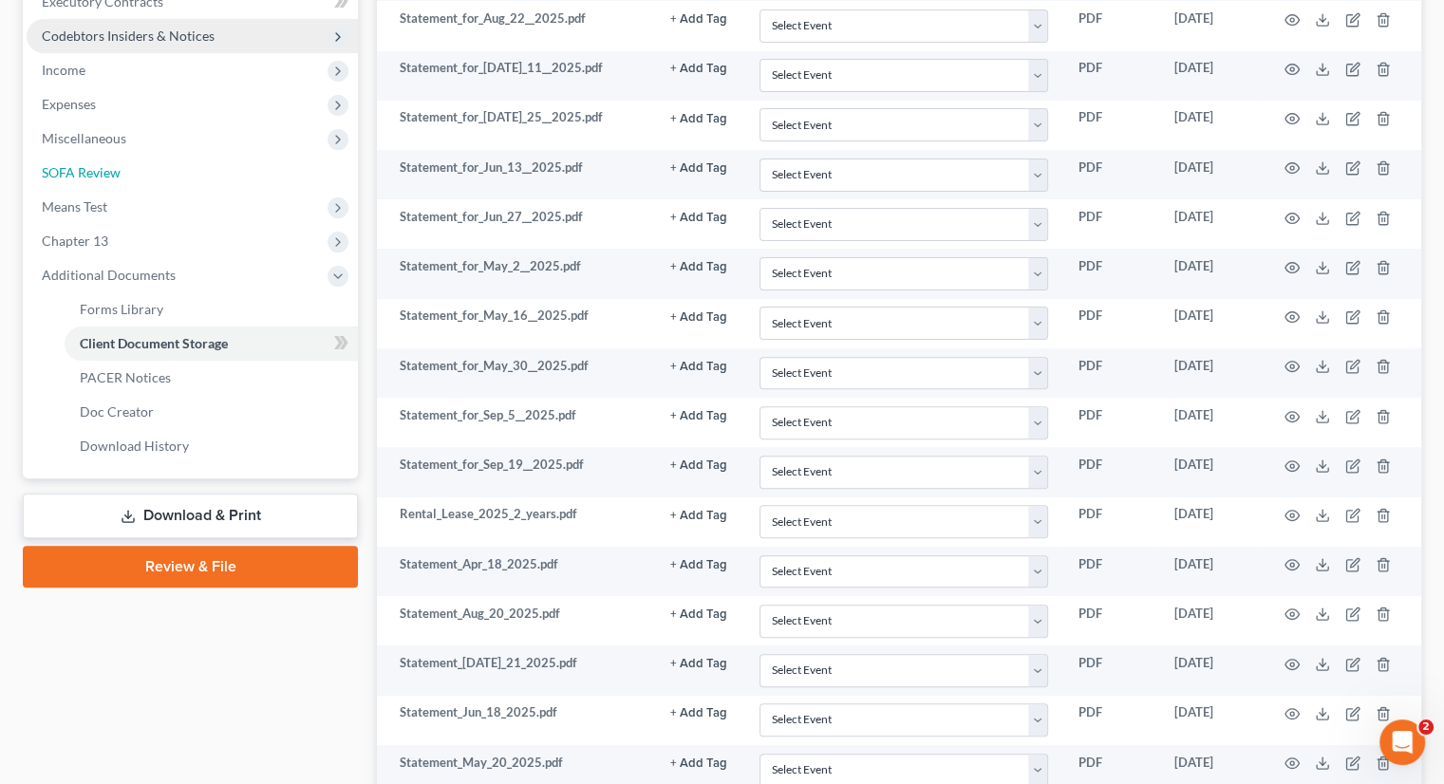
drag, startPoint x: 110, startPoint y: 168, endPoint x: 133, endPoint y: 168, distance: 22.8
click at [110, 168] on span "SOFA Review" at bounding box center [81, 172] width 79 height 16
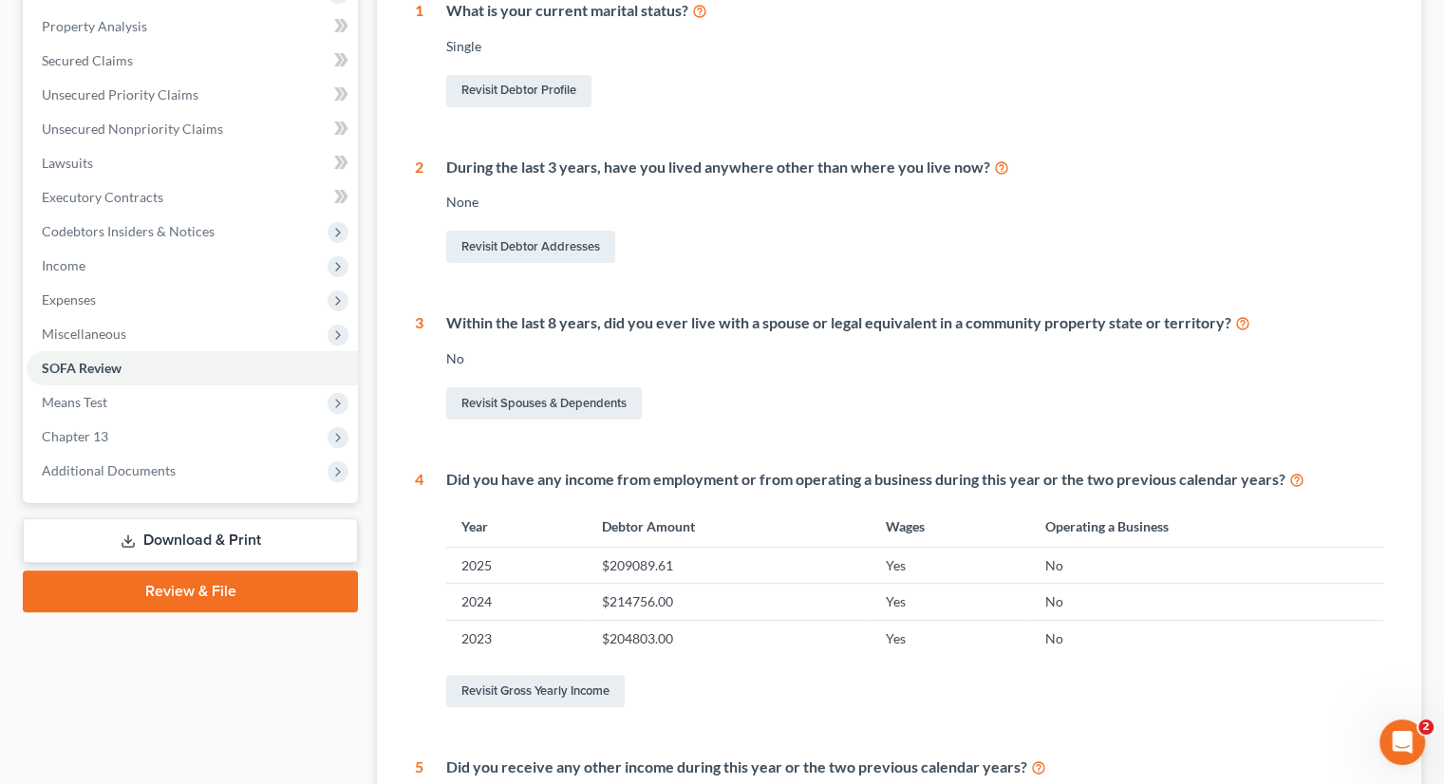
scroll to position [131, 0]
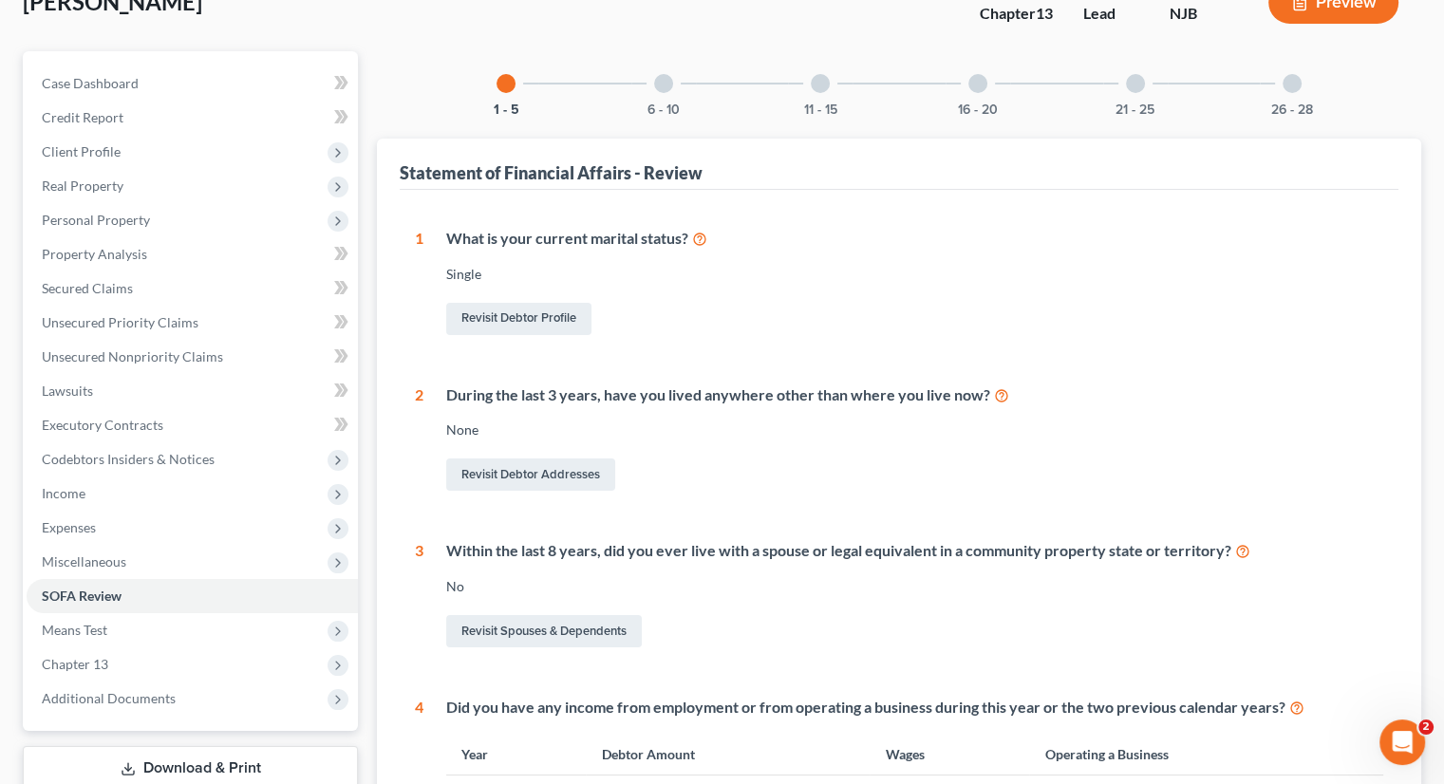
click at [665, 84] on div at bounding box center [663, 83] width 19 height 19
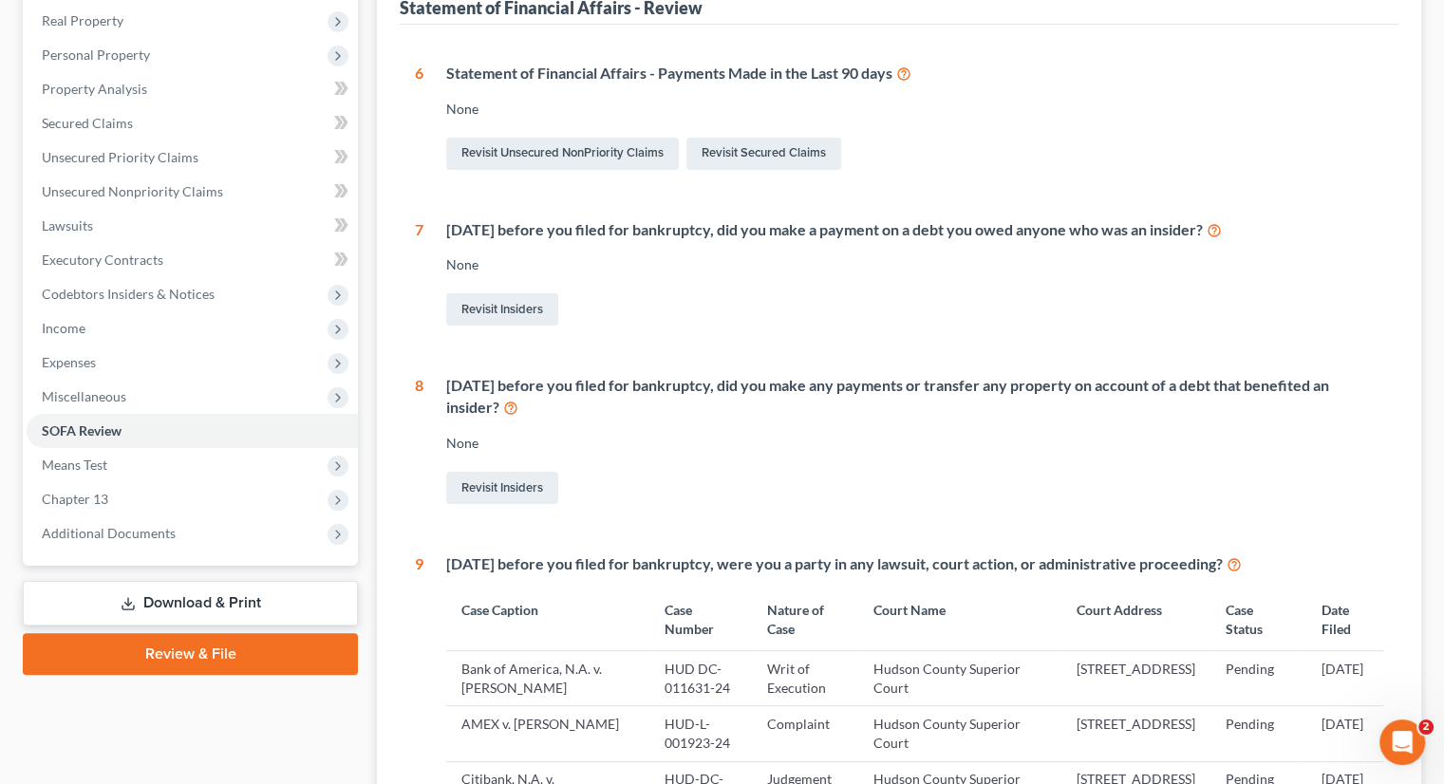
scroll to position [36, 0]
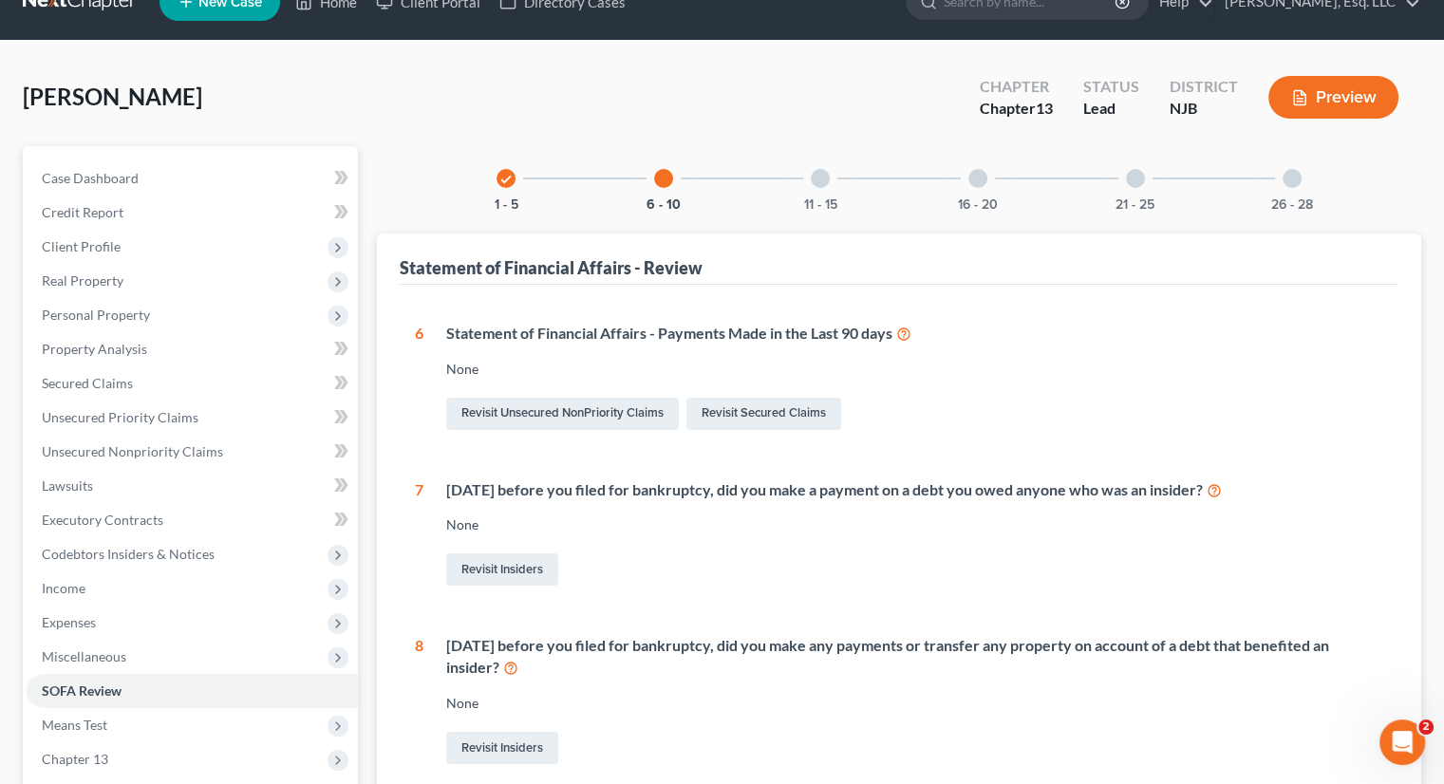
click at [816, 177] on div at bounding box center [820, 178] width 19 height 19
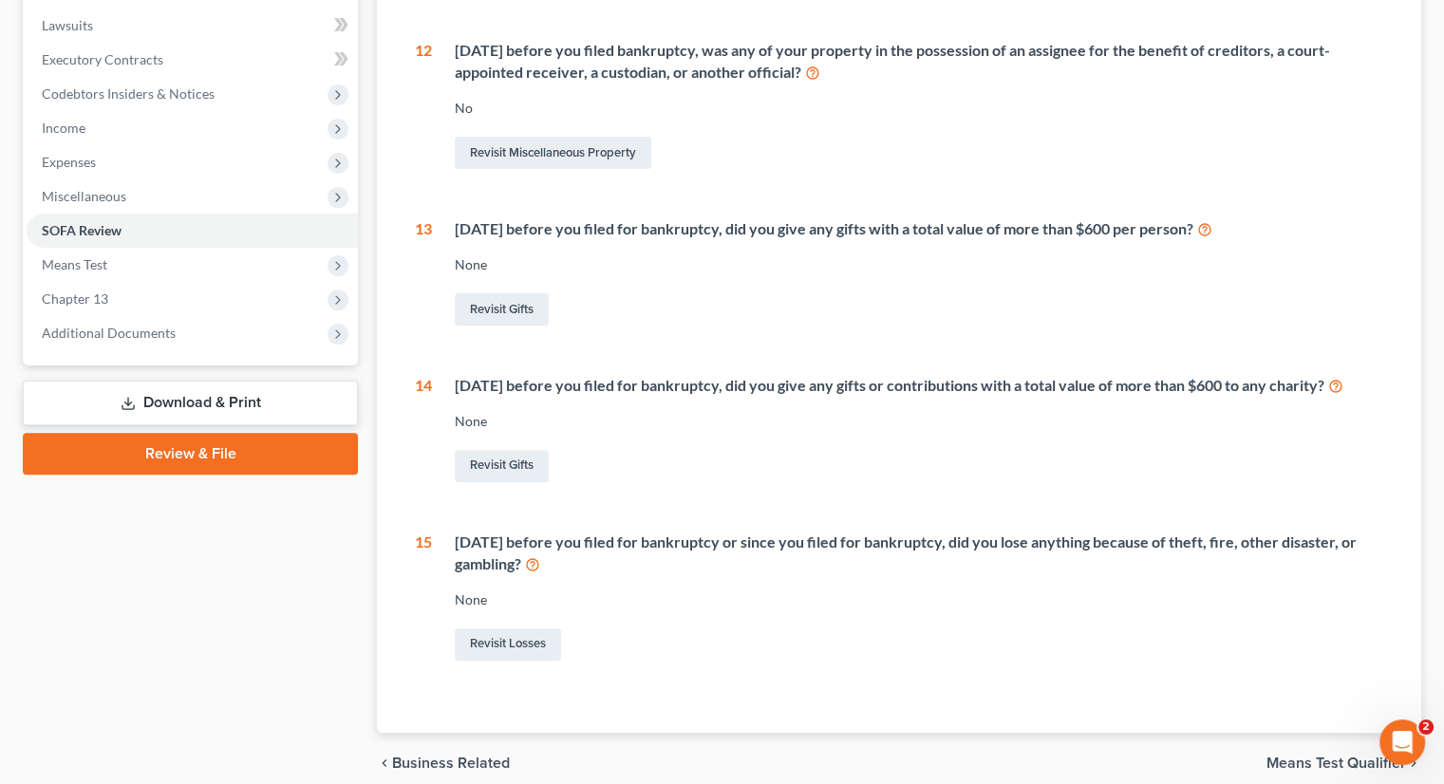
scroll to position [599, 0]
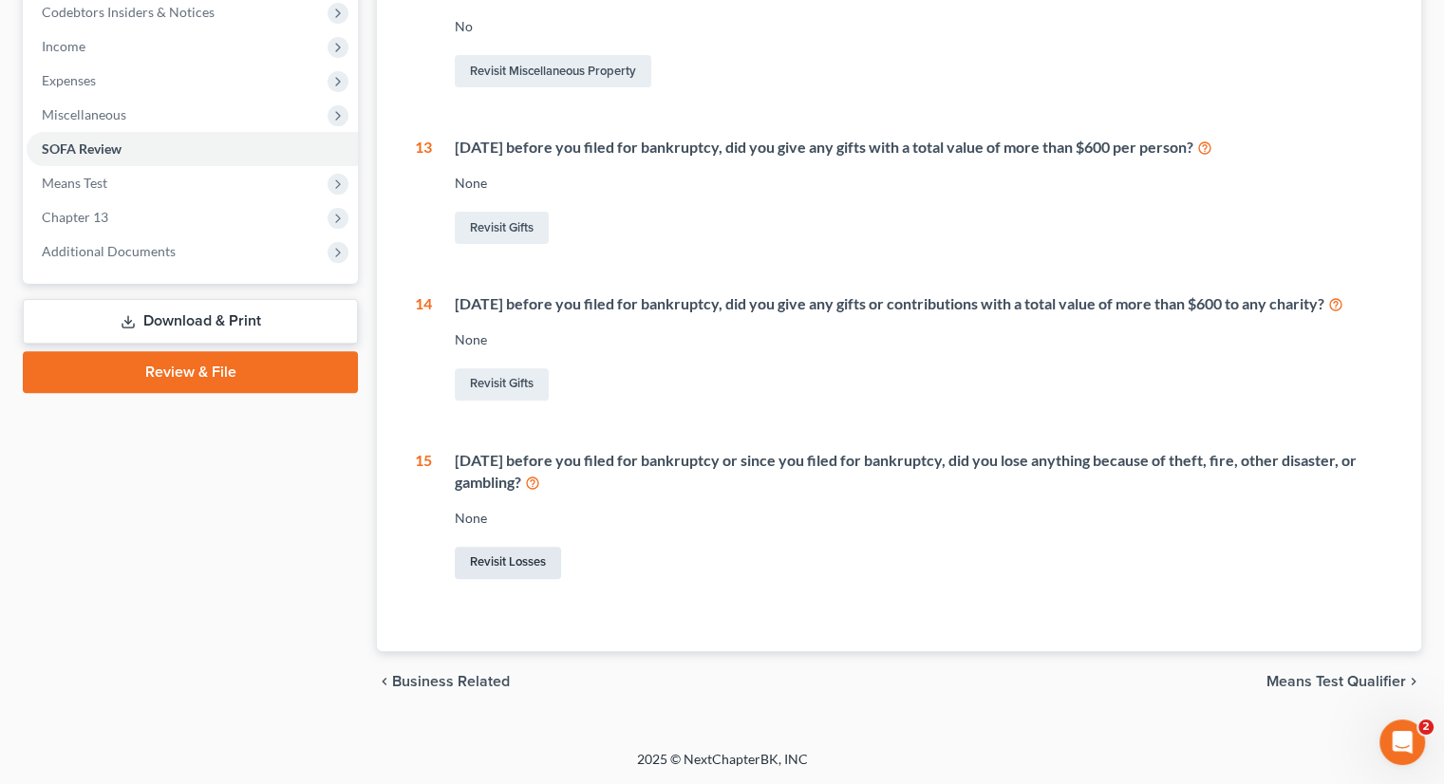
click at [520, 566] on link "Revisit Losses" at bounding box center [508, 563] width 106 height 32
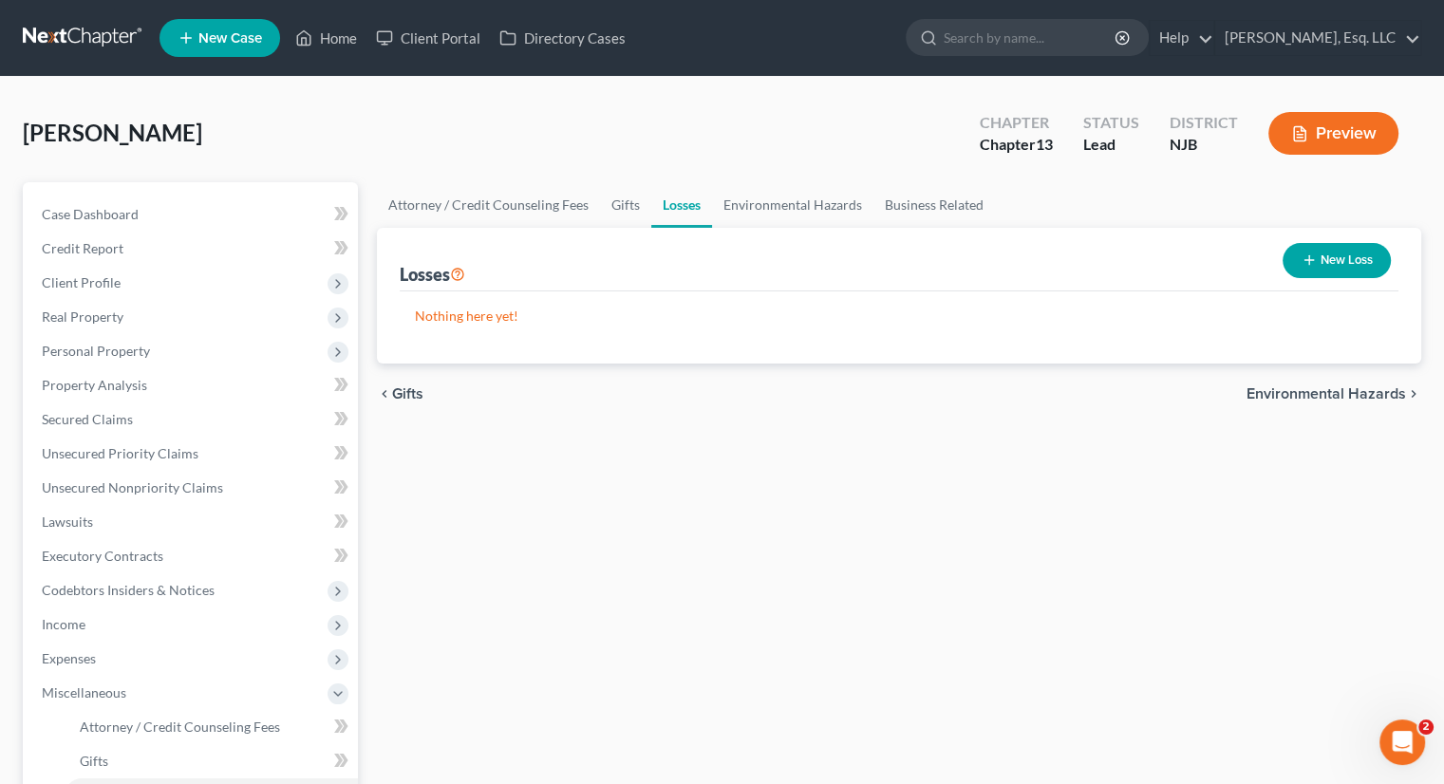
click at [1328, 271] on button "New Loss" at bounding box center [1336, 260] width 108 height 35
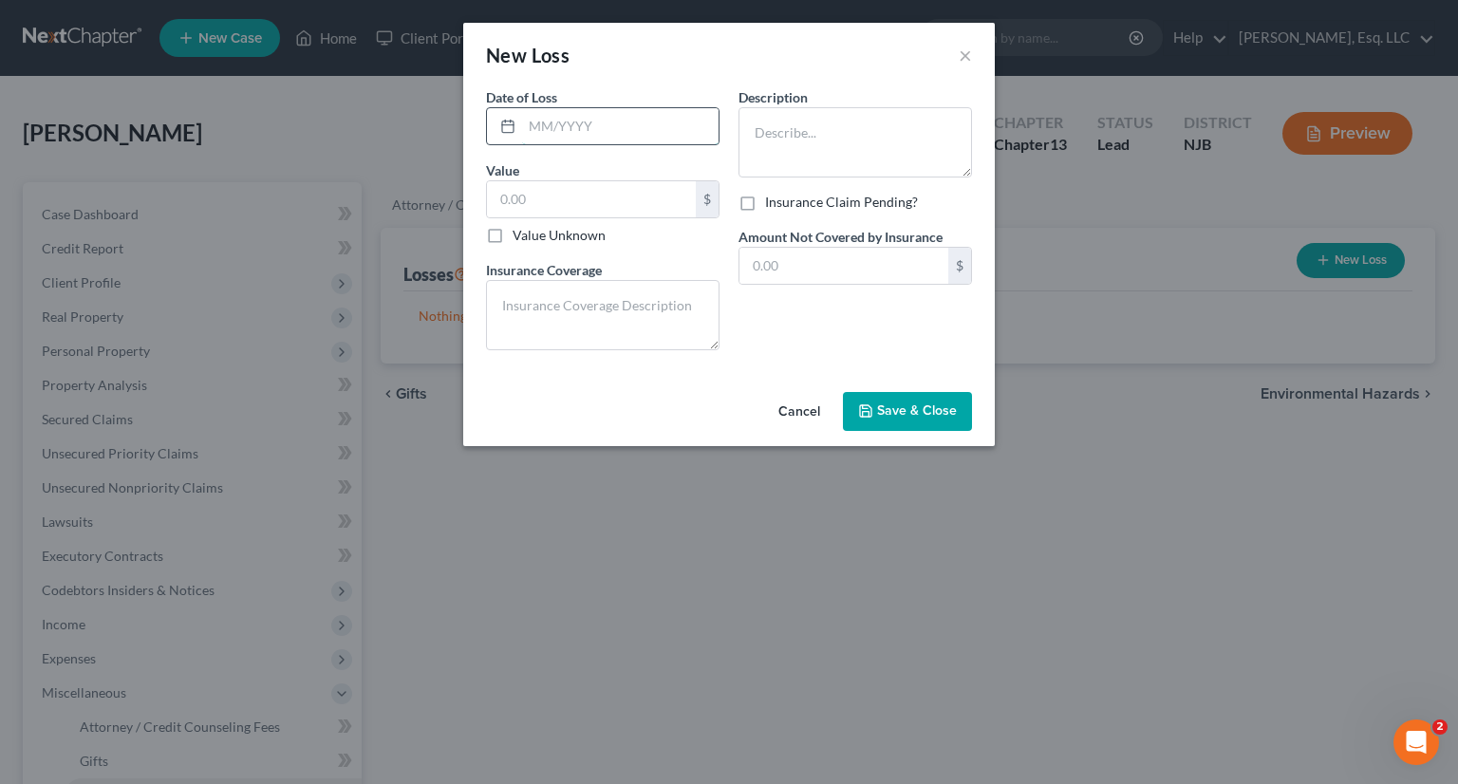
click at [551, 126] on input "text" at bounding box center [620, 126] width 196 height 36
type input "[DATE]"
click at [804, 123] on textarea at bounding box center [854, 142] width 233 height 70
type textarea "G"
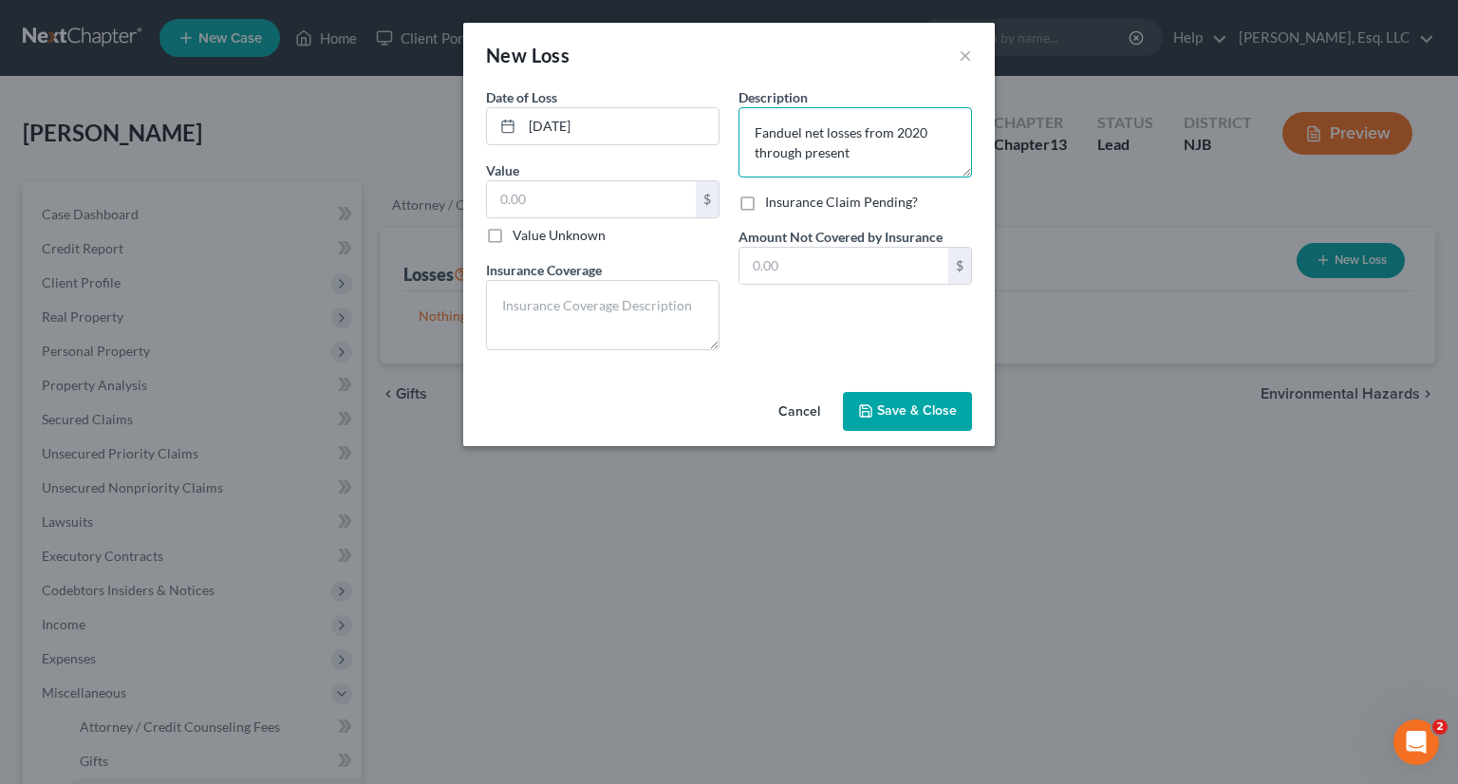
type textarea "Fanduel net losses from 2020 through present"
click at [895, 282] on input "text" at bounding box center [843, 266] width 209 height 36
click at [519, 185] on input "text" at bounding box center [591, 199] width 209 height 36
type input "32,577."
click at [927, 418] on span "Save & Close" at bounding box center [917, 411] width 80 height 16
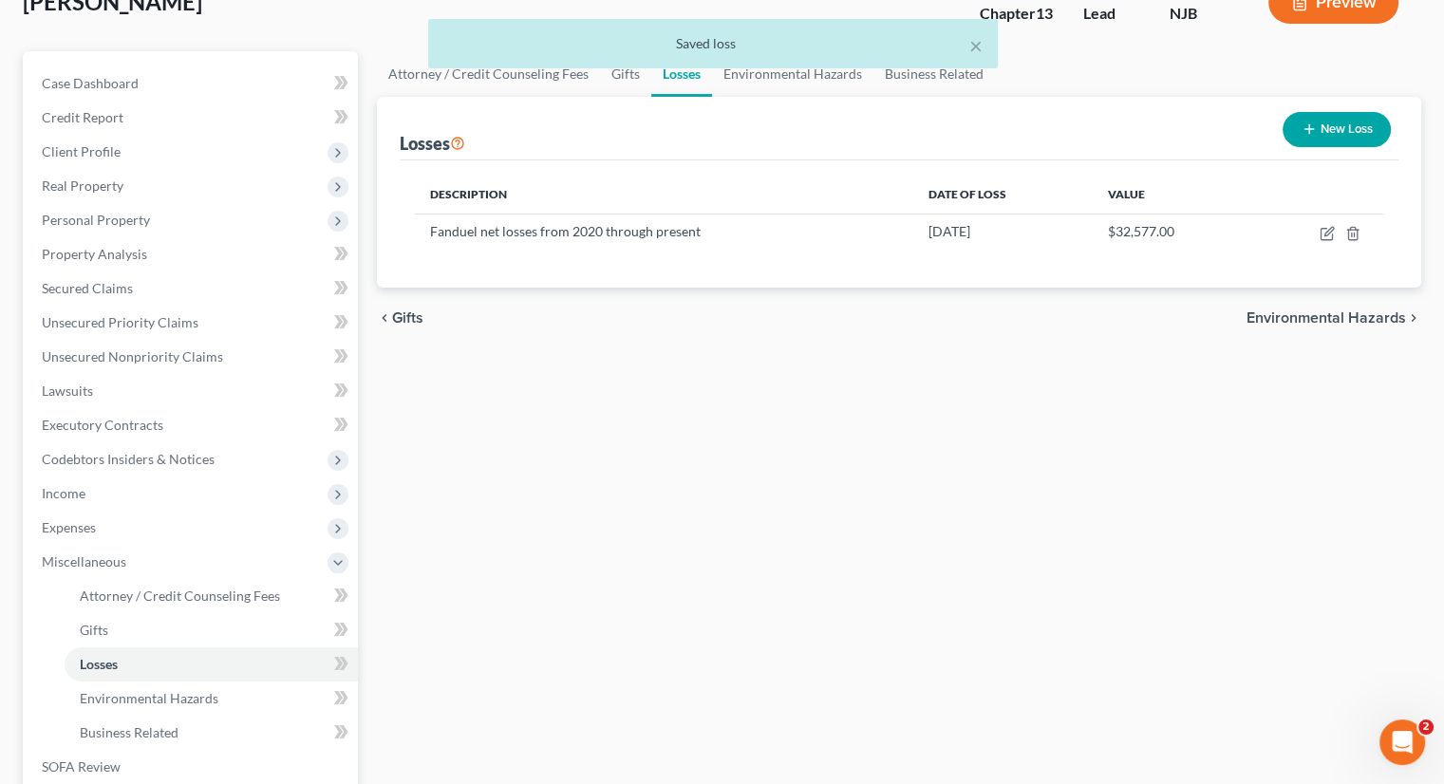
scroll to position [380, 0]
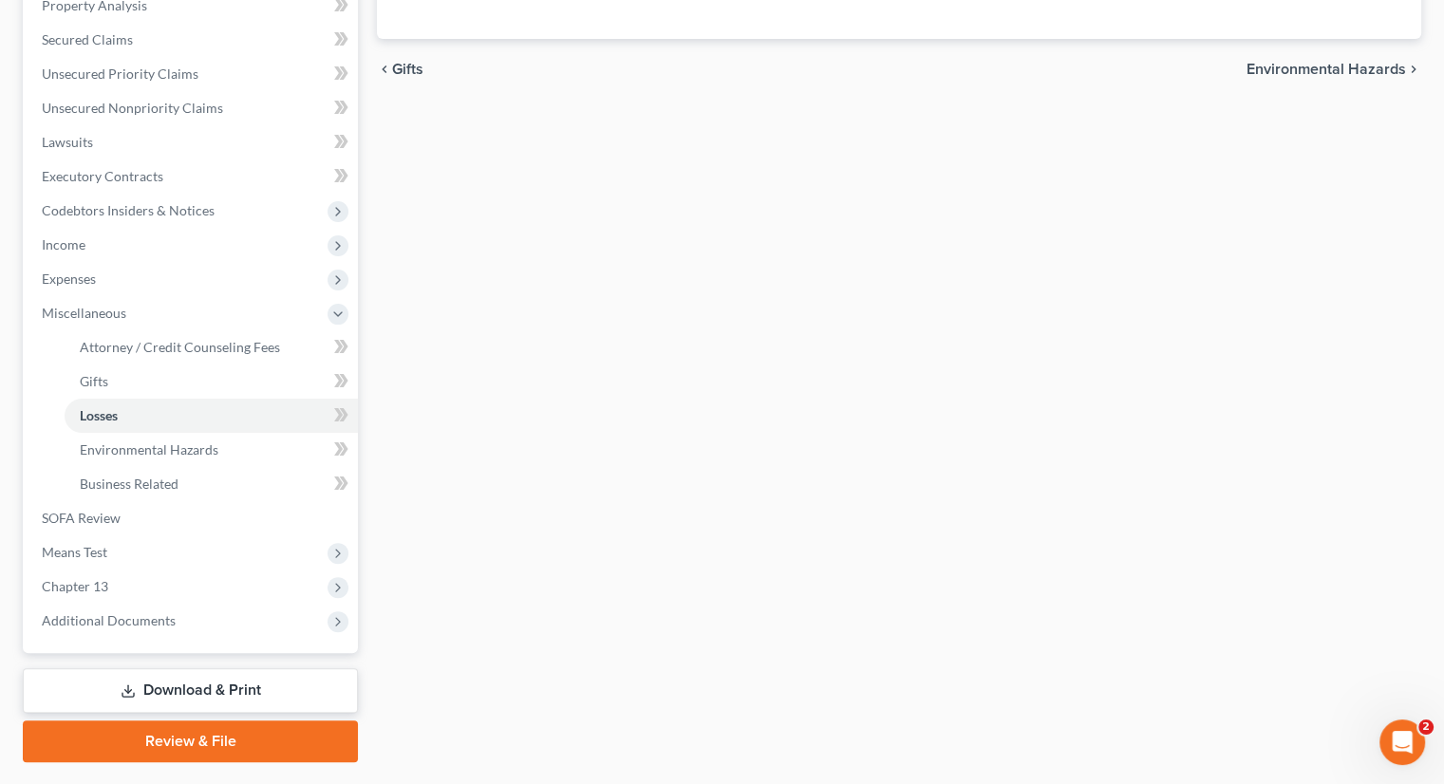
click at [909, 749] on div "Attorney / Credit Counseling Fees Gifts Losses Environmental Hazards Business R…" at bounding box center [898, 283] width 1063 height 960
click at [216, 694] on link "Download & Print" at bounding box center [190, 690] width 335 height 45
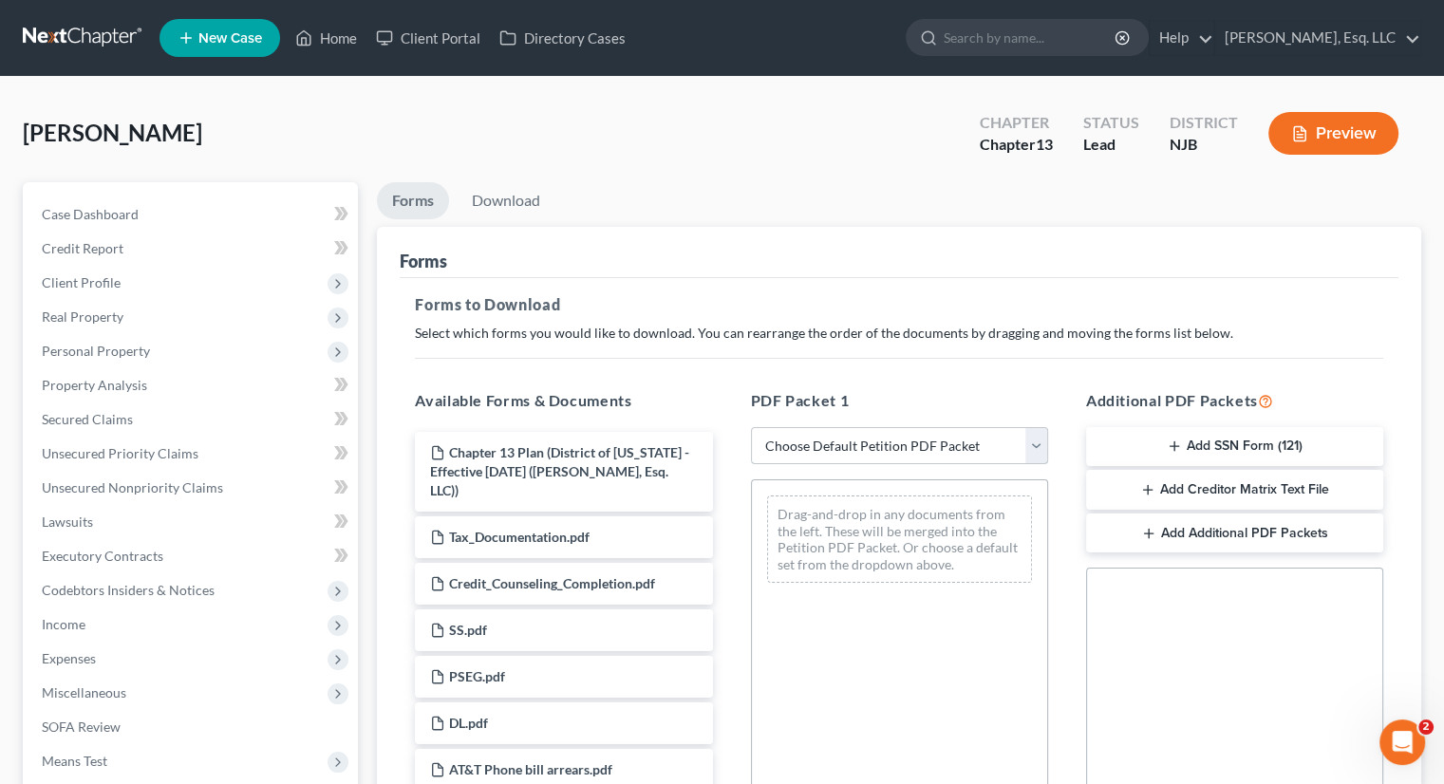
click at [949, 439] on select "Choose Default Petition PDF Packet Complete Bankruptcy Petition (all forms and …" at bounding box center [899, 446] width 297 height 38
select select "0"
click at [751, 427] on select "Choose Default Petition PDF Packet Complete Bankruptcy Petition (all forms and …" at bounding box center [899, 446] width 297 height 38
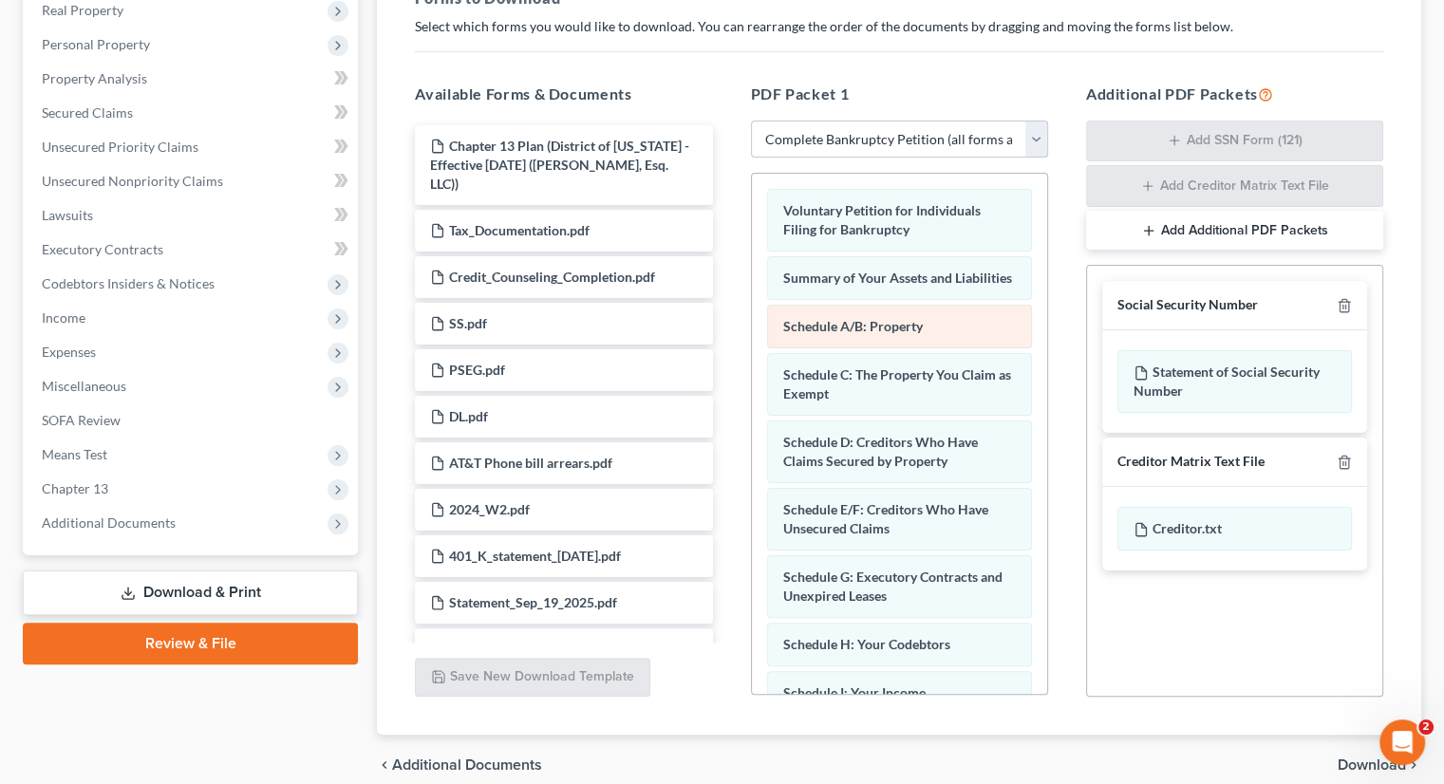
scroll to position [388, 0]
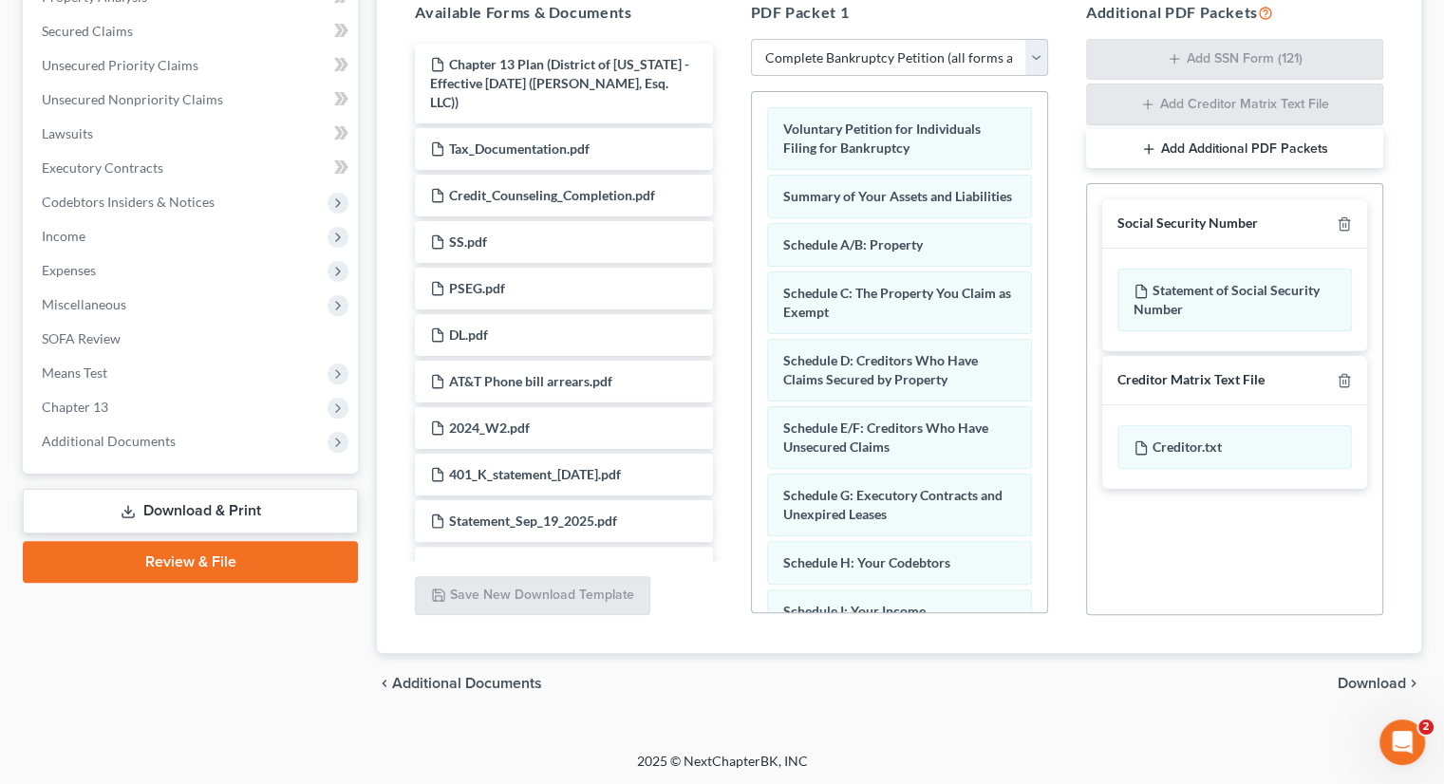
click at [1365, 676] on span "Download" at bounding box center [1371, 683] width 68 height 15
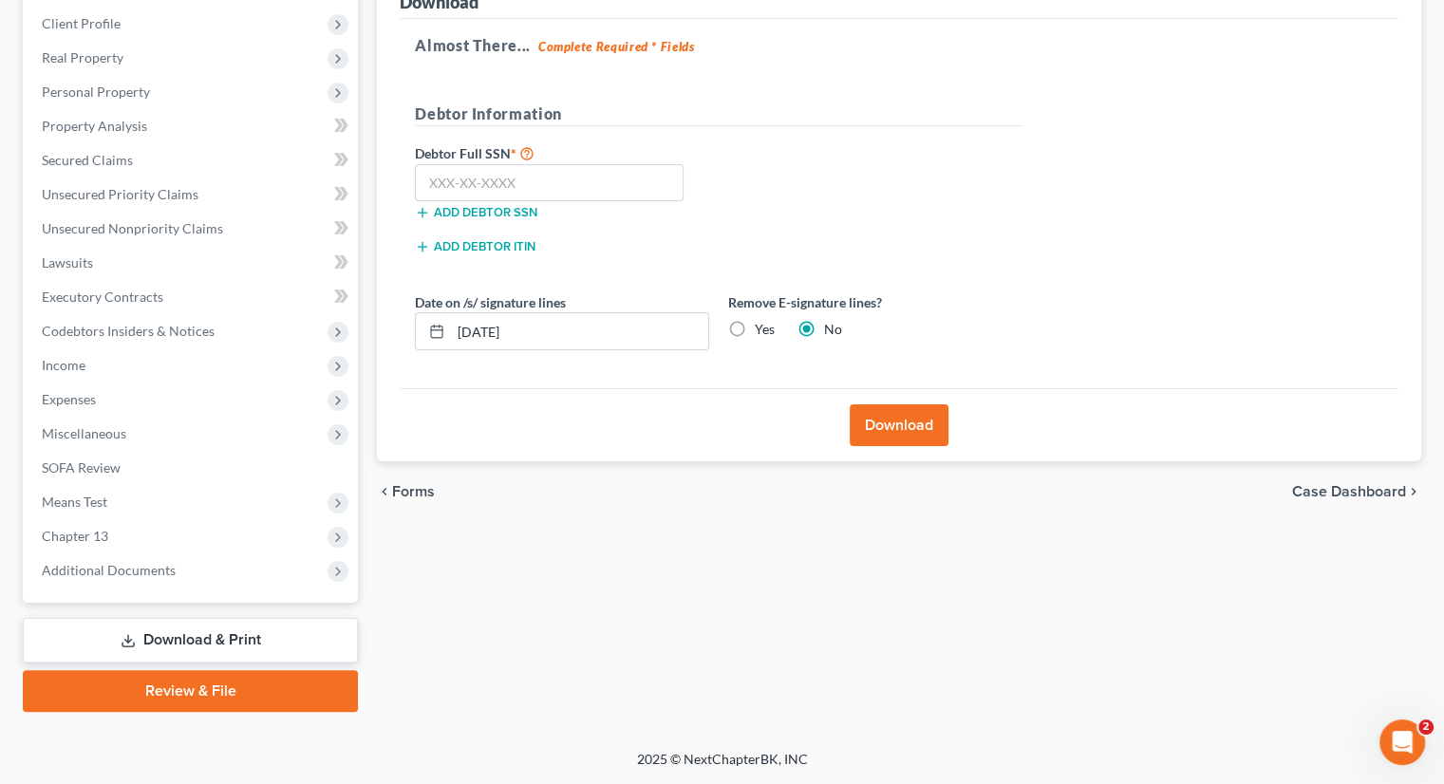
scroll to position [258, 0]
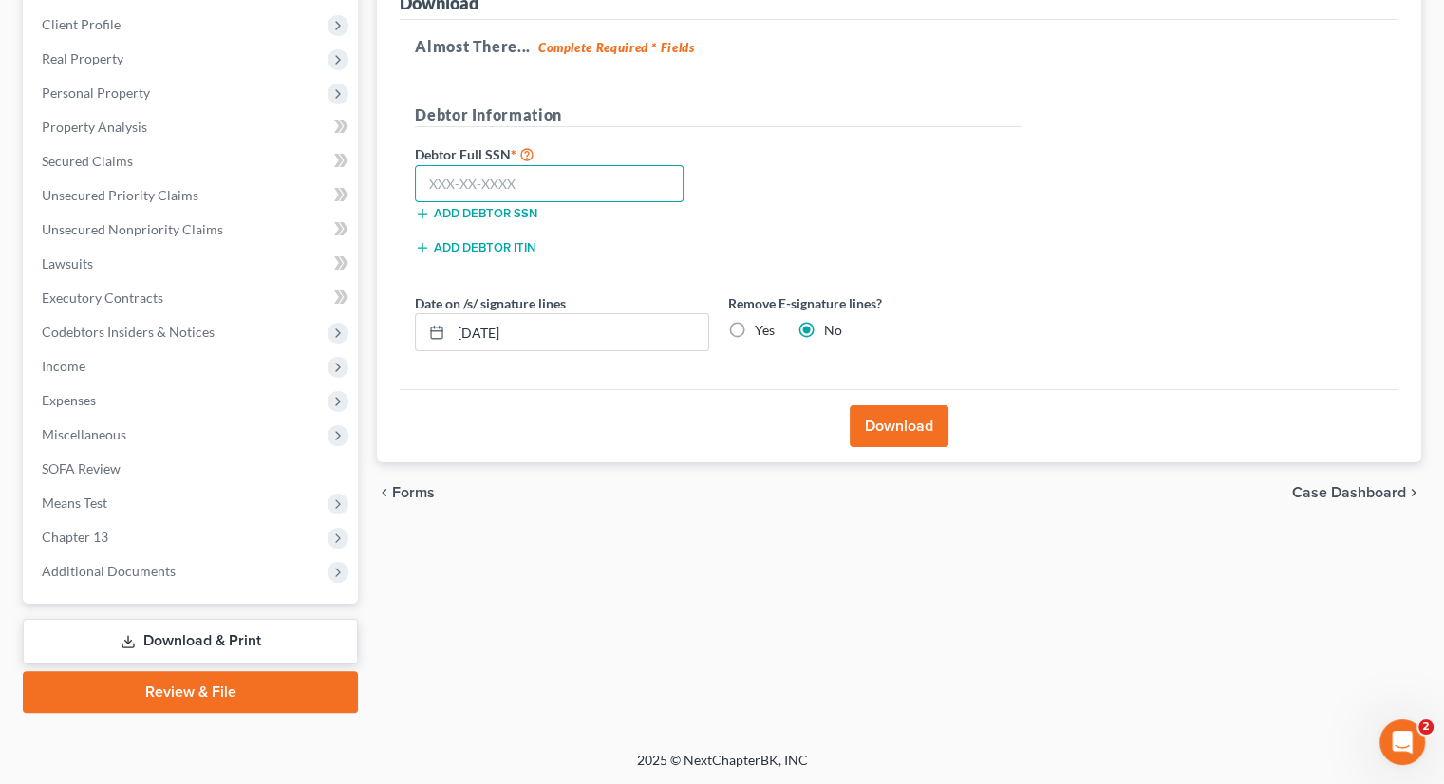
click at [433, 176] on input "text" at bounding box center [549, 184] width 269 height 38
type input "152-70-1865"
click at [887, 418] on button "Download" at bounding box center [899, 426] width 99 height 42
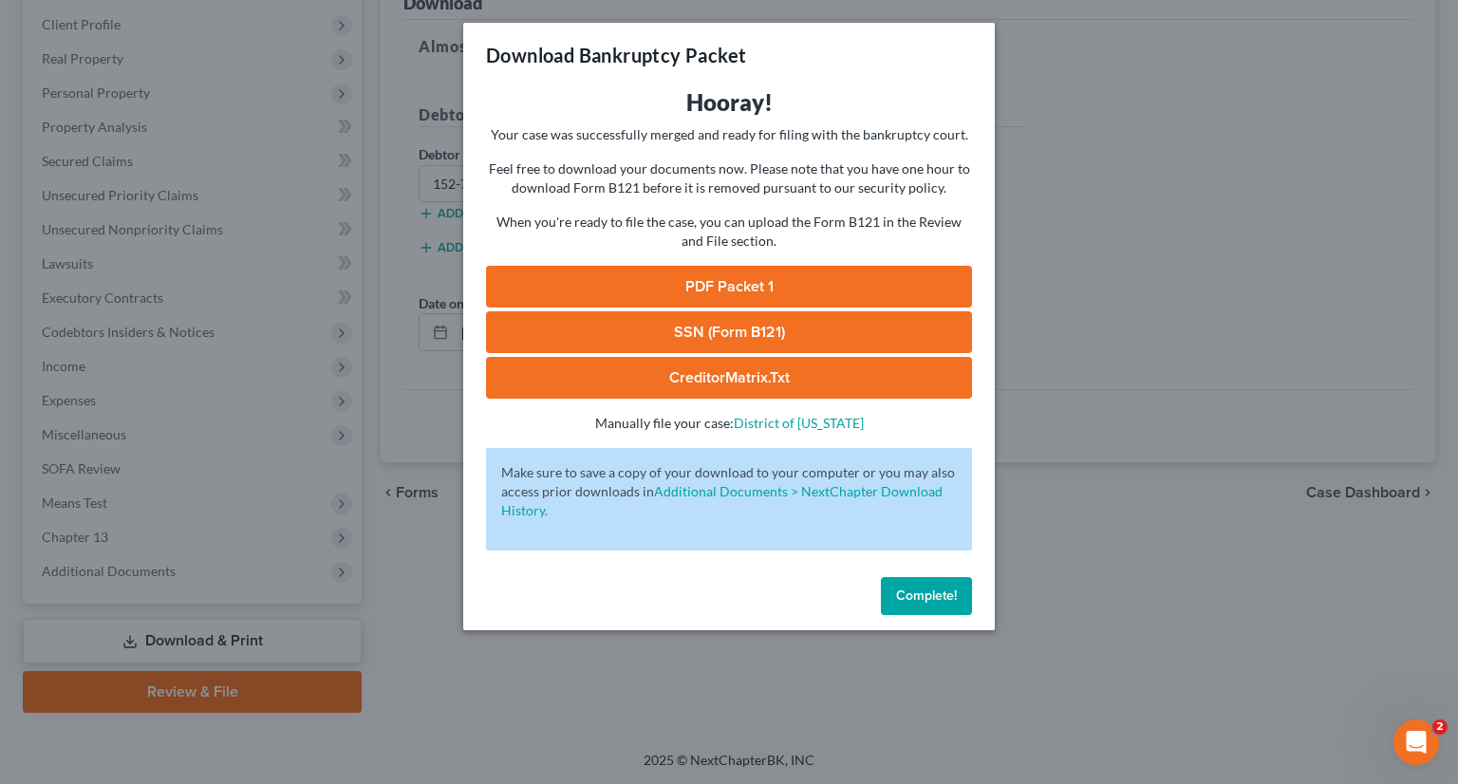
click at [721, 282] on link "PDF Packet 1" at bounding box center [729, 287] width 486 height 42
click at [681, 367] on link "CreditorMatrix.txt" at bounding box center [729, 378] width 486 height 42
click at [909, 582] on button "Complete!" at bounding box center [926, 596] width 91 height 38
